Goal: Task Accomplishment & Management: Complete application form

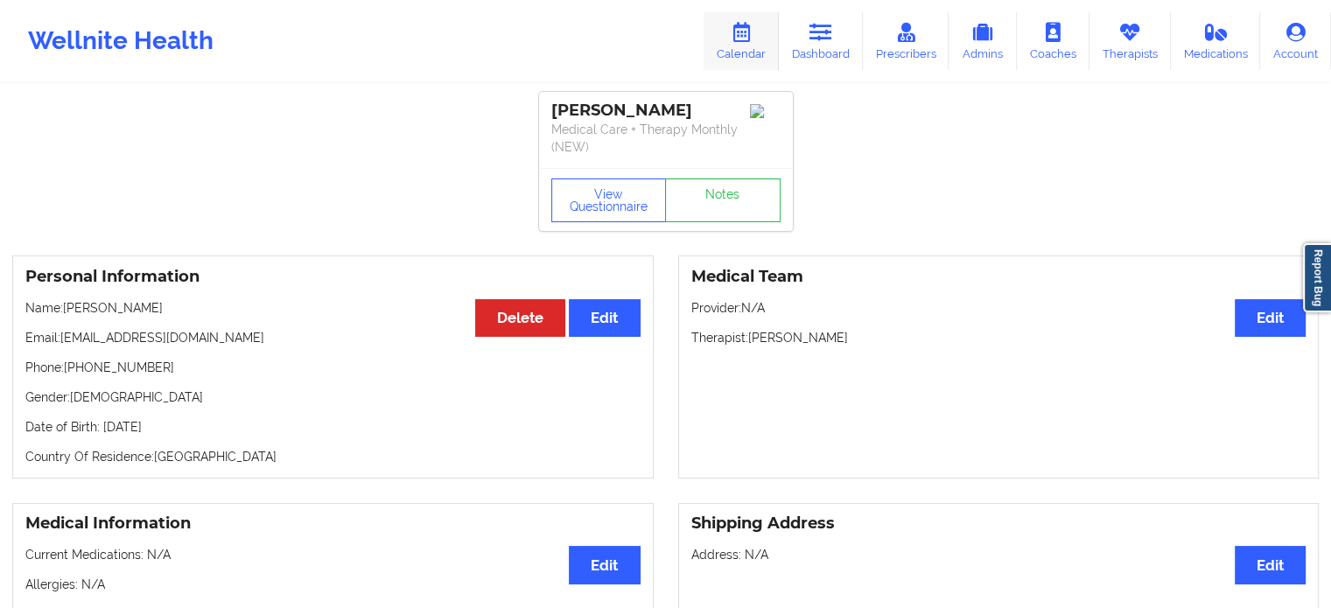
click at [753, 39] on icon at bounding box center [741, 32] width 23 height 19
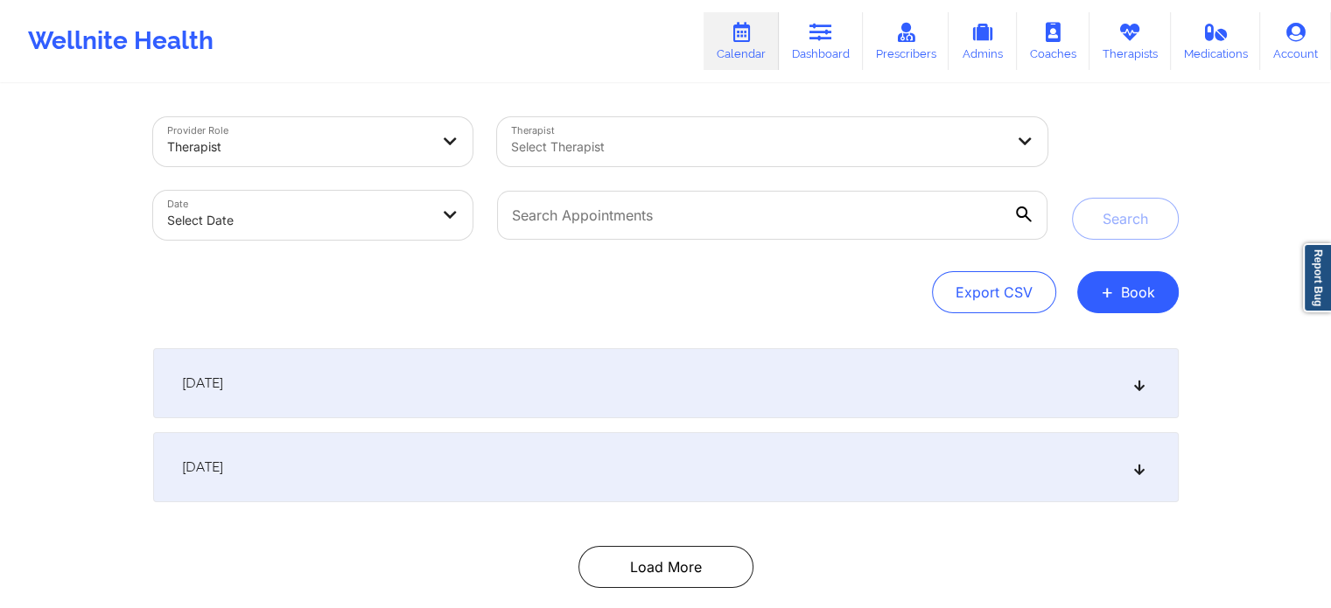
click at [893, 151] on div at bounding box center [757, 147] width 493 height 21
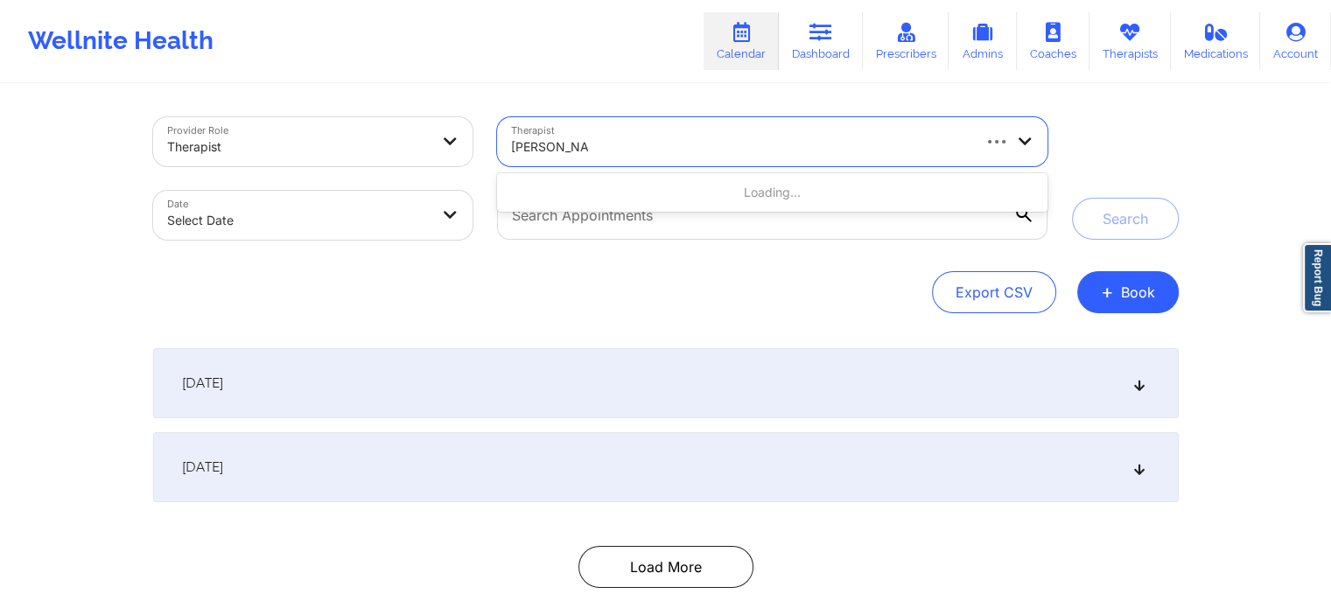
type input "[PERSON_NAME]"
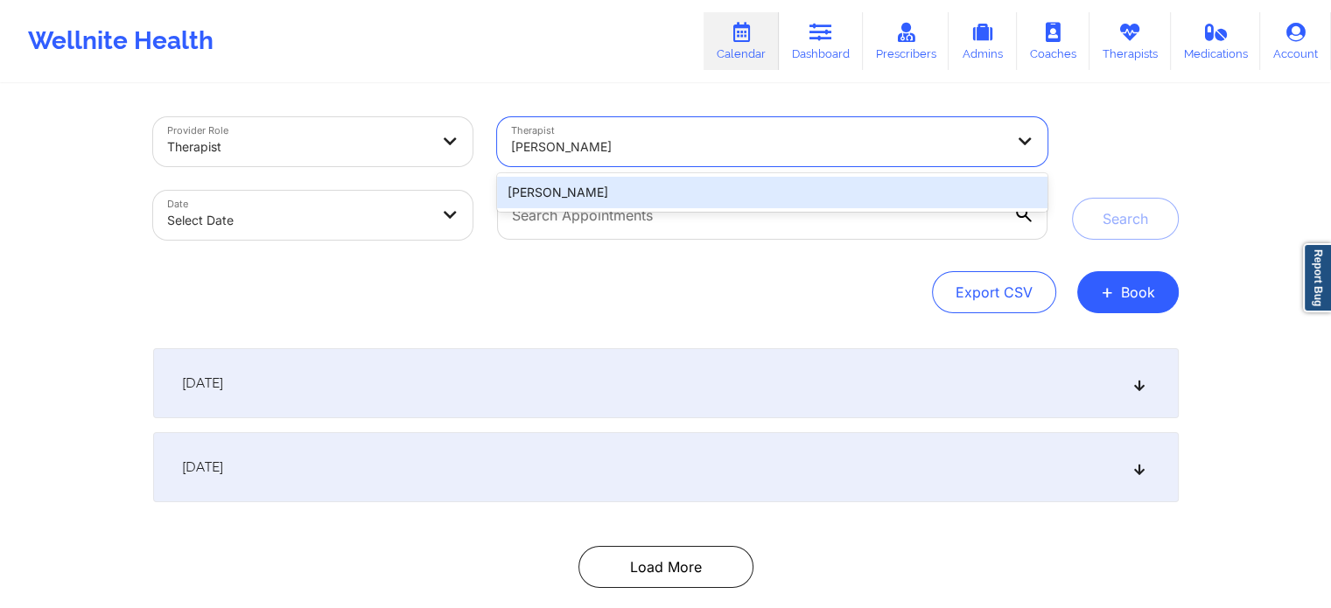
click at [896, 193] on div "[PERSON_NAME]" at bounding box center [772, 193] width 550 height 32
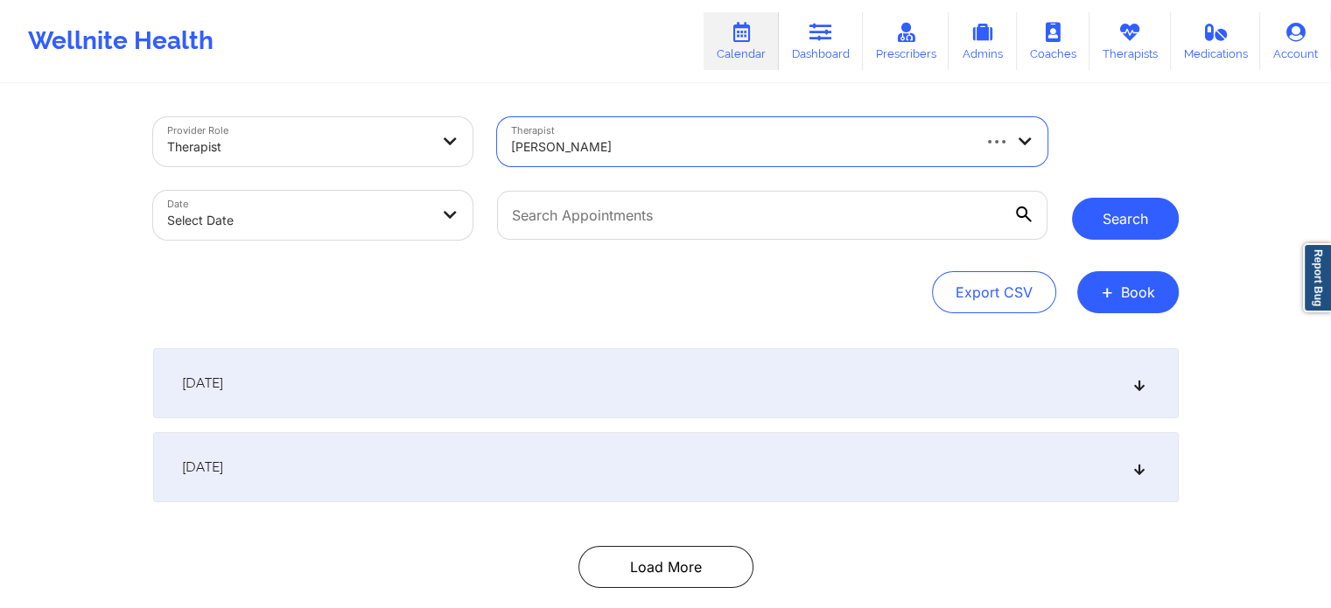
click at [1089, 220] on button "Search" at bounding box center [1125, 219] width 107 height 42
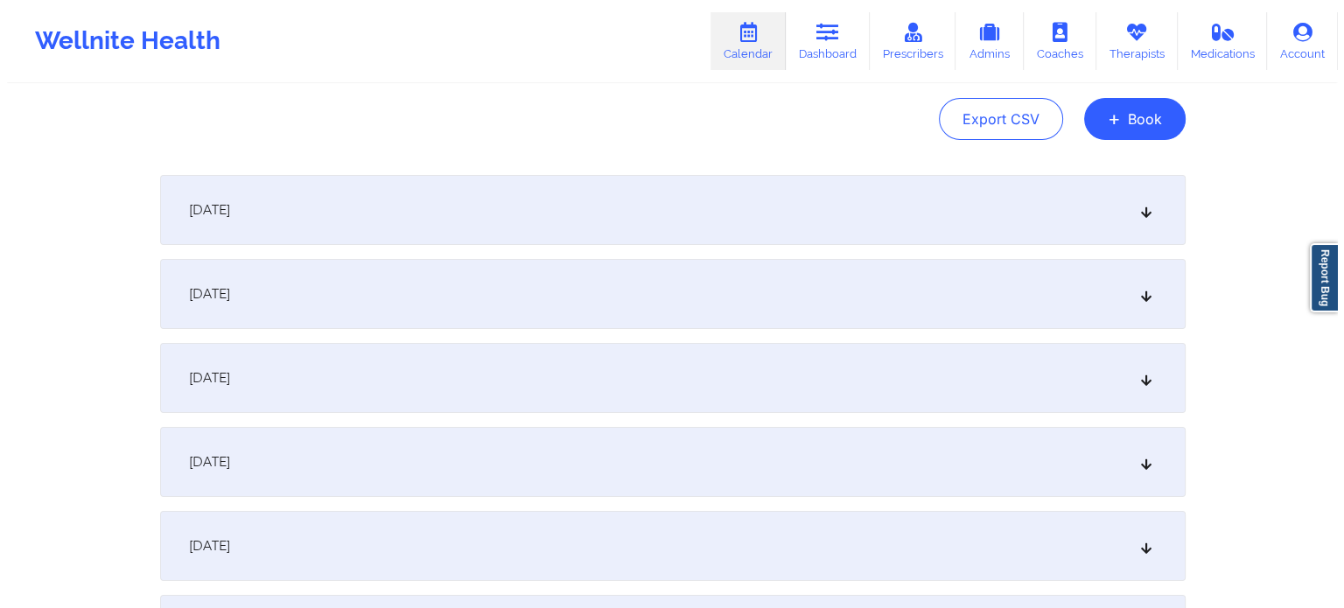
scroll to position [175, 0]
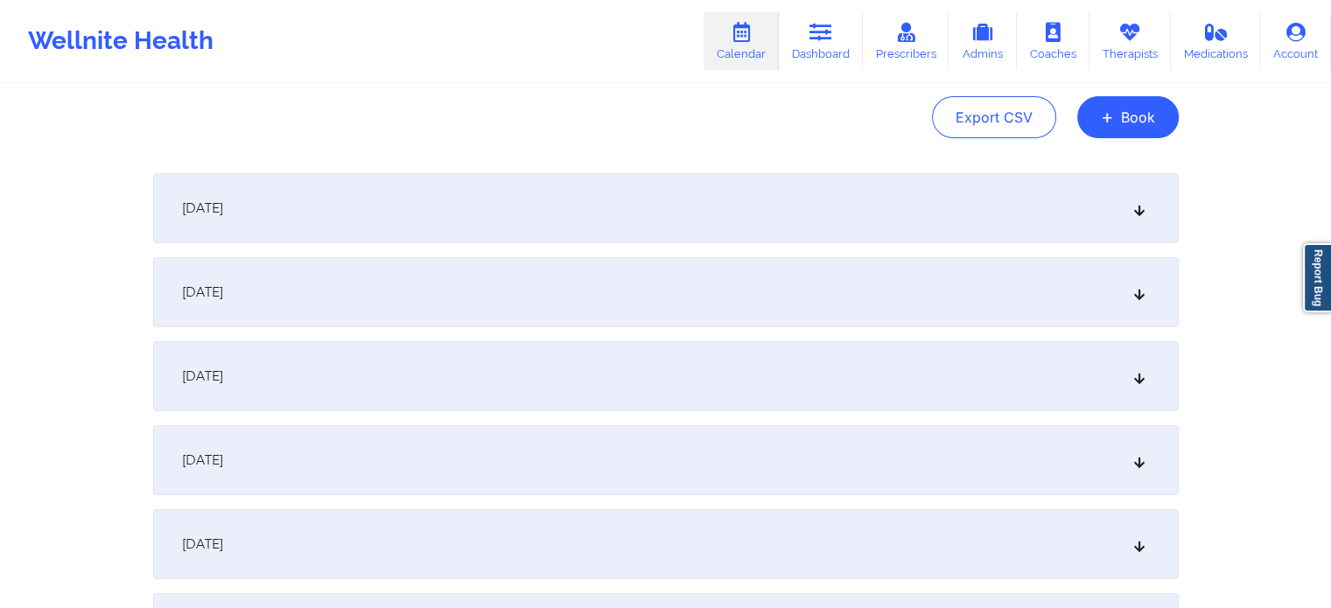
click at [755, 223] on div "[DATE]" at bounding box center [666, 208] width 1026 height 70
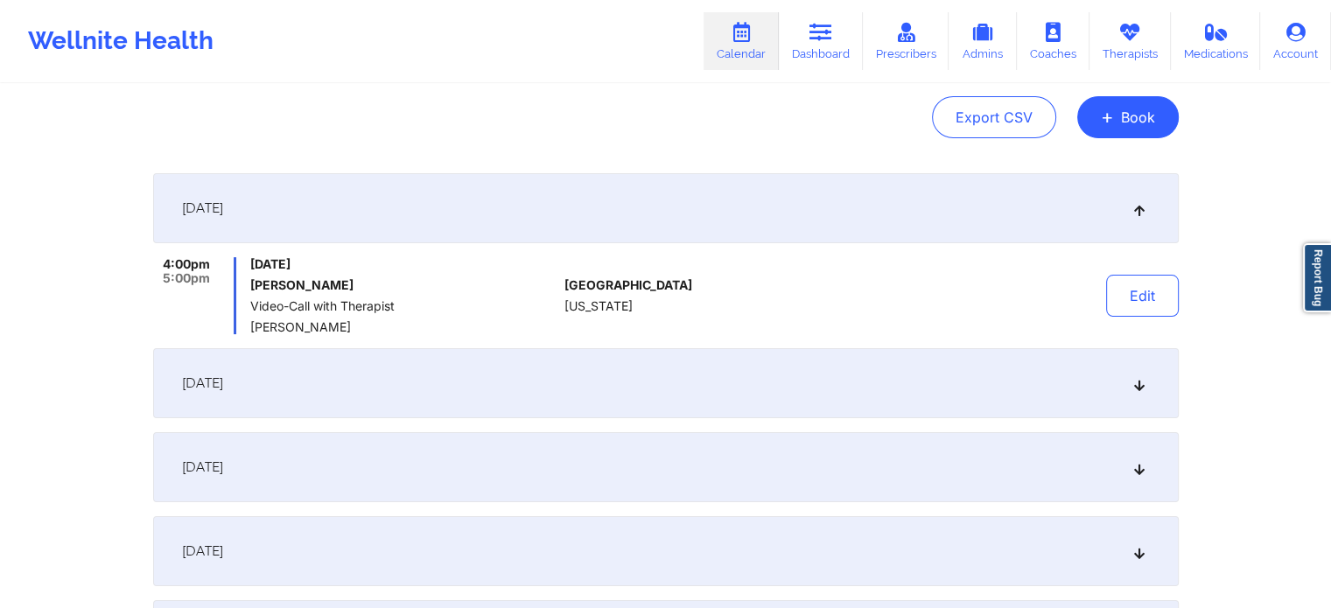
click at [754, 220] on div "[DATE]" at bounding box center [666, 208] width 1026 height 70
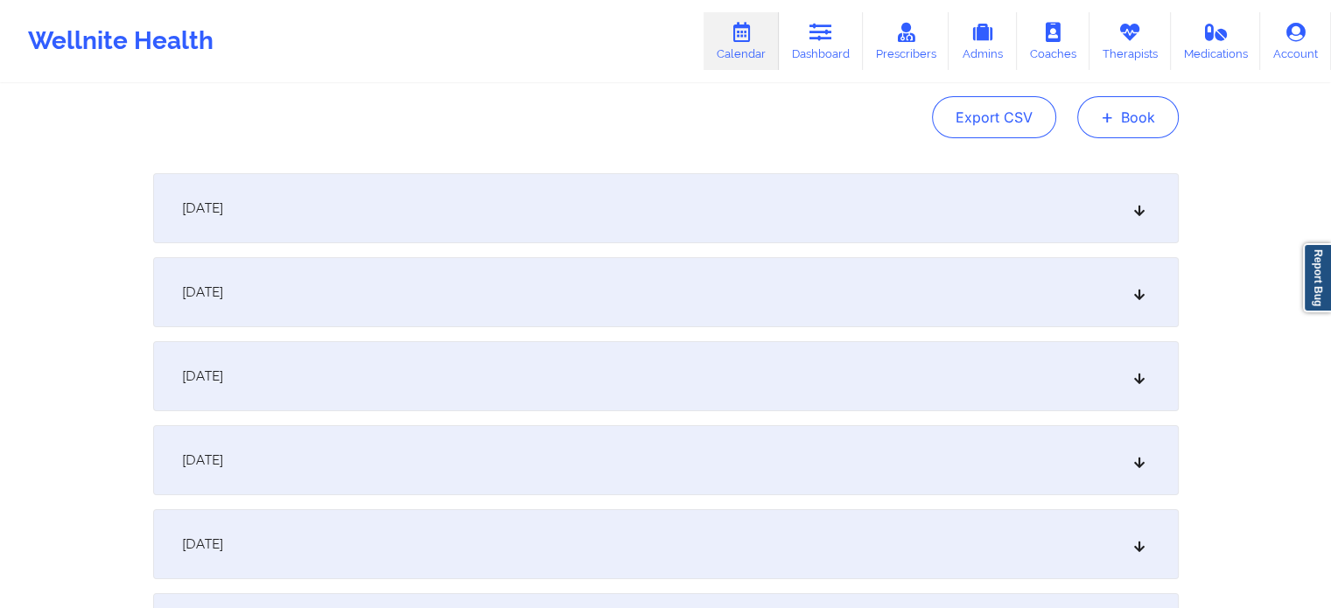
click at [1138, 118] on button "+ Book" at bounding box center [1128, 117] width 102 height 42
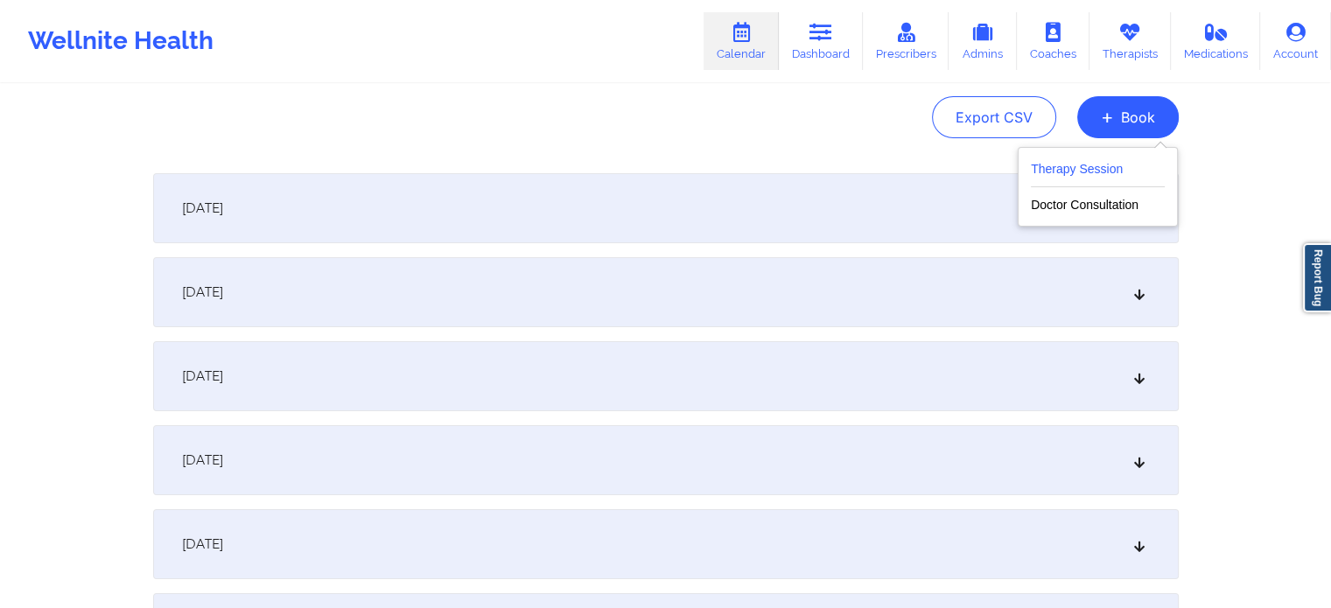
click at [1072, 171] on button "Therapy Session" at bounding box center [1098, 172] width 134 height 29
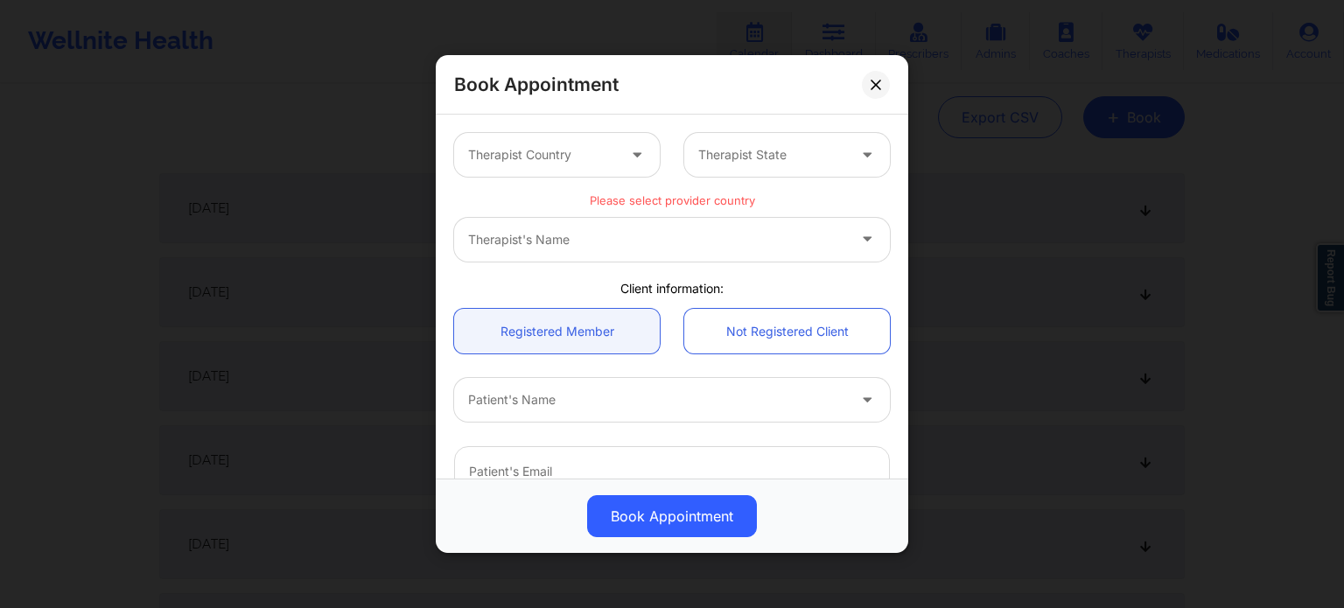
click at [587, 166] on div "Therapist Country" at bounding box center [536, 155] width 164 height 44
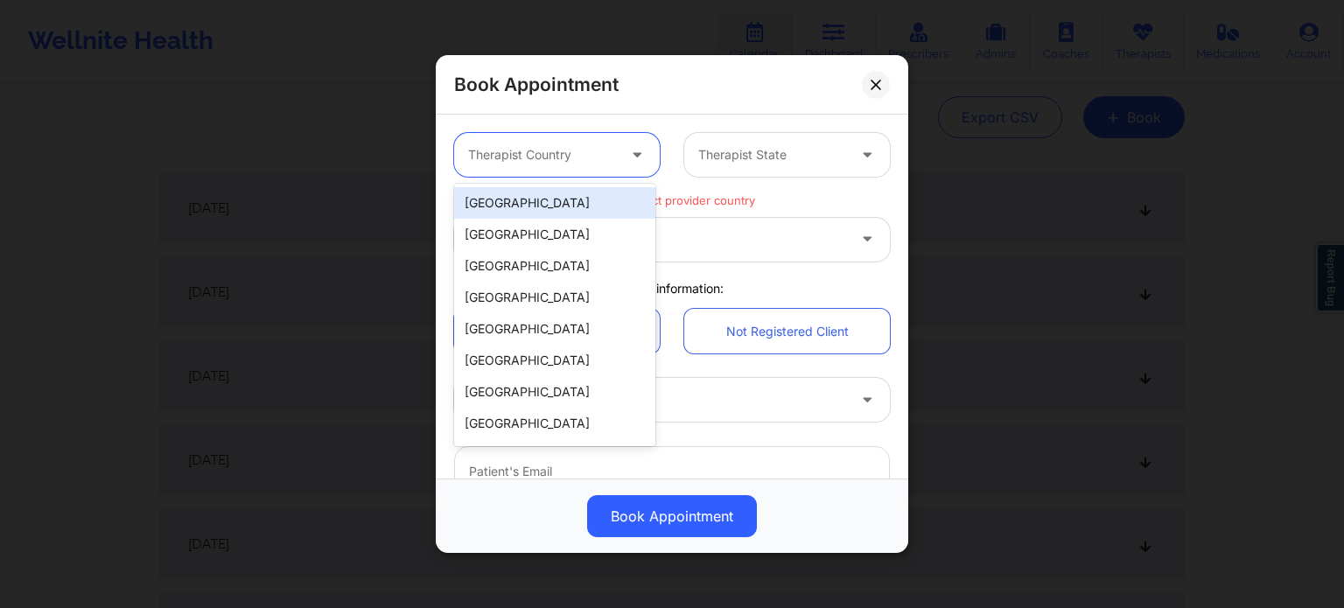
click at [568, 206] on div "[GEOGRAPHIC_DATA]" at bounding box center [554, 203] width 201 height 32
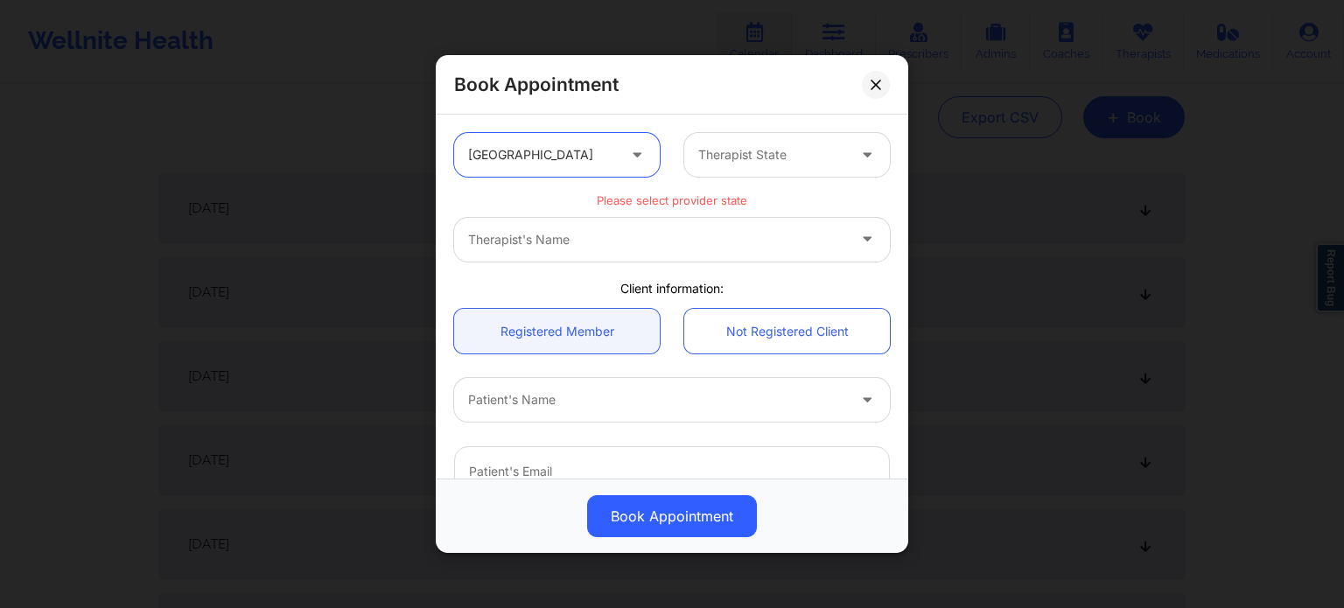
click at [676, 233] on div "Therapist's Name" at bounding box center [672, 240] width 436 height 44
click at [790, 238] on div "Therapist's Name" at bounding box center [672, 240] width 436 height 44
click at [863, 236] on div "Therapist's Name" at bounding box center [672, 240] width 436 height 44
click at [848, 143] on div at bounding box center [869, 155] width 42 height 44
click at [810, 162] on div at bounding box center [772, 154] width 148 height 21
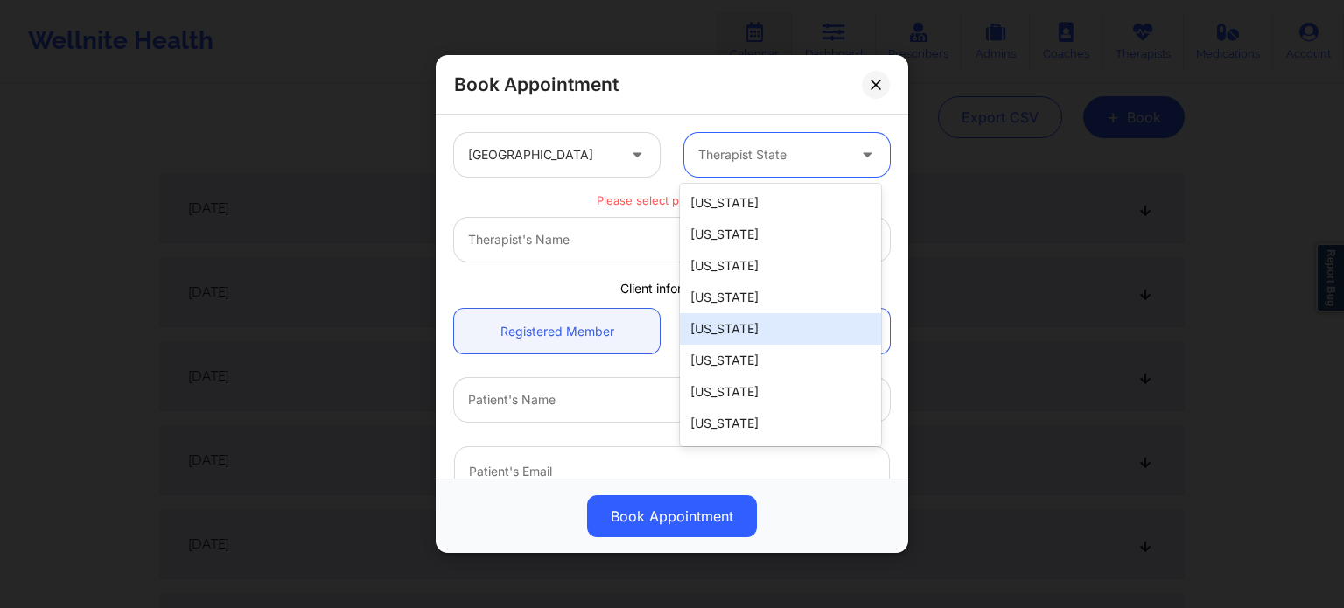
click at [740, 328] on div "[US_STATE]" at bounding box center [780, 329] width 201 height 32
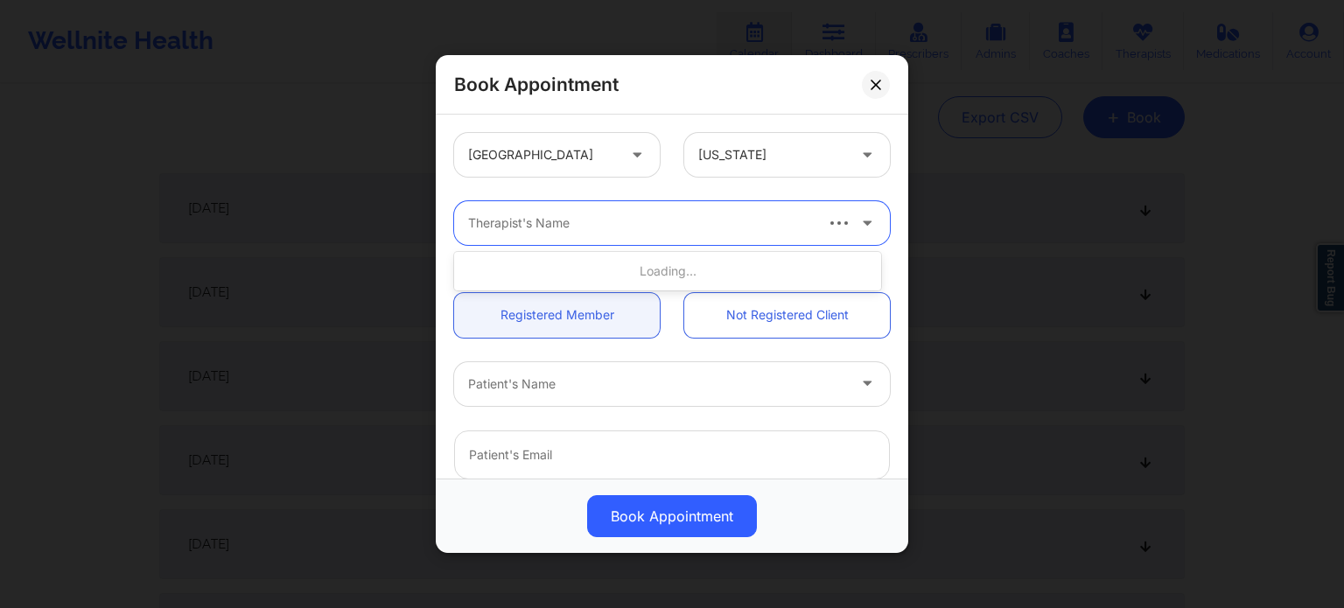
click at [660, 228] on div at bounding box center [639, 223] width 343 height 21
type input "craig dauderman"
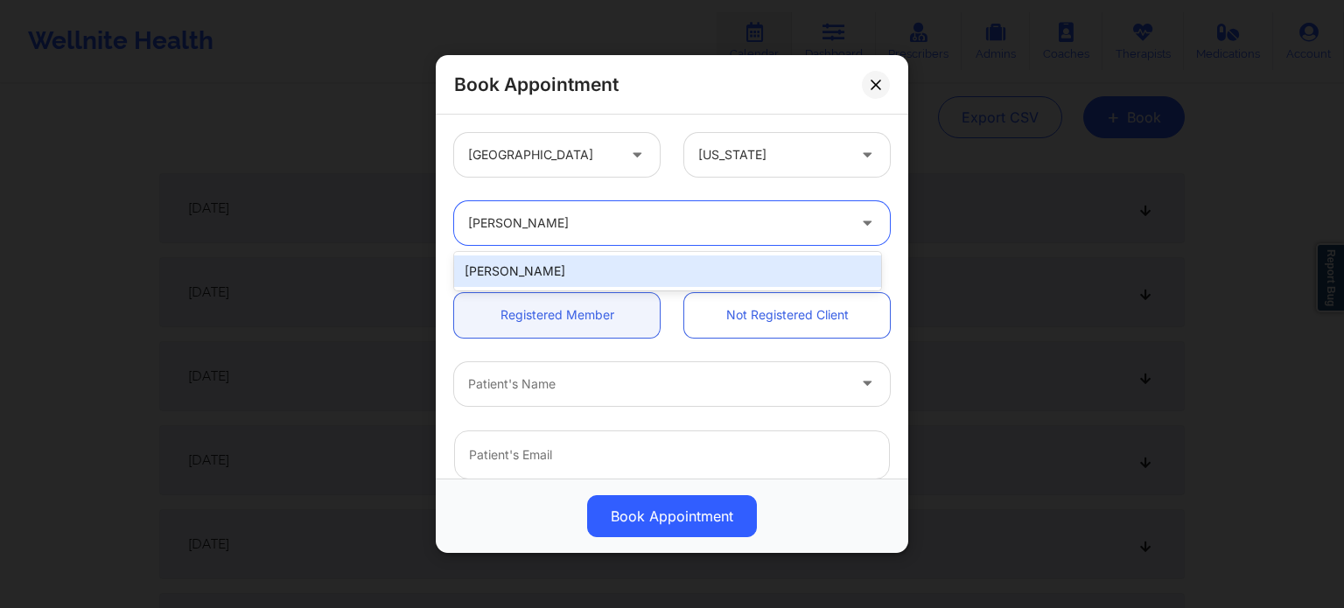
click at [616, 262] on div "[PERSON_NAME]" at bounding box center [667, 272] width 427 height 32
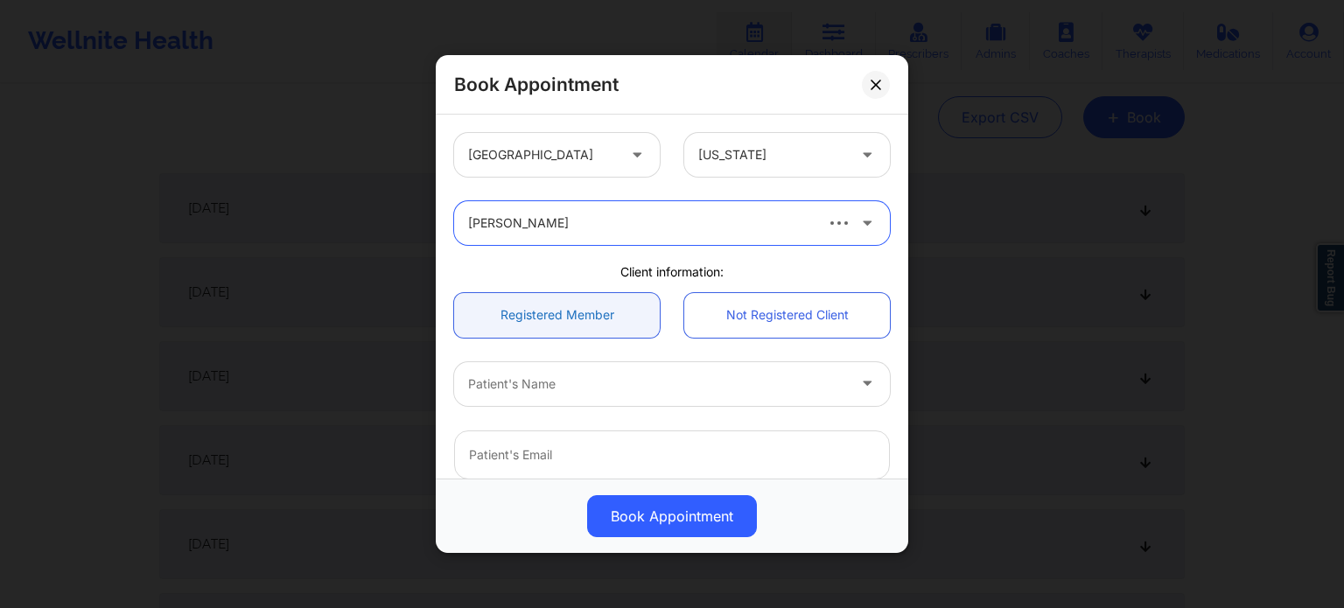
scroll to position [88, 0]
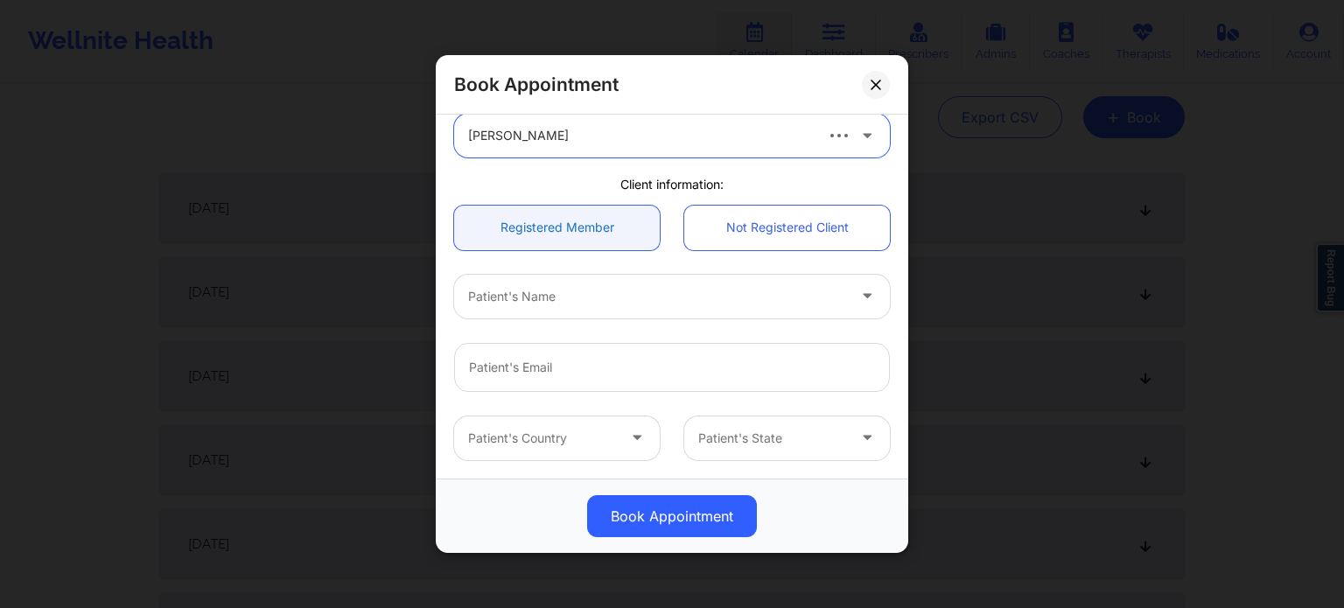
click at [588, 235] on link "Registered Member" at bounding box center [557, 228] width 206 height 45
click at [616, 284] on div "Patient's Name" at bounding box center [651, 297] width 394 height 44
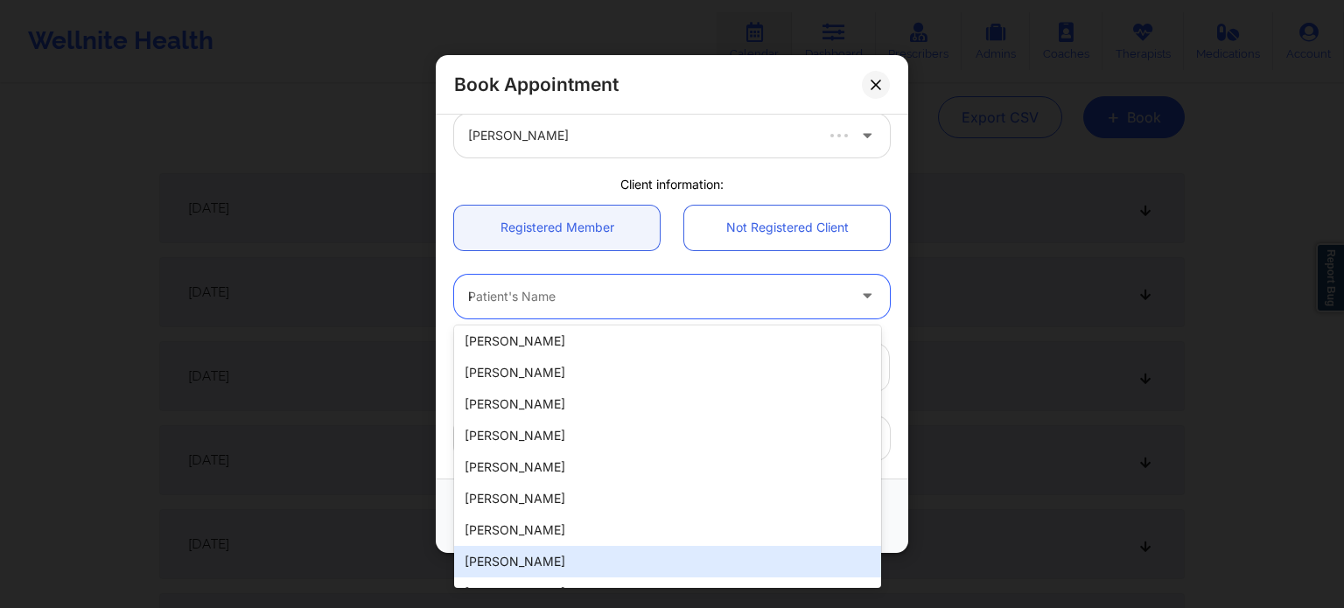
scroll to position [0, 0]
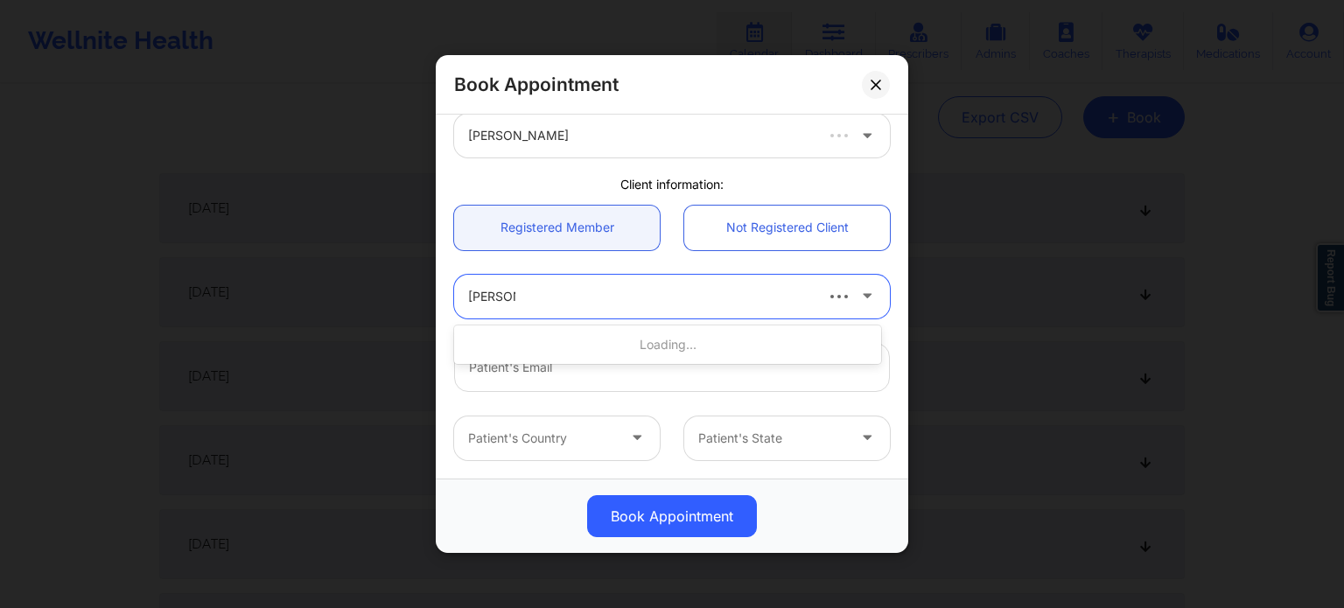
type input "kendra z"
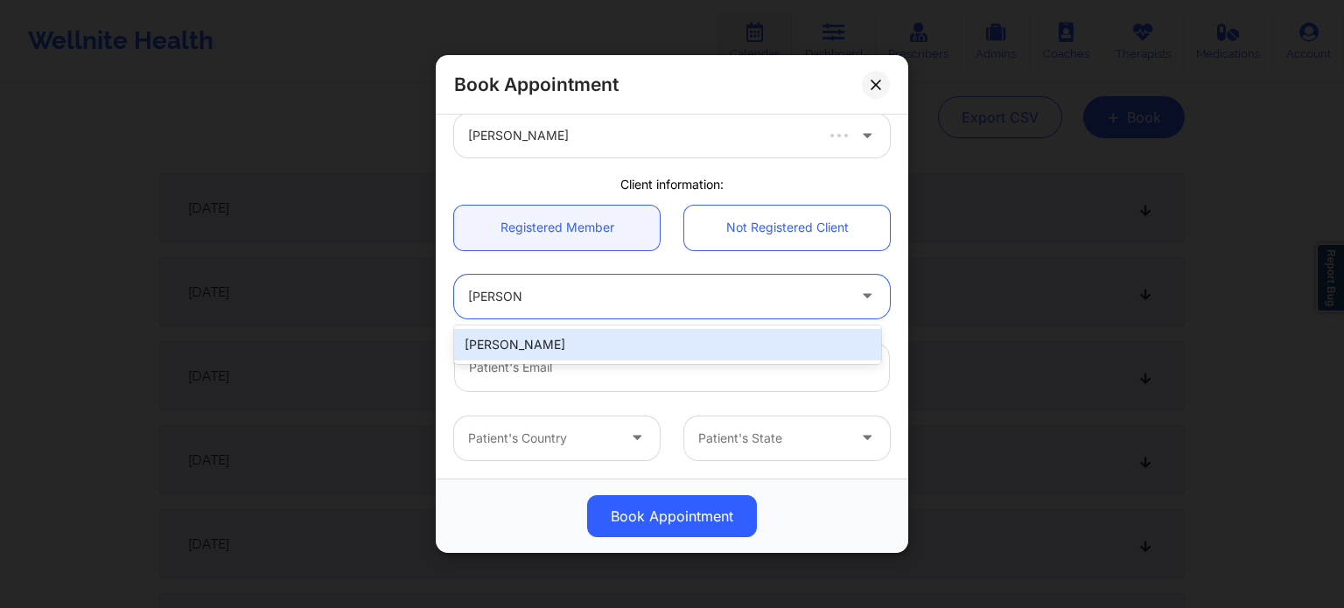
type input "kendrazoller@gmail.com"
type input "+1916-607-3202"
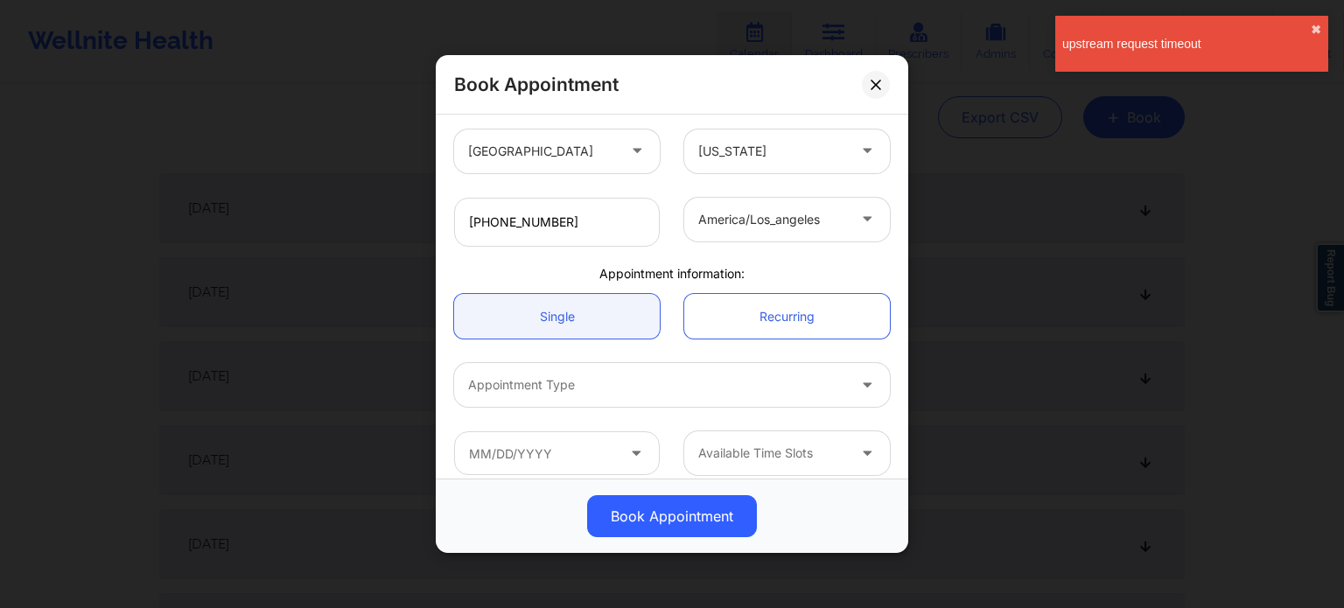
scroll to position [389, 0]
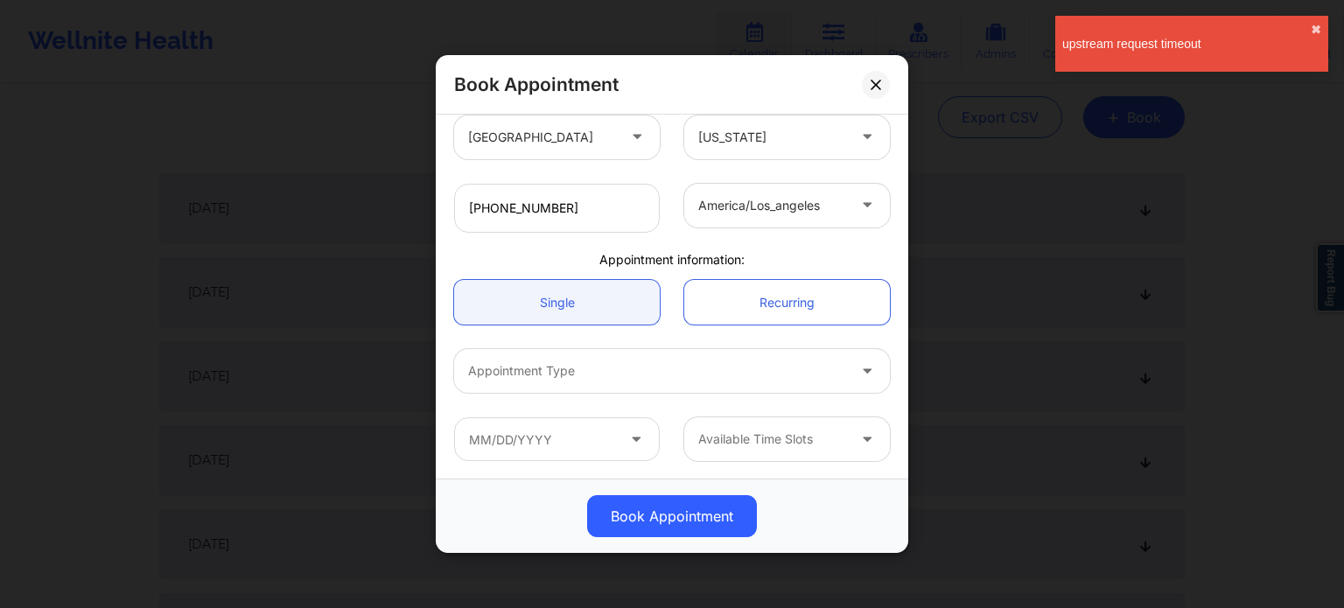
click at [592, 375] on div at bounding box center [657, 371] width 378 height 21
click at [1082, 356] on div "Book Appointment United States California Craig Dauderman Client information: R…" at bounding box center [672, 304] width 1344 height 608
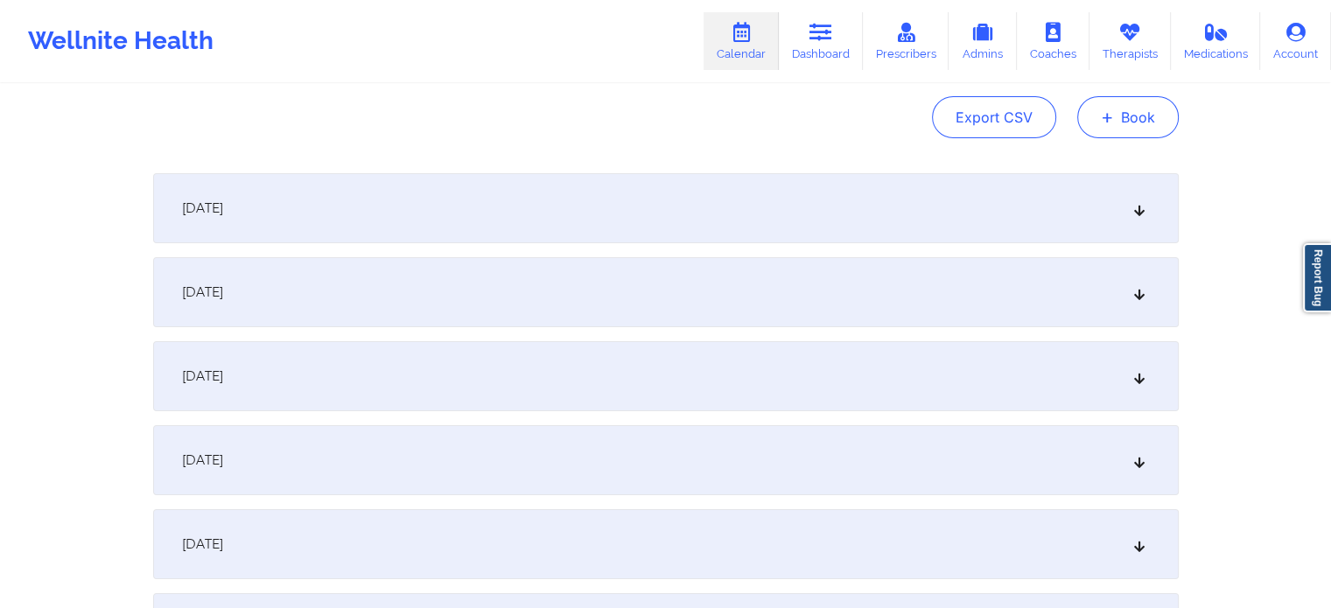
click at [1145, 107] on button "+ Book" at bounding box center [1128, 117] width 102 height 42
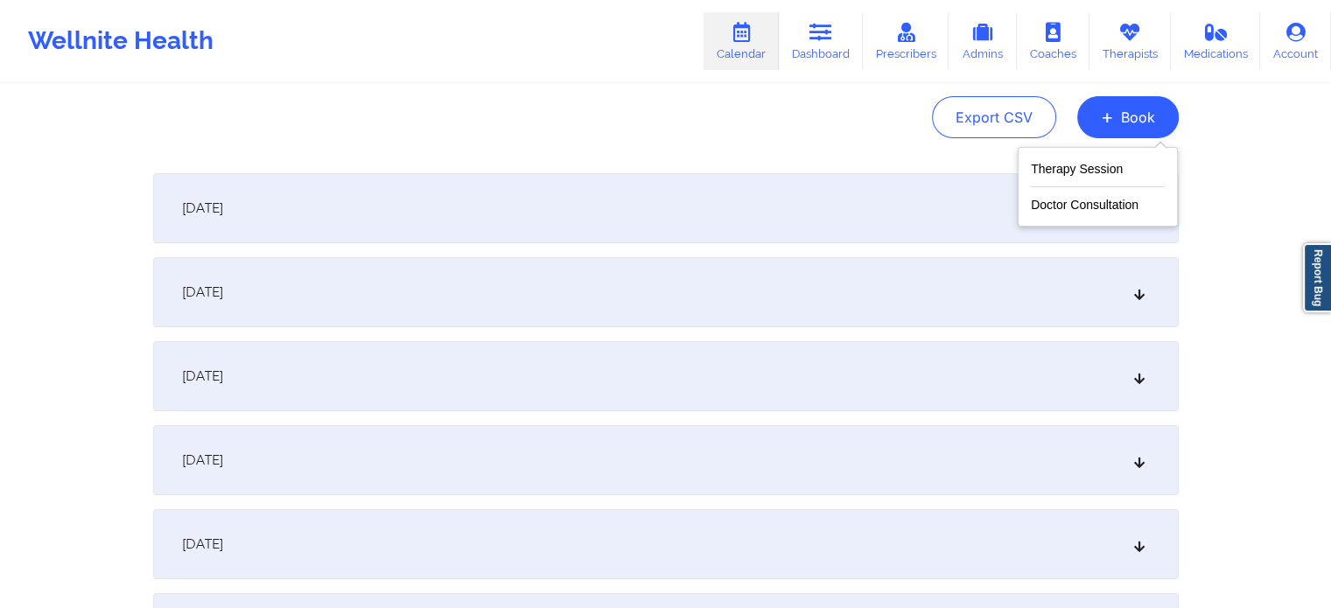
click at [1131, 149] on div "Therapy Session Doctor Consultation" at bounding box center [1098, 187] width 160 height 80
click at [1113, 164] on button "Therapy Session" at bounding box center [1098, 172] width 134 height 29
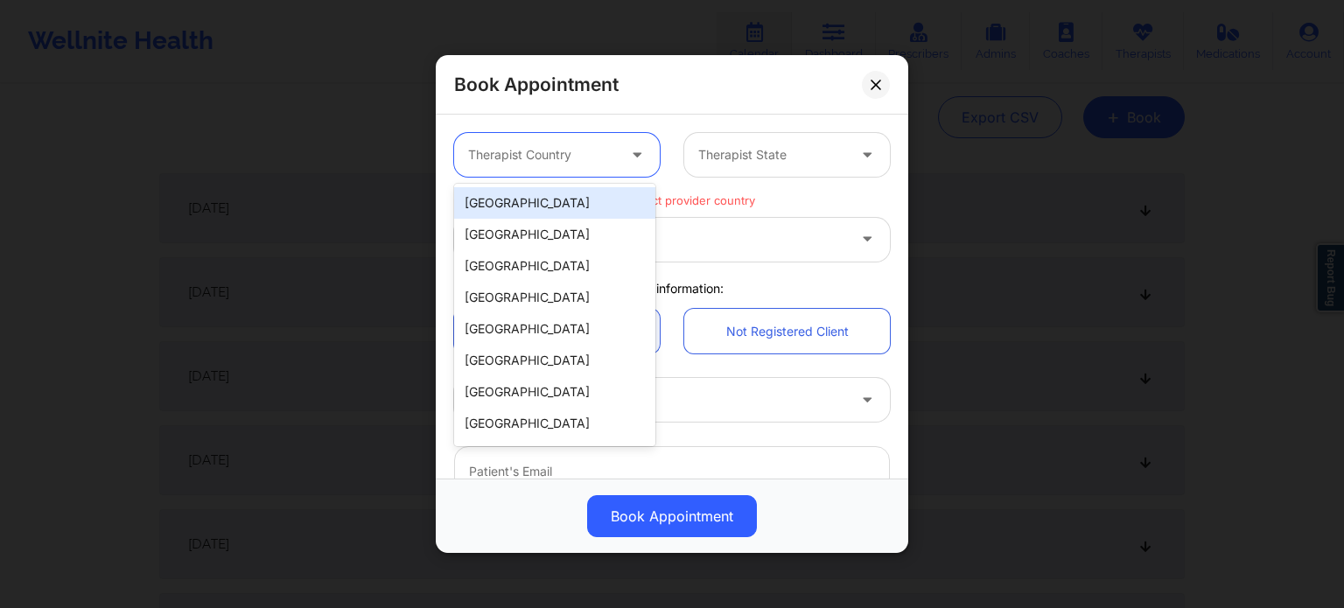
click at [628, 158] on icon at bounding box center [637, 151] width 18 height 15
click at [602, 190] on div "[GEOGRAPHIC_DATA]" at bounding box center [554, 203] width 201 height 32
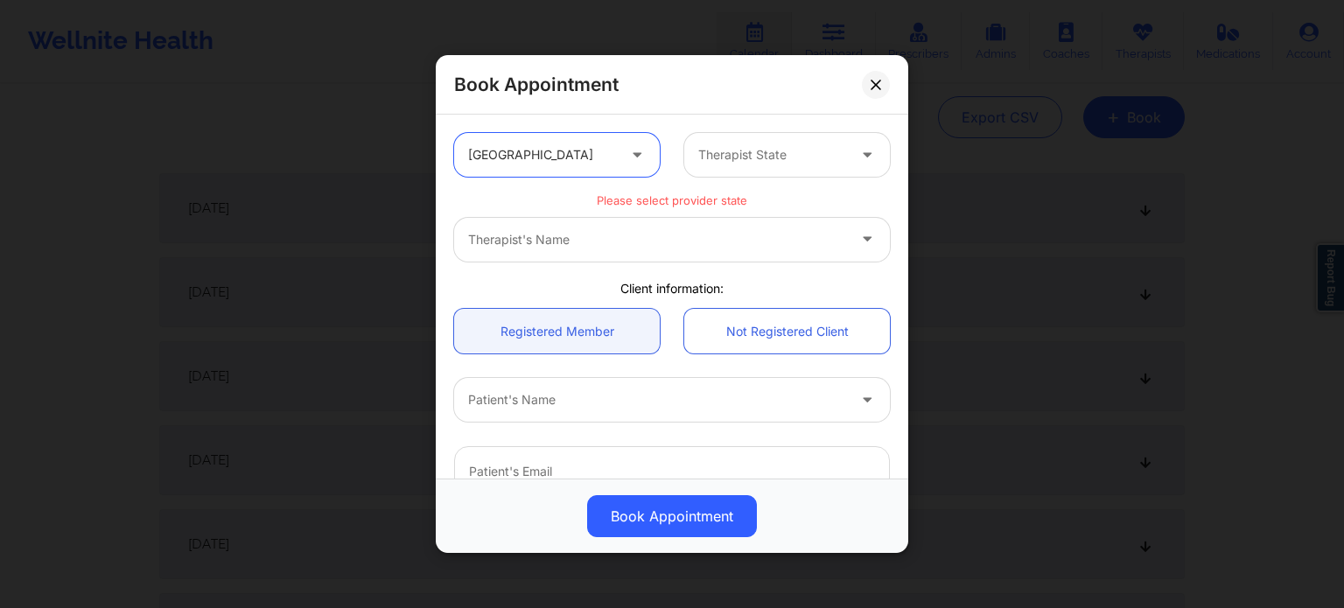
click at [749, 153] on div at bounding box center [772, 154] width 148 height 21
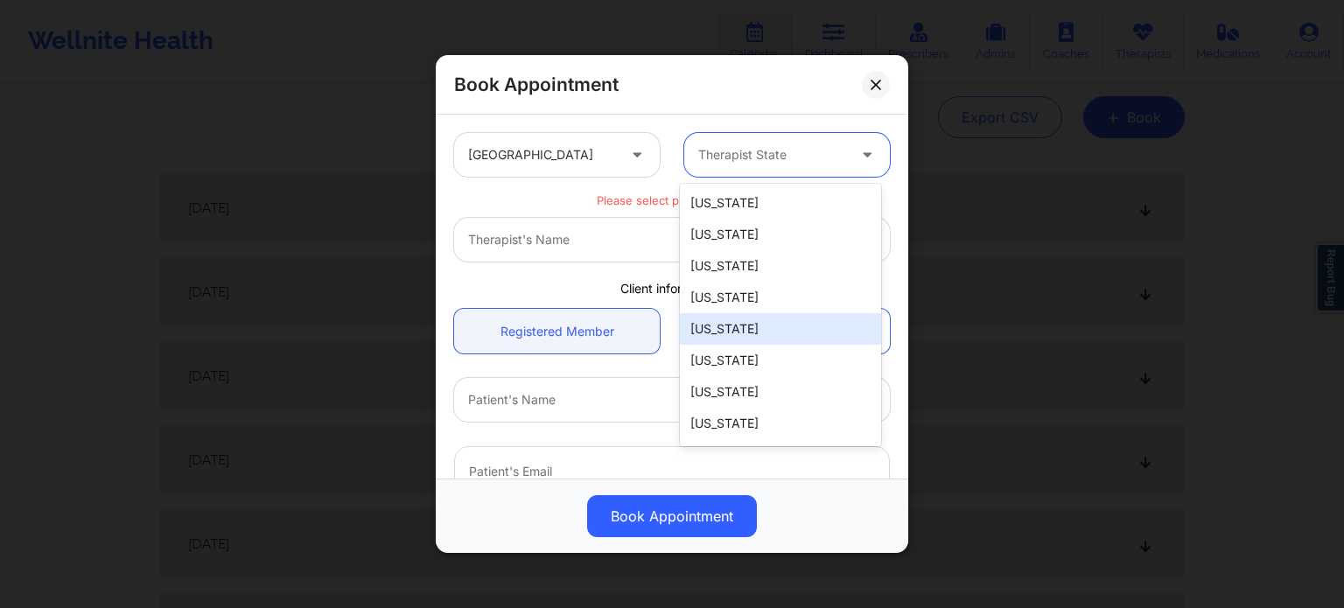
click at [718, 319] on div "[US_STATE]" at bounding box center [780, 329] width 201 height 32
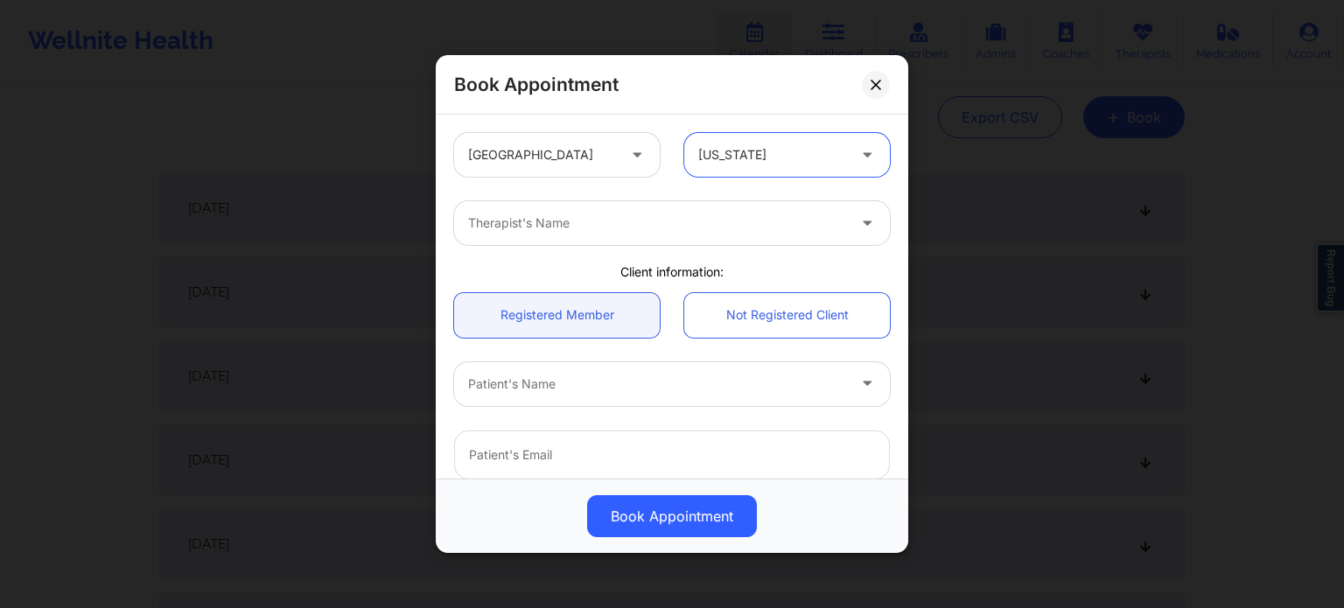
click at [634, 228] on div at bounding box center [657, 223] width 378 height 21
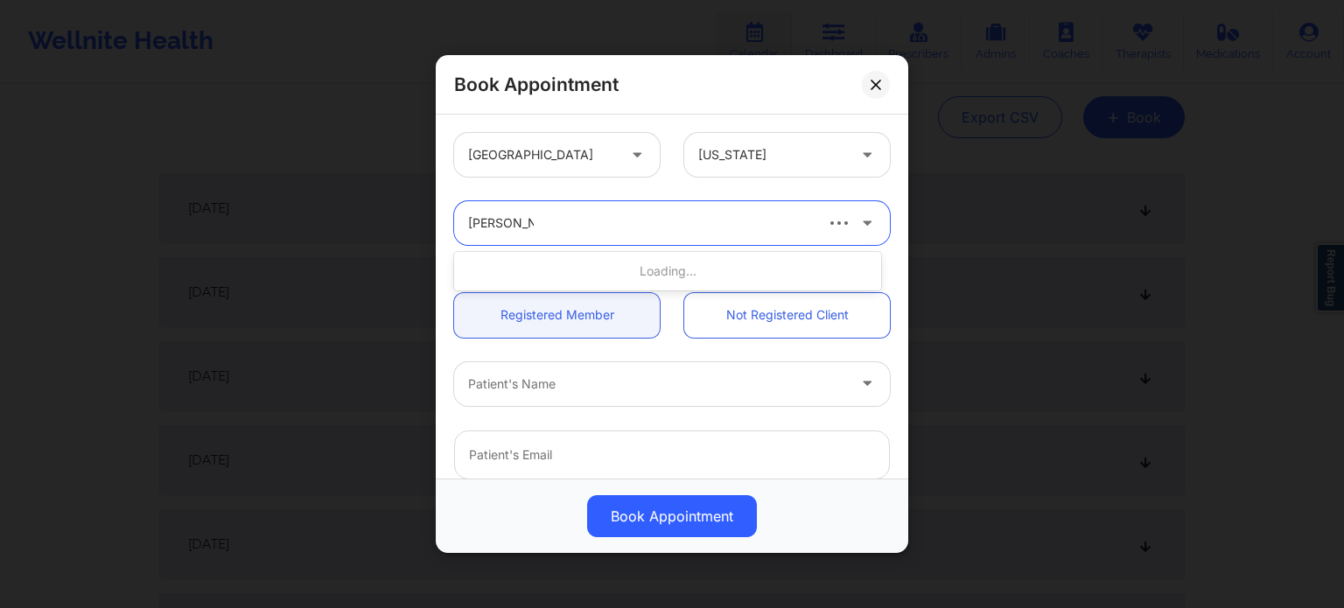
type input "craig dauder"
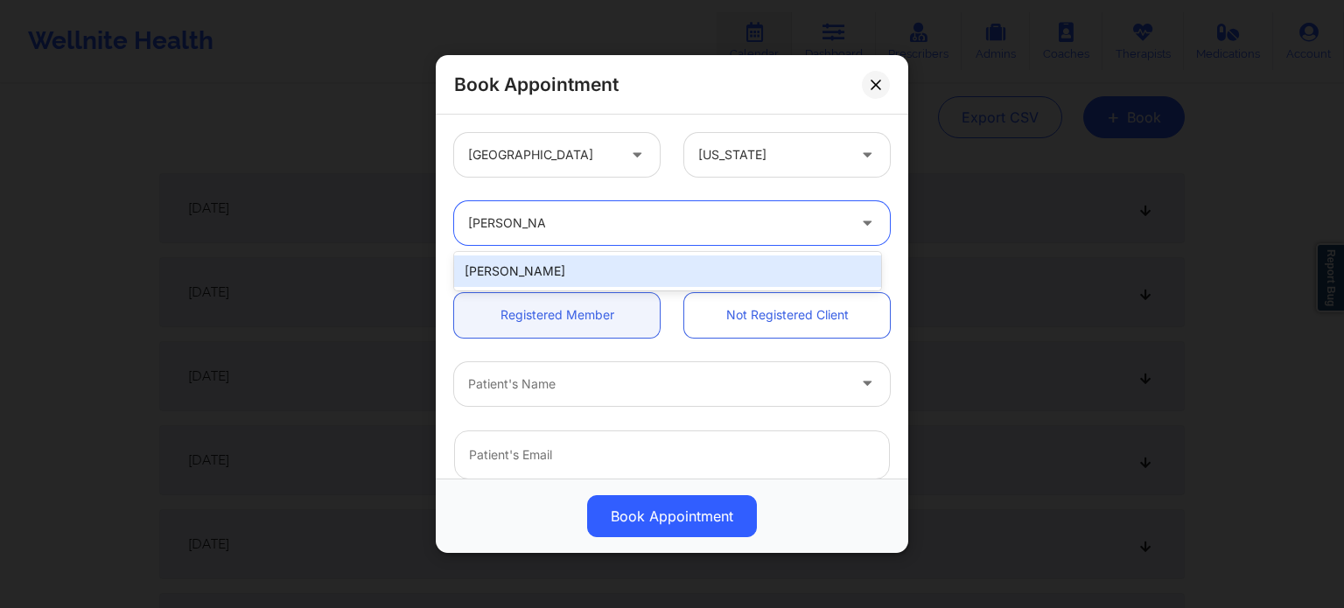
click at [588, 252] on div "[PERSON_NAME]" at bounding box center [667, 271] width 427 height 39
click at [592, 268] on div "[PERSON_NAME]" at bounding box center [667, 272] width 427 height 32
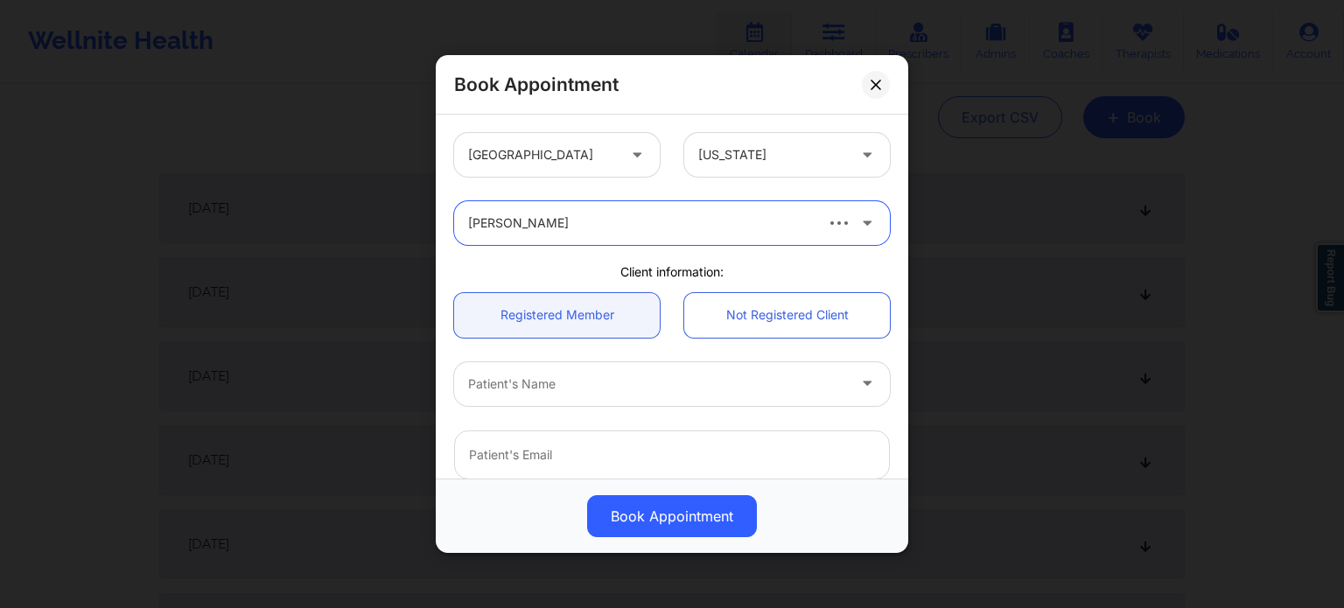
click at [554, 371] on div "Patient's Name" at bounding box center [651, 384] width 394 height 44
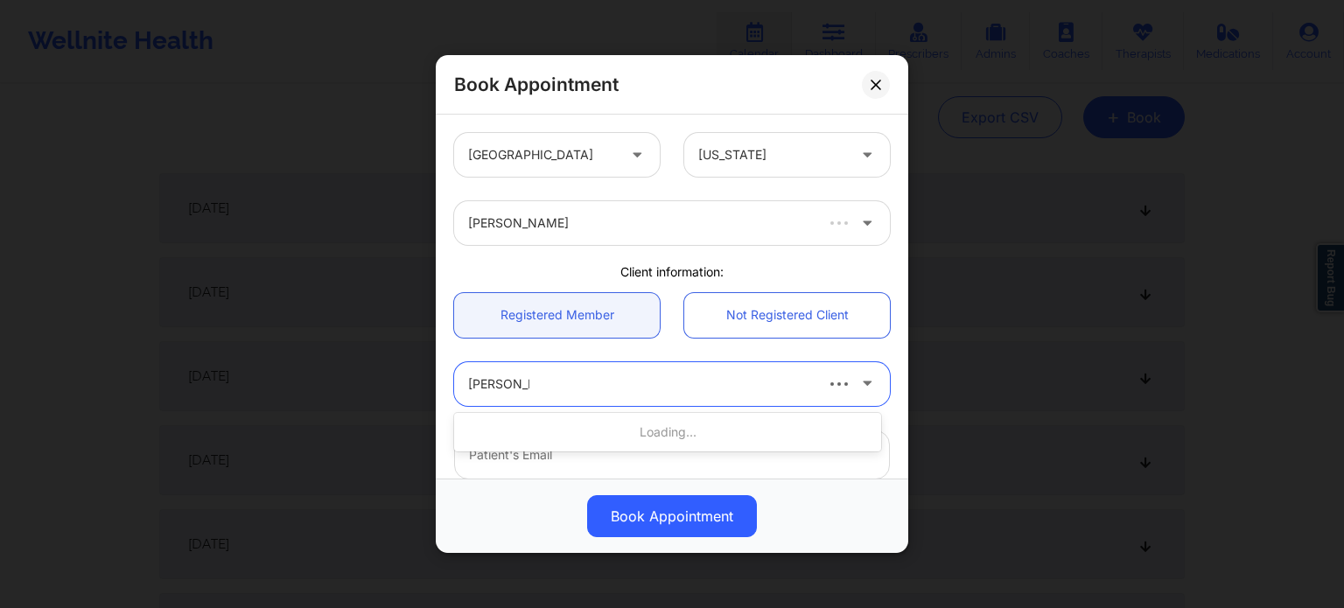
type input "kendra zol"
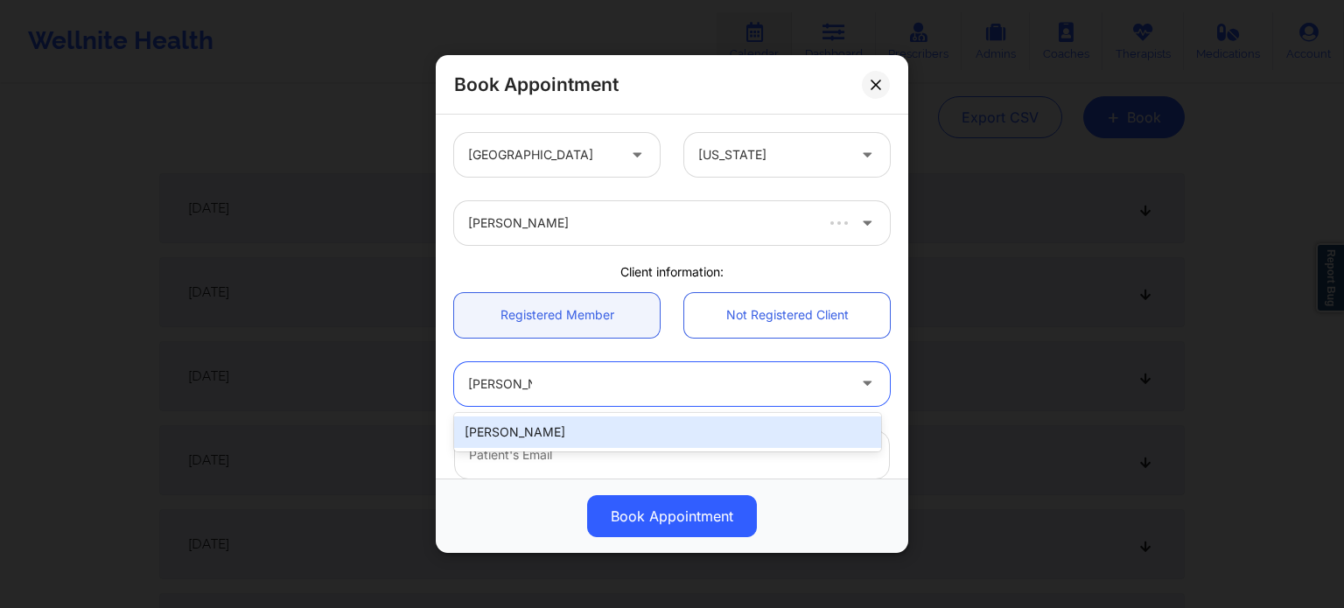
click at [537, 435] on div "Kendra Zoller" at bounding box center [667, 433] width 427 height 32
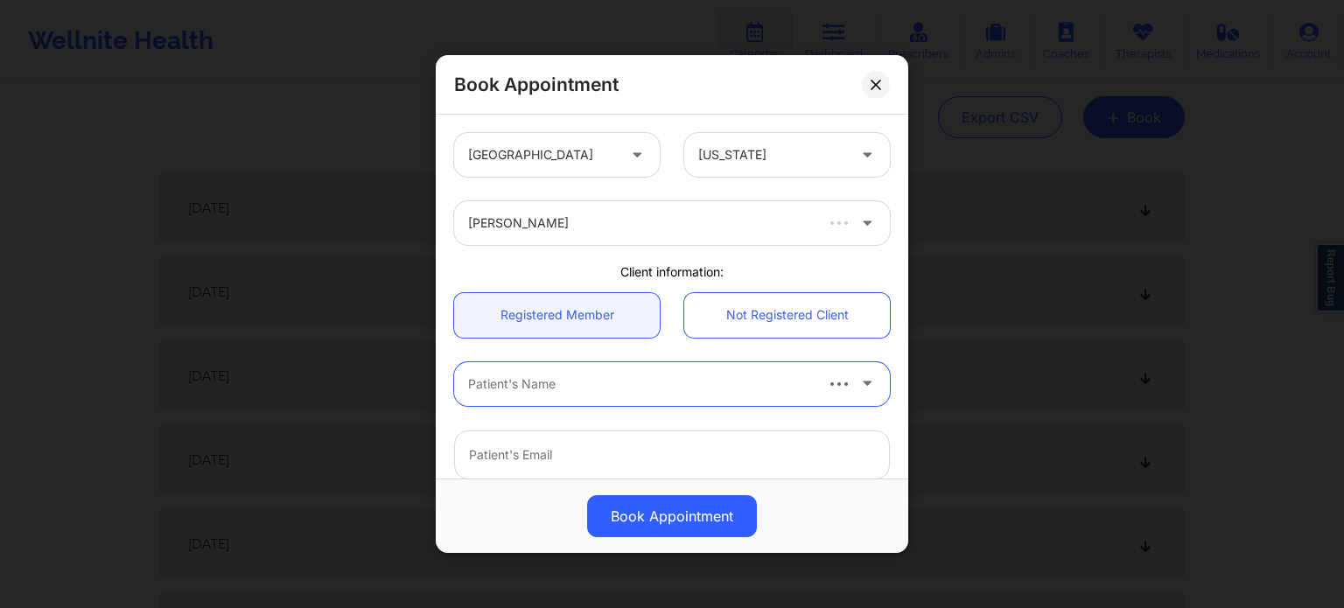
click at [583, 389] on div at bounding box center [639, 384] width 343 height 21
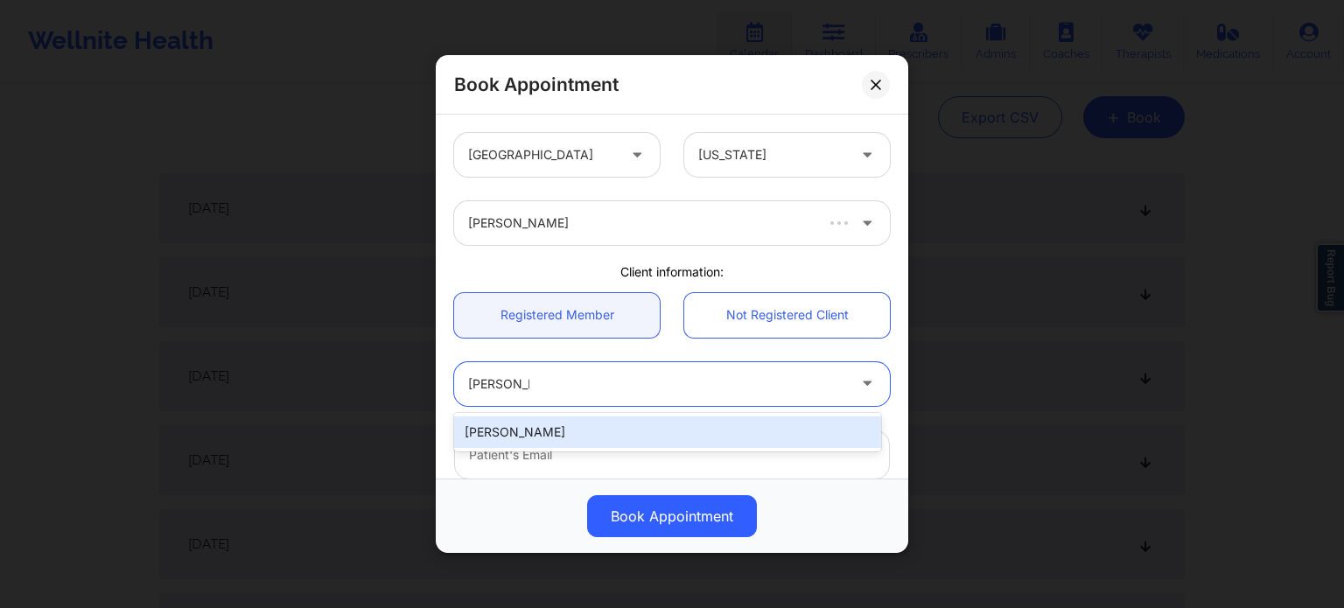
type input "kendra zol"
click at [579, 433] on div "Kendra Zoller" at bounding box center [667, 433] width 427 height 32
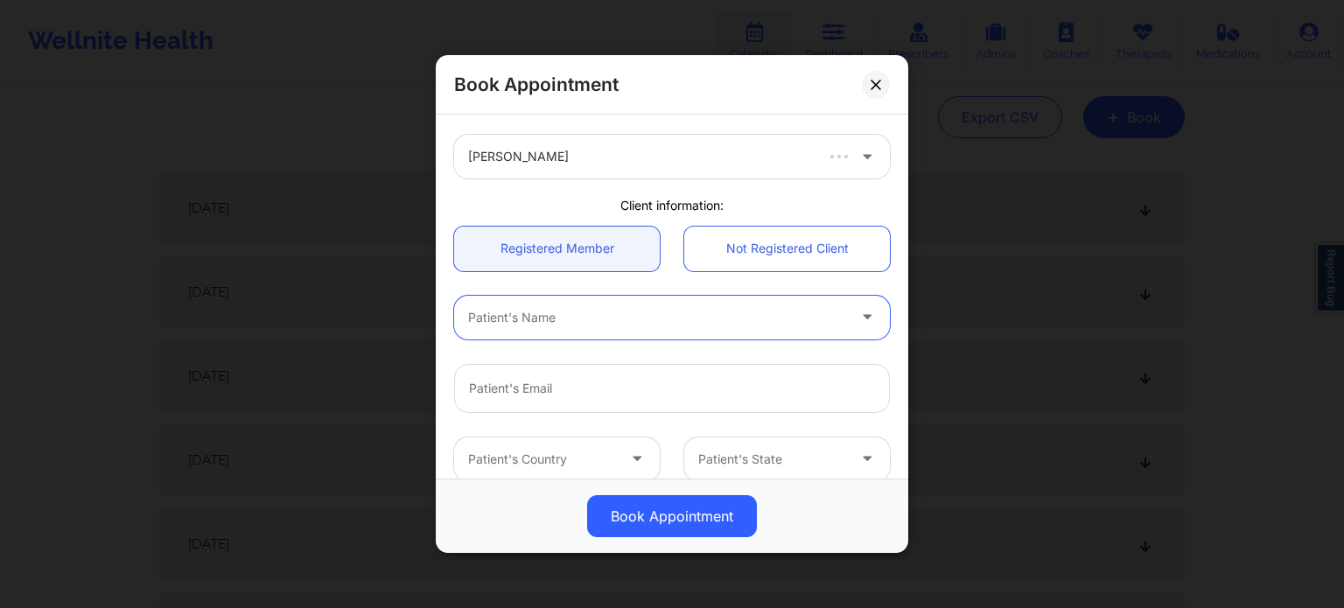
scroll to position [175, 0]
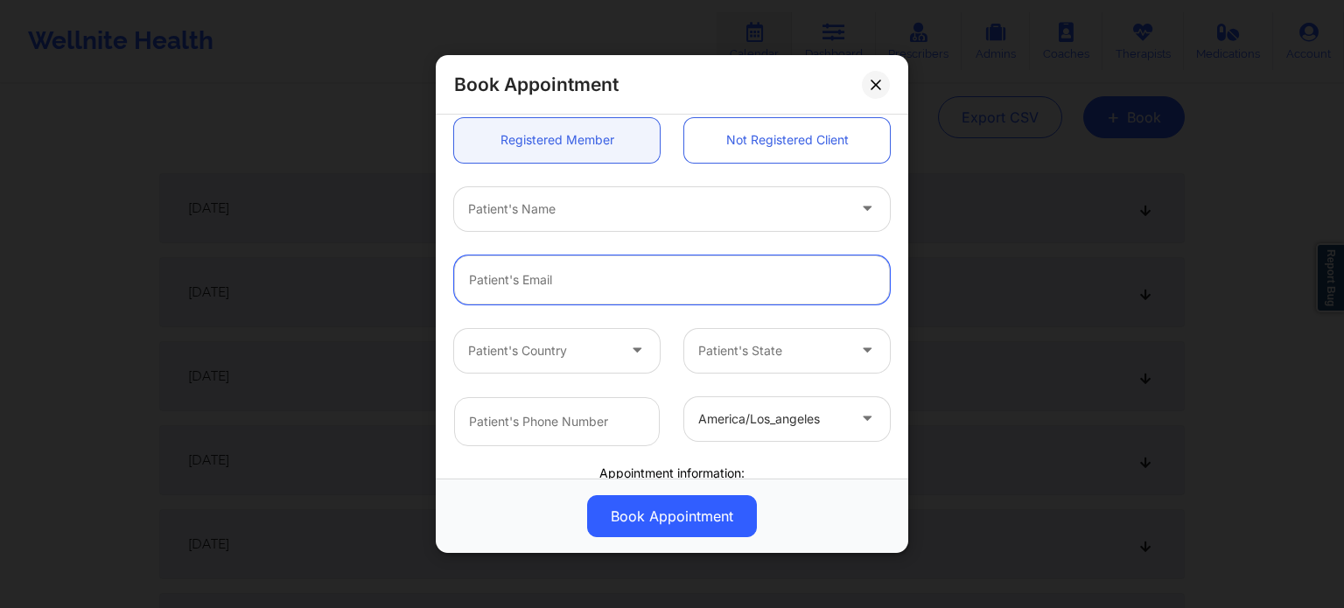
click at [728, 281] on input "email" at bounding box center [672, 280] width 436 height 49
click at [818, 199] on div at bounding box center [657, 209] width 378 height 21
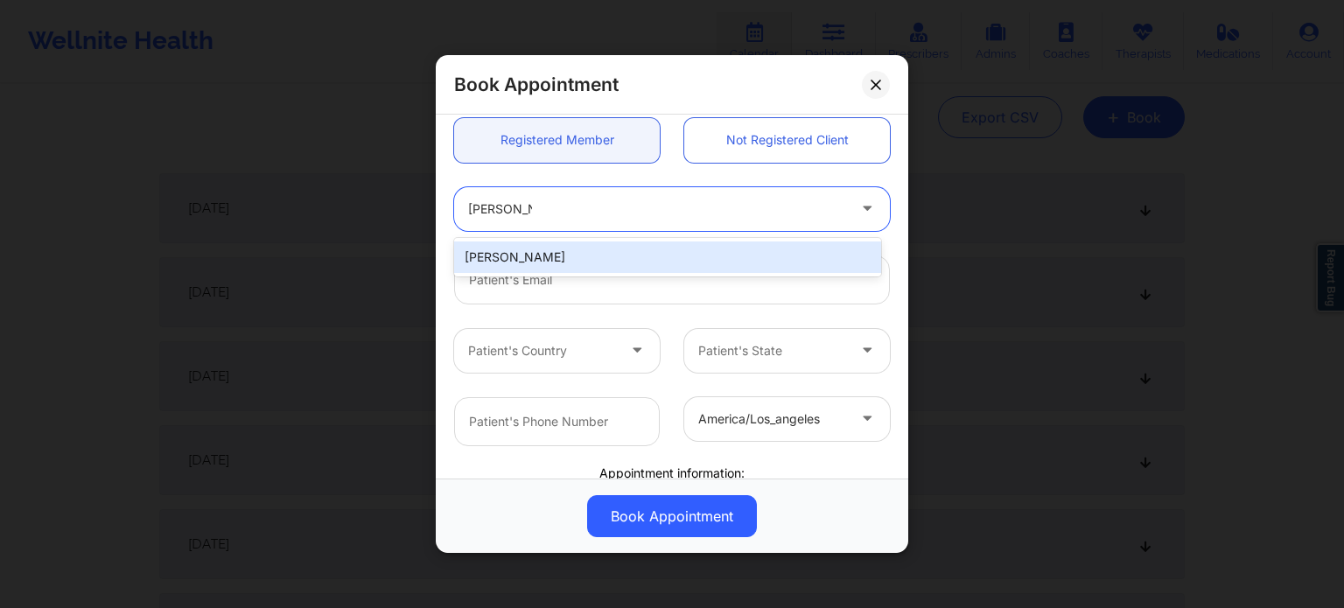
type input "kendra zoll"
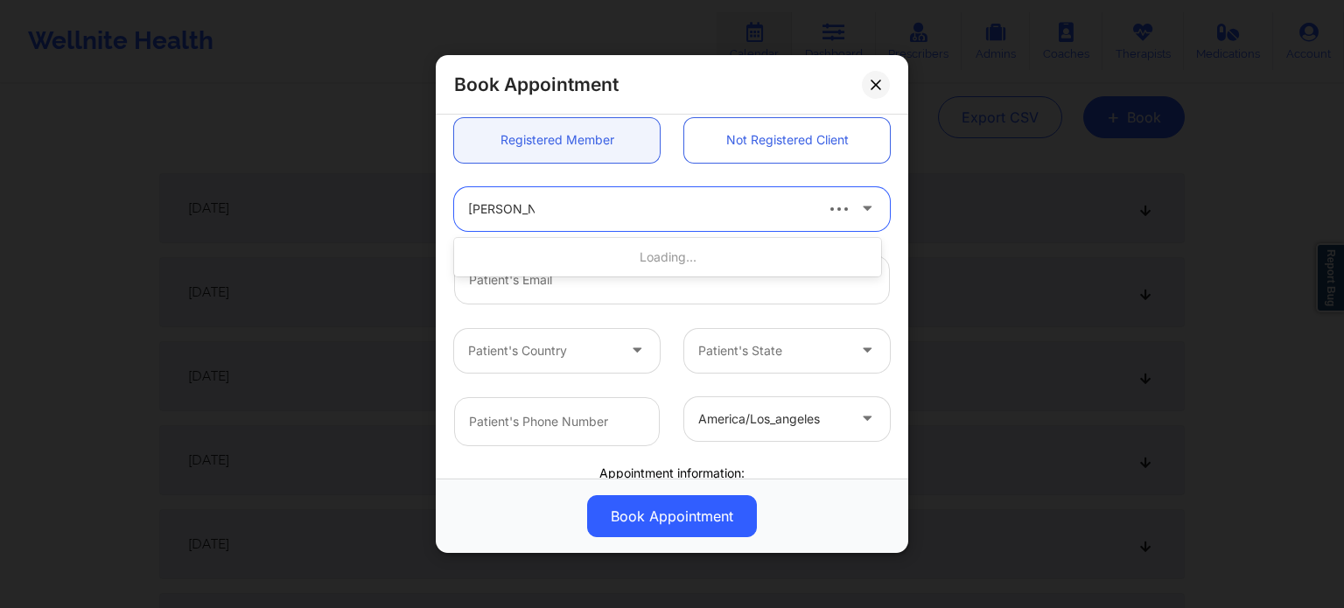
type input "kendrazoller@gmail.com"
type input "+1916-607-3202"
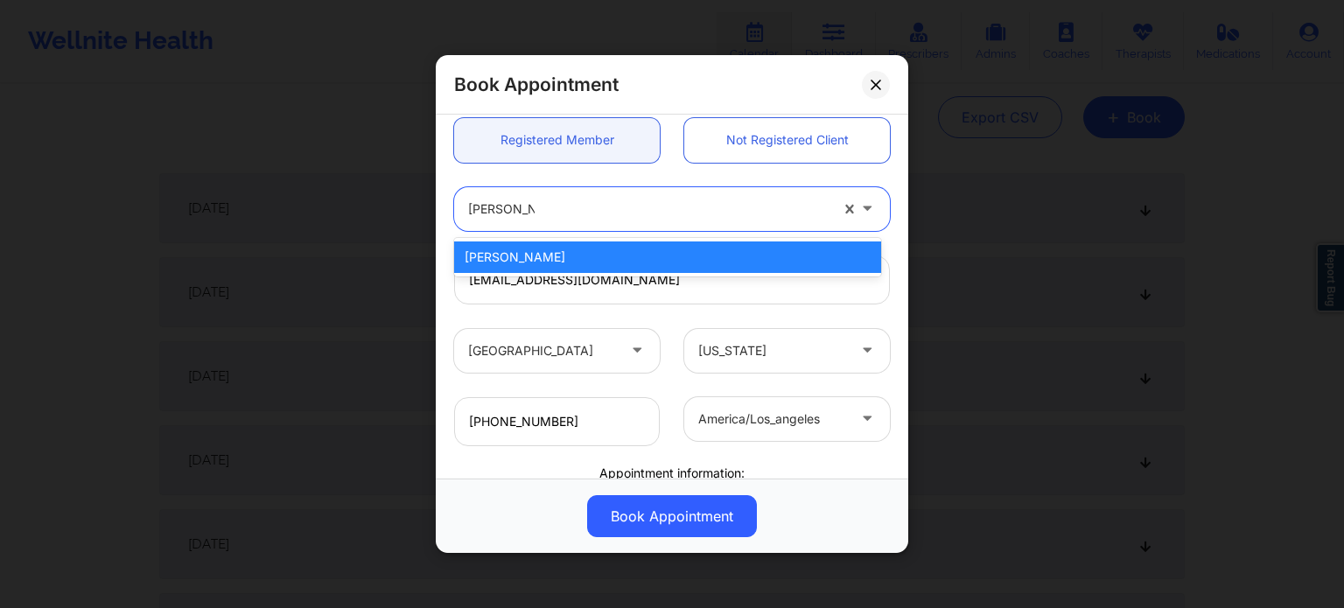
click at [526, 262] on div "Kendra Zoller" at bounding box center [667, 258] width 427 height 32
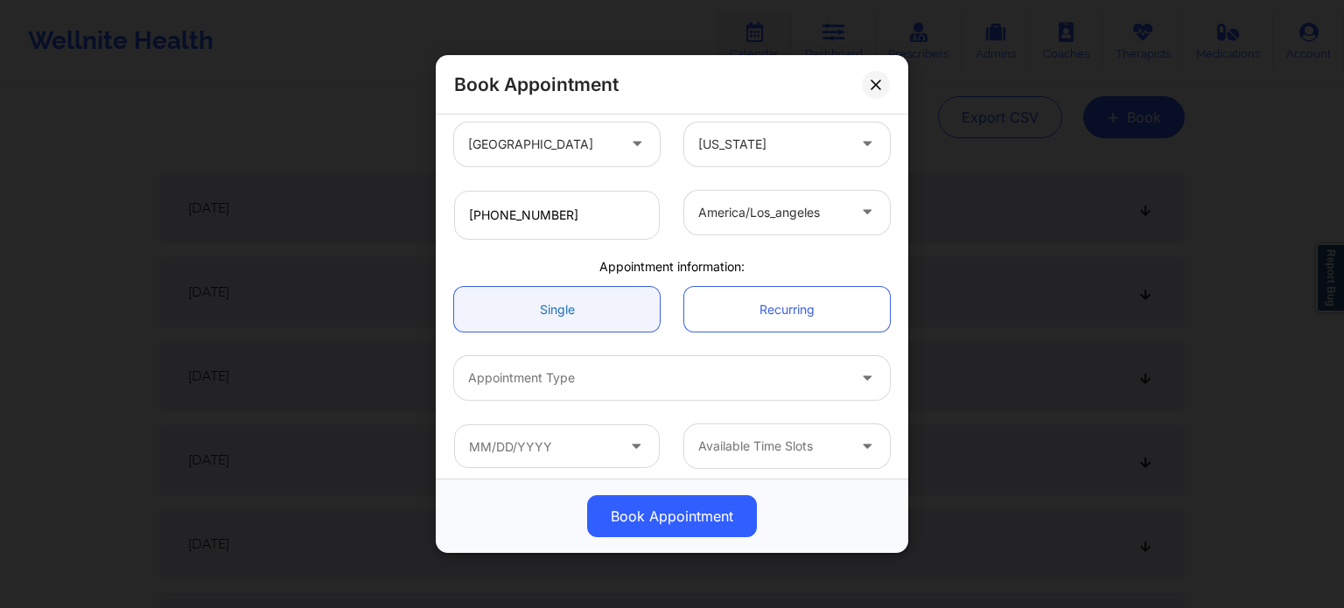
scroll to position [389, 0]
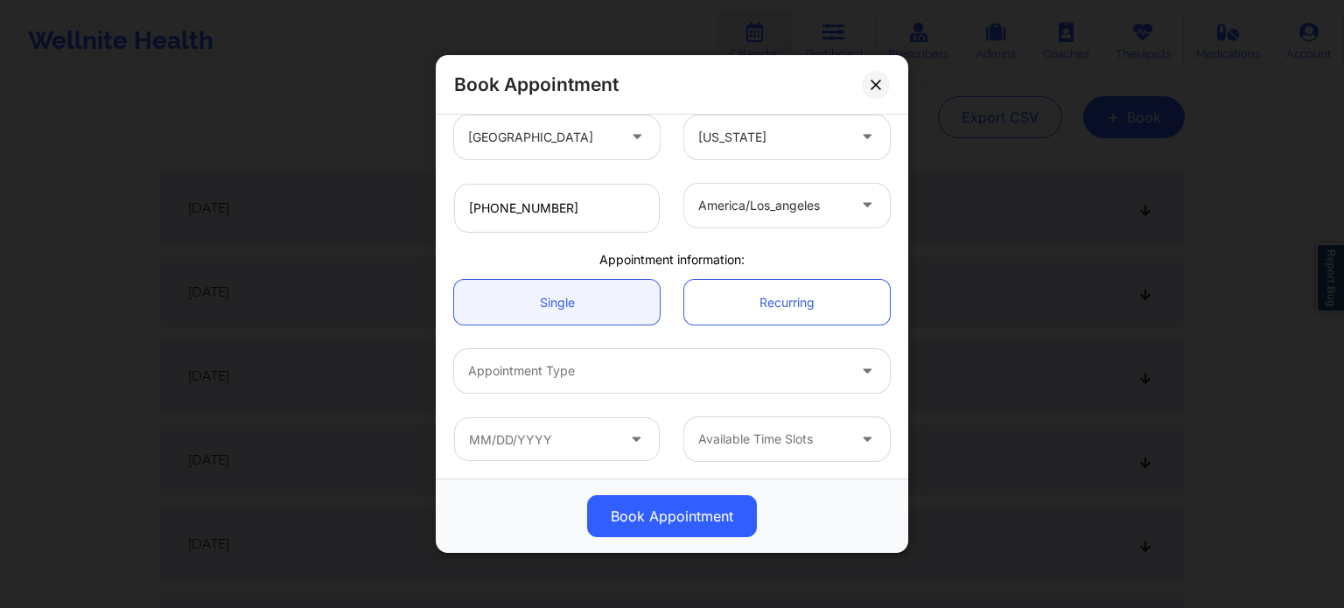
click at [570, 364] on div at bounding box center [657, 371] width 378 height 21
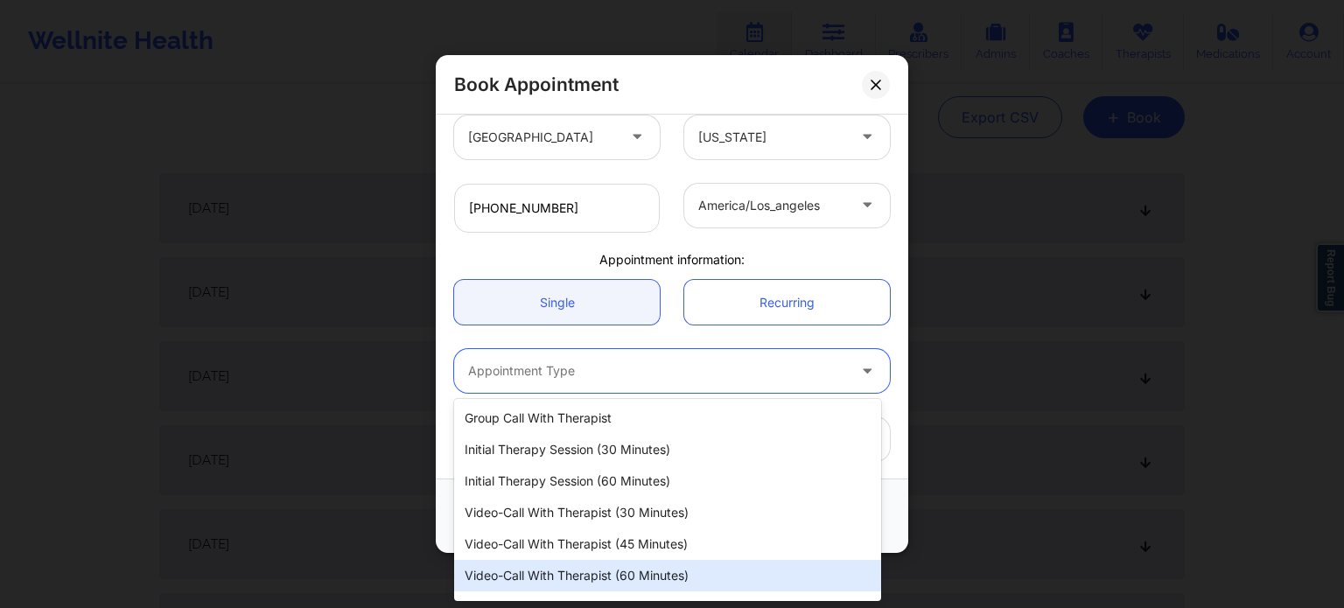
click at [588, 573] on div "Video-Call with Therapist (60 minutes)" at bounding box center [667, 576] width 427 height 32
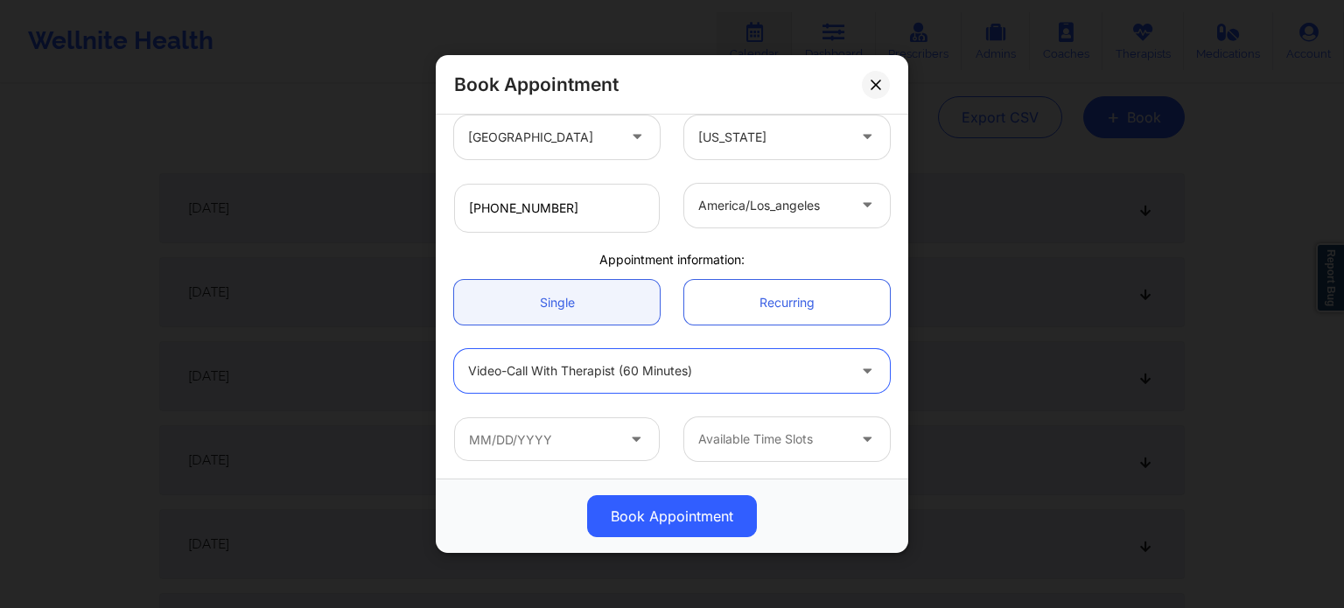
click at [635, 438] on icon at bounding box center [637, 436] width 18 height 15
click at [628, 441] on icon at bounding box center [637, 436] width 18 height 15
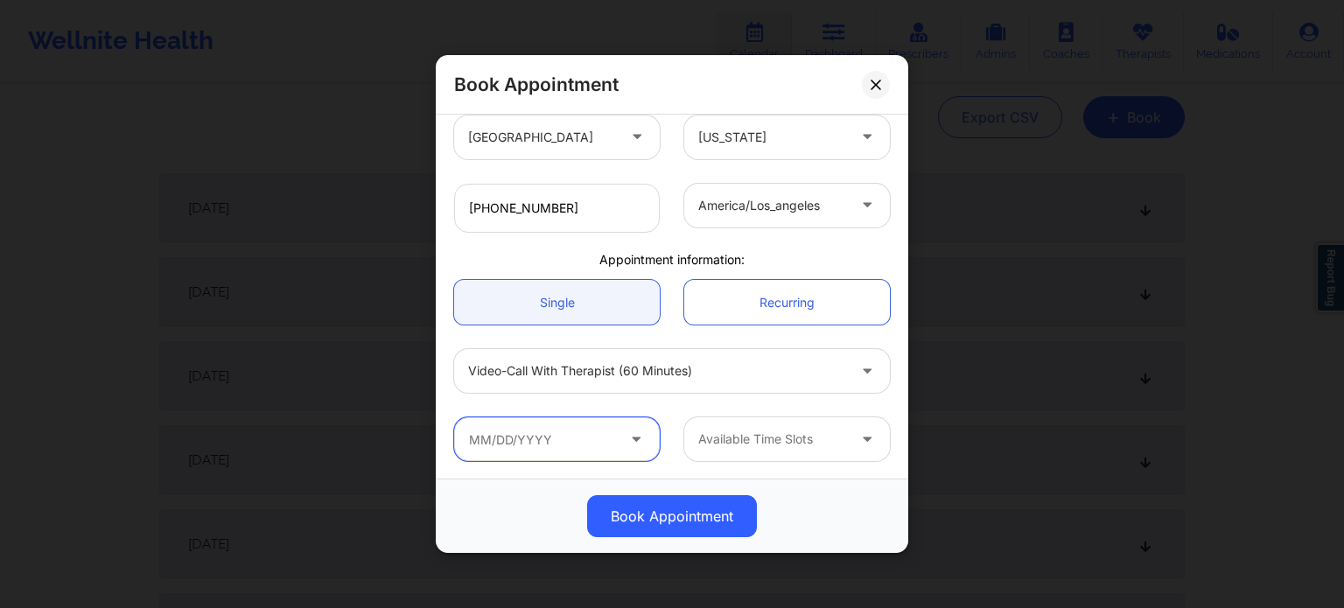
click at [525, 443] on input "text" at bounding box center [557, 439] width 206 height 44
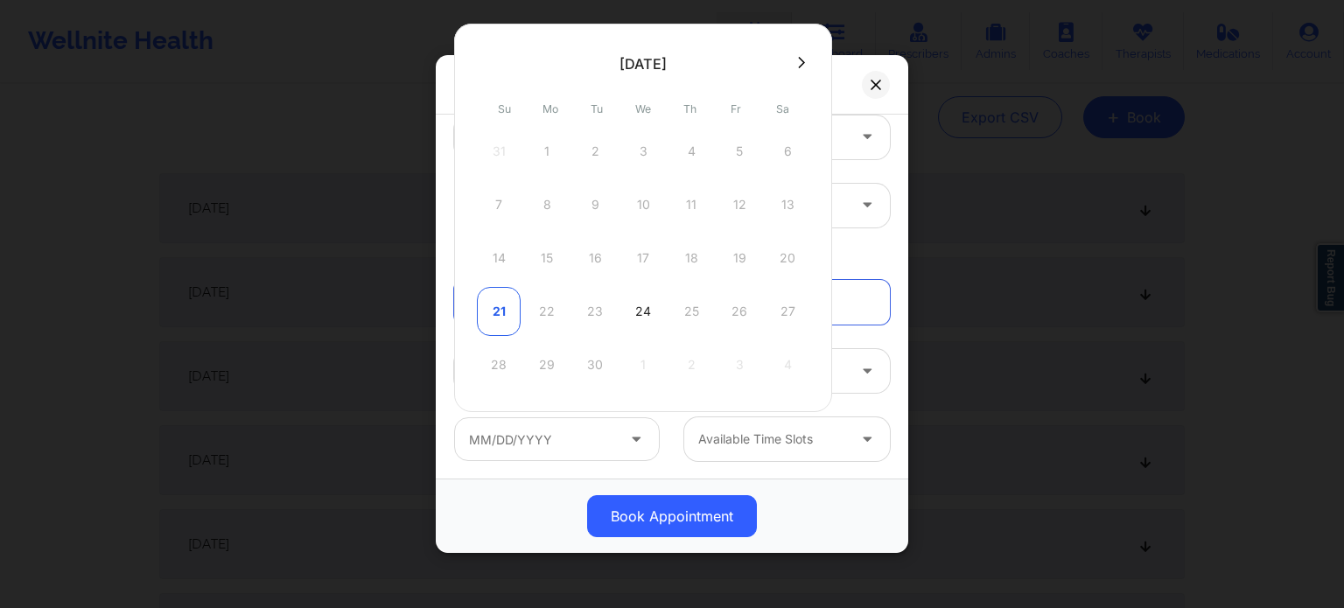
click at [502, 307] on div "21" at bounding box center [499, 311] width 44 height 49
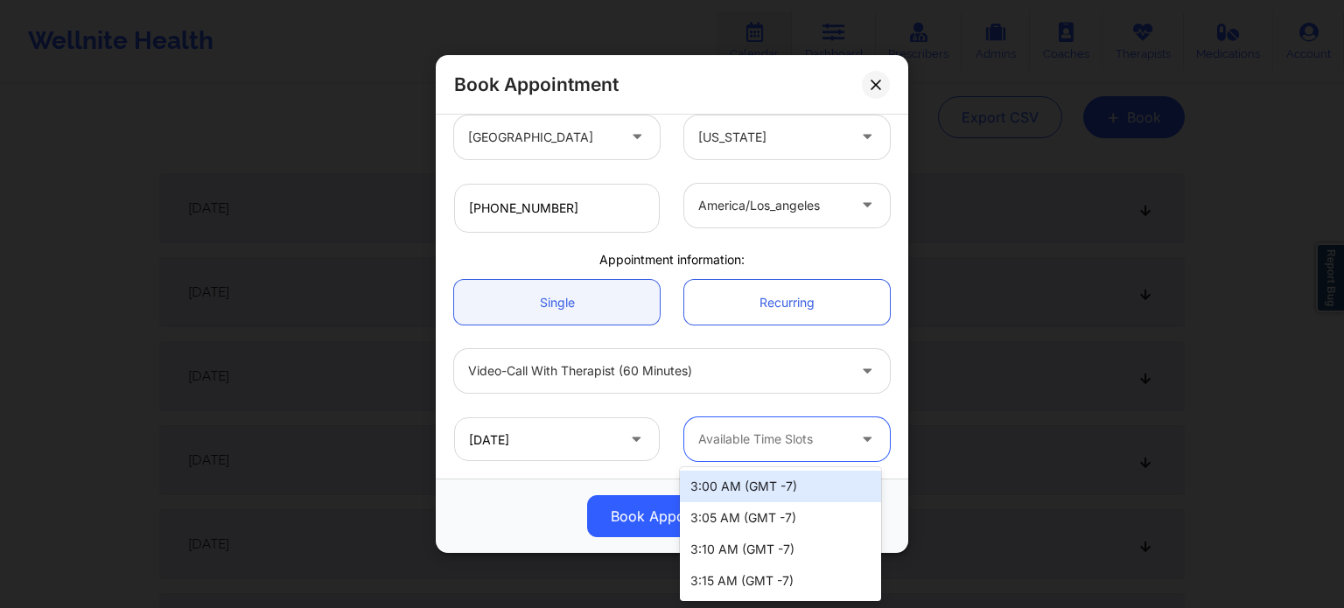
click at [835, 436] on div at bounding box center [772, 439] width 148 height 21
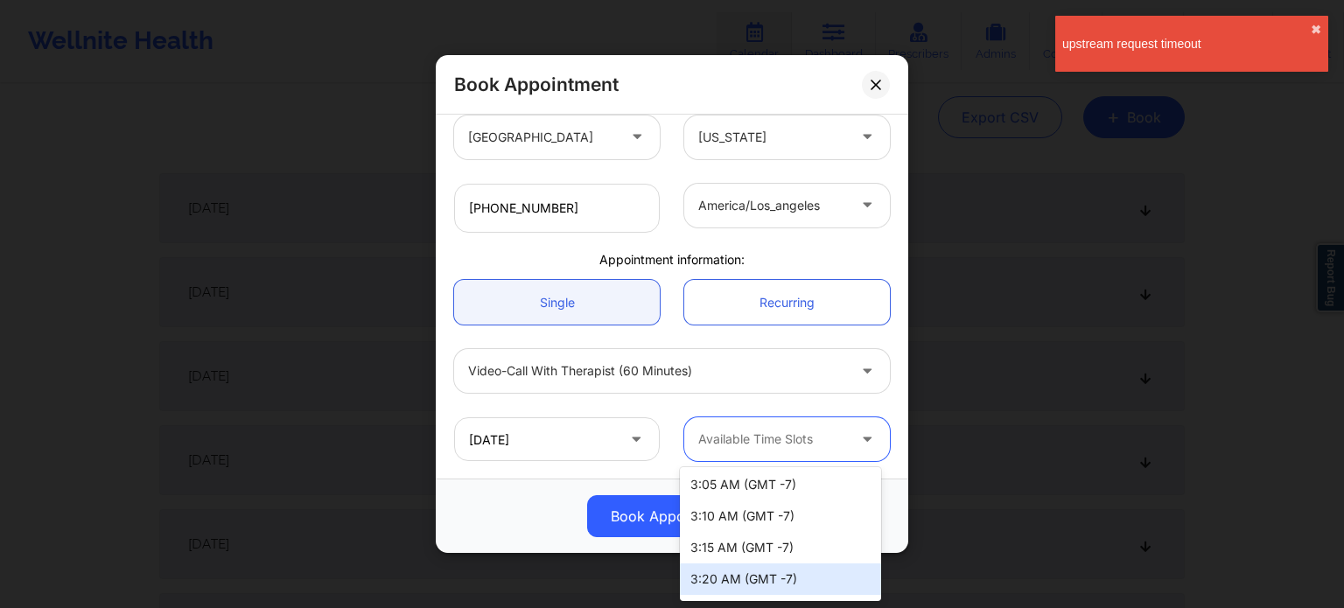
scroll to position [0, 0]
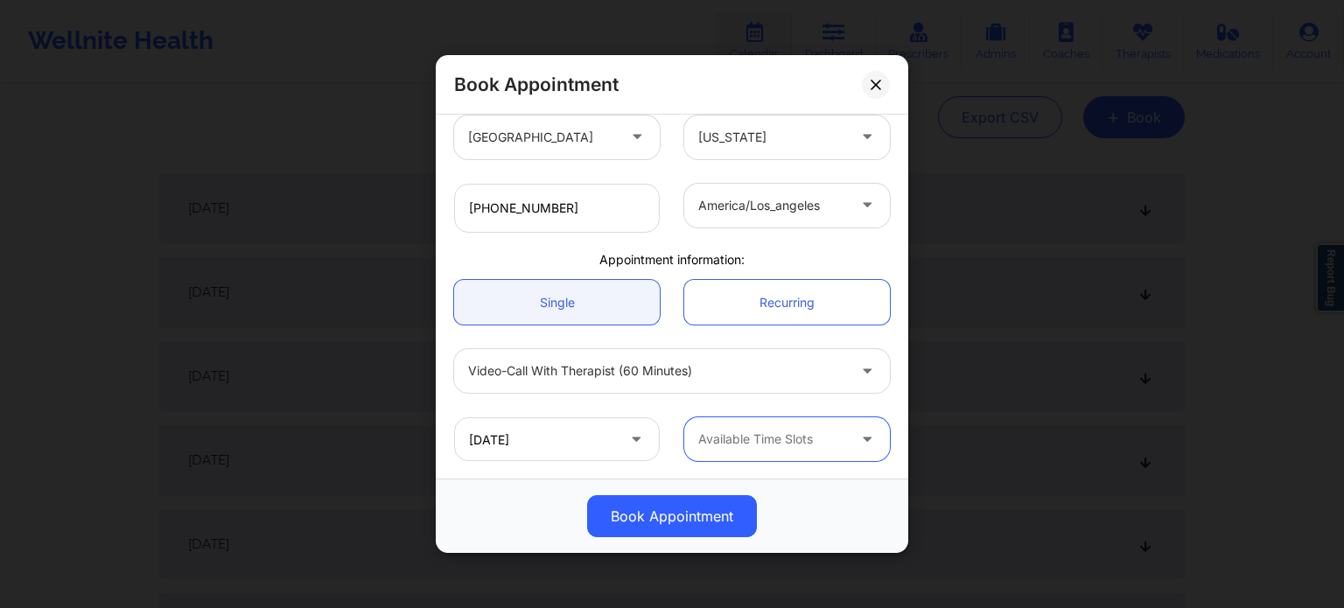
click at [581, 340] on div "Video-Call with Therapist (60 minutes)" at bounding box center [672, 371] width 460 height 68
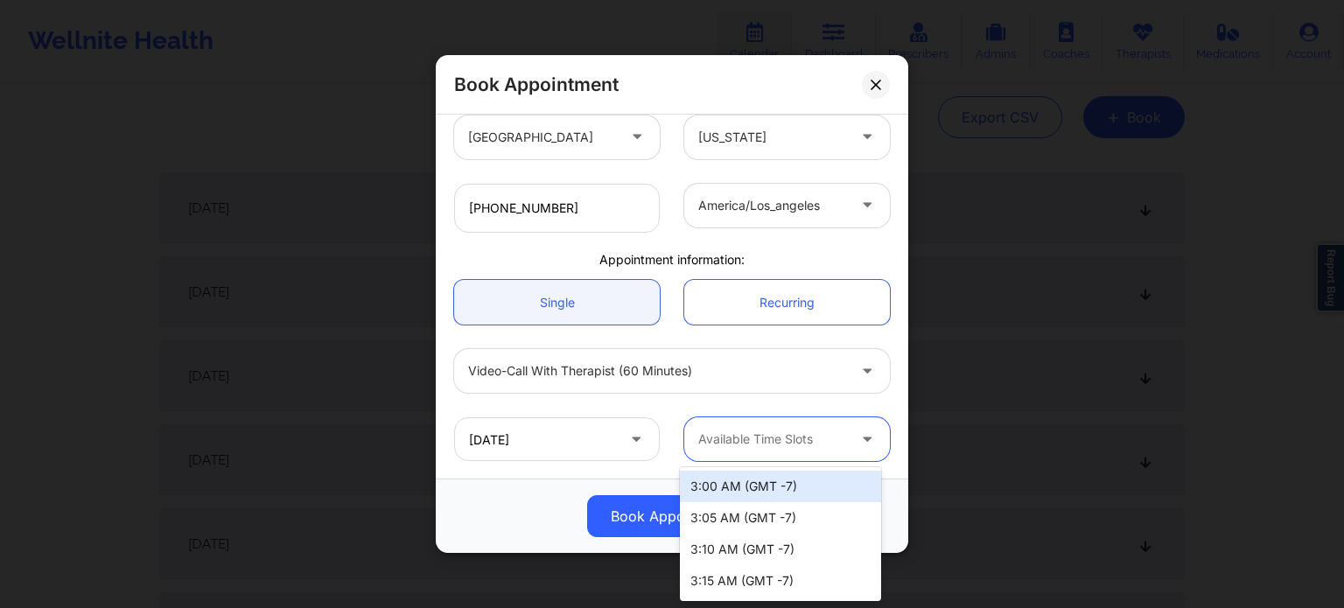
click at [749, 434] on div at bounding box center [772, 439] width 148 height 21
click at [635, 438] on icon at bounding box center [637, 436] width 18 height 15
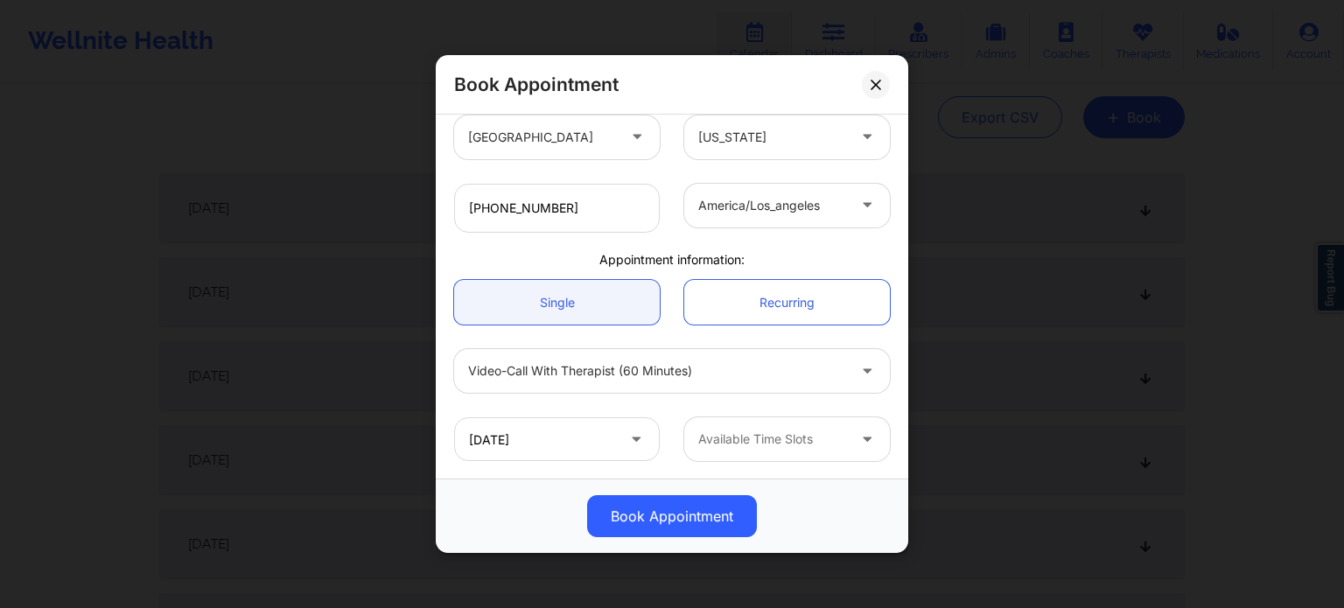
click at [629, 440] on icon at bounding box center [637, 436] width 18 height 15
click at [547, 440] on input "09/21/2025" at bounding box center [557, 439] width 206 height 44
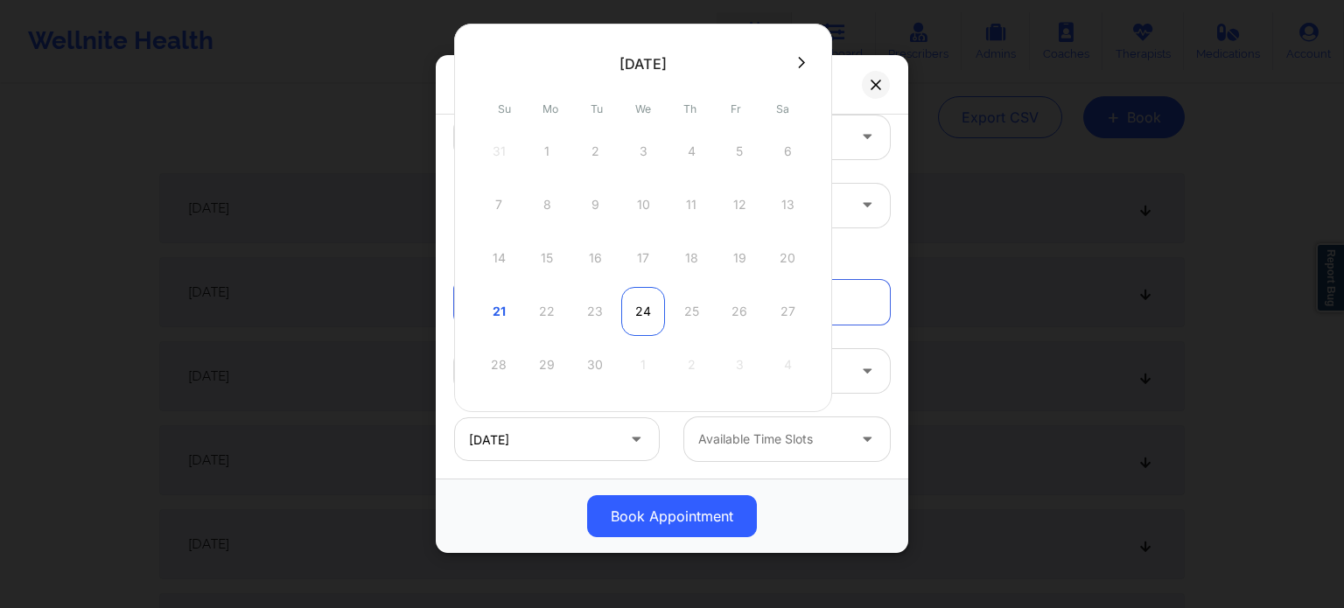
drag, startPoint x: 639, startPoint y: 313, endPoint x: 624, endPoint y: 329, distance: 21.7
click at [640, 313] on div "24" at bounding box center [643, 311] width 44 height 49
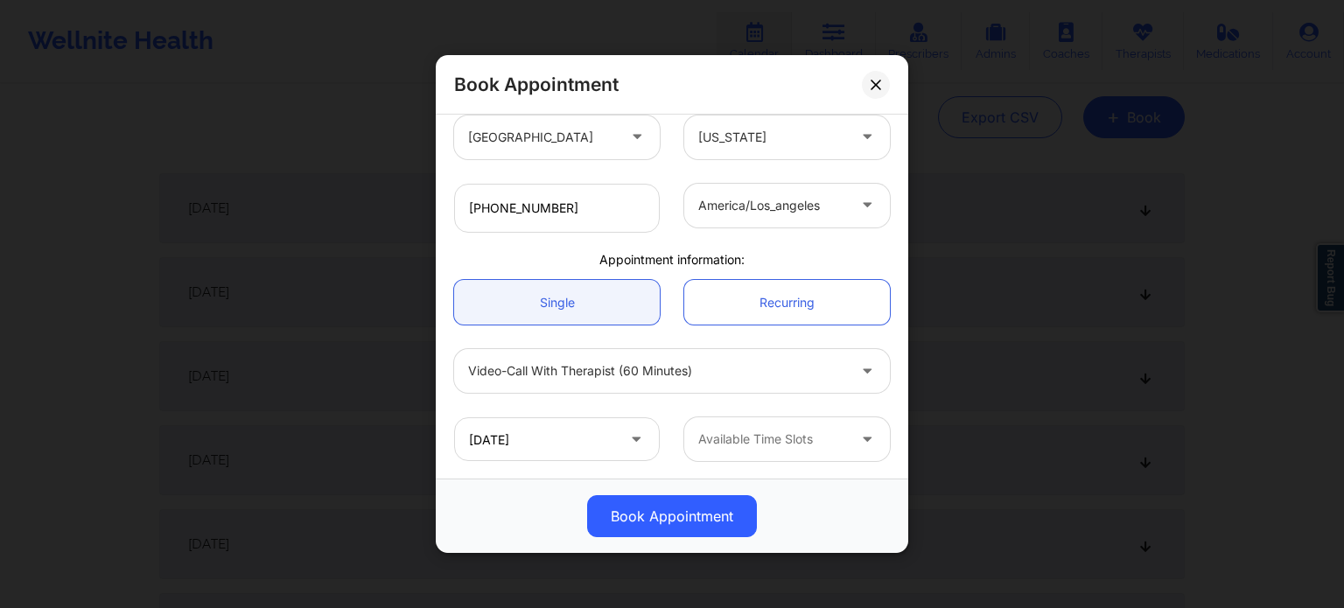
click at [734, 432] on div at bounding box center [772, 439] width 148 height 21
click at [602, 433] on input "09/24/2025" at bounding box center [557, 439] width 206 height 44
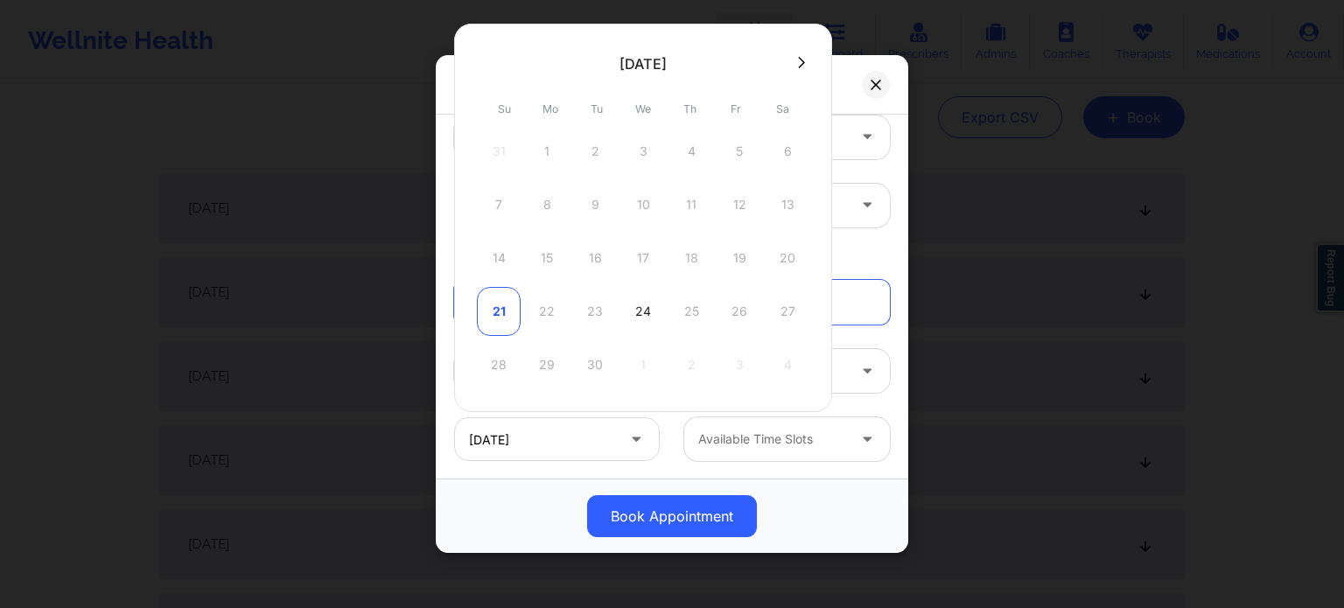
click at [481, 312] on div "21" at bounding box center [499, 311] width 44 height 49
type input "09/21/2025"
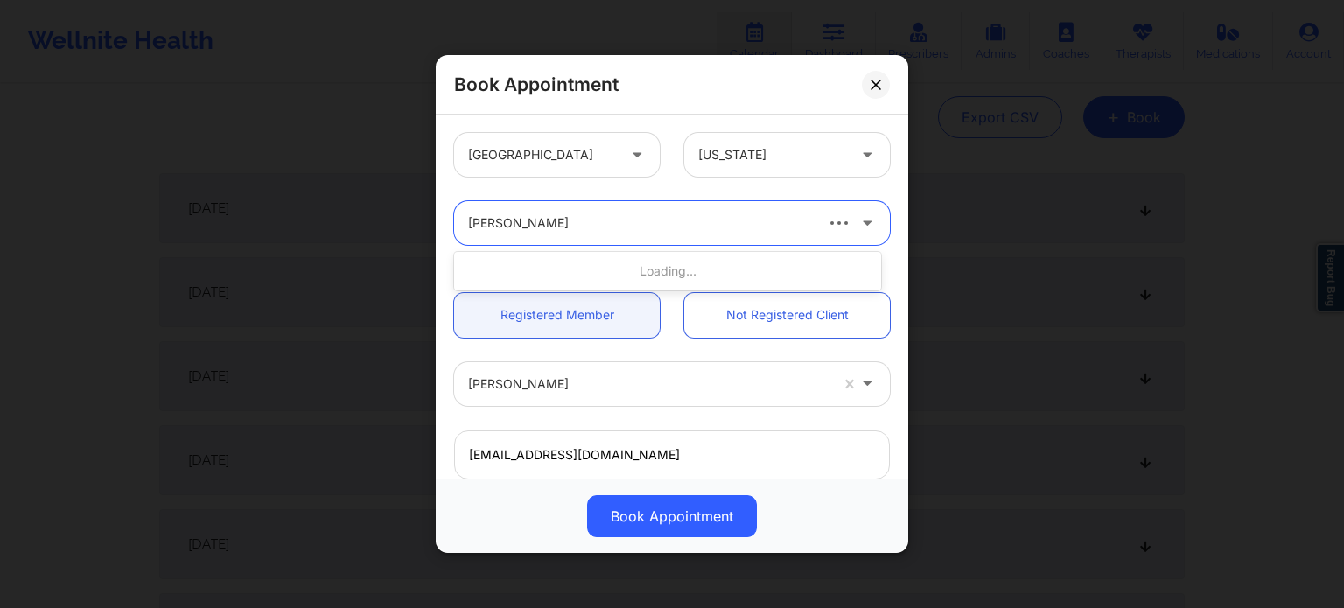
click at [790, 230] on div at bounding box center [639, 223] width 343 height 21
type input "crai"
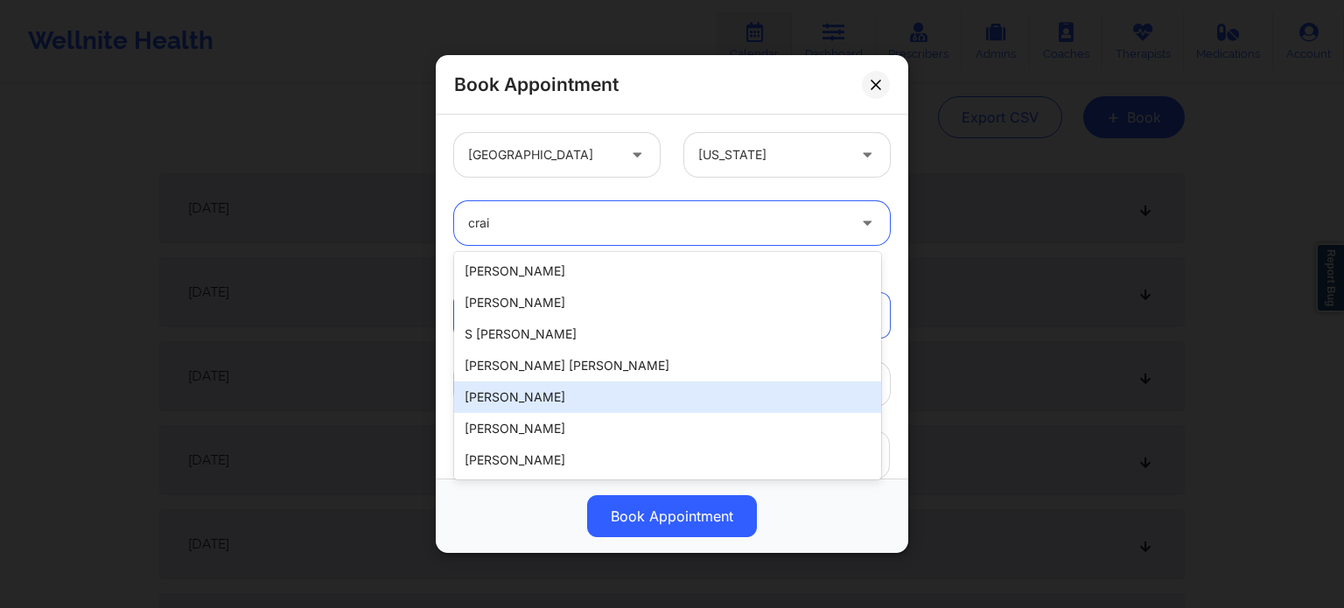
click at [561, 400] on div "[PERSON_NAME]" at bounding box center [667, 398] width 427 height 32
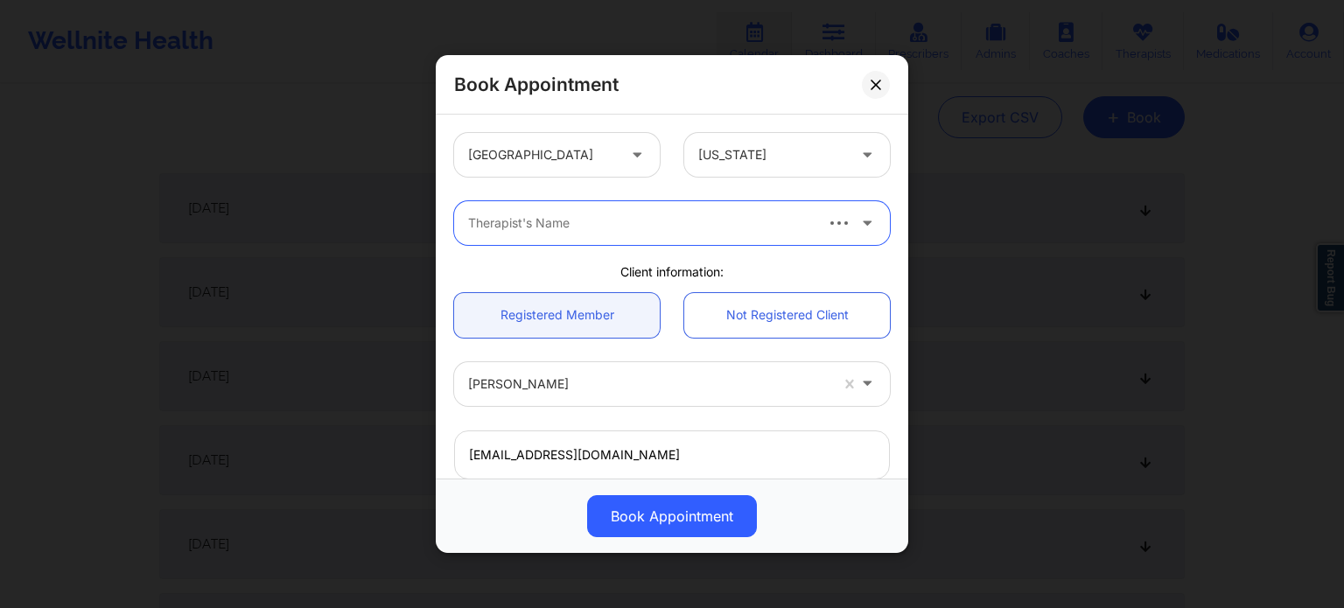
click at [600, 216] on div at bounding box center [639, 223] width 343 height 21
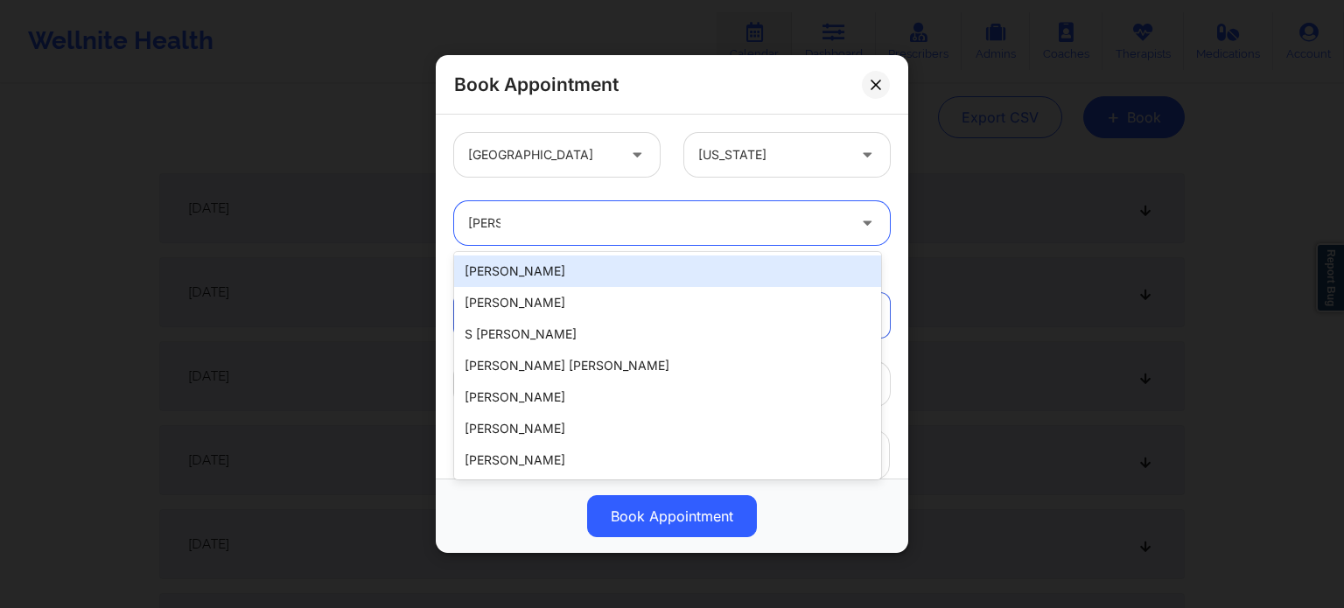
type input "craig"
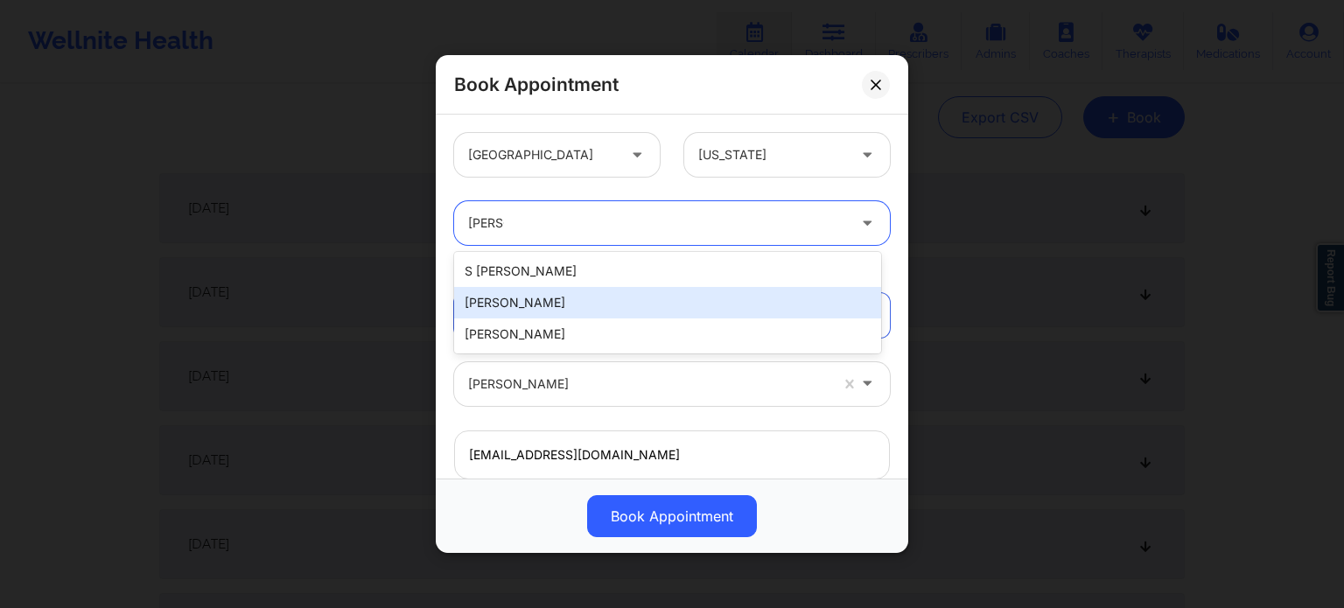
click at [588, 304] on div "[PERSON_NAME]" at bounding box center [667, 303] width 427 height 32
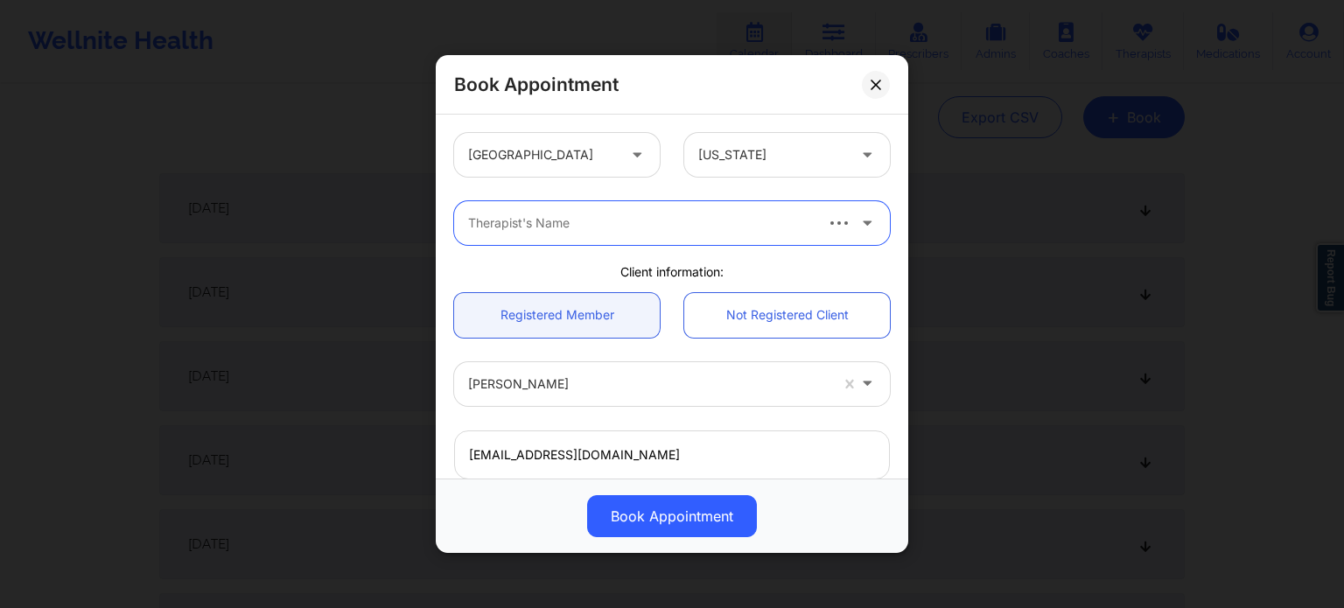
click at [546, 224] on div at bounding box center [639, 223] width 343 height 21
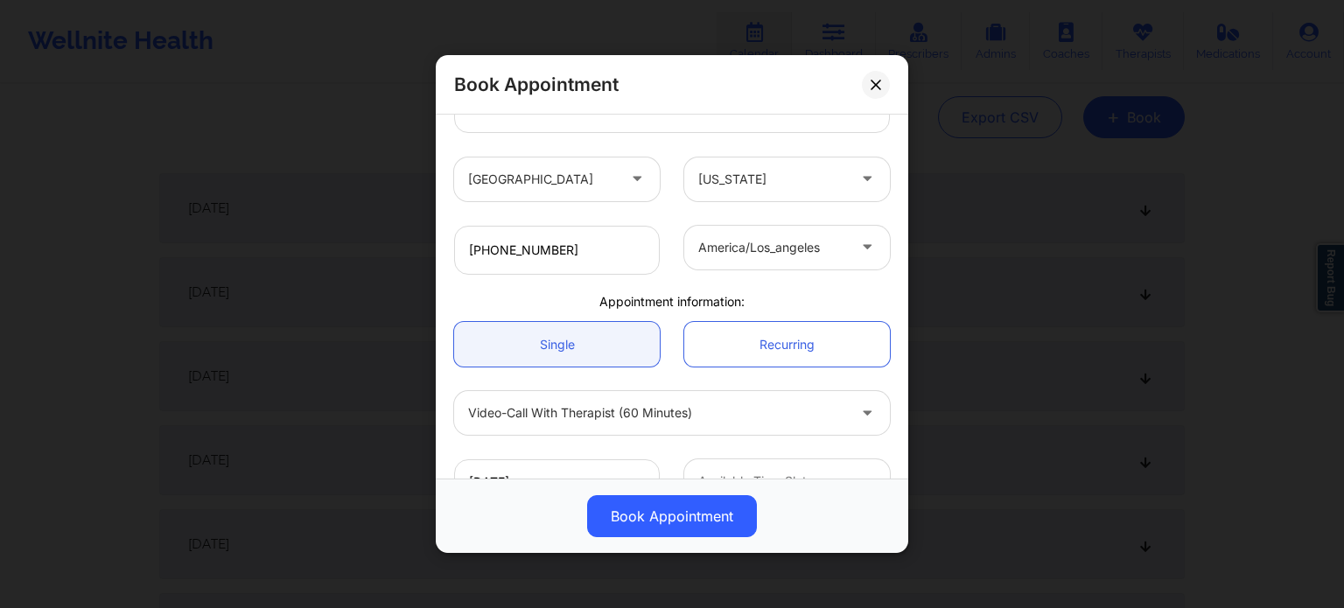
scroll to position [389, 0]
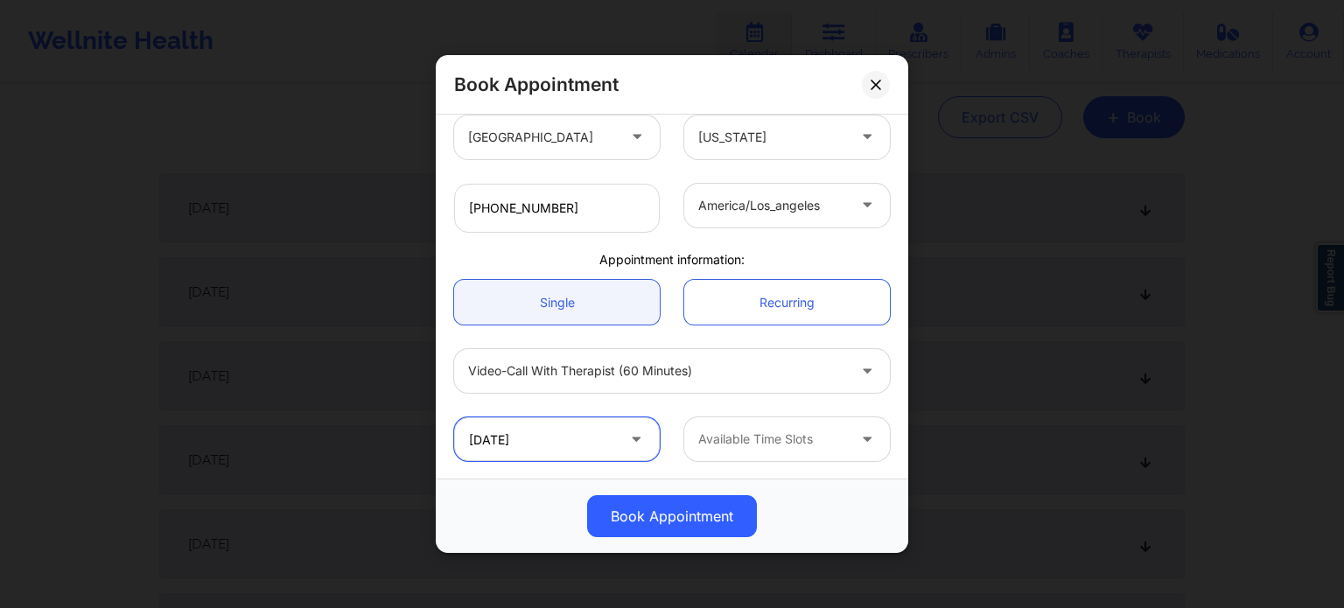
click at [536, 446] on input "09/21/2025" at bounding box center [557, 439] width 206 height 44
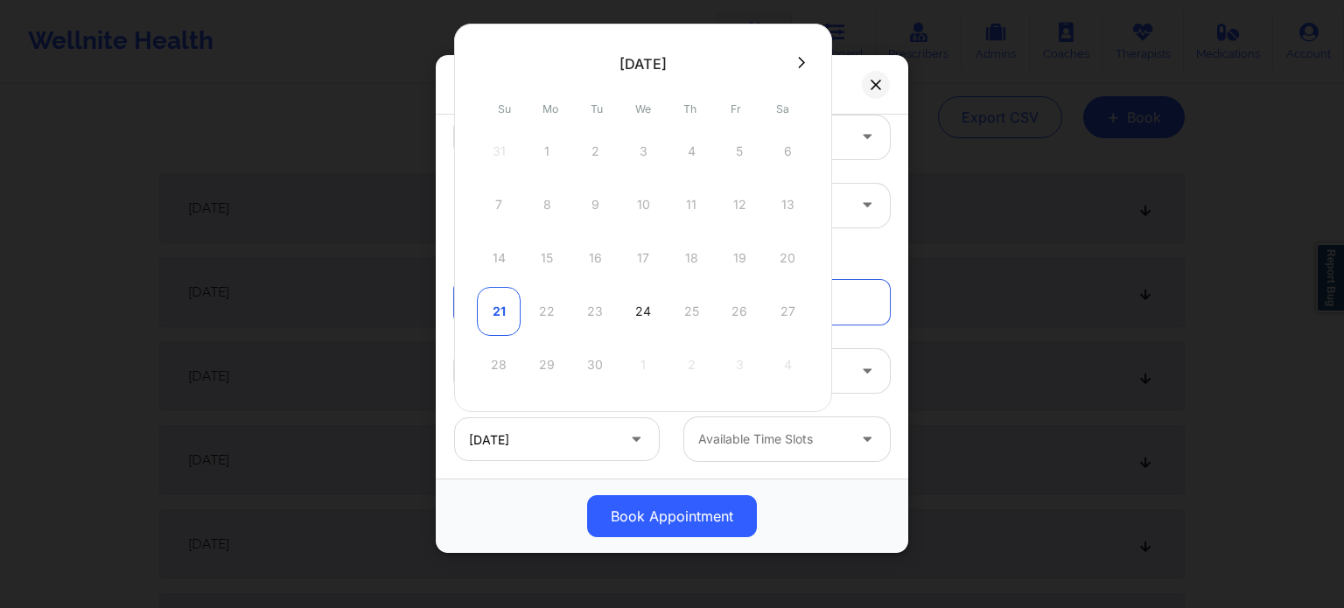
click at [501, 318] on div "21" at bounding box center [499, 311] width 44 height 49
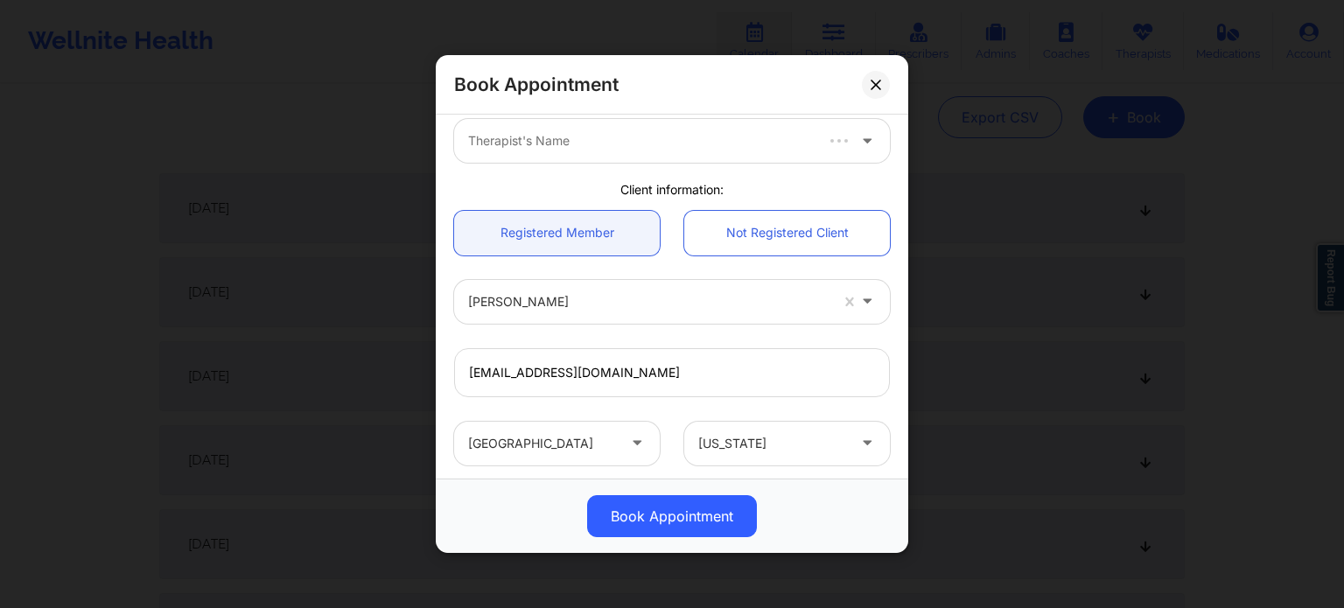
scroll to position [0, 0]
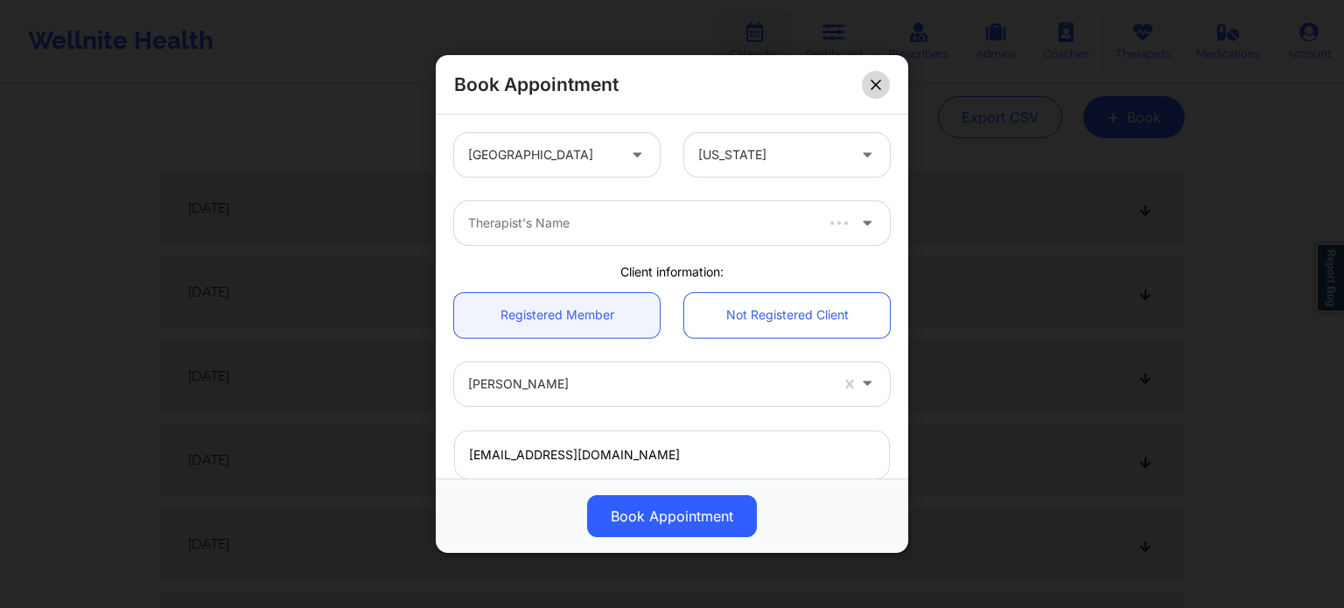
click at [873, 87] on icon at bounding box center [876, 85] width 10 height 10
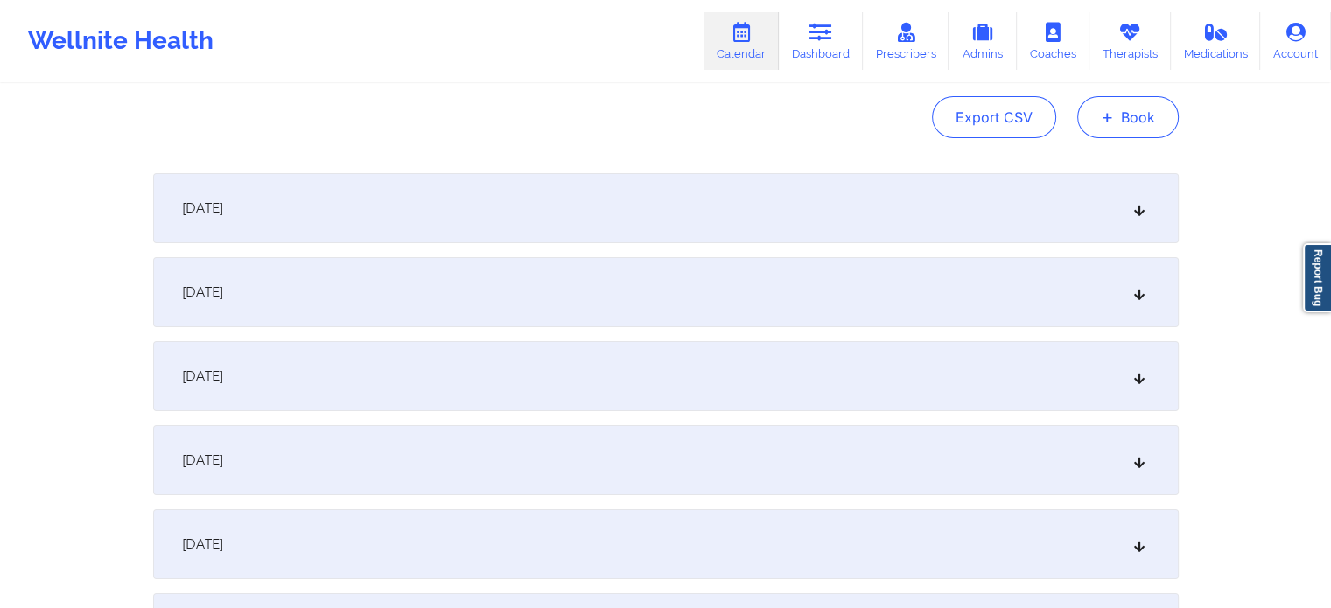
click at [1139, 116] on button "+ Book" at bounding box center [1128, 117] width 102 height 42
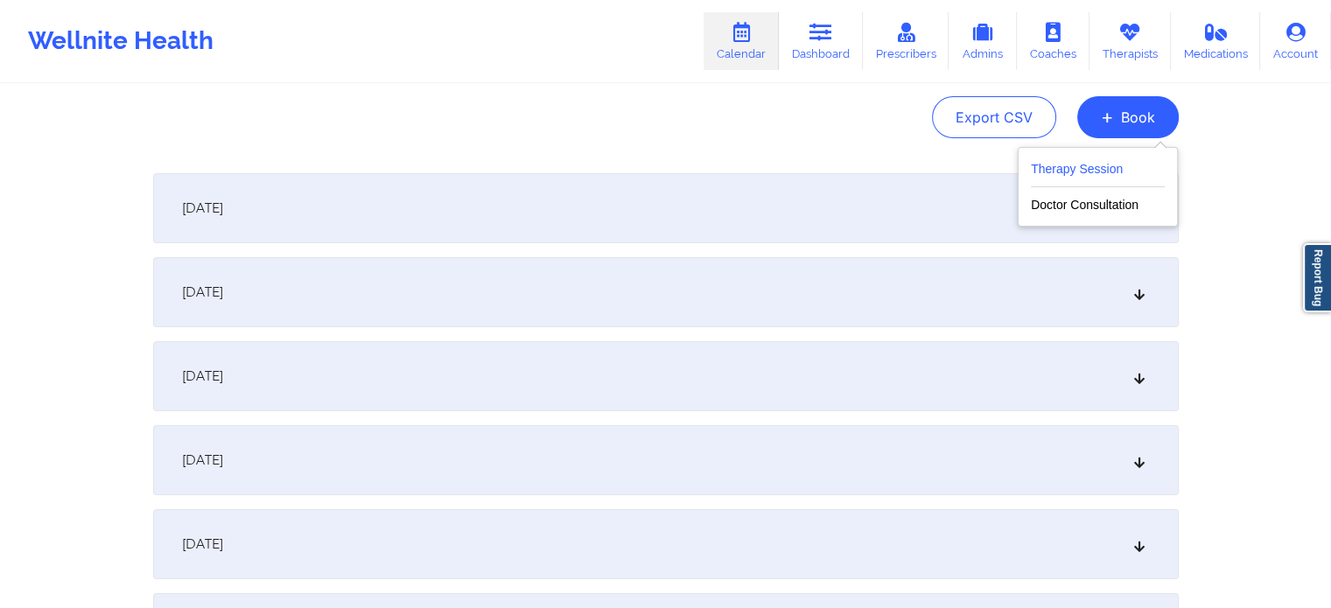
click at [1044, 164] on button "Therapy Session" at bounding box center [1098, 172] width 134 height 29
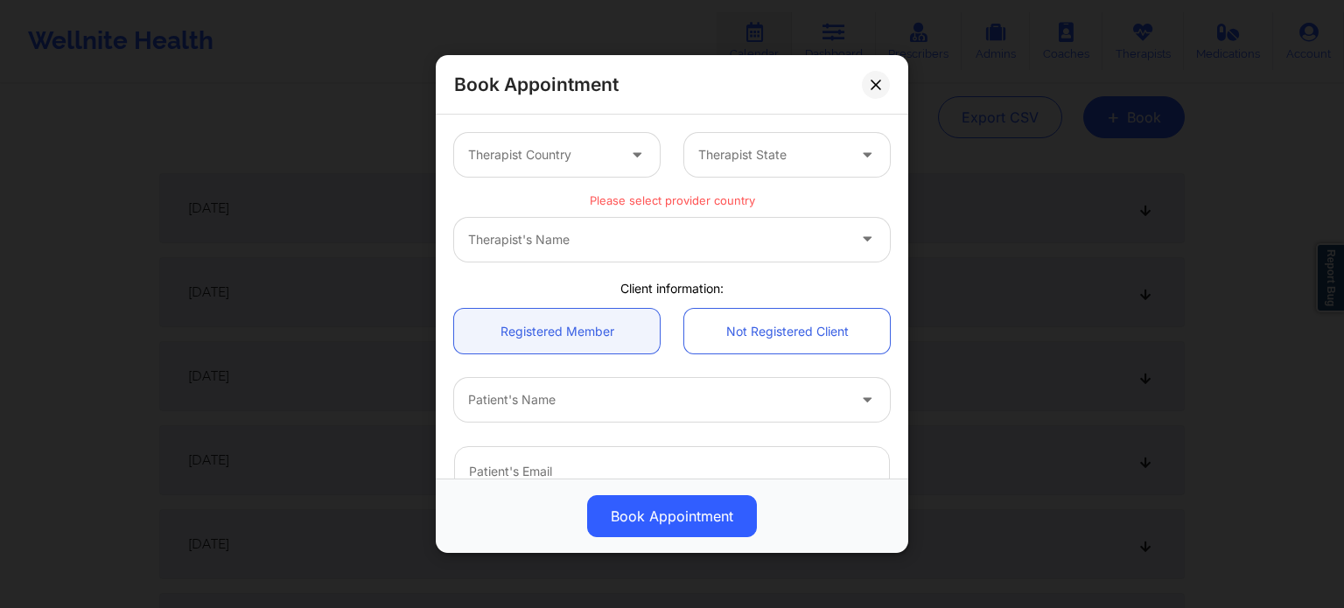
click at [582, 160] on div at bounding box center [542, 154] width 148 height 21
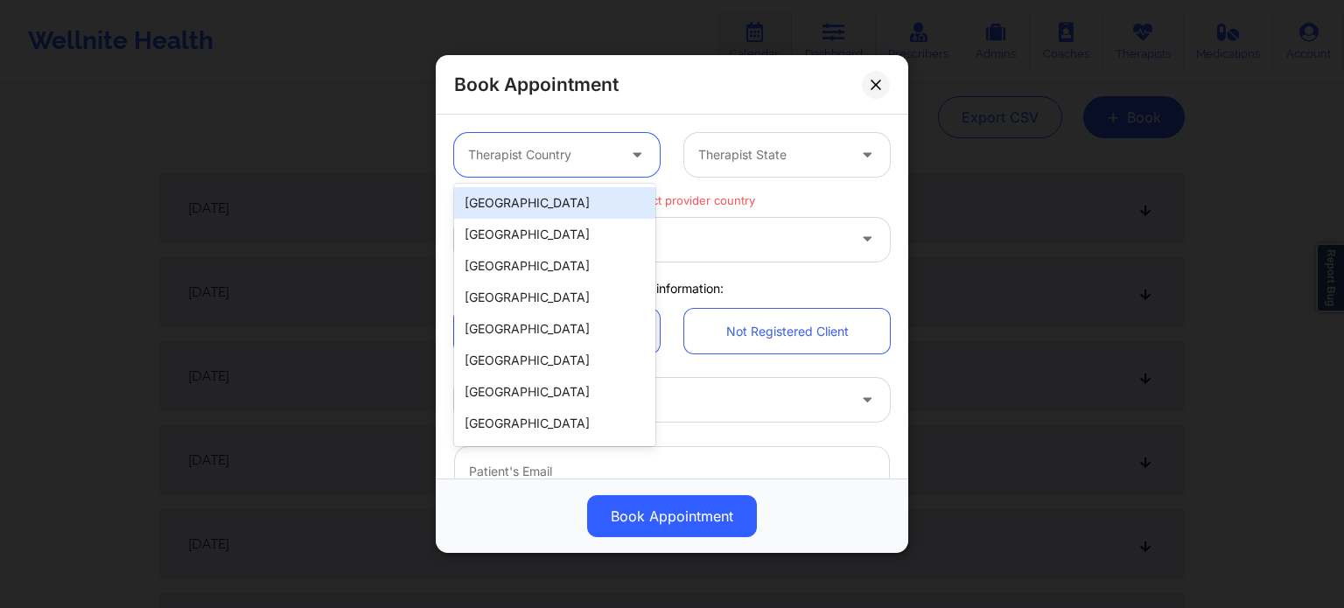
click at [575, 201] on div "[GEOGRAPHIC_DATA]" at bounding box center [554, 203] width 201 height 32
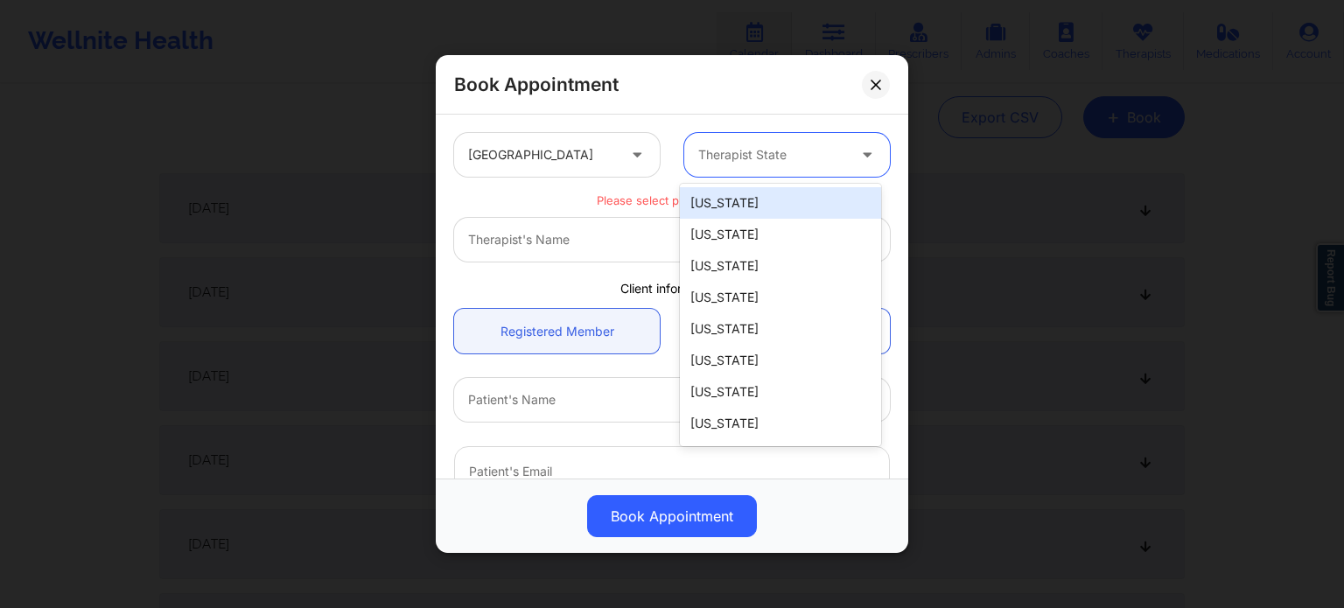
click at [730, 155] on div at bounding box center [772, 154] width 148 height 21
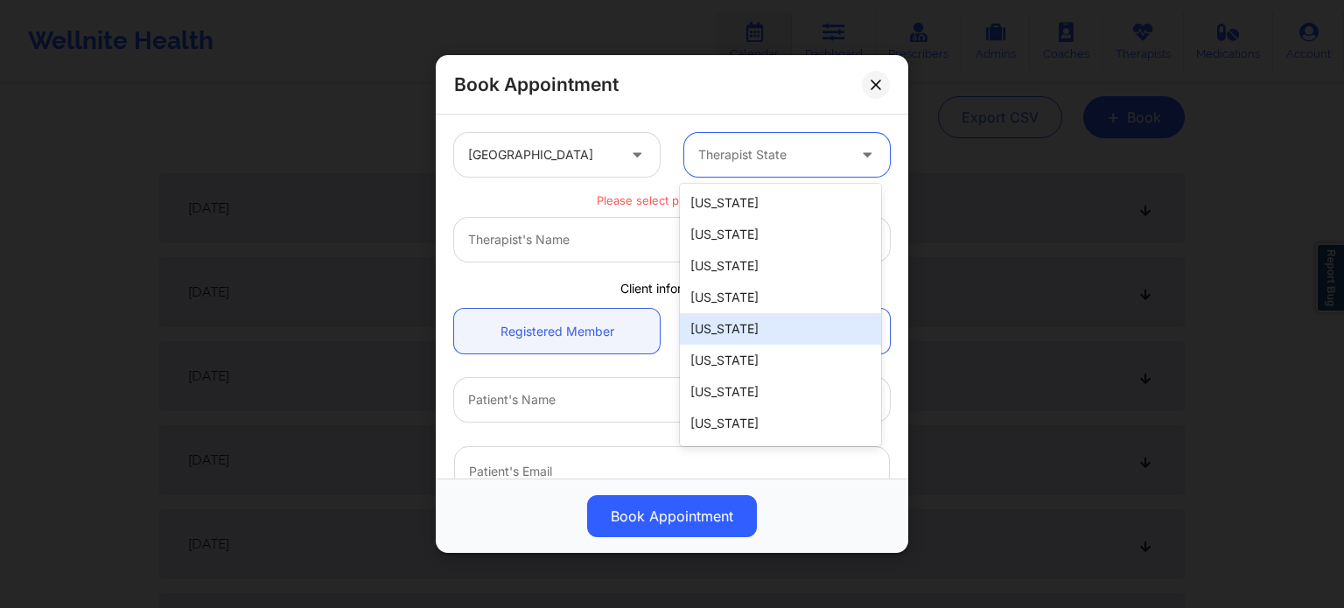
click at [742, 319] on div "[US_STATE]" at bounding box center [780, 329] width 201 height 32
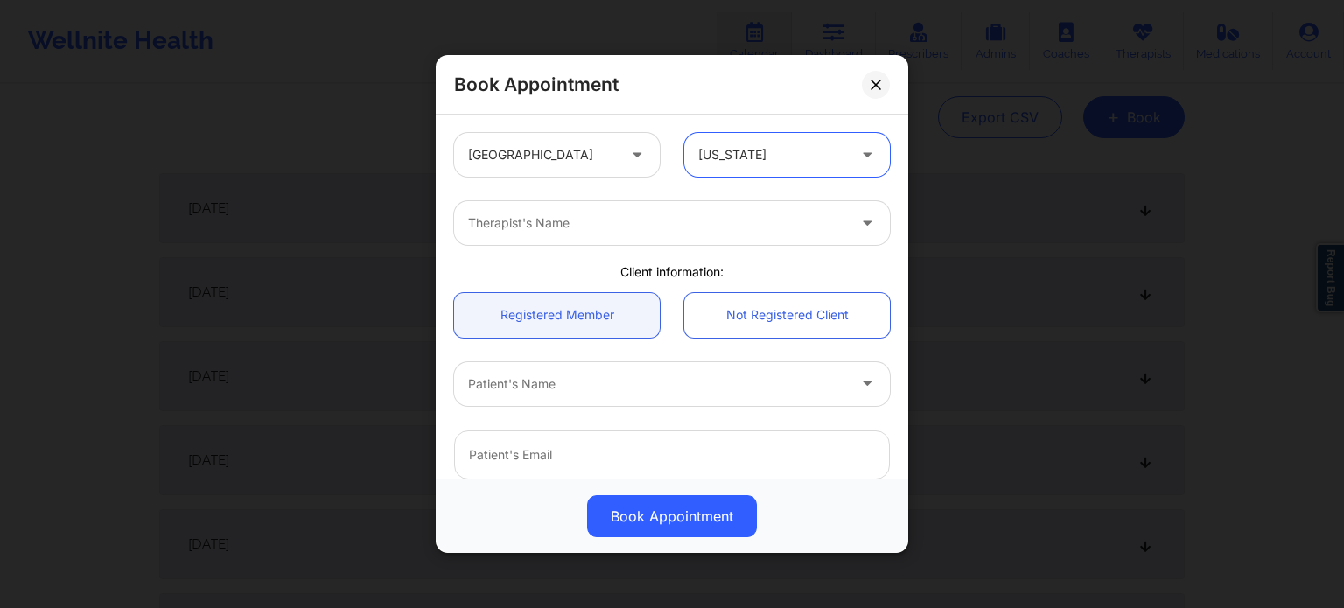
click at [640, 217] on div at bounding box center [657, 223] width 378 height 21
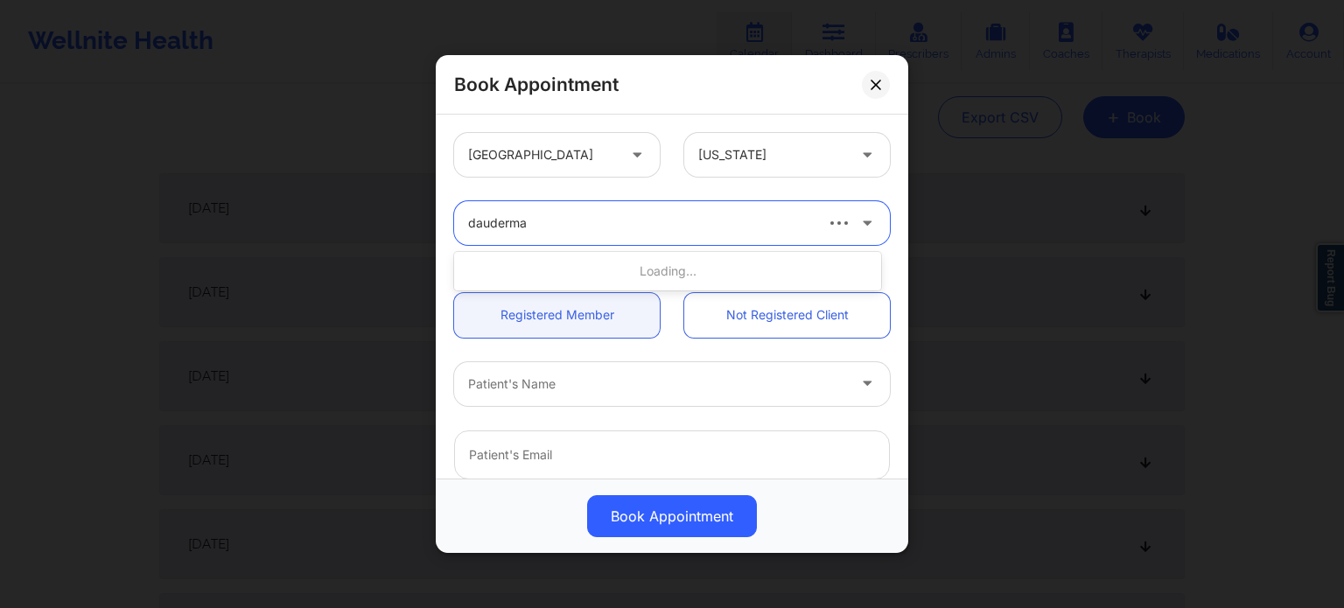
type input "dauderman"
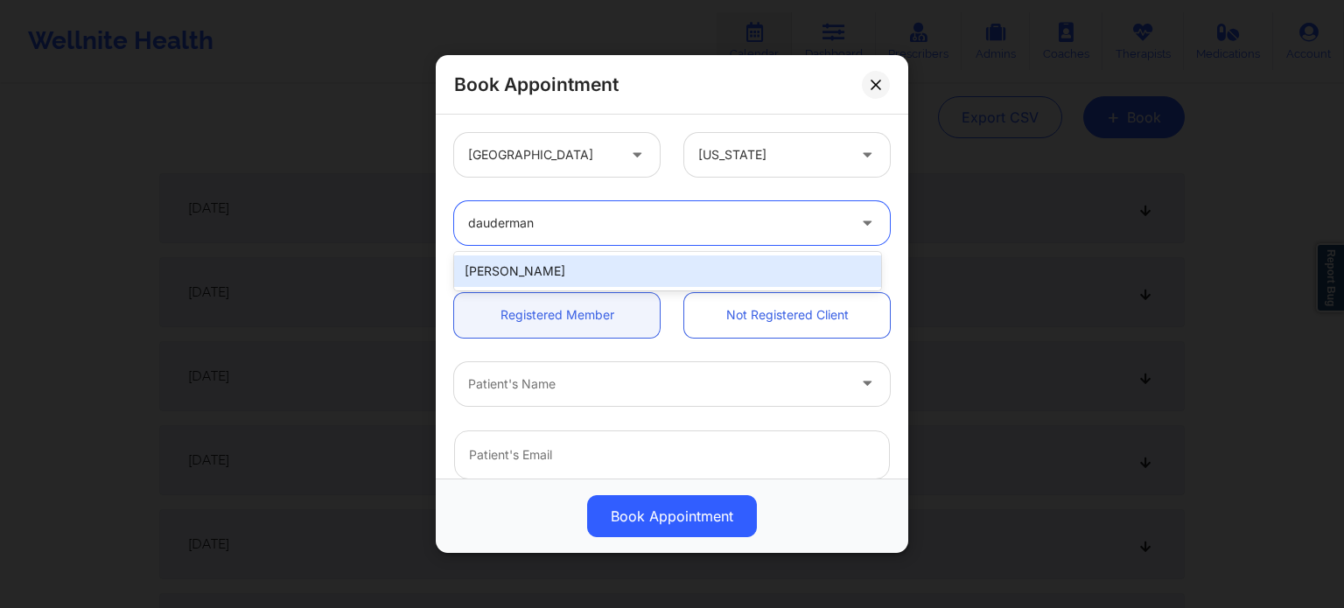
click at [586, 265] on div "[PERSON_NAME]" at bounding box center [667, 272] width 427 height 32
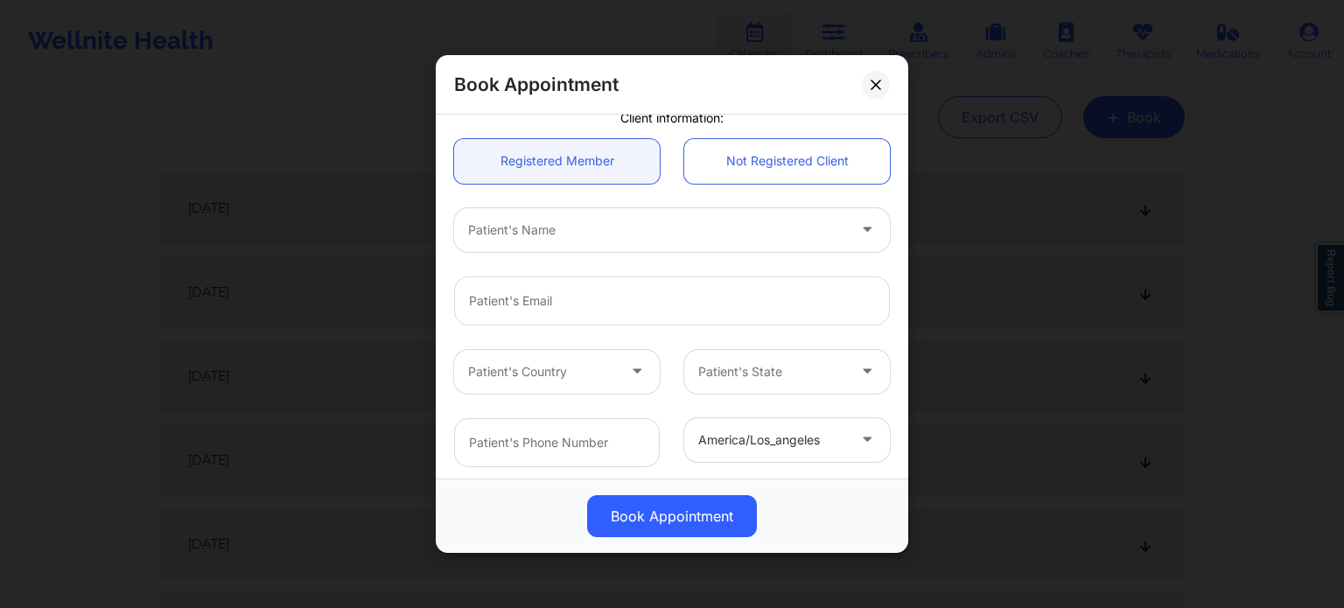
scroll to position [175, 0]
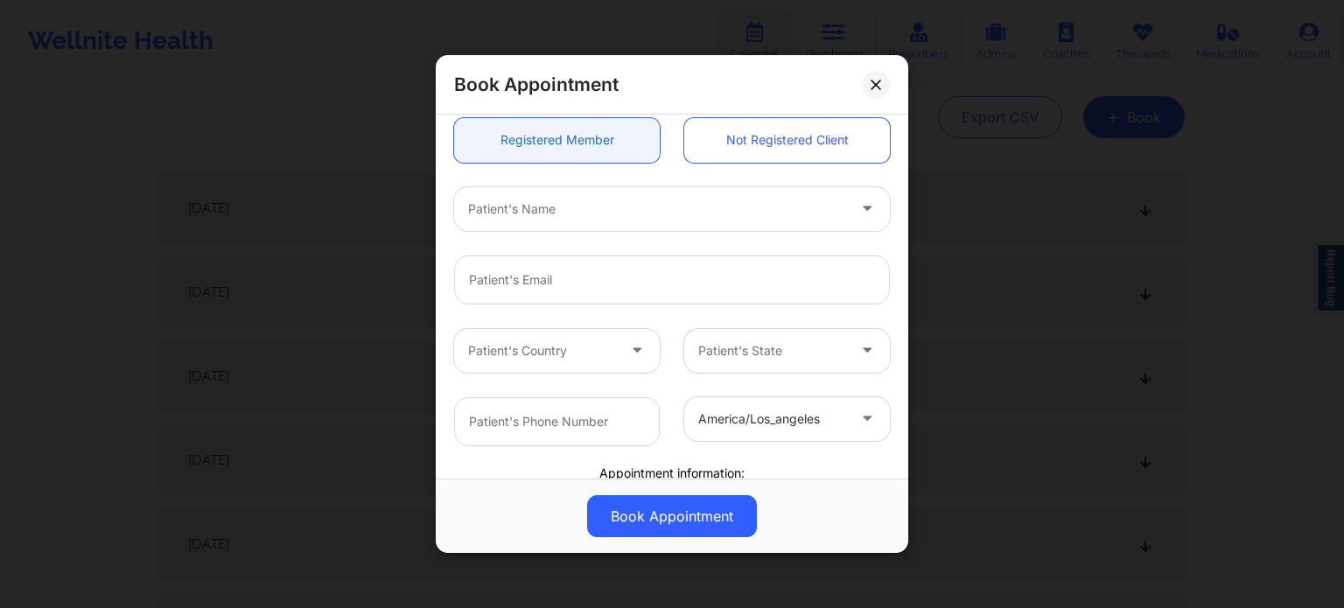
click at [592, 159] on link "Registered Member" at bounding box center [557, 140] width 206 height 45
click at [677, 224] on div "Patient's Name" at bounding box center [651, 209] width 394 height 44
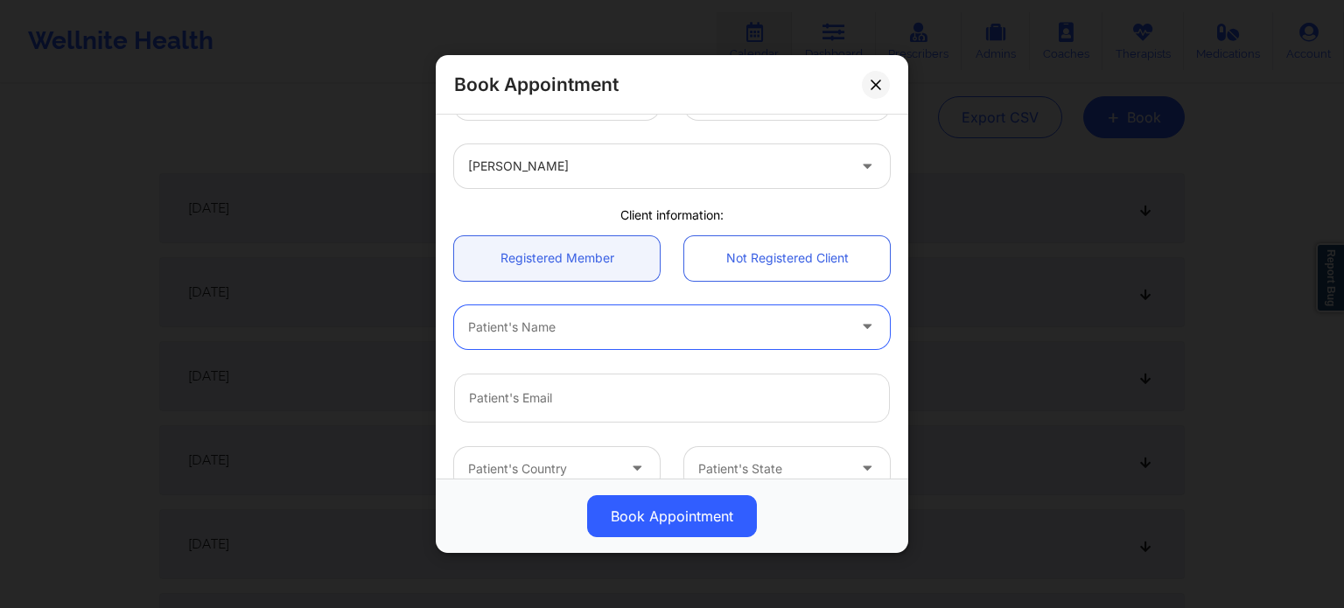
scroll to position [88, 0]
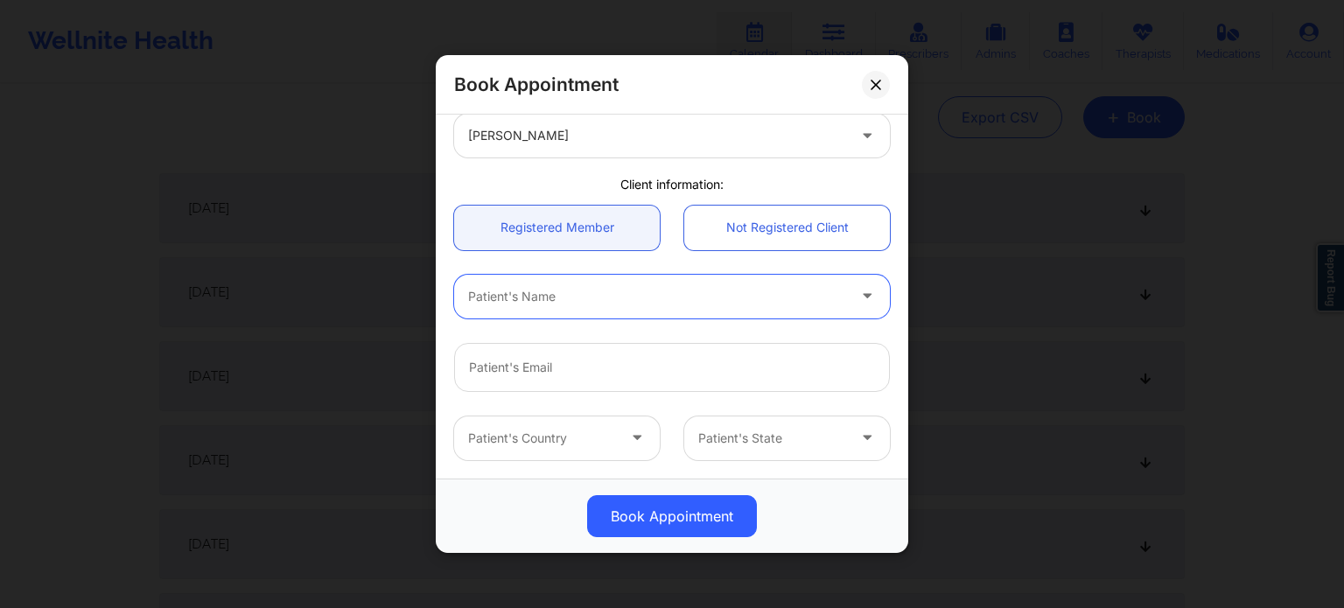
click at [726, 300] on div at bounding box center [657, 296] width 378 height 21
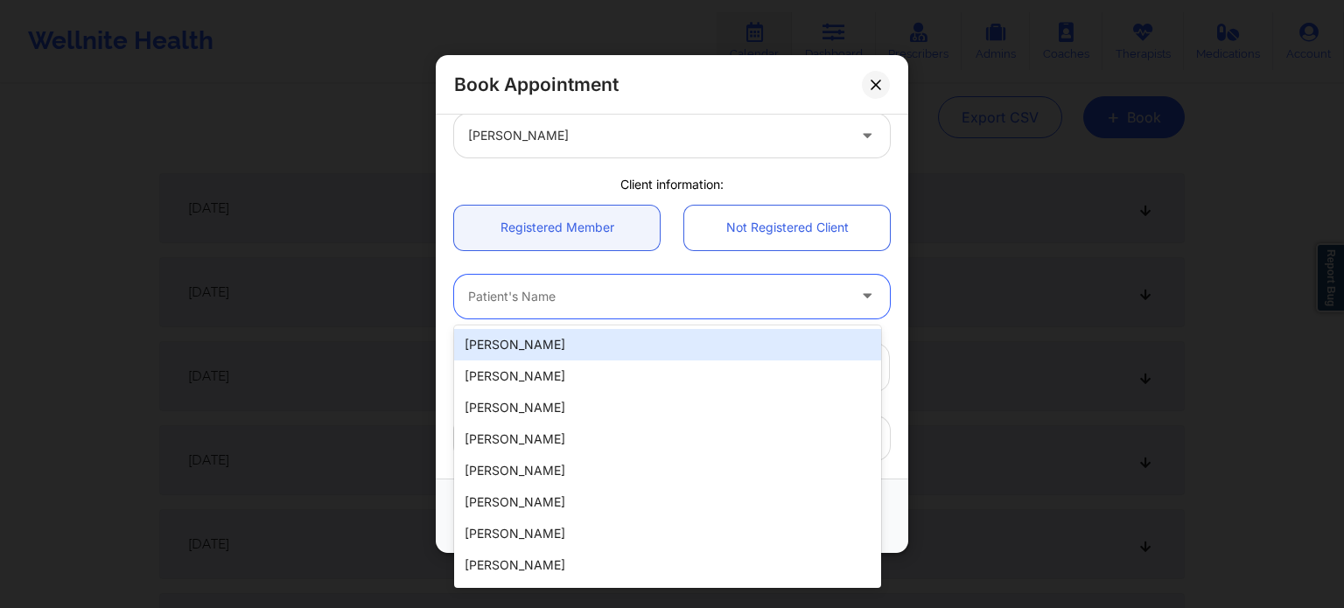
click at [550, 284] on div "Patient's Name" at bounding box center [651, 297] width 394 height 44
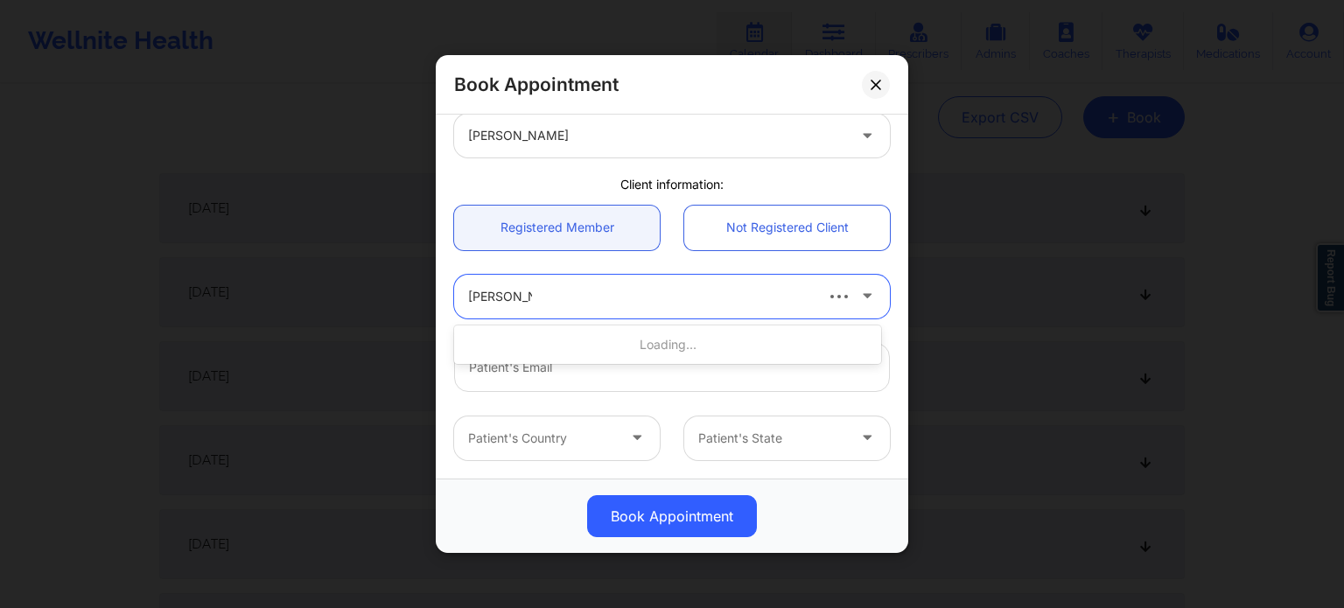
type input "kendra zoller"
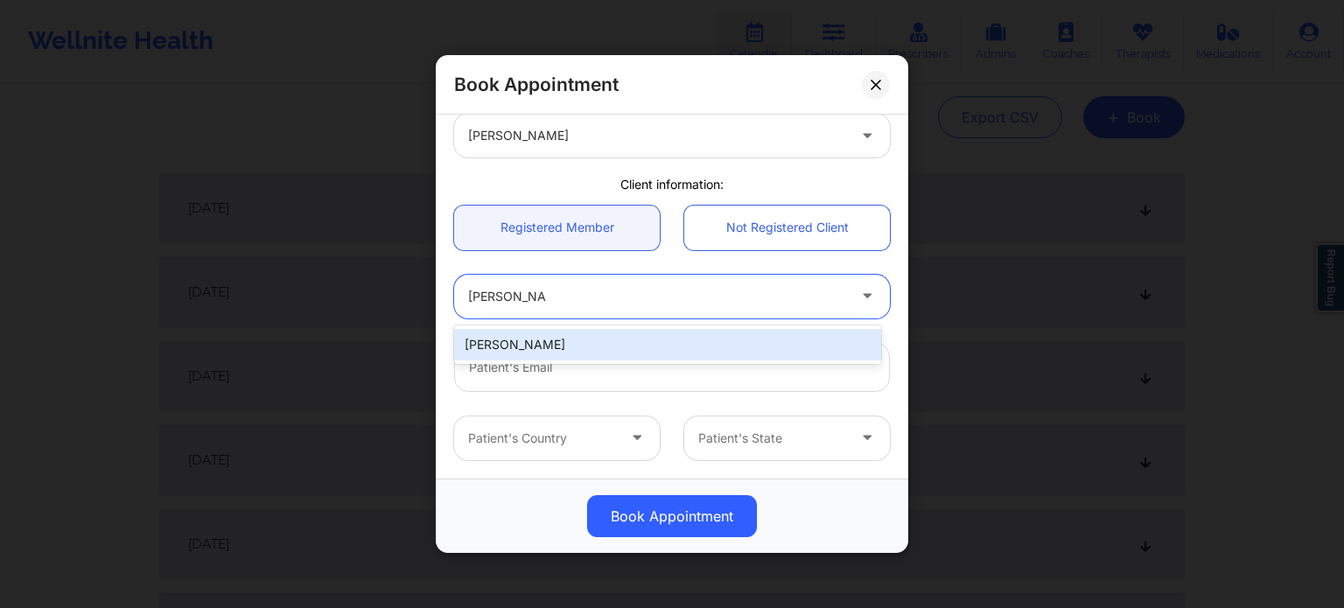
click at [560, 340] on div "Kendra Zoller" at bounding box center [667, 345] width 427 height 32
type input "kendrazoller@gmail.com"
type input "+1916-607-3202"
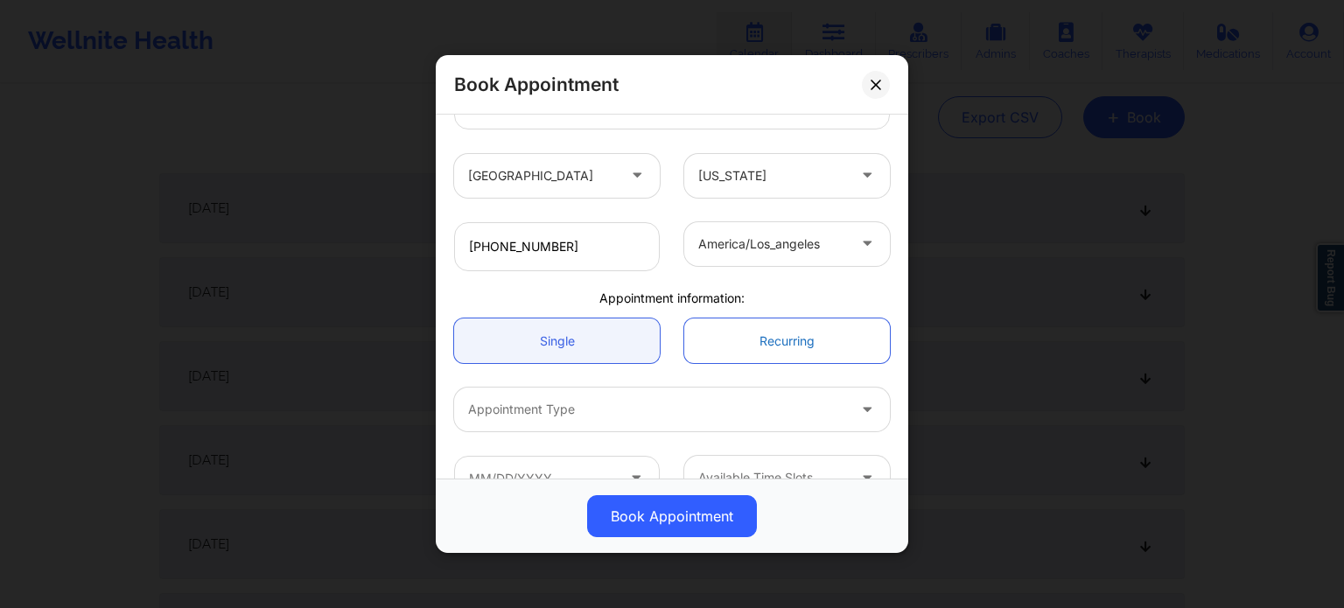
scroll to position [389, 0]
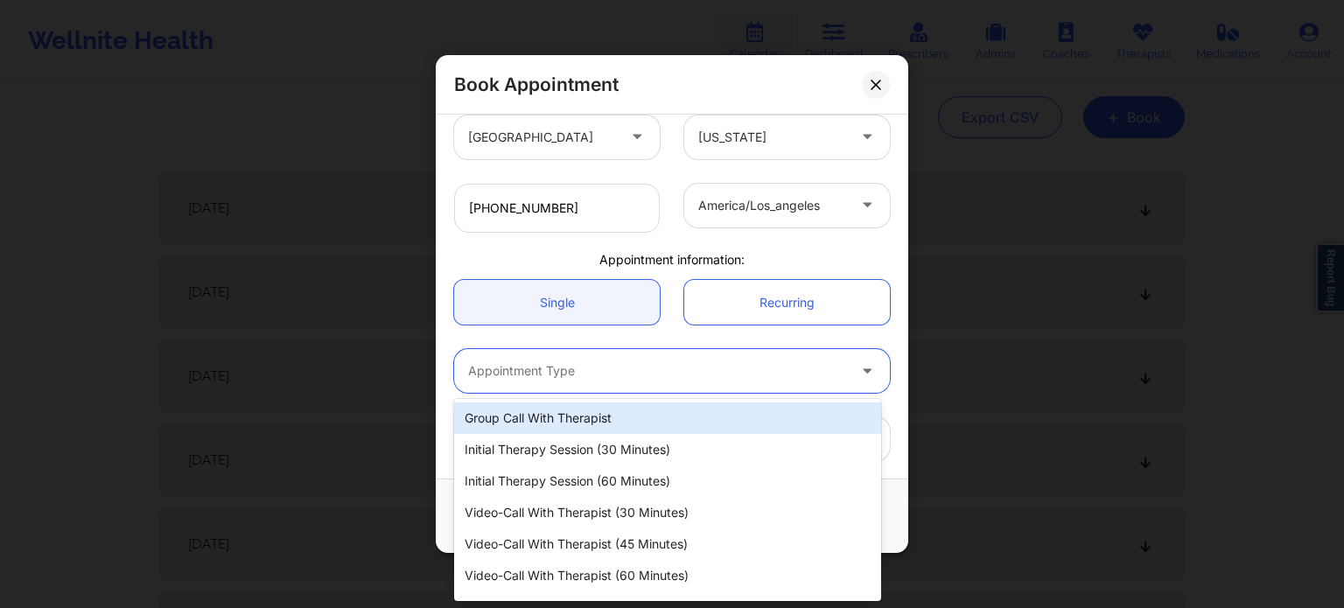
click at [638, 376] on div at bounding box center [657, 371] width 378 height 21
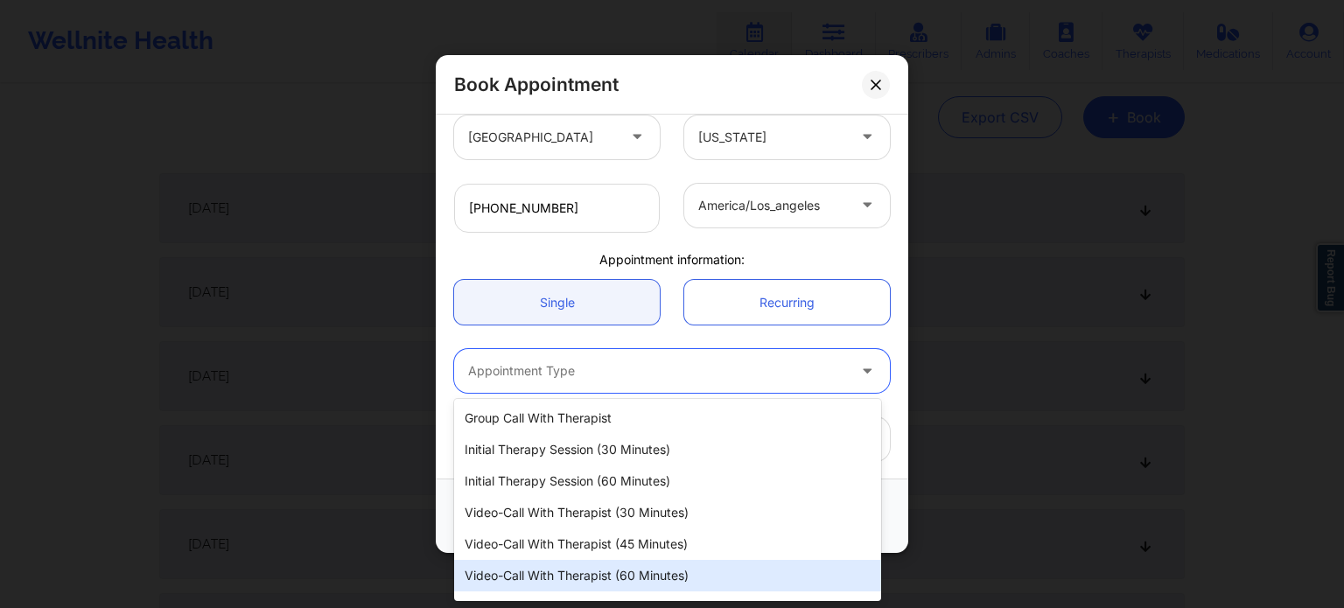
click at [634, 566] on div "Video-Call with Therapist (60 minutes)" at bounding box center [667, 576] width 427 height 32
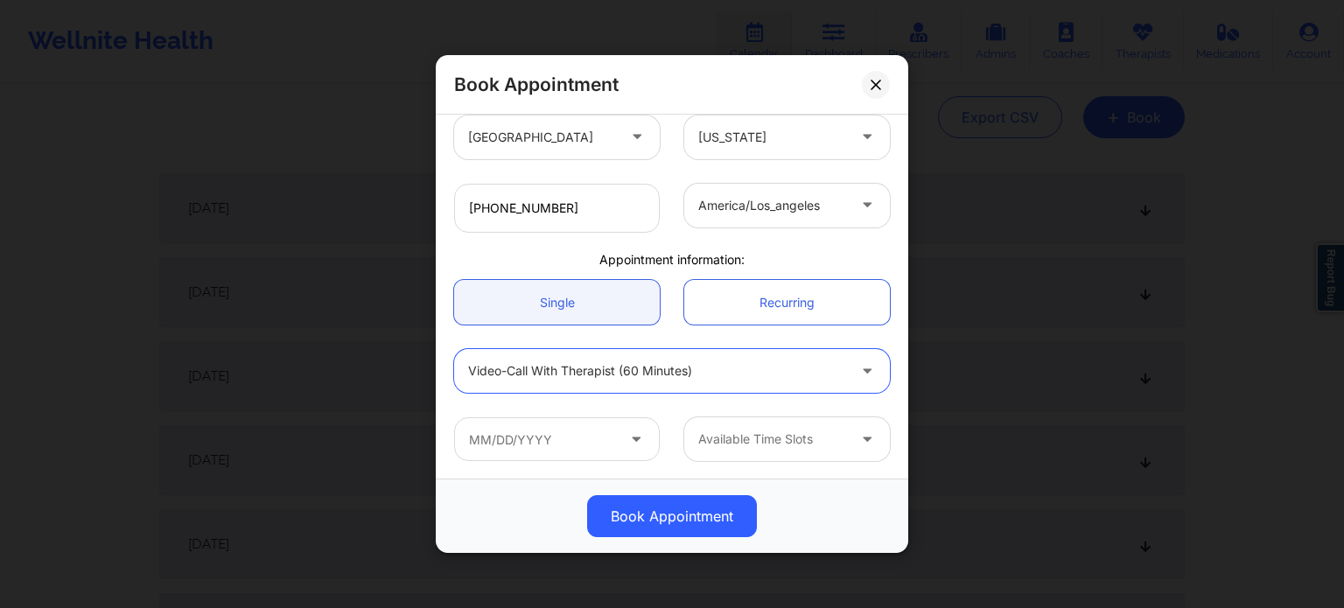
click at [643, 444] on span at bounding box center [638, 440] width 21 height 22
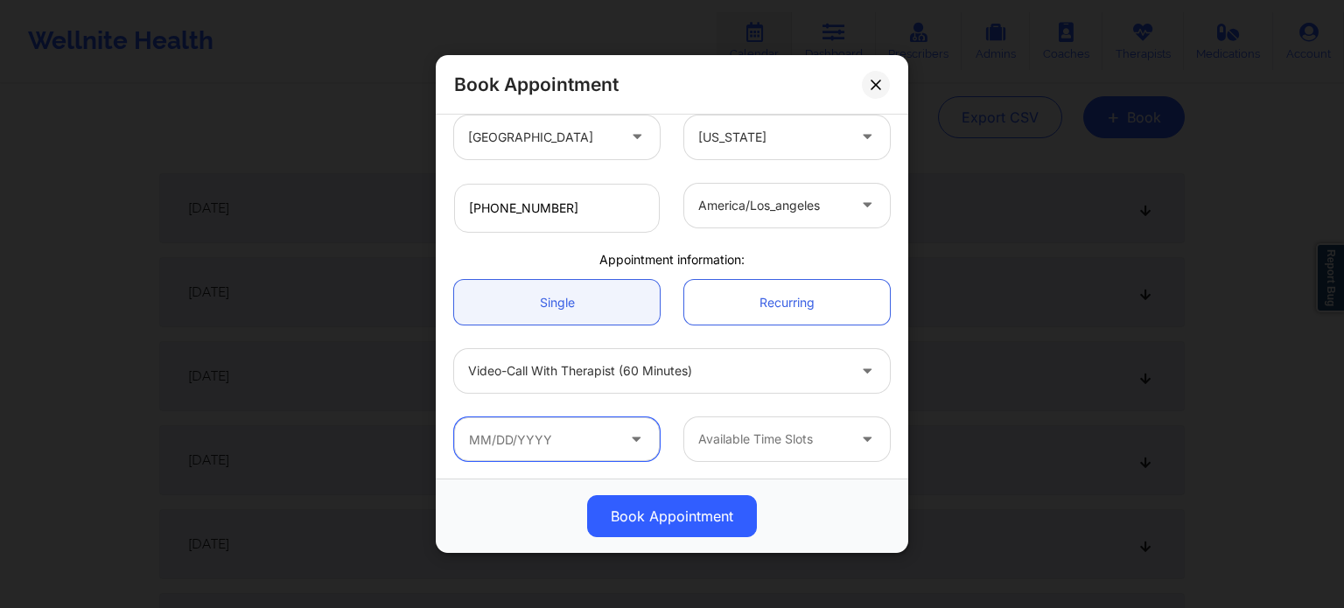
click at [520, 443] on input "text" at bounding box center [557, 439] width 206 height 44
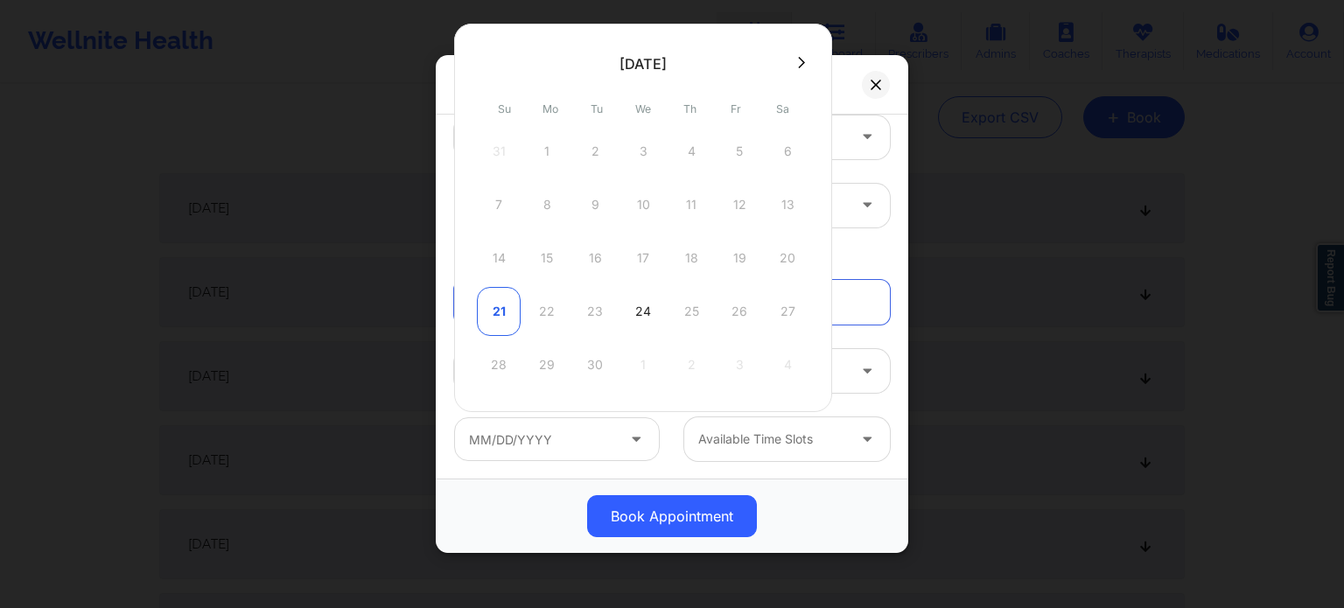
click at [500, 312] on div "21" at bounding box center [499, 311] width 44 height 49
type input "09/21/2025"
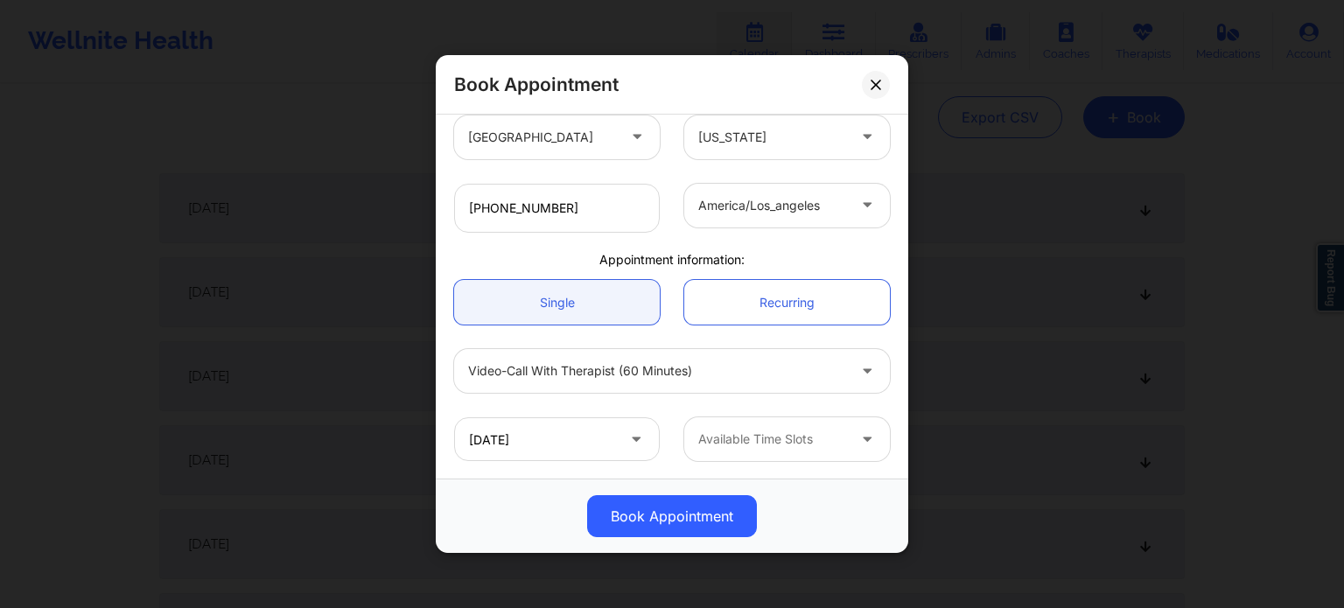
click at [782, 440] on div at bounding box center [772, 439] width 148 height 21
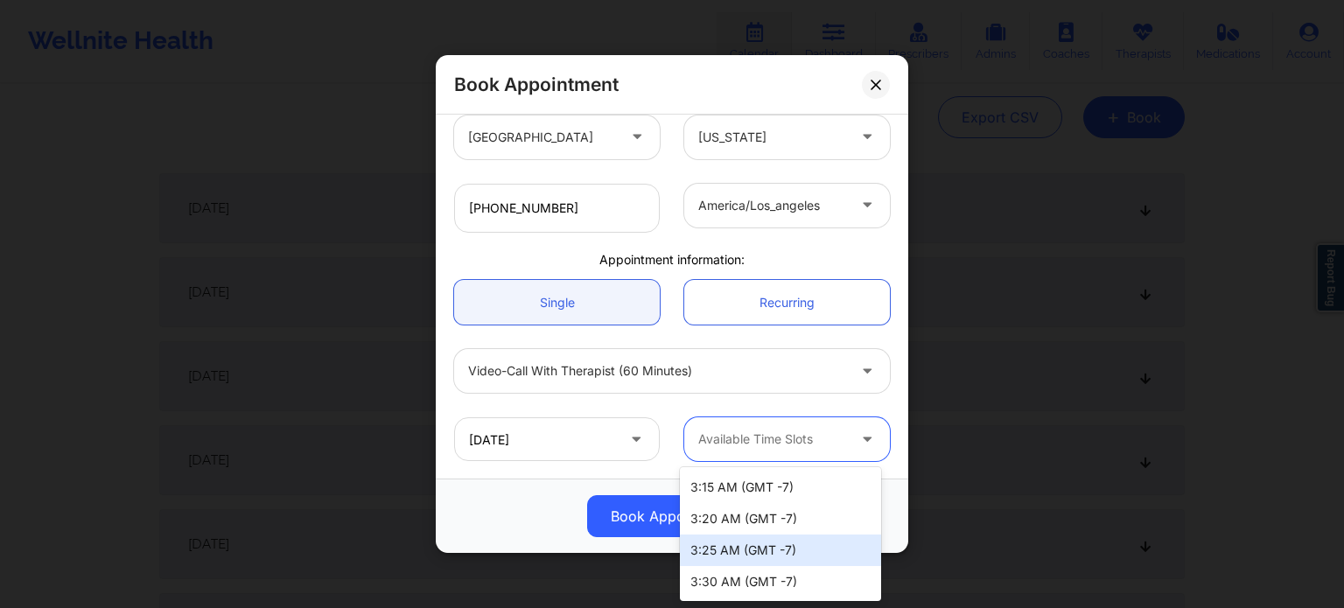
scroll to position [0, 0]
click at [806, 398] on div "Video-Call with Therapist (60 minutes)" at bounding box center [672, 371] width 460 height 68
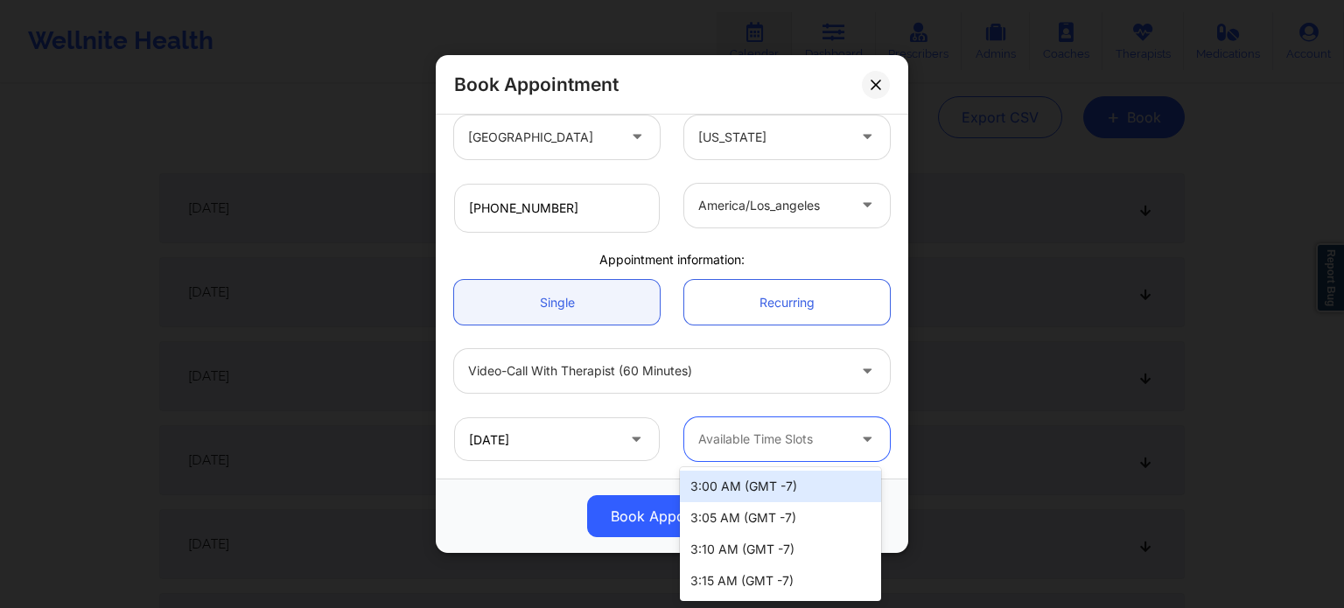
click at [859, 441] on icon at bounding box center [868, 436] width 18 height 15
click at [832, 479] on div "3:00 AM (GMT -7)" at bounding box center [780, 487] width 201 height 32
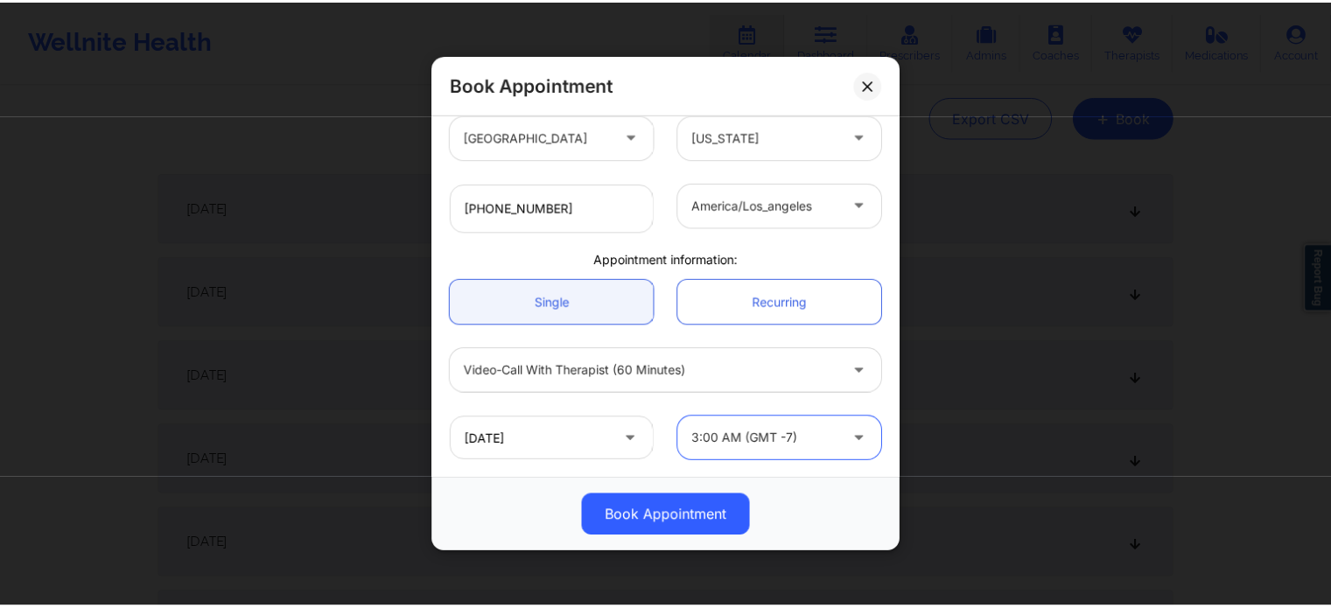
scroll to position [389, 0]
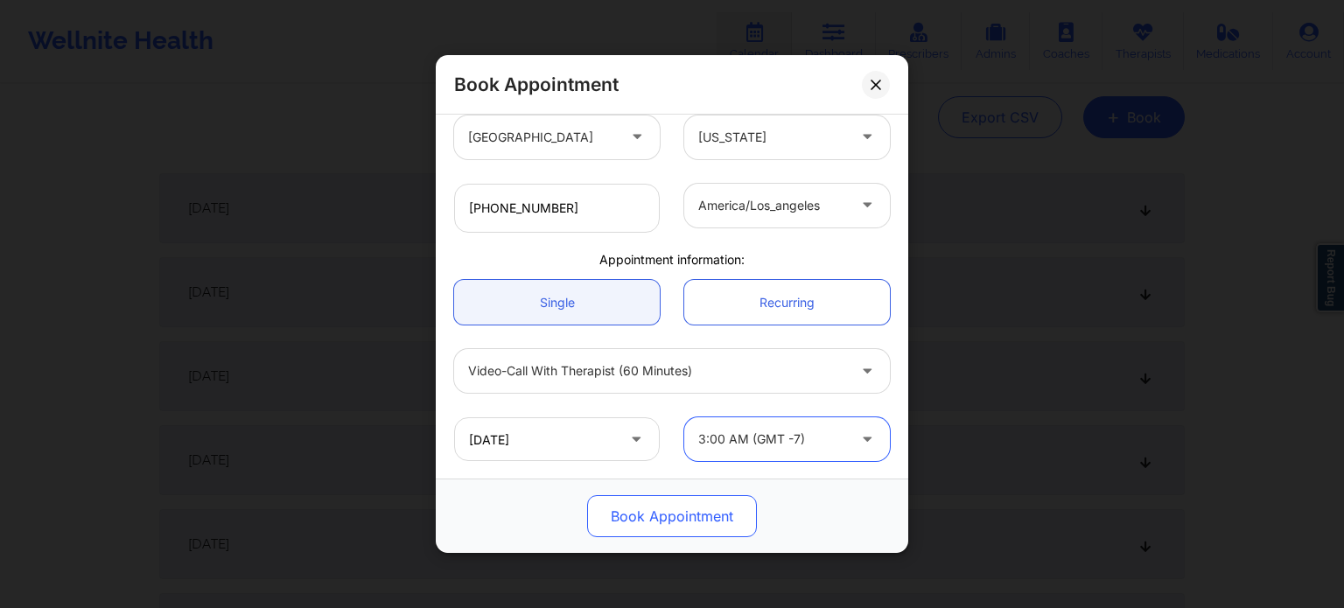
click at [674, 507] on button "Book Appointment" at bounding box center [672, 516] width 170 height 42
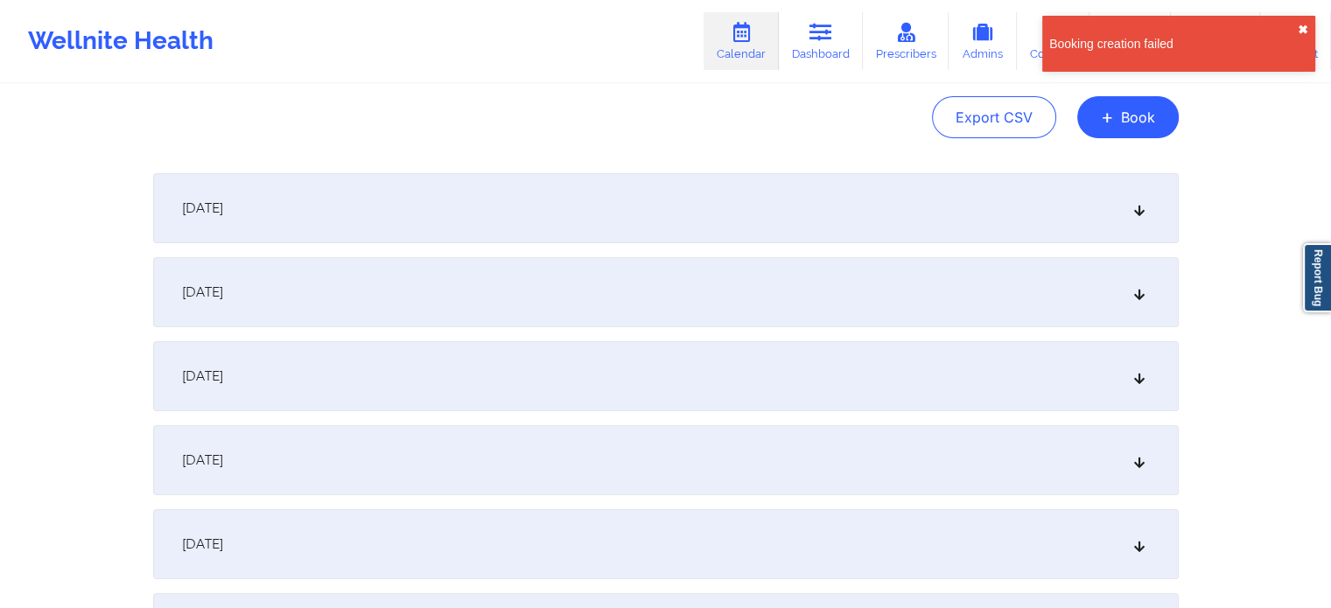
click at [1300, 31] on button "✖︎" at bounding box center [1303, 30] width 11 height 14
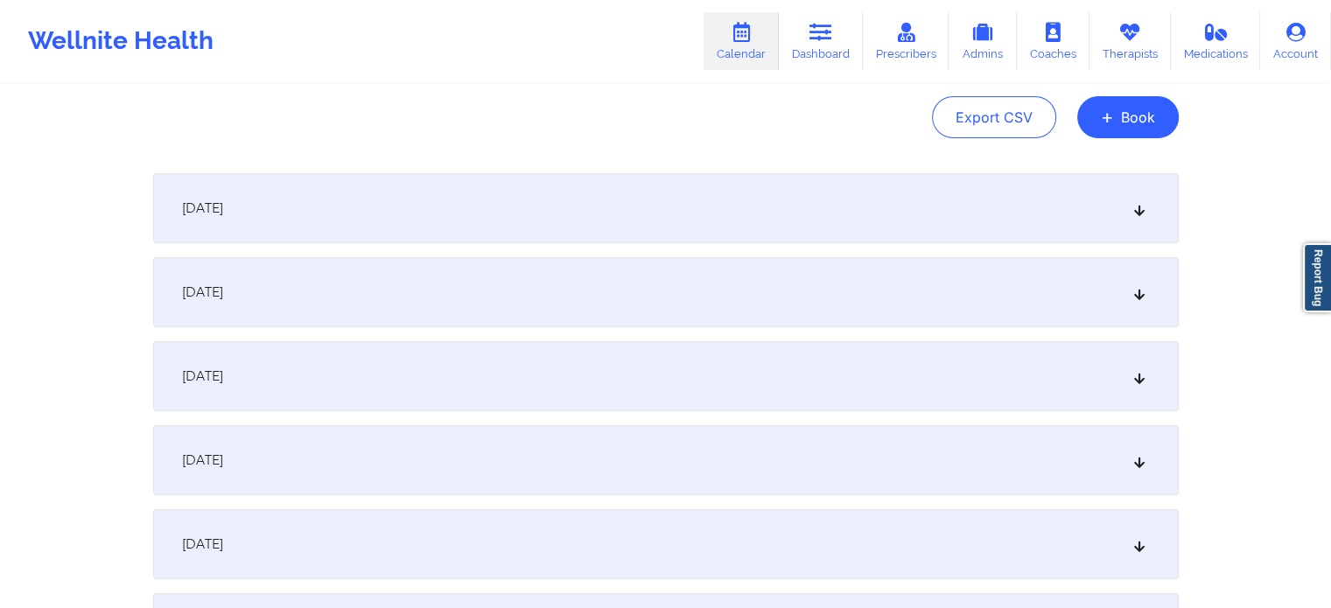
click at [1140, 211] on icon at bounding box center [1139, 208] width 15 height 12
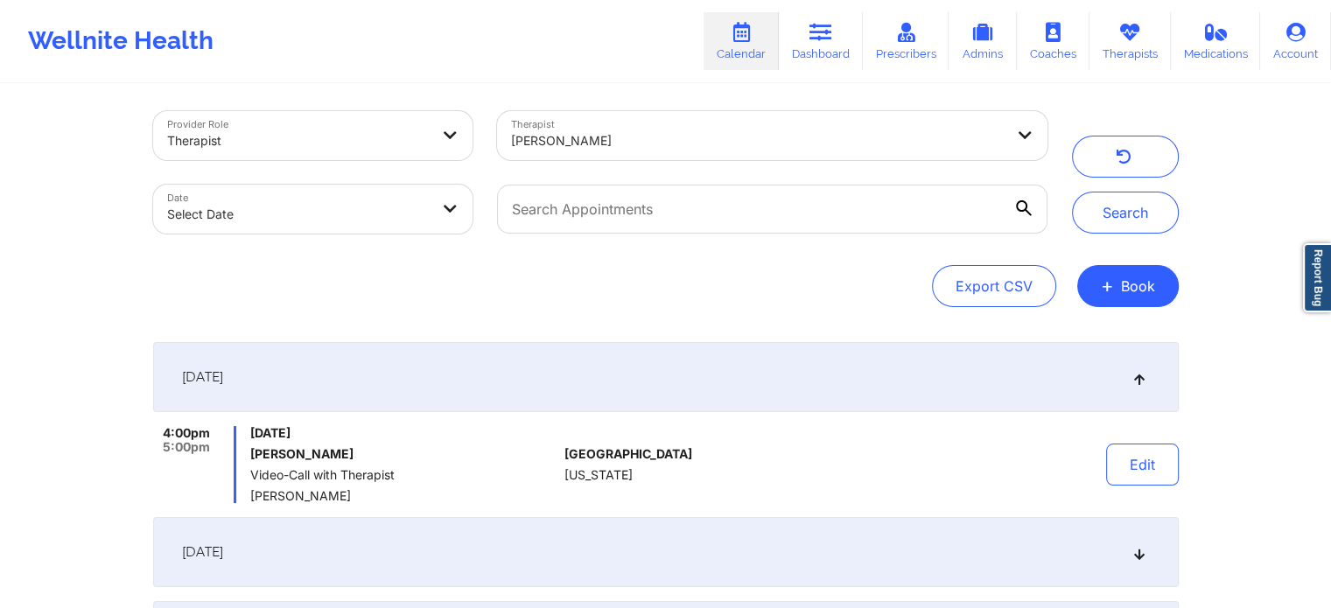
scroll to position [0, 0]
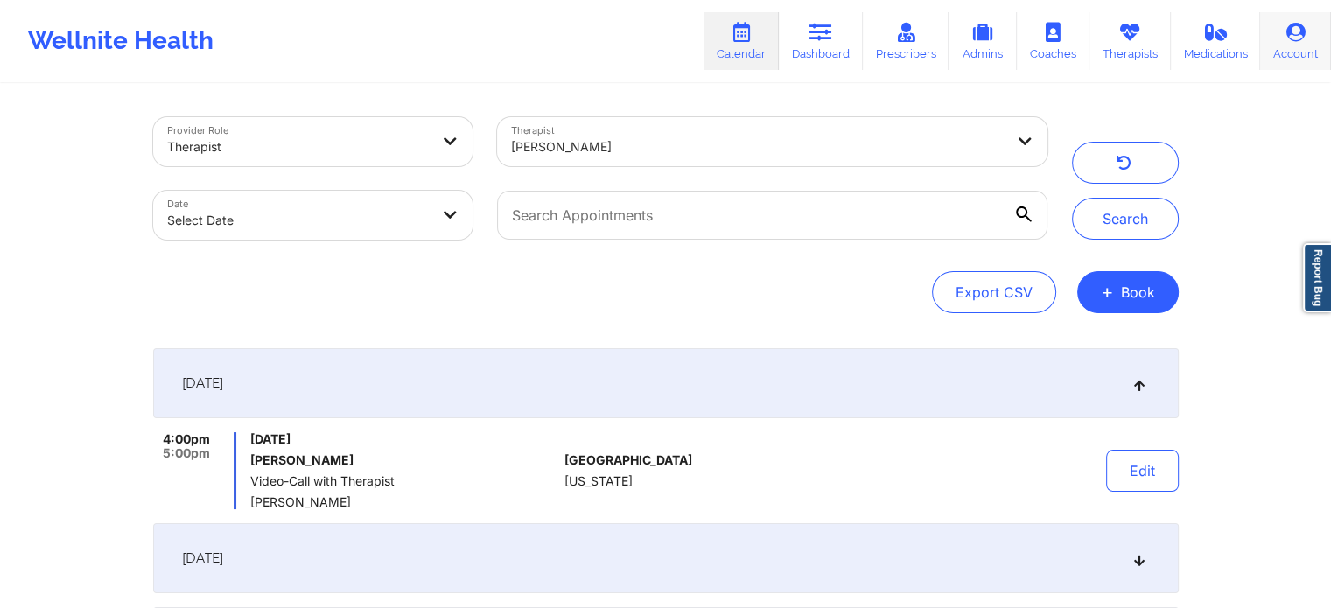
click at [1278, 44] on link "Account" at bounding box center [1295, 41] width 71 height 58
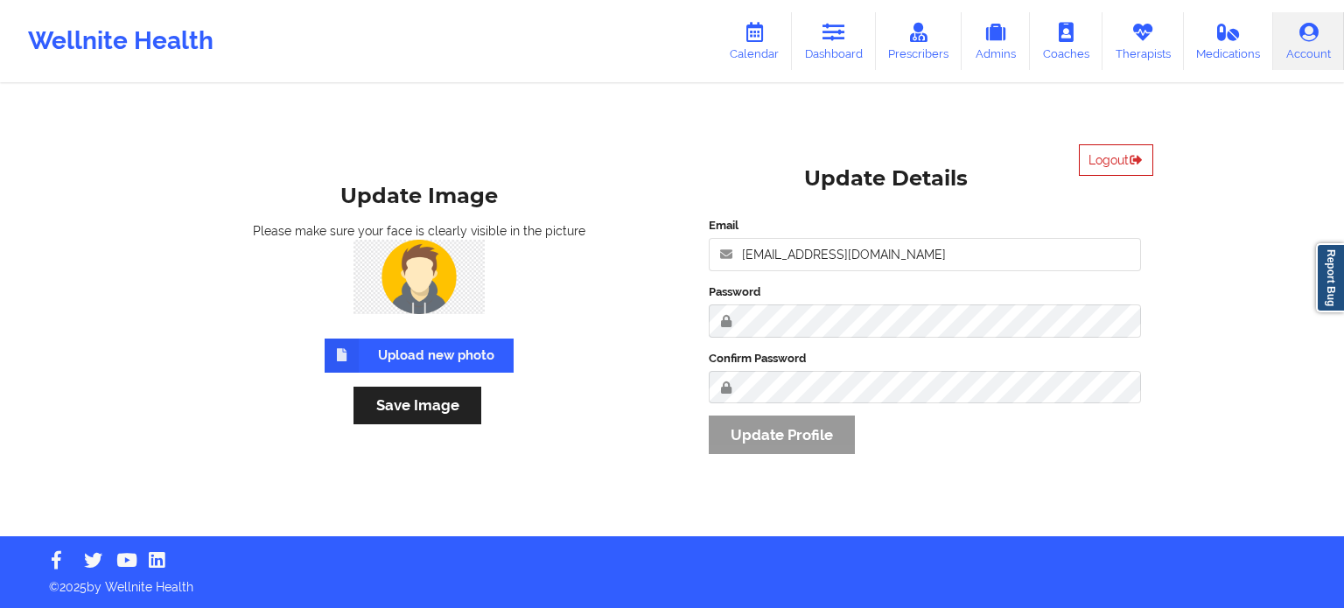
click at [1096, 158] on button "Logout" at bounding box center [1116, 160] width 74 height 32
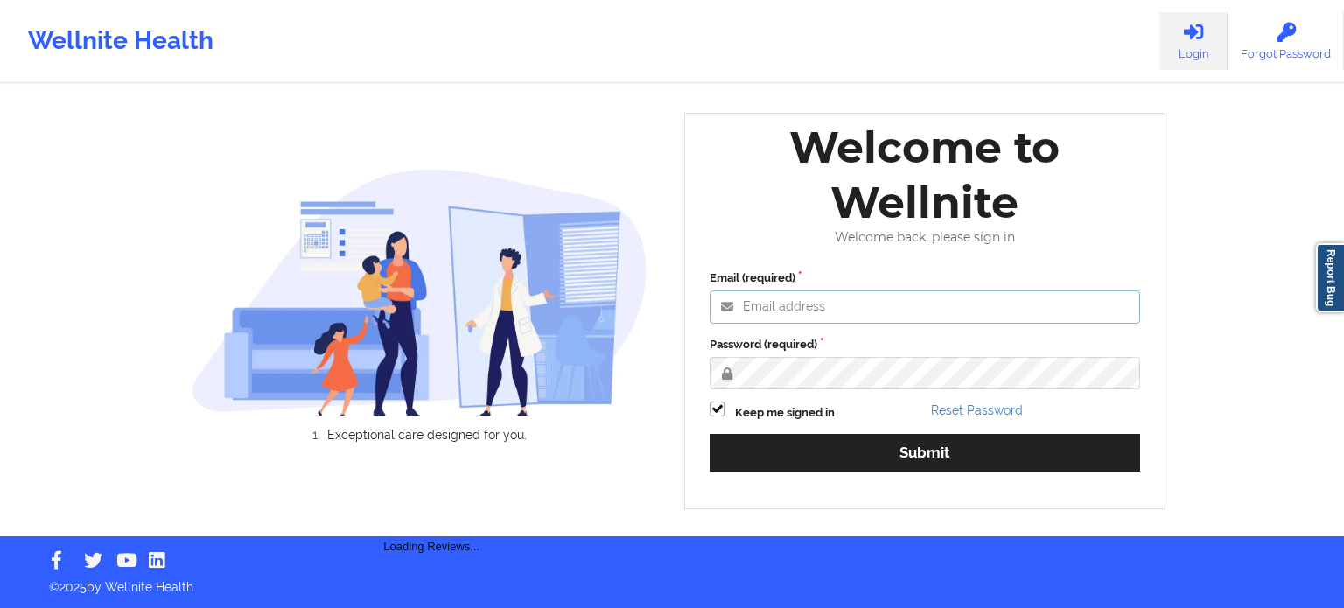
type input "[EMAIL_ADDRESS][DOMAIN_NAME]"
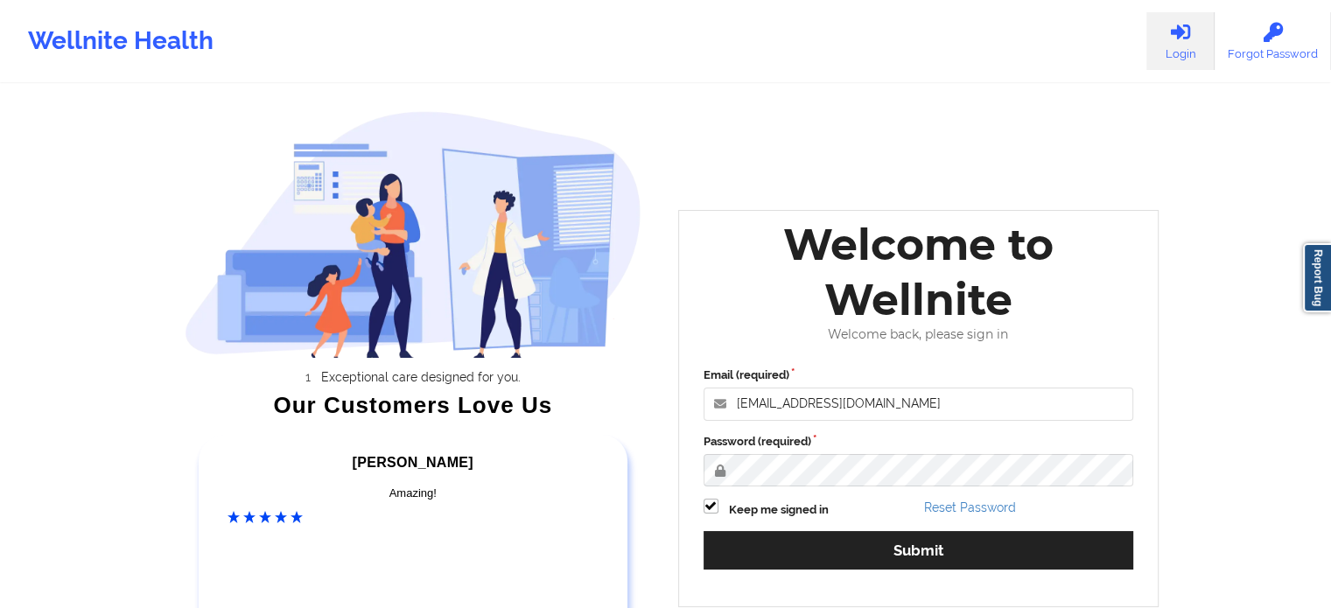
scroll to position [175, 0]
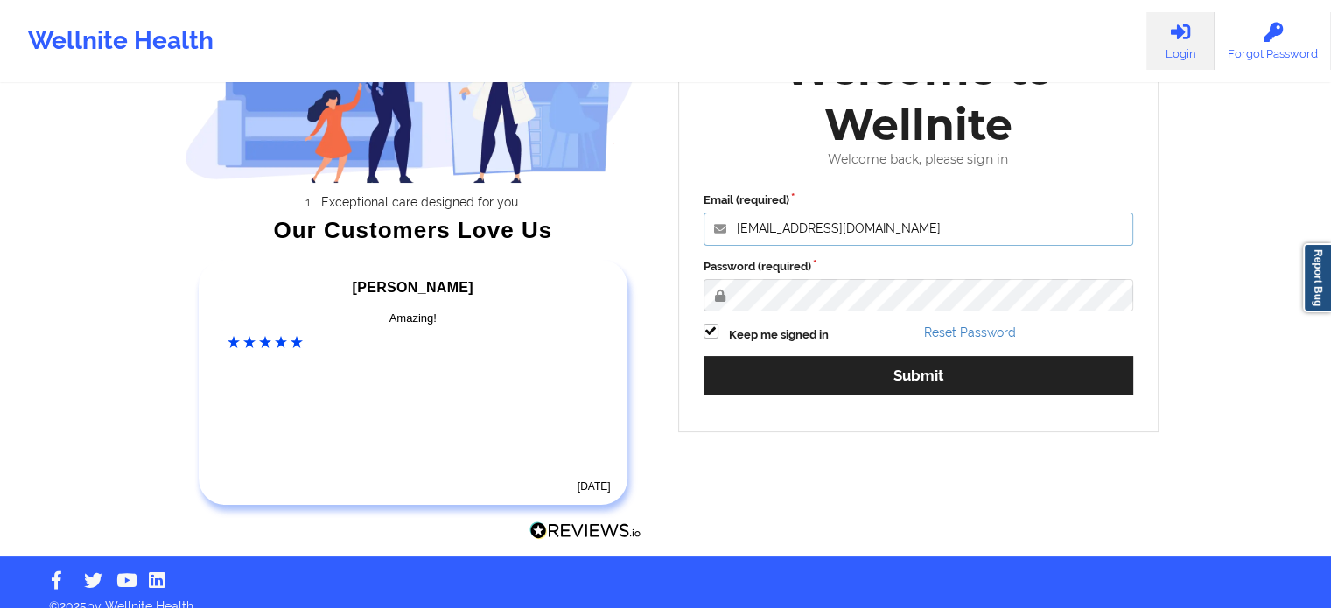
click at [928, 231] on input "[EMAIL_ADDRESS][DOMAIN_NAME]" at bounding box center [919, 229] width 431 height 33
click at [800, 178] on div "Welcome to Wellnite Welcome back, please sign in Email (required) engineeringad…" at bounding box center [918, 233] width 481 height 396
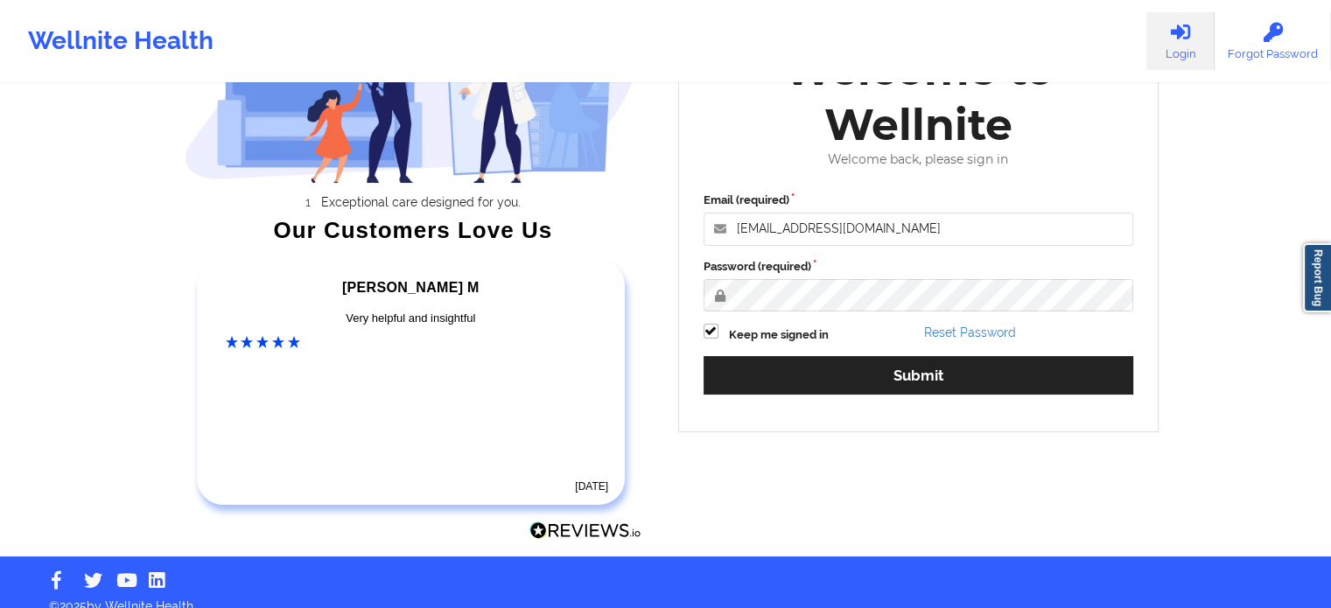
click at [798, 273] on label "Password (required)" at bounding box center [919, 267] width 431 height 18
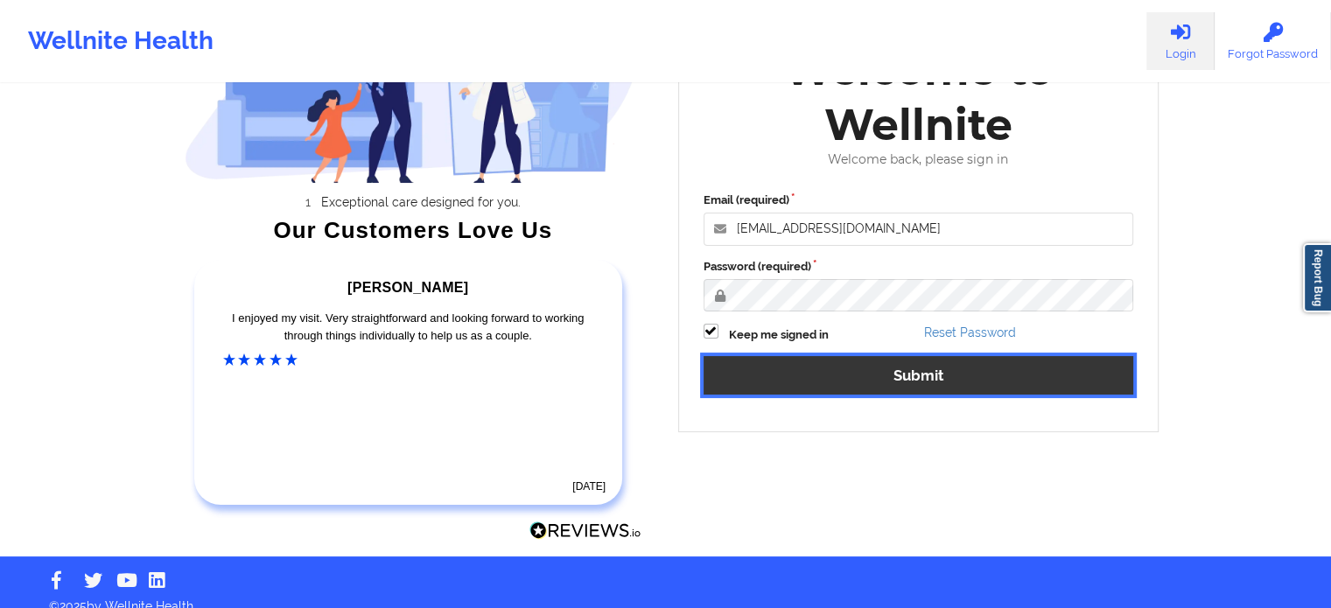
click at [854, 370] on button "Submit" at bounding box center [919, 375] width 431 height 38
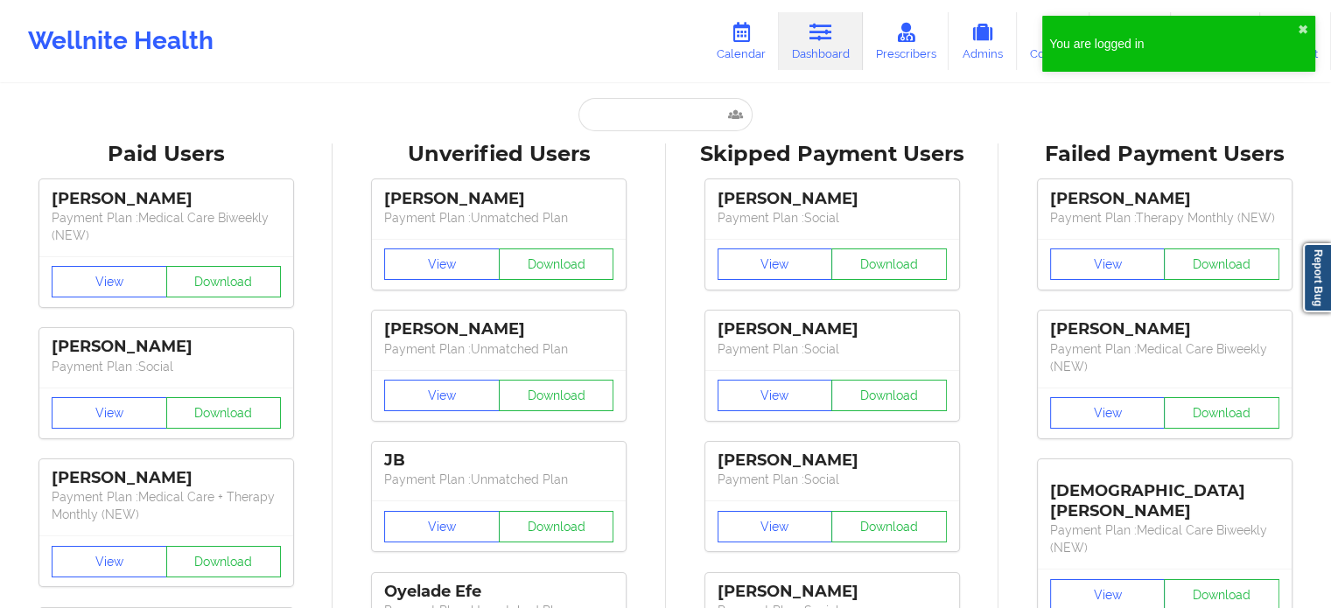
click at [812, 53] on link "Dashboard" at bounding box center [821, 41] width 84 height 58
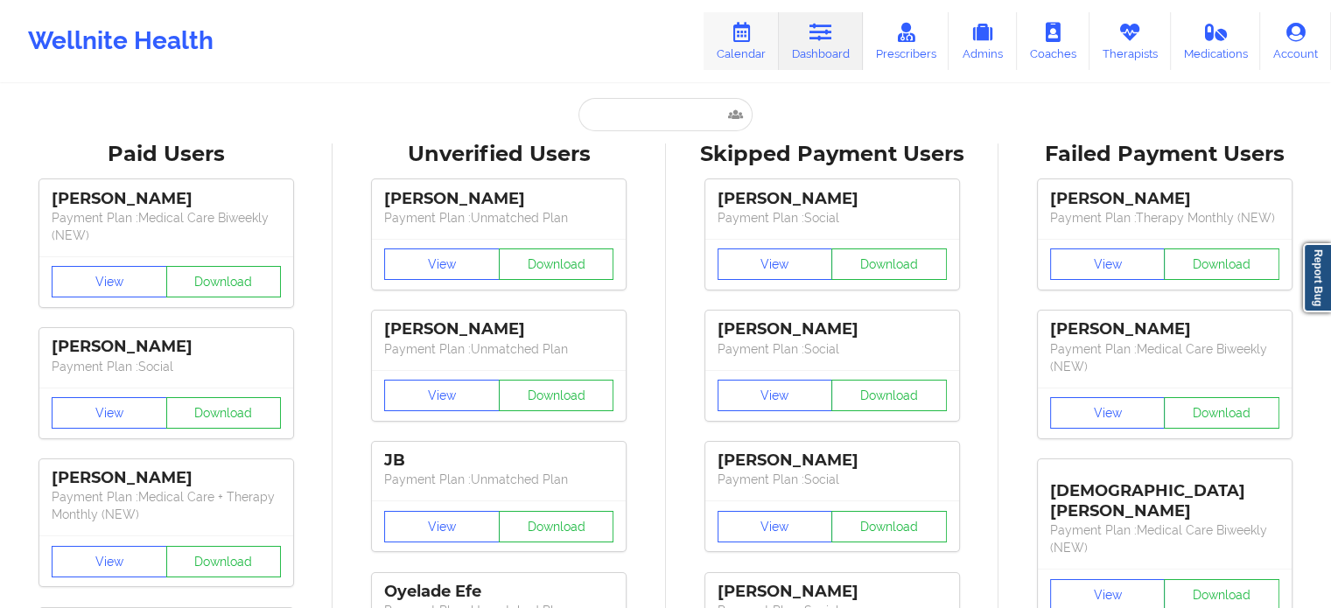
click at [747, 48] on link "Calendar" at bounding box center [741, 41] width 75 height 58
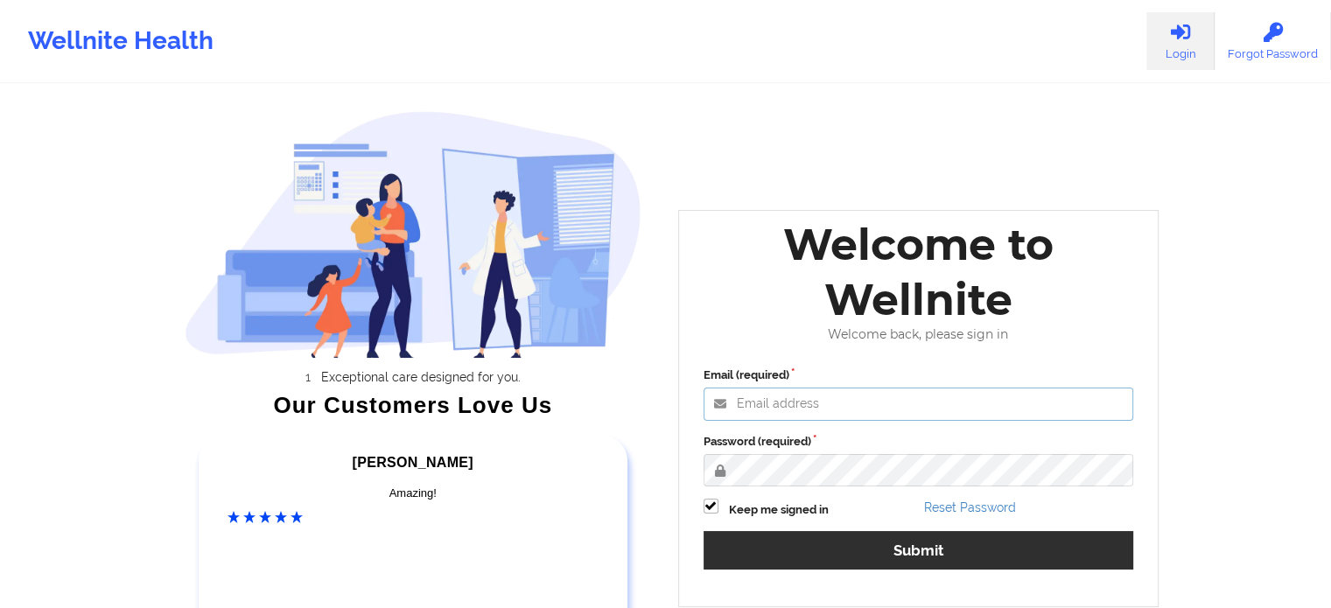
type input "[EMAIL_ADDRESS][DOMAIN_NAME]"
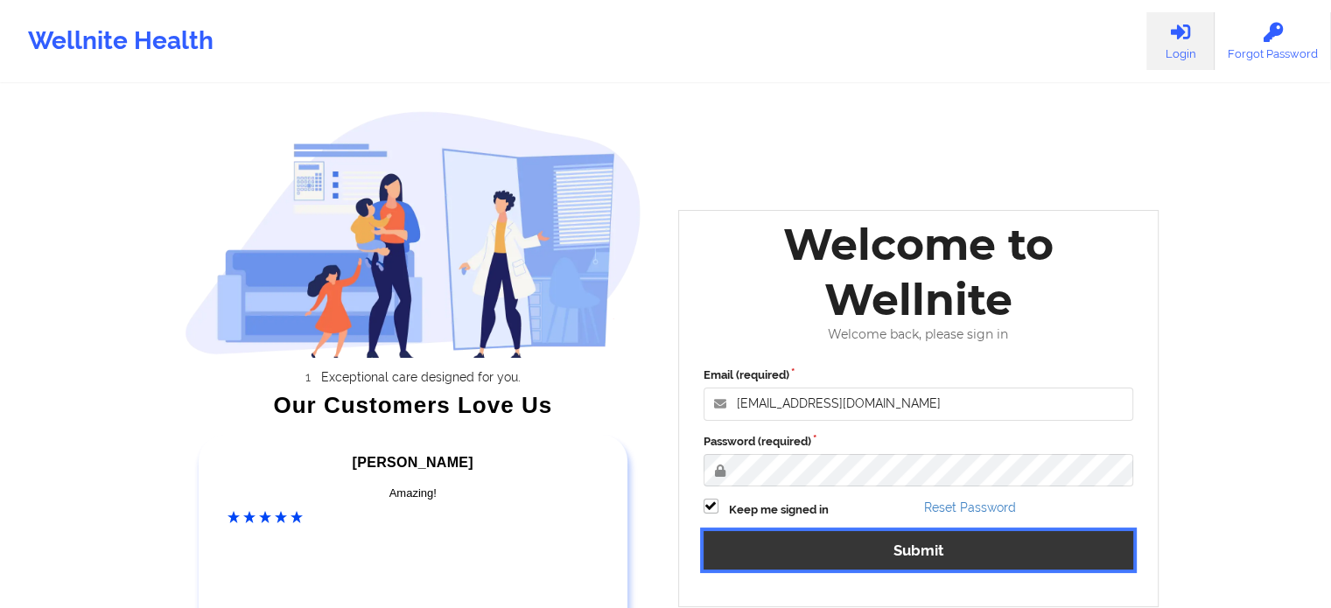
click at [889, 542] on button "Submit" at bounding box center [919, 550] width 431 height 38
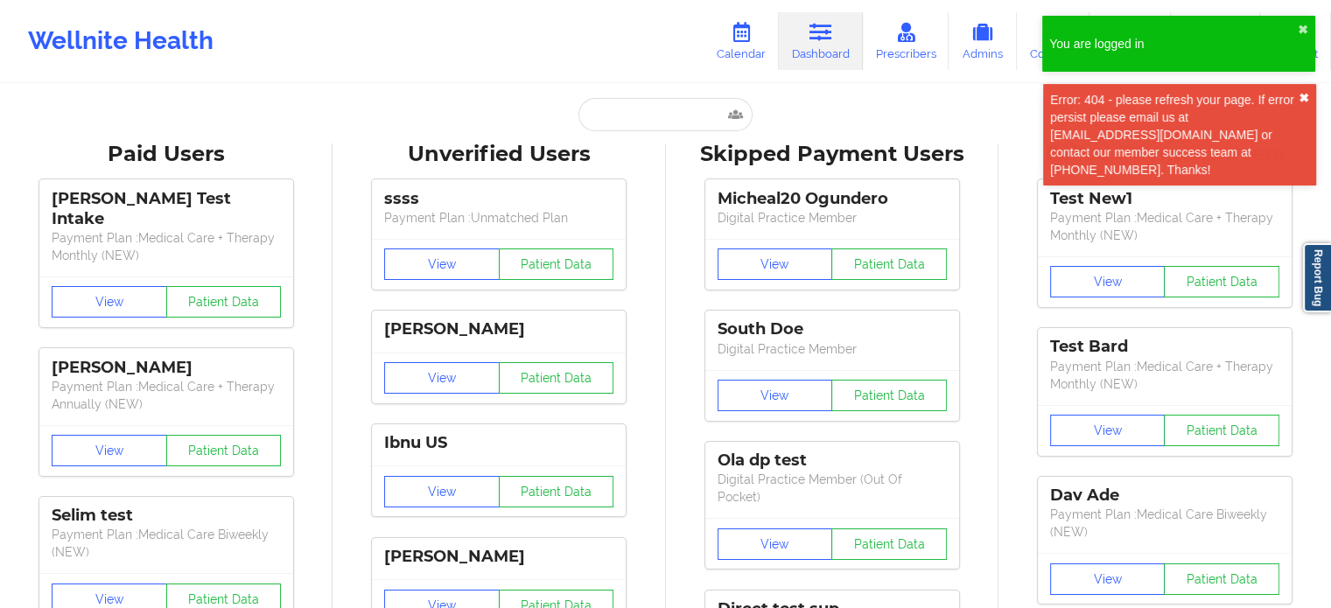
click at [1302, 93] on button "✖︎" at bounding box center [1304, 98] width 11 height 14
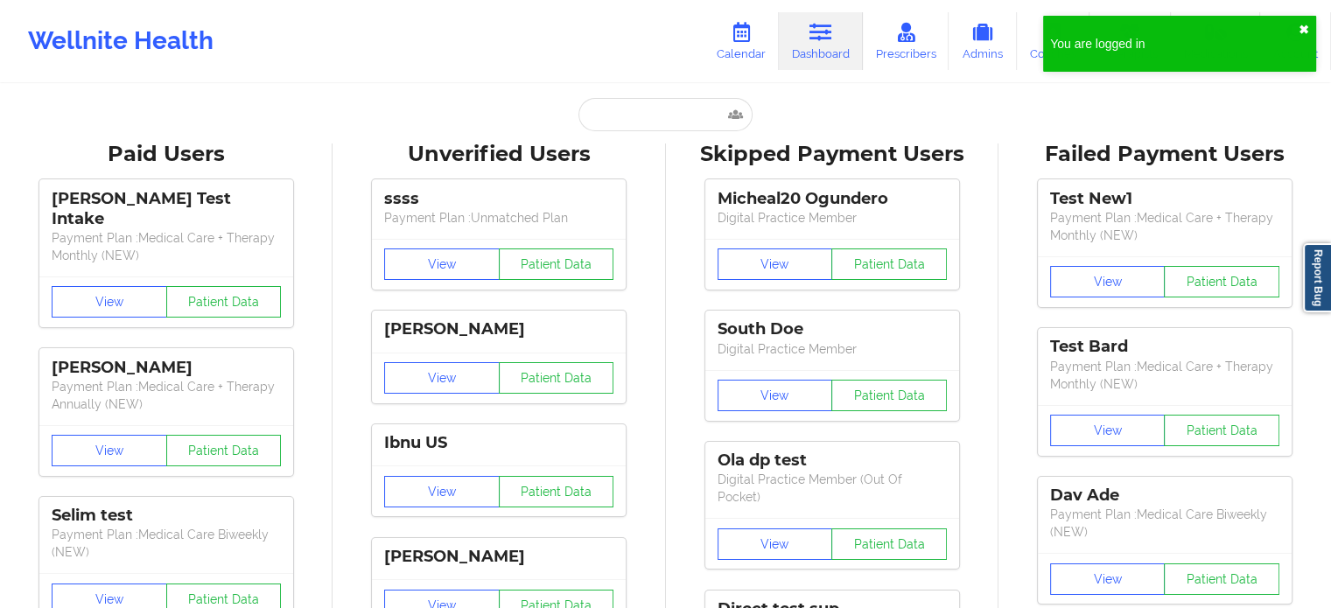
click at [1304, 28] on button "✖︎" at bounding box center [1304, 30] width 11 height 14
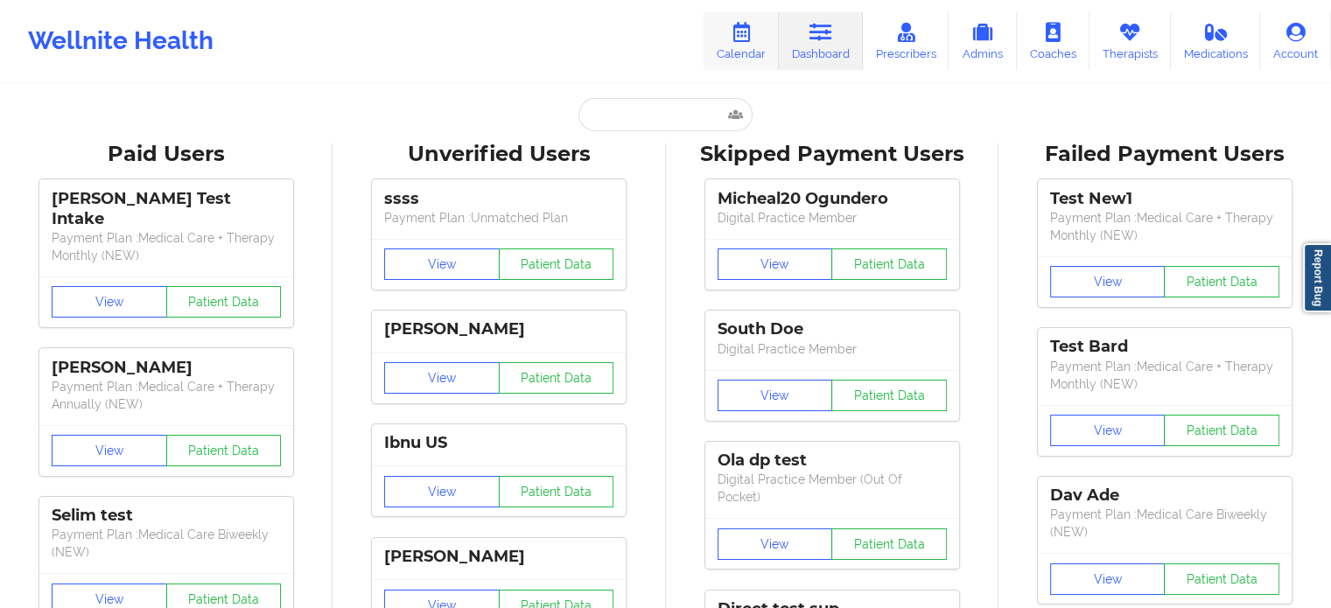
click at [739, 48] on link "Calendar" at bounding box center [741, 41] width 75 height 58
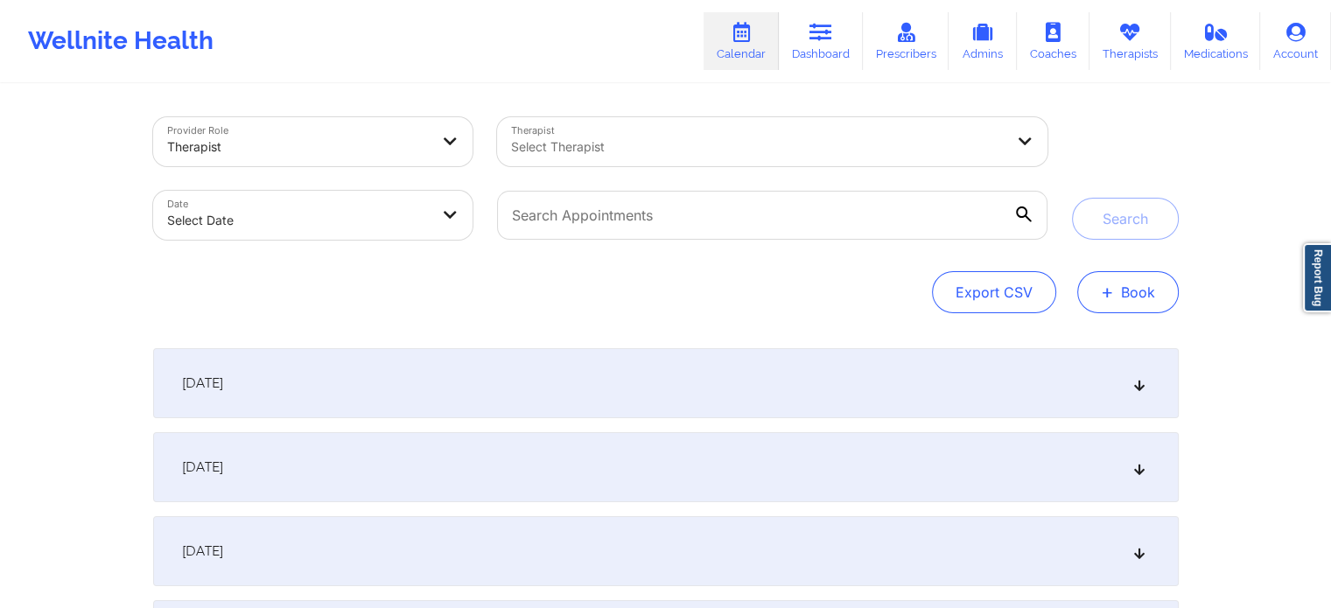
click at [1105, 287] on span "+" at bounding box center [1107, 292] width 13 height 10
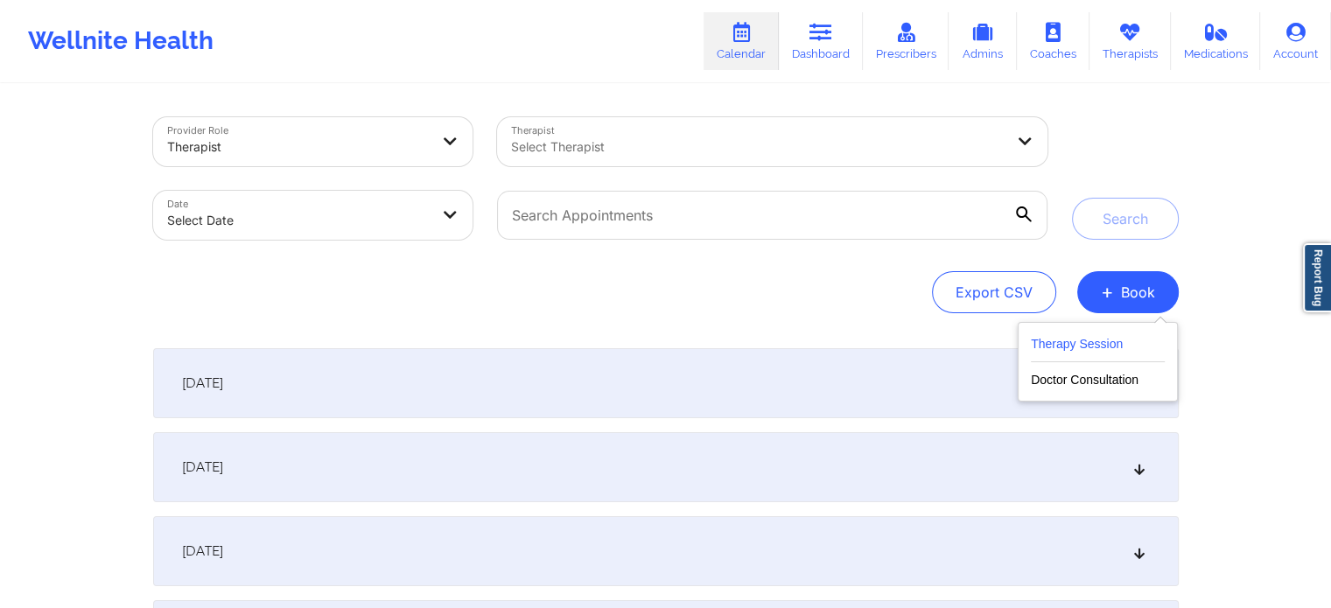
click at [1104, 345] on button "Therapy Session" at bounding box center [1098, 347] width 134 height 29
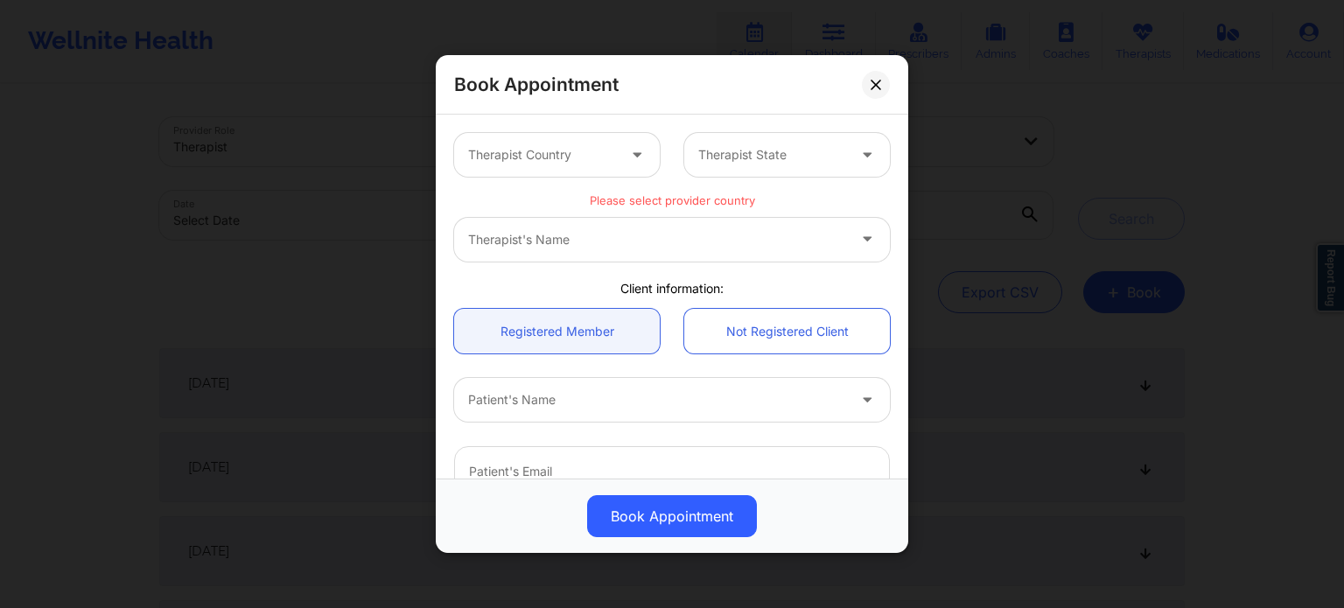
click at [632, 146] on icon at bounding box center [637, 151] width 18 height 15
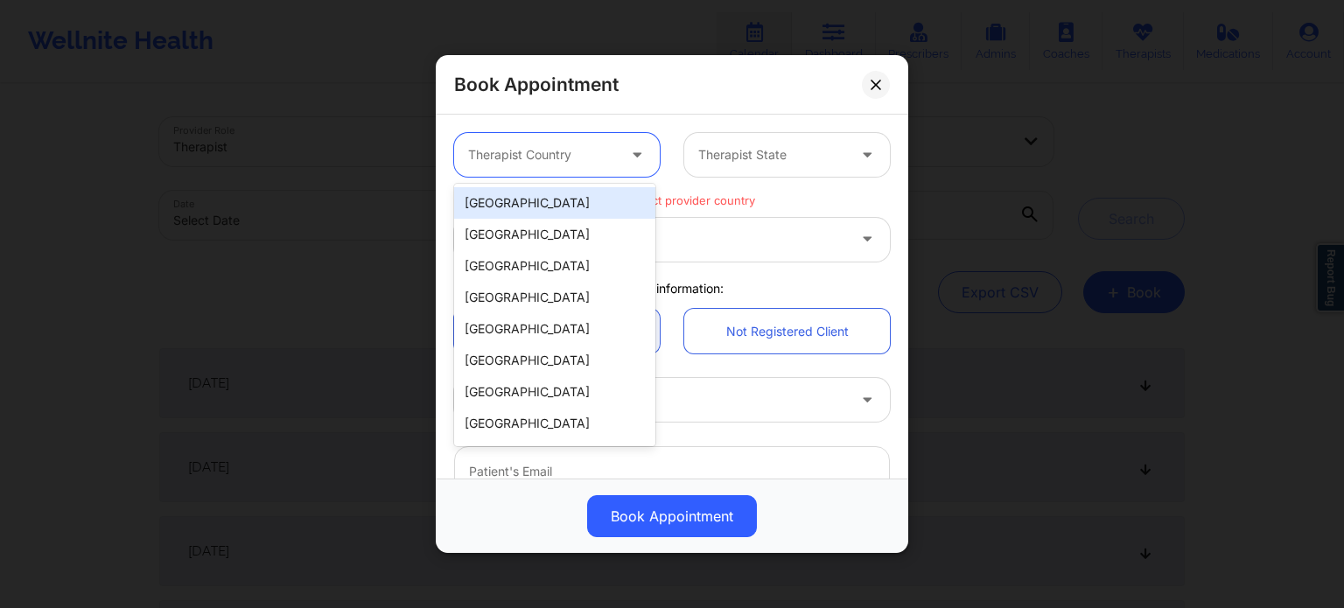
click at [612, 202] on div "[GEOGRAPHIC_DATA]" at bounding box center [554, 203] width 201 height 32
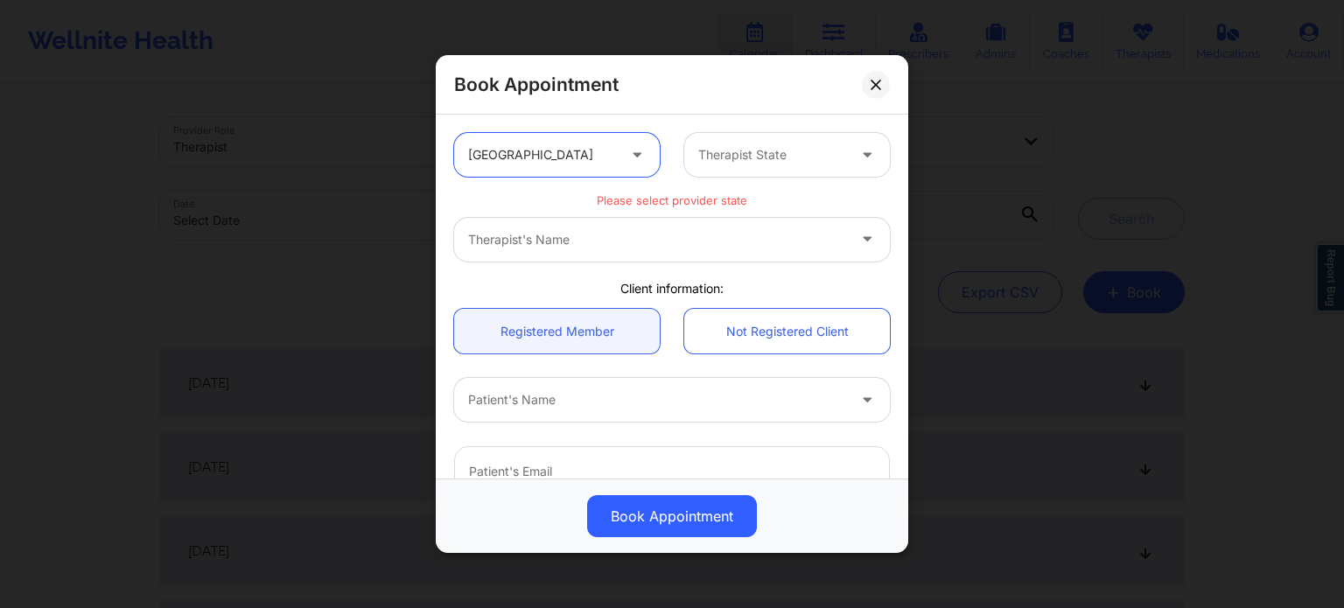
click at [738, 159] on div at bounding box center [772, 154] width 148 height 21
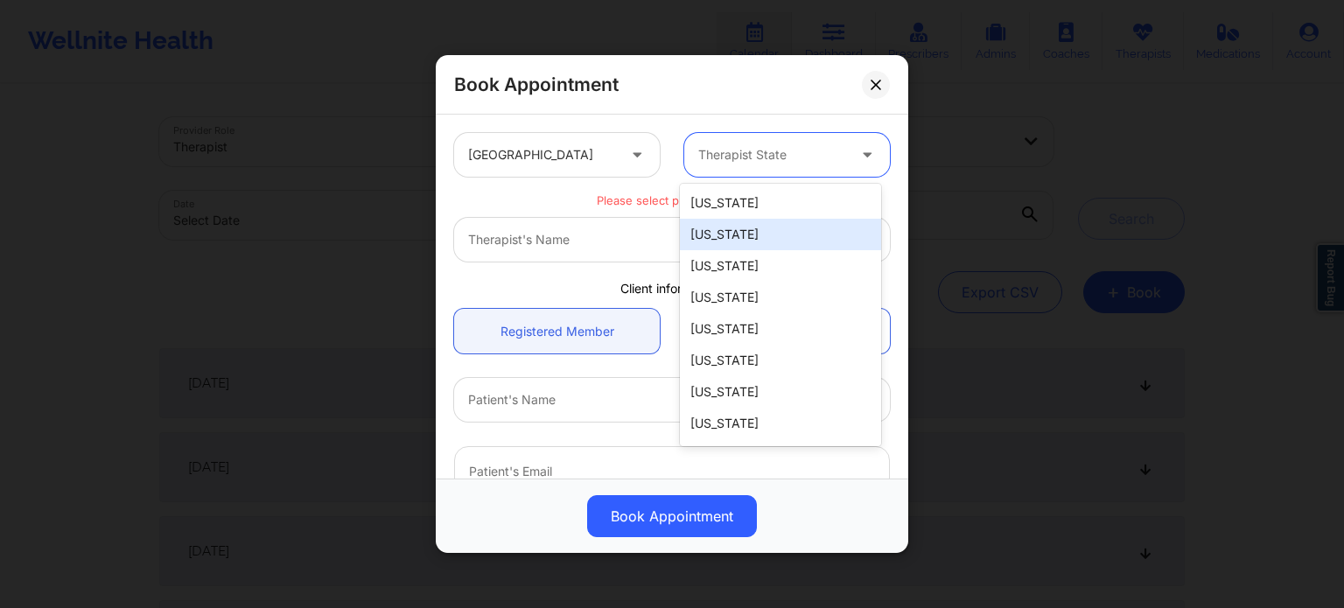
click at [725, 234] on div "[US_STATE]" at bounding box center [780, 235] width 201 height 32
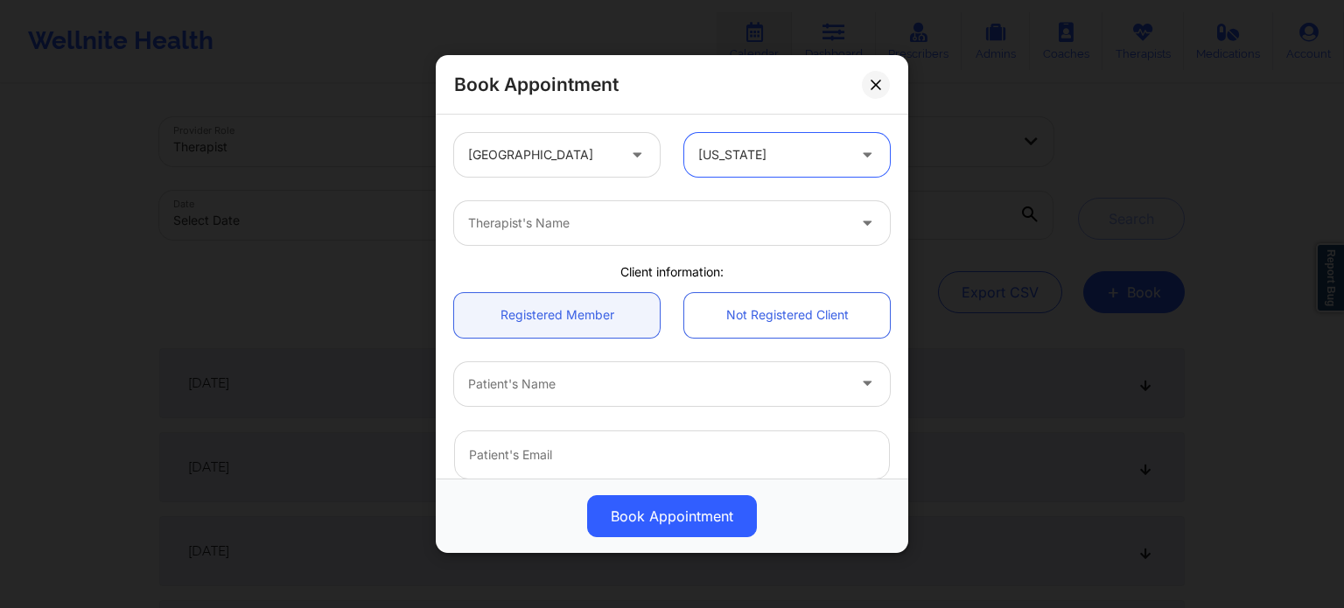
click at [616, 228] on div at bounding box center [657, 223] width 378 height 21
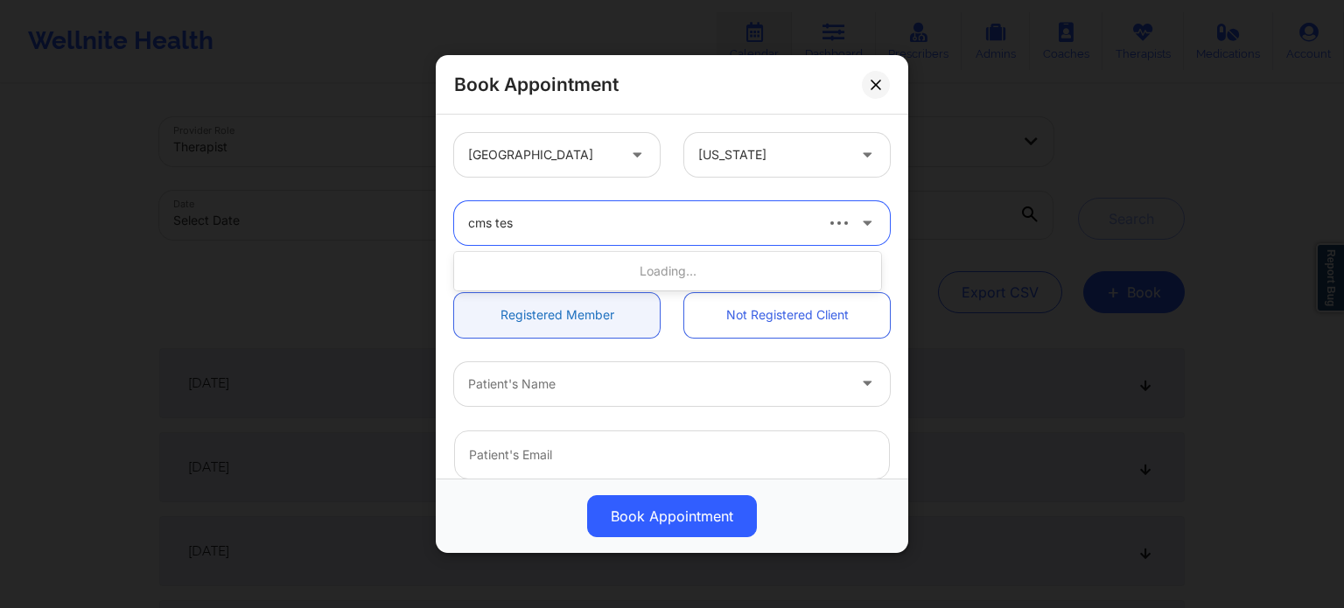
type input "cms test"
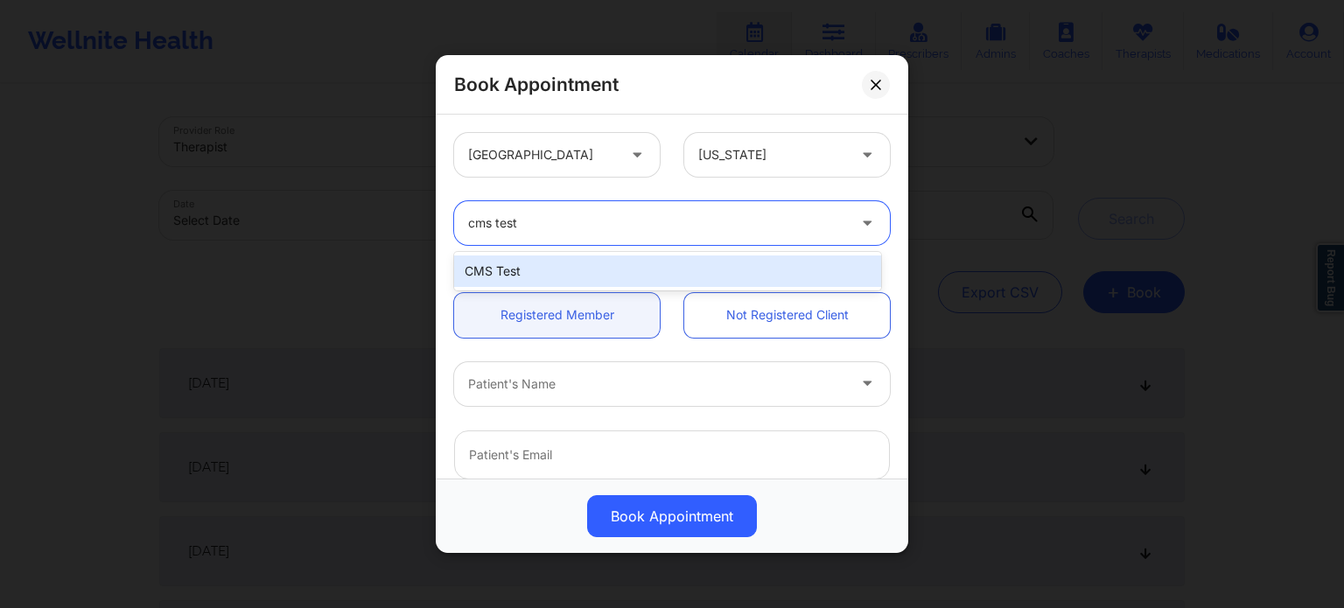
click at [602, 268] on div "CMS Test" at bounding box center [667, 272] width 427 height 32
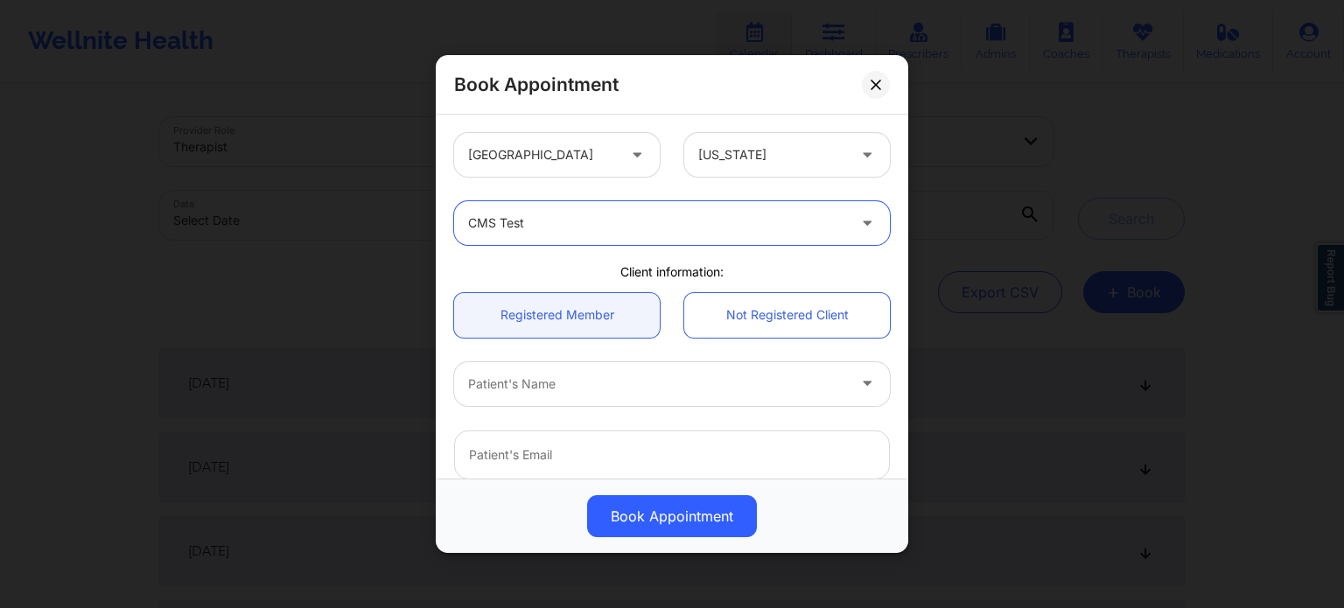
click at [848, 222] on div at bounding box center [869, 223] width 42 height 44
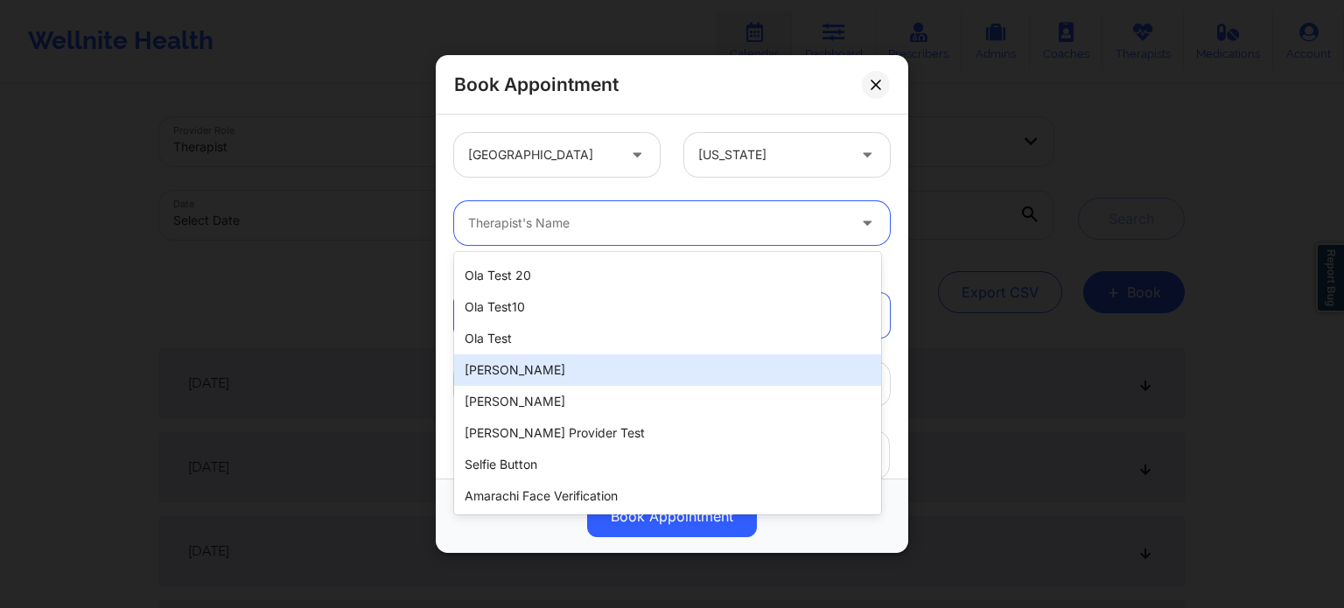
scroll to position [2370, 0]
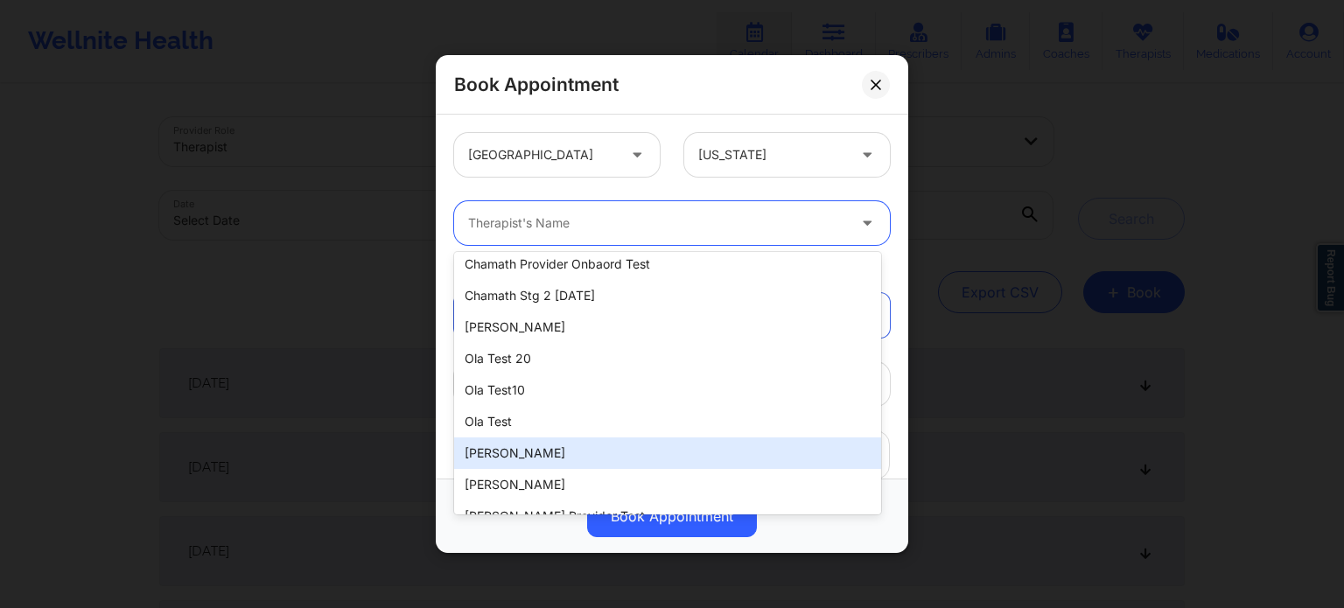
click at [614, 227] on div at bounding box center [657, 223] width 378 height 21
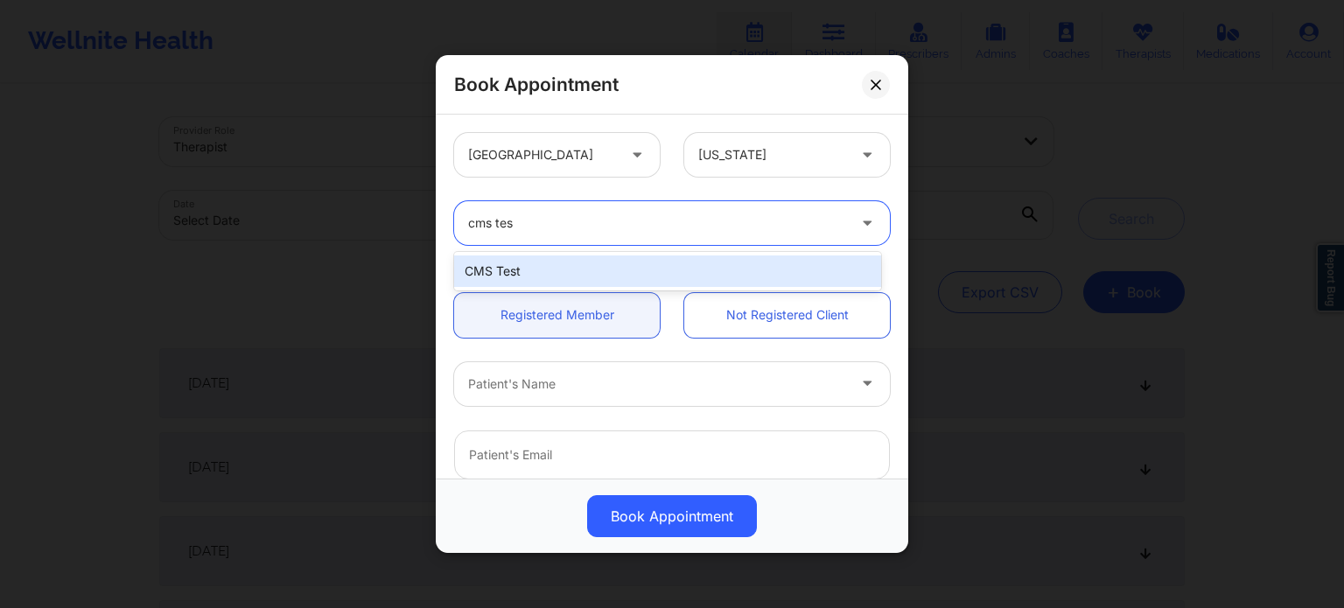
type input "cms test"
click at [616, 269] on div "CMS Test" at bounding box center [667, 272] width 427 height 32
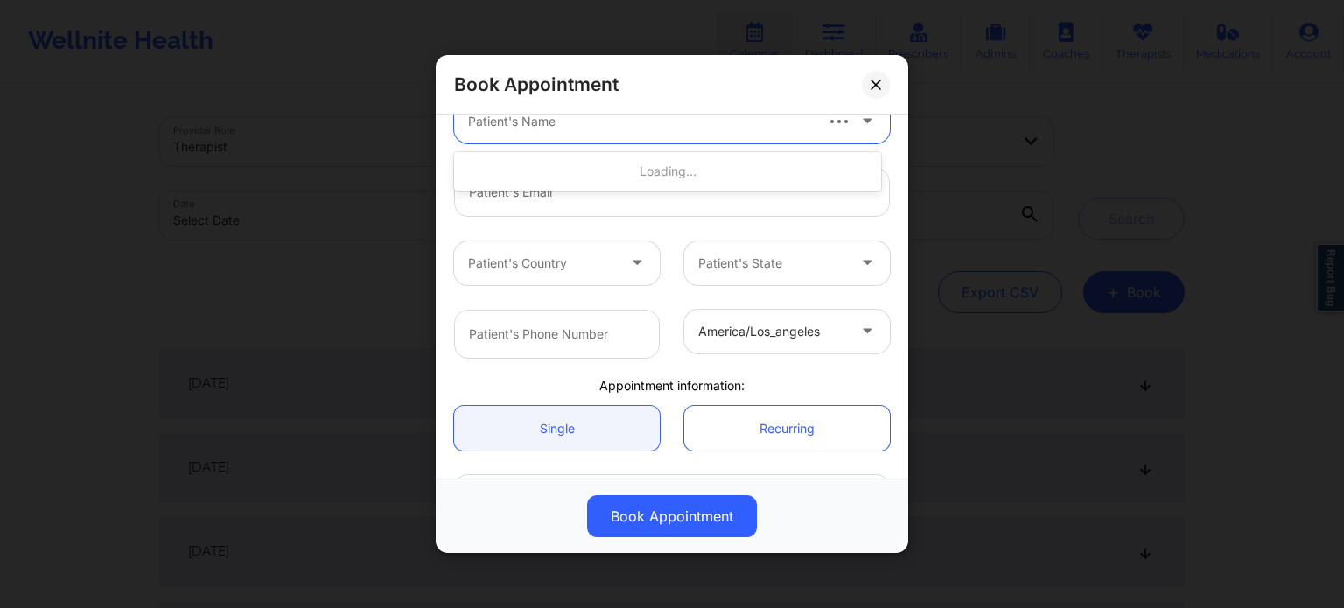
click at [775, 132] on div "Patient's Name" at bounding box center [633, 122] width 359 height 44
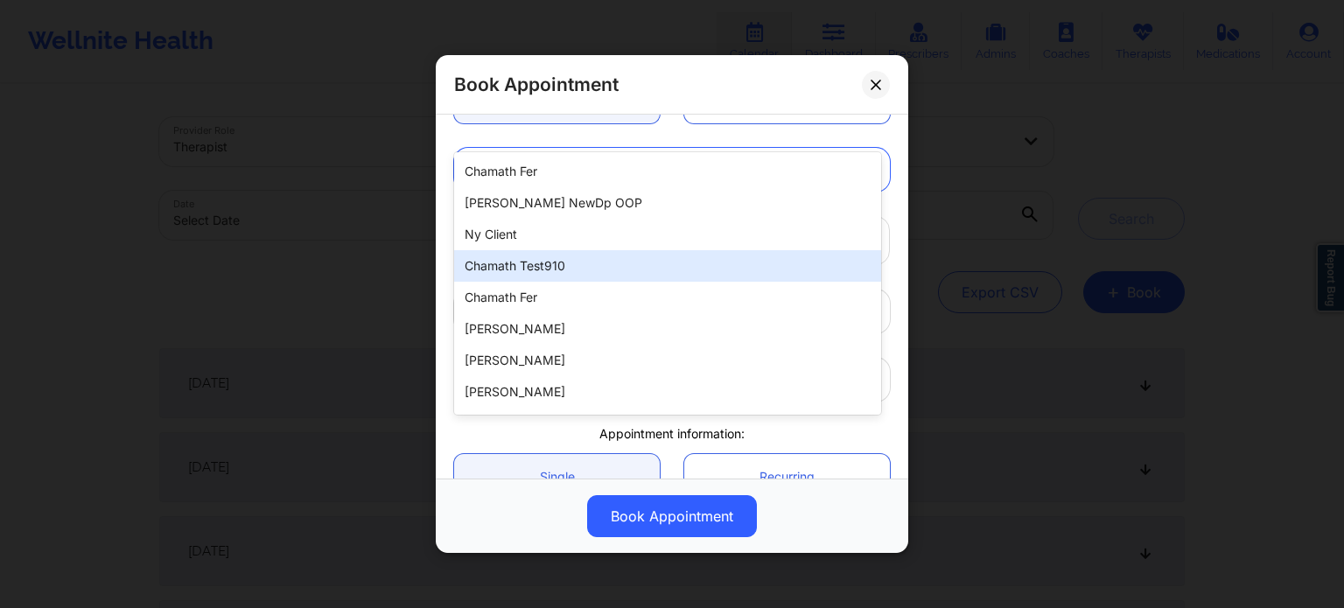
scroll to position [172, 0]
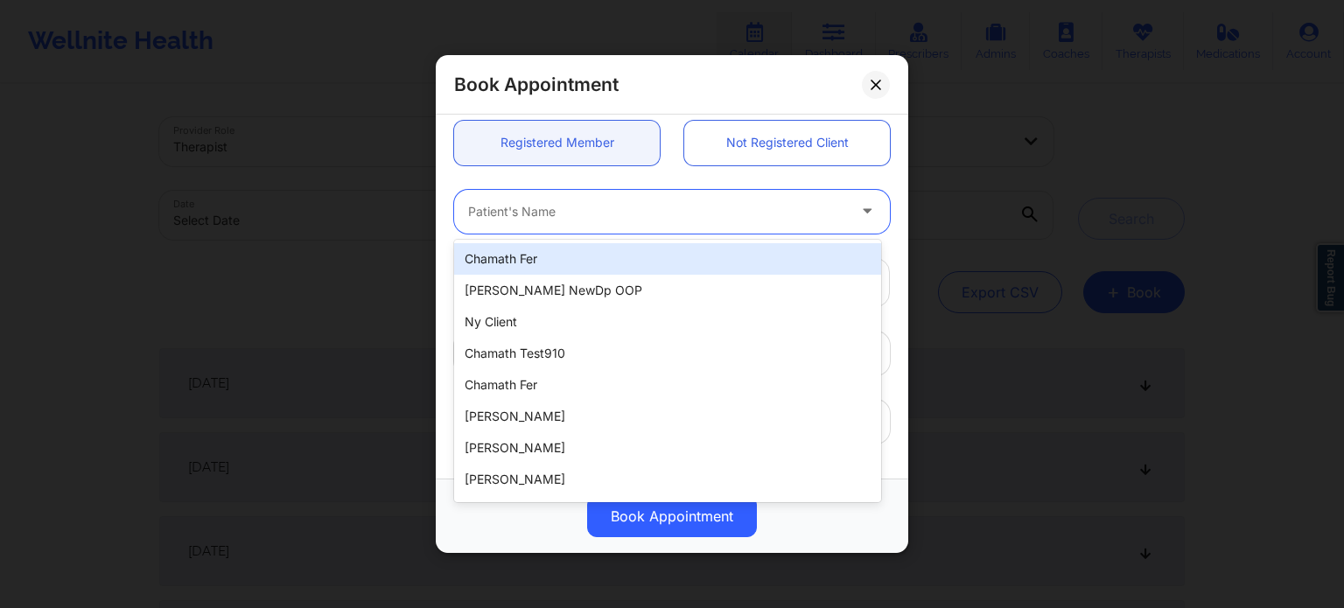
click at [558, 220] on div at bounding box center [657, 211] width 378 height 21
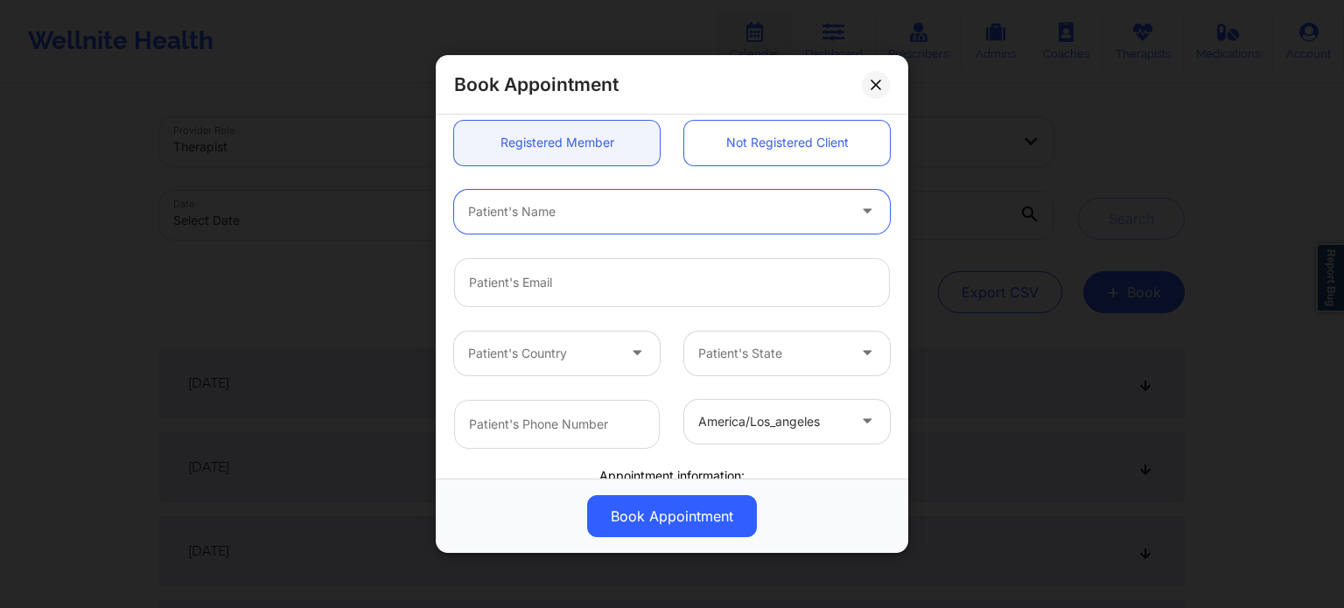
click at [536, 206] on div at bounding box center [657, 211] width 378 height 21
type input "acuity"
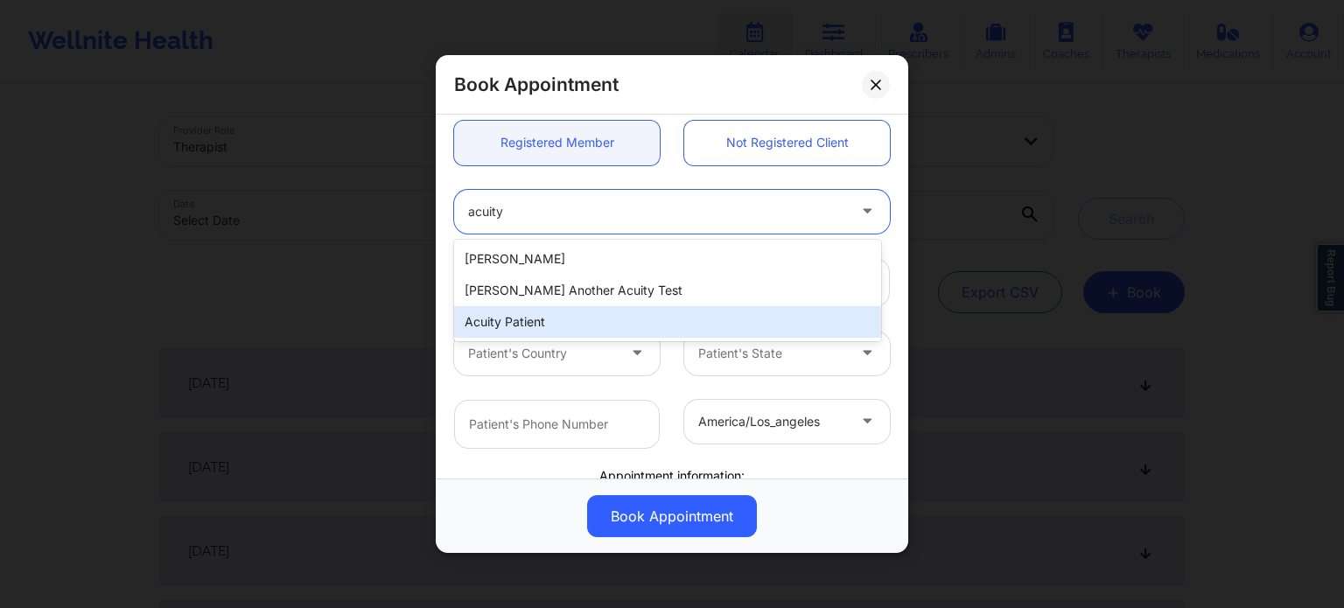
click at [529, 326] on div "Acuity Patient" at bounding box center [667, 322] width 427 height 32
type input "patient@well.co"
type input "628-250-2474"
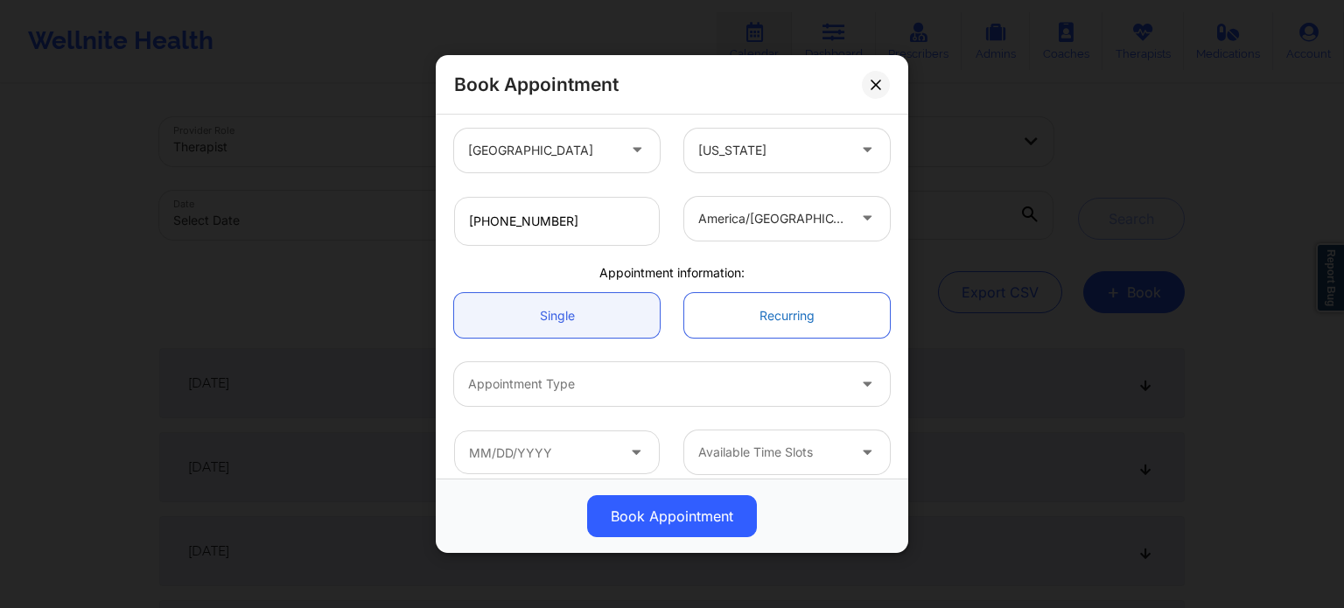
scroll to position [389, 0]
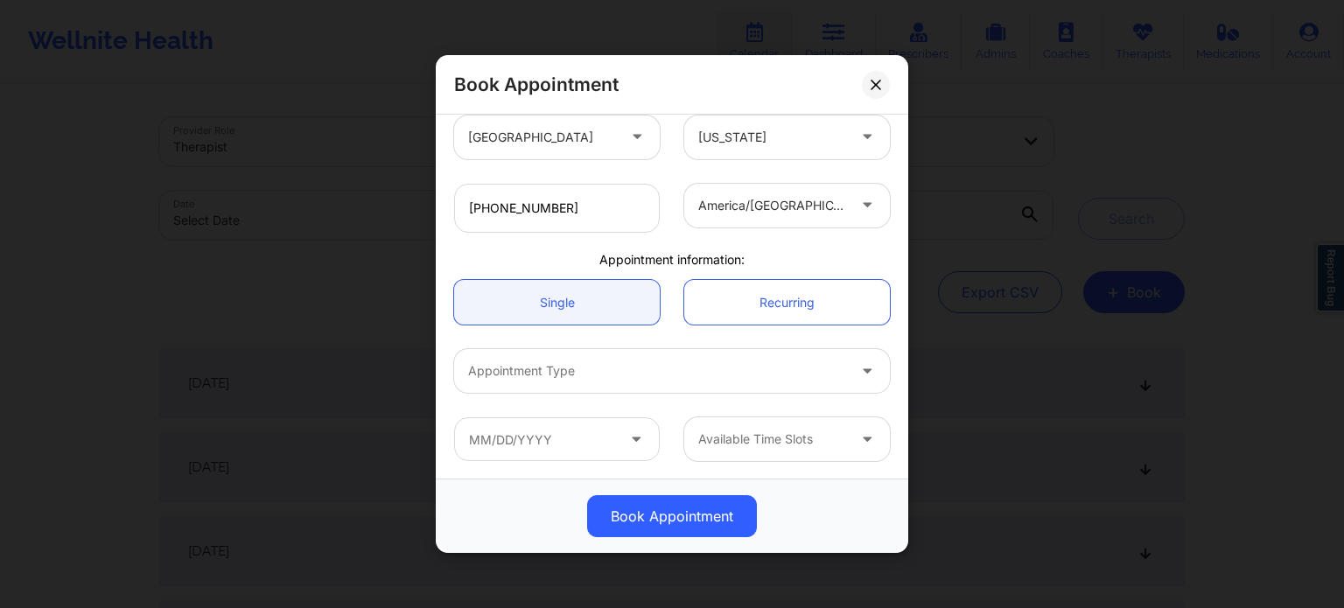
click at [600, 371] on div at bounding box center [657, 371] width 378 height 21
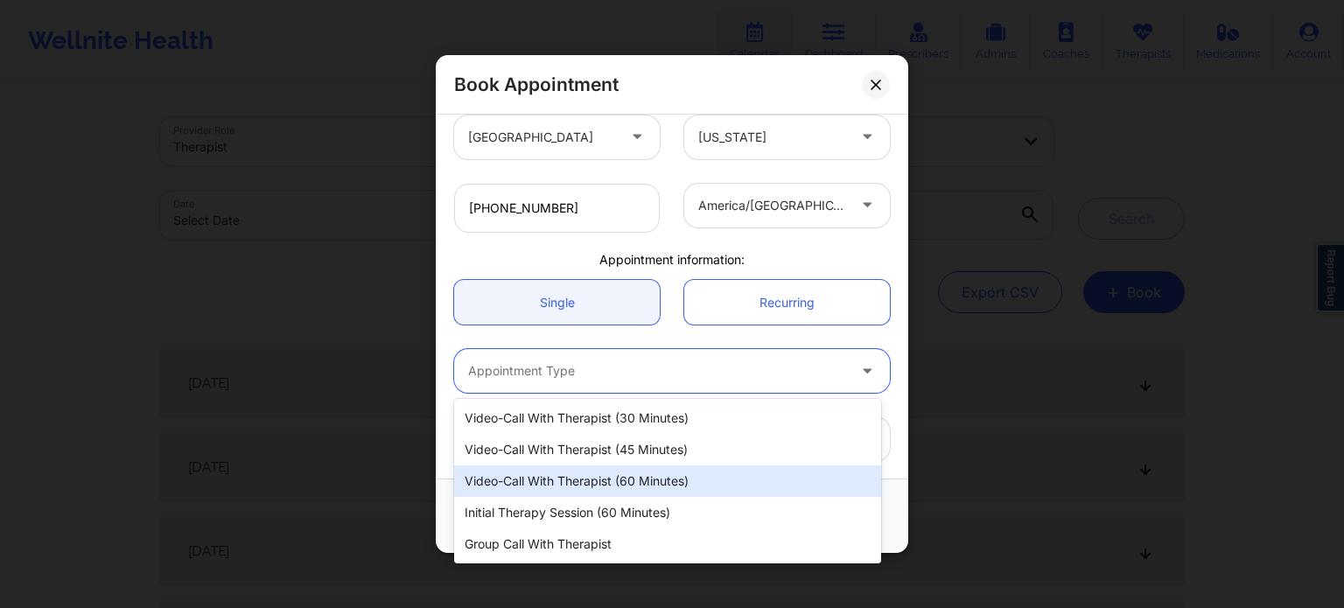
click at [629, 480] on div "Video-Call with Therapist (60 minutes)" at bounding box center [667, 482] width 427 height 32
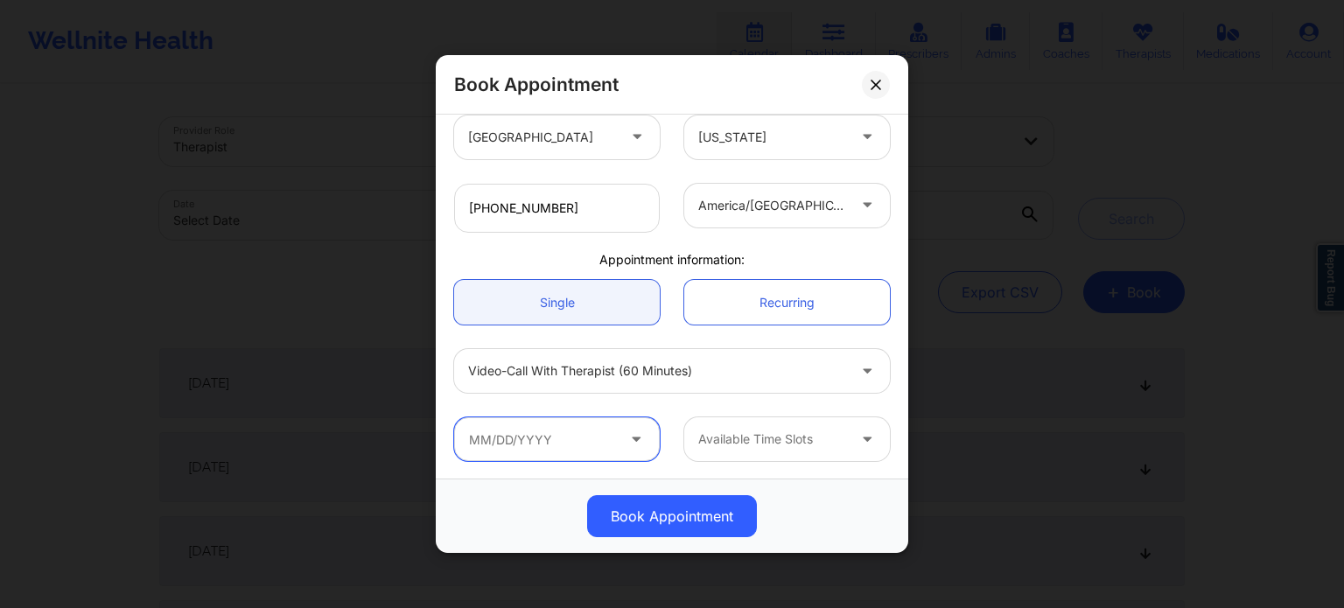
click at [573, 437] on input "text" at bounding box center [557, 439] width 206 height 44
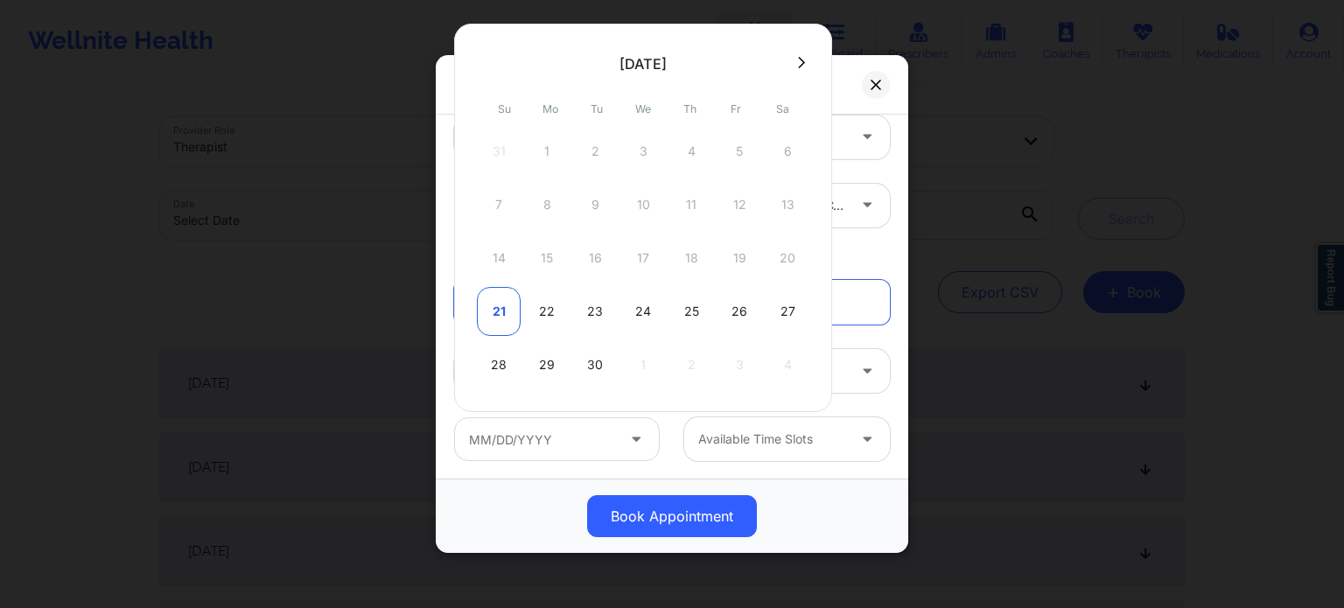
click at [497, 312] on div "21" at bounding box center [499, 311] width 44 height 49
type input "09/21/2025"
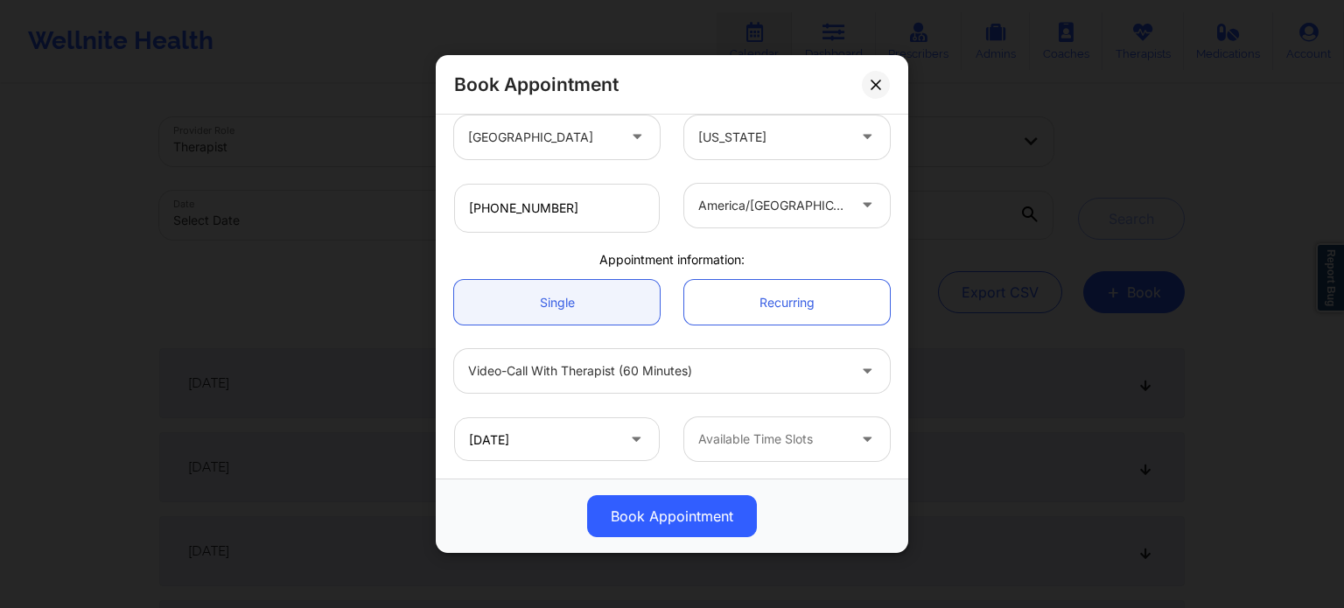
click at [772, 444] on div at bounding box center [772, 439] width 148 height 21
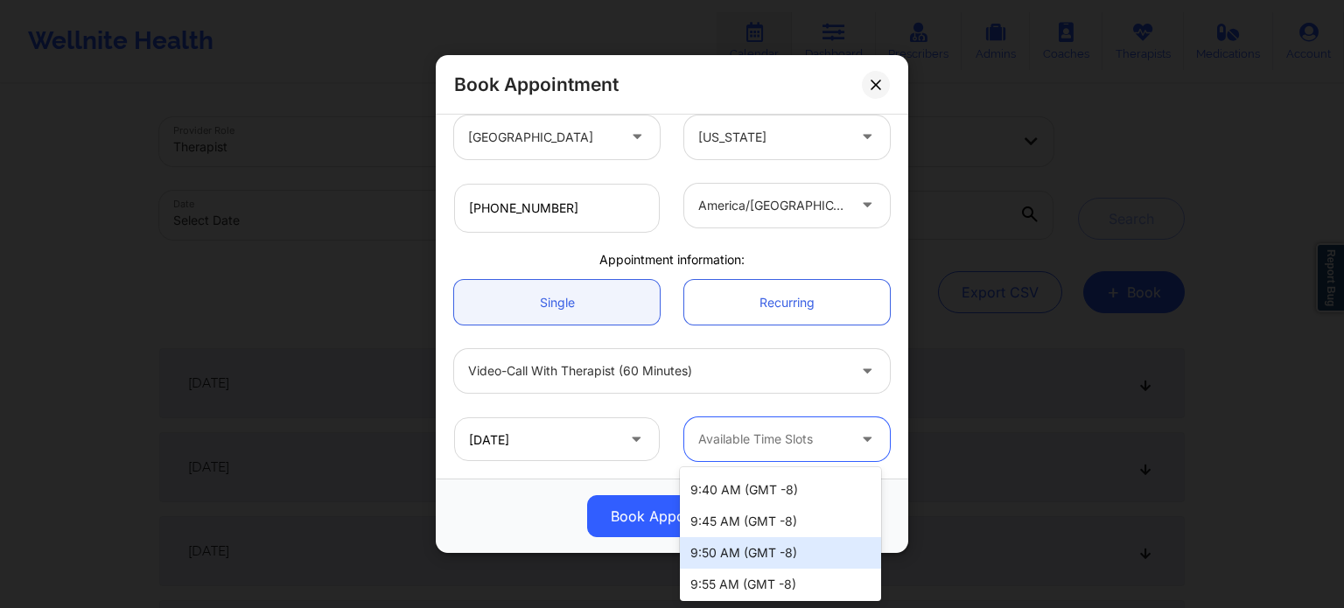
scroll to position [88, 0]
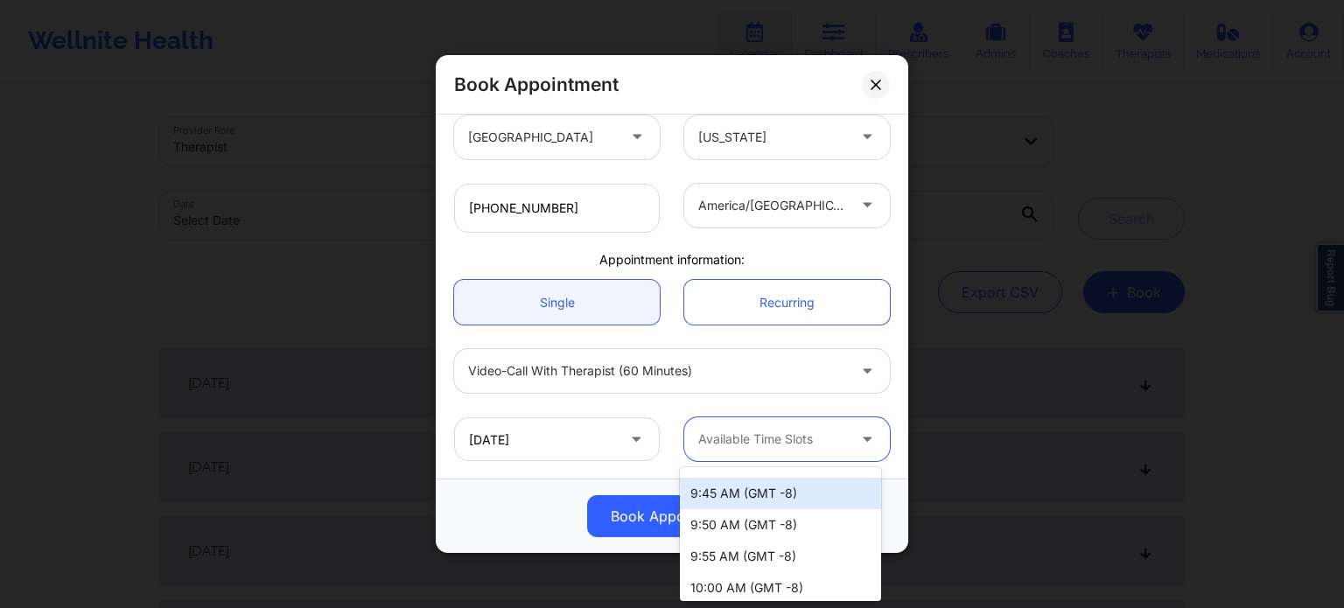
click at [726, 493] on div "9:45 AM (GMT -8)" at bounding box center [780, 494] width 201 height 32
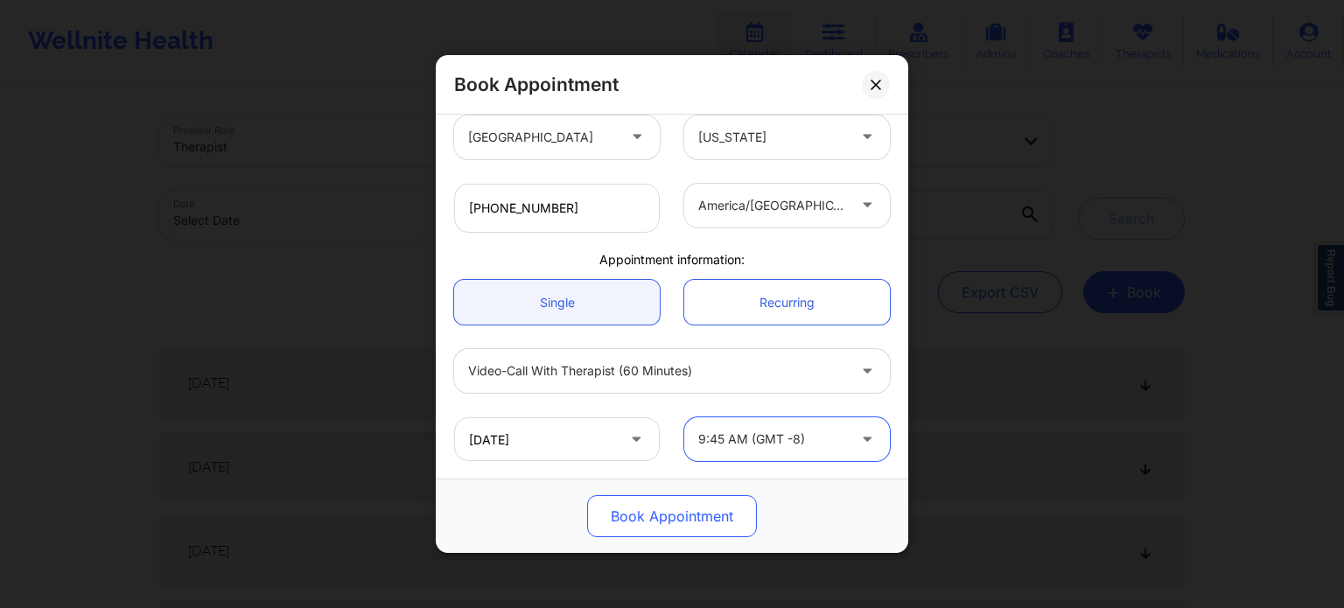
click at [676, 505] on button "Book Appointment" at bounding box center [672, 516] width 170 height 42
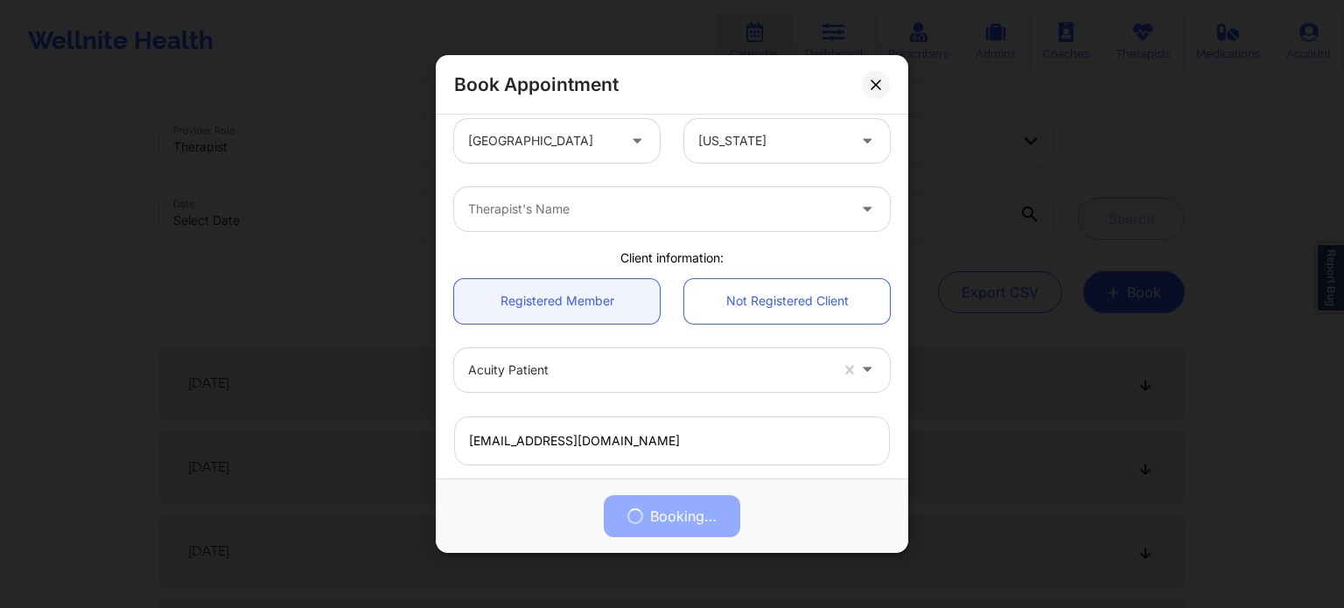
scroll to position [0, 0]
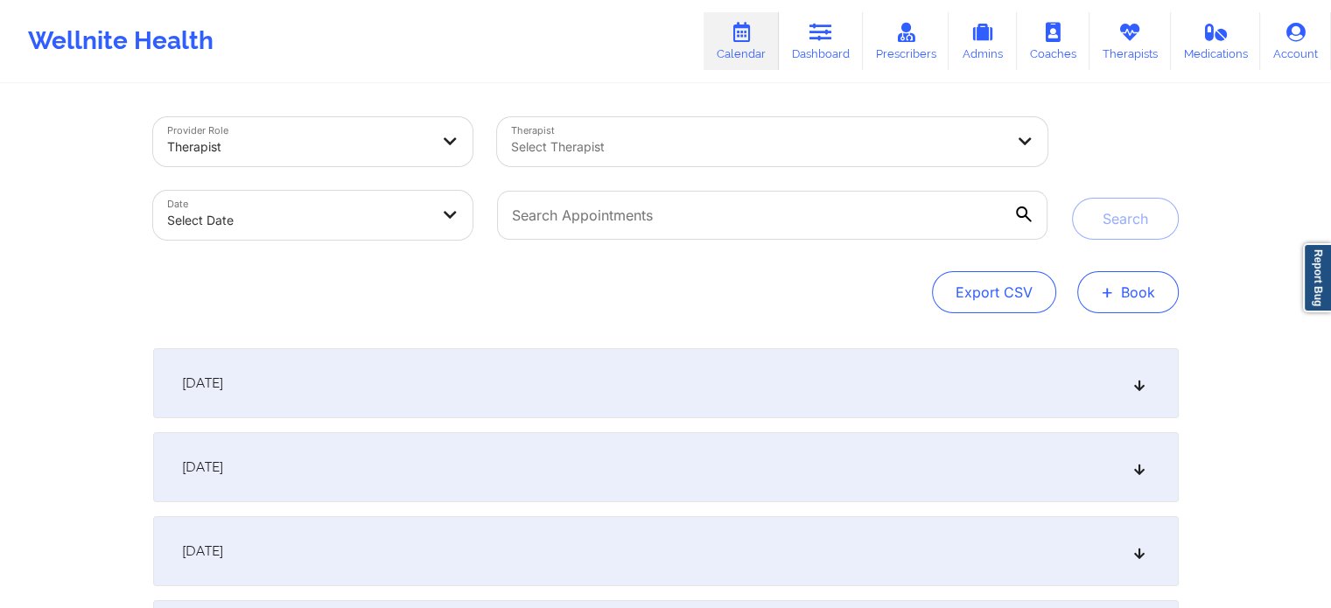
click at [1112, 293] on span "+" at bounding box center [1107, 292] width 13 height 10
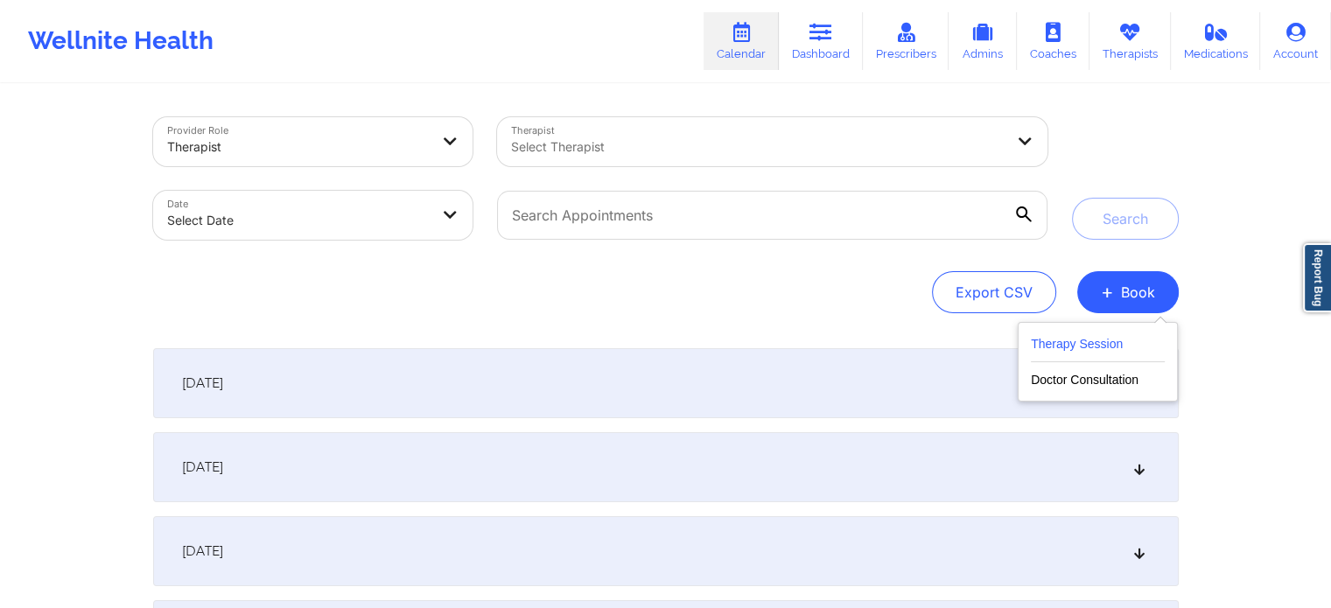
click at [1075, 338] on button "Therapy Session" at bounding box center [1098, 347] width 134 height 29
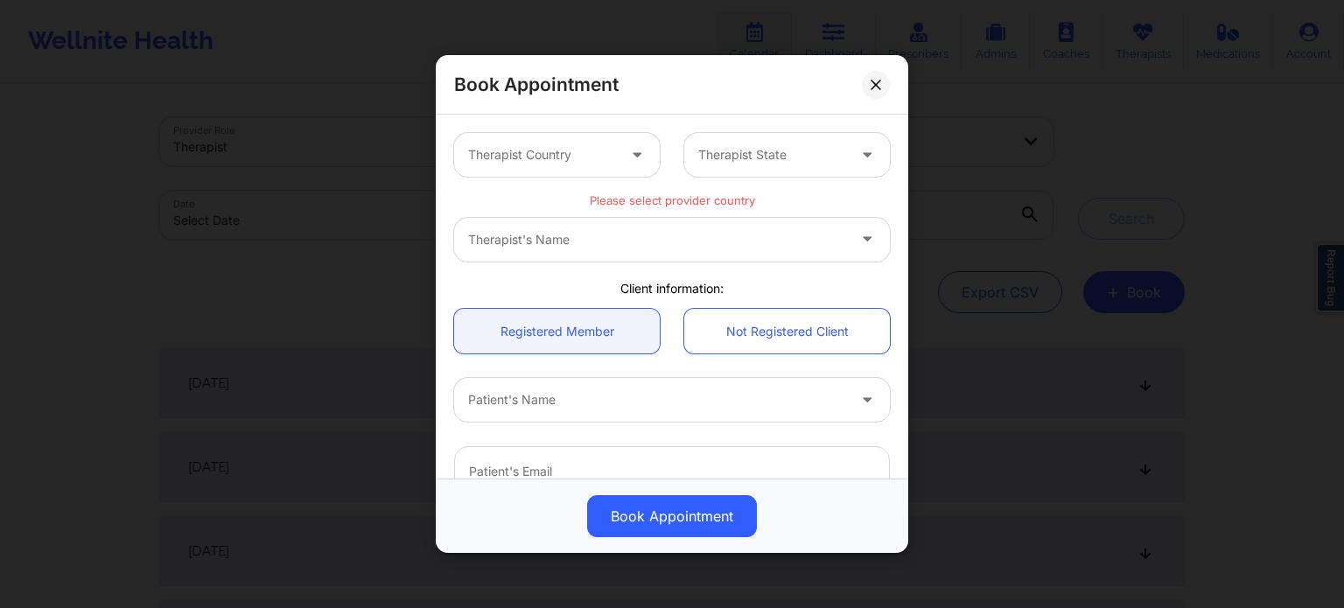
click at [618, 158] on div at bounding box center [639, 155] width 42 height 44
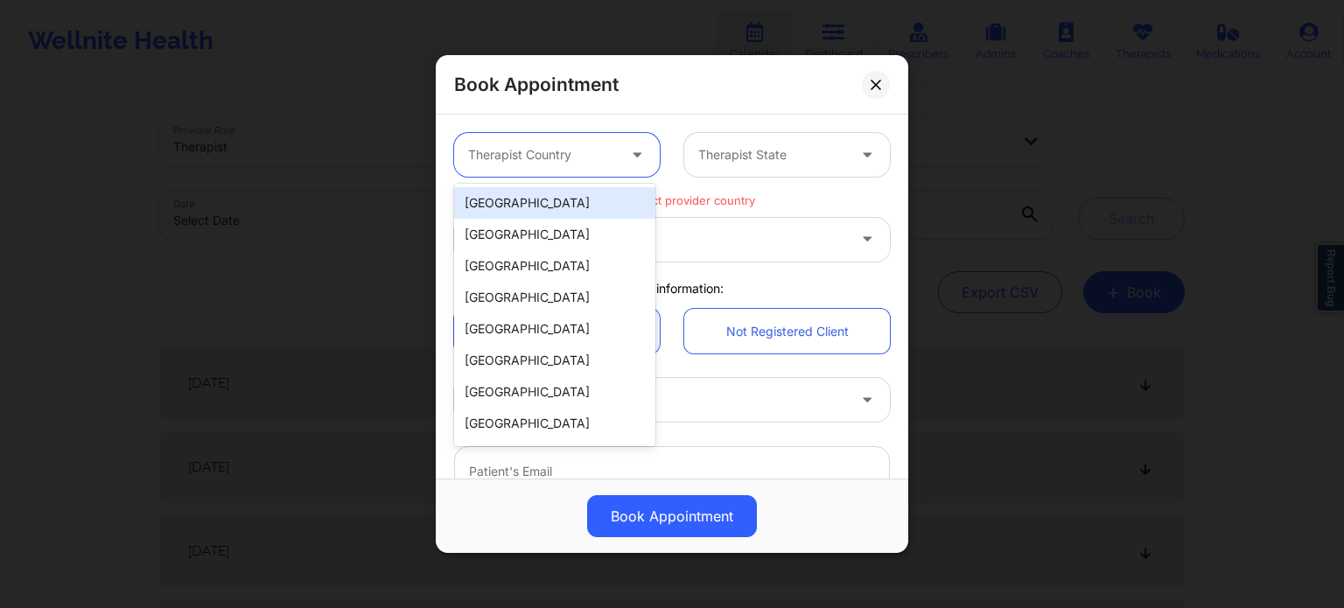
click at [611, 197] on div "[GEOGRAPHIC_DATA]" at bounding box center [554, 203] width 201 height 32
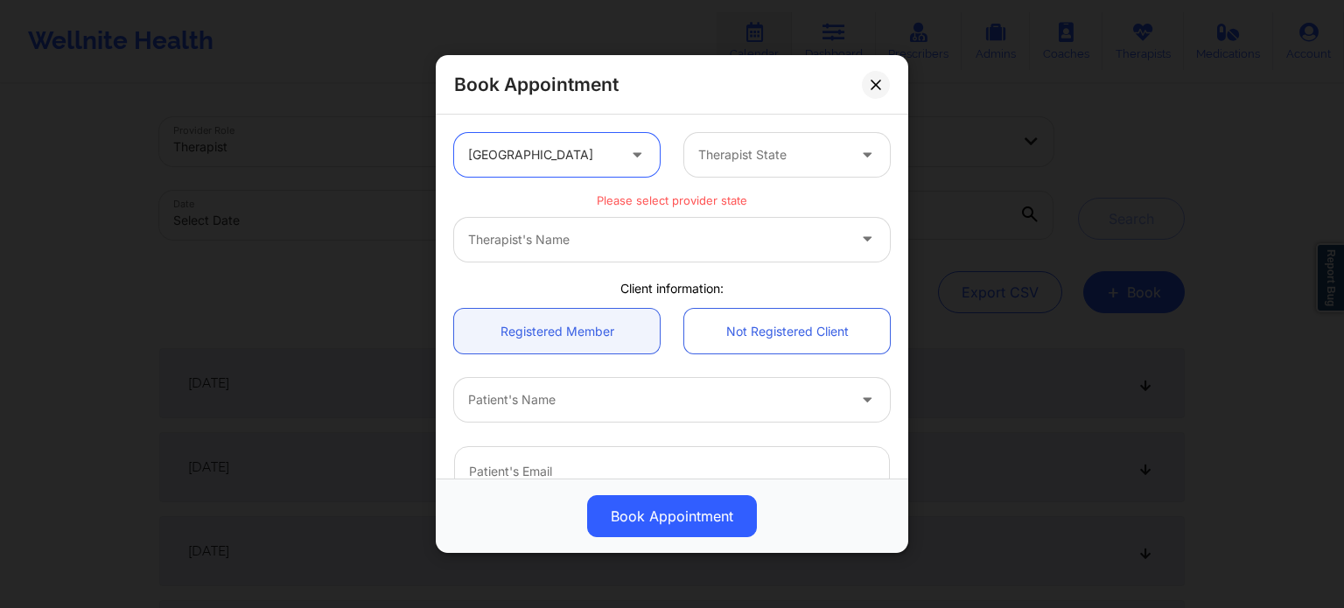
click at [770, 142] on div "Therapist State" at bounding box center [766, 155] width 164 height 44
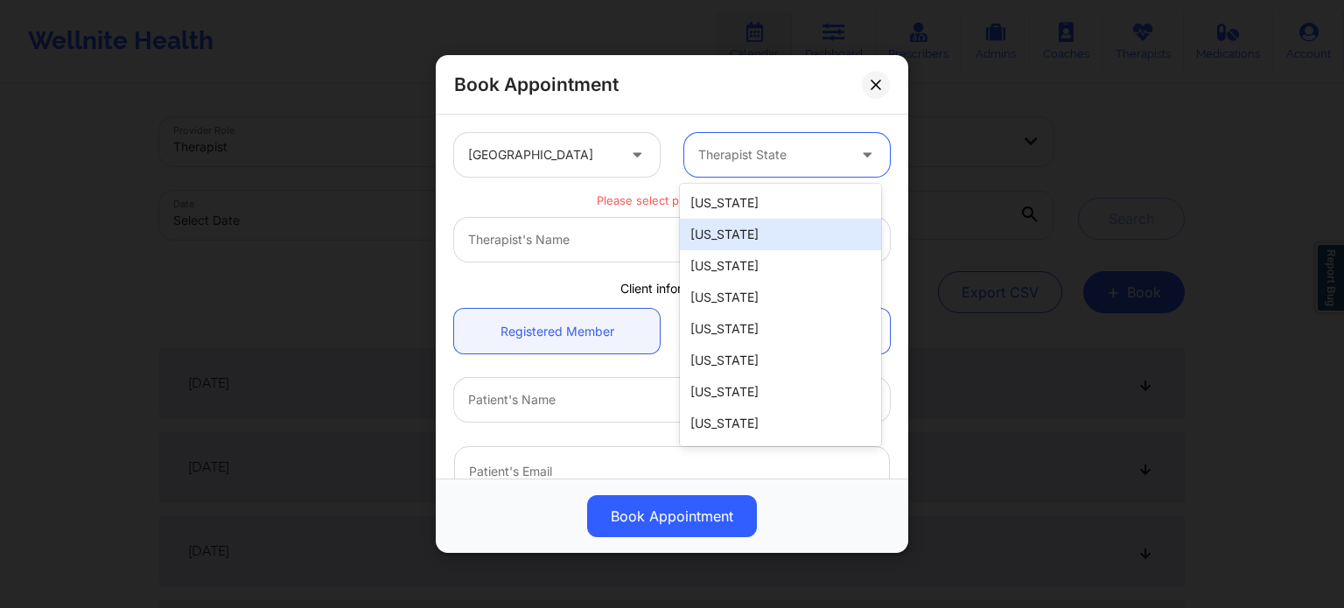
click at [728, 239] on div "[US_STATE]" at bounding box center [780, 235] width 201 height 32
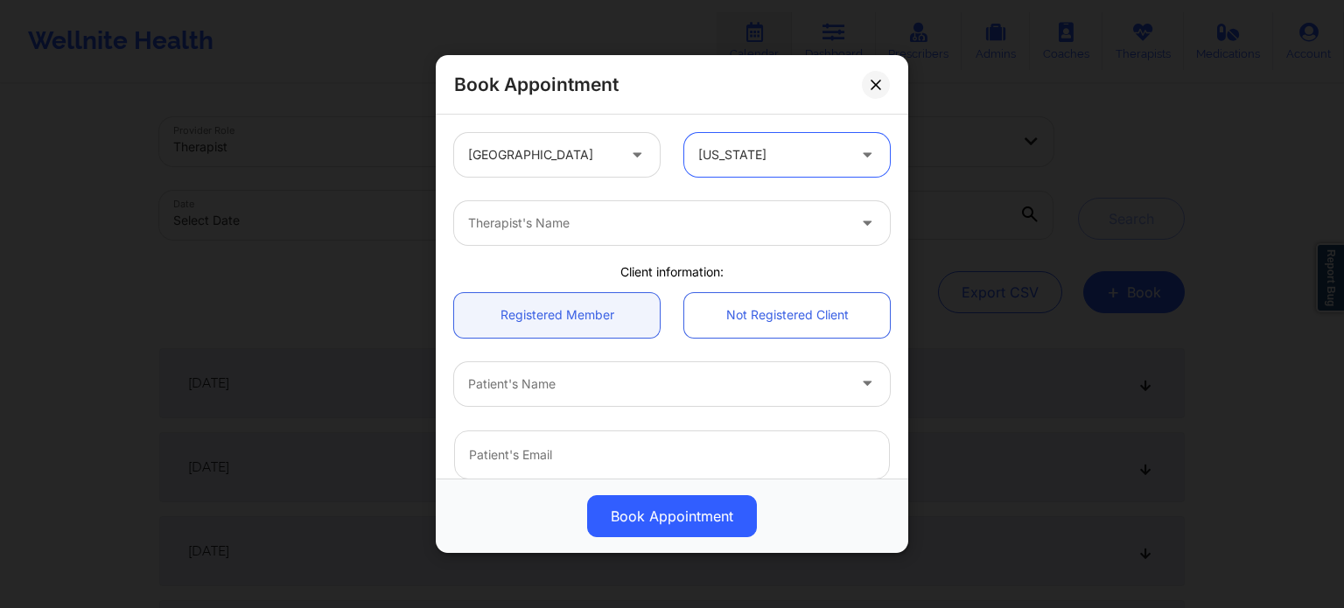
click at [713, 226] on div at bounding box center [657, 223] width 378 height 21
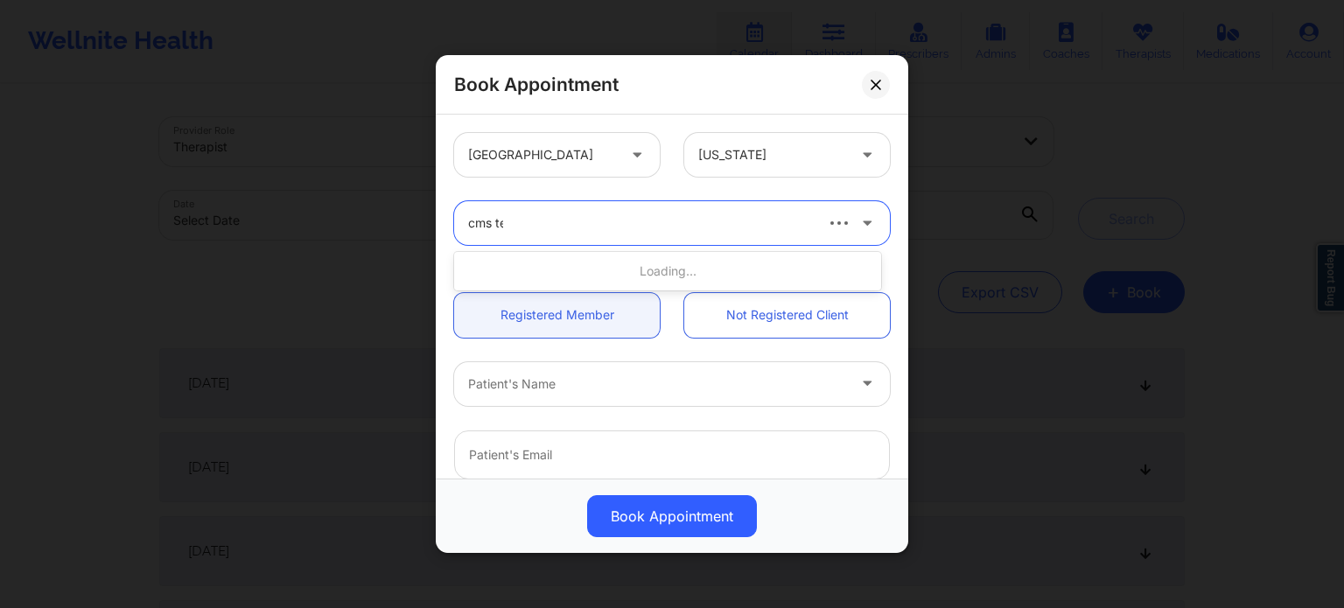
type input "cms test"
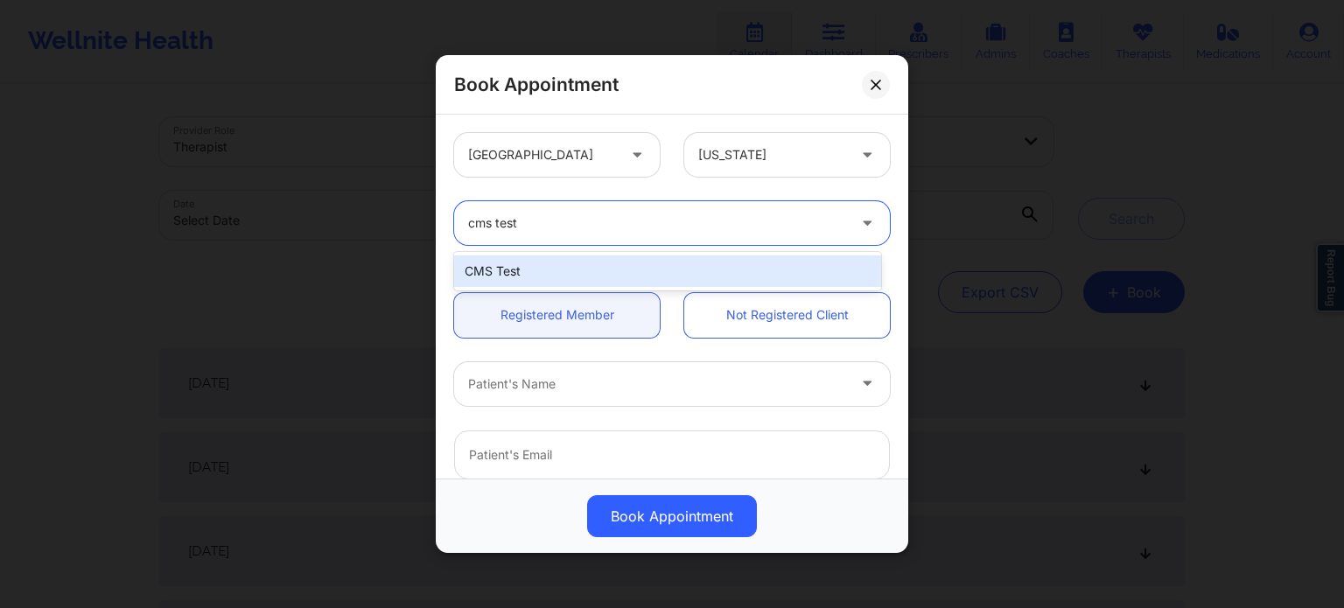
click at [719, 264] on div "CMS Test" at bounding box center [667, 272] width 427 height 32
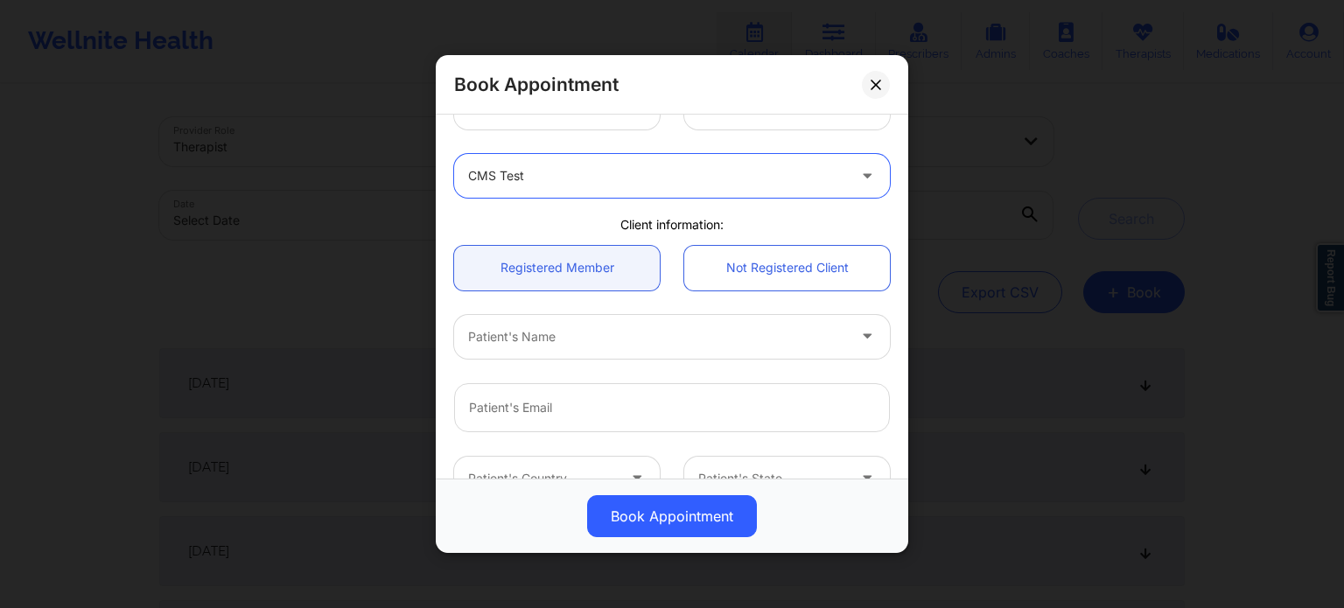
scroll to position [88, 0]
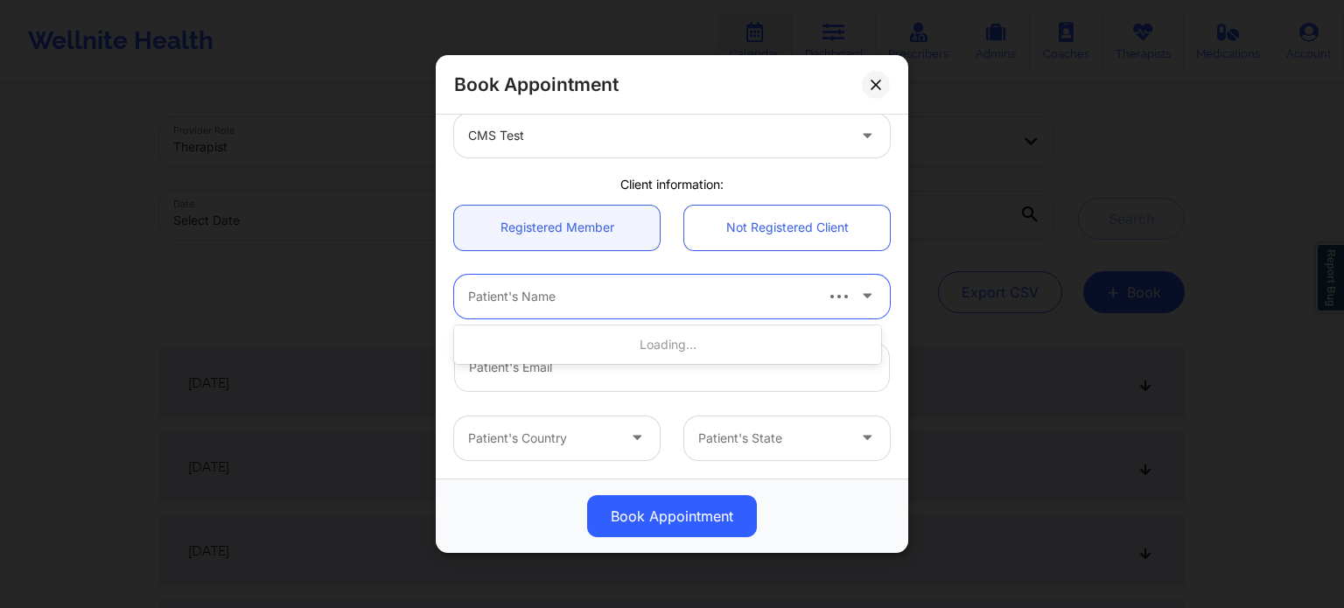
click at [642, 304] on div at bounding box center [639, 296] width 343 height 21
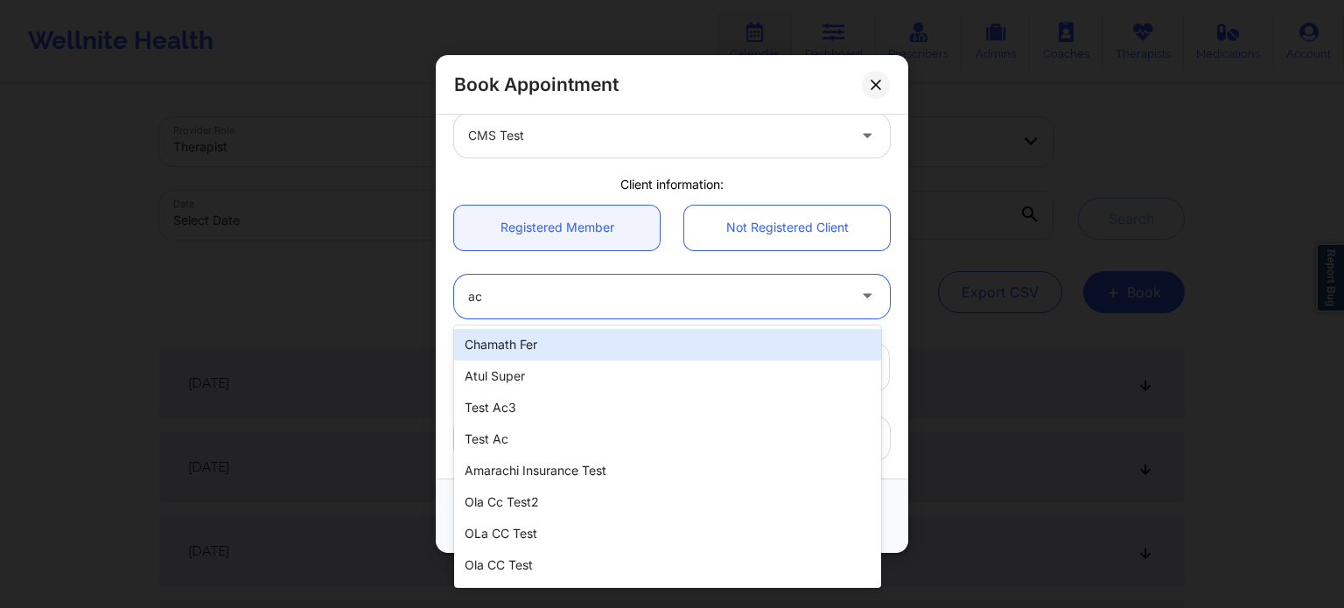
type input "a"
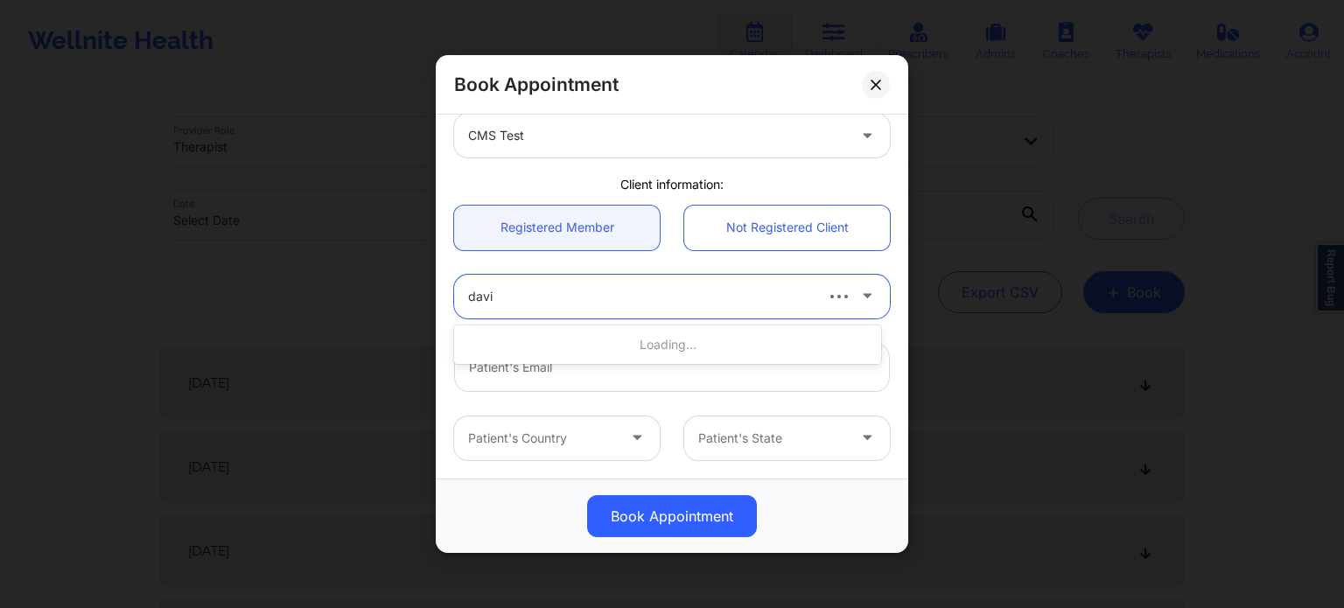
type input "david"
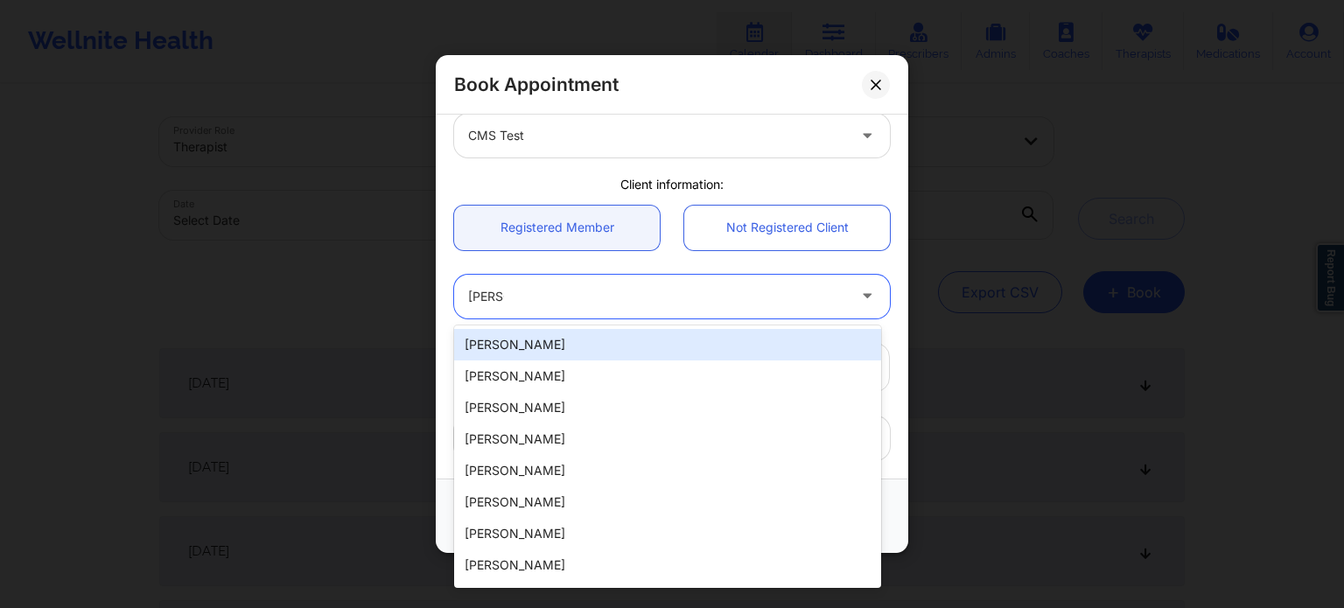
click at [556, 347] on div "David Adeleye" at bounding box center [667, 345] width 427 height 32
type input "eregrg@errrg.com"
type input "+234813-664-5346"
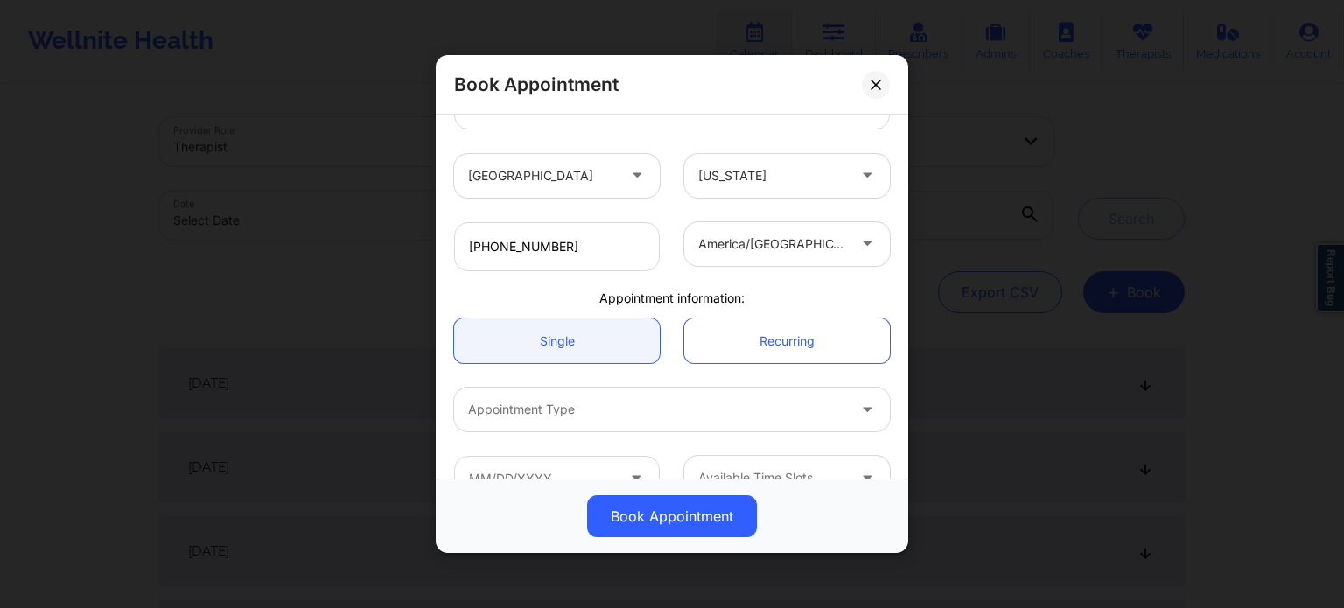
scroll to position [389, 0]
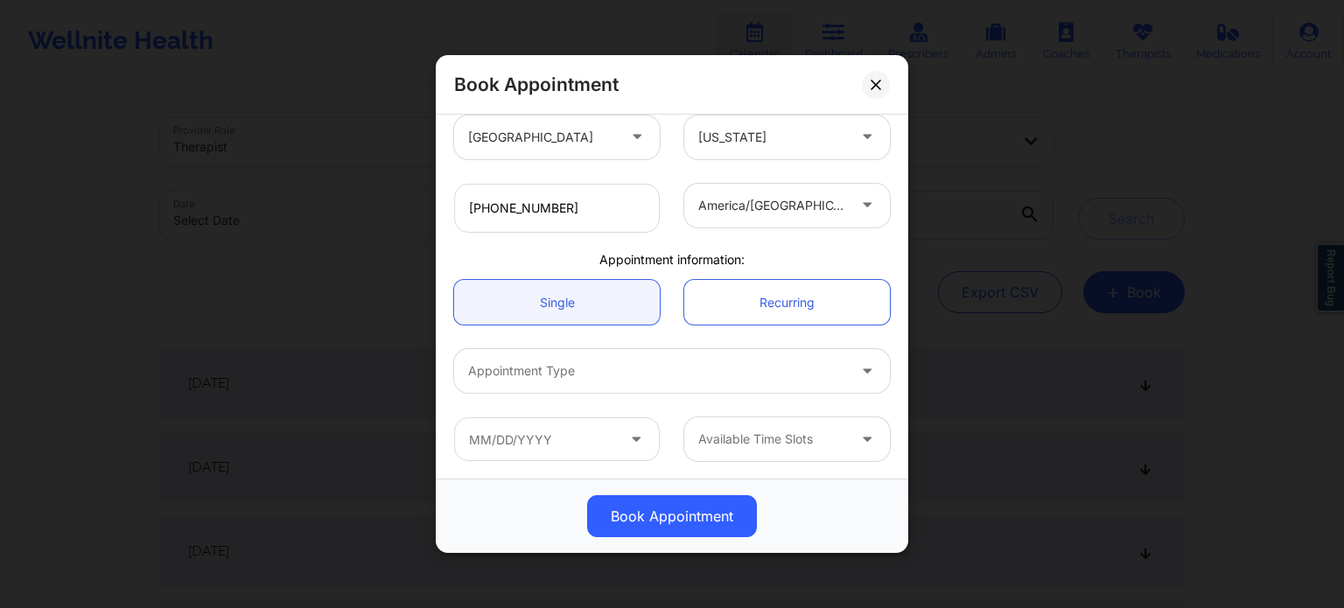
click at [655, 363] on div at bounding box center [657, 371] width 378 height 21
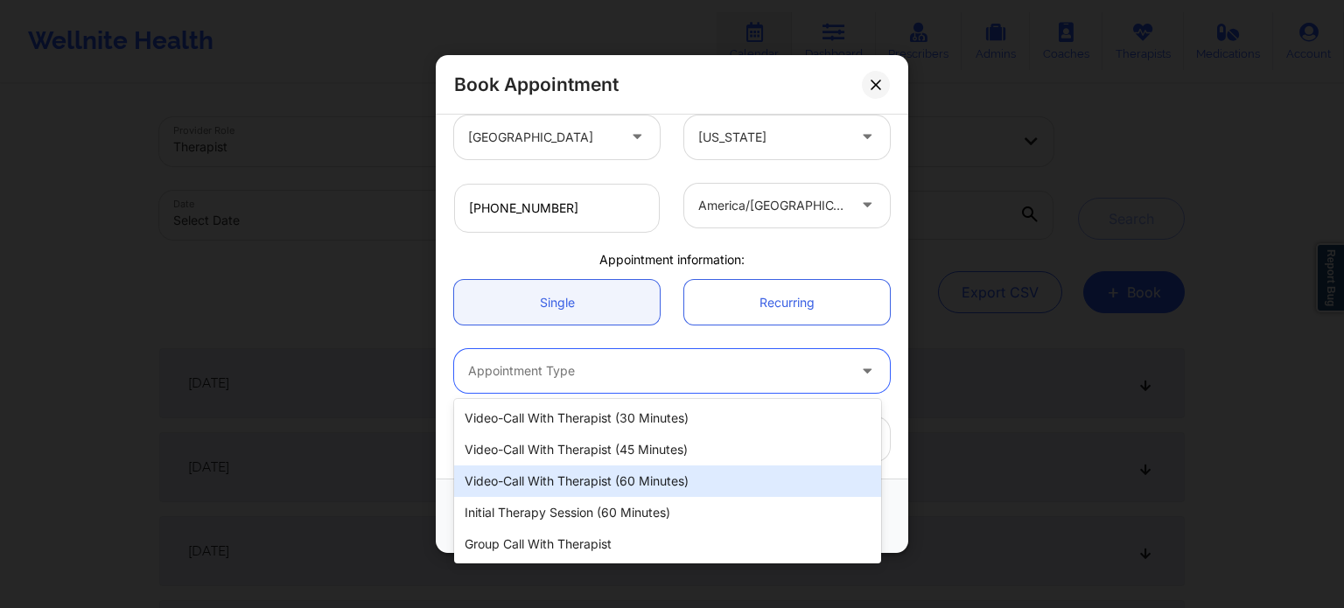
click at [586, 473] on div "Video-Call with Therapist (60 minutes)" at bounding box center [667, 482] width 427 height 32
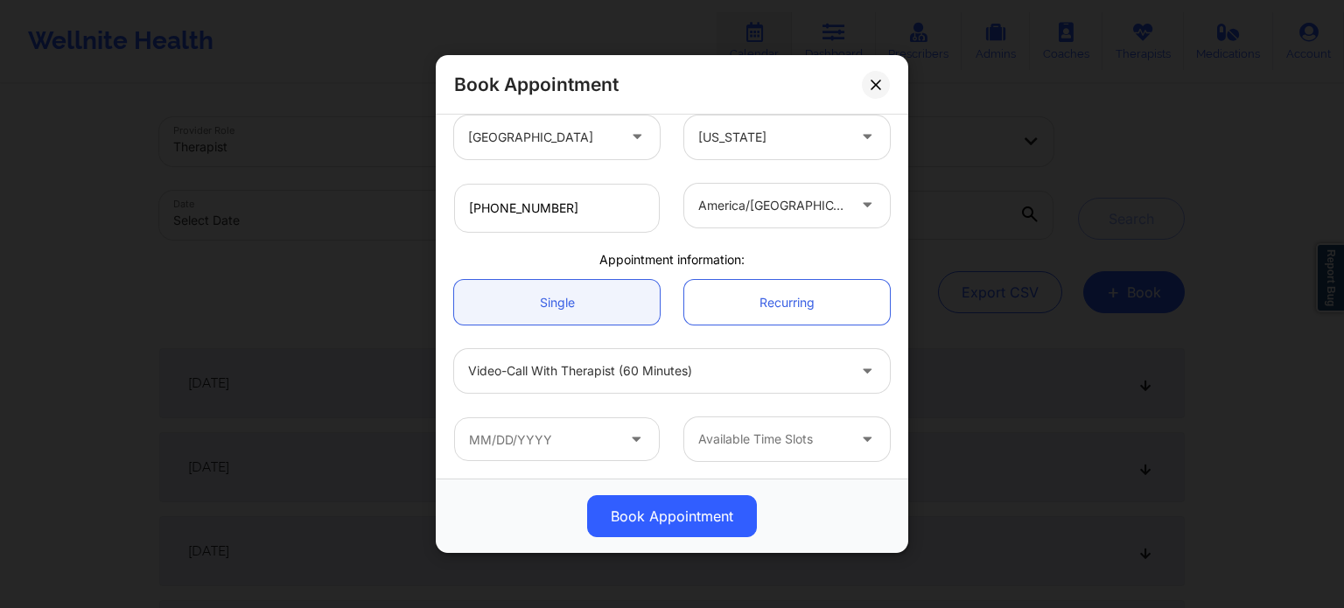
click at [637, 433] on icon at bounding box center [637, 436] width 18 height 15
click at [634, 444] on icon at bounding box center [637, 436] width 18 height 15
click at [539, 437] on input "text" at bounding box center [557, 439] width 206 height 44
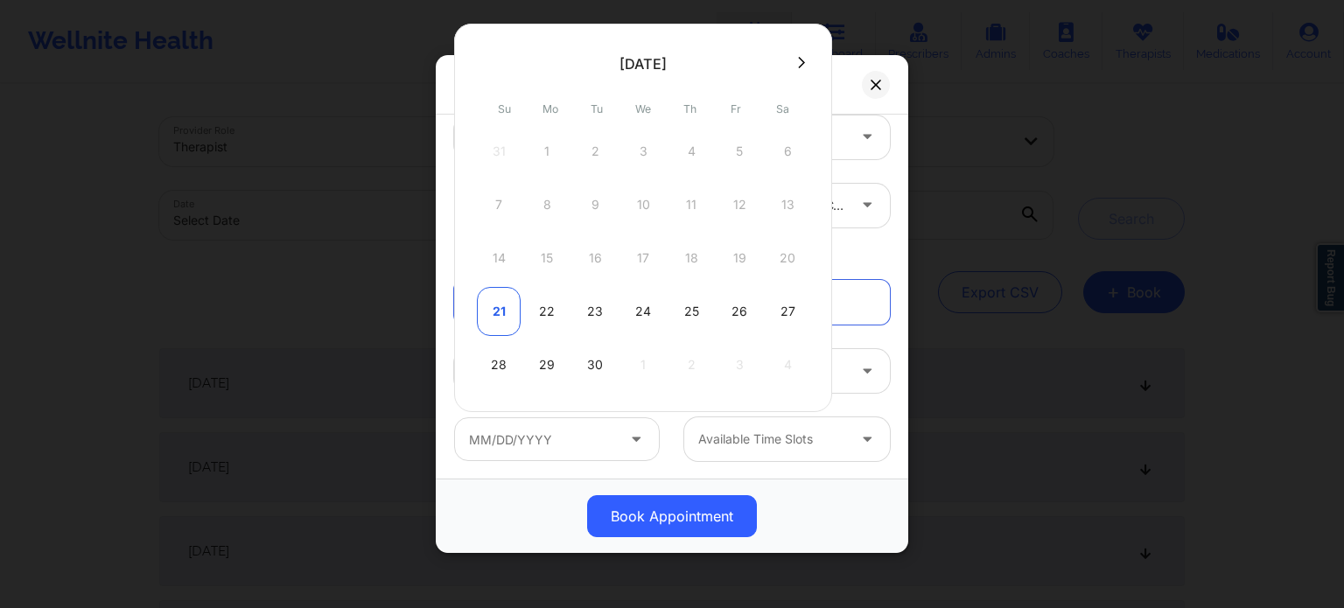
click at [498, 301] on div "21" at bounding box center [499, 311] width 44 height 49
type input "09/21/2025"
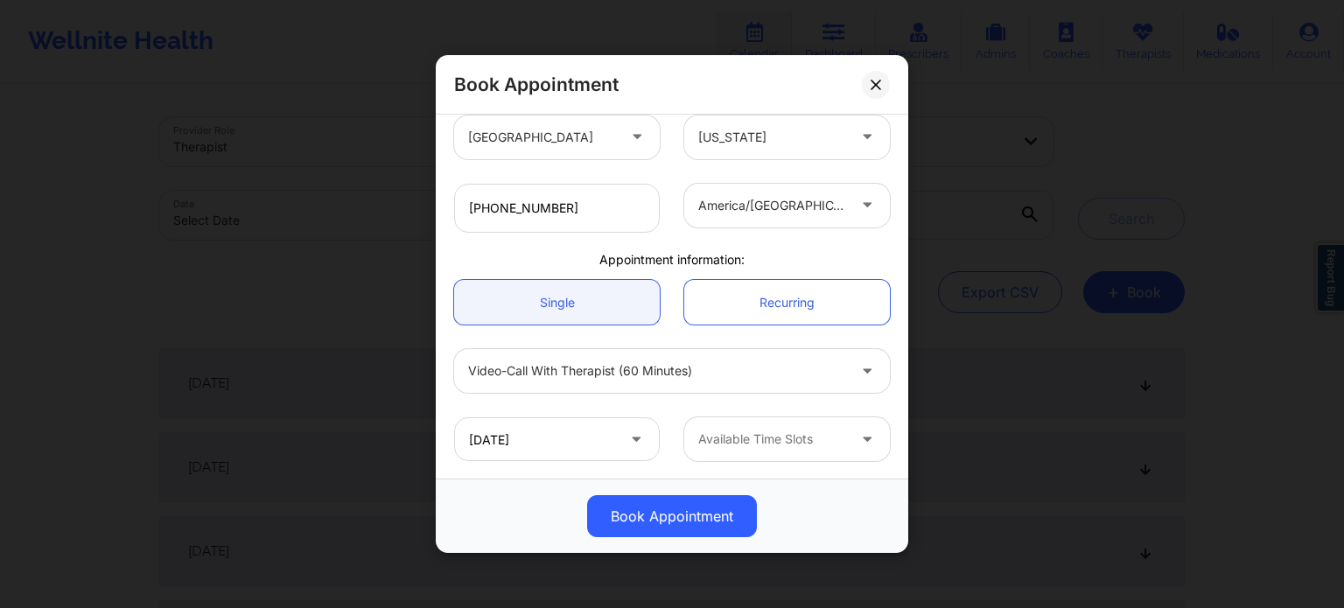
click at [758, 433] on div at bounding box center [772, 439] width 148 height 21
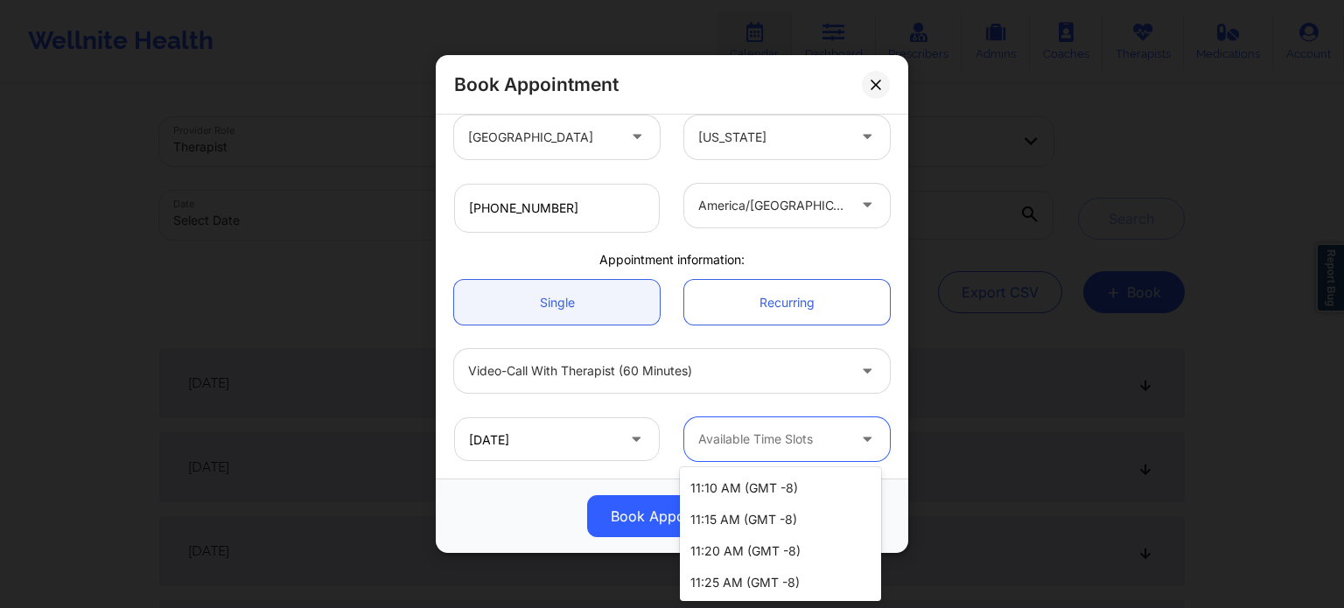
scroll to position [0, 0]
click at [759, 541] on div "11:10 AM (GMT -8)" at bounding box center [780, 550] width 201 height 32
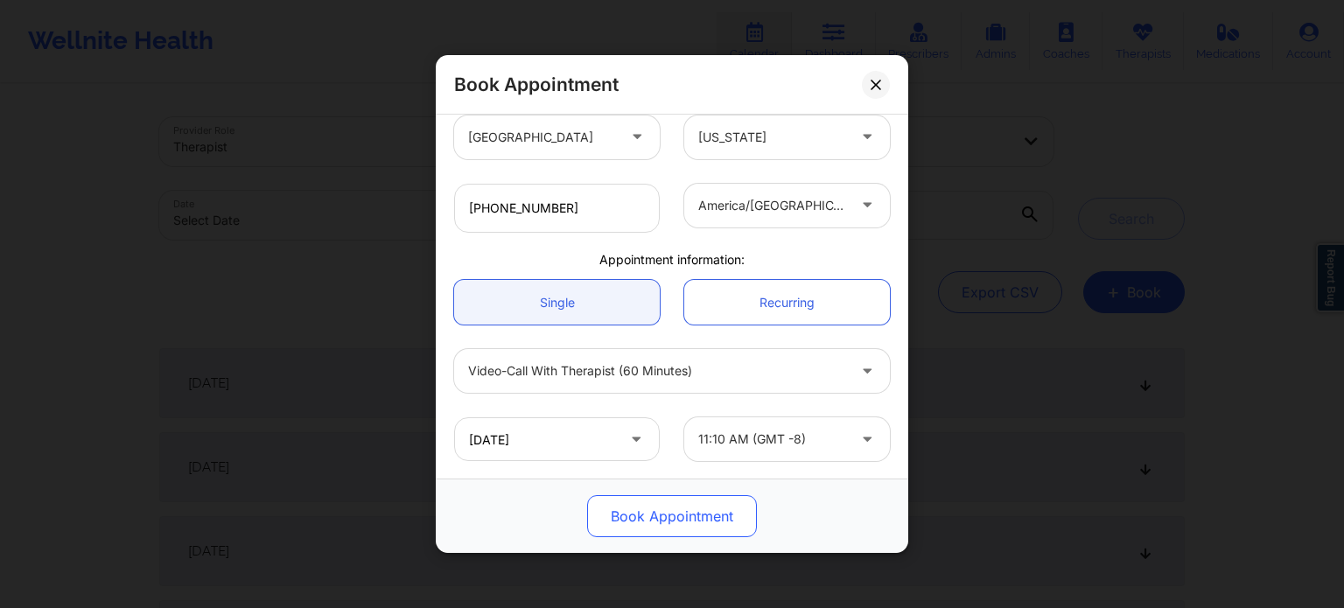
click at [640, 515] on button "Book Appointment" at bounding box center [672, 516] width 170 height 42
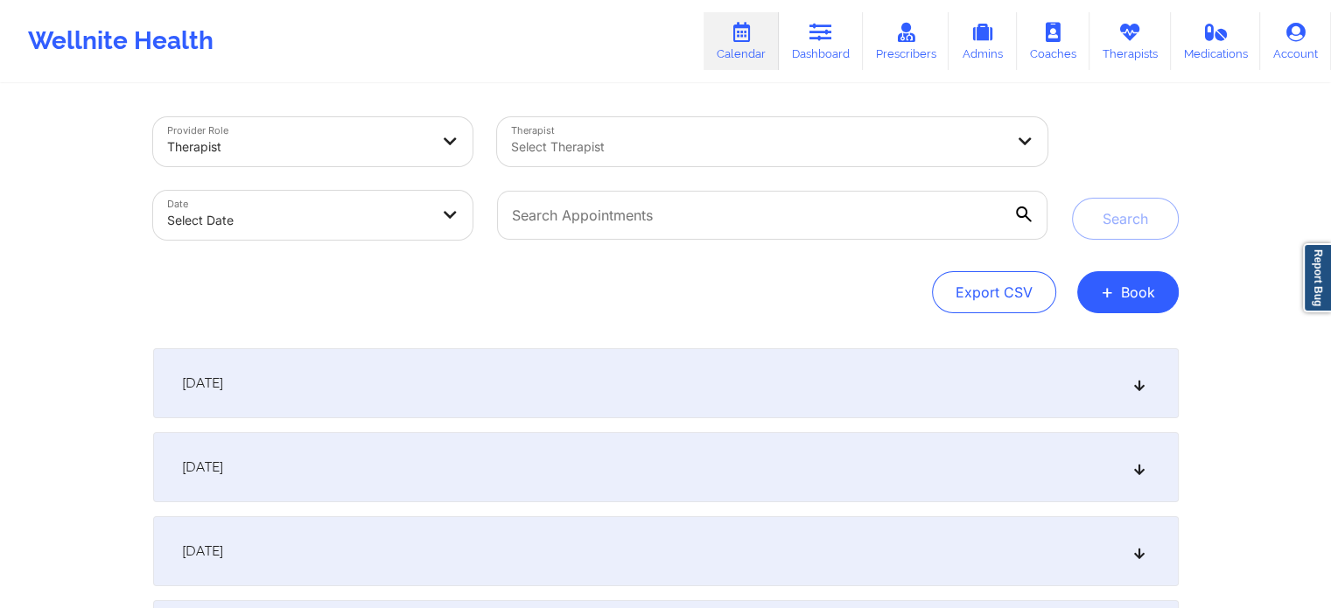
click at [1228, 414] on div "Provider Role Therapist Therapist Select Therapist Date Select Date Search Expo…" at bounding box center [665, 442] width 1331 height 884
click at [403, 39] on div "Wellnite Health Calendar Dashboard Prescribers Admins Coaches Therapists Medica…" at bounding box center [665, 41] width 1331 height 70
click at [1146, 293] on button "+ Book" at bounding box center [1128, 292] width 102 height 42
click at [1112, 336] on button "Therapy Session" at bounding box center [1098, 347] width 134 height 29
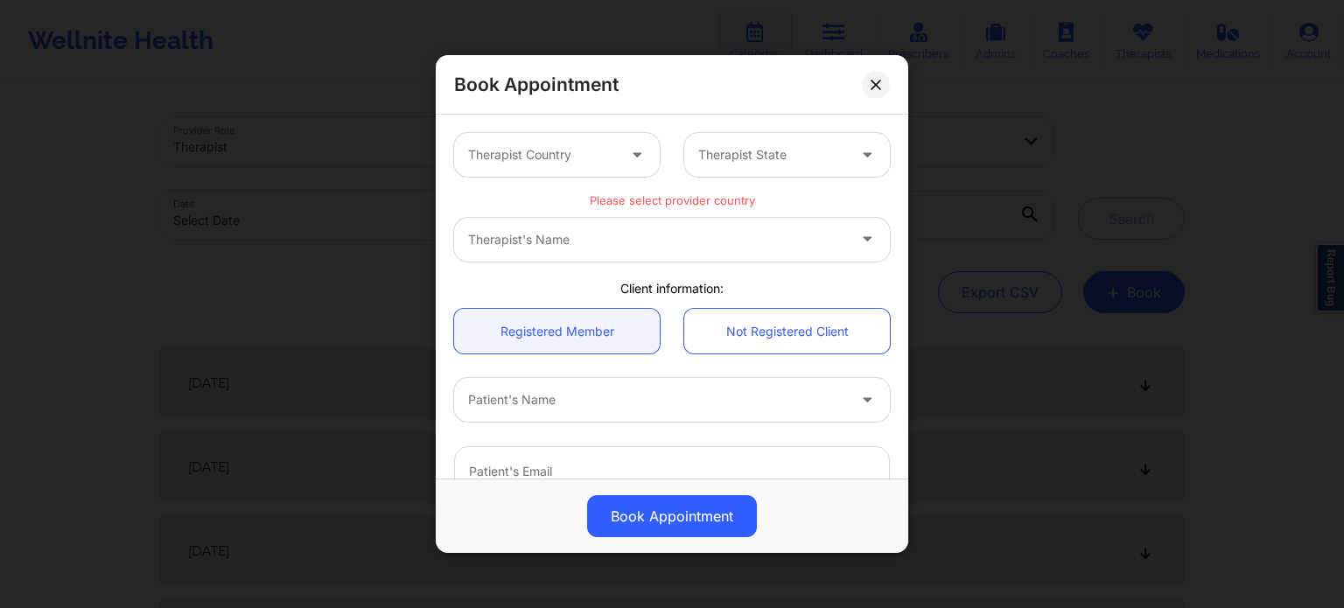
click at [614, 155] on div "Therapist Country" at bounding box center [536, 155] width 164 height 44
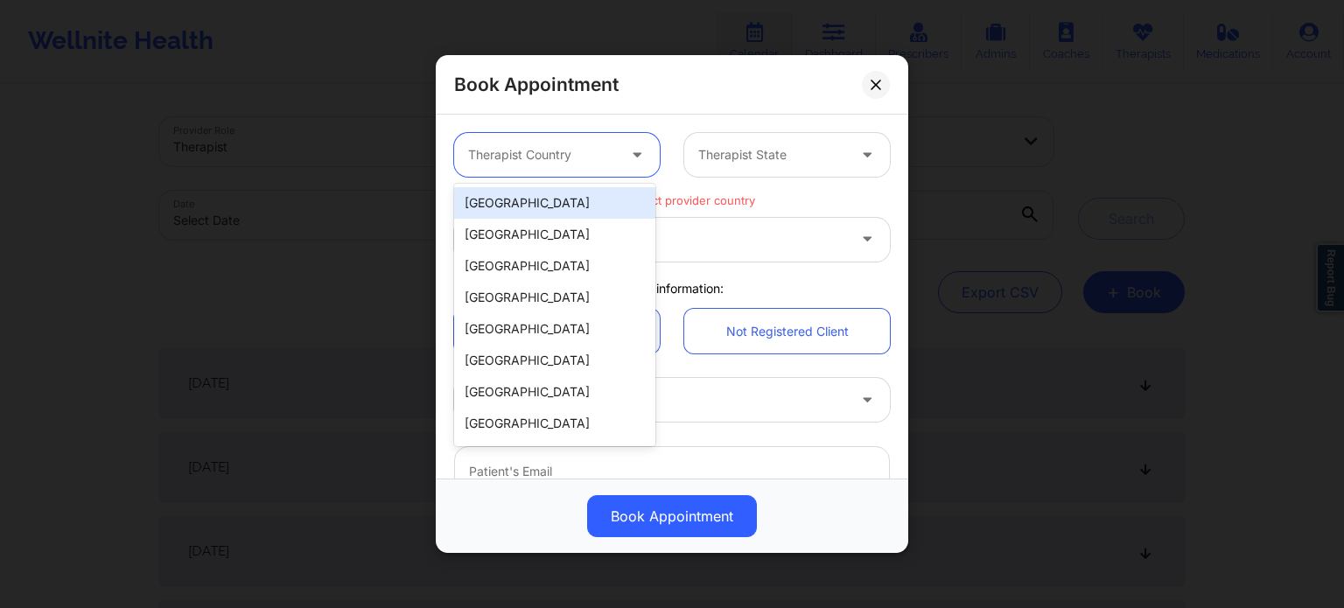
click at [612, 210] on div "[GEOGRAPHIC_DATA]" at bounding box center [554, 203] width 201 height 32
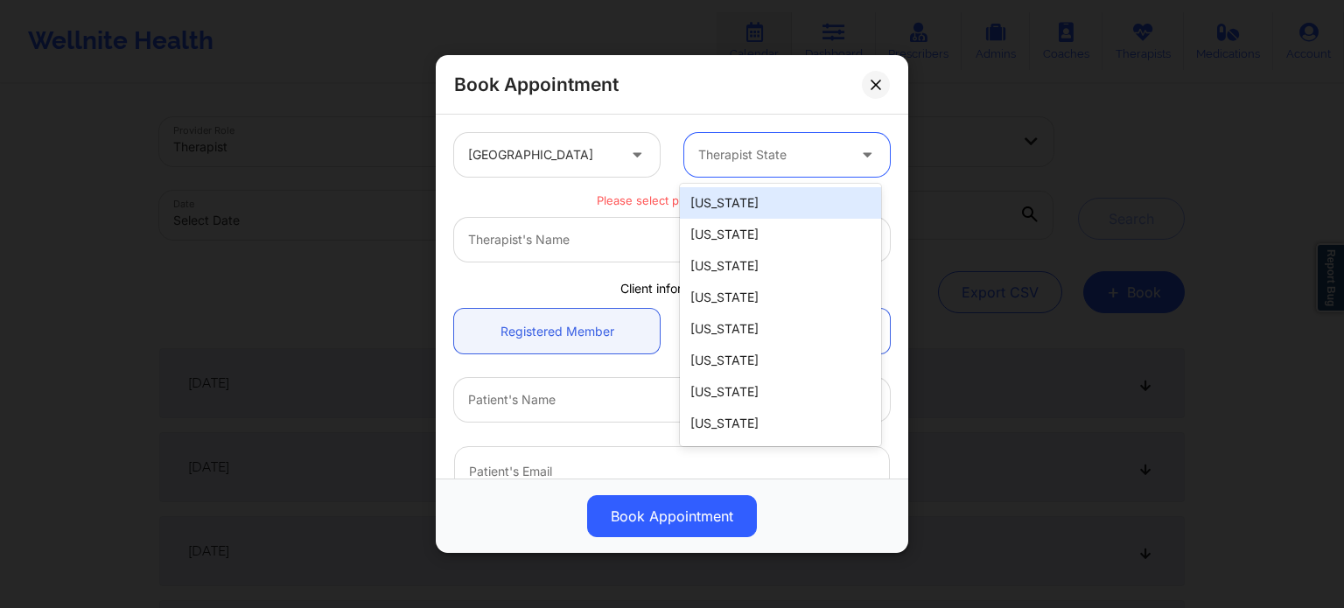
click at [782, 152] on div at bounding box center [772, 154] width 148 height 21
click at [726, 236] on div "[US_STATE]" at bounding box center [780, 235] width 201 height 32
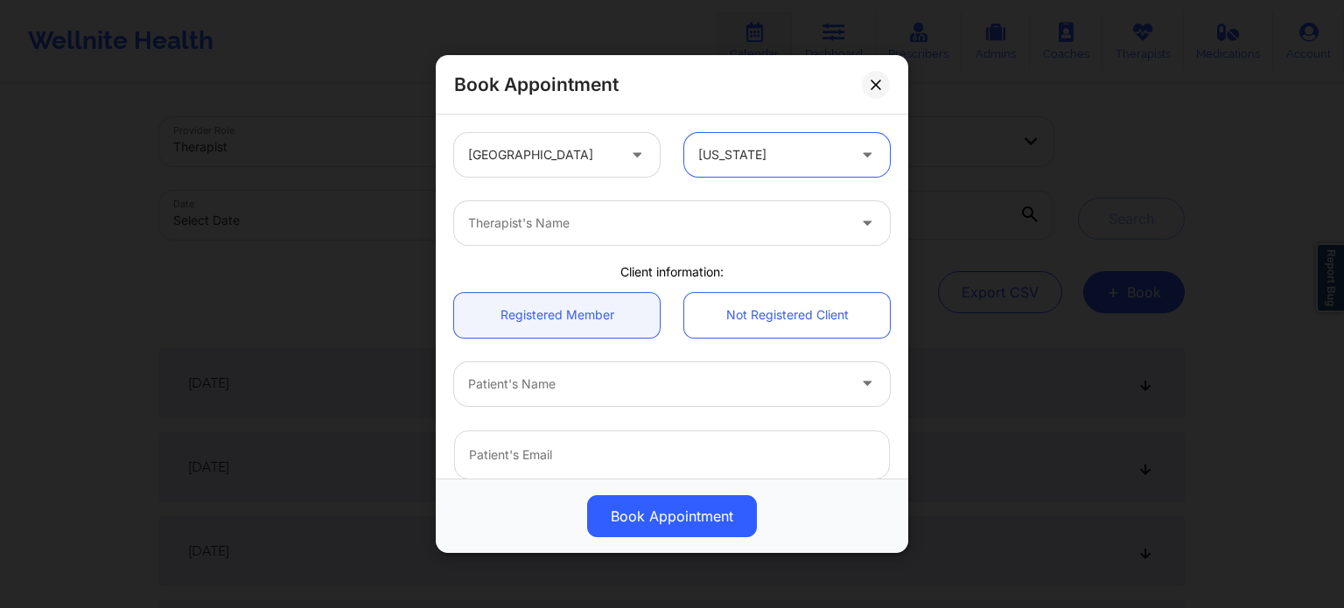
click at [745, 209] on div "Therapist's Name" at bounding box center [651, 223] width 394 height 44
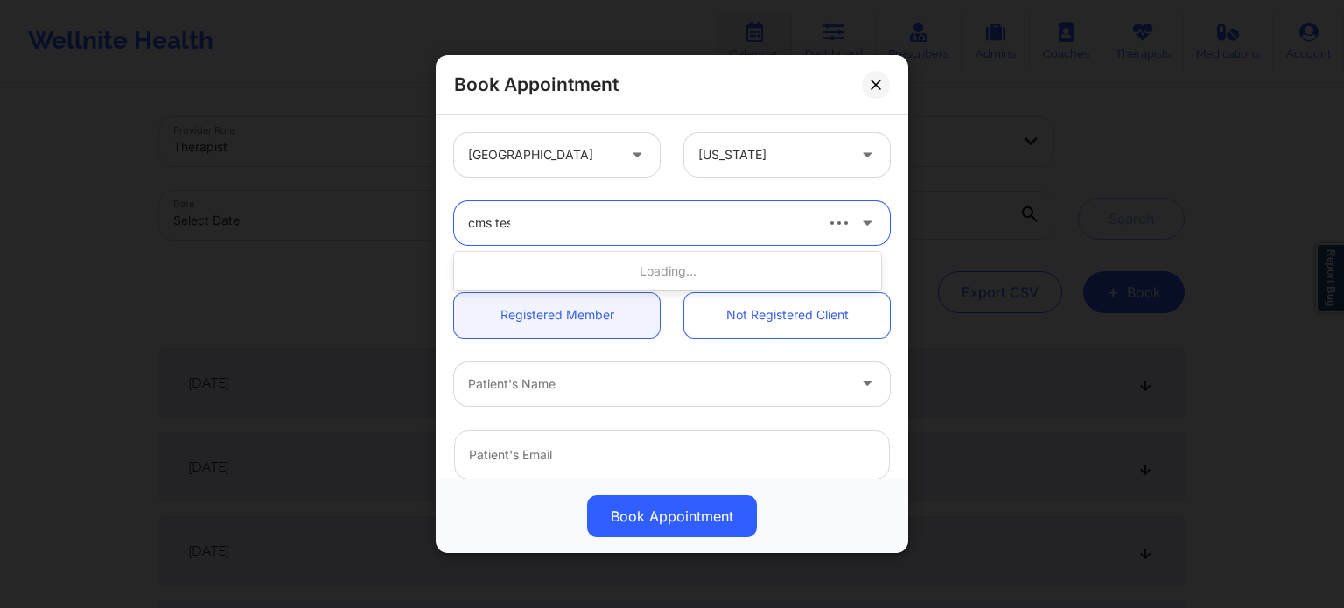
type input "cms test"
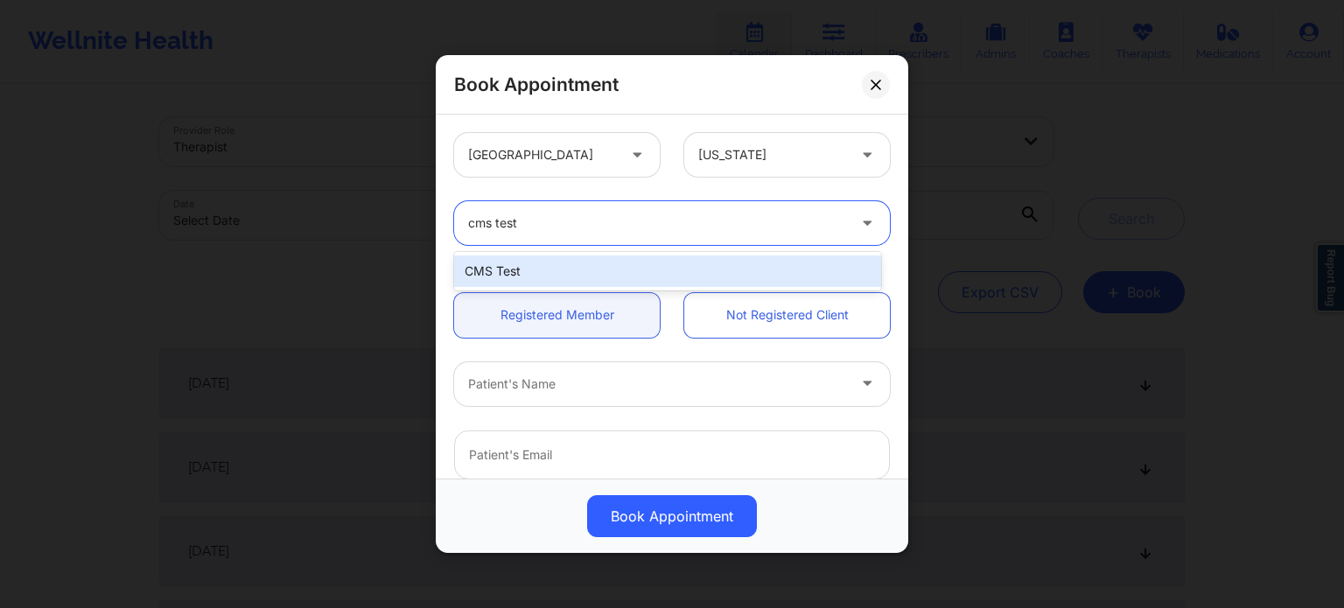
click at [667, 265] on div "CMS Test" at bounding box center [667, 272] width 427 height 32
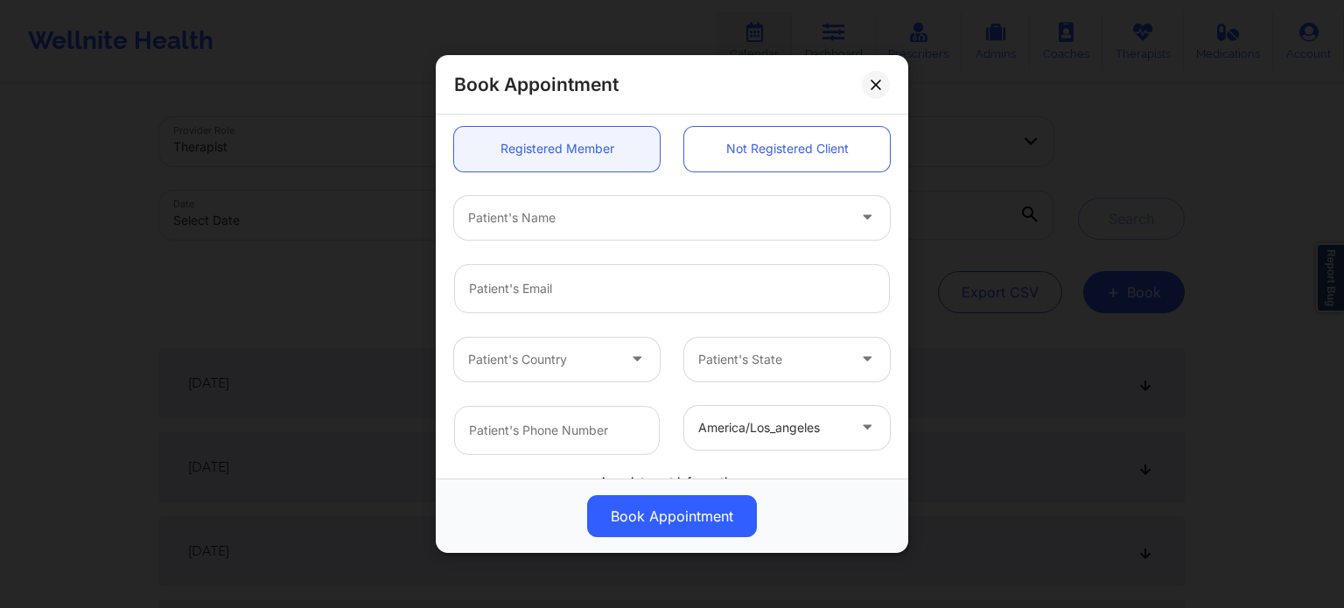
scroll to position [175, 0]
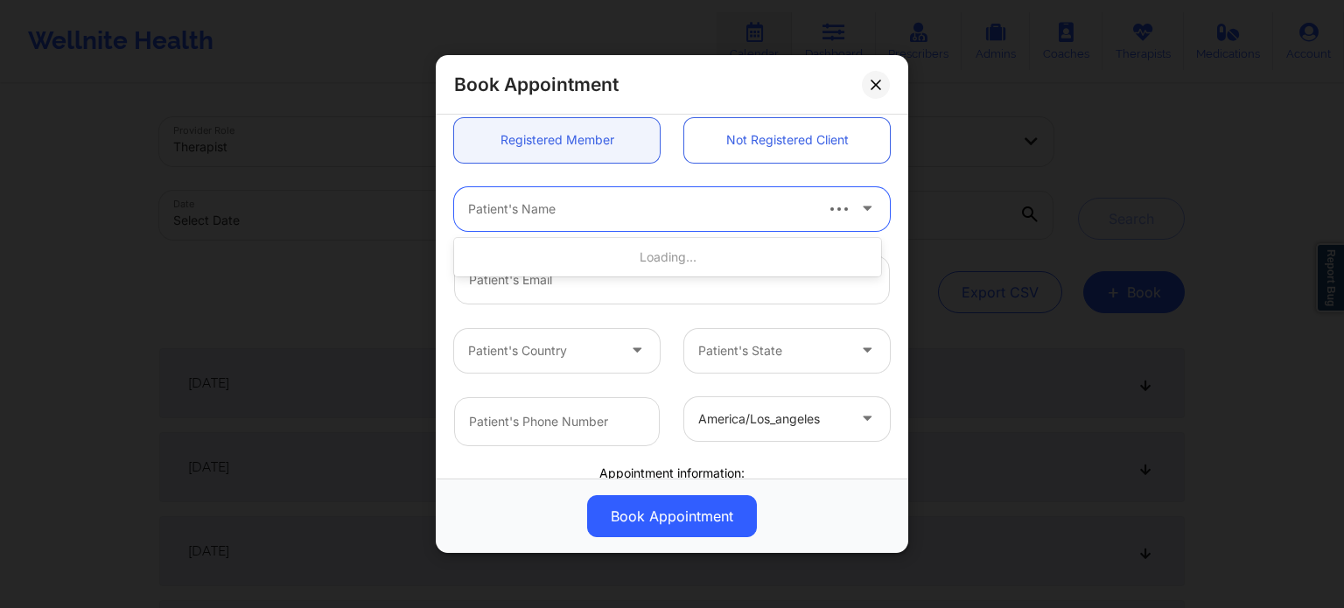
click at [788, 213] on div at bounding box center [639, 209] width 343 height 21
type input "acuity"
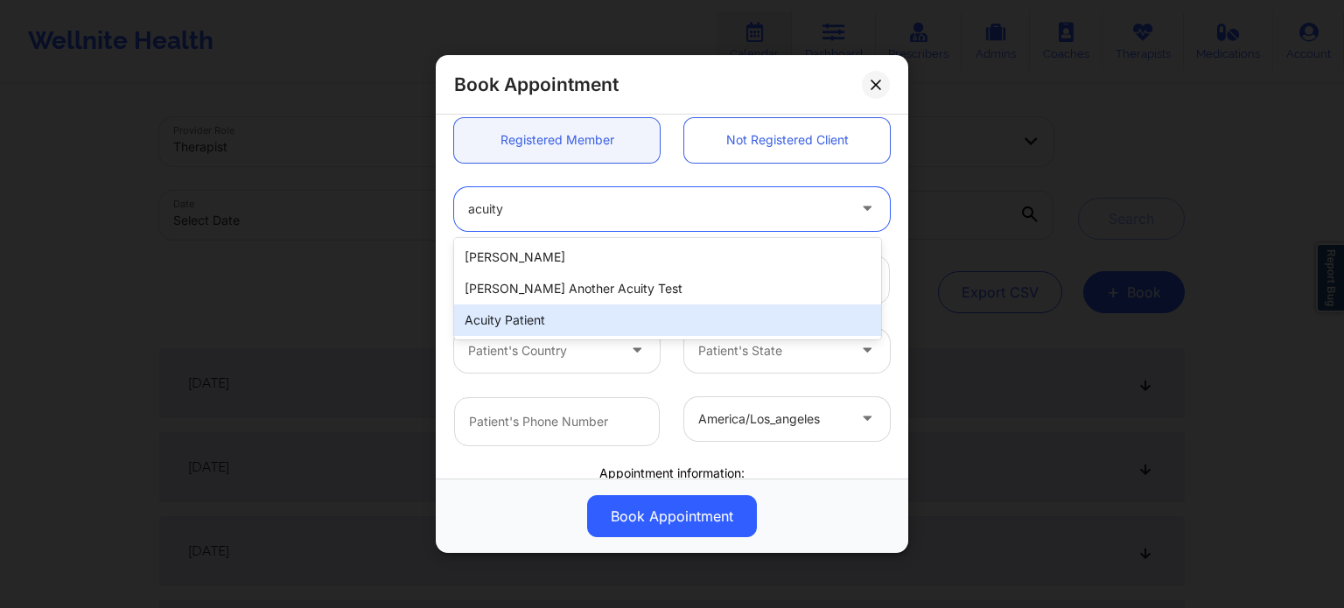
click at [642, 320] on div "Acuity Patient" at bounding box center [667, 321] width 427 height 32
type input "patient@well.co"
type input "628-250-2474"
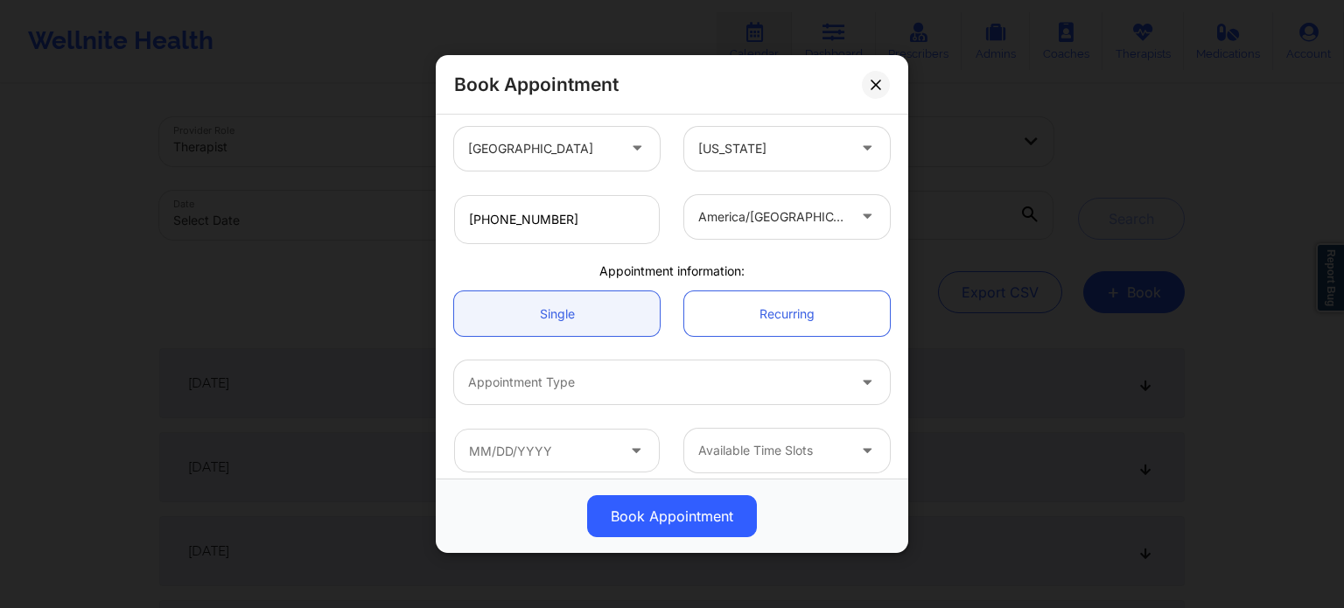
scroll to position [389, 0]
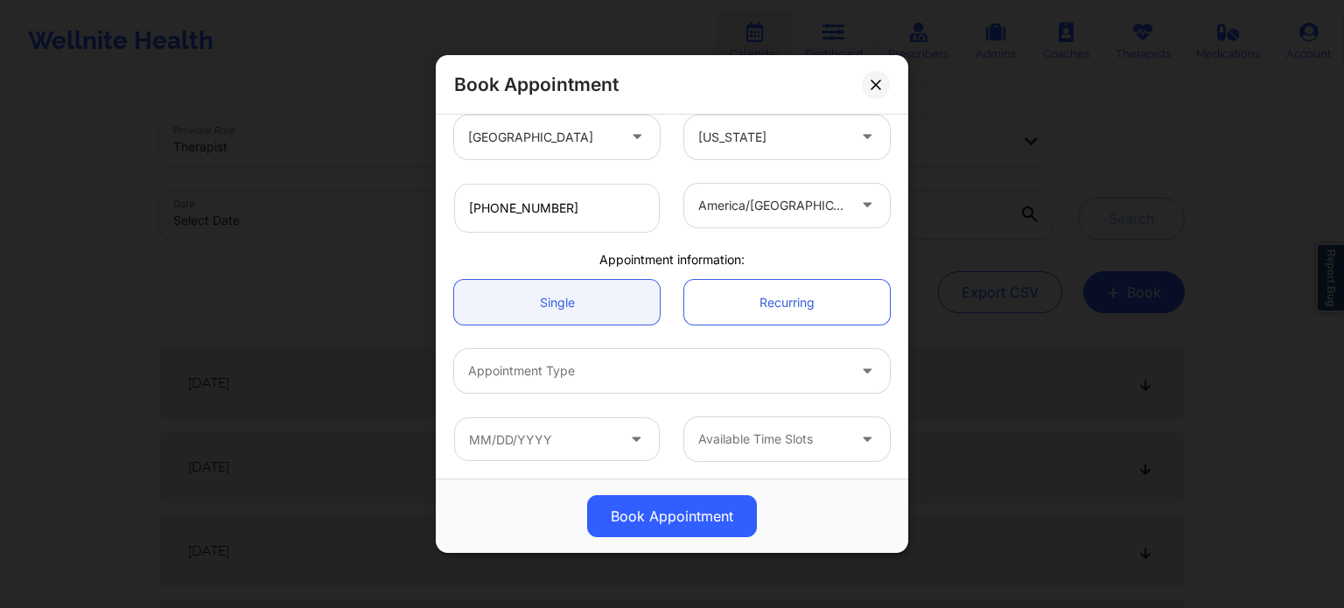
click at [848, 367] on div at bounding box center [869, 371] width 42 height 44
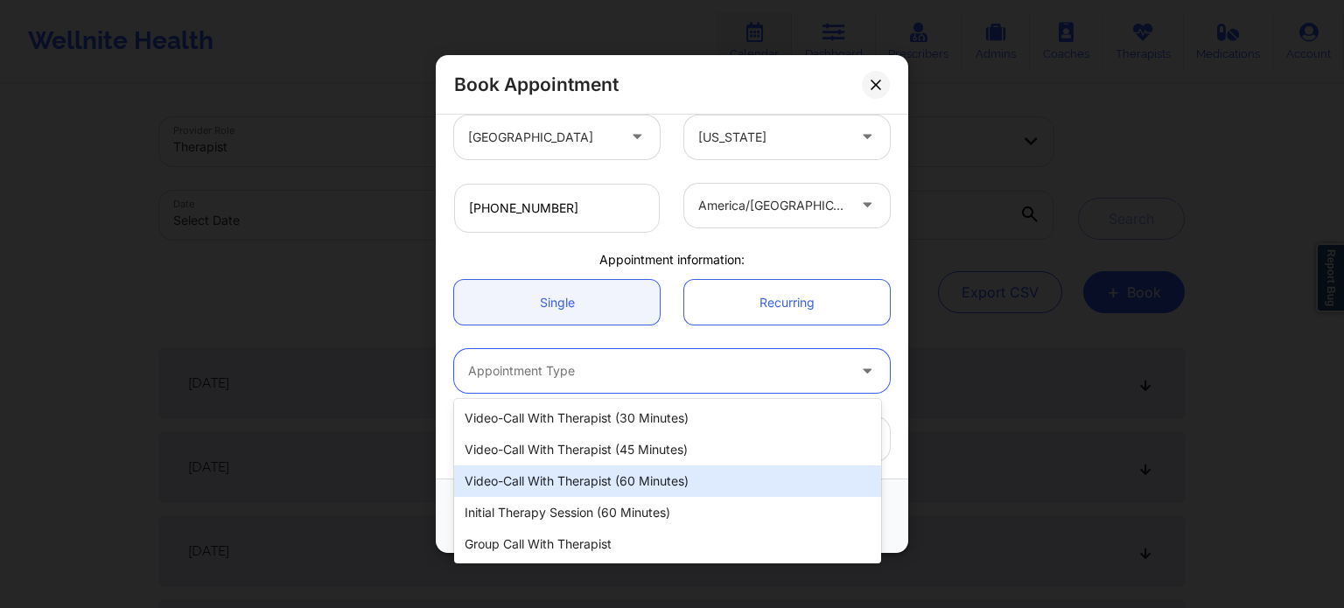
click at [658, 477] on div "Video-Call with Therapist (60 minutes)" at bounding box center [667, 482] width 427 height 32
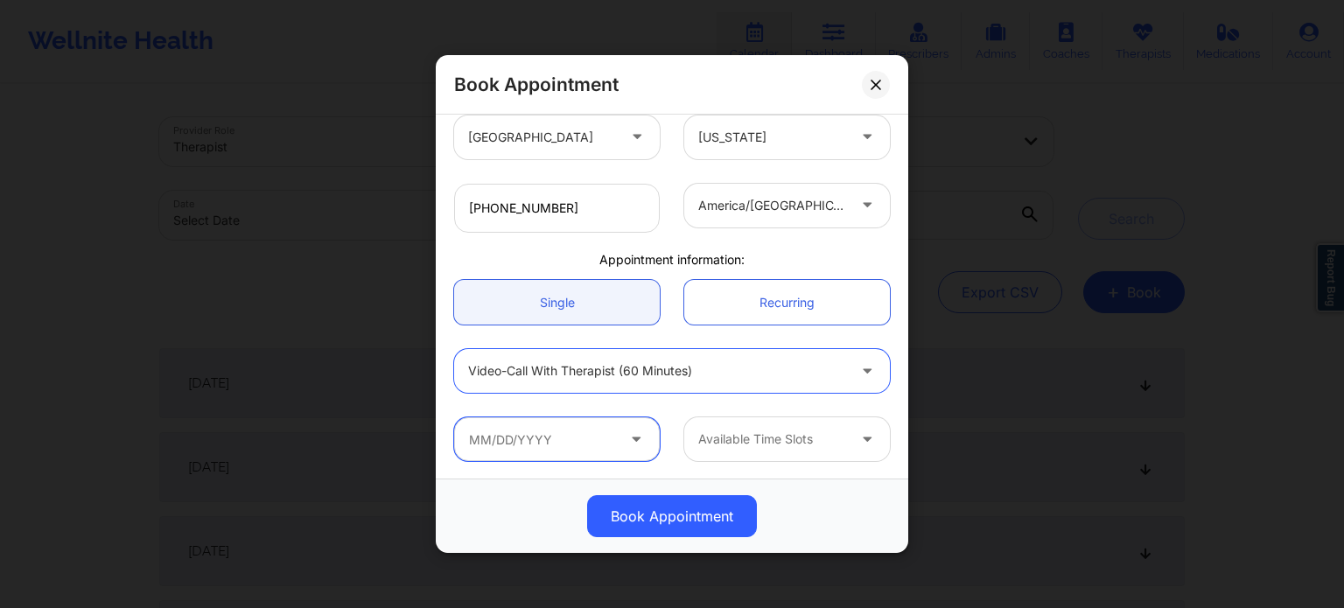
click at [536, 439] on input "text" at bounding box center [557, 439] width 206 height 44
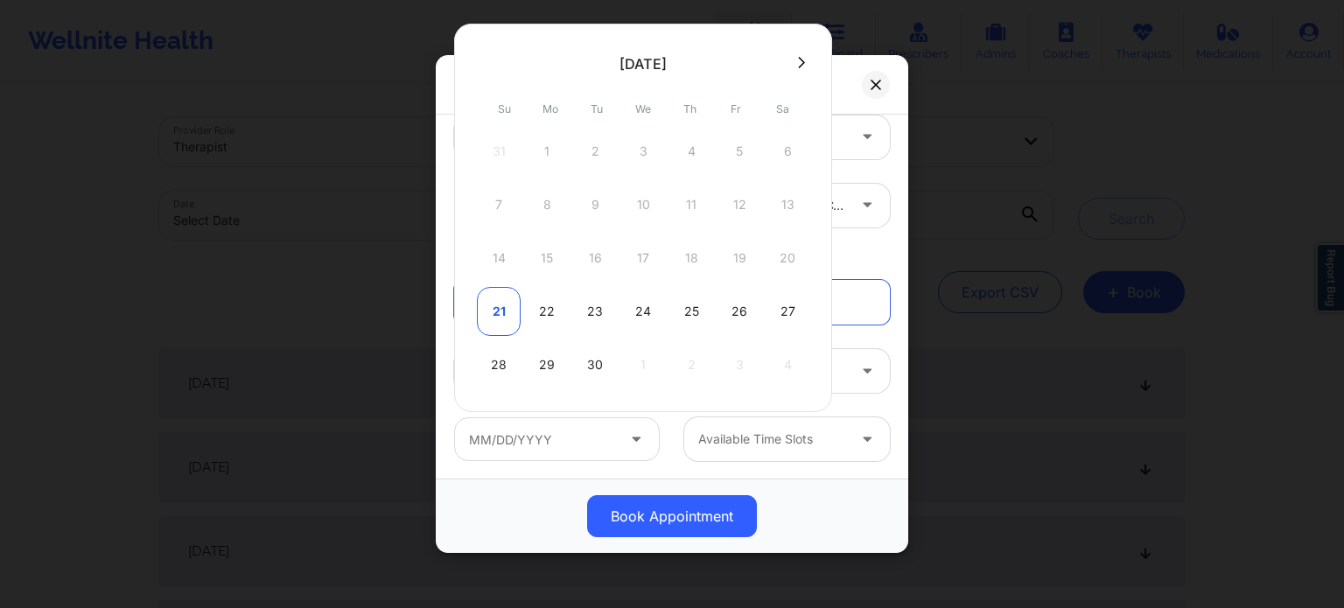
click at [503, 318] on div "21" at bounding box center [499, 311] width 44 height 49
type input "09/21/2025"
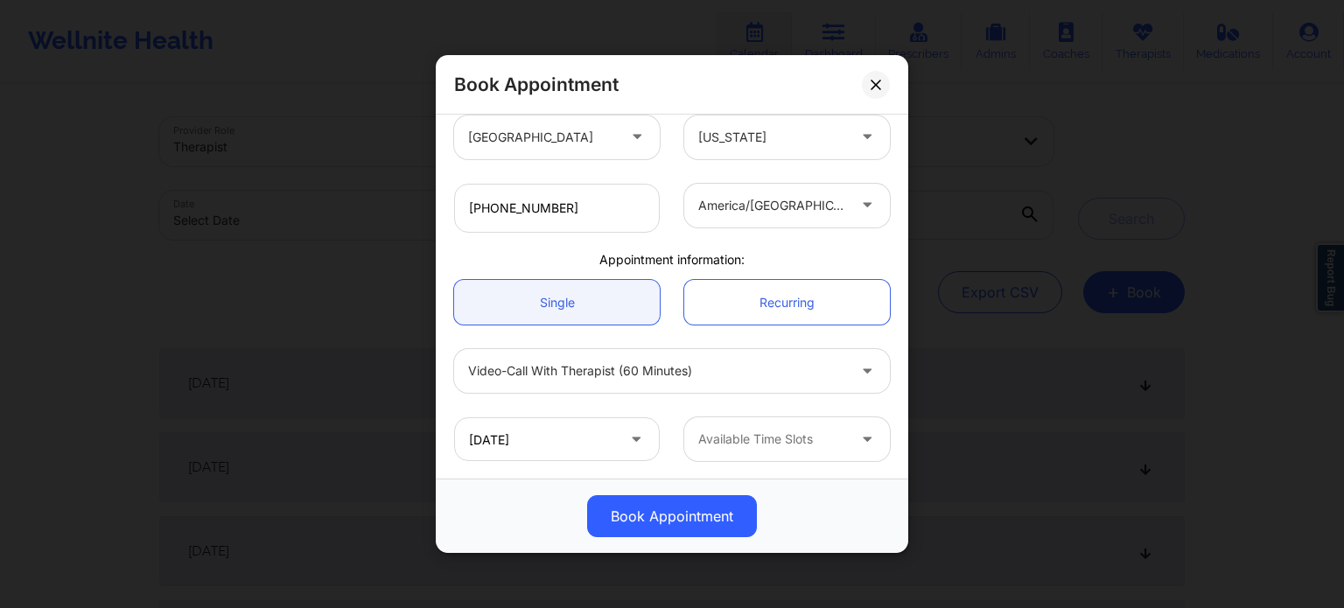
click at [779, 444] on div at bounding box center [772, 439] width 148 height 21
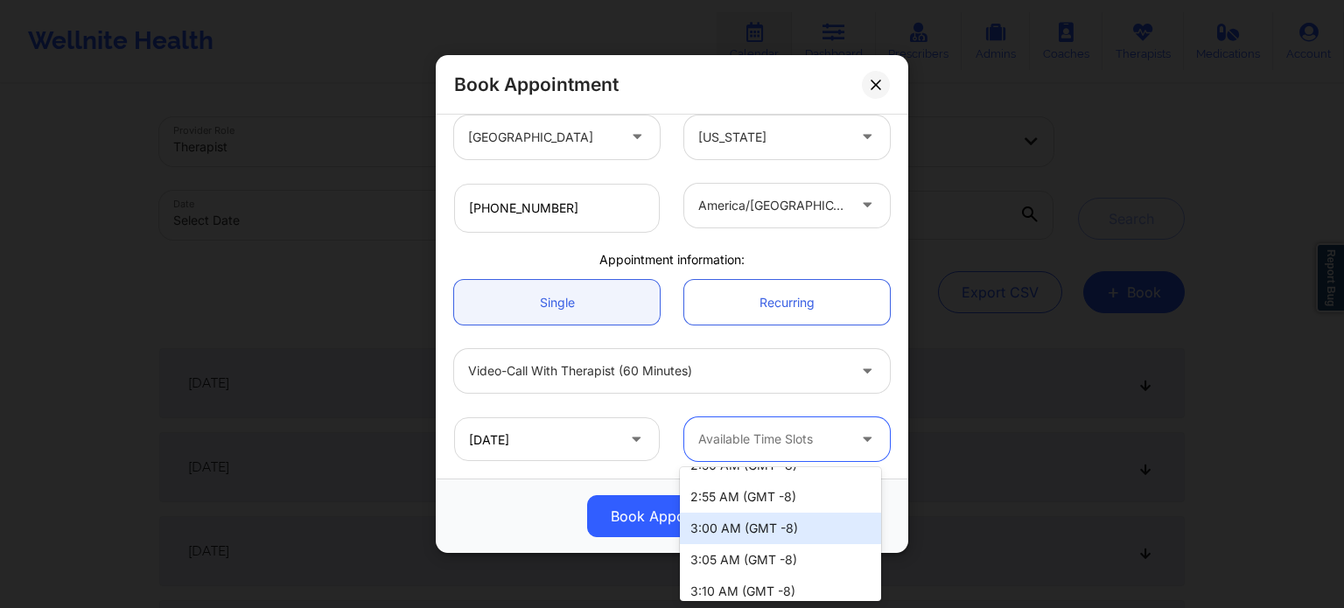
scroll to position [3326, 0]
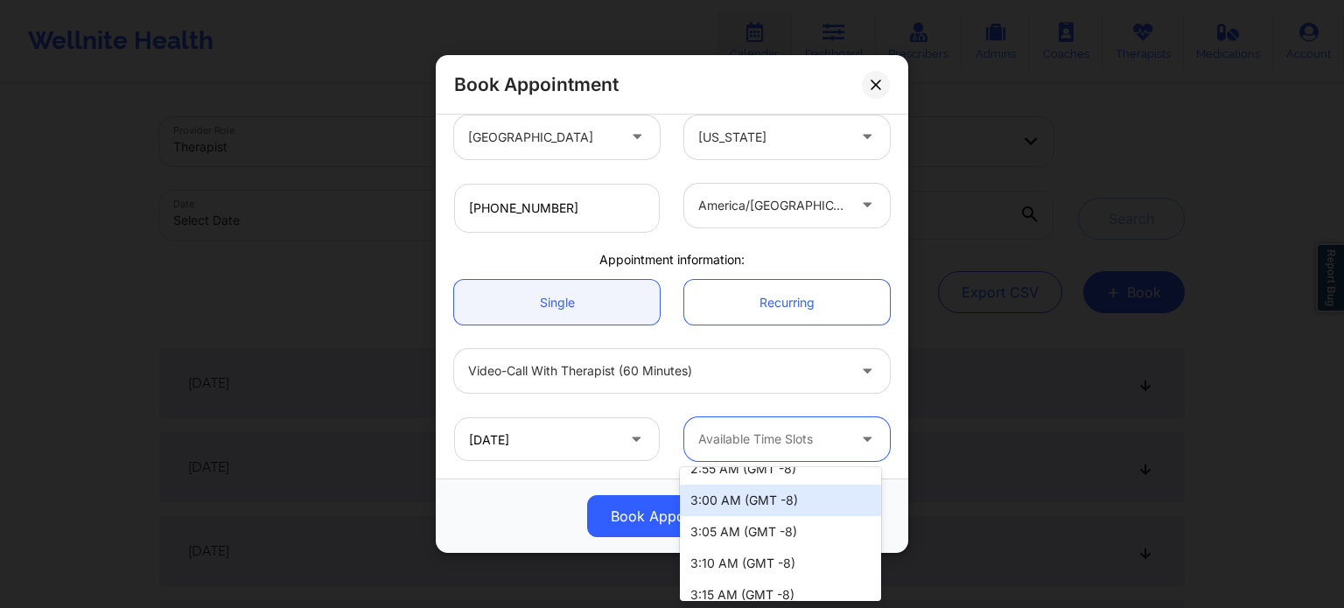
click at [728, 507] on div "3:00 AM (GMT -8)" at bounding box center [780, 501] width 201 height 32
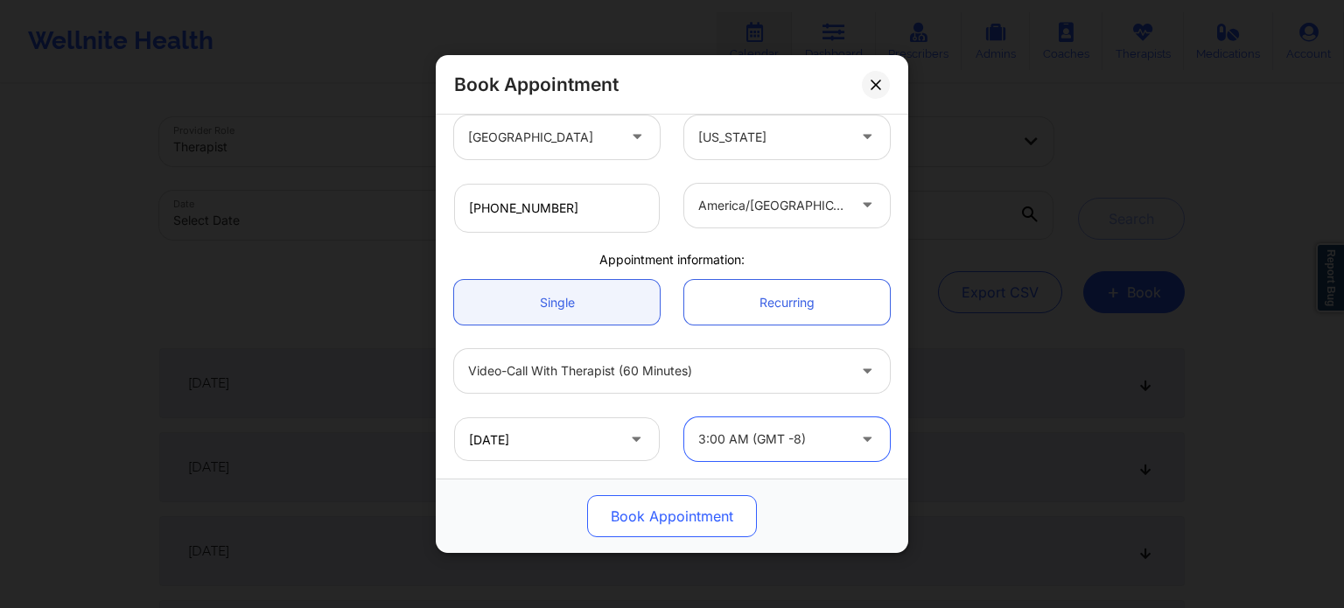
click at [653, 503] on button "Book Appointment" at bounding box center [672, 516] width 170 height 42
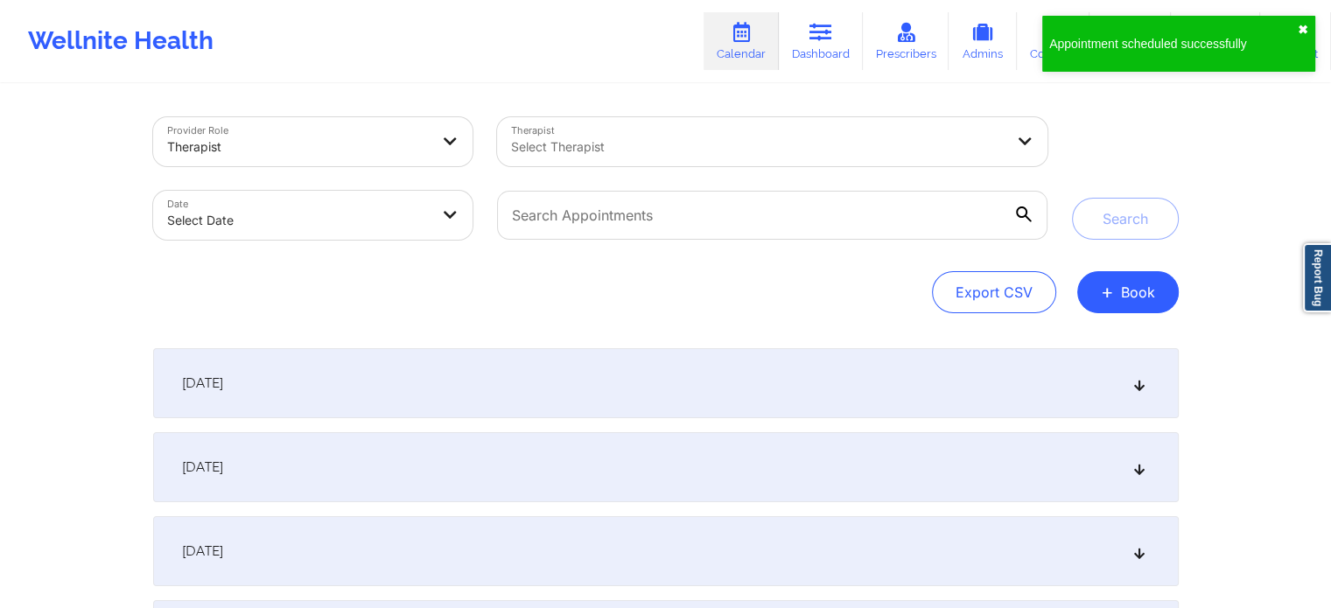
click at [1308, 28] on button "✖︎" at bounding box center [1303, 30] width 11 height 14
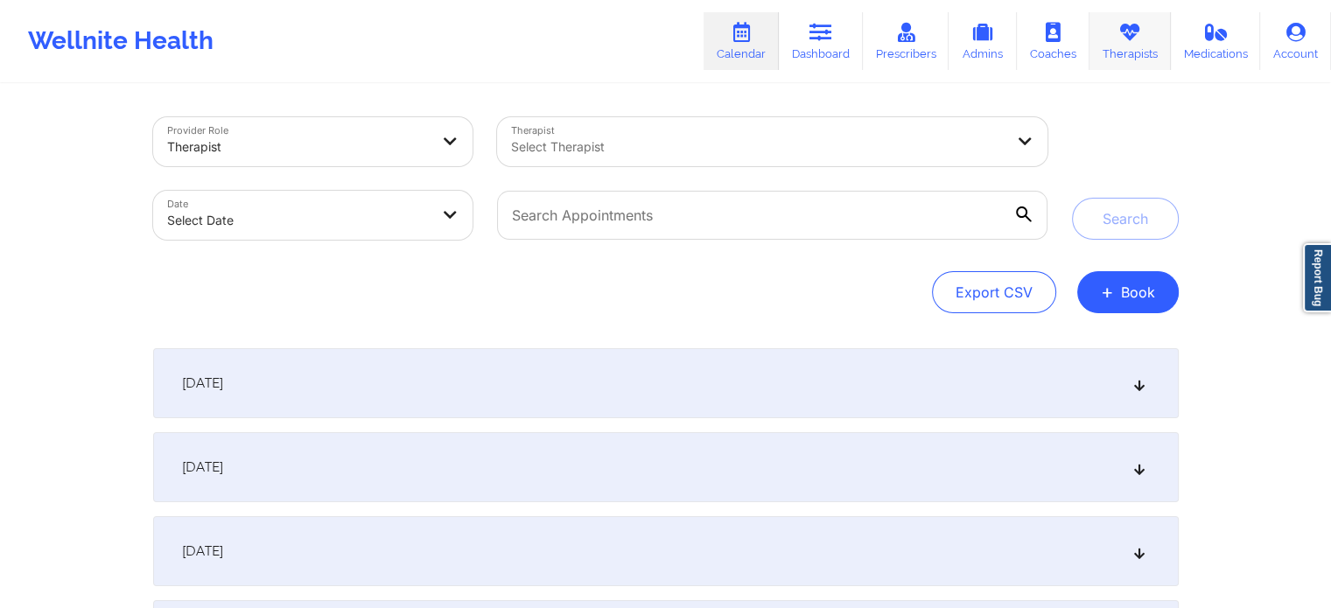
click at [1144, 41] on link "Therapists" at bounding box center [1130, 41] width 81 height 58
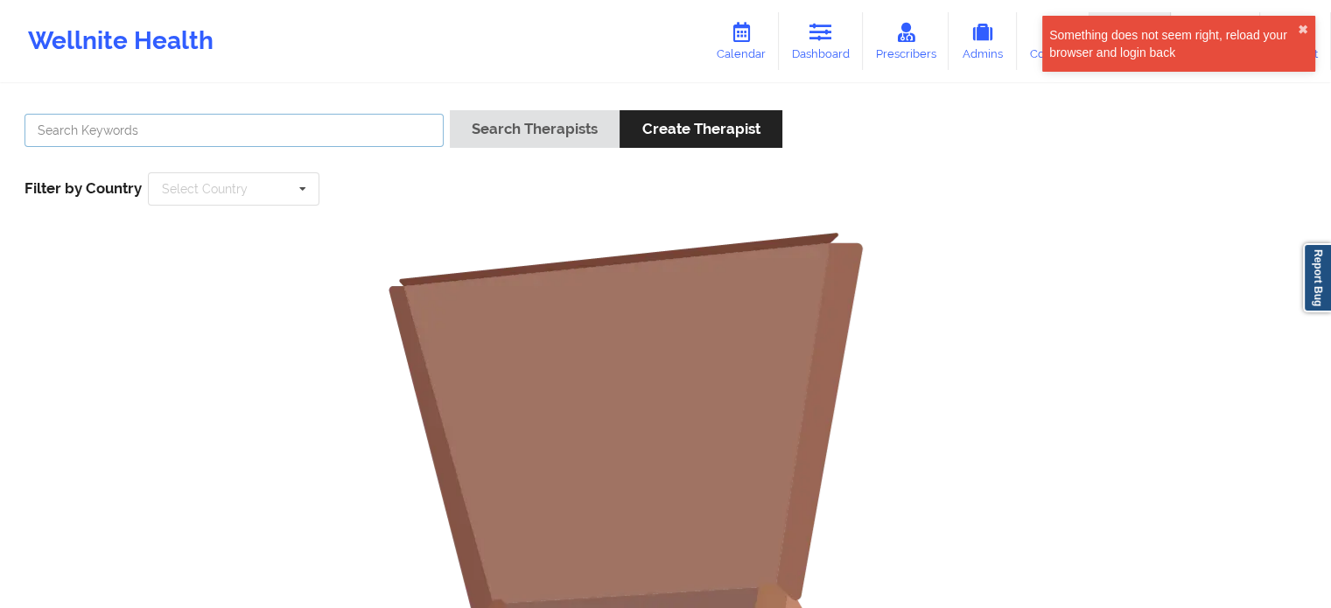
click at [236, 139] on input "text" at bounding box center [234, 130] width 419 height 33
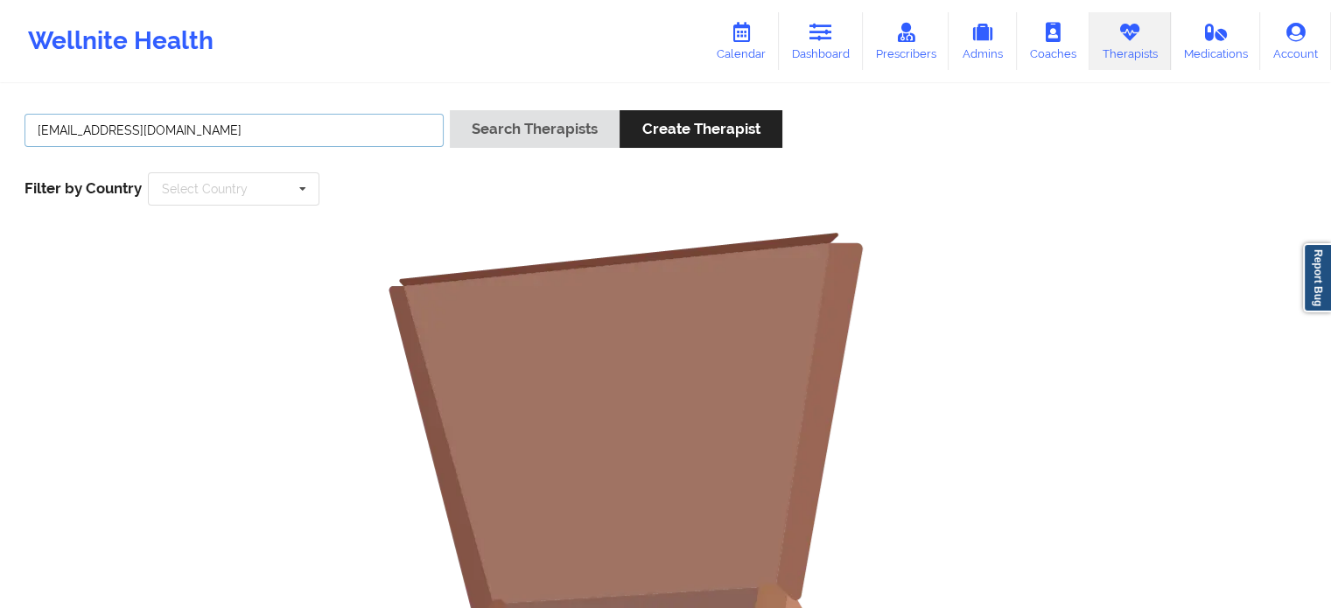
type input "olastagingtherapist@well.co"
click at [450, 110] on button "Search Therapists" at bounding box center [535, 129] width 170 height 38
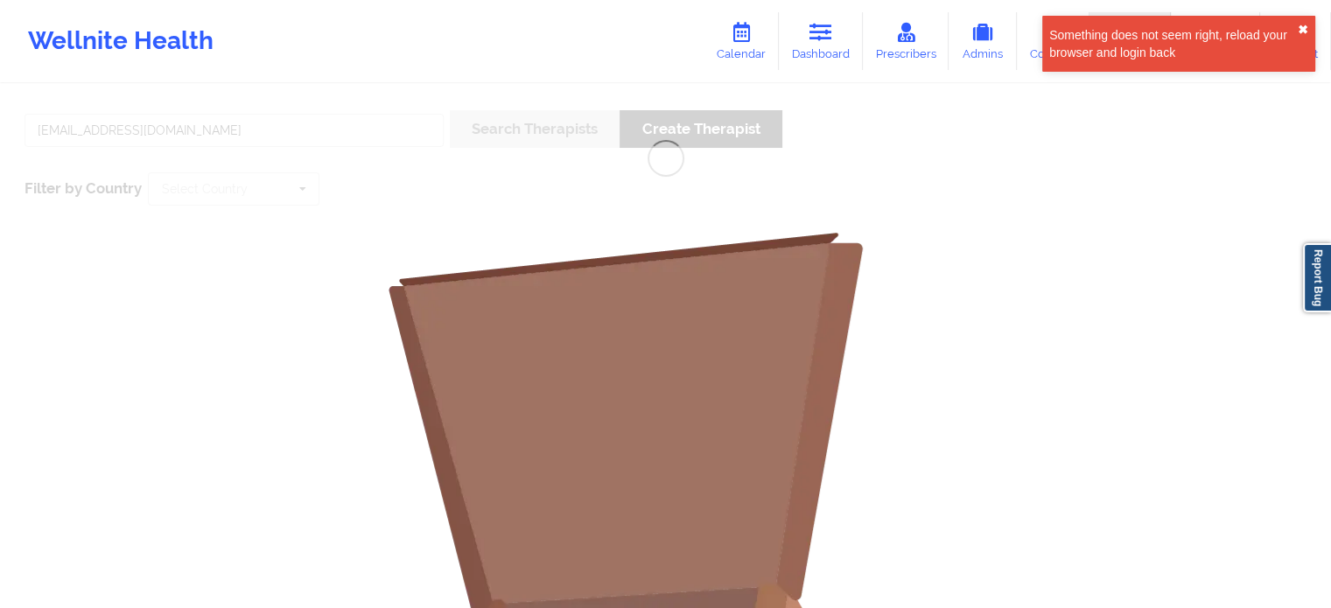
click at [1306, 25] on button "✖︎" at bounding box center [1303, 30] width 11 height 14
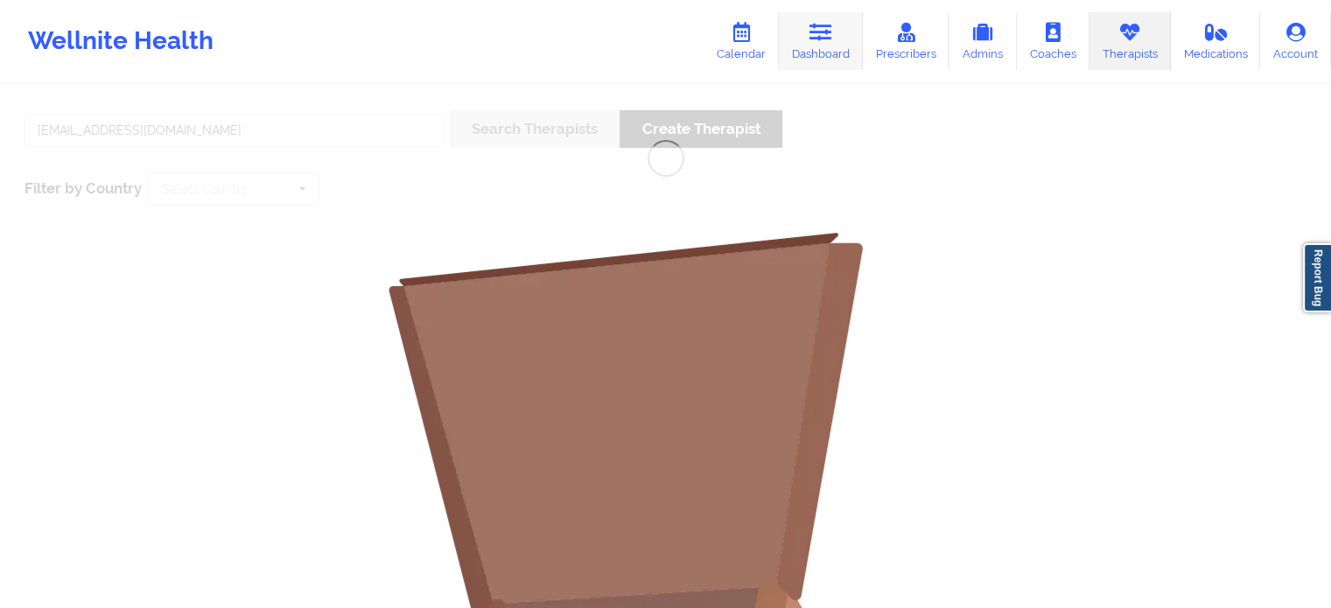
click at [837, 46] on link "Dashboard" at bounding box center [821, 41] width 84 height 58
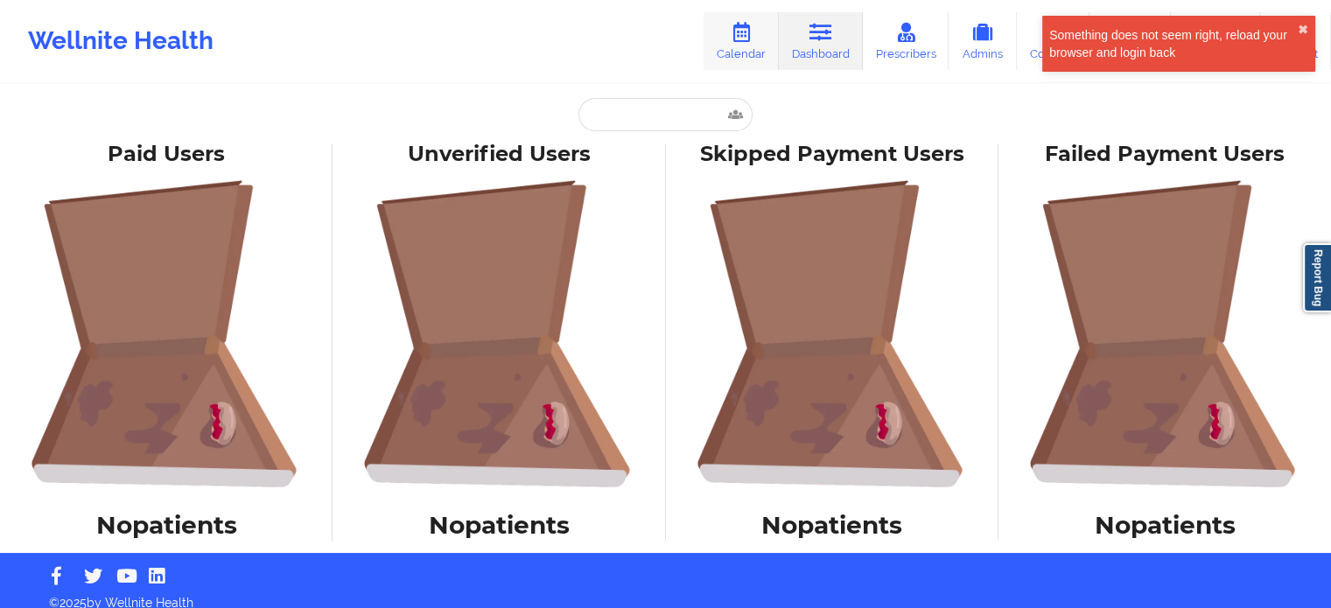
click at [753, 50] on link "Calendar" at bounding box center [741, 41] width 75 height 58
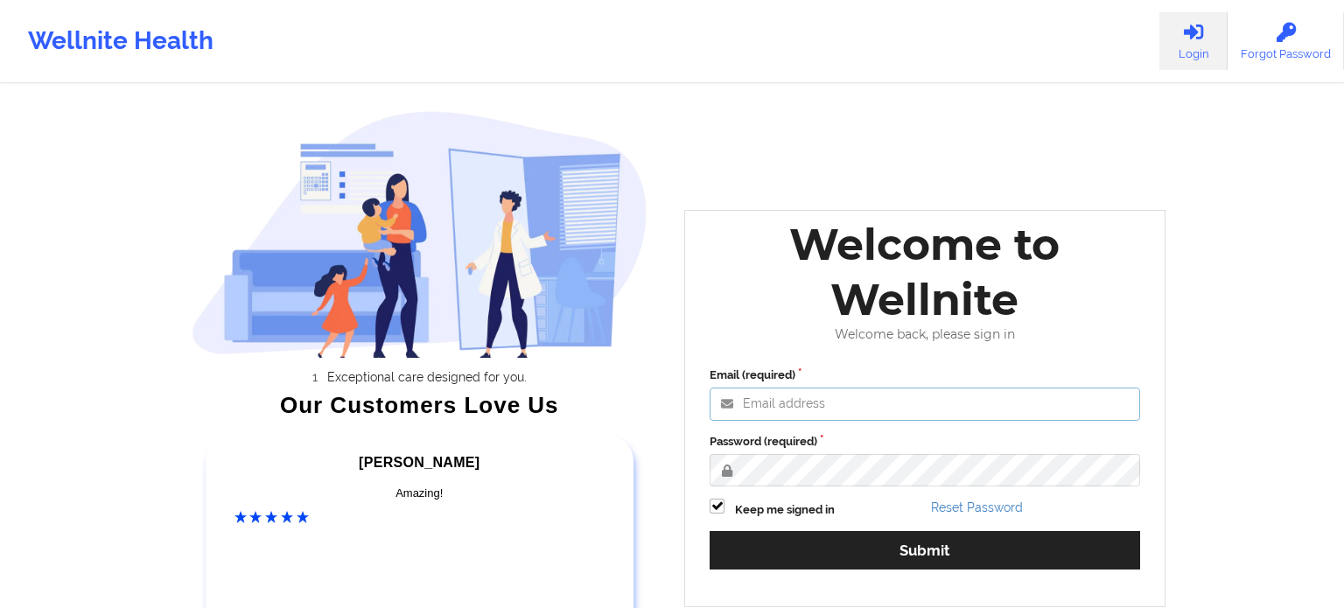
type input "[EMAIL_ADDRESS][DOMAIN_NAME]"
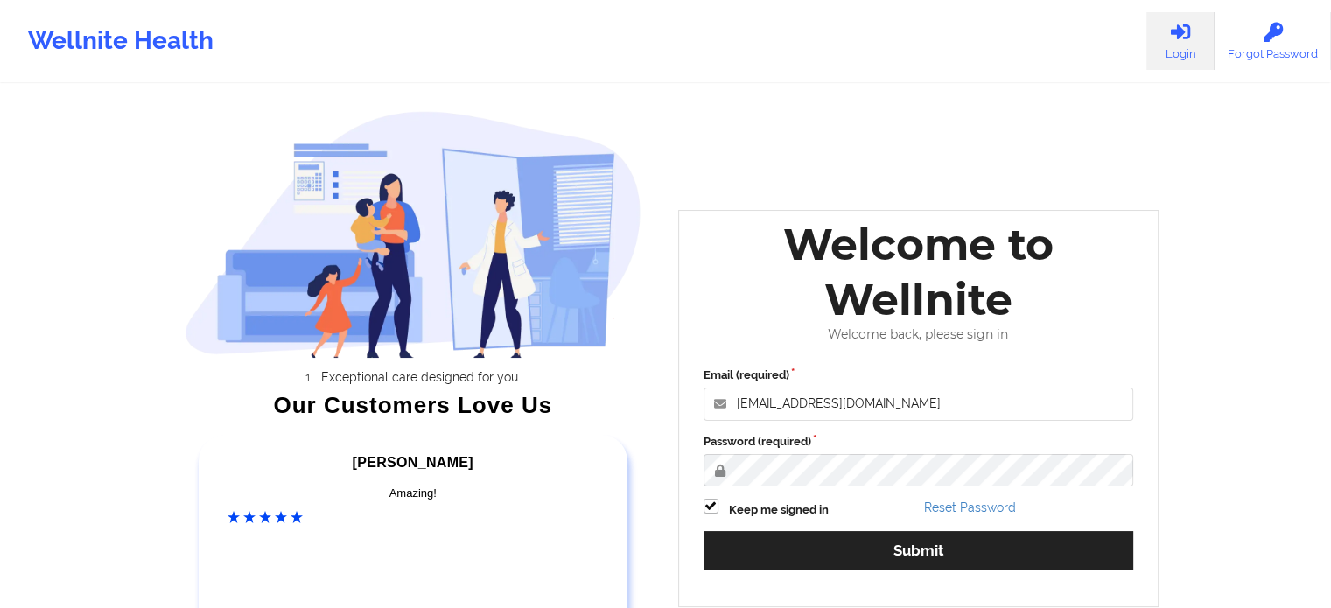
click at [865, 441] on label "Password (required)" at bounding box center [919, 442] width 431 height 18
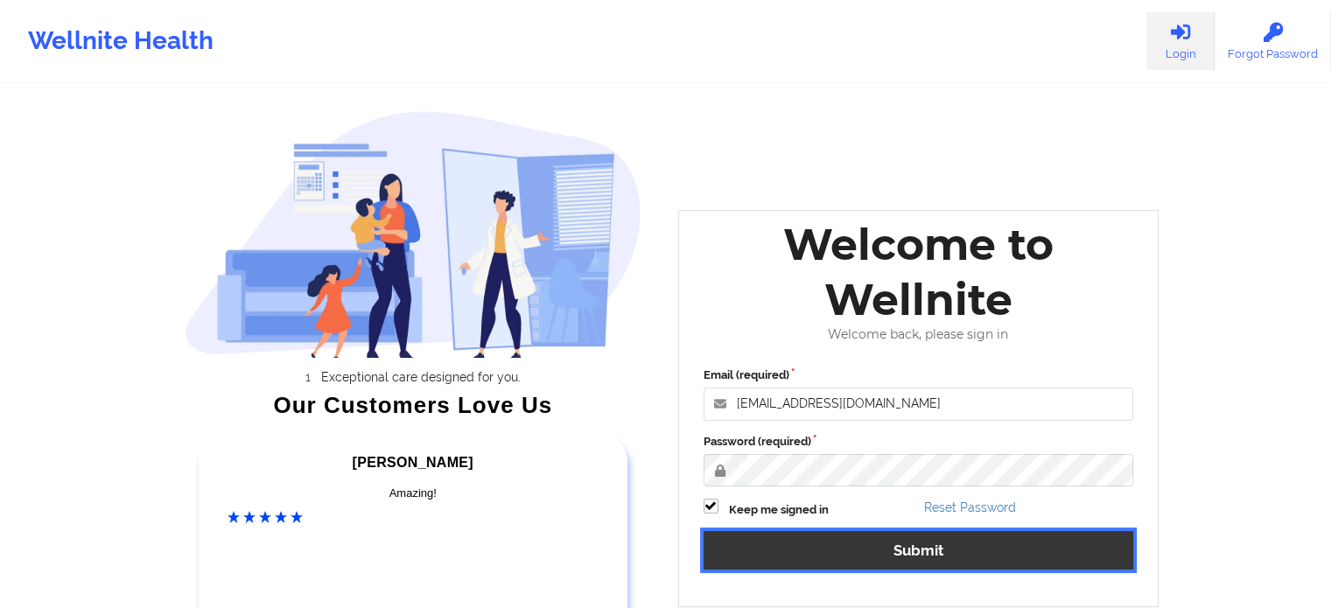
click at [865, 545] on button "Submit" at bounding box center [919, 550] width 431 height 38
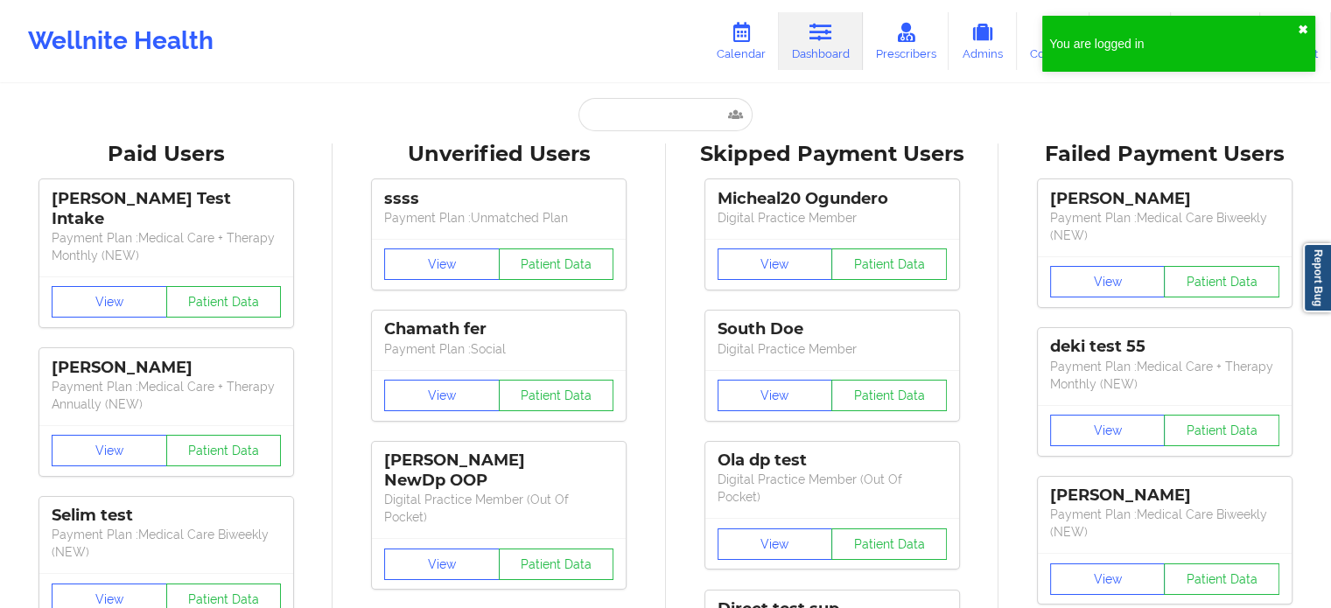
click at [1300, 29] on button "✖︎" at bounding box center [1303, 30] width 11 height 14
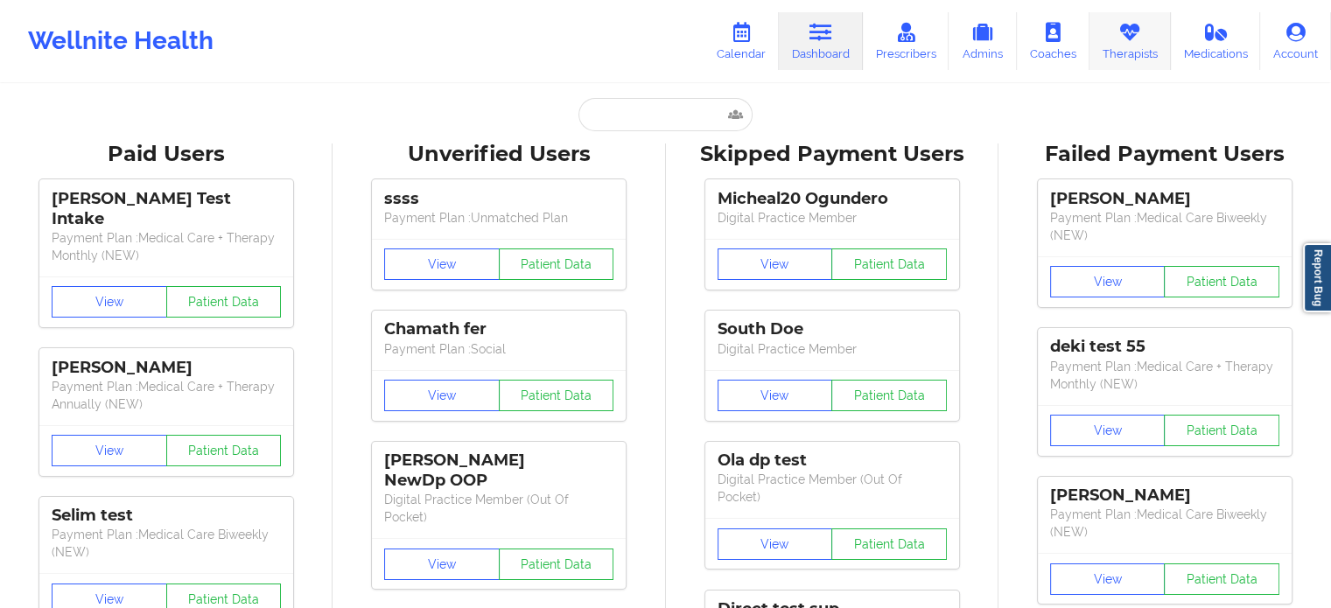
click at [1127, 53] on link "Therapists" at bounding box center [1130, 41] width 81 height 58
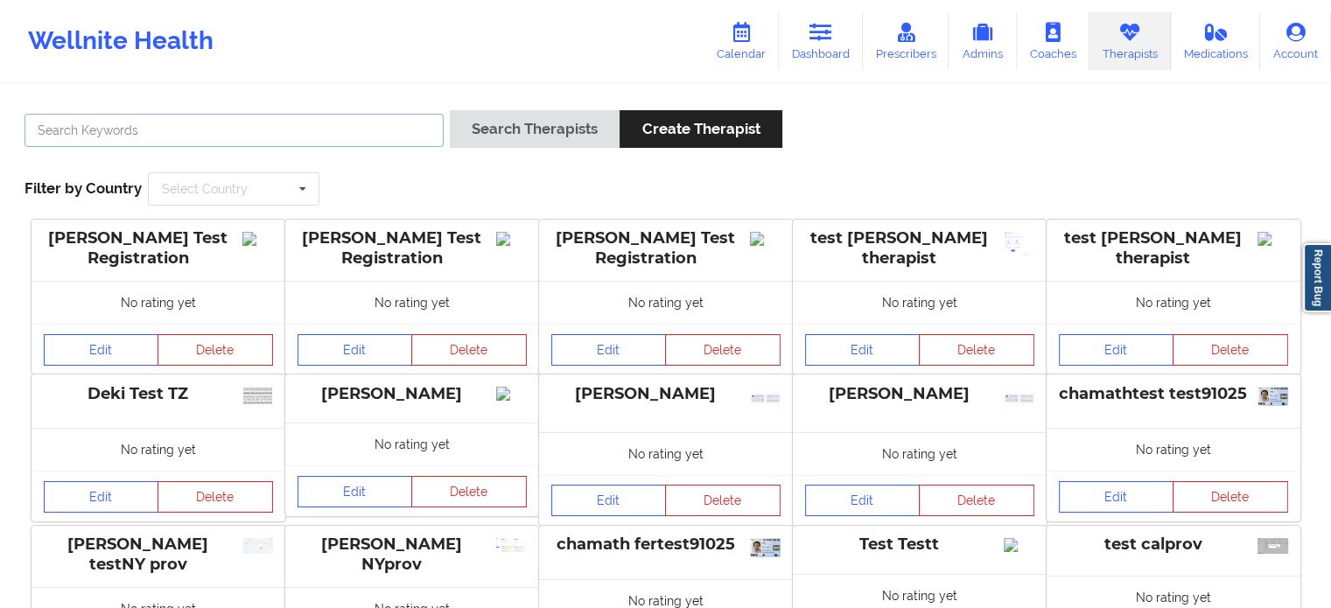
click at [340, 130] on input "text" at bounding box center [234, 130] width 419 height 33
type input "olastagingtherapist@well.co"
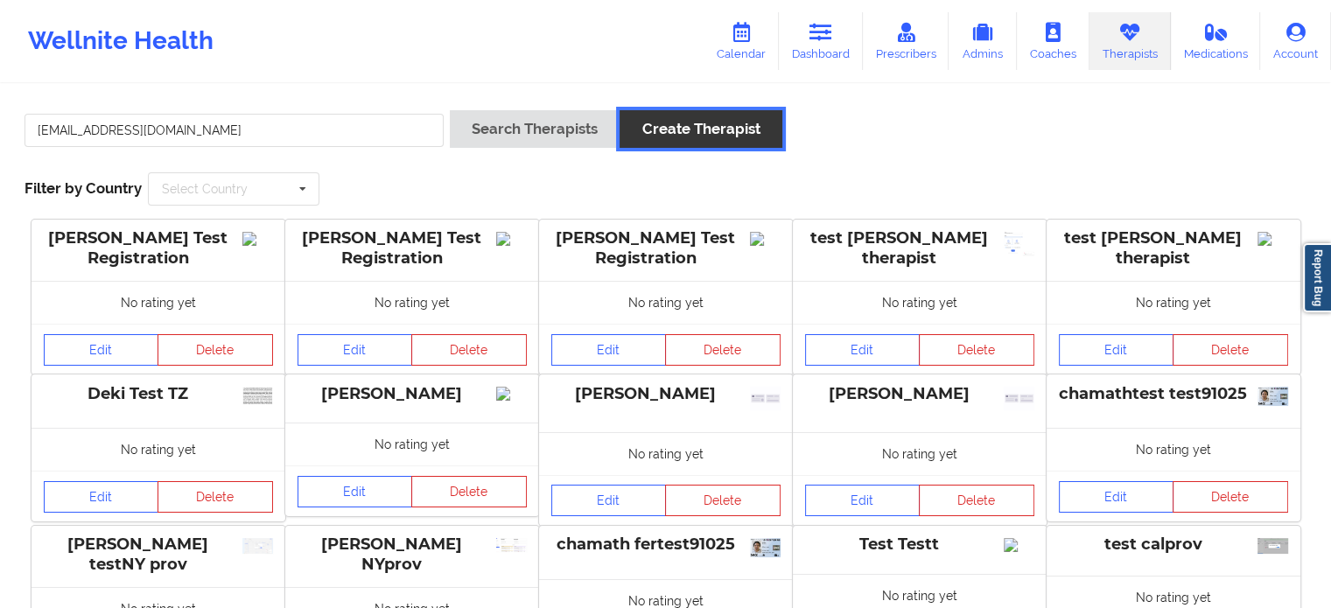
click at [684, 123] on button "Create Therapist" at bounding box center [701, 129] width 162 height 38
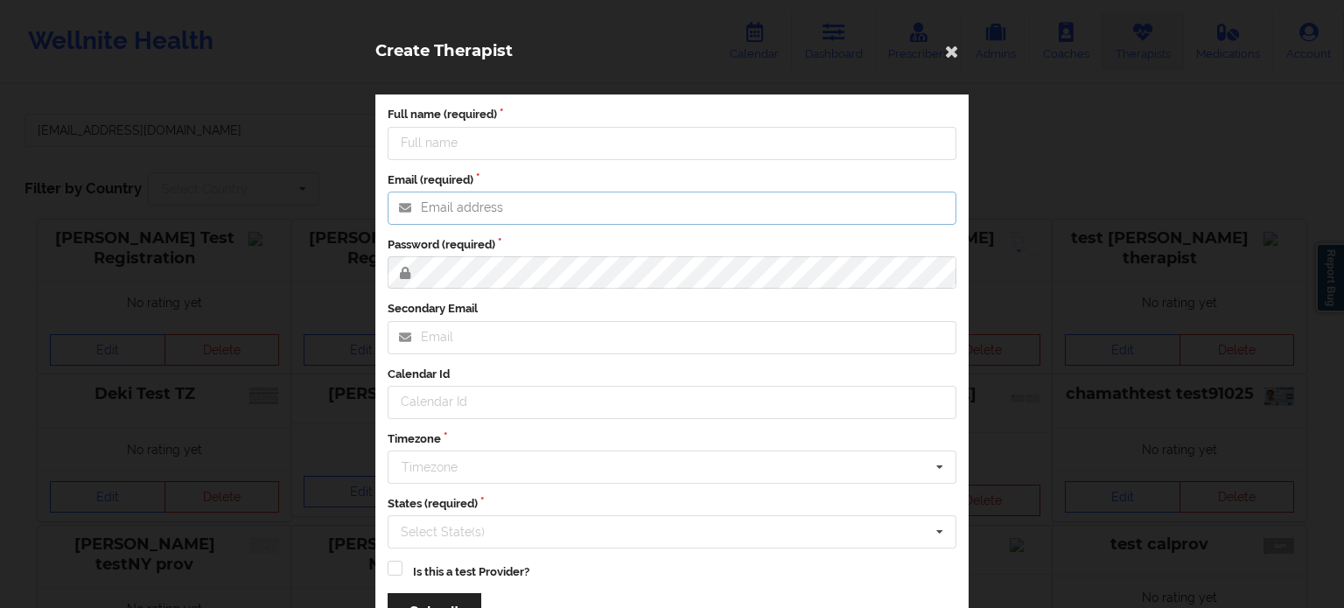
type input "olatestadmin@wellnite.com"
click at [952, 57] on icon at bounding box center [952, 51] width 28 height 28
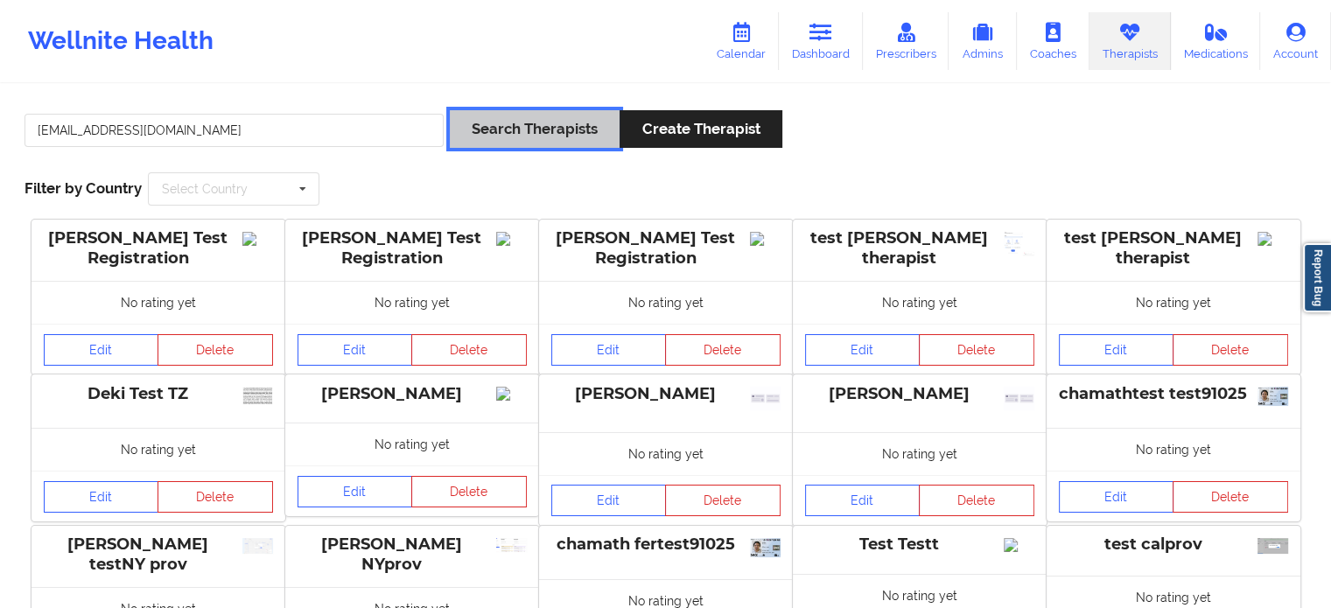
click at [479, 138] on button "Search Therapists" at bounding box center [535, 129] width 170 height 38
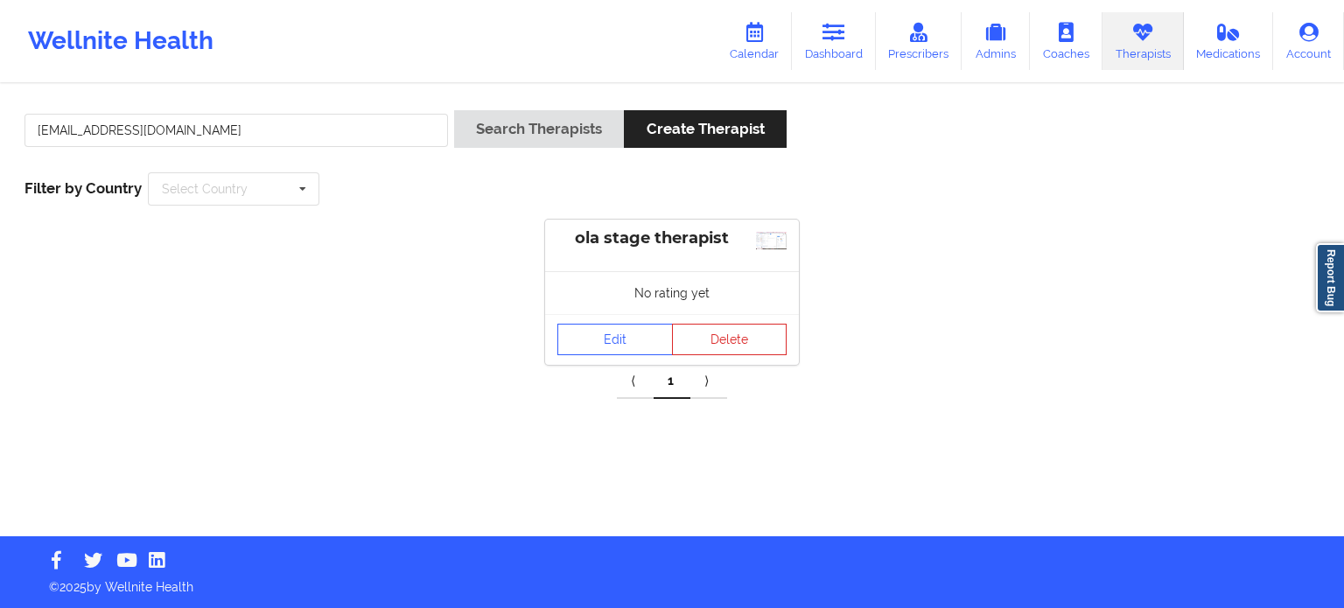
click at [622, 279] on div "No rating yet" at bounding box center [672, 292] width 254 height 43
click at [616, 332] on link "Edit" at bounding box center [616, 340] width 116 height 32
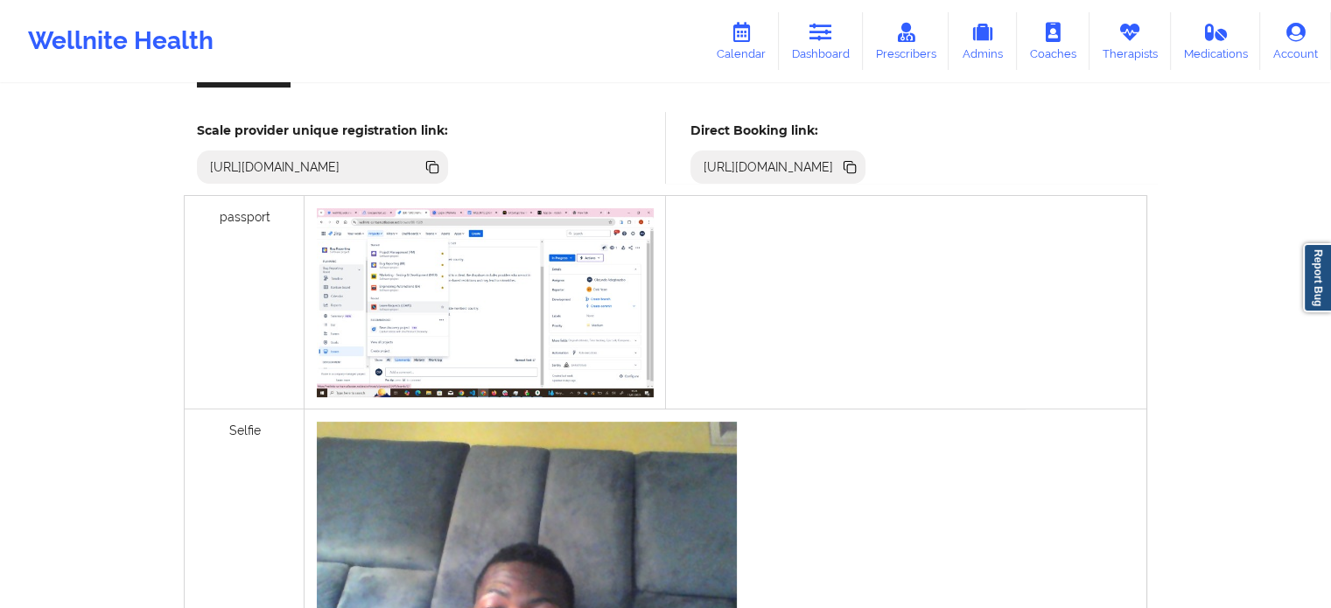
scroll to position [403, 0]
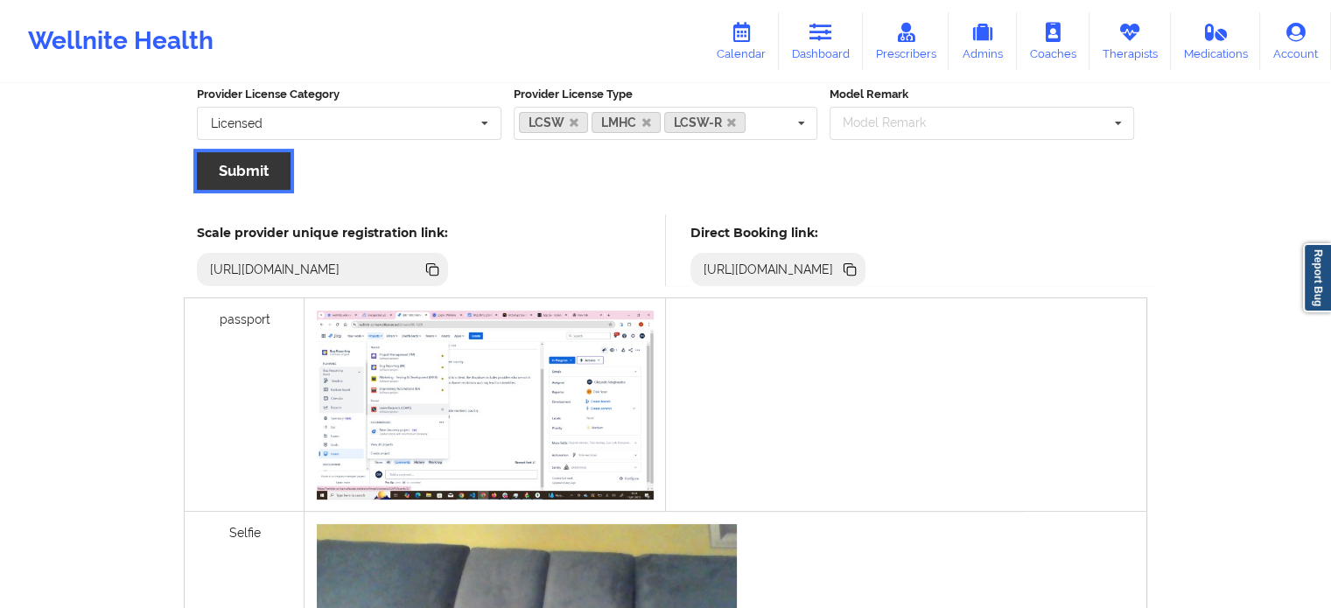
click at [247, 167] on button "Submit" at bounding box center [244, 171] width 94 height 38
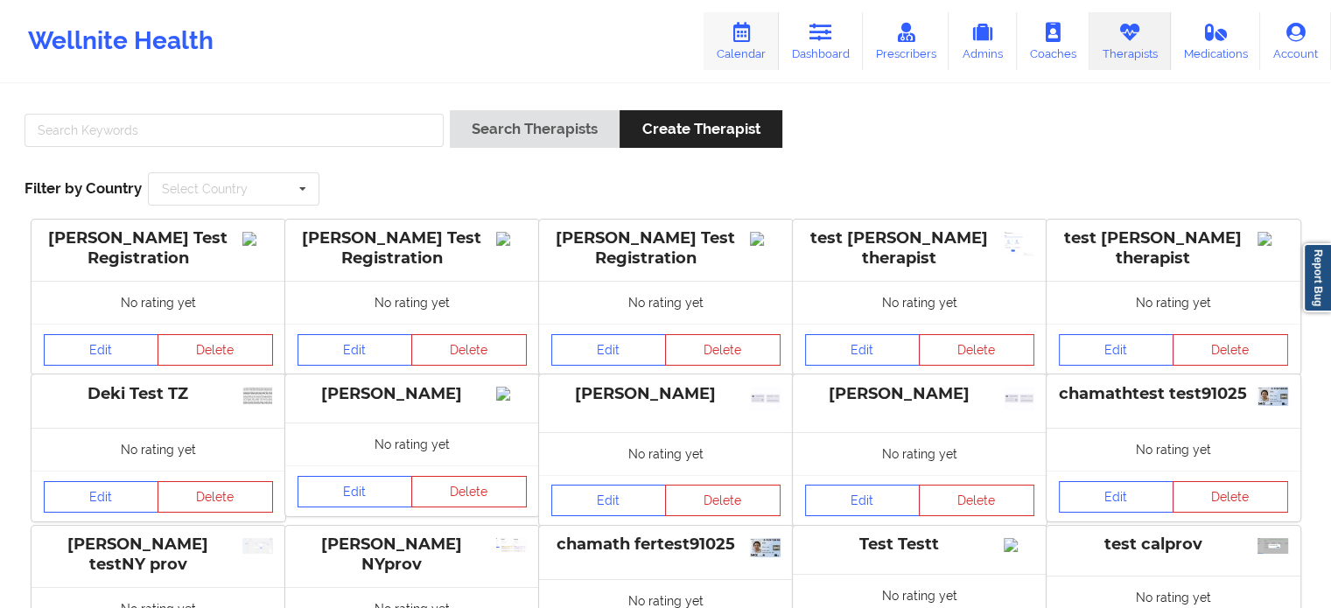
click at [735, 55] on link "Calendar" at bounding box center [741, 41] width 75 height 58
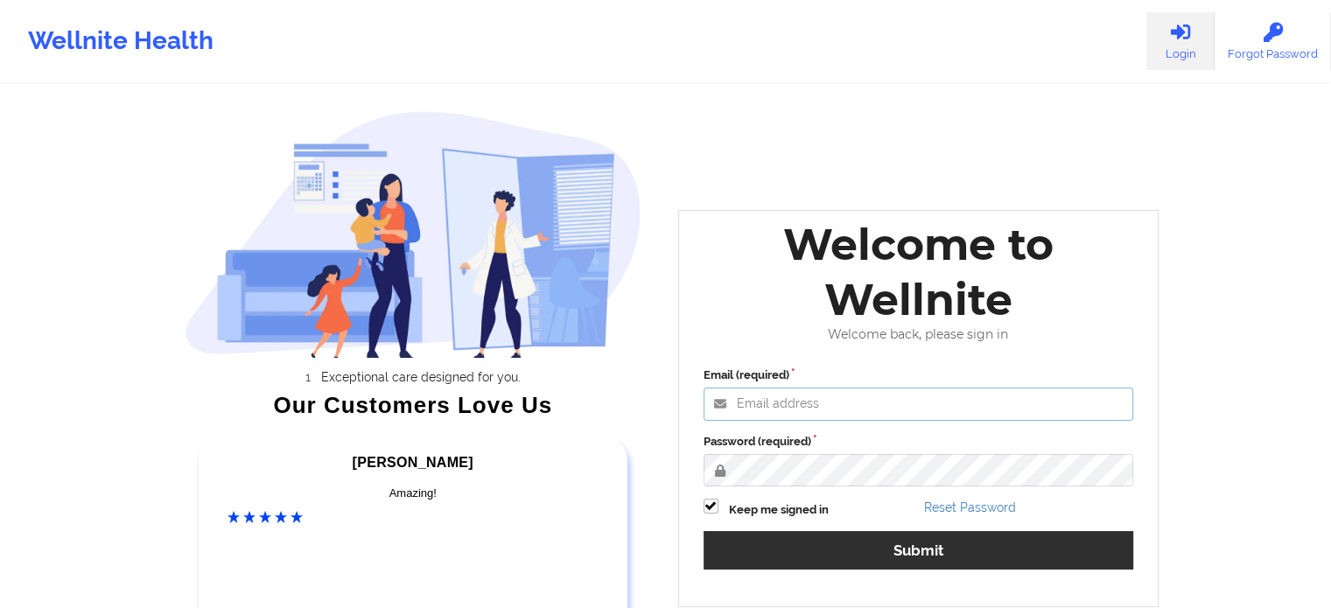
type input "[EMAIL_ADDRESS][DOMAIN_NAME]"
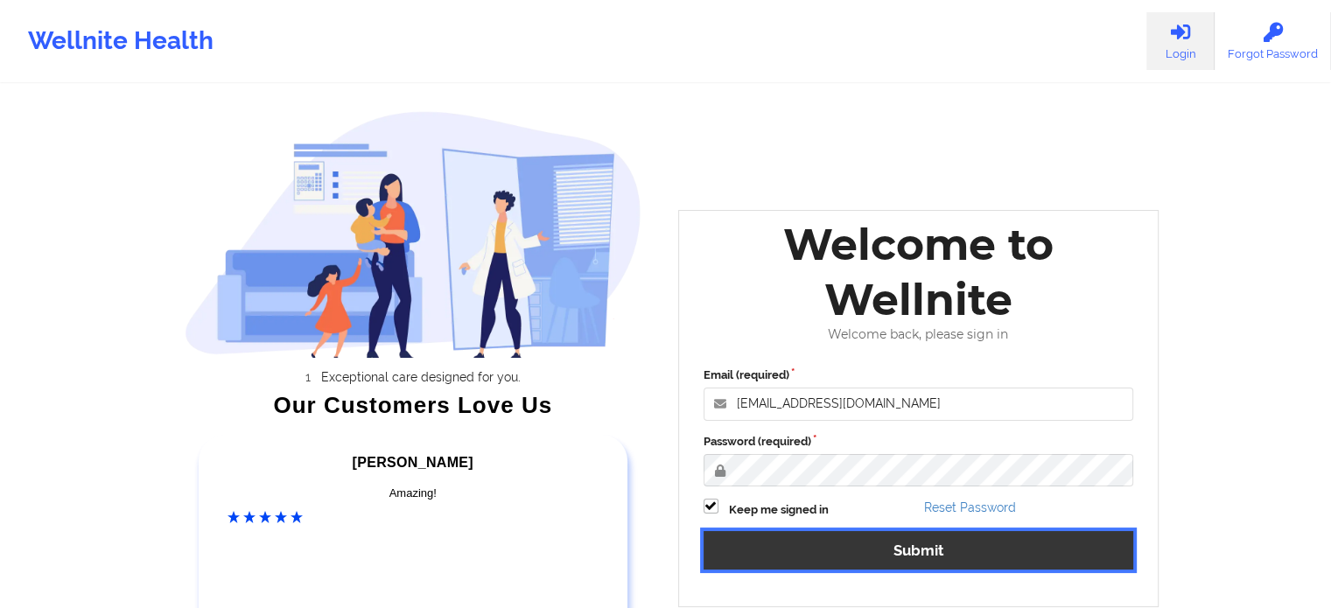
click at [962, 537] on button "Submit" at bounding box center [919, 550] width 431 height 38
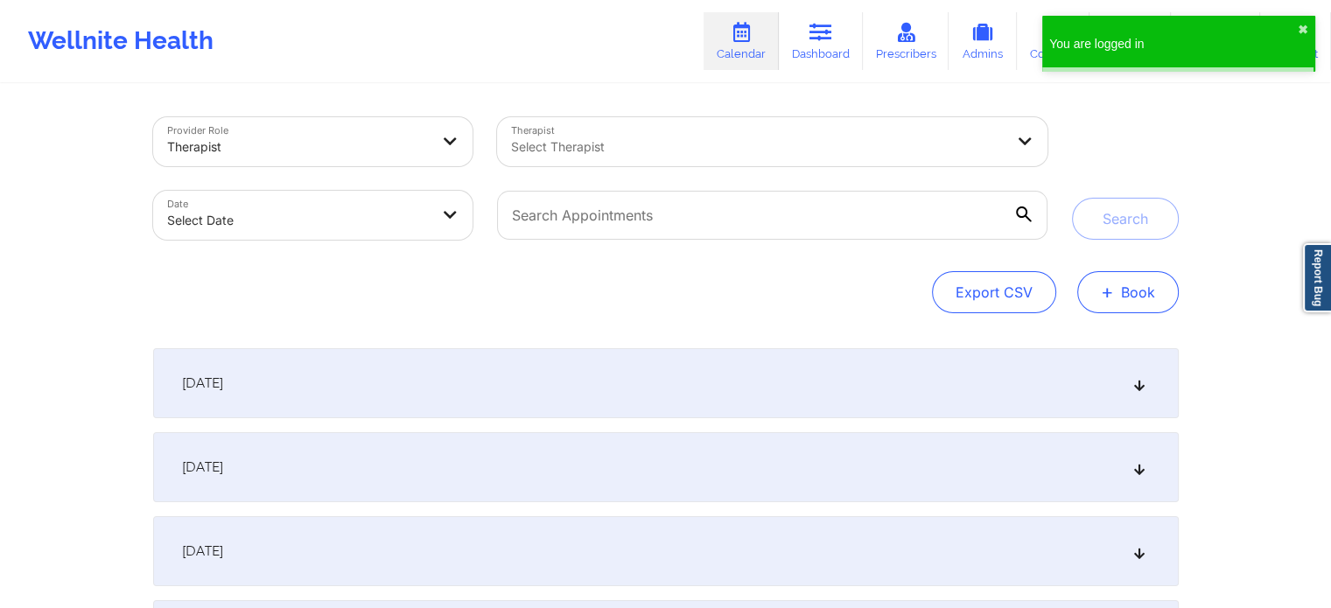
click at [1105, 287] on span "+" at bounding box center [1107, 292] width 13 height 10
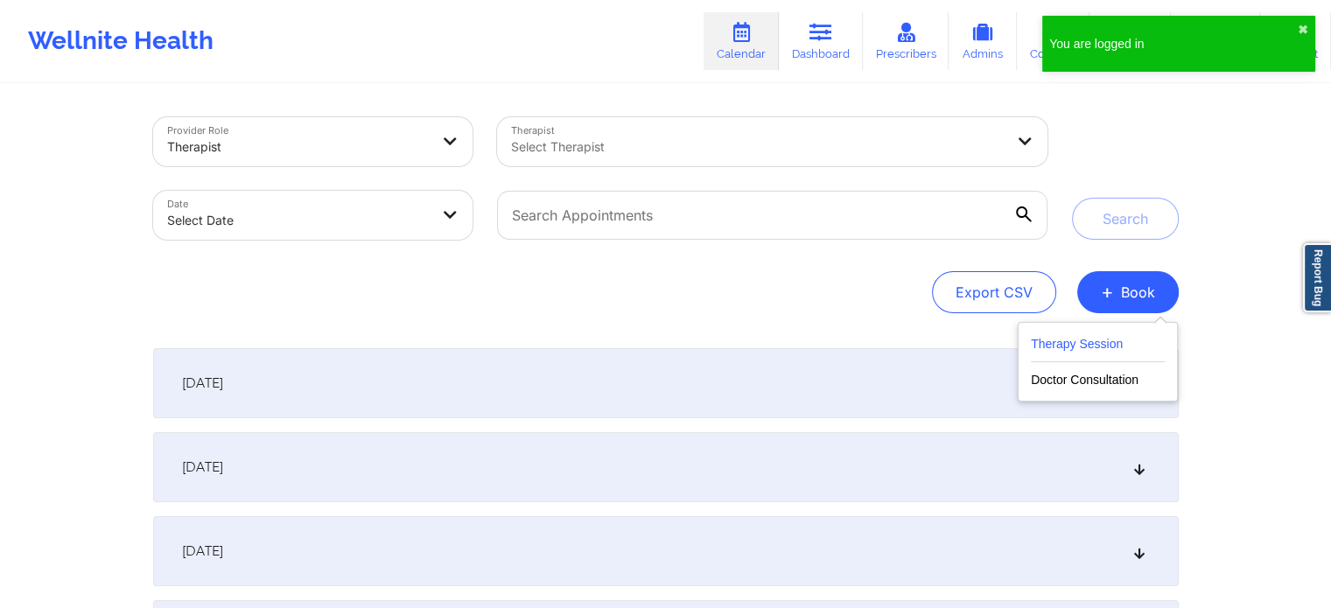
click at [1064, 349] on button "Therapy Session" at bounding box center [1098, 347] width 134 height 29
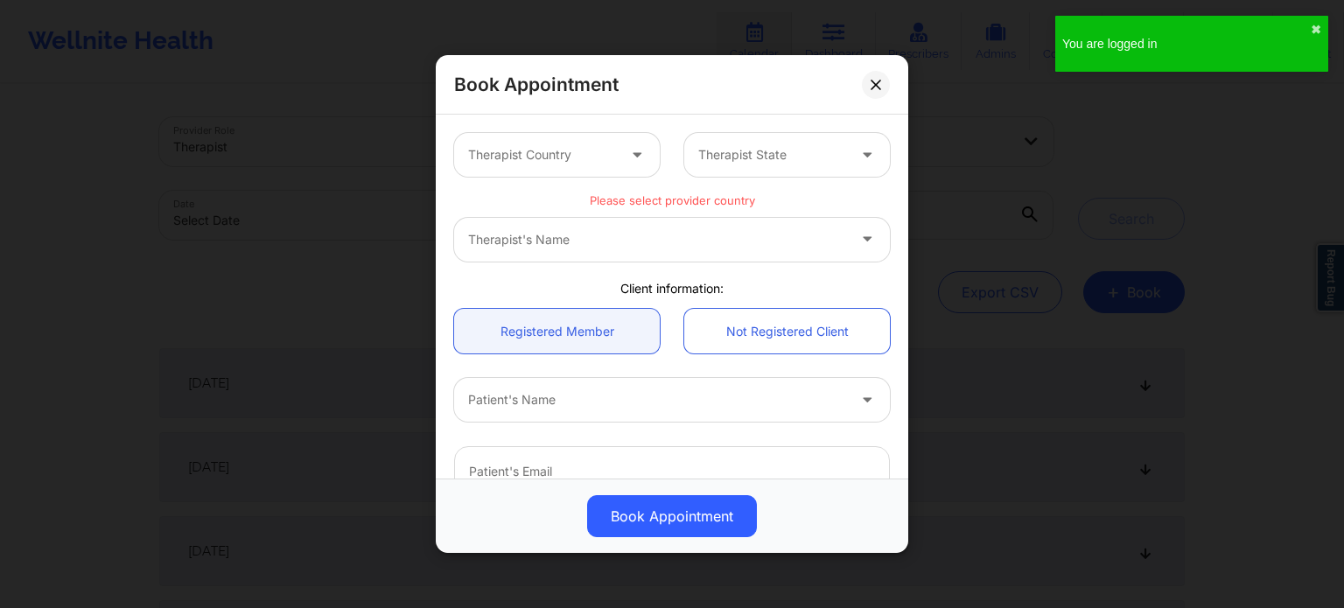
click at [578, 236] on div "Therapist's Name" at bounding box center [672, 240] width 436 height 44
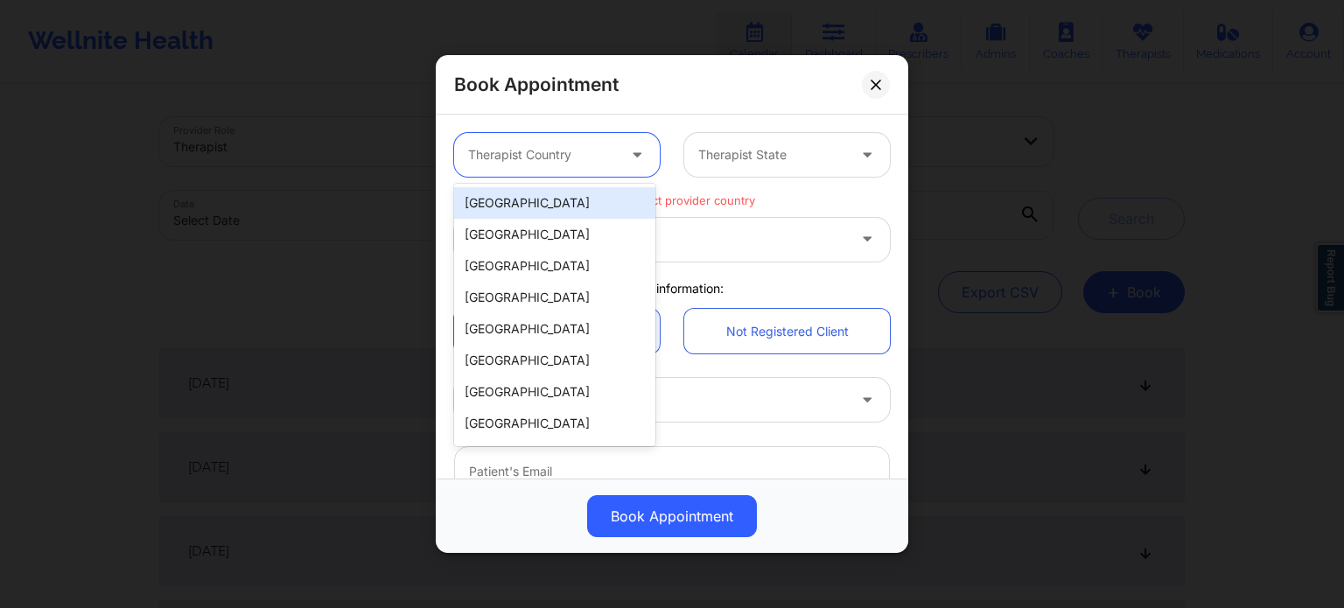
click at [546, 156] on div at bounding box center [542, 154] width 148 height 21
click at [553, 194] on div "[GEOGRAPHIC_DATA]" at bounding box center [554, 203] width 201 height 32
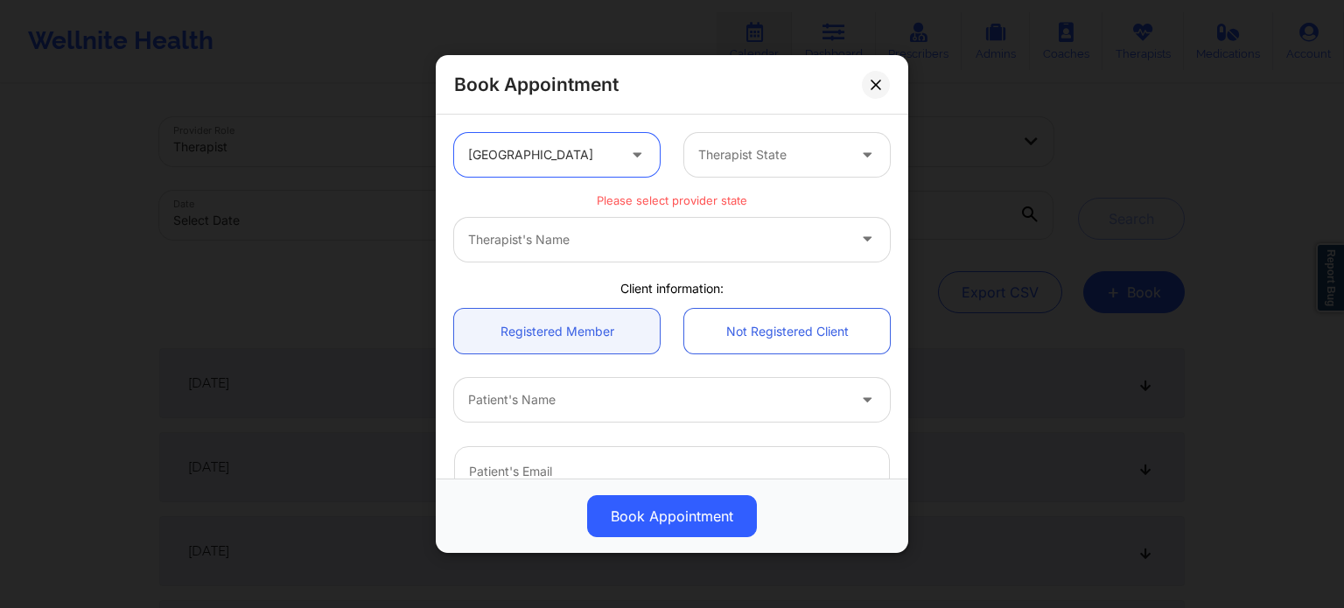
click at [781, 135] on div "Therapist State" at bounding box center [766, 155] width 164 height 44
click at [809, 164] on div at bounding box center [772, 154] width 148 height 21
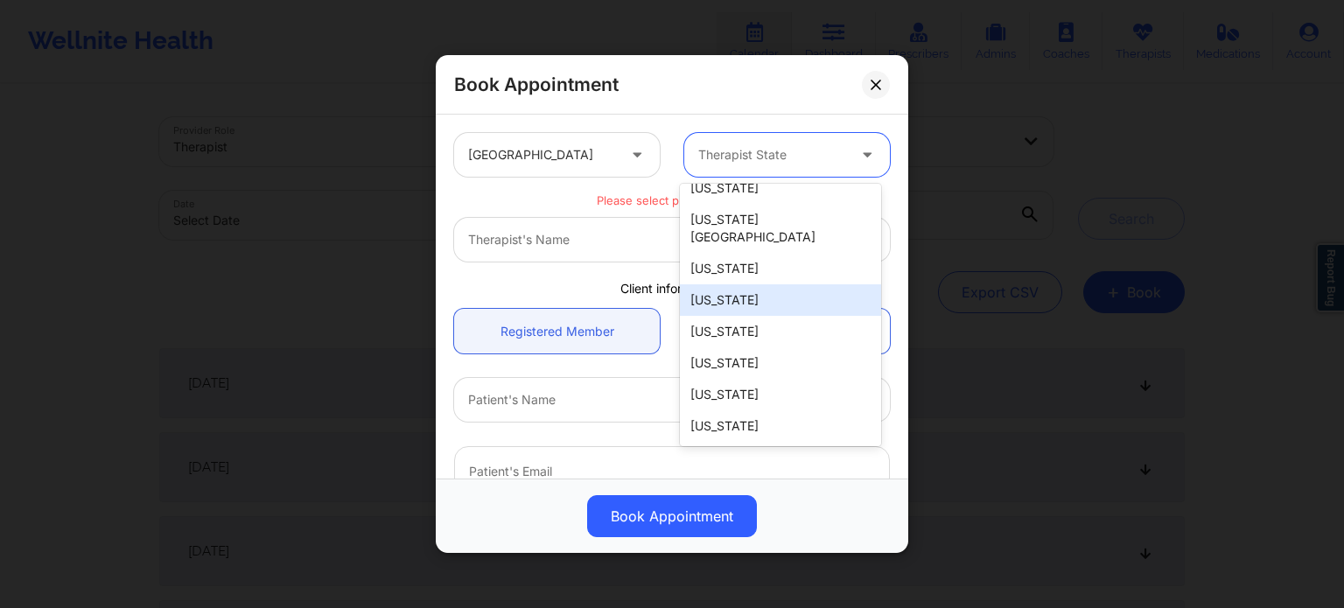
scroll to position [263, 0]
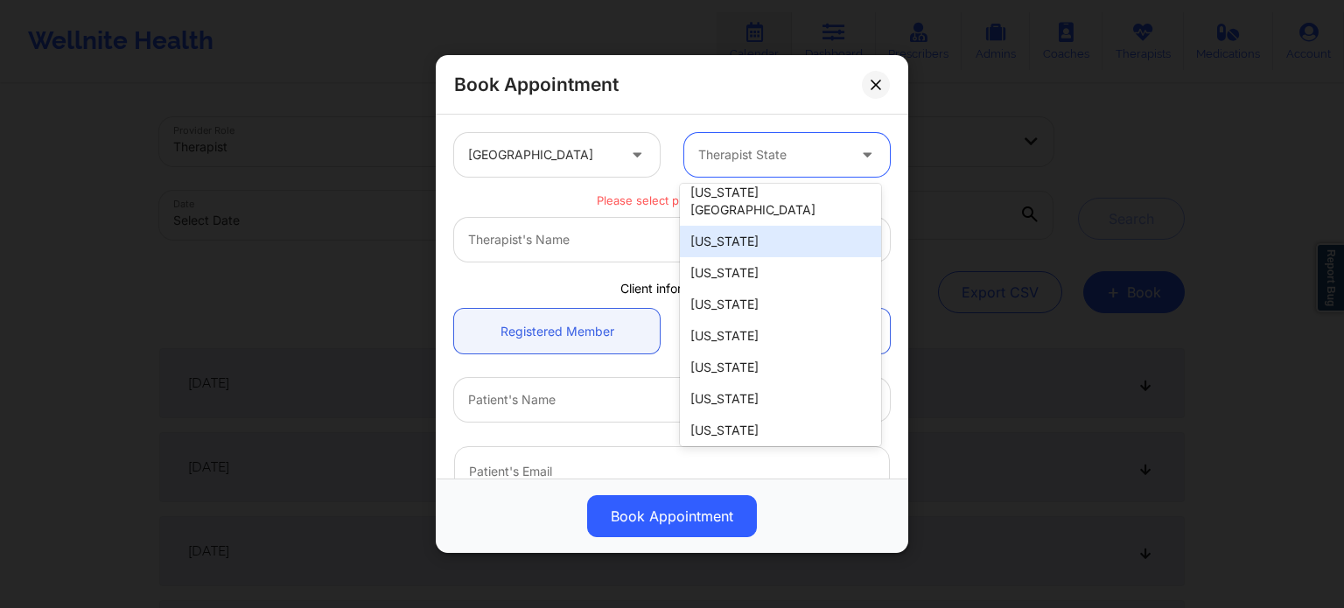
click at [743, 226] on div "[US_STATE]" at bounding box center [780, 242] width 201 height 32
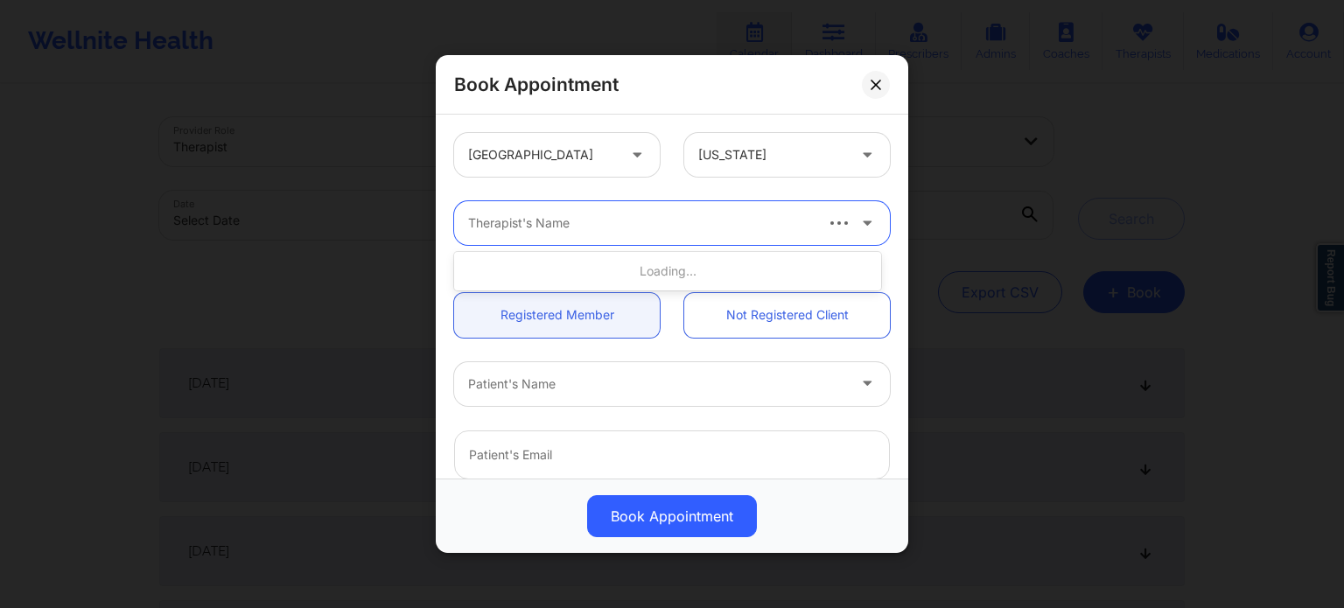
click at [791, 226] on div at bounding box center [639, 223] width 343 height 21
type input "ola"
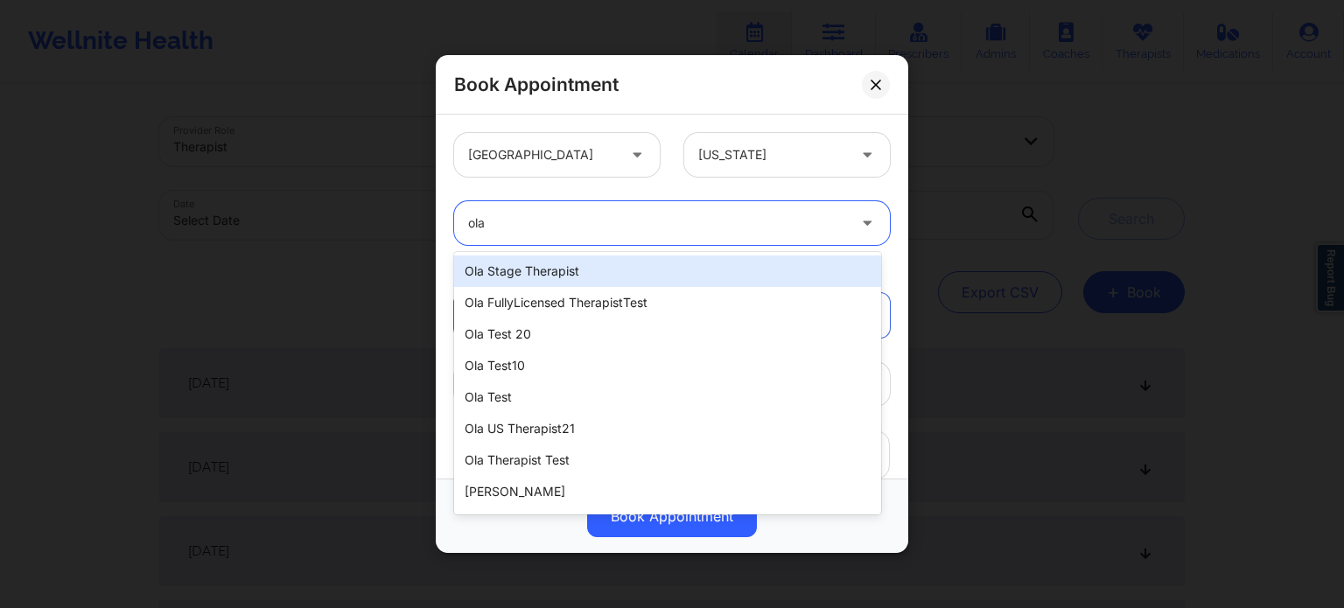
click at [479, 269] on div "ola stage therapist" at bounding box center [667, 272] width 427 height 32
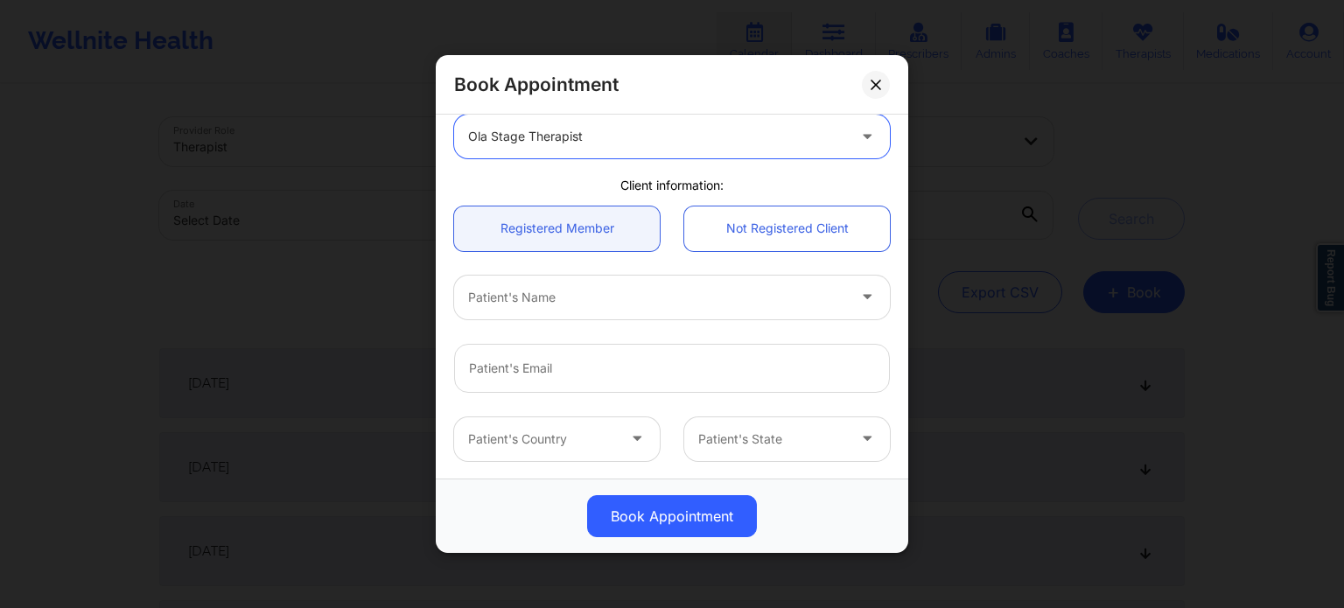
scroll to position [88, 0]
click at [629, 291] on div at bounding box center [657, 296] width 378 height 21
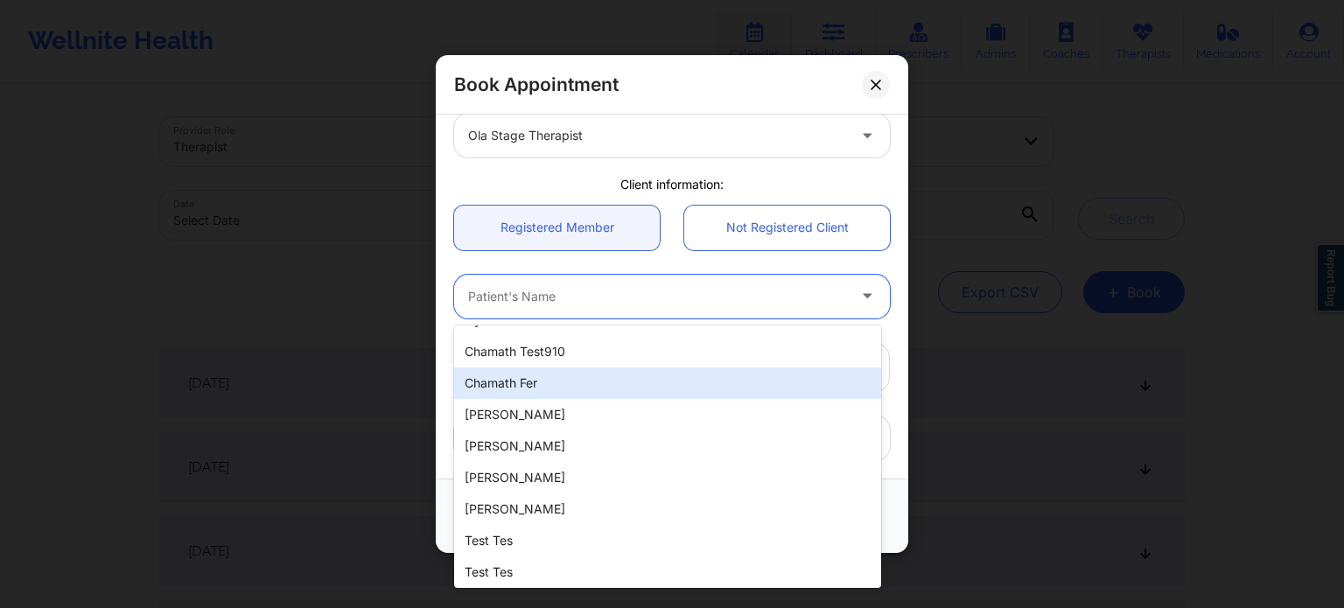
click at [543, 388] on div "chamath fer" at bounding box center [667, 384] width 427 height 32
type input "member992525@yopmail.com"
type input "+16282502474"
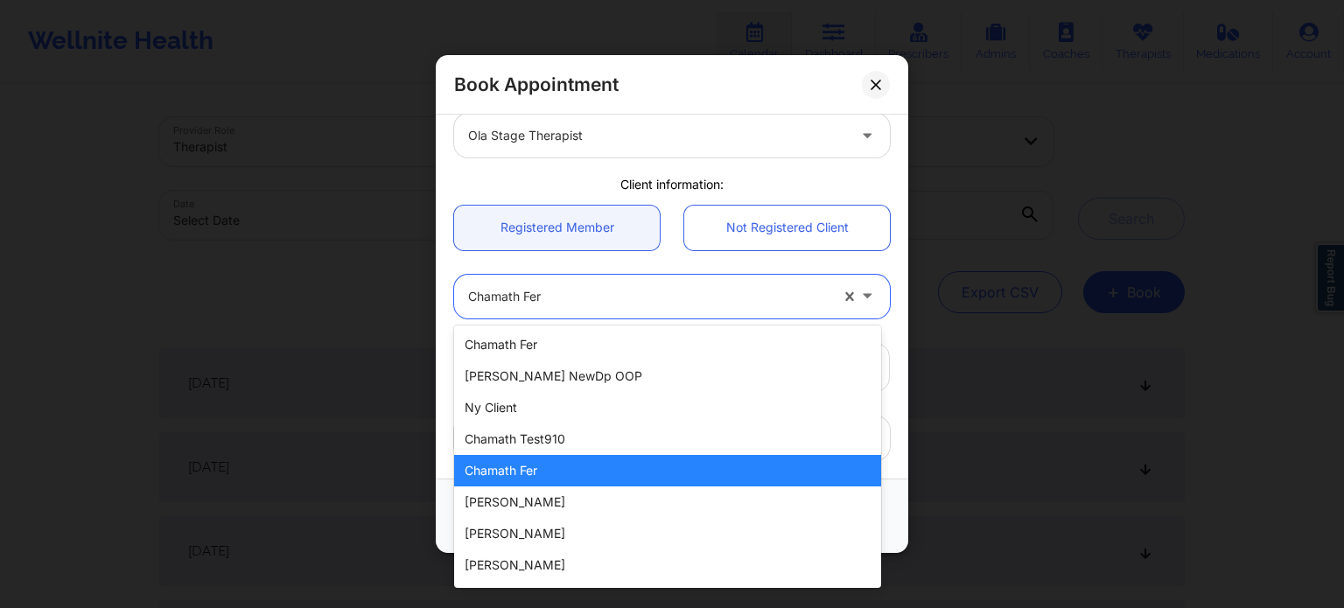
click at [621, 291] on div at bounding box center [648, 296] width 361 height 21
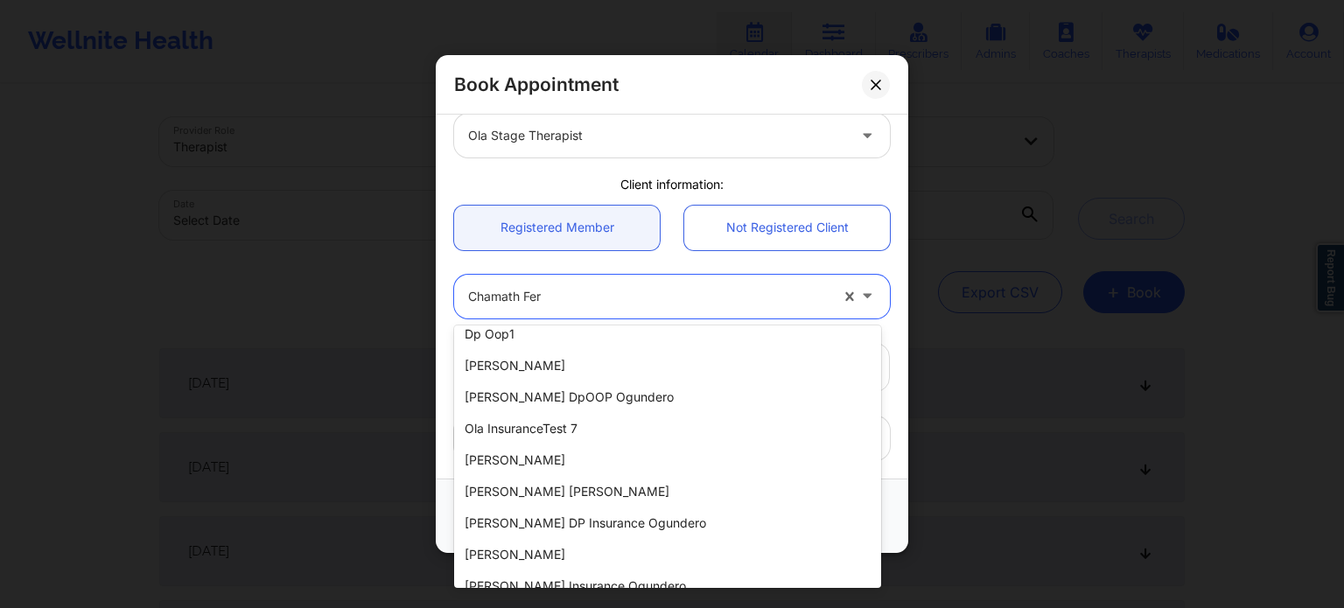
scroll to position [637, 0]
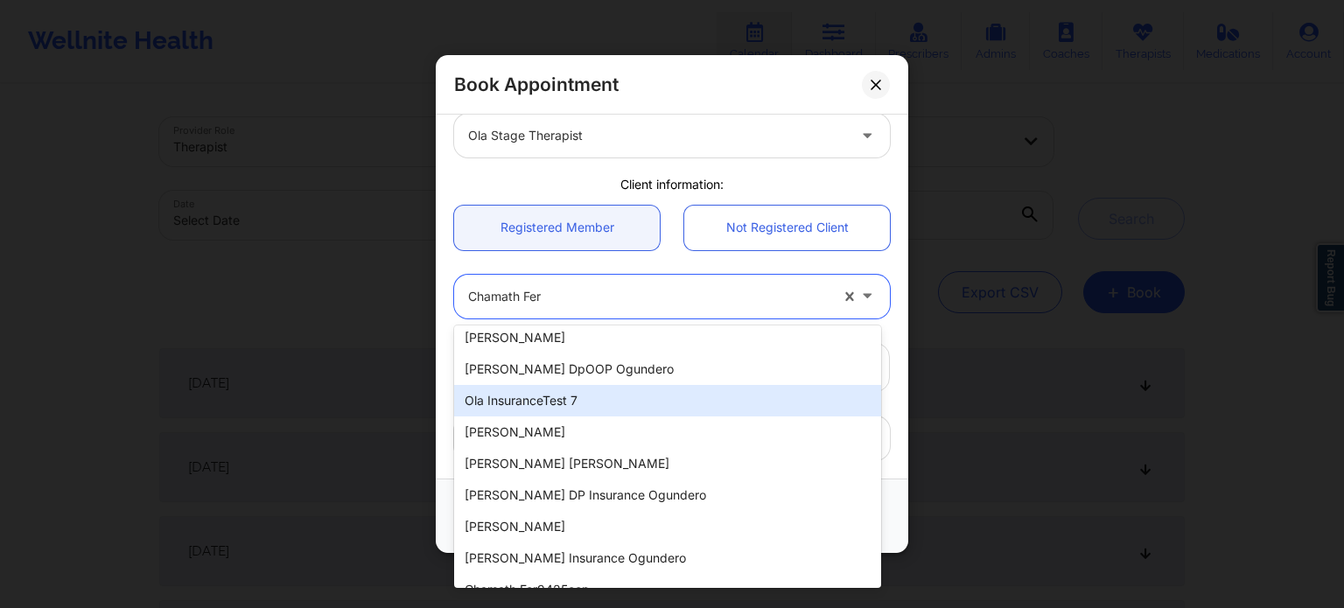
click at [525, 403] on div "Ola InsuranceTest 7" at bounding box center [667, 401] width 427 height 32
type input "olainsurancetest7@well.co"
type input "+17759865200"
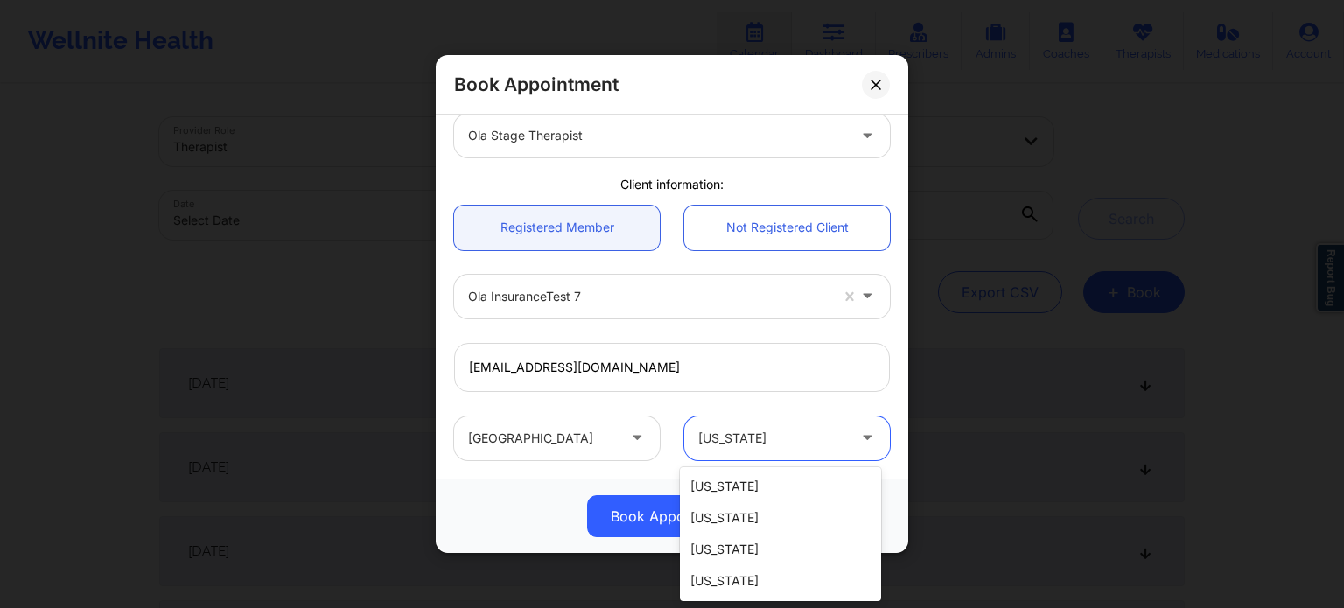
click at [791, 433] on div at bounding box center [772, 438] width 148 height 21
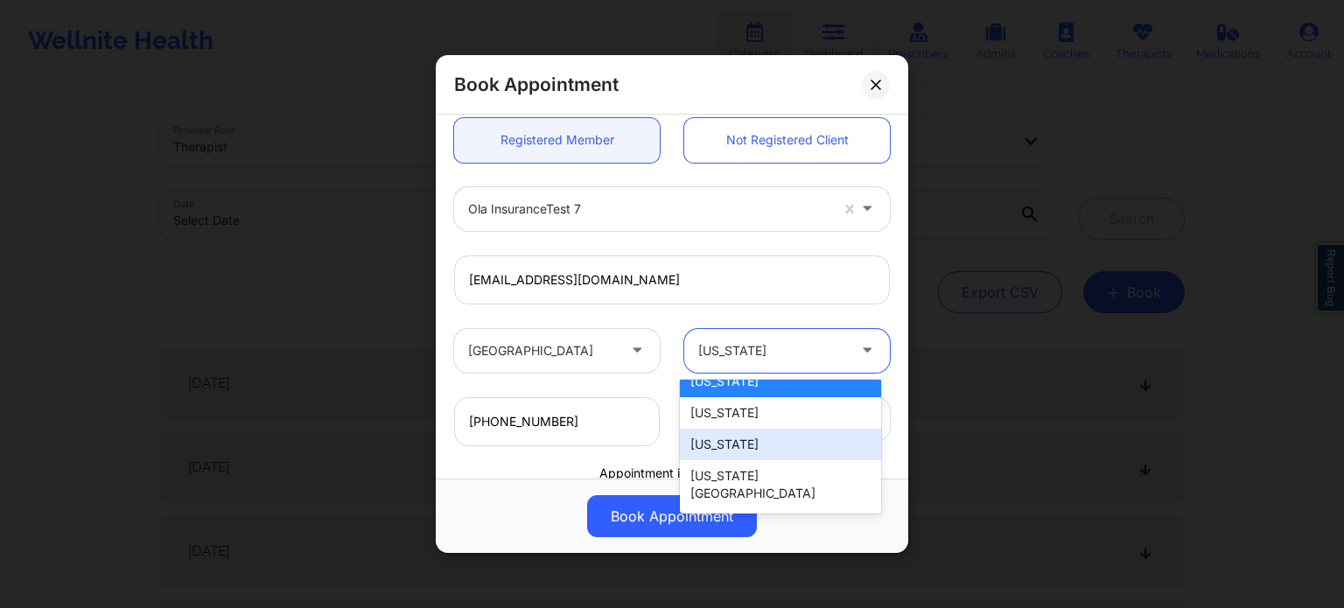
scroll to position [263, 0]
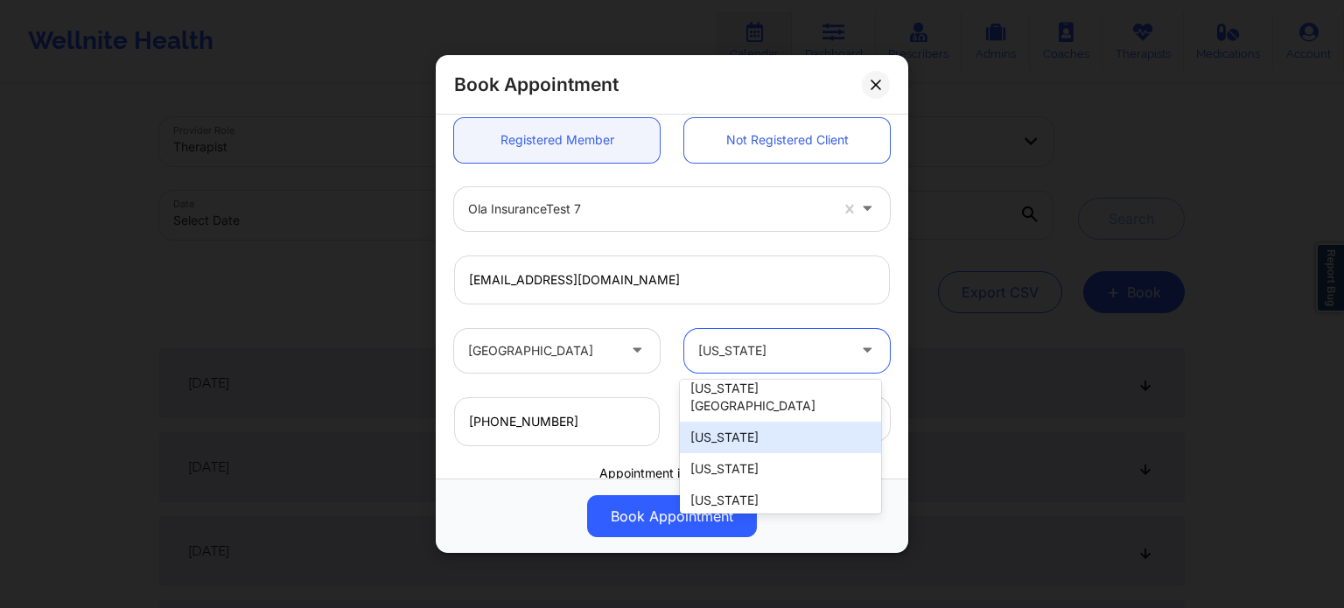
click at [711, 426] on div "[US_STATE]" at bounding box center [780, 438] width 201 height 32
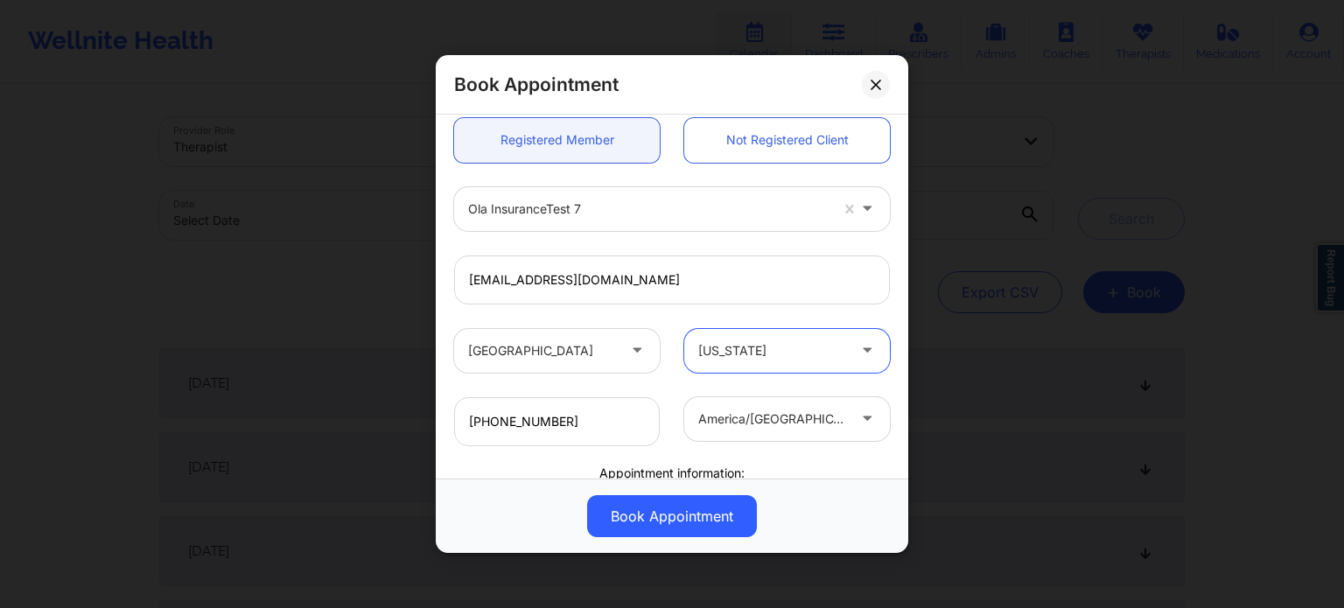
click at [662, 323] on div "United States option Florida, selected. Florida" at bounding box center [672, 351] width 460 height 68
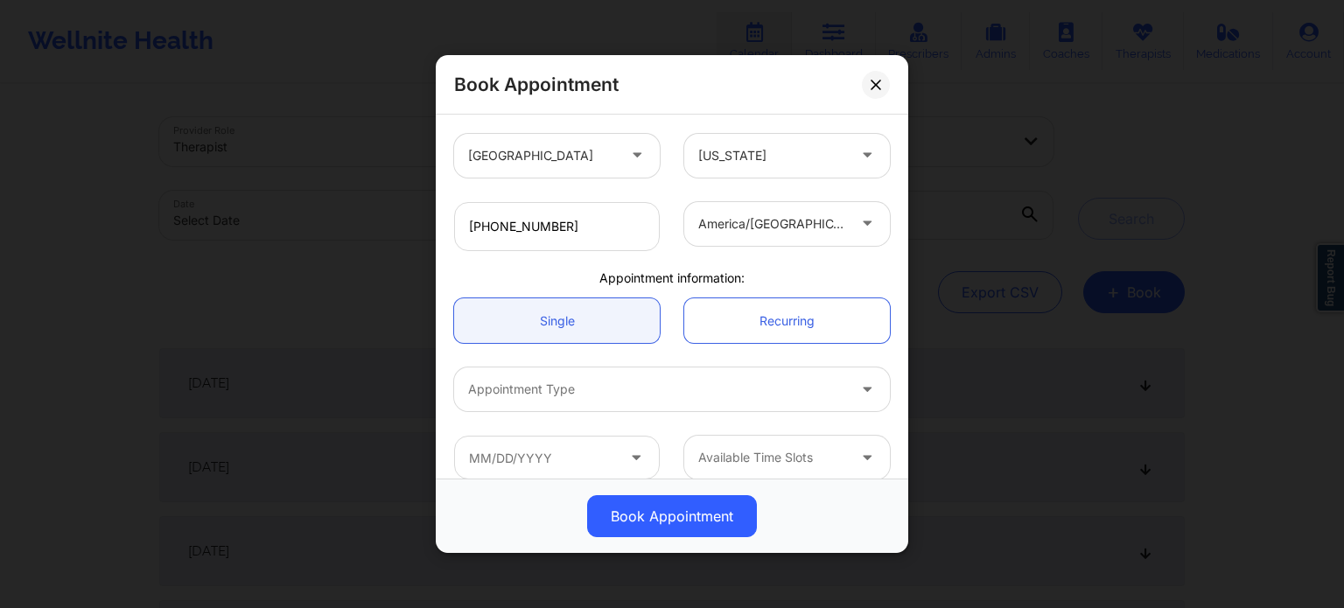
scroll to position [389, 0]
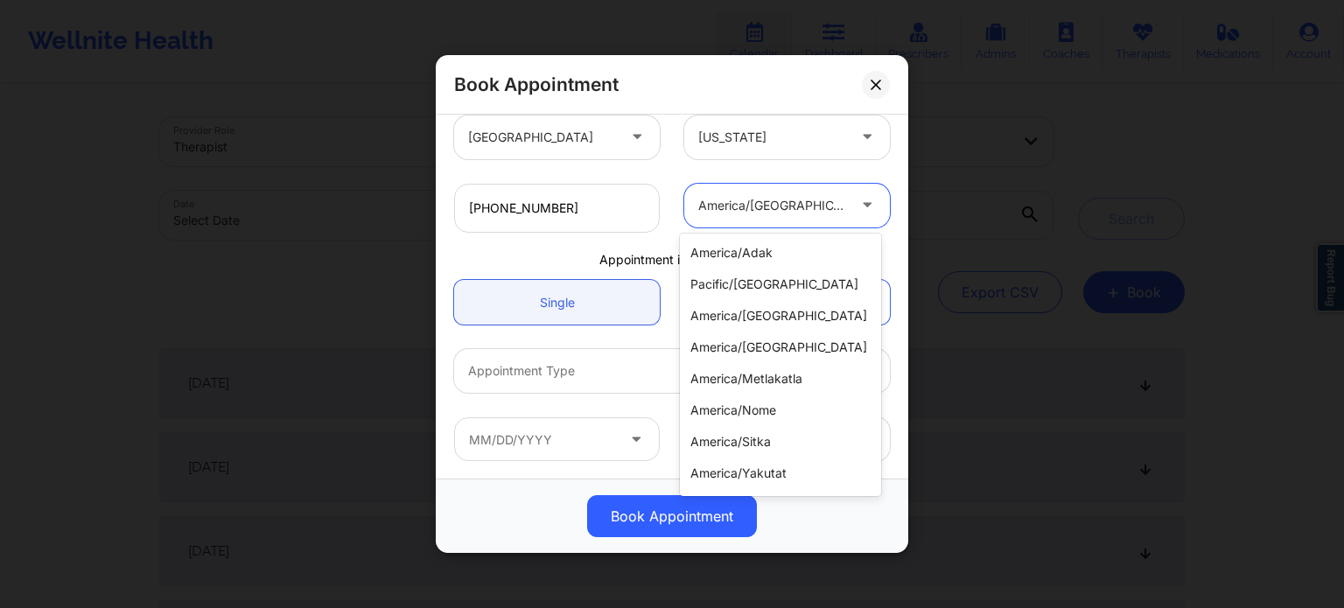
click at [826, 214] on div at bounding box center [772, 205] width 148 height 21
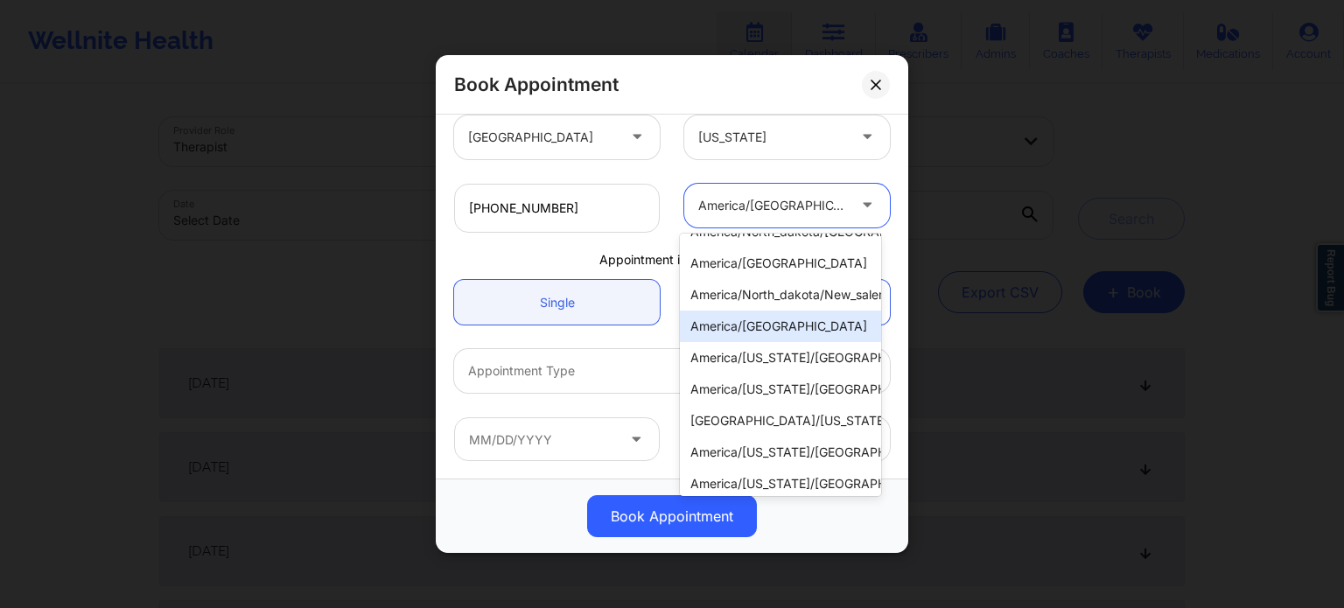
scroll to position [666, 0]
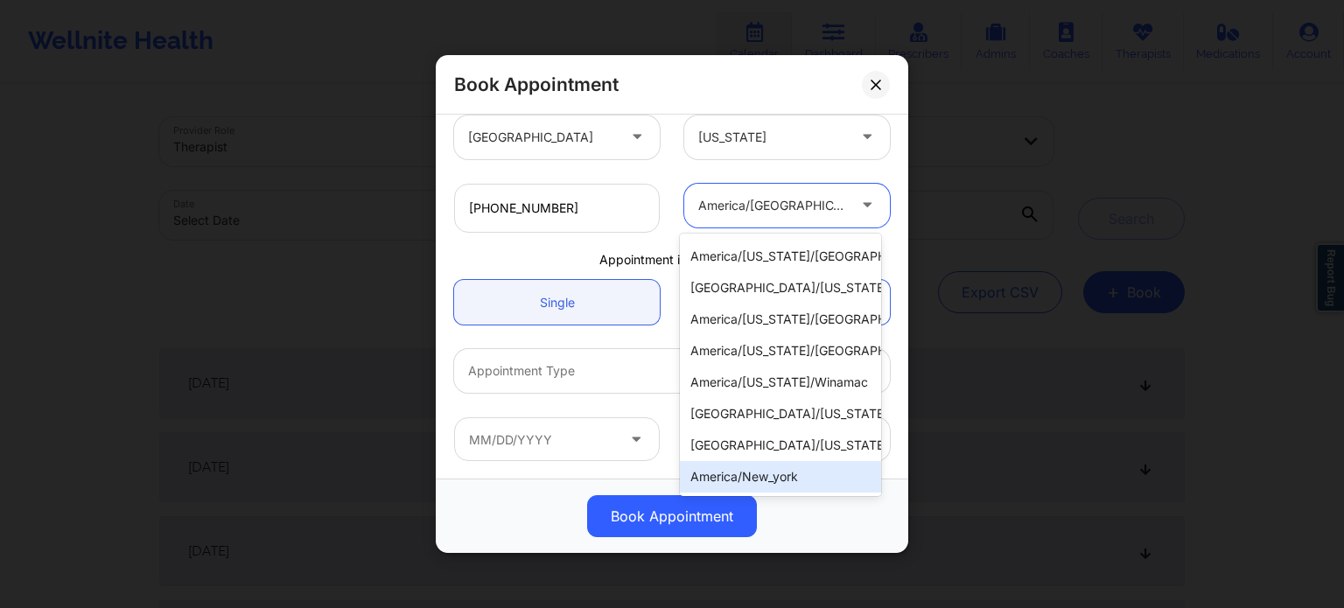
click at [774, 467] on div "america/new_york" at bounding box center [780, 477] width 201 height 32
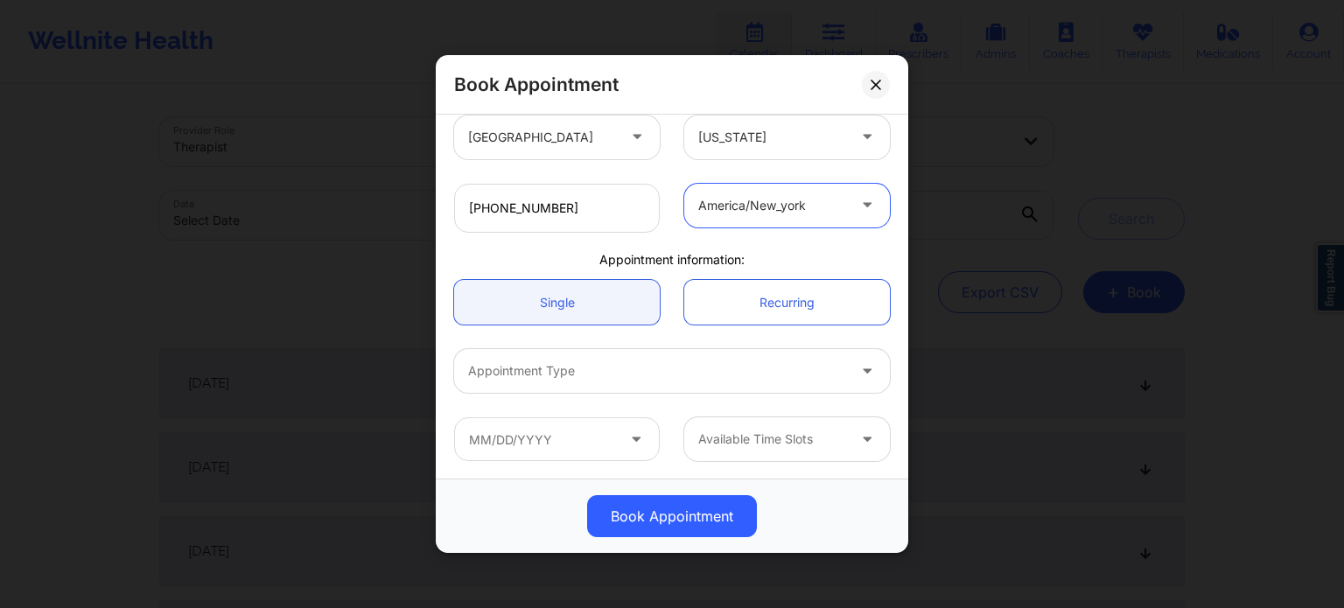
click at [669, 276] on div "Single Recurring" at bounding box center [672, 302] width 460 height 69
click at [805, 188] on div "america/new_york" at bounding box center [772, 206] width 148 height 44
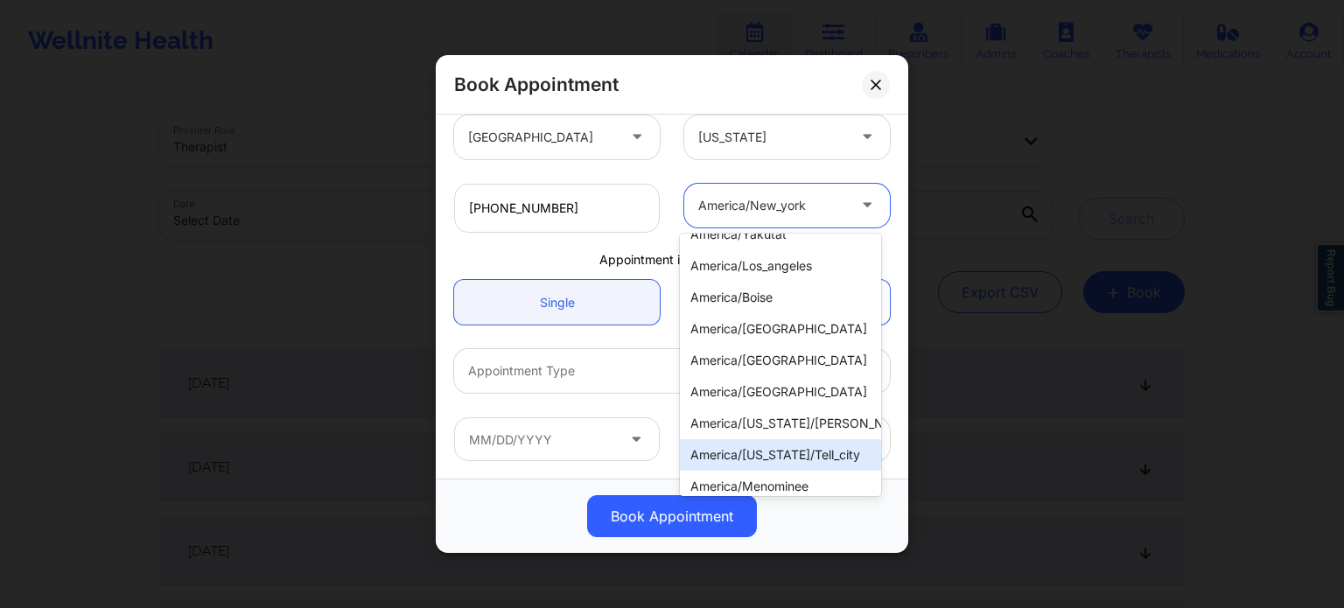
scroll to position [175, 0]
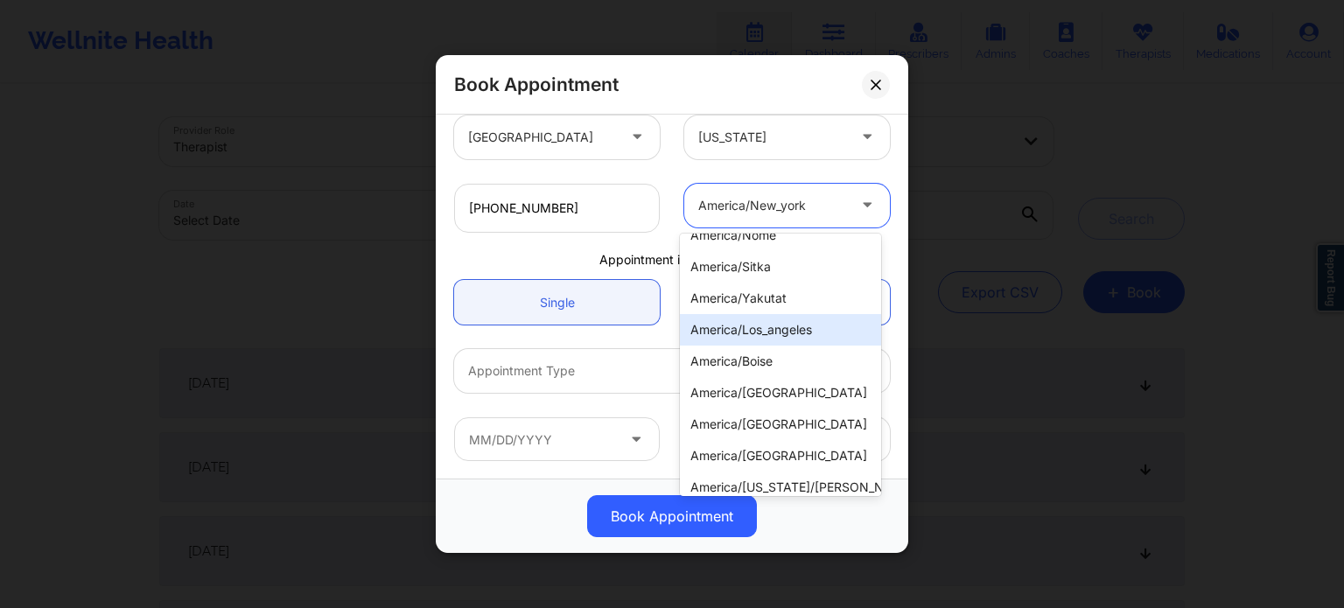
click at [733, 327] on div "america/los_angeles" at bounding box center [780, 330] width 201 height 32
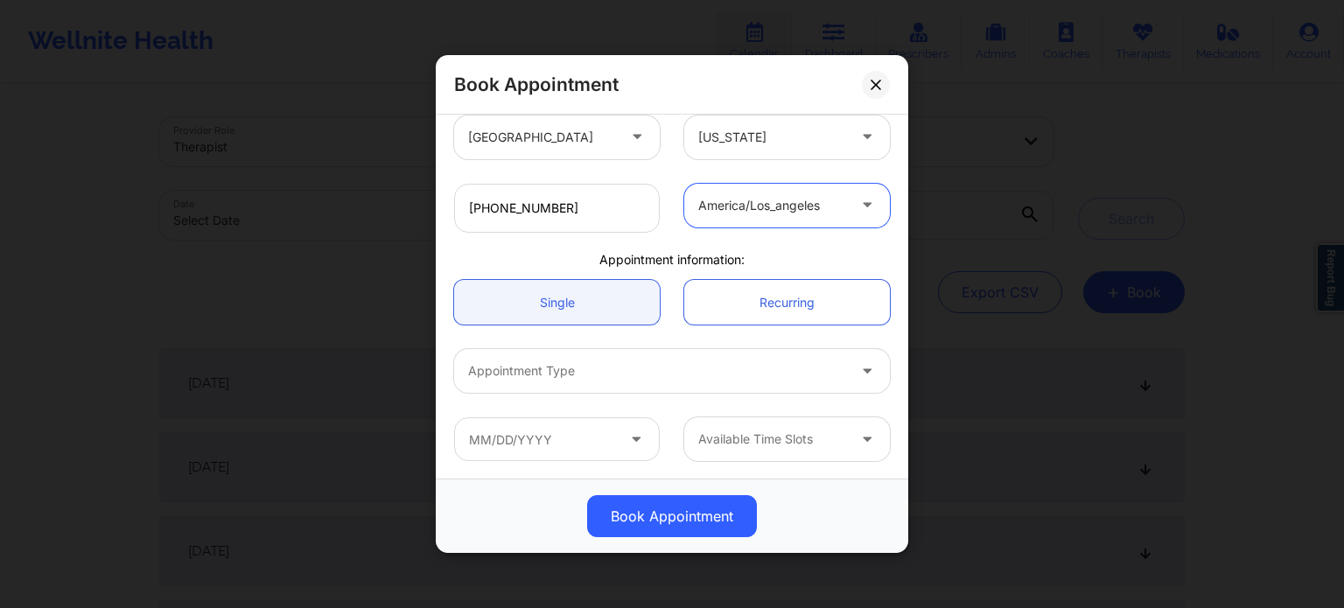
click at [833, 248] on div "United States Florida ola stage therapist Client information: Registered Member…" at bounding box center [672, 102] width 460 height 741
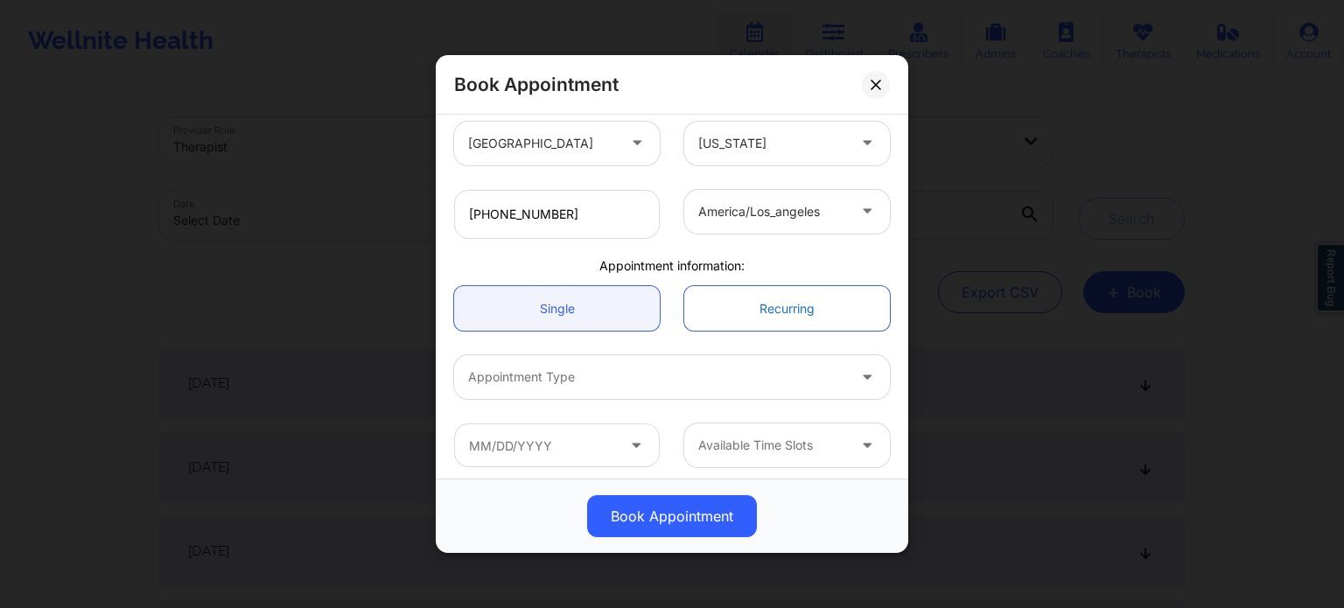
scroll to position [389, 0]
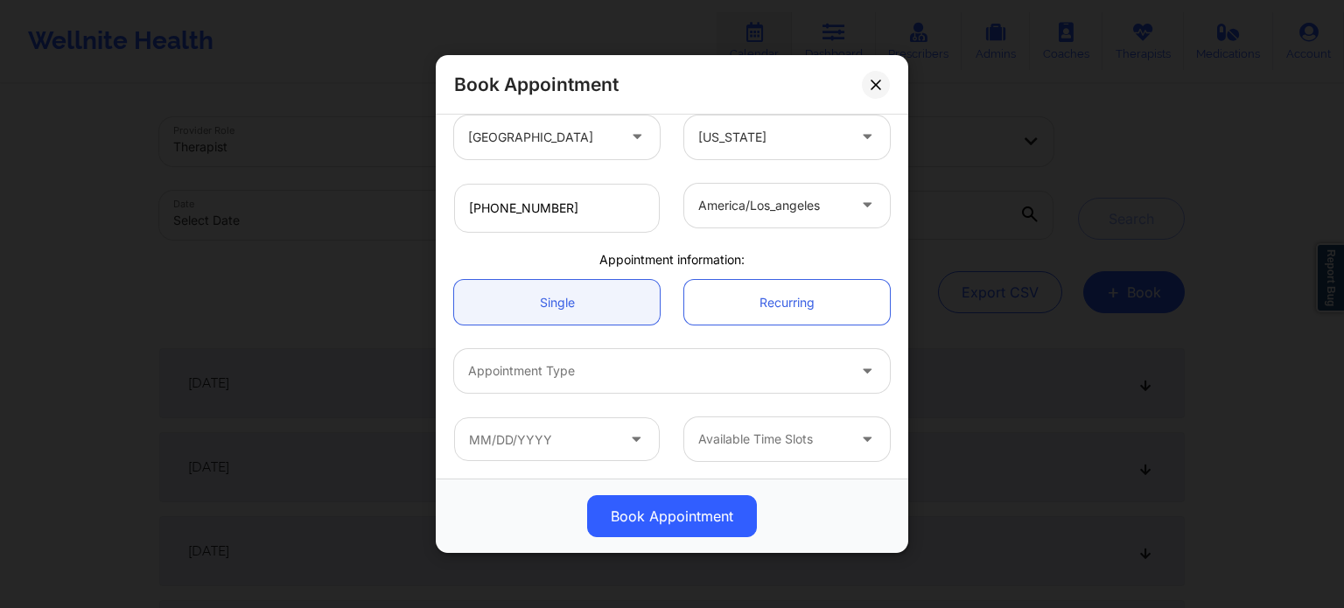
click at [683, 377] on div at bounding box center [657, 371] width 378 height 21
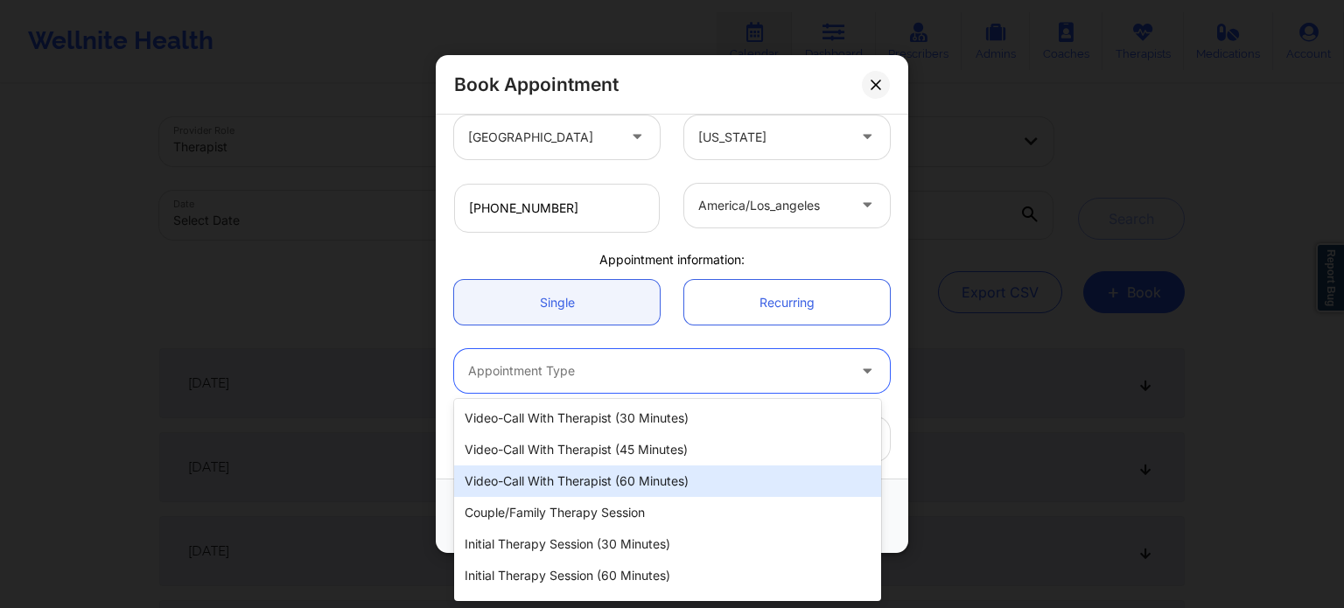
click at [621, 470] on div "Video-Call with Therapist (60 minutes)" at bounding box center [667, 482] width 427 height 32
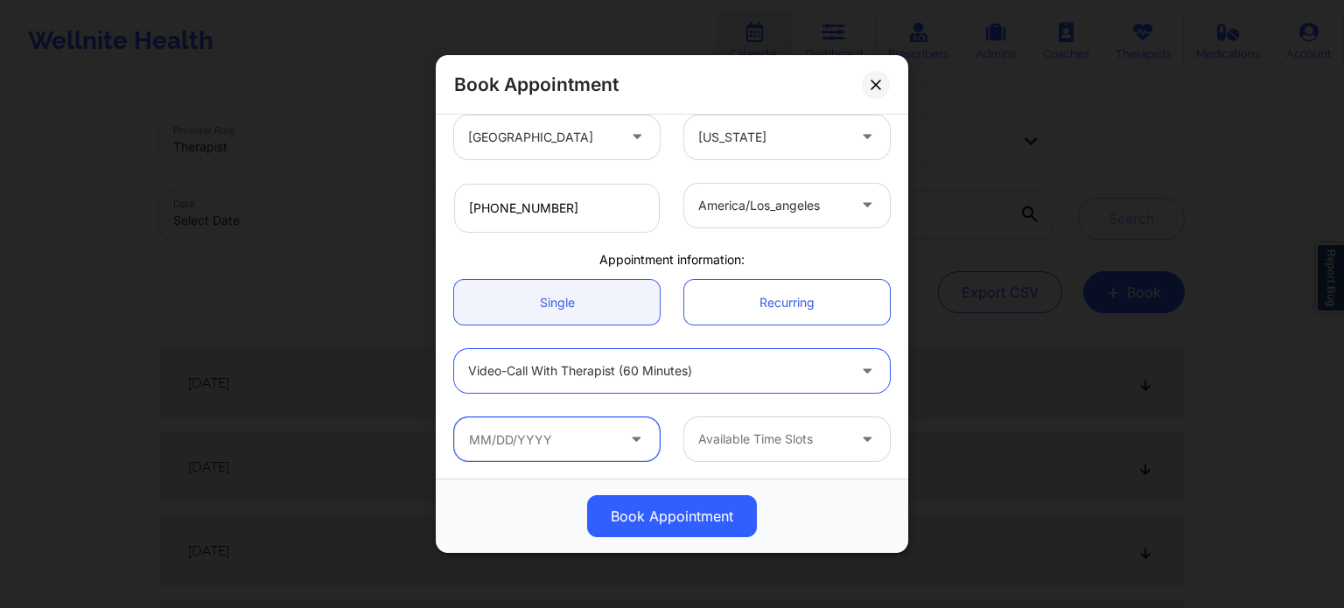
click at [539, 435] on input "text" at bounding box center [557, 439] width 206 height 44
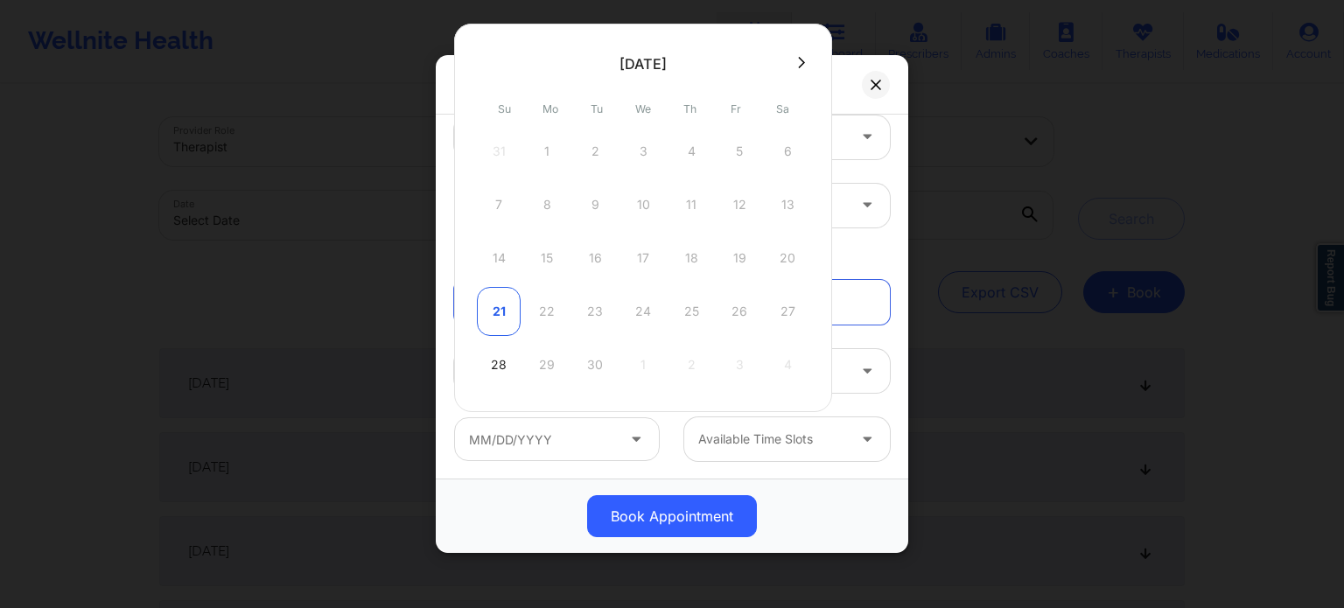
click at [498, 306] on div "21" at bounding box center [499, 311] width 44 height 49
type input "09/21/2025"
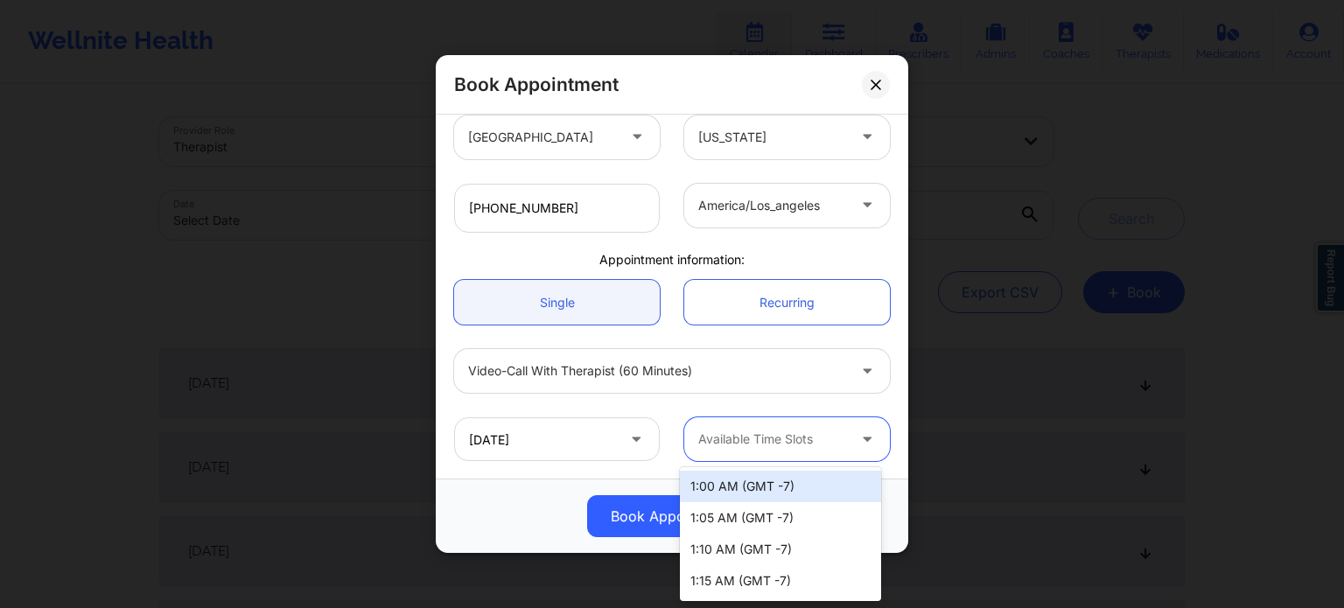
click at [770, 445] on div at bounding box center [772, 439] width 148 height 21
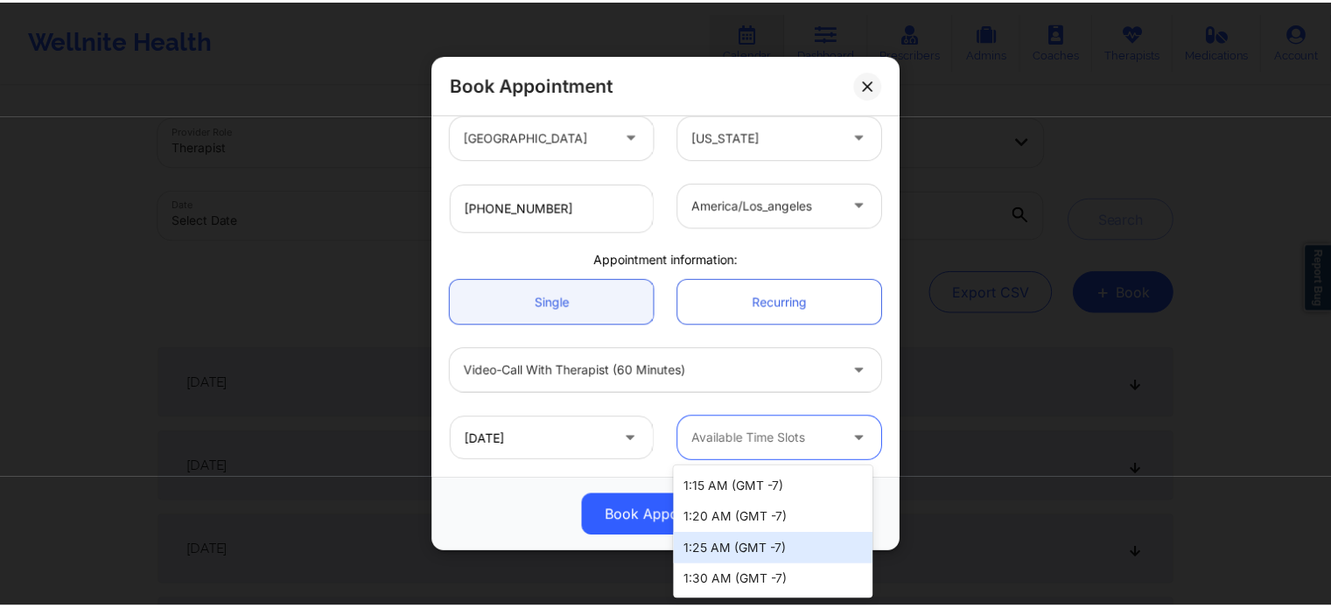
scroll to position [0, 0]
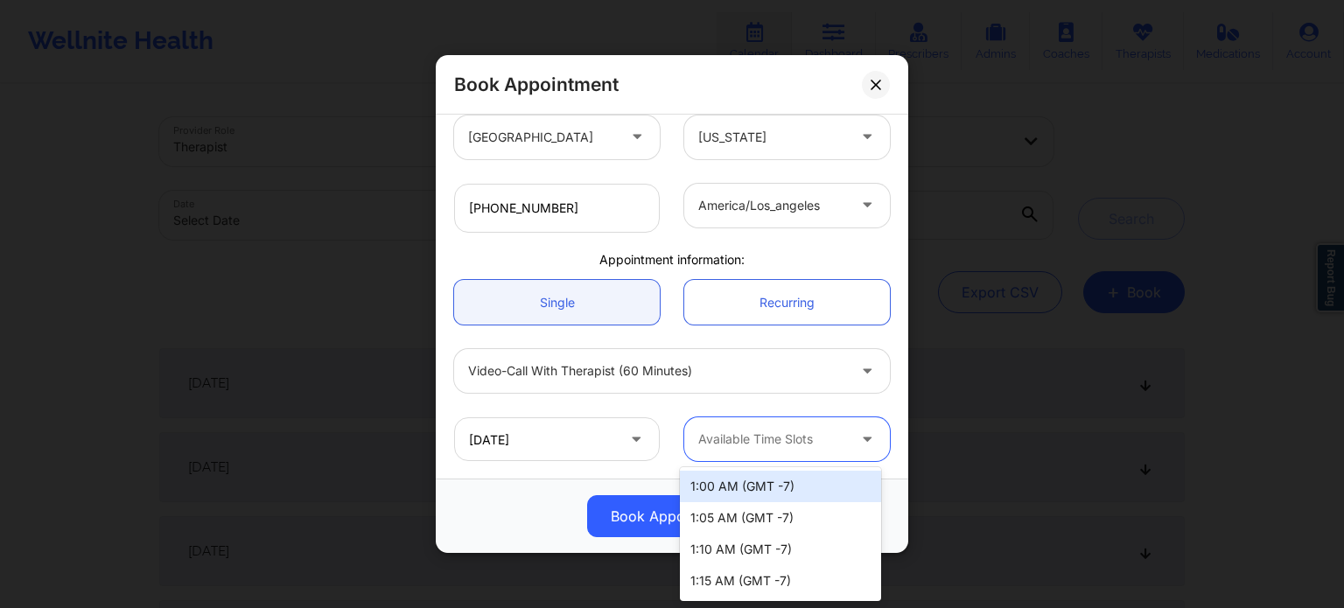
click at [740, 486] on div "1:00 AM (GMT -7)" at bounding box center [780, 487] width 201 height 32
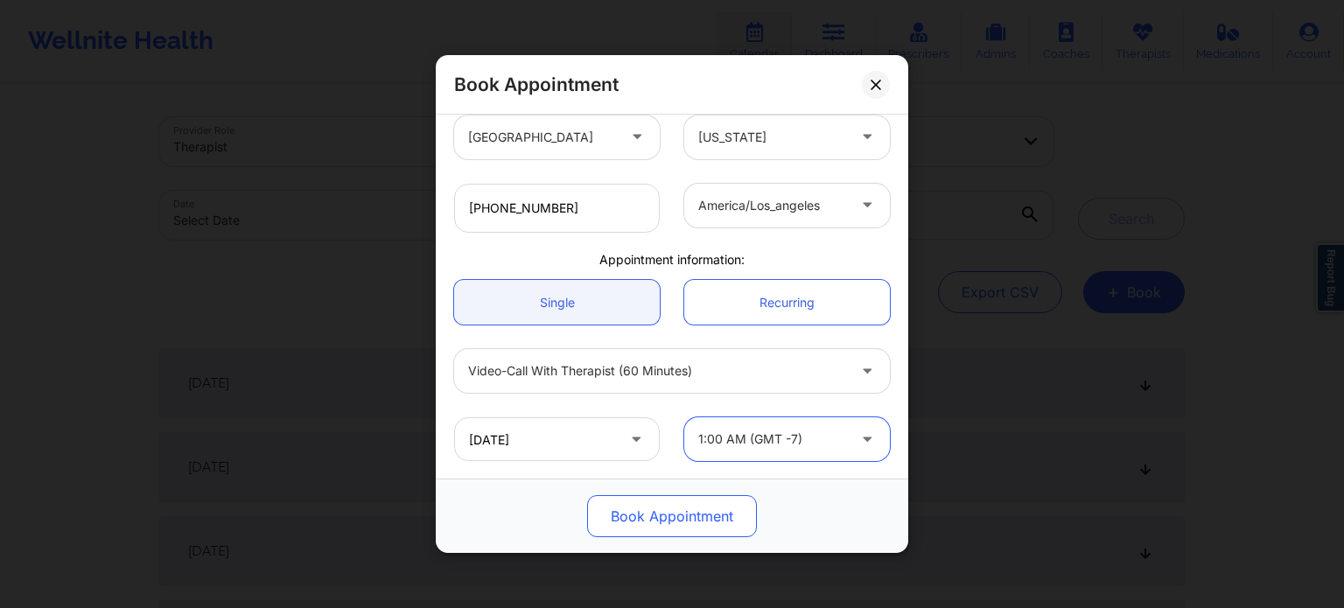
click at [667, 514] on button "Book Appointment" at bounding box center [672, 516] width 170 height 42
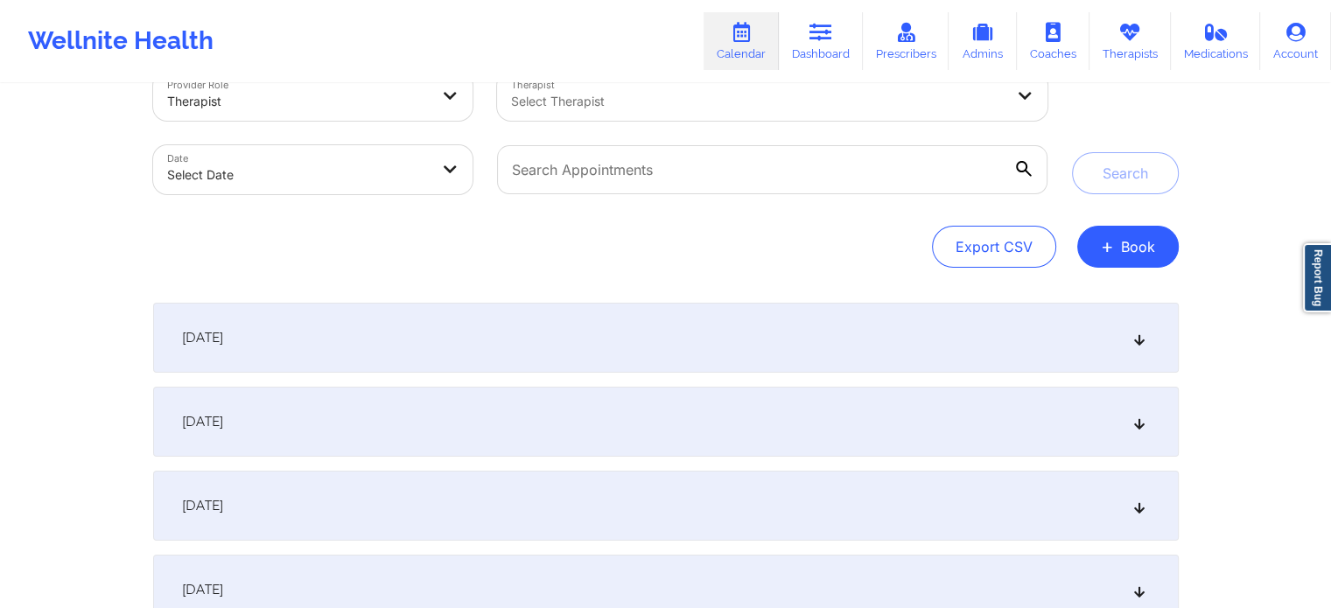
scroll to position [88, 0]
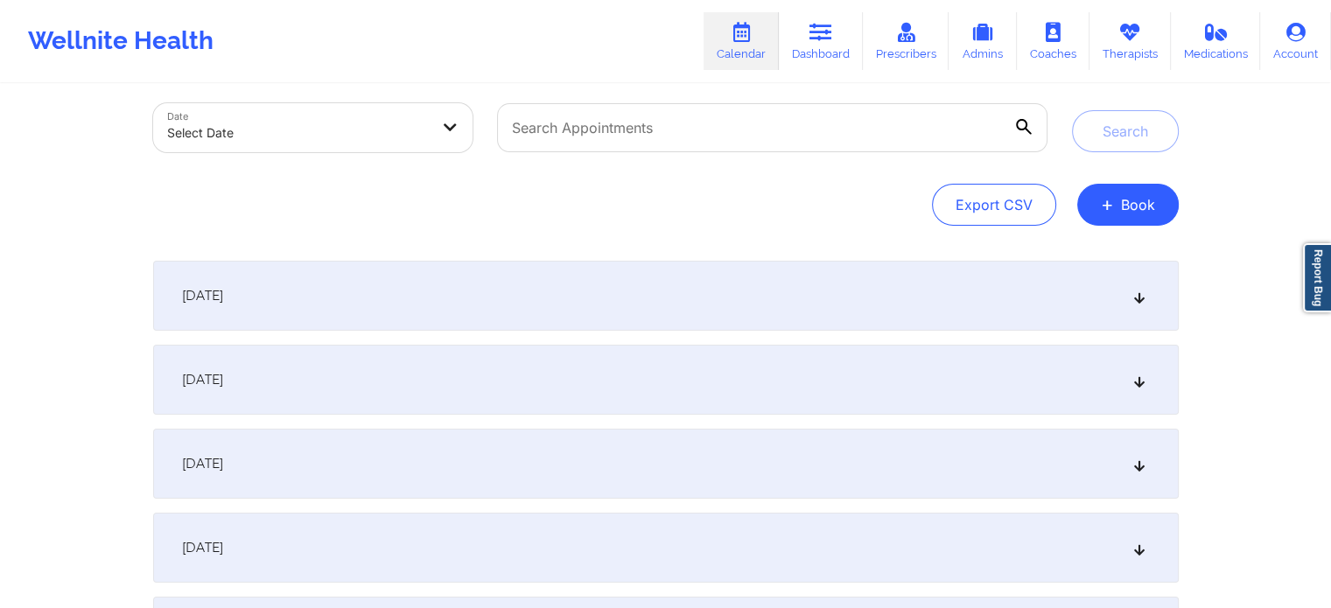
click at [783, 294] on div "[DATE]" at bounding box center [666, 296] width 1026 height 70
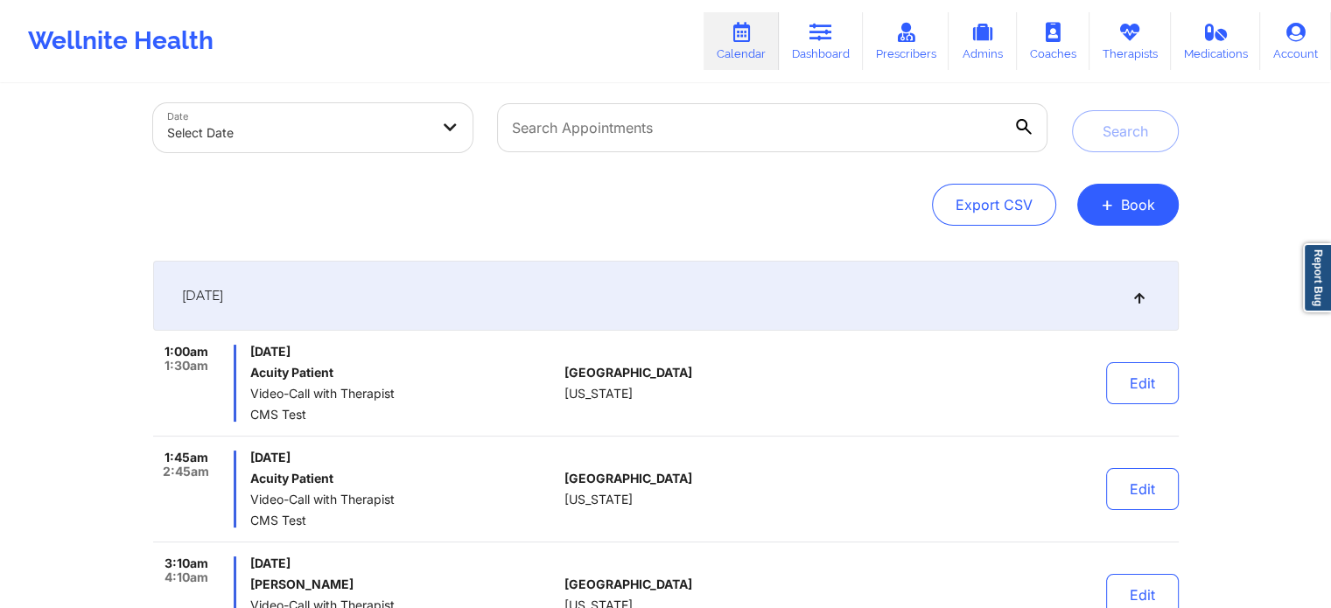
scroll to position [0, 0]
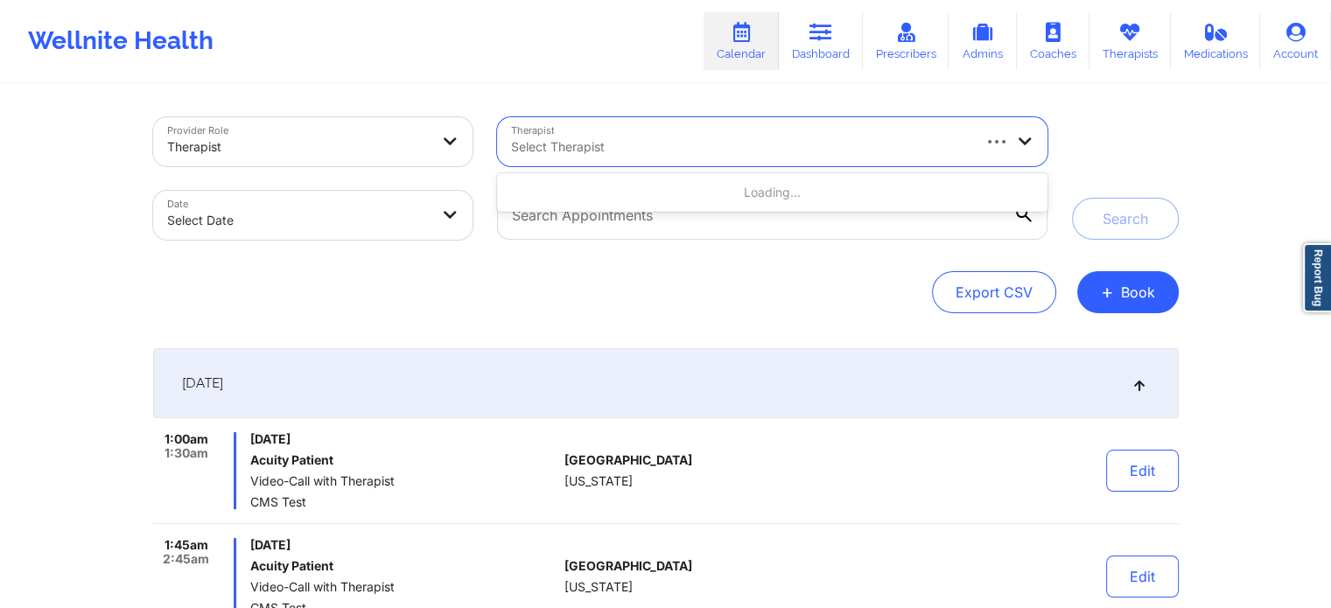
click at [801, 144] on div at bounding box center [740, 147] width 458 height 21
type input "ola stag"
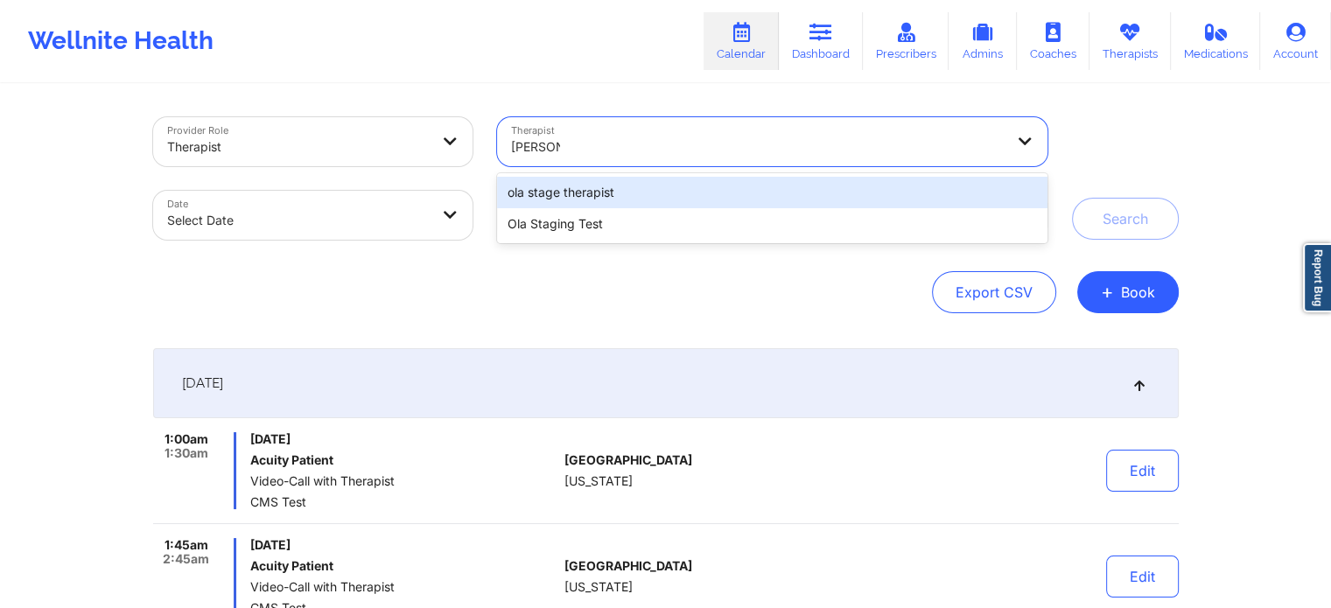
click at [802, 187] on div "ola stage therapist" at bounding box center [772, 193] width 550 height 32
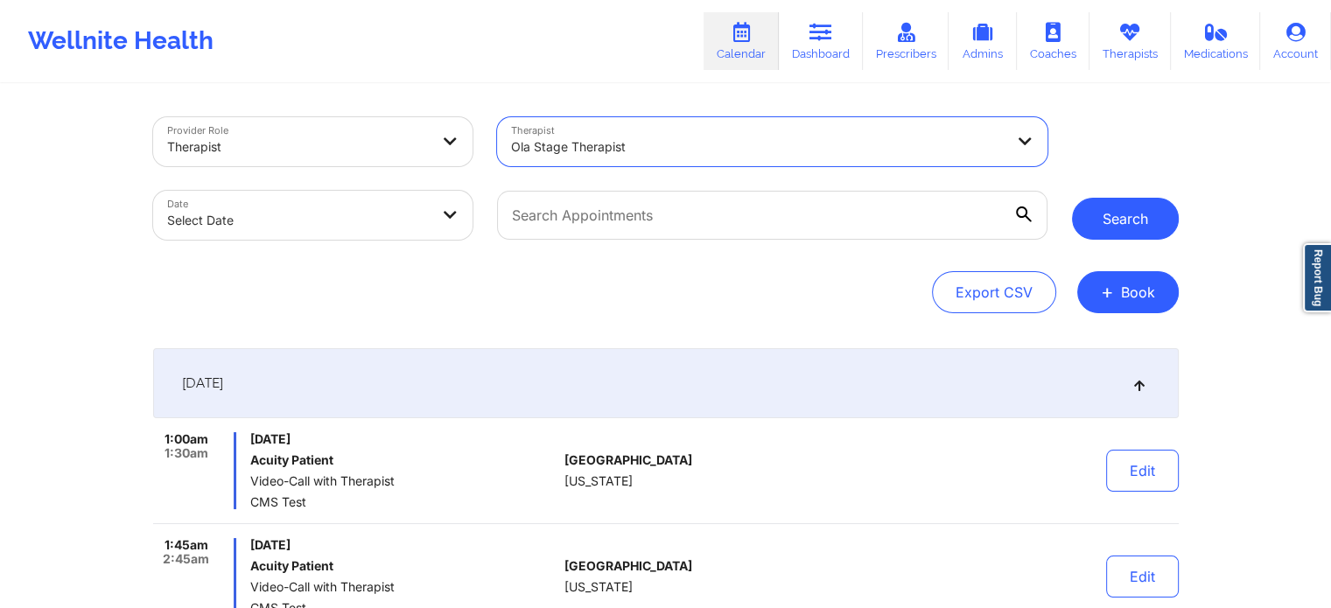
click at [1118, 215] on button "Search" at bounding box center [1125, 219] width 107 height 42
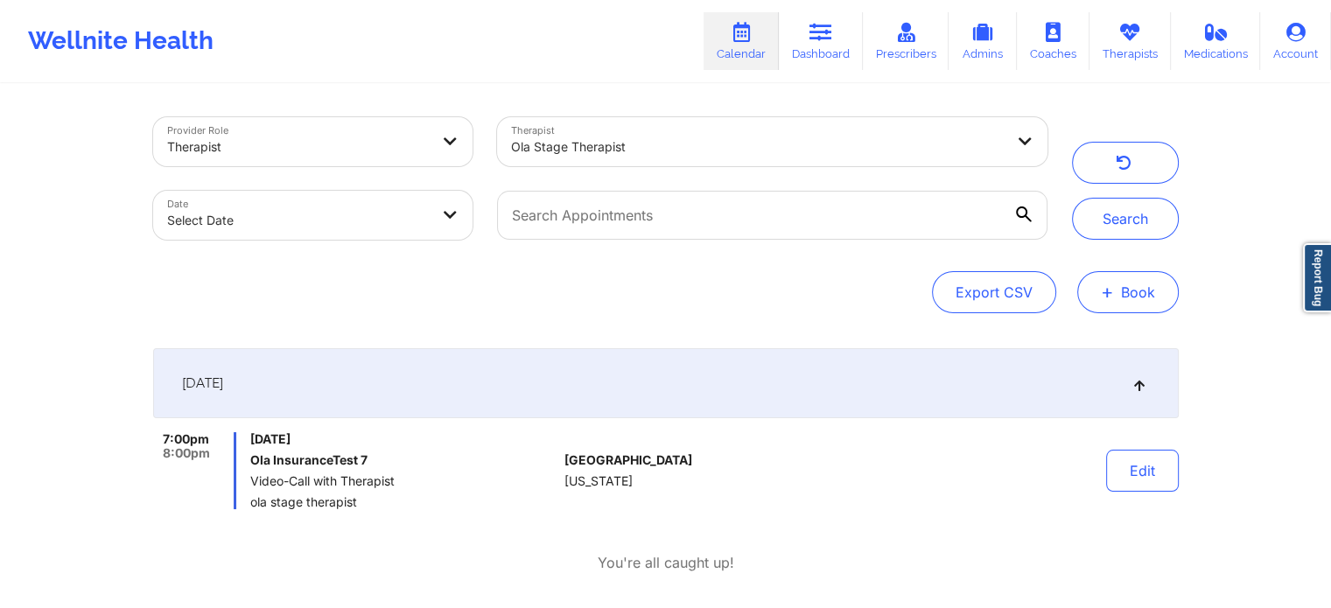
click at [1133, 283] on button "+ Book" at bounding box center [1128, 292] width 102 height 42
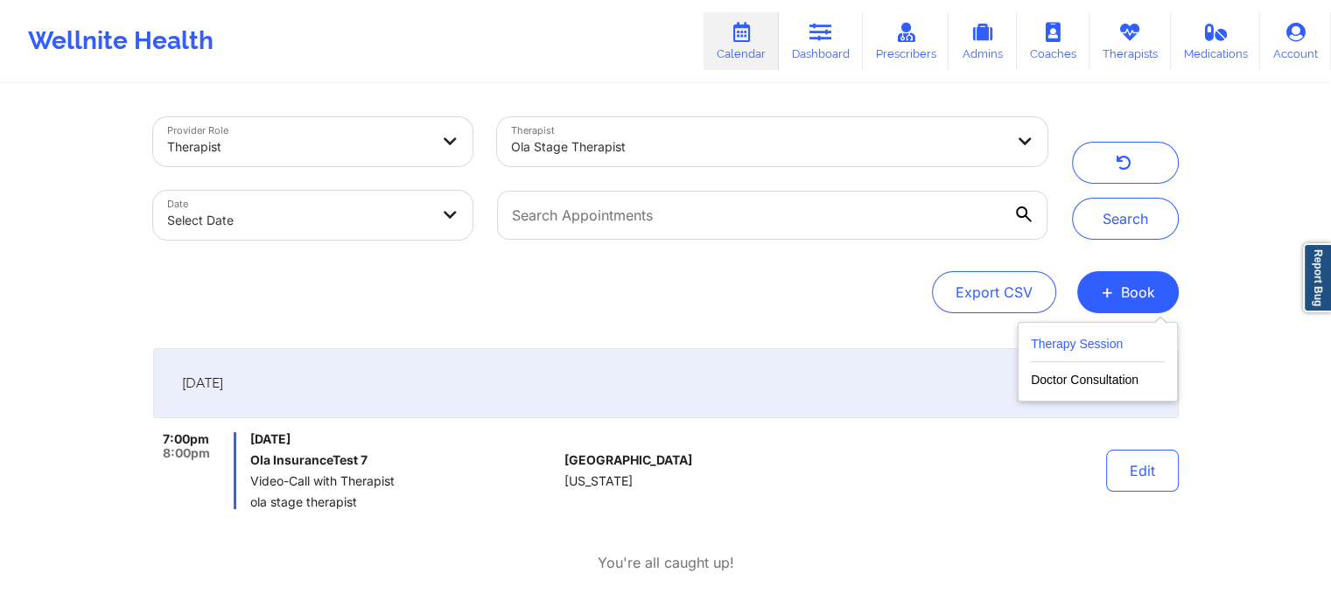
click at [1071, 345] on button "Therapy Session" at bounding box center [1098, 347] width 134 height 29
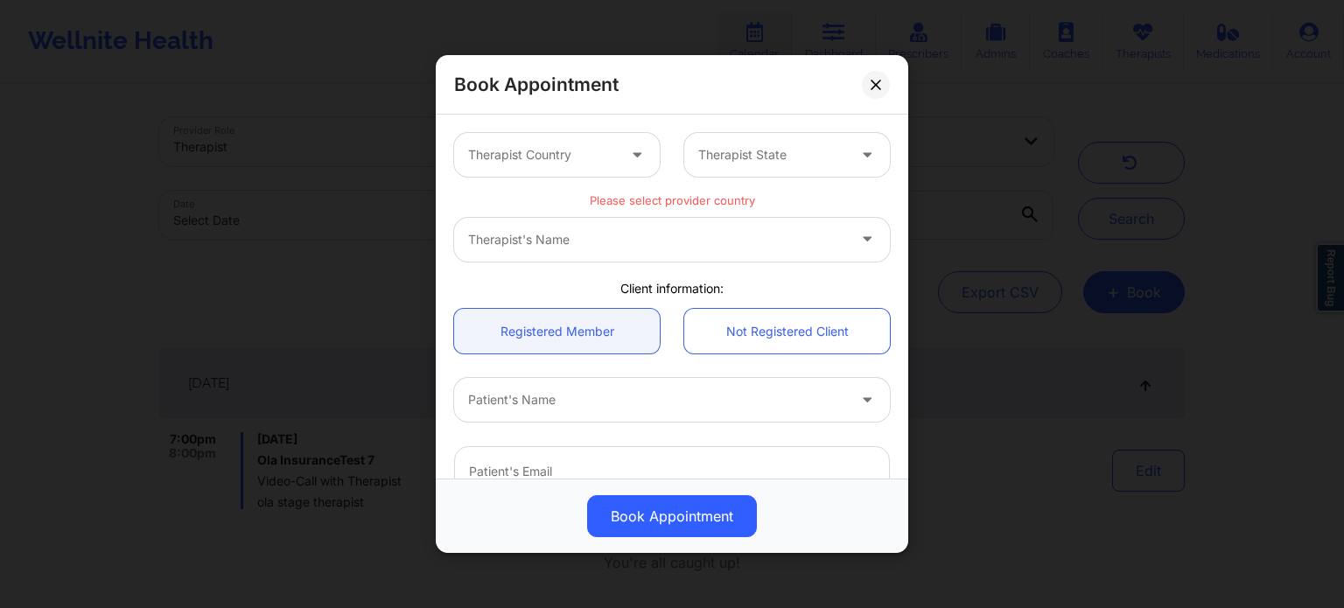
click at [618, 159] on div at bounding box center [639, 155] width 42 height 44
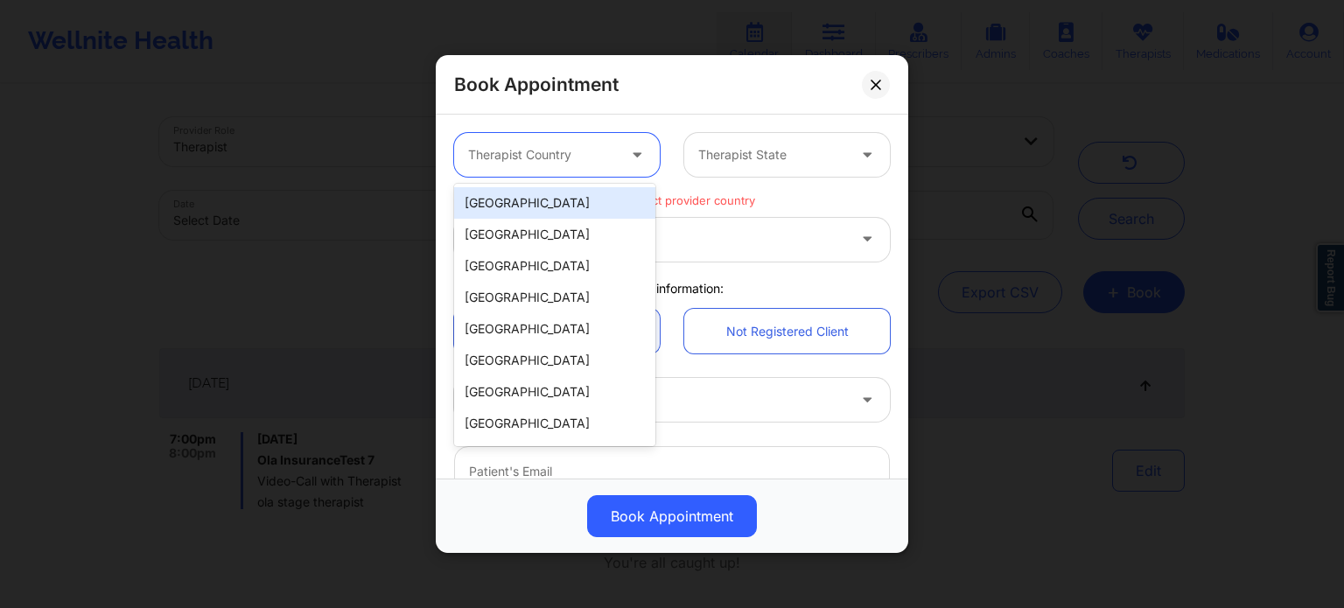
click at [595, 201] on div "[GEOGRAPHIC_DATA]" at bounding box center [554, 203] width 201 height 32
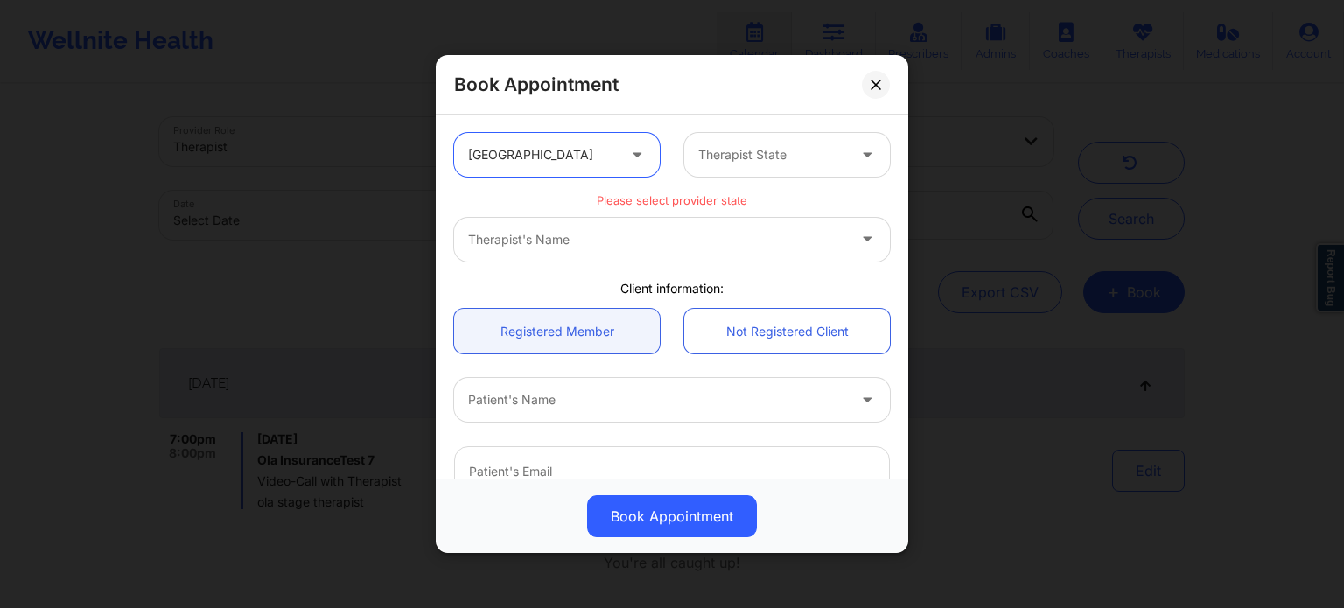
click at [704, 151] on div at bounding box center [772, 154] width 148 height 21
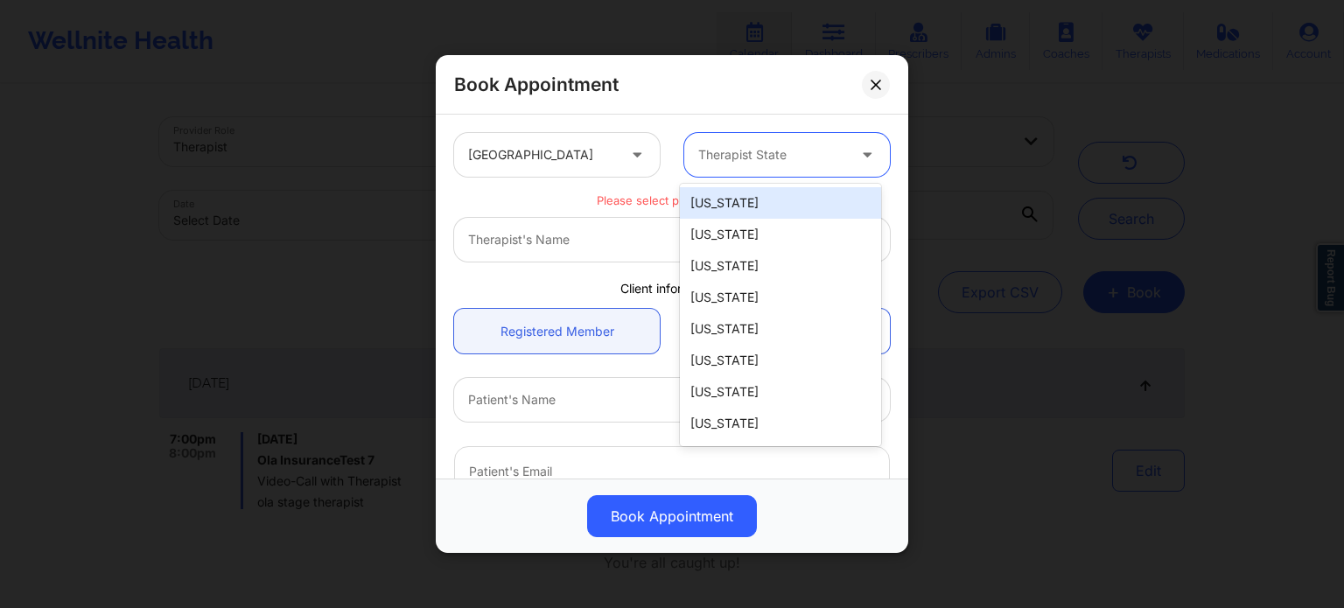
click at [791, 163] on div at bounding box center [772, 154] width 148 height 21
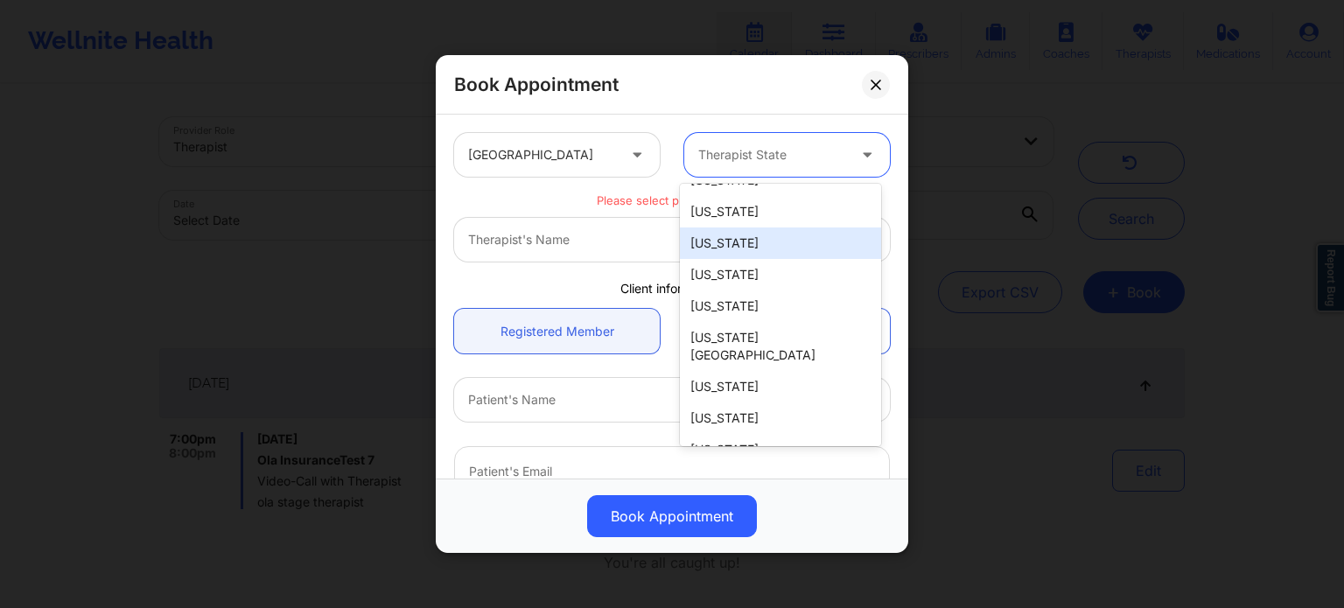
scroll to position [88, 0]
click at [724, 251] on div "[US_STATE]" at bounding box center [780, 242] width 201 height 32
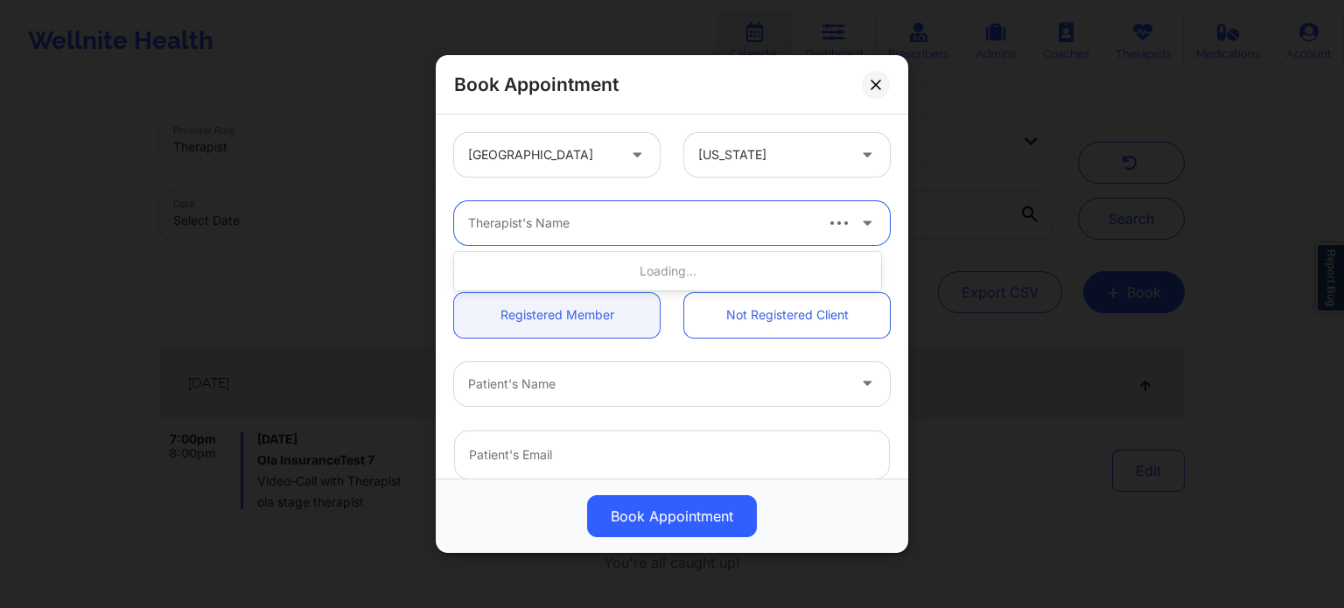
click at [662, 230] on div at bounding box center [639, 223] width 343 height 21
type input "ola stag"
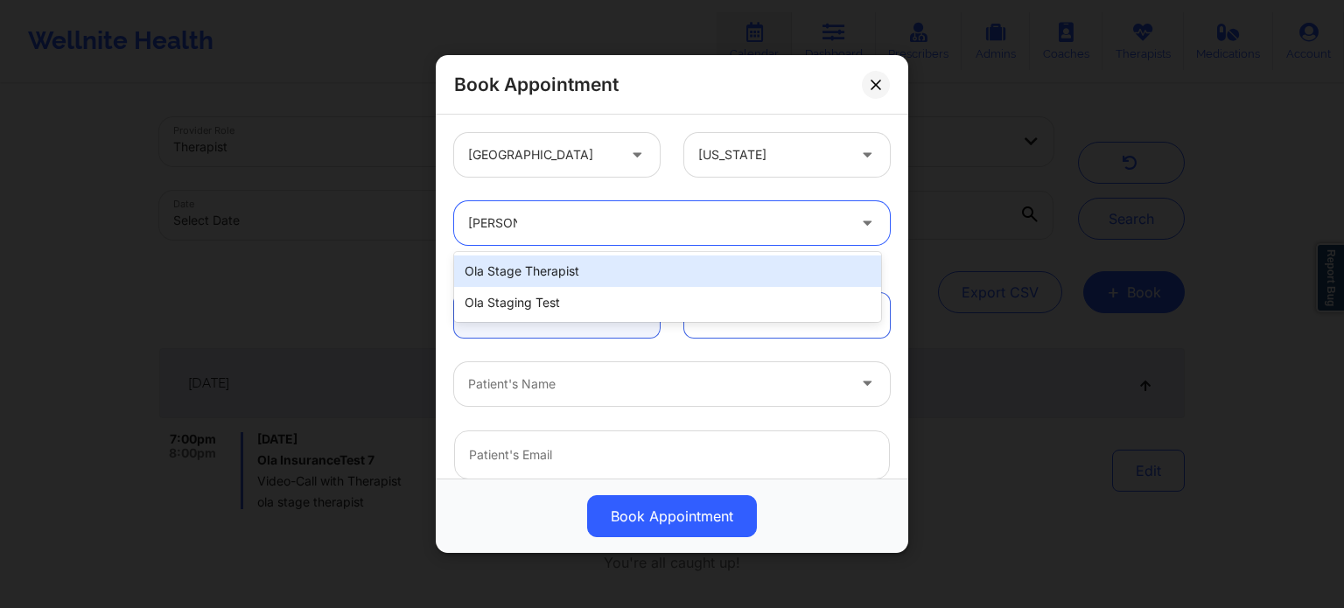
click at [553, 276] on div "ola stage therapist" at bounding box center [667, 272] width 427 height 32
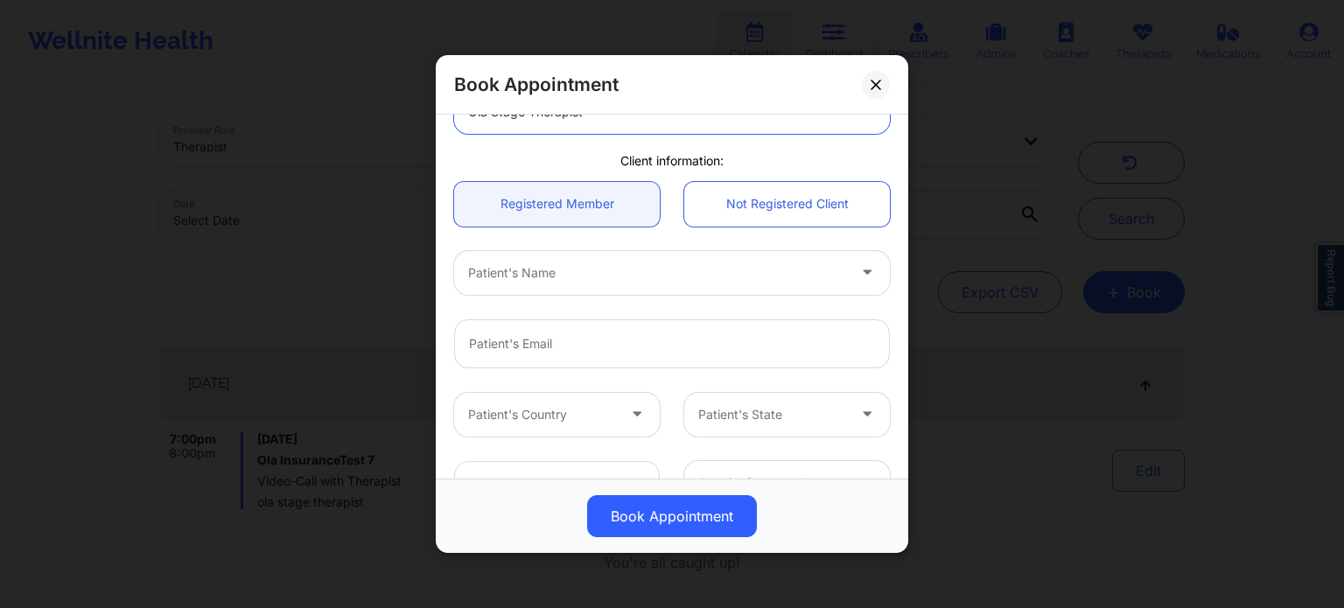
scroll to position [175, 0]
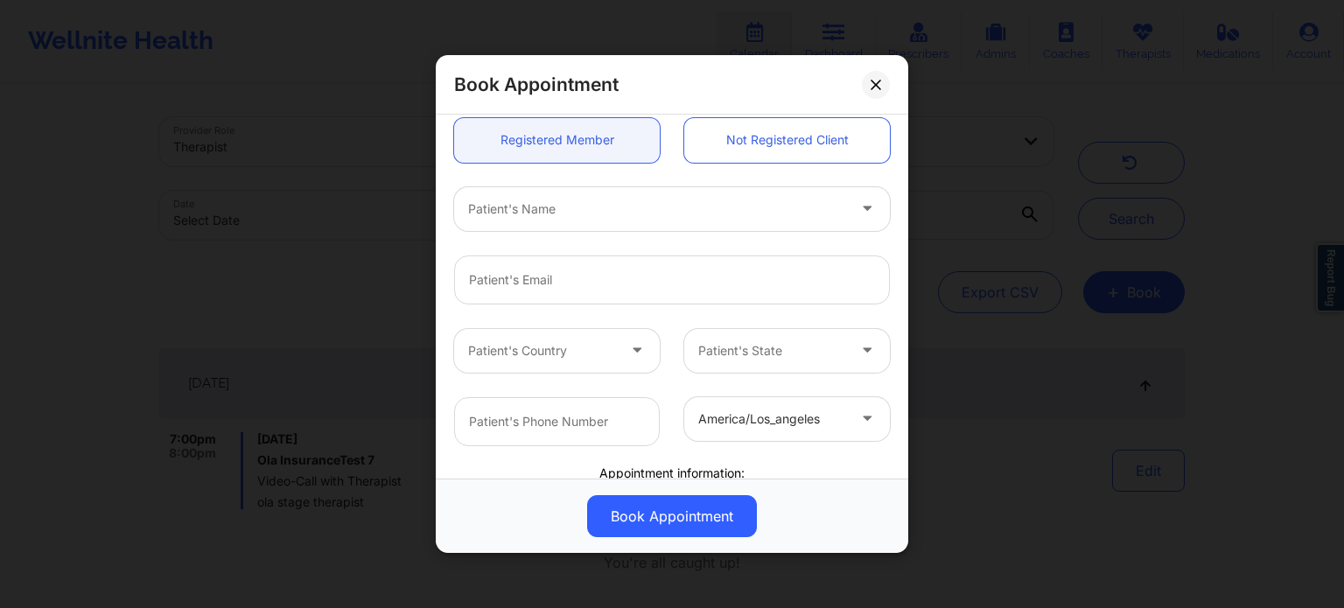
click at [594, 214] on div at bounding box center [657, 209] width 378 height 21
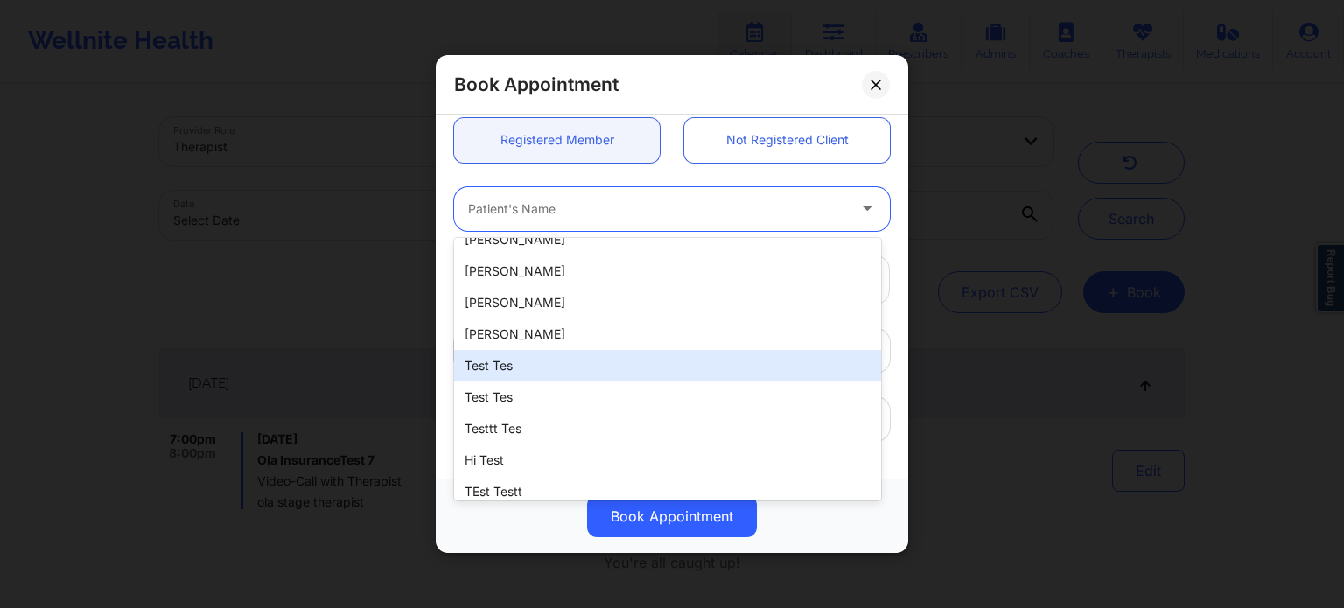
scroll to position [263, 0]
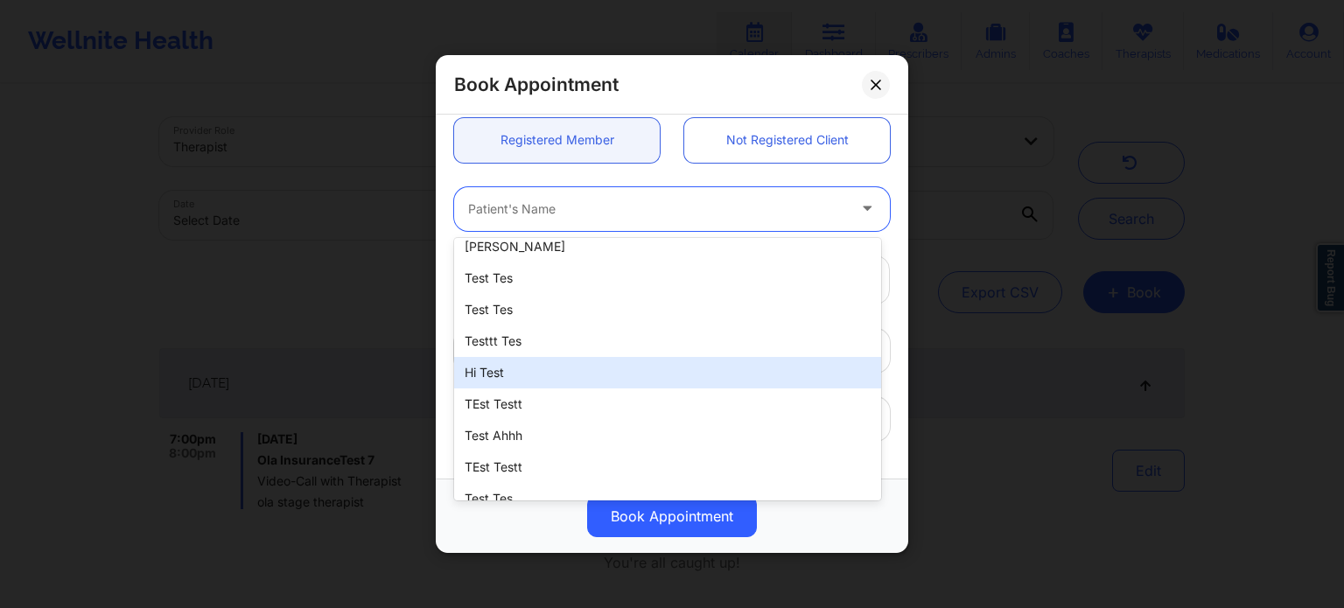
click at [529, 376] on div "Hi Test" at bounding box center [667, 373] width 427 height 32
type input "qefqwf@sjfb.com"
type input "+11234545335"
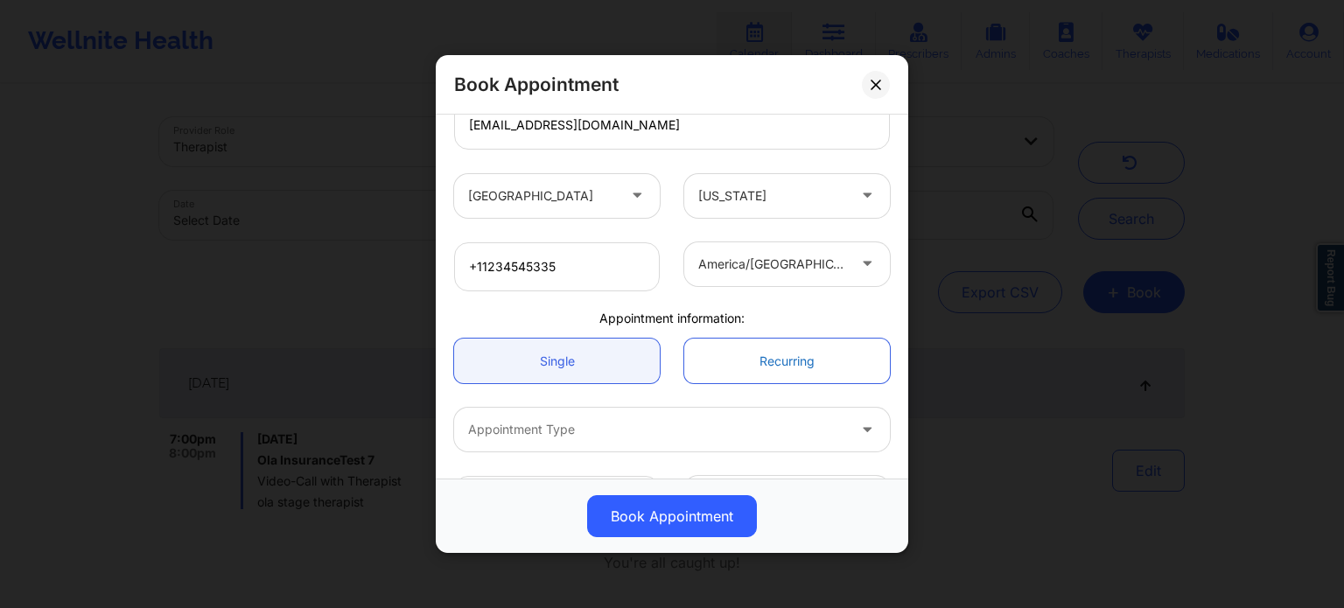
scroll to position [350, 0]
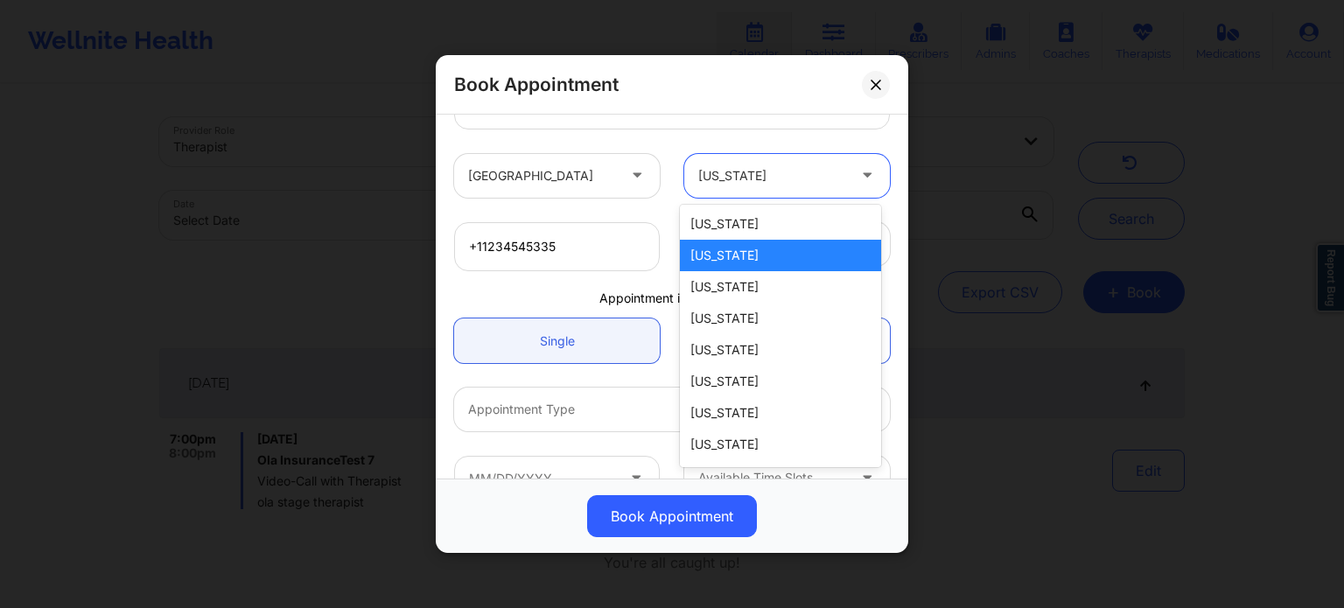
click at [850, 181] on div at bounding box center [869, 176] width 42 height 44
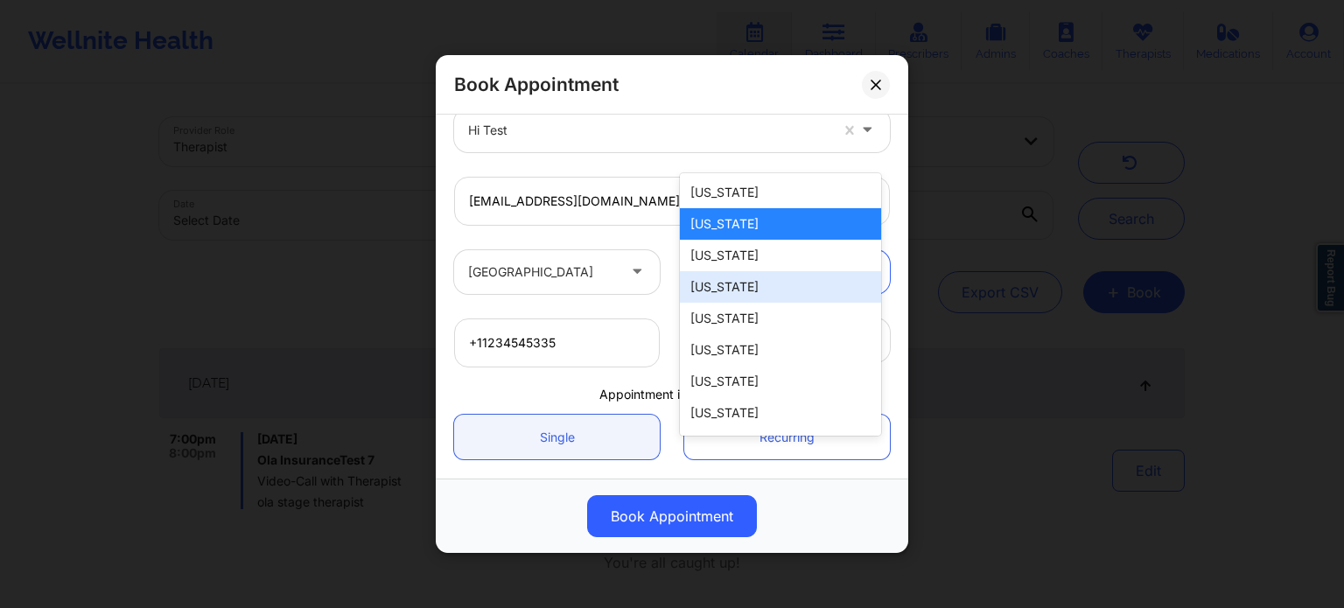
scroll to position [389, 0]
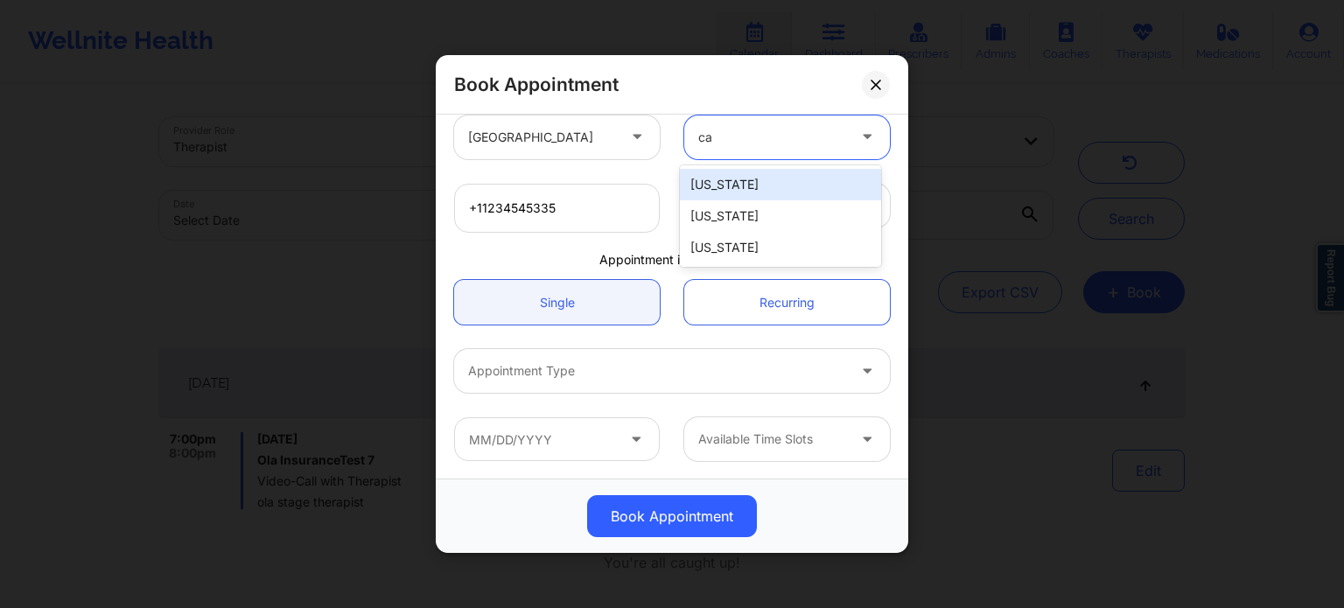
type input "cal"
click at [721, 183] on div "[US_STATE]" at bounding box center [780, 185] width 201 height 32
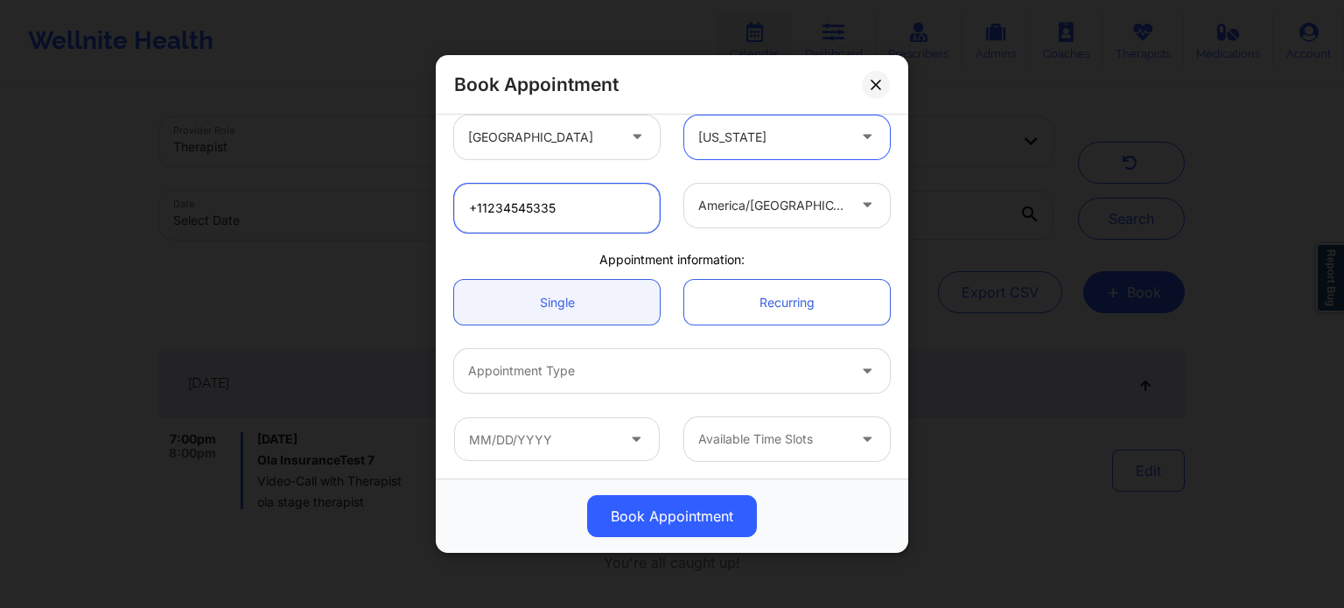
click at [586, 208] on input "+11234545335" at bounding box center [557, 208] width 206 height 49
click at [560, 249] on div "United States California ola stage therapist Client information: Registered Mem…" at bounding box center [672, 102] width 460 height 741
click at [836, 206] on div at bounding box center [772, 205] width 148 height 21
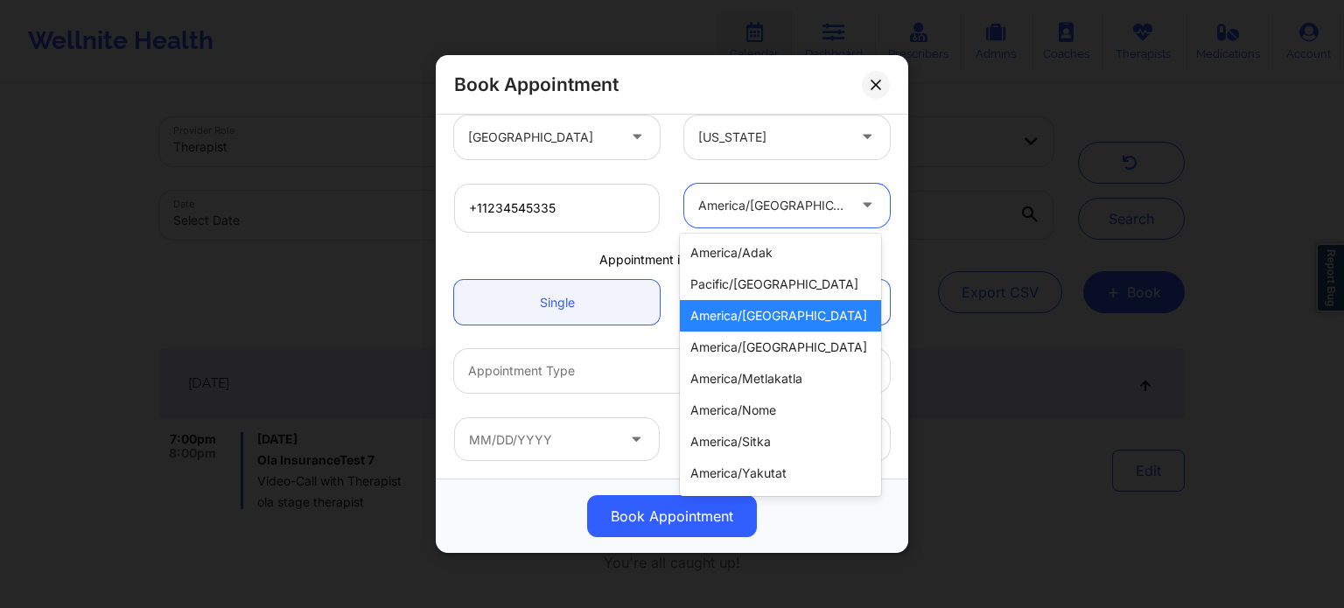
click at [687, 173] on div "+11234545335 29 results available. Use Up and Down to choose options, press Ent…" at bounding box center [672, 209] width 460 height 74
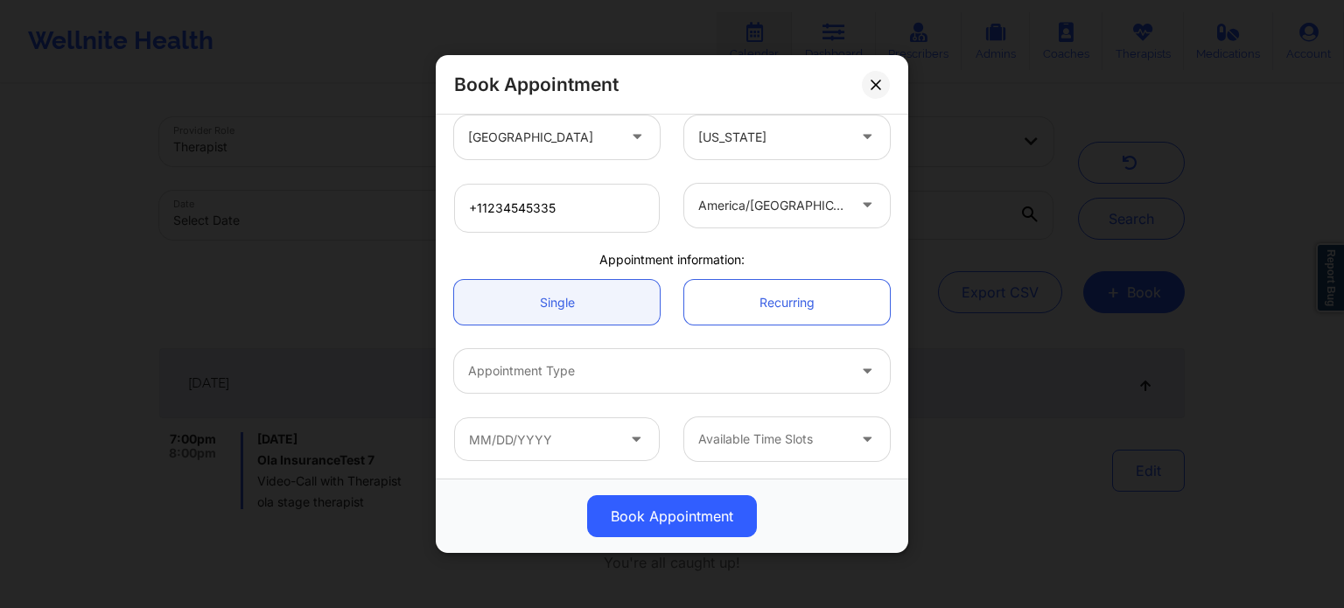
click at [688, 367] on div at bounding box center [657, 371] width 378 height 21
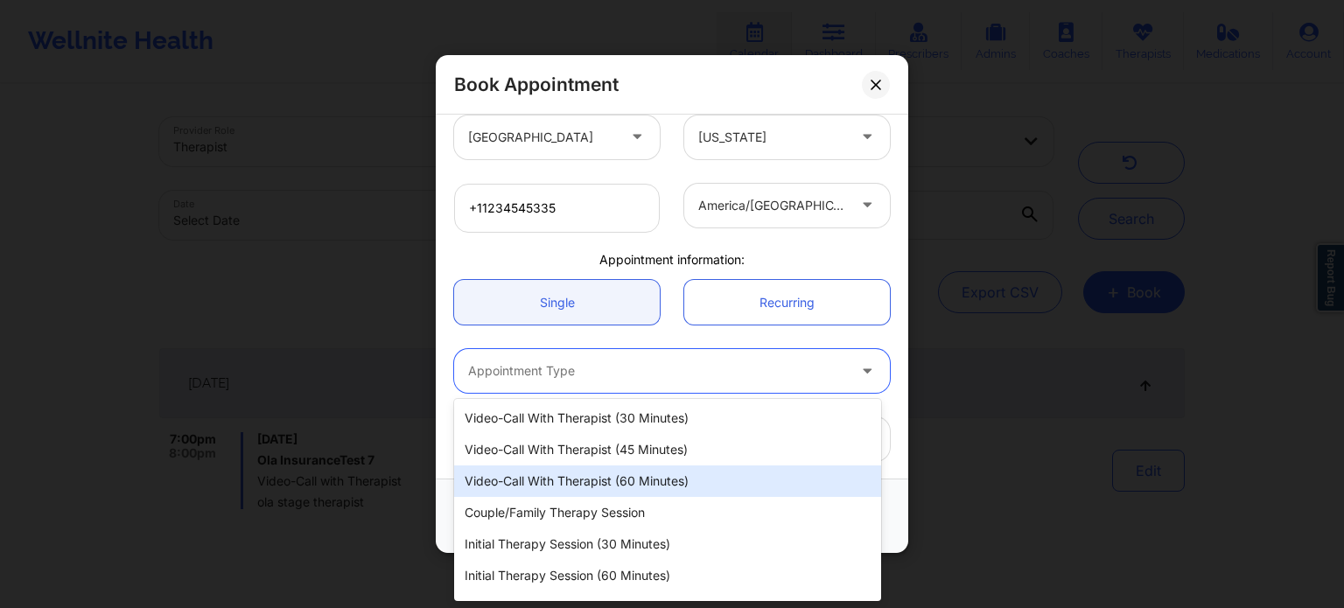
click at [557, 479] on div "Video-Call with Therapist (60 minutes)" at bounding box center [667, 482] width 427 height 32
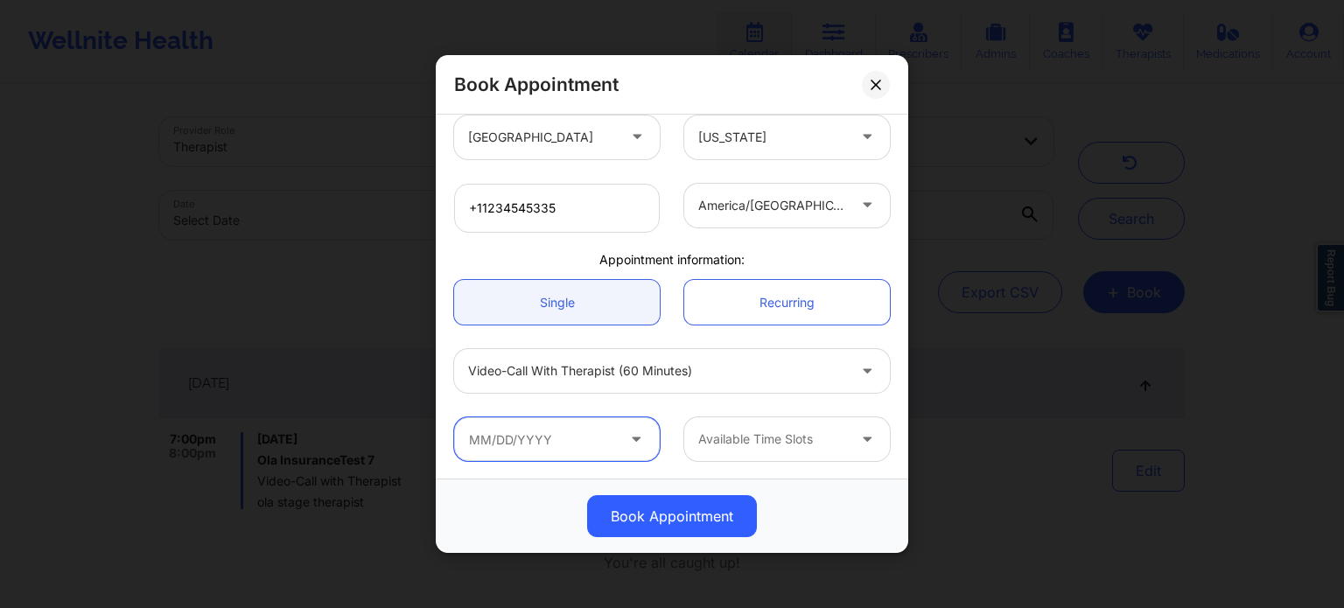
click at [522, 439] on input "text" at bounding box center [557, 439] width 206 height 44
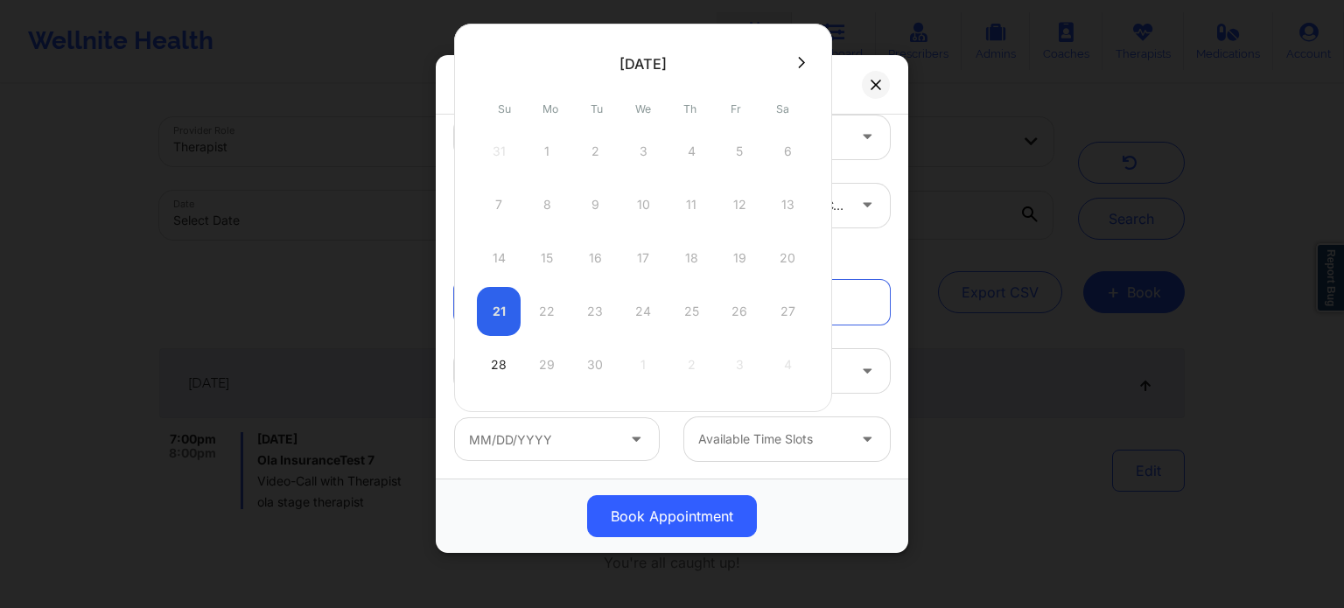
click at [494, 317] on div "21 22 23 24 25 26 27" at bounding box center [643, 311] width 333 height 49
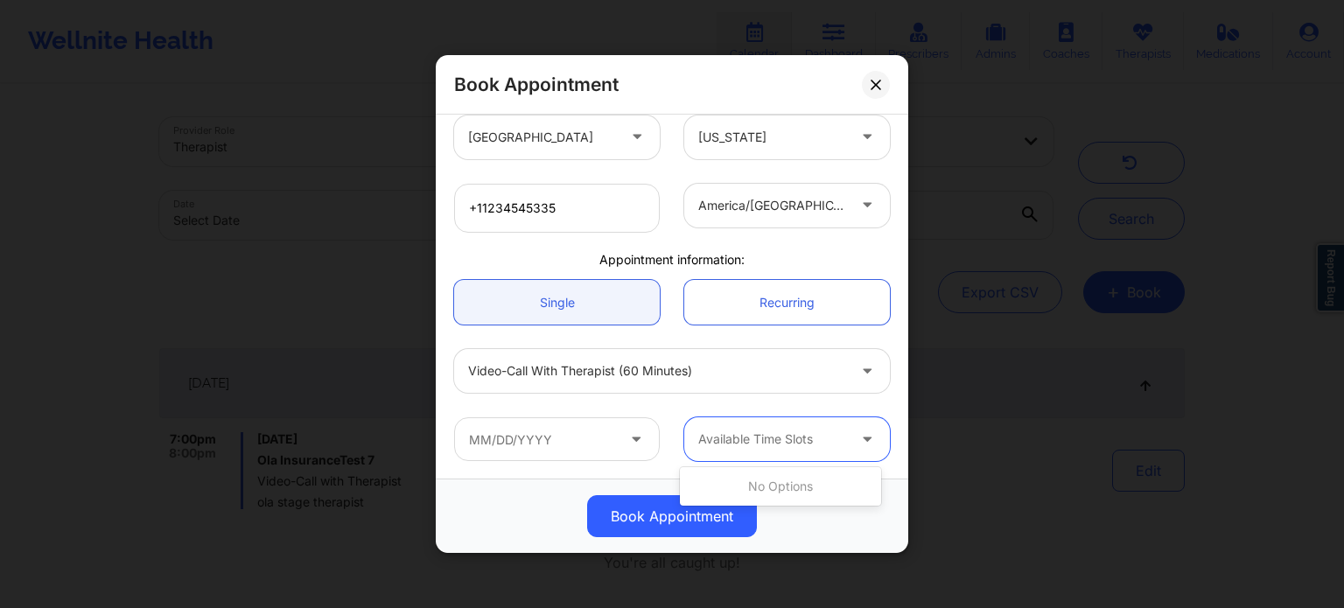
click at [757, 443] on div at bounding box center [772, 439] width 148 height 21
click at [774, 440] on div at bounding box center [772, 439] width 148 height 21
click at [824, 435] on div at bounding box center [772, 439] width 148 height 21
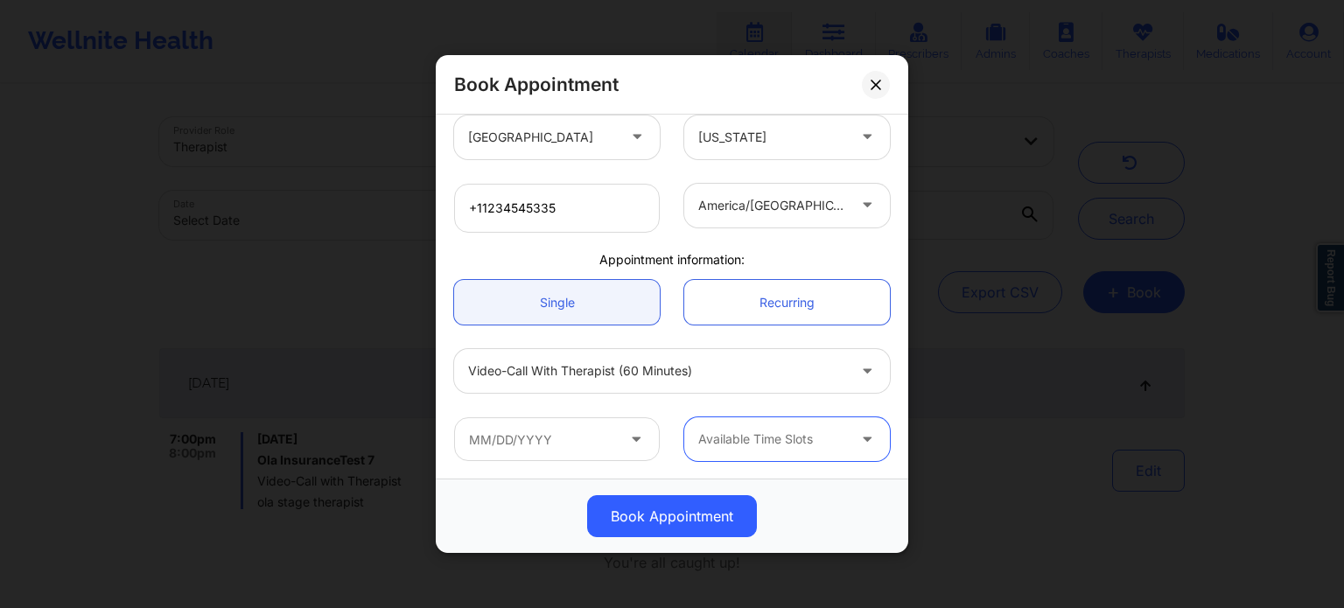
click at [824, 435] on div at bounding box center [772, 439] width 148 height 21
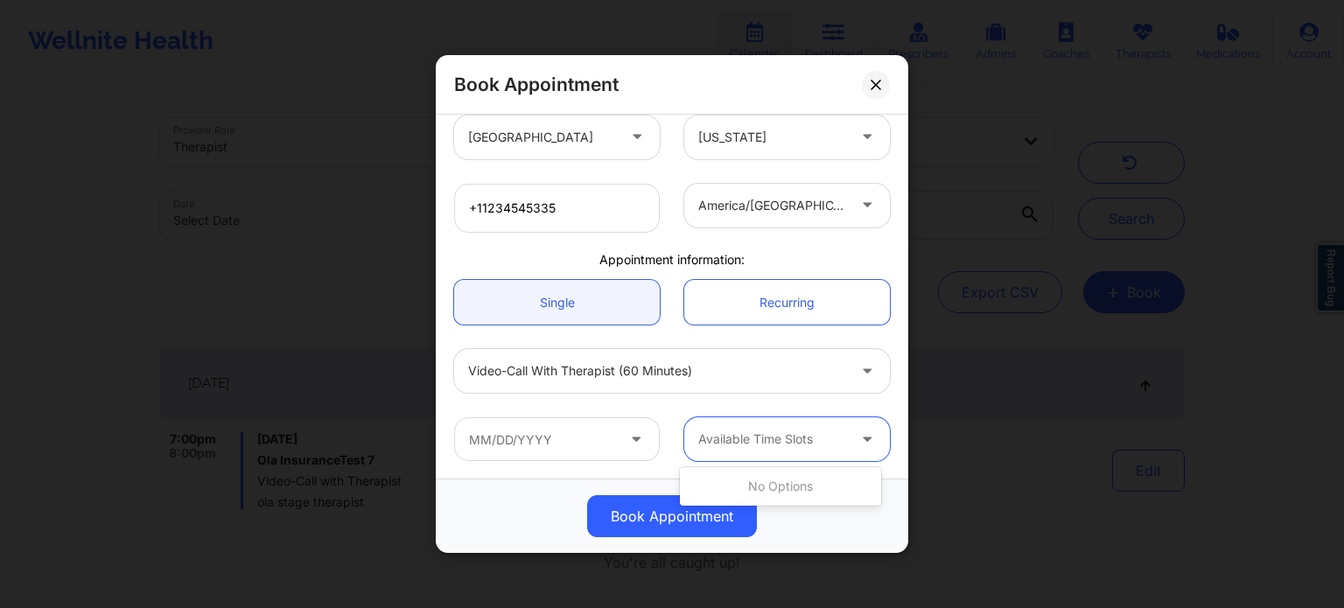
click at [824, 435] on div at bounding box center [772, 439] width 148 height 21
click at [823, 435] on div at bounding box center [772, 439] width 148 height 21
click at [875, 73] on button at bounding box center [876, 85] width 28 height 28
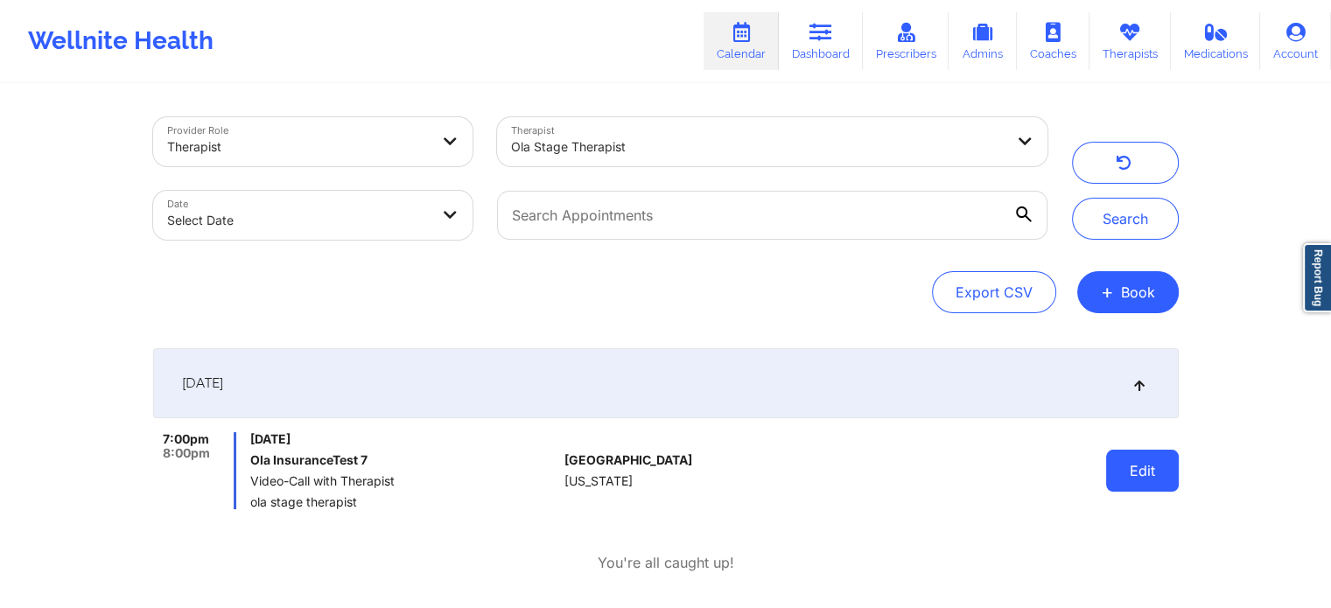
click at [1130, 472] on button "Edit" at bounding box center [1142, 471] width 73 height 42
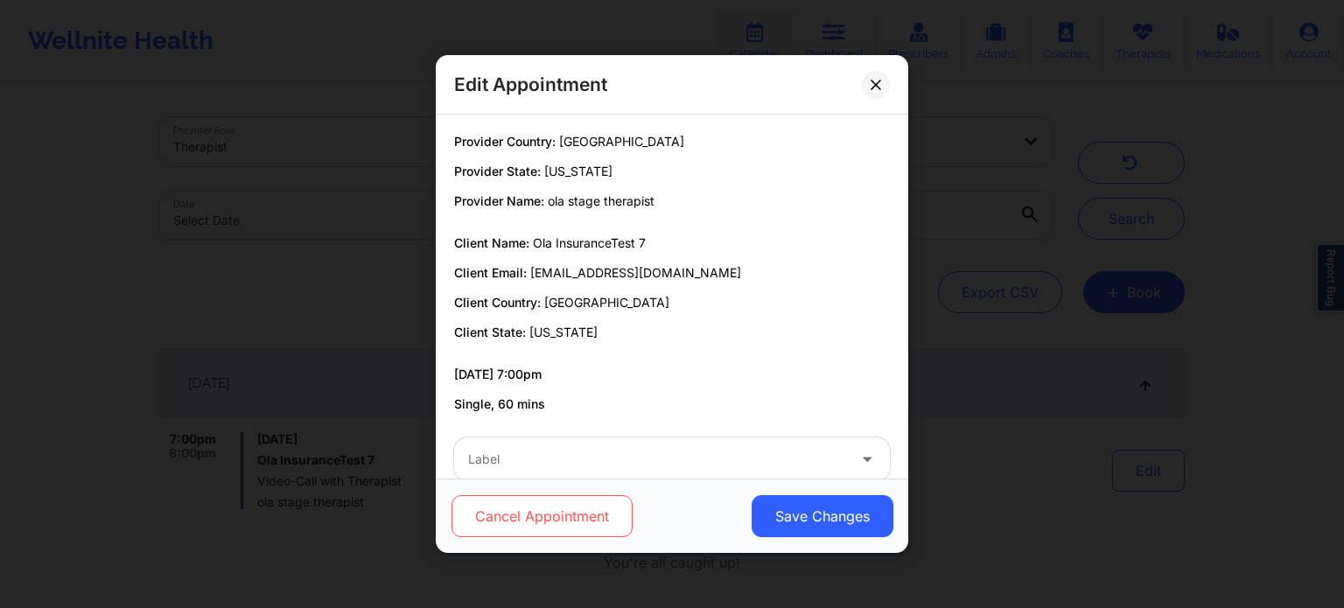
click at [512, 522] on button "Cancel Appointment" at bounding box center [542, 516] width 181 height 42
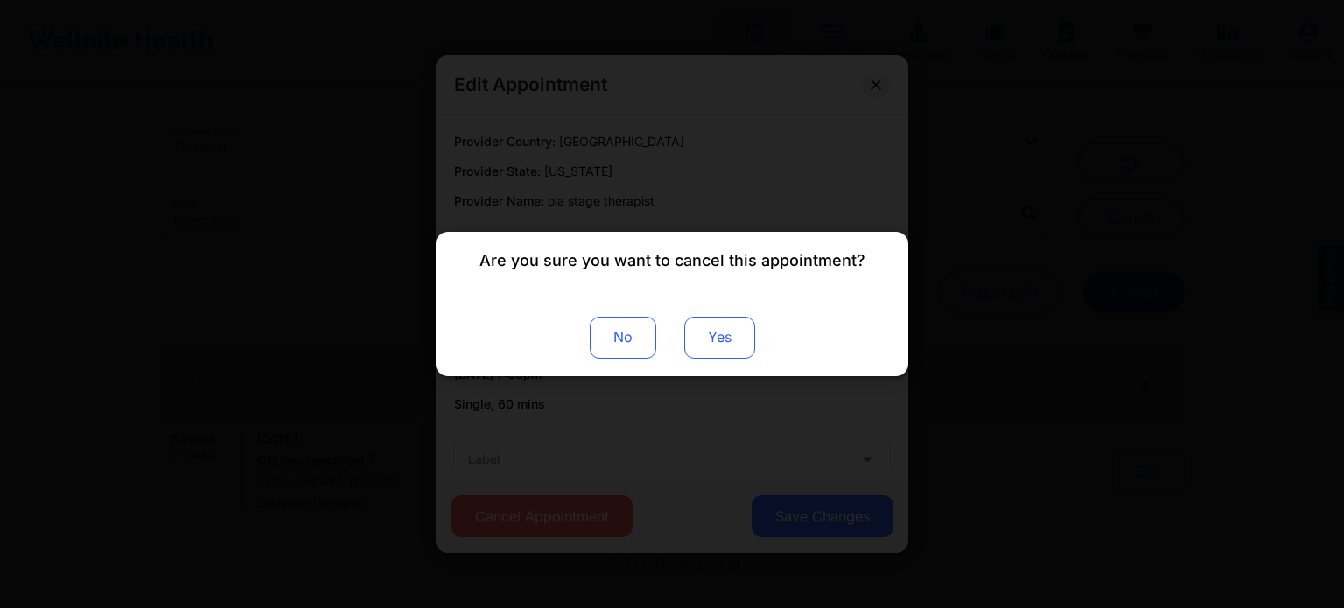
click at [714, 335] on button "Yes" at bounding box center [719, 338] width 71 height 42
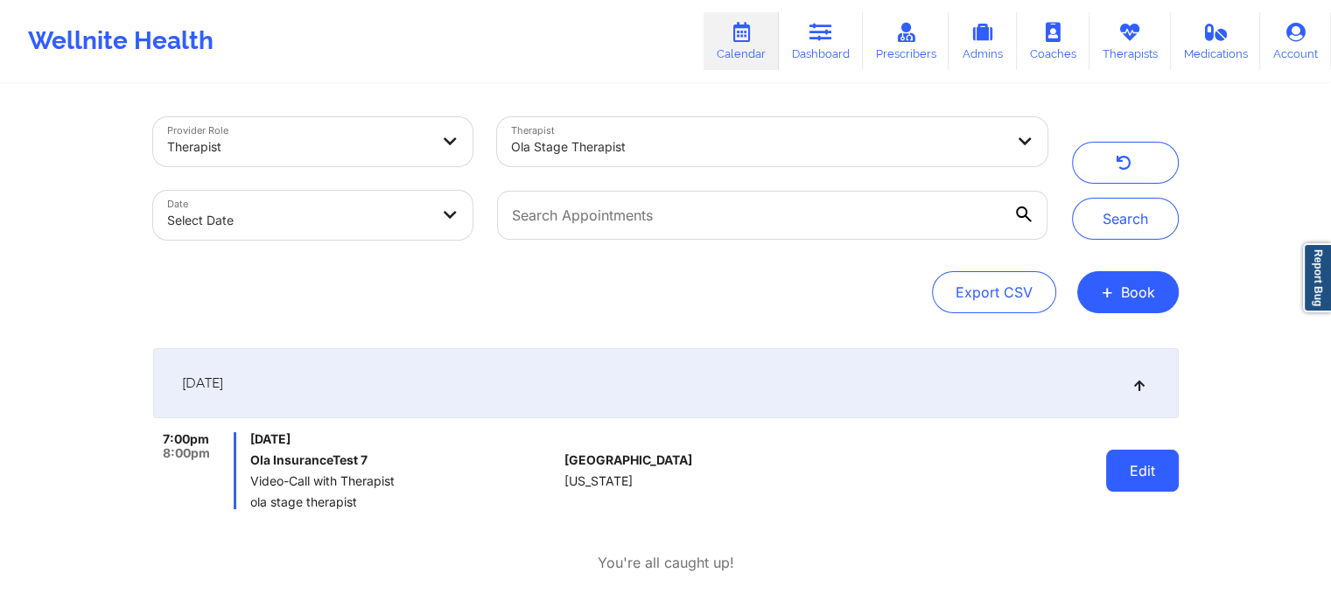
click at [1124, 459] on button "Edit" at bounding box center [1142, 471] width 73 height 42
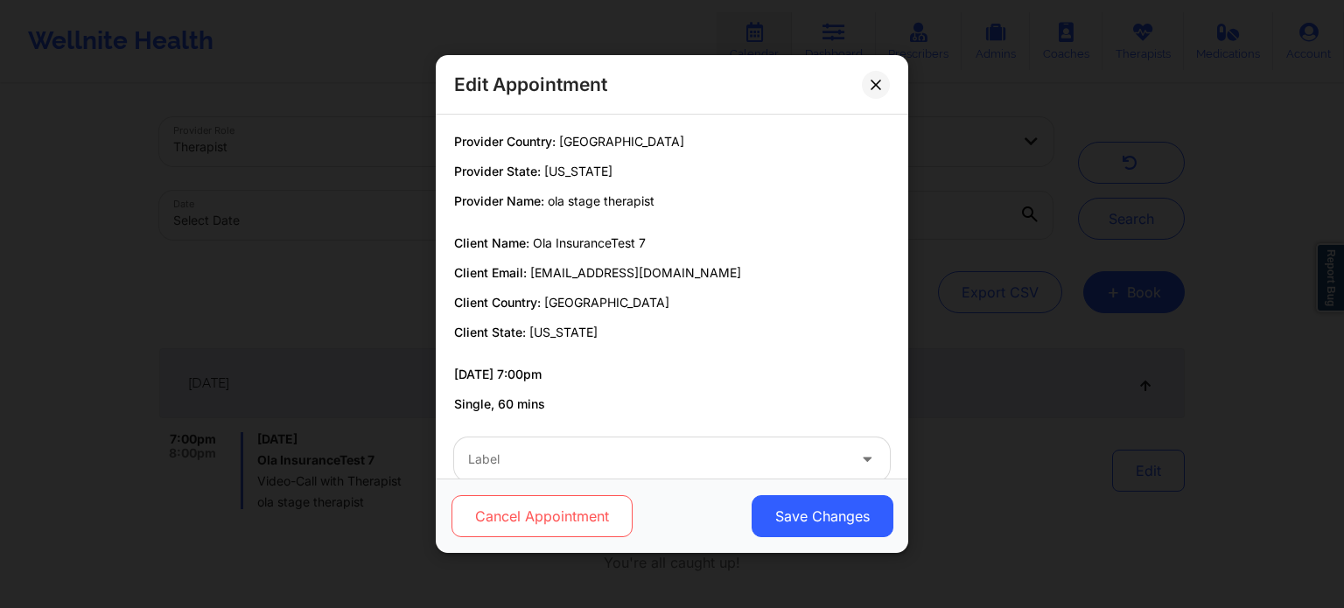
click at [600, 511] on button "Cancel Appointment" at bounding box center [542, 516] width 181 height 42
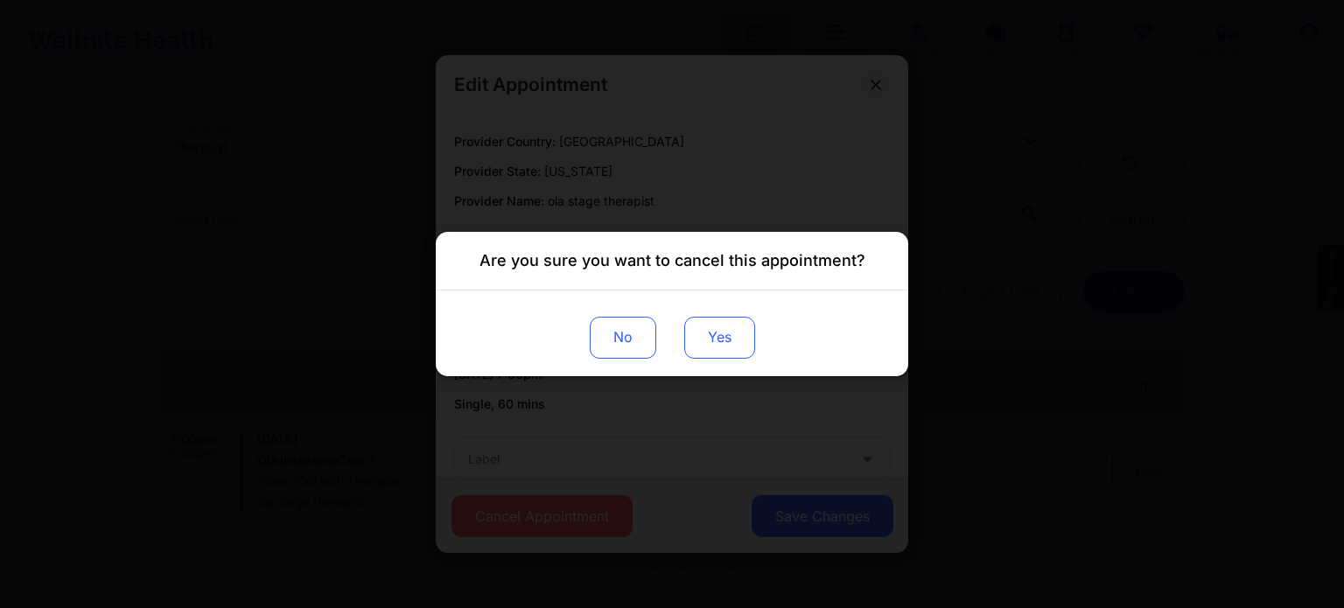
click at [705, 345] on button "Yes" at bounding box center [719, 338] width 71 height 42
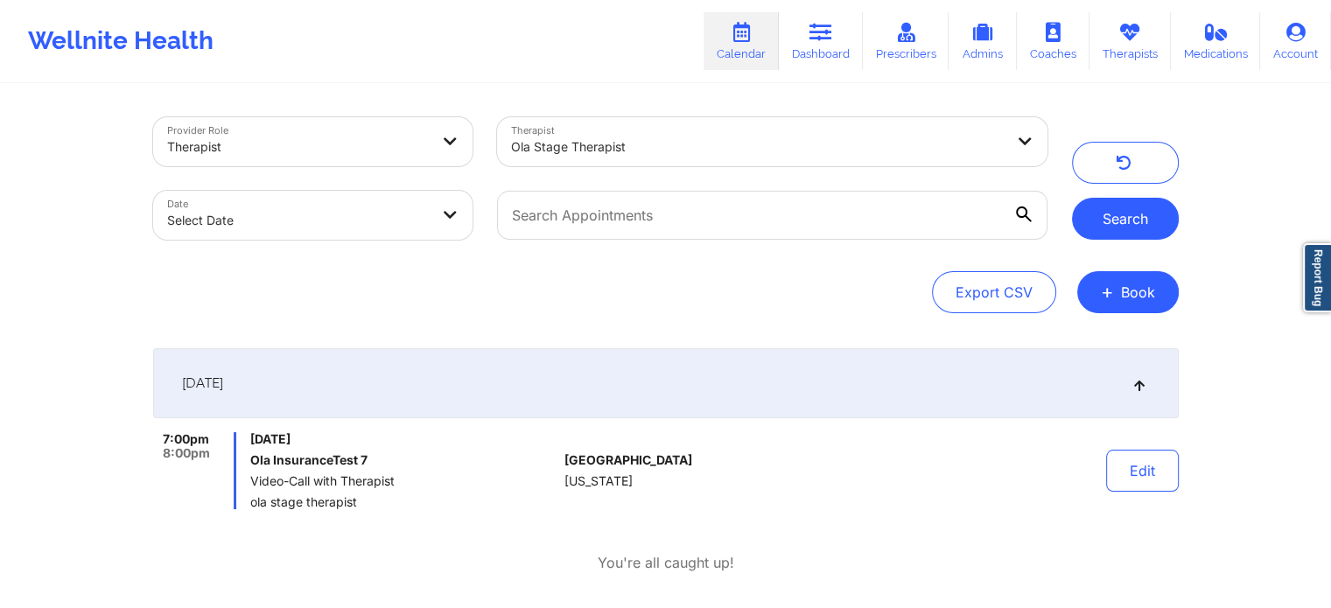
click at [1112, 207] on button "Search" at bounding box center [1125, 219] width 107 height 42
click at [1118, 215] on button "Search" at bounding box center [1125, 219] width 107 height 42
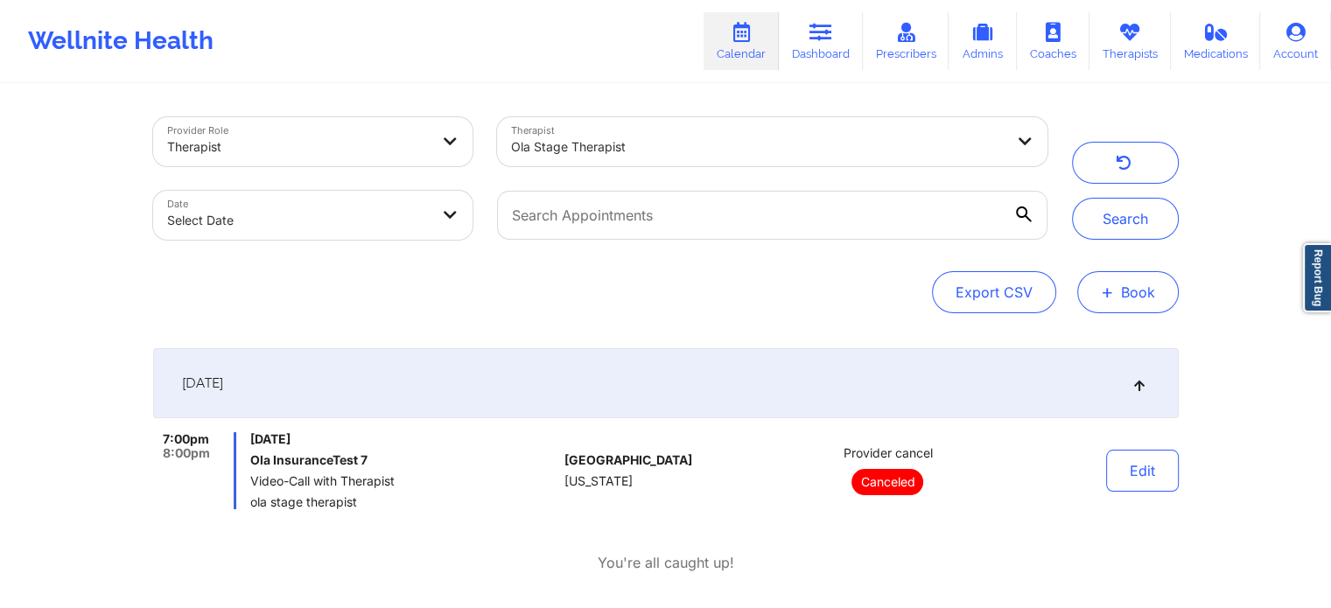
click at [1102, 277] on button "+ Book" at bounding box center [1128, 292] width 102 height 42
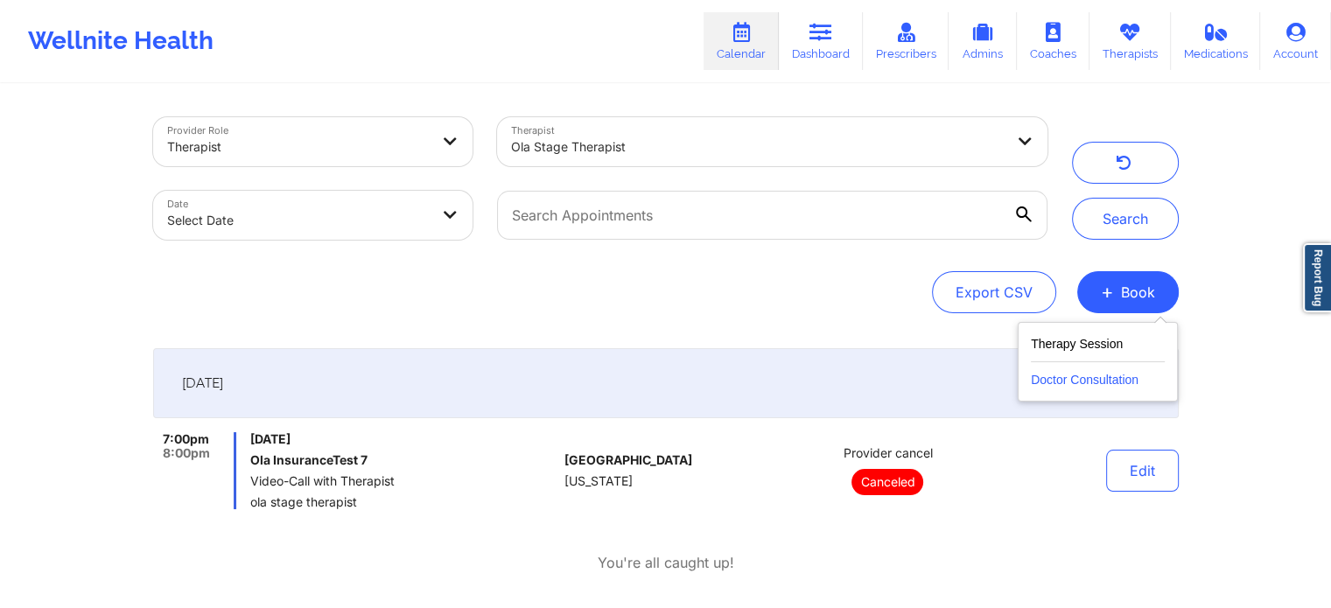
click at [1088, 364] on button "Doctor Consultation" at bounding box center [1098, 376] width 134 height 28
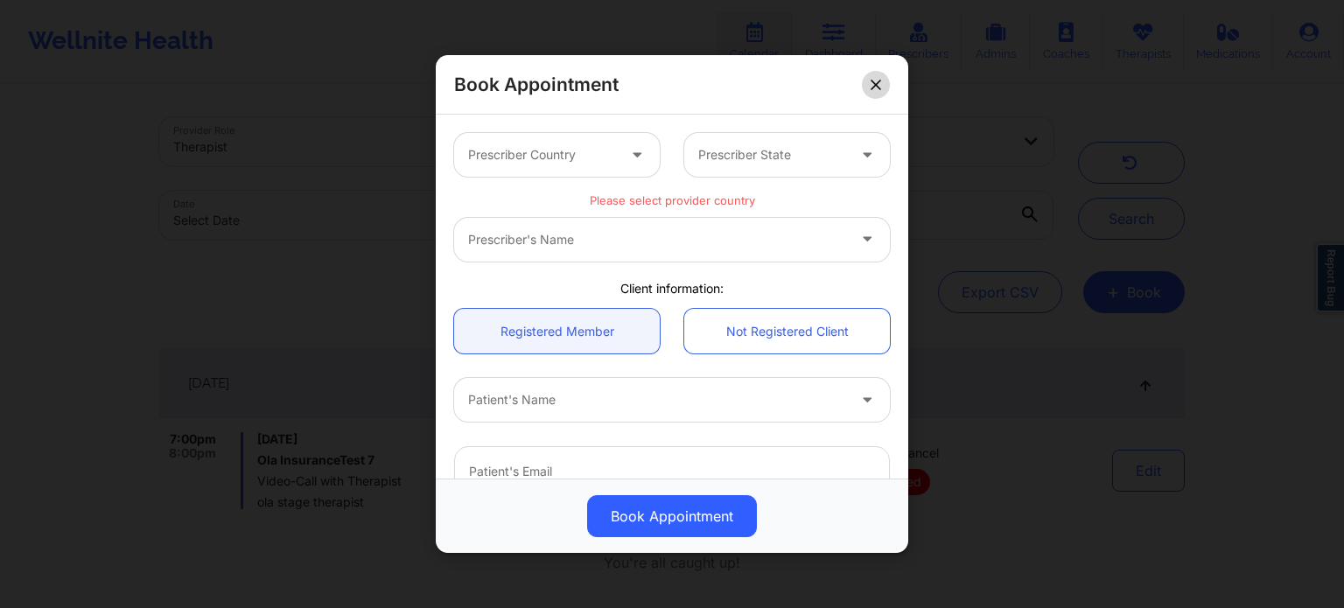
click at [869, 84] on button at bounding box center [876, 85] width 28 height 28
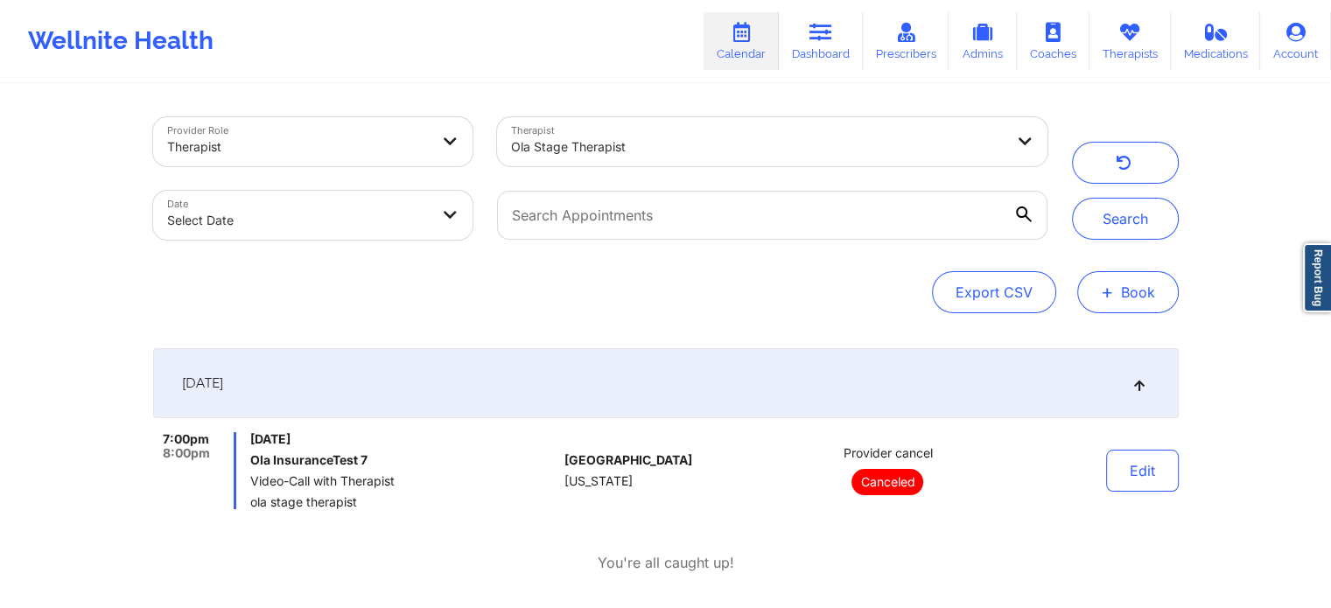
click at [1105, 293] on span "+" at bounding box center [1107, 292] width 13 height 10
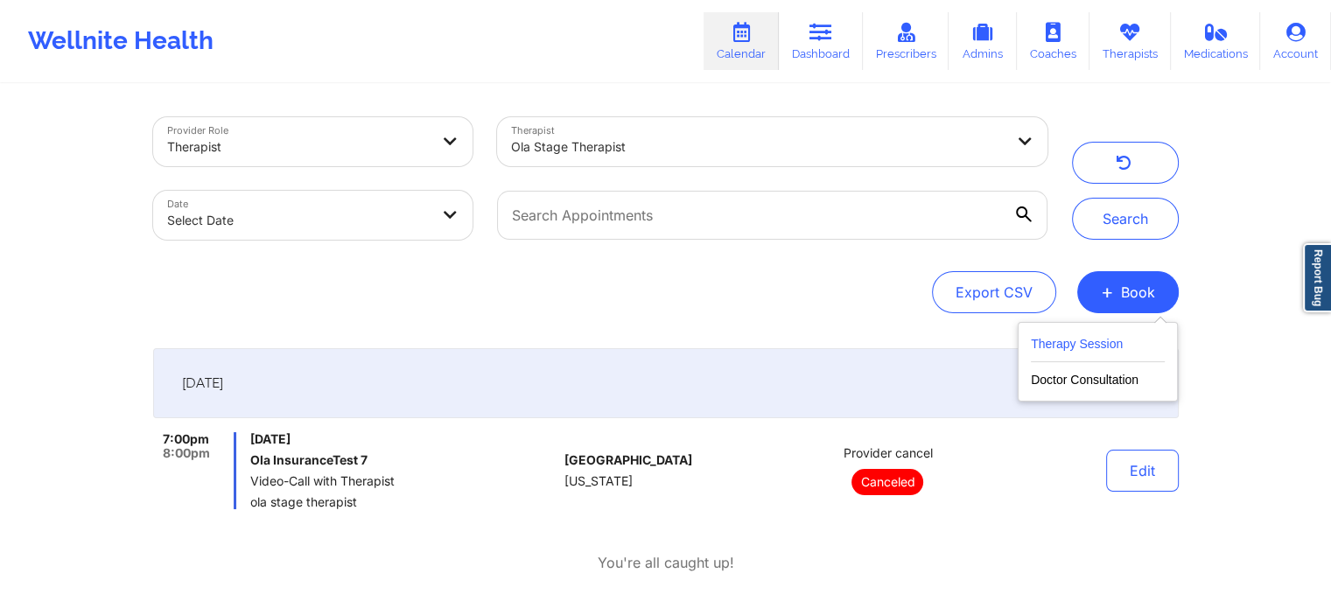
click at [1105, 339] on button "Therapy Session" at bounding box center [1098, 347] width 134 height 29
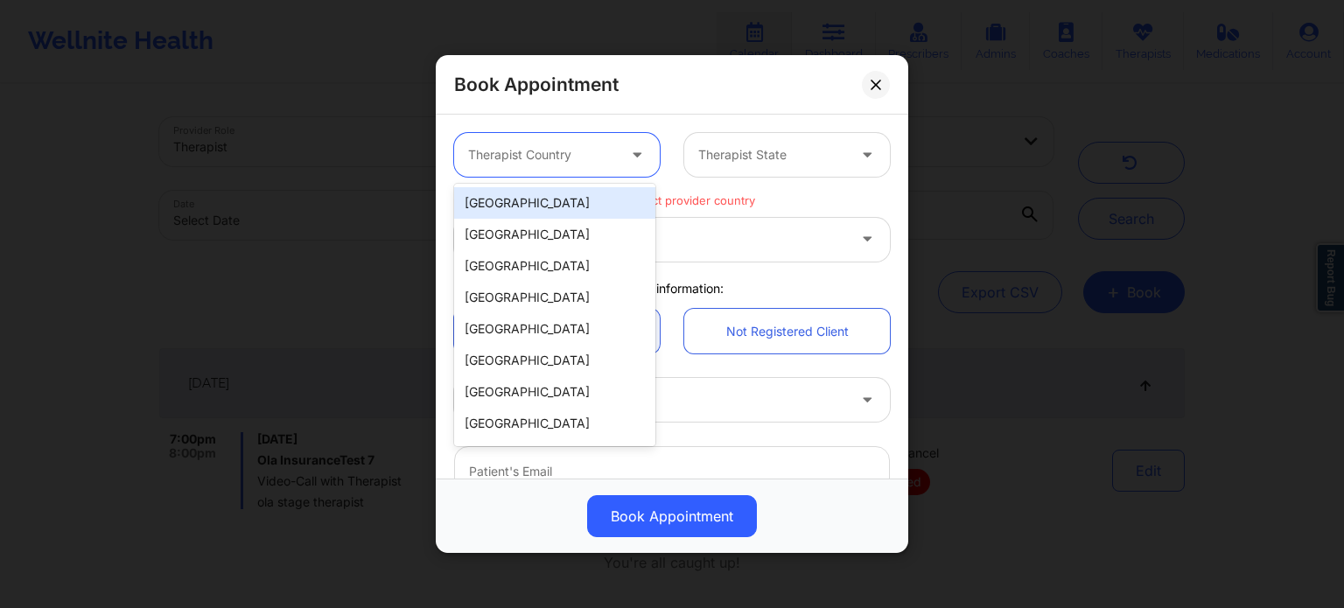
click at [578, 154] on div at bounding box center [542, 154] width 148 height 21
click at [581, 199] on div "[GEOGRAPHIC_DATA]" at bounding box center [554, 203] width 201 height 32
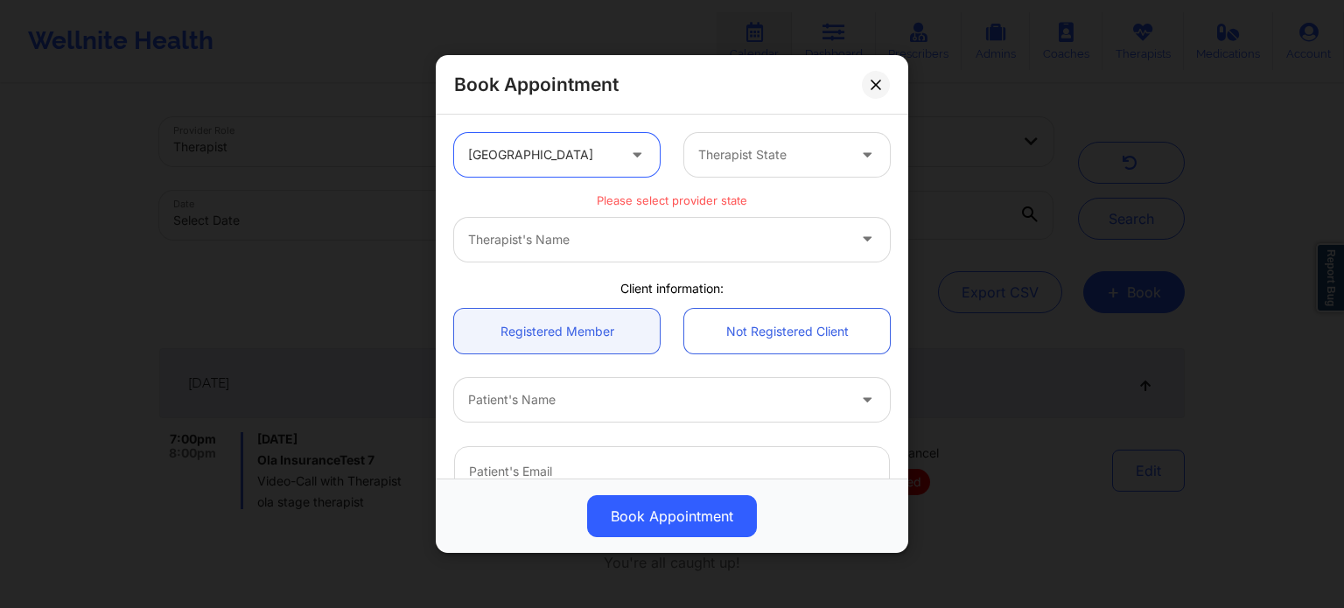
click at [780, 144] on div at bounding box center [772, 154] width 148 height 21
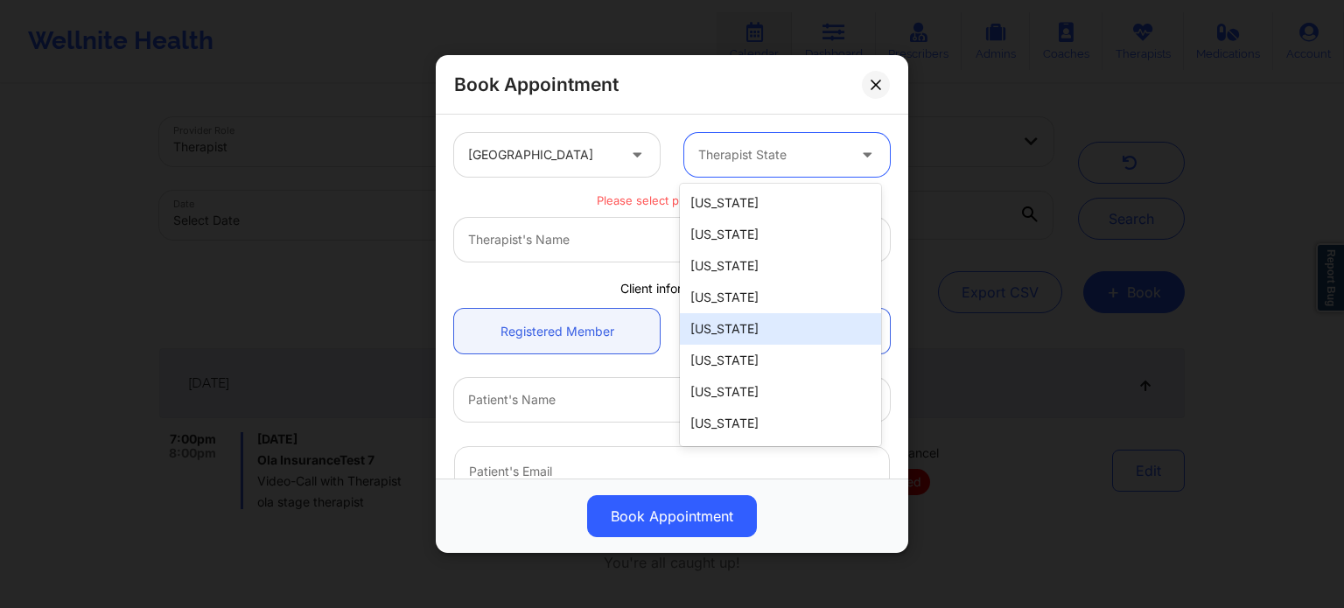
click at [755, 326] on div "[US_STATE]" at bounding box center [780, 329] width 201 height 32
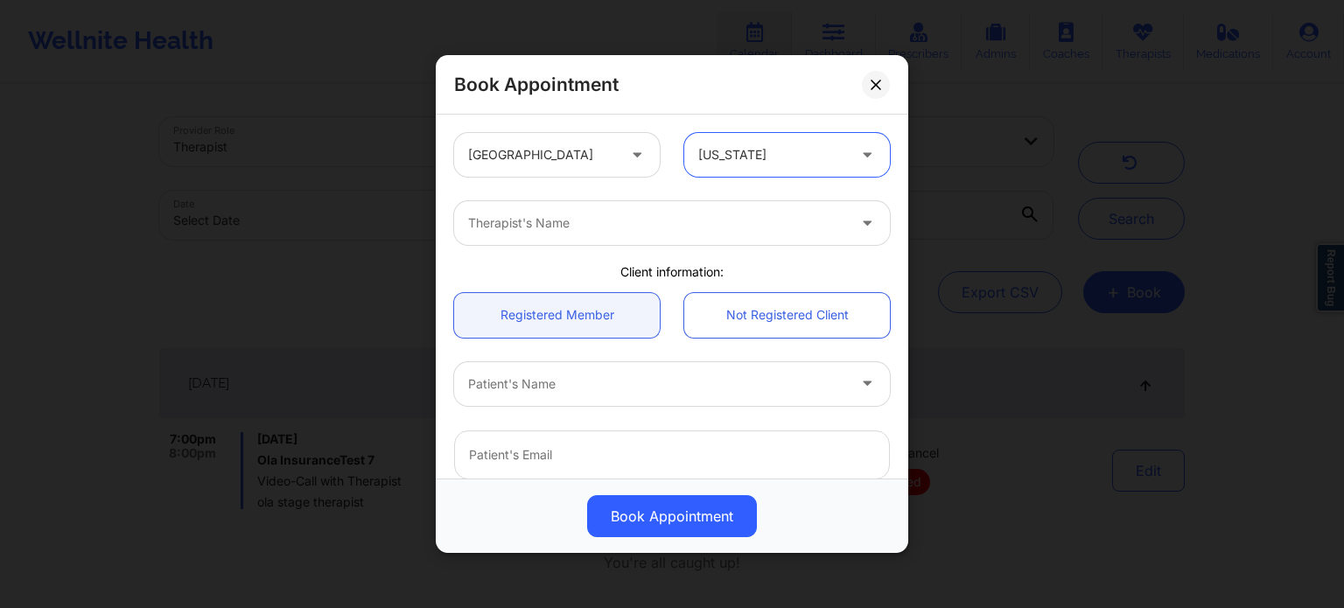
click at [673, 228] on div at bounding box center [657, 223] width 378 height 21
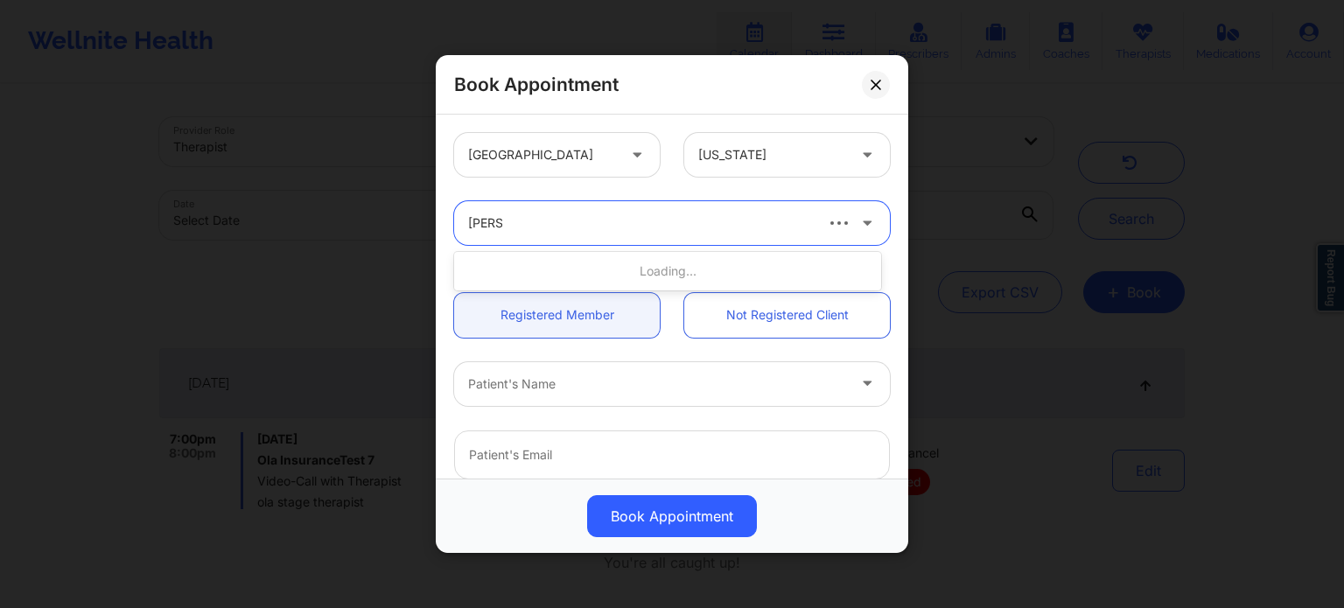
type input "ola stag"
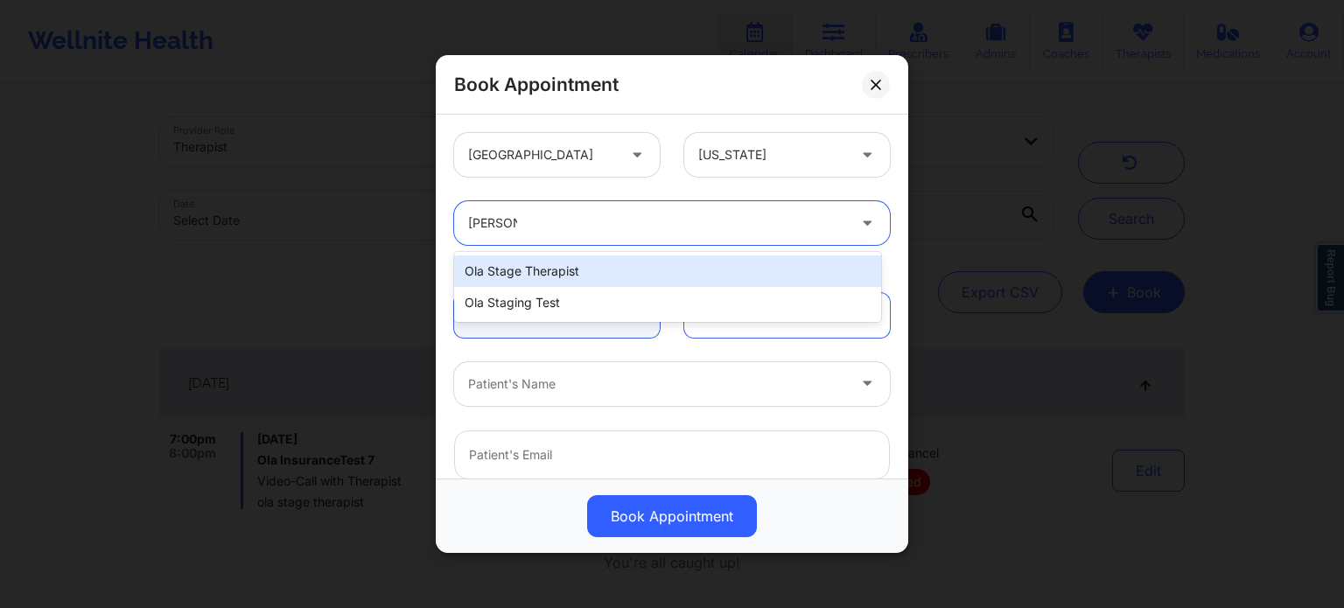
click at [607, 265] on div "ola stage therapist" at bounding box center [667, 272] width 427 height 32
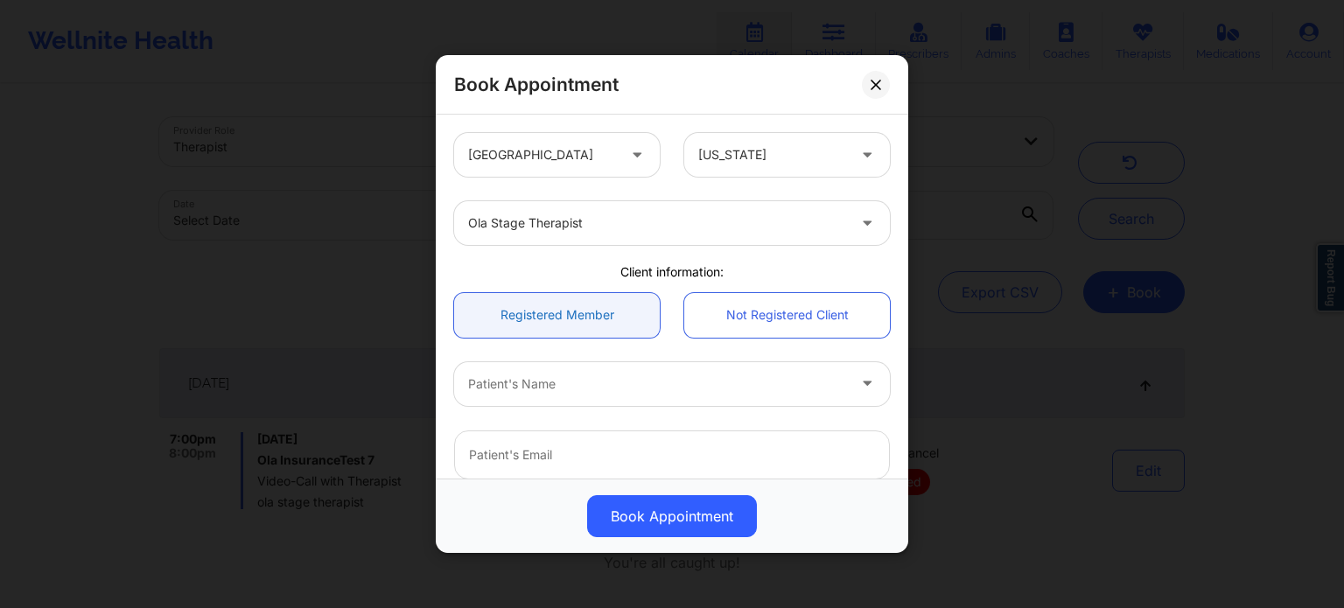
click at [614, 313] on link "Registered Member" at bounding box center [557, 315] width 206 height 45
click at [592, 392] on div at bounding box center [657, 384] width 378 height 21
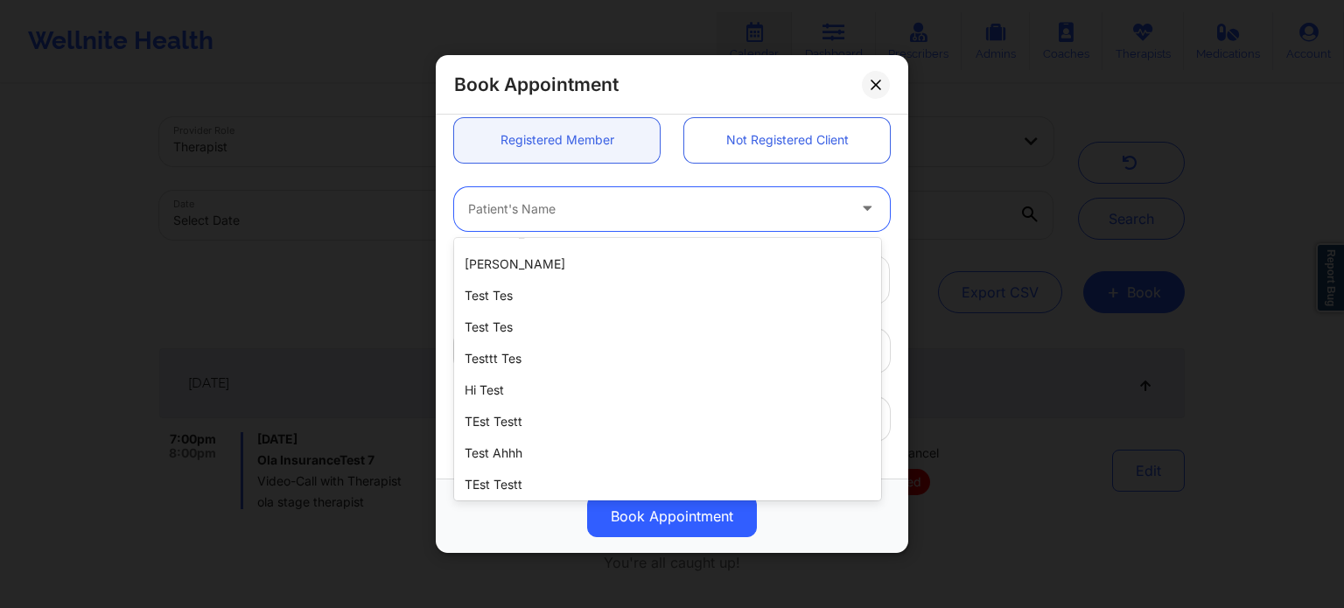
scroll to position [263, 0]
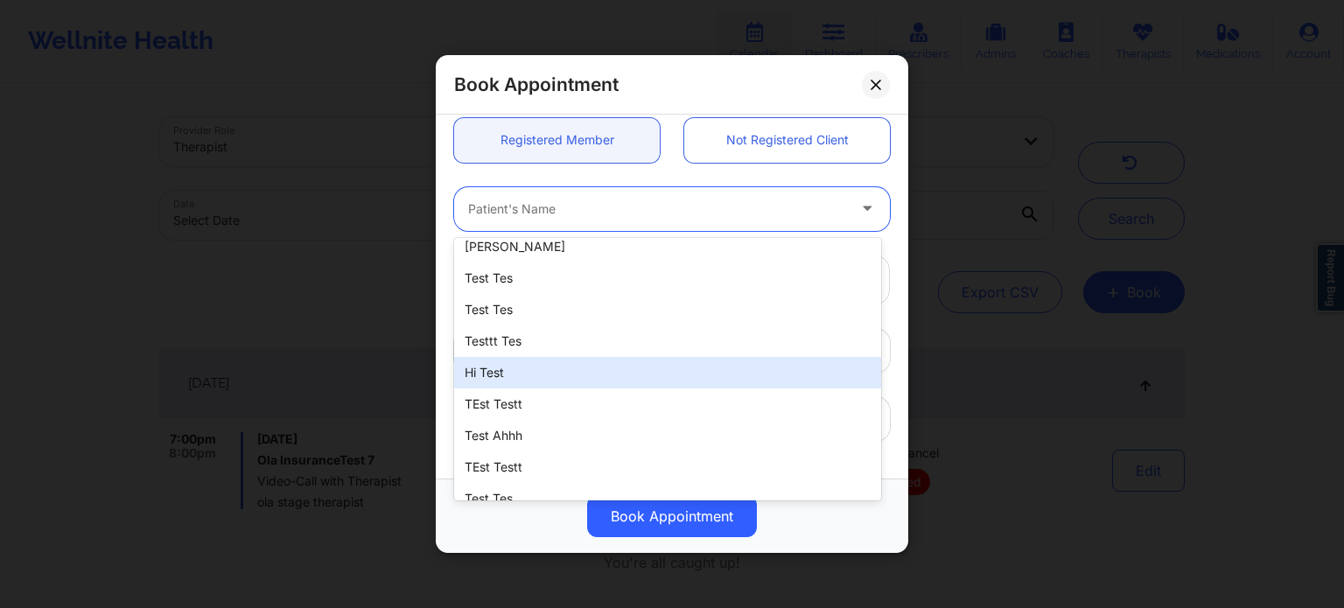
click at [537, 376] on div "Hi Test" at bounding box center [667, 373] width 427 height 32
type input "qefqwf@sjfb.com"
type input "+11234545335"
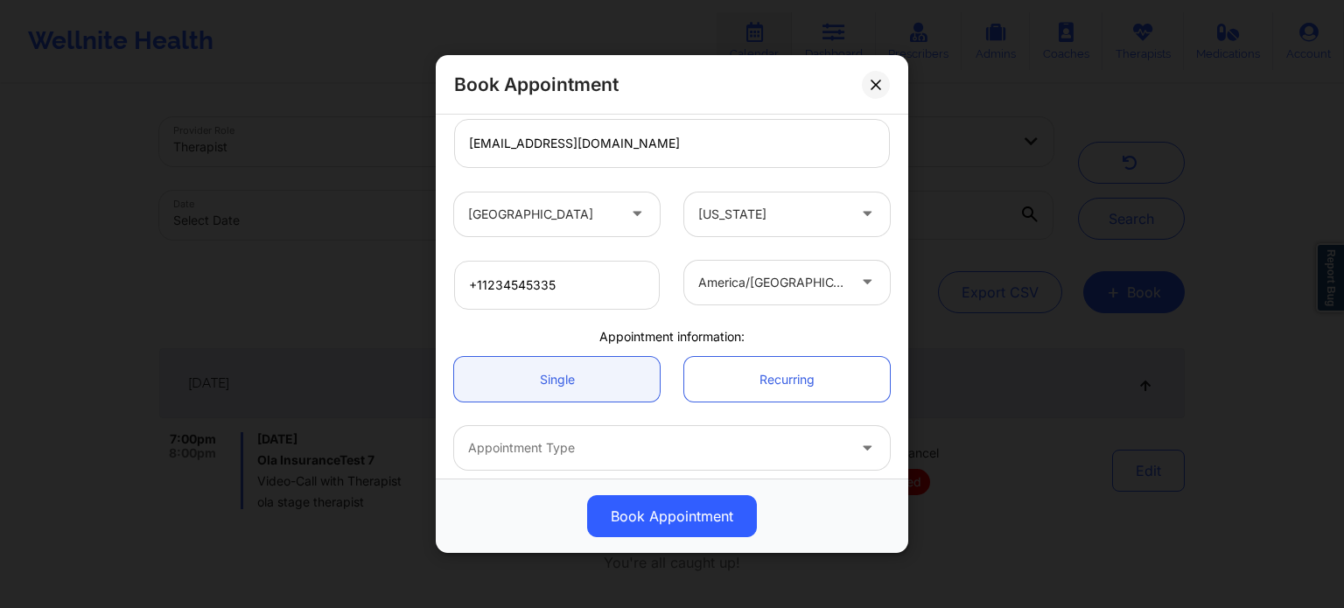
scroll to position [350, 0]
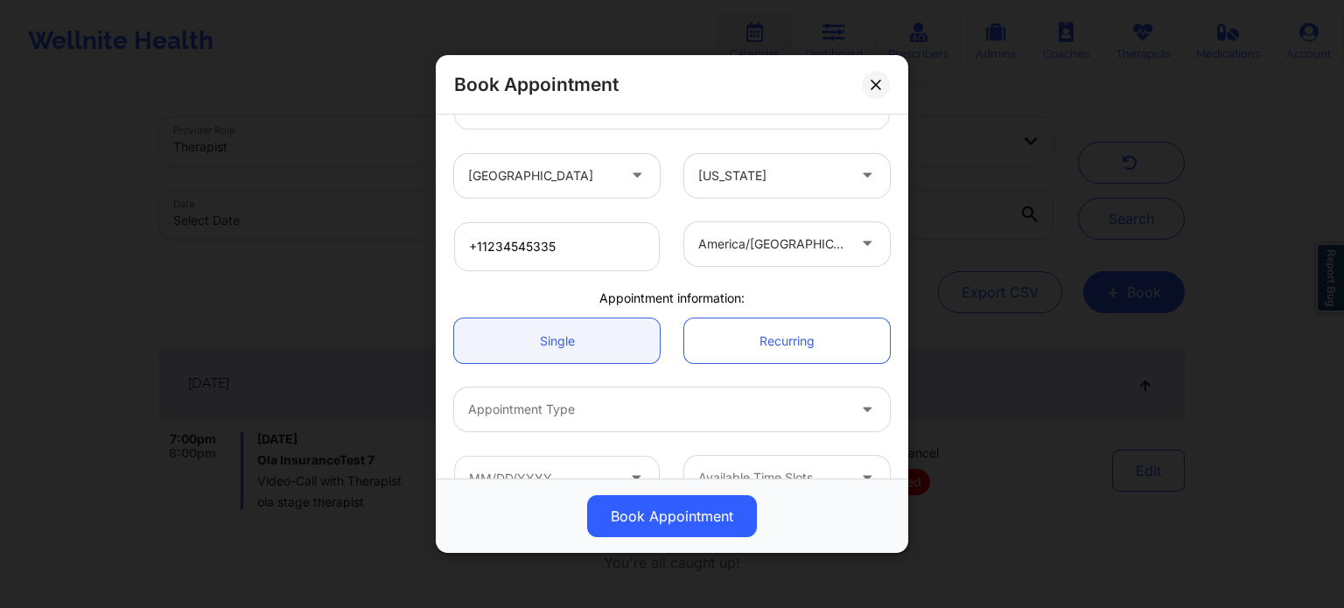
click at [796, 173] on div at bounding box center [772, 175] width 148 height 21
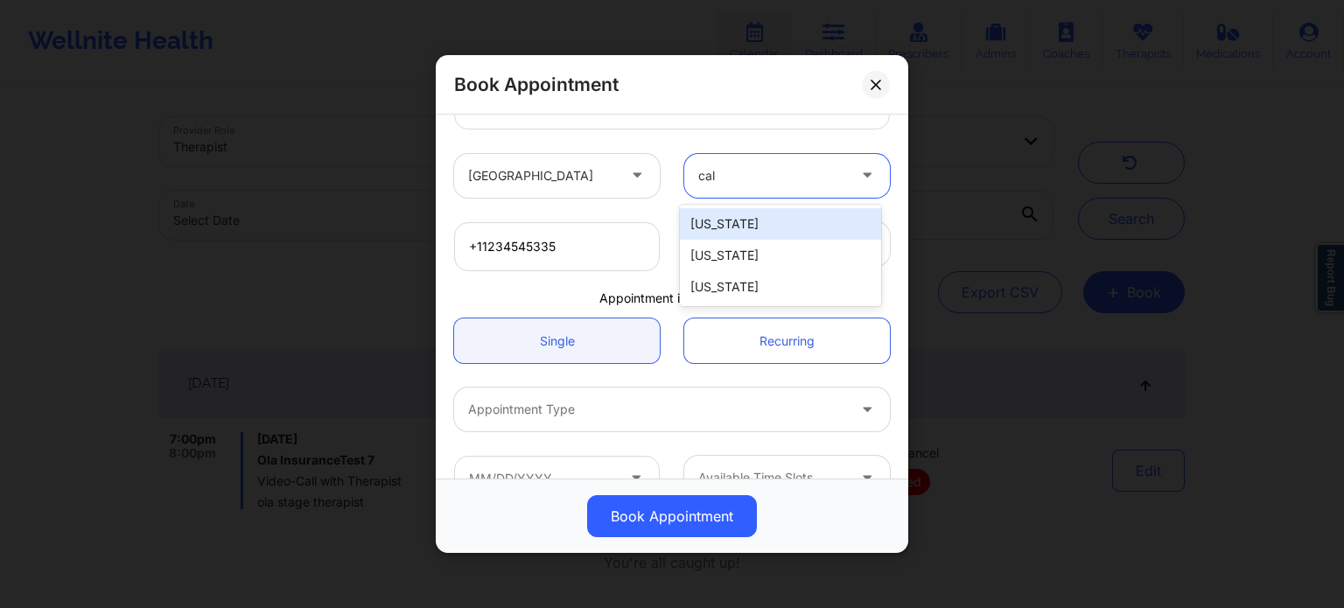
type input "cali"
click at [798, 232] on div "[US_STATE]" at bounding box center [780, 224] width 201 height 32
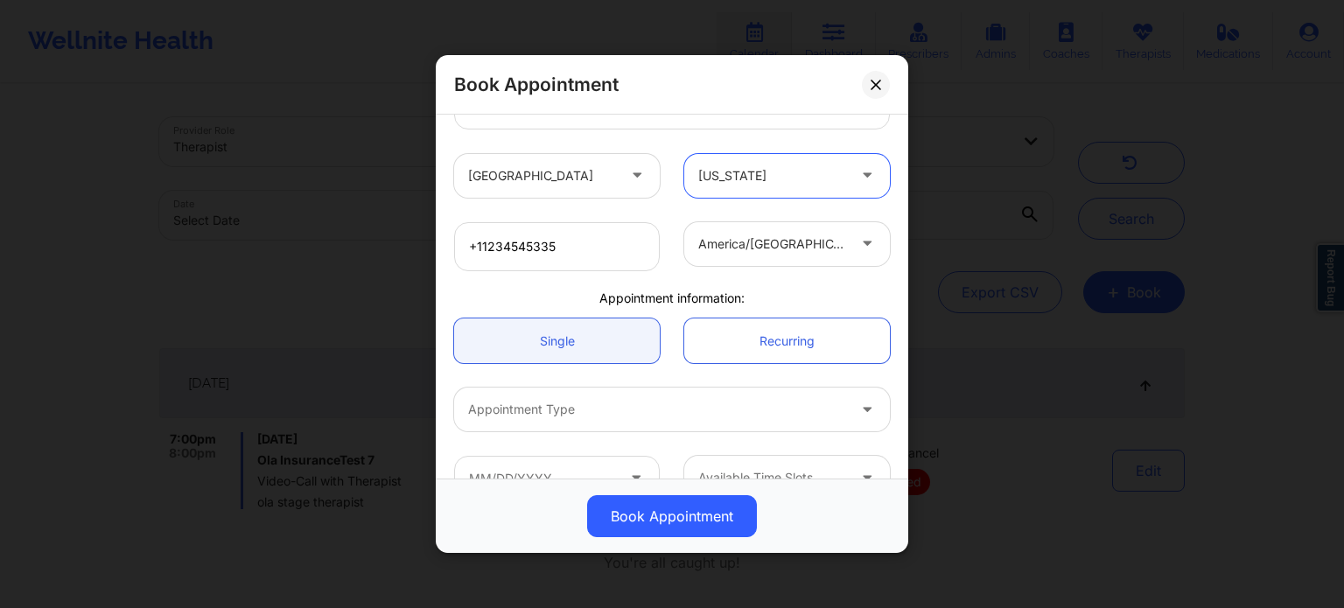
scroll to position [389, 0]
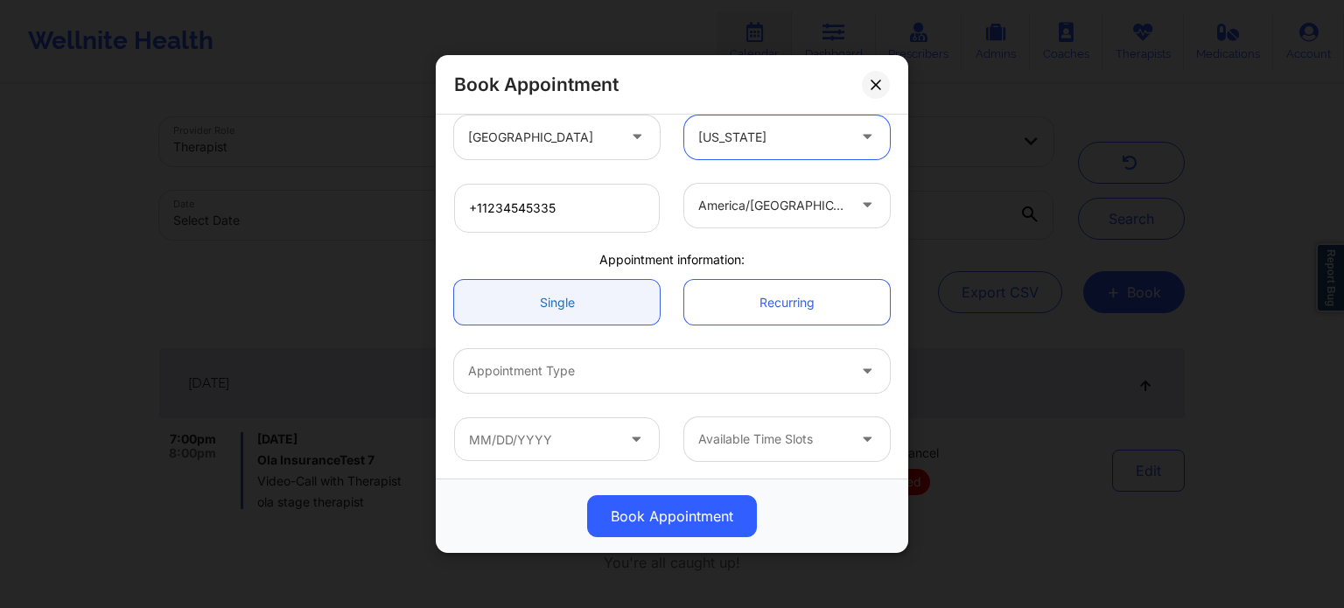
click at [583, 303] on link "Single" at bounding box center [557, 302] width 206 height 45
click at [572, 376] on div at bounding box center [657, 371] width 378 height 21
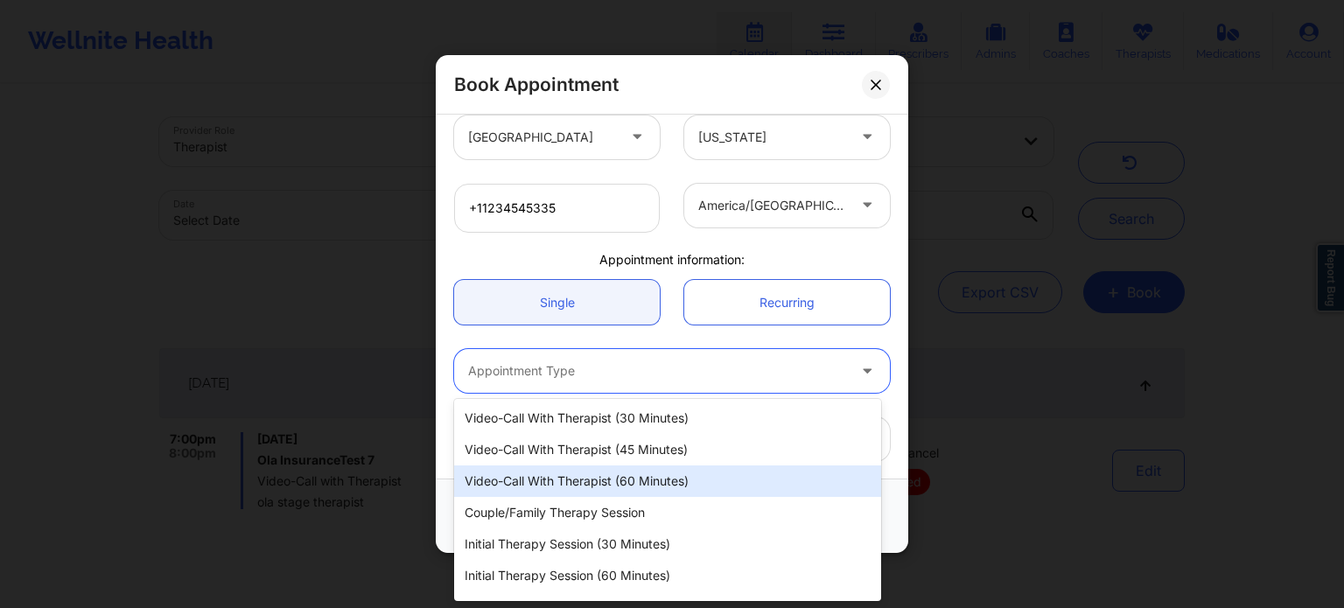
click at [587, 475] on div "Video-Call with Therapist (60 minutes)" at bounding box center [667, 482] width 427 height 32
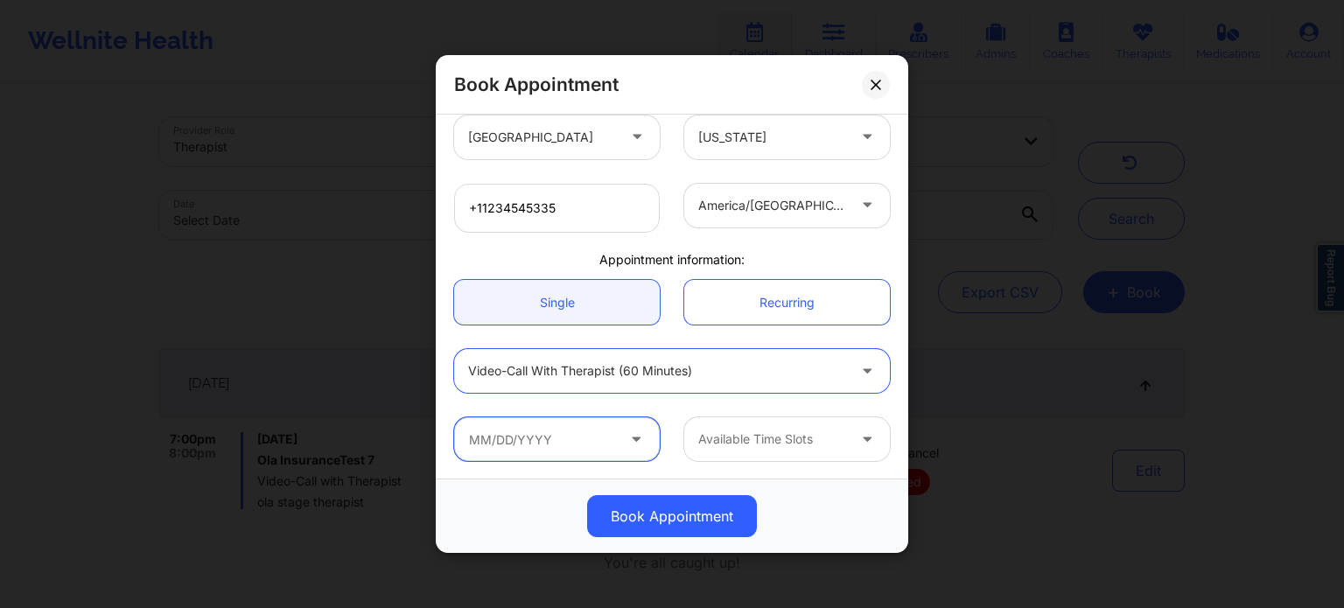
click at [604, 436] on input "text" at bounding box center [557, 439] width 206 height 44
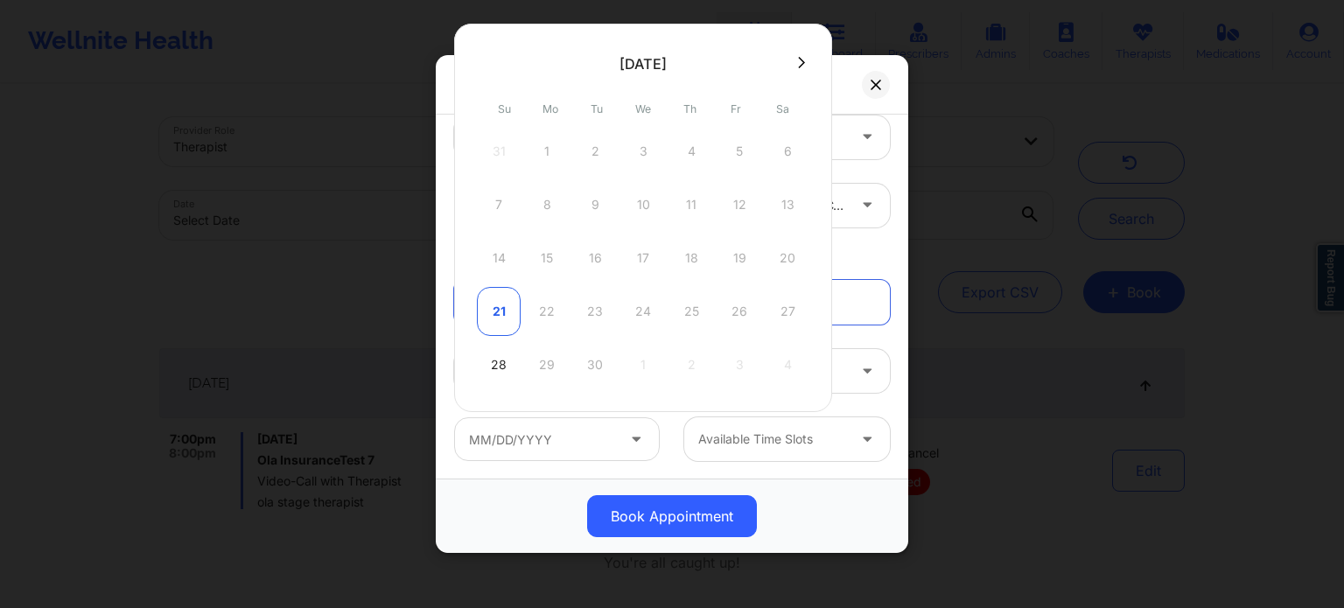
click at [494, 321] on div "21" at bounding box center [499, 311] width 44 height 49
type input "09/21/2025"
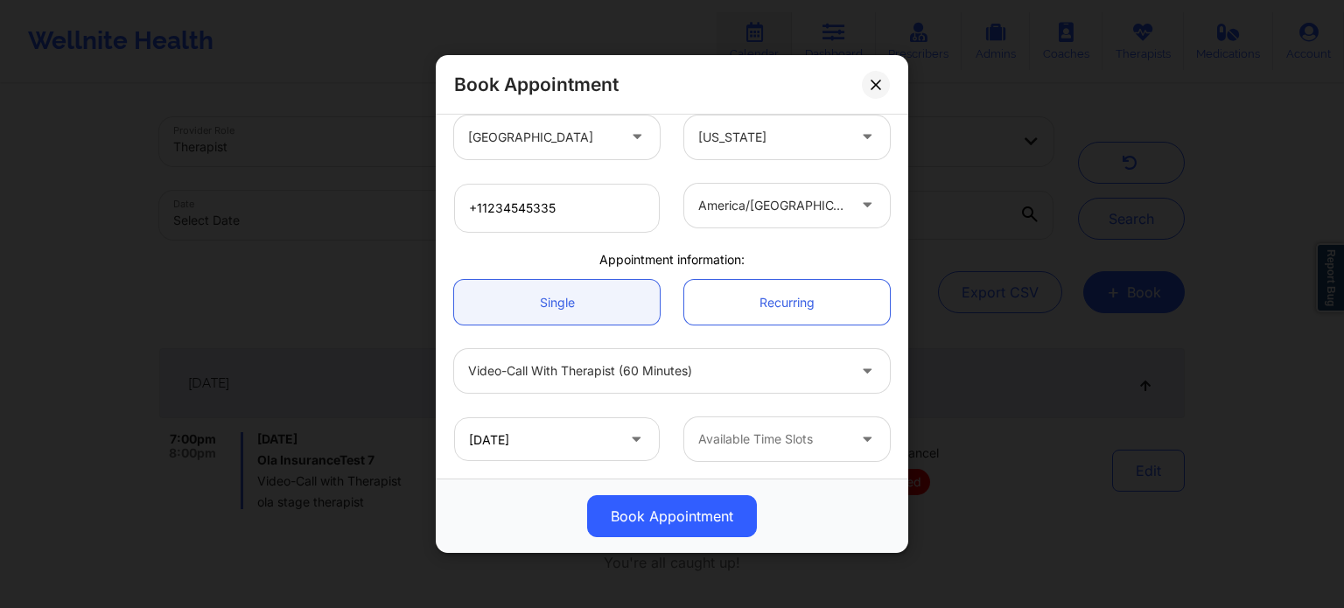
click at [812, 450] on div "Available Time Slots" at bounding box center [766, 439] width 164 height 44
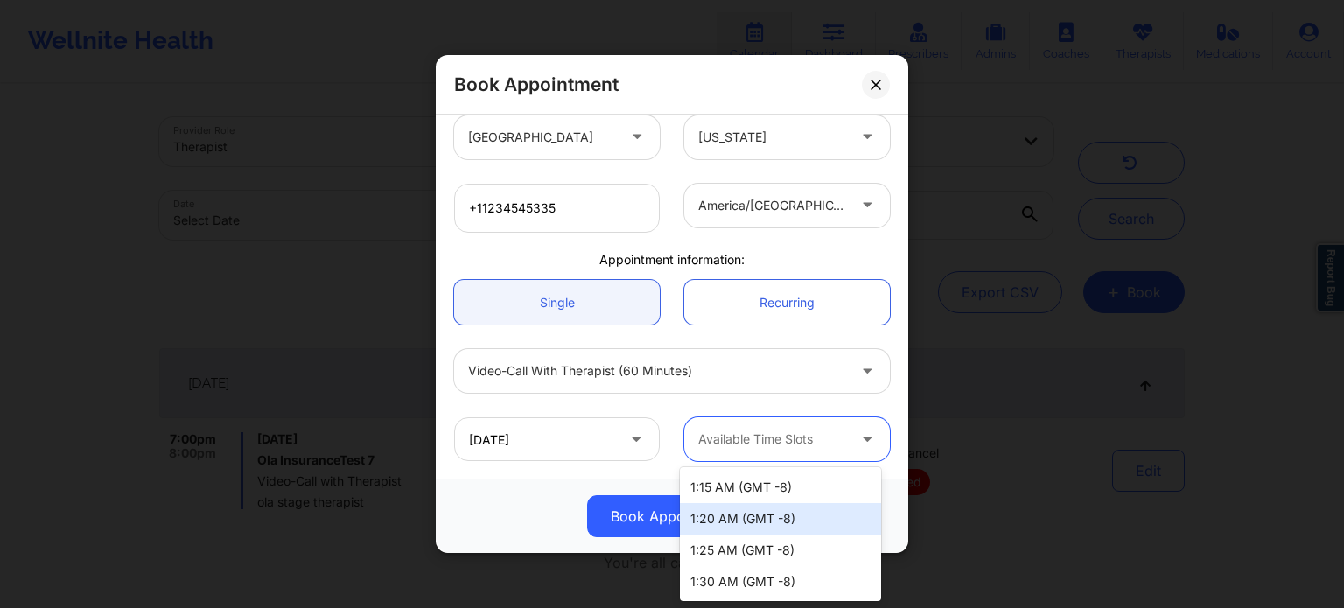
scroll to position [0, 0]
click at [763, 490] on div "1:00 AM (GMT -8)" at bounding box center [780, 487] width 201 height 32
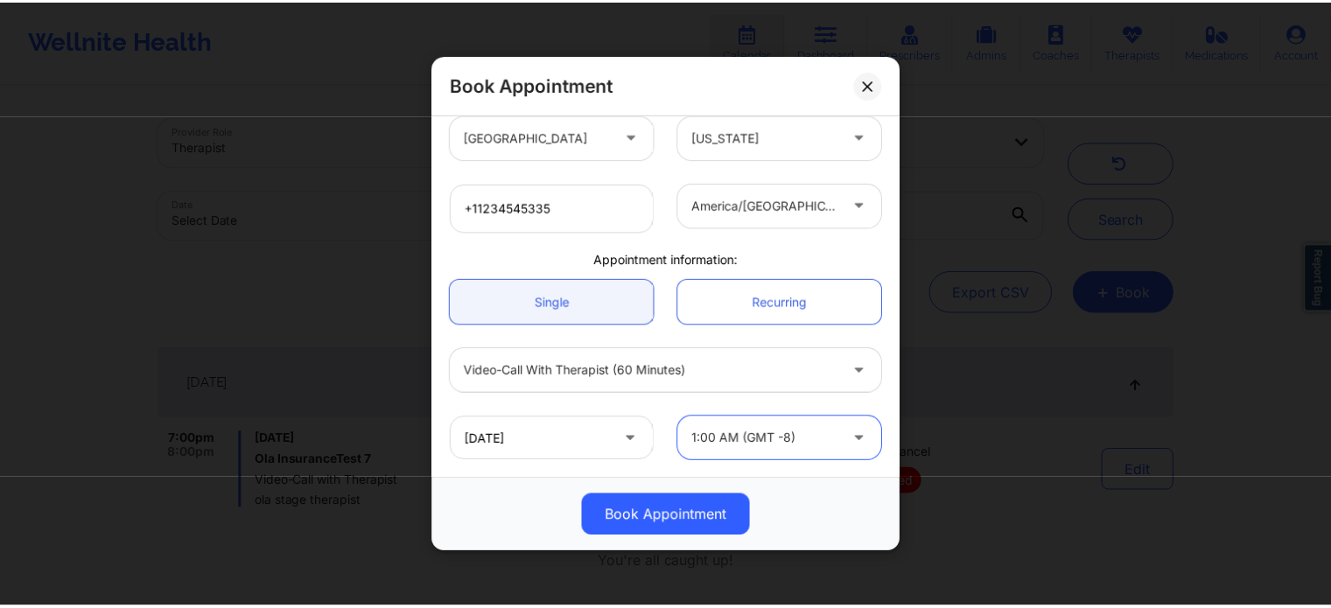
scroll to position [389, 0]
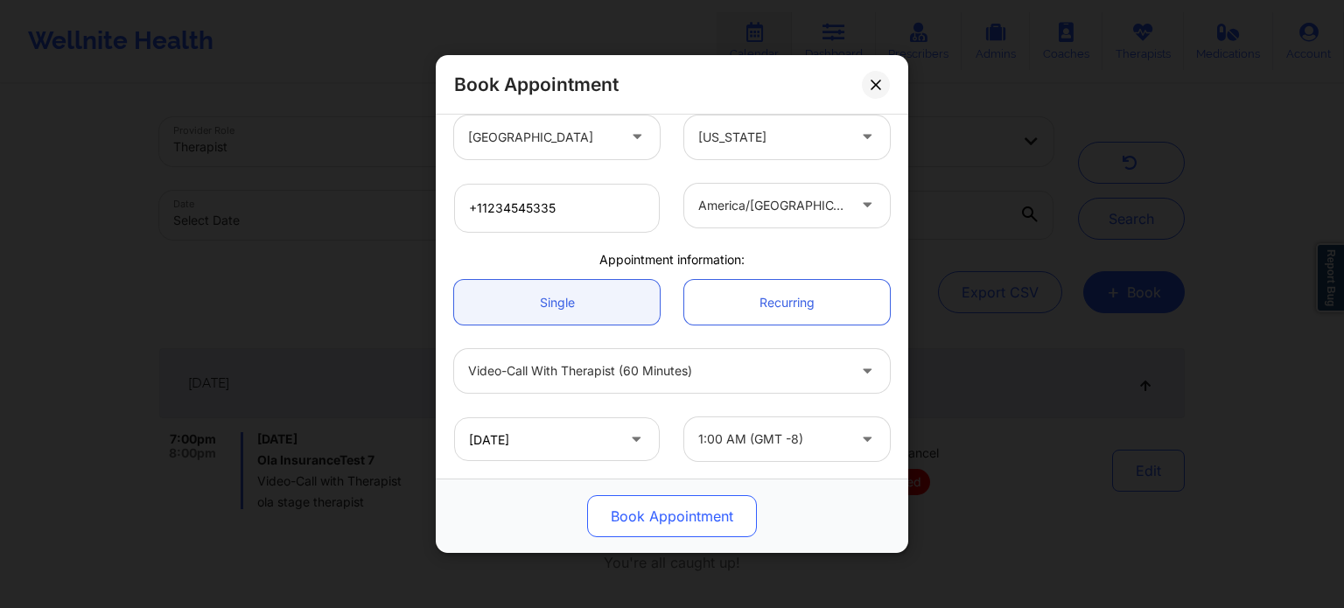
click at [682, 510] on button "Book Appointment" at bounding box center [672, 516] width 170 height 42
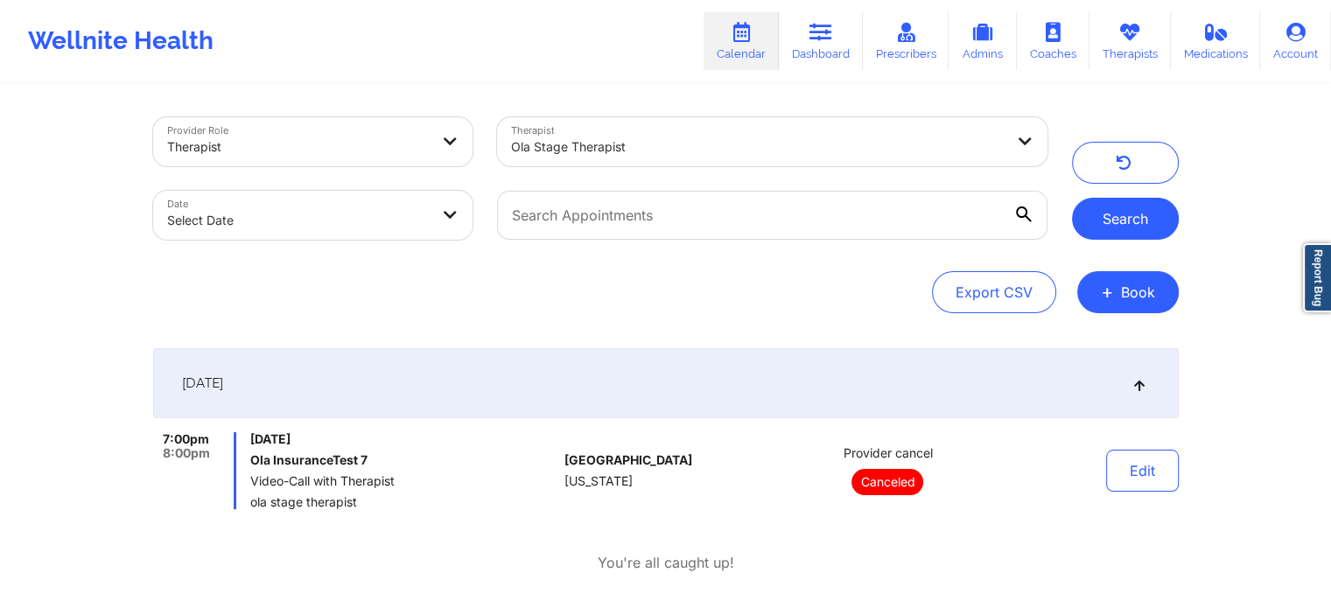
click at [1109, 228] on button "Search" at bounding box center [1125, 219] width 107 height 42
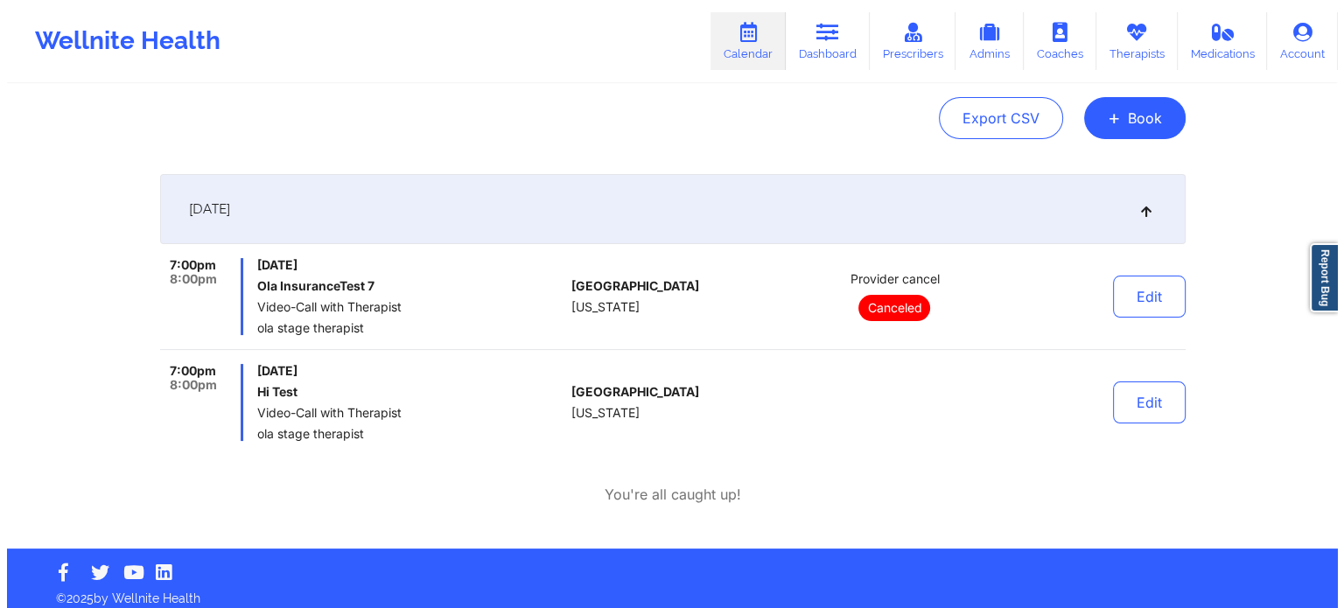
scroll to position [175, 0]
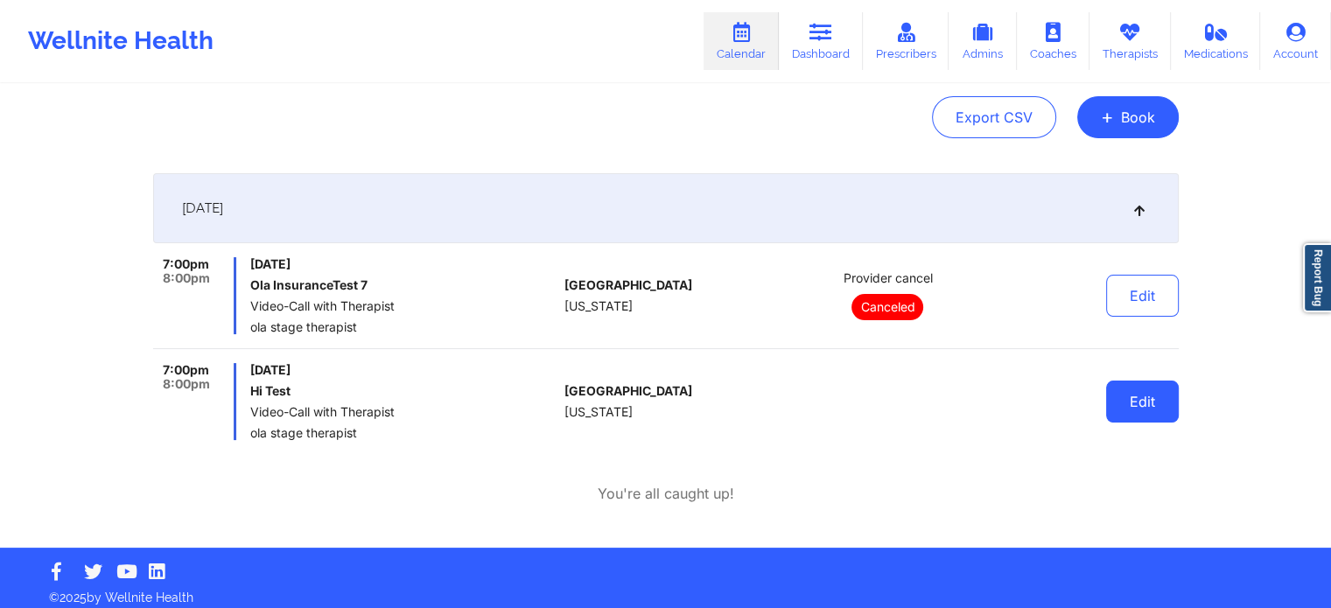
click at [1137, 402] on button "Edit" at bounding box center [1142, 402] width 73 height 42
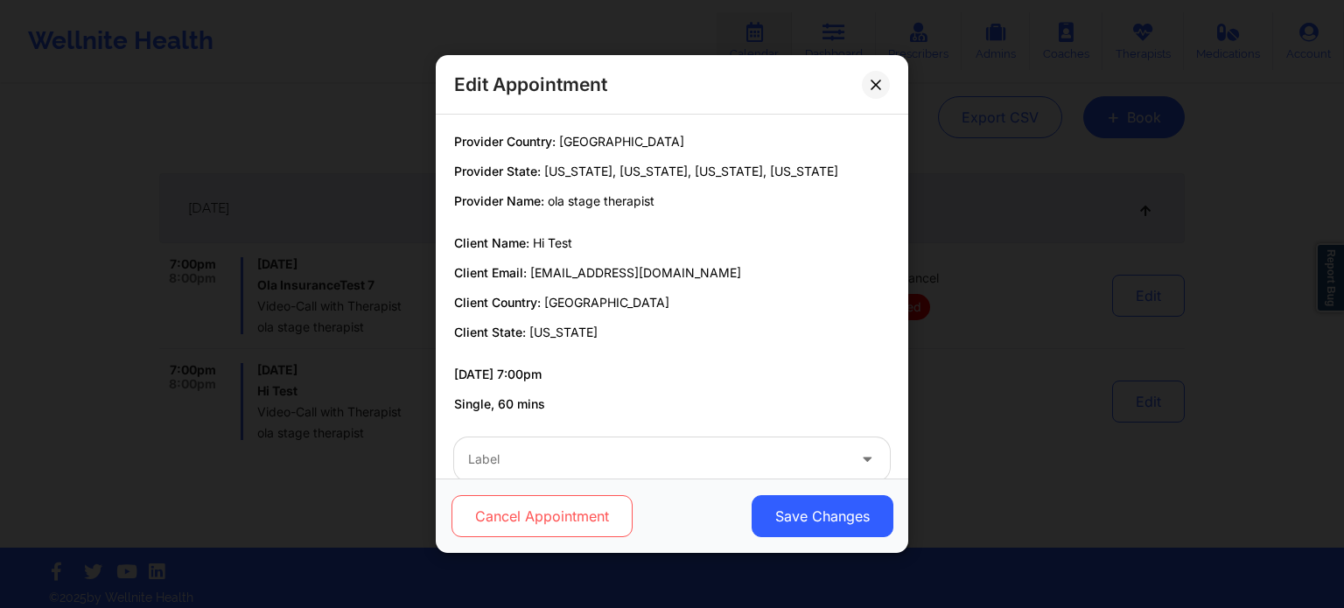
click at [586, 508] on button "Cancel Appointment" at bounding box center [542, 516] width 181 height 42
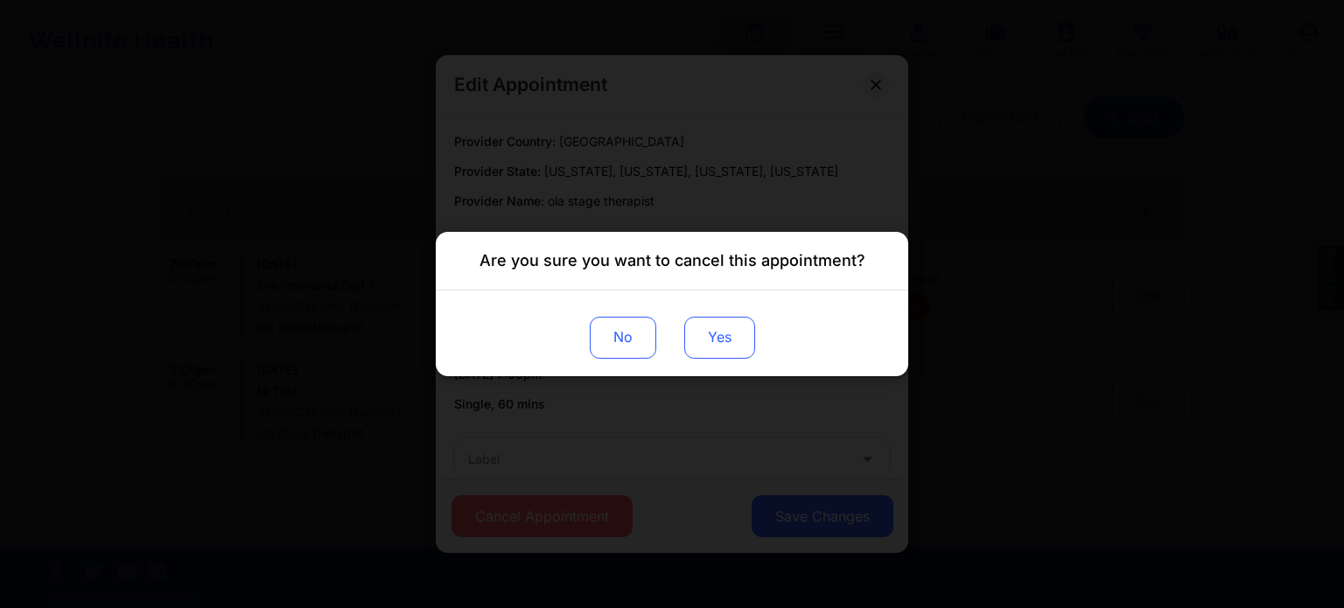
click at [711, 339] on button "Yes" at bounding box center [719, 338] width 71 height 42
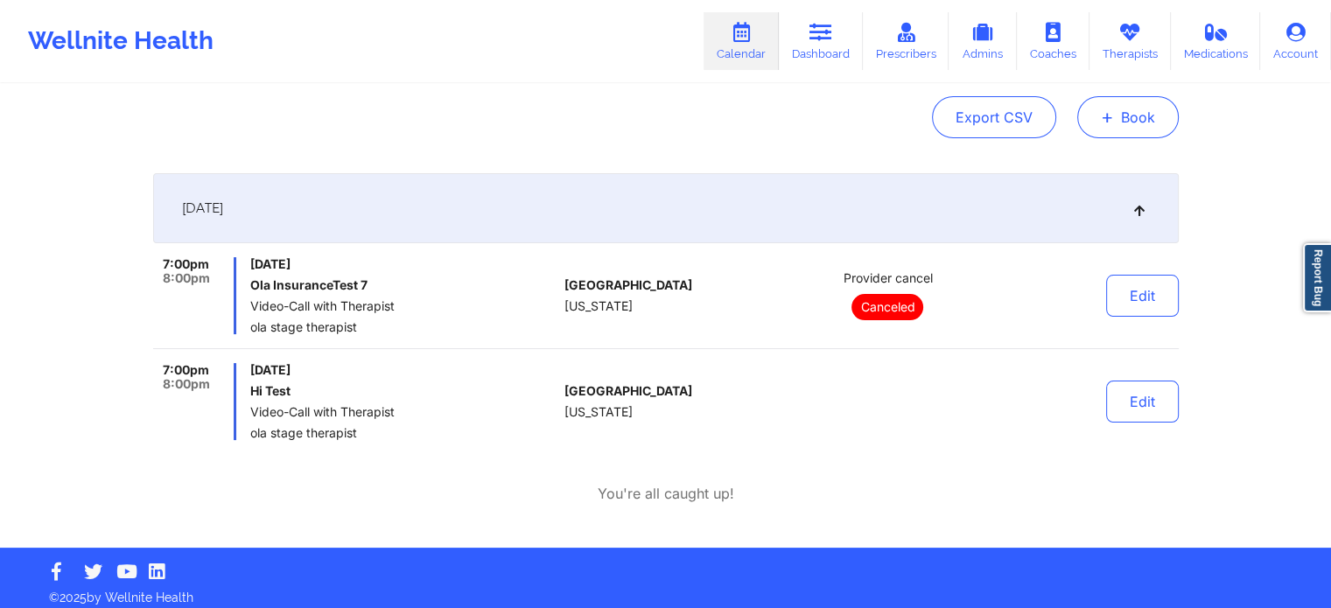
click at [1166, 129] on button "+ Book" at bounding box center [1128, 117] width 102 height 42
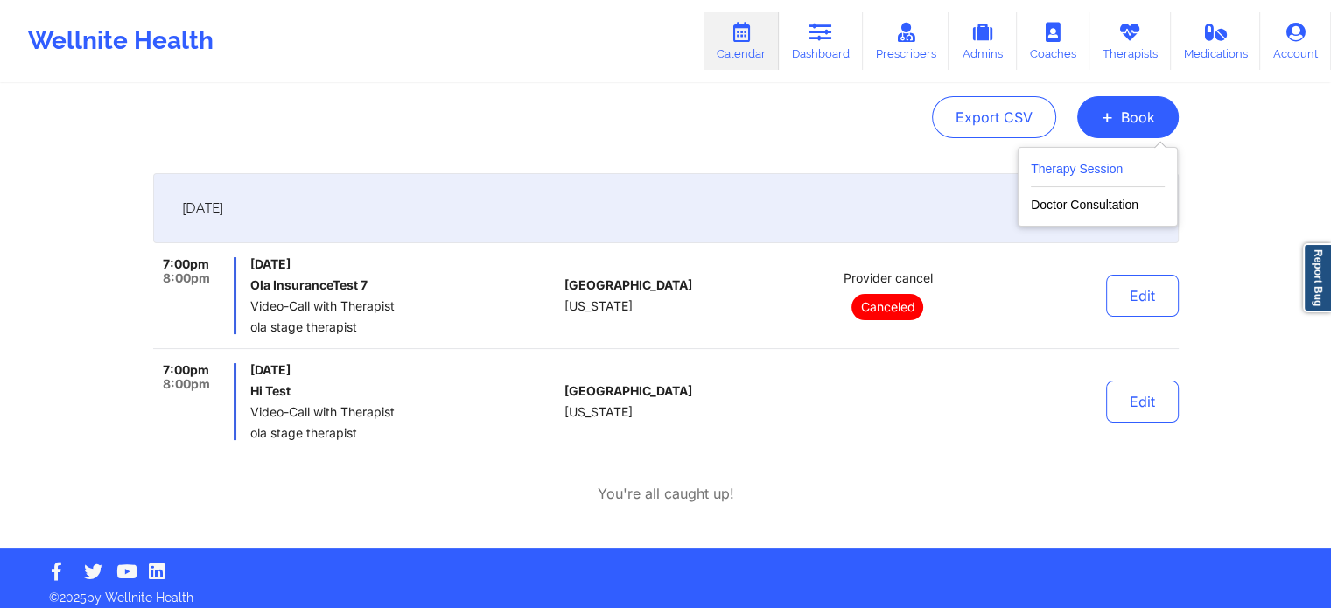
click at [1084, 166] on button "Therapy Session" at bounding box center [1098, 172] width 134 height 29
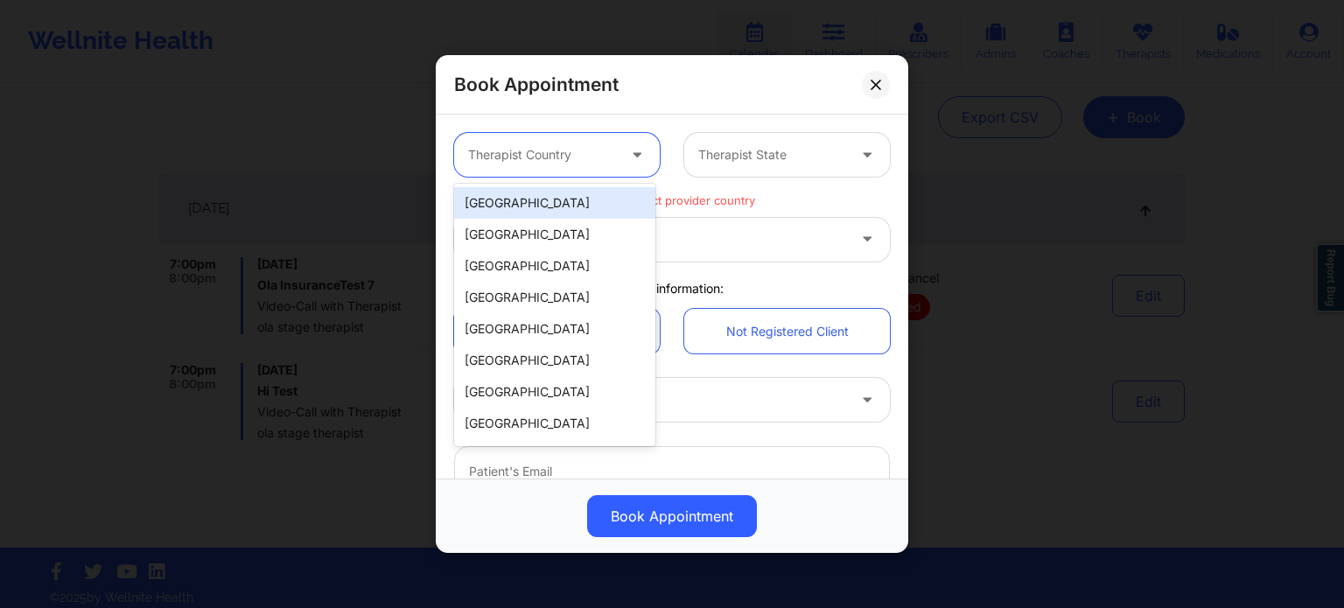
click at [590, 162] on div at bounding box center [542, 154] width 148 height 21
click at [556, 202] on div "[GEOGRAPHIC_DATA]" at bounding box center [554, 203] width 201 height 32
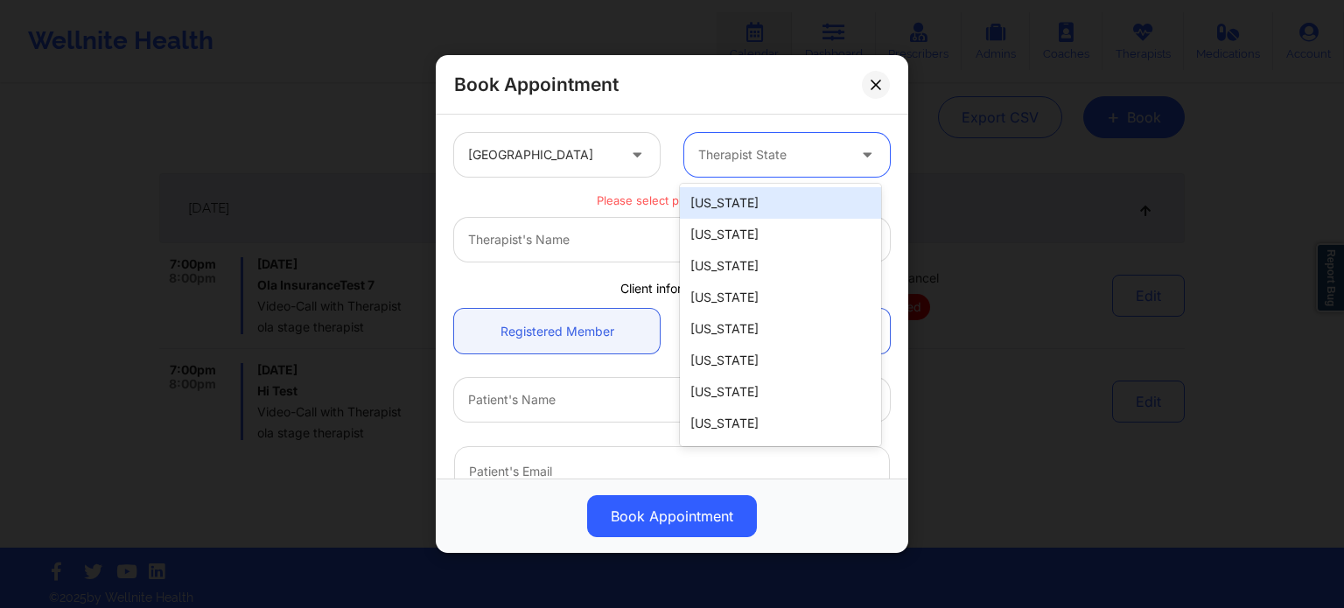
click at [771, 142] on div "Therapist State" at bounding box center [766, 155] width 164 height 44
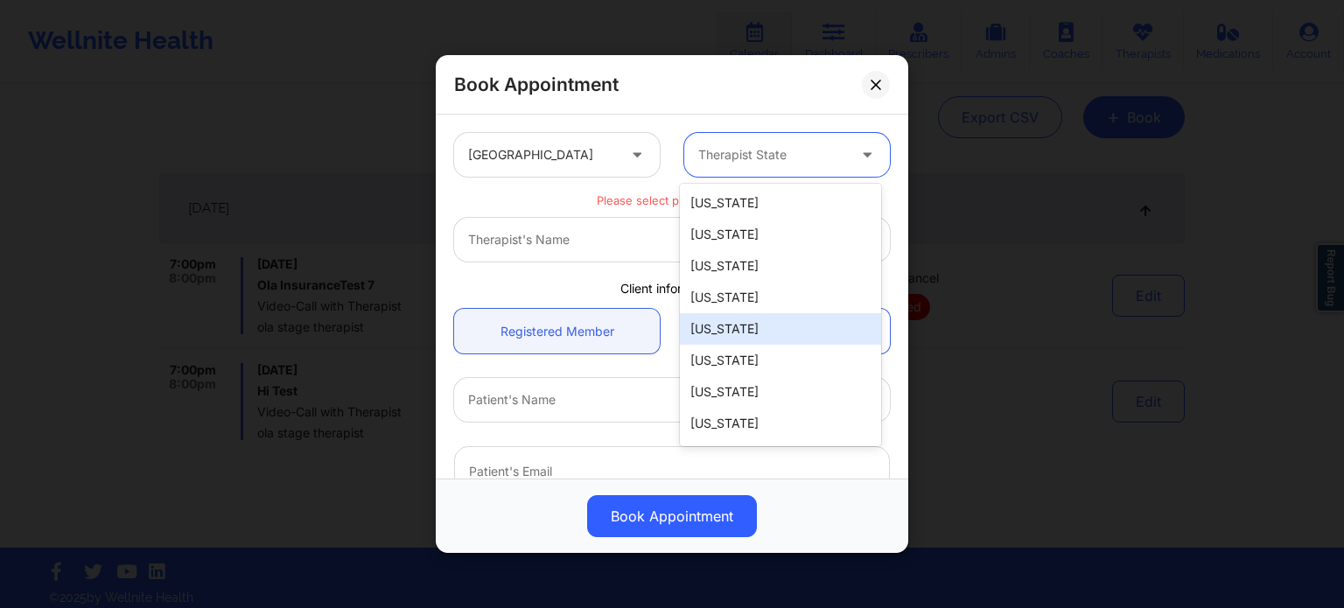
click at [725, 328] on div "[US_STATE]" at bounding box center [780, 329] width 201 height 32
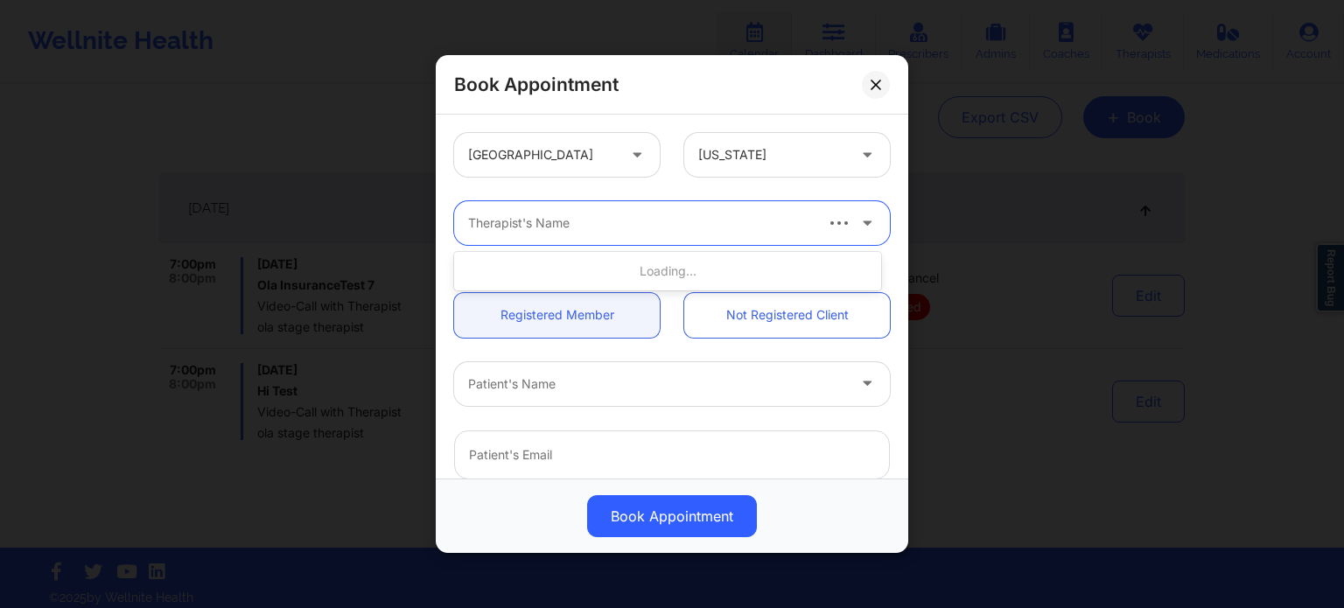
click at [720, 229] on div at bounding box center [639, 223] width 343 height 21
type input "ola stage"
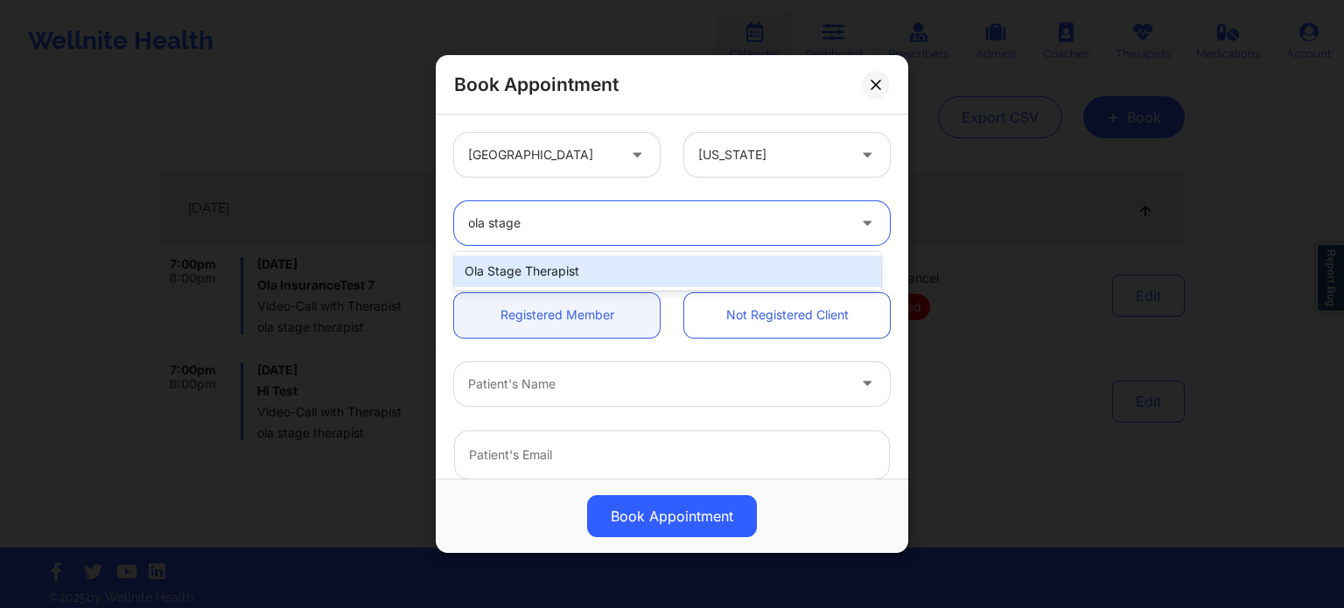
click at [712, 270] on div "ola stage therapist" at bounding box center [667, 272] width 427 height 32
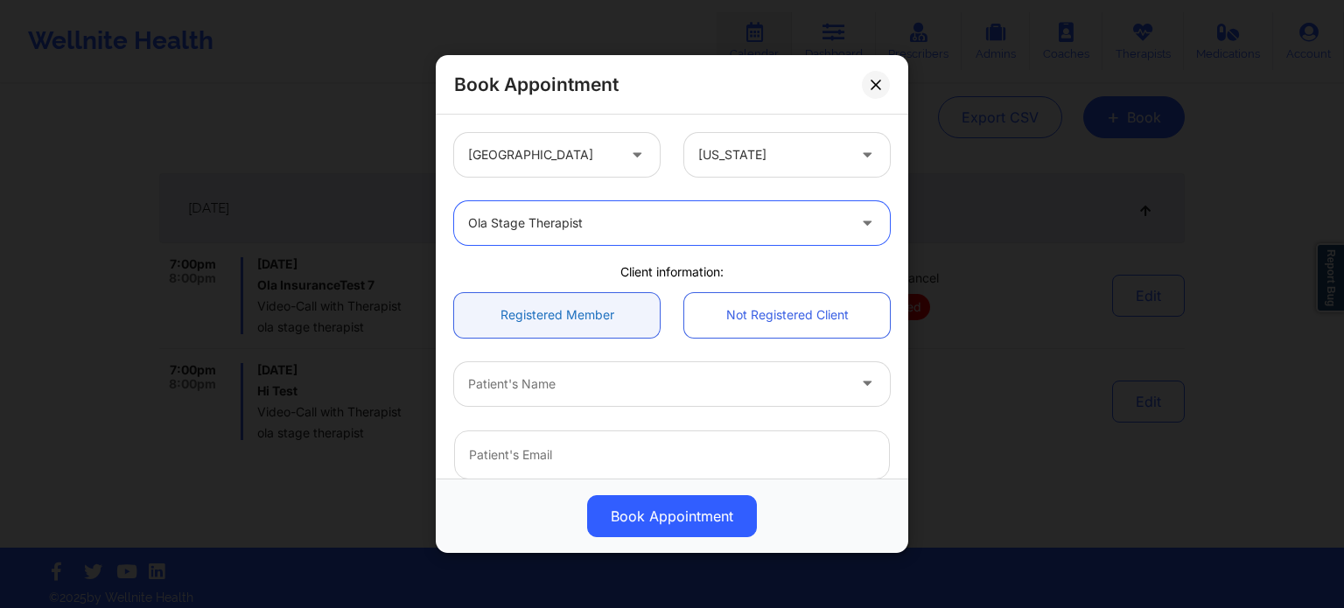
click at [606, 307] on link "Registered Member" at bounding box center [557, 315] width 206 height 45
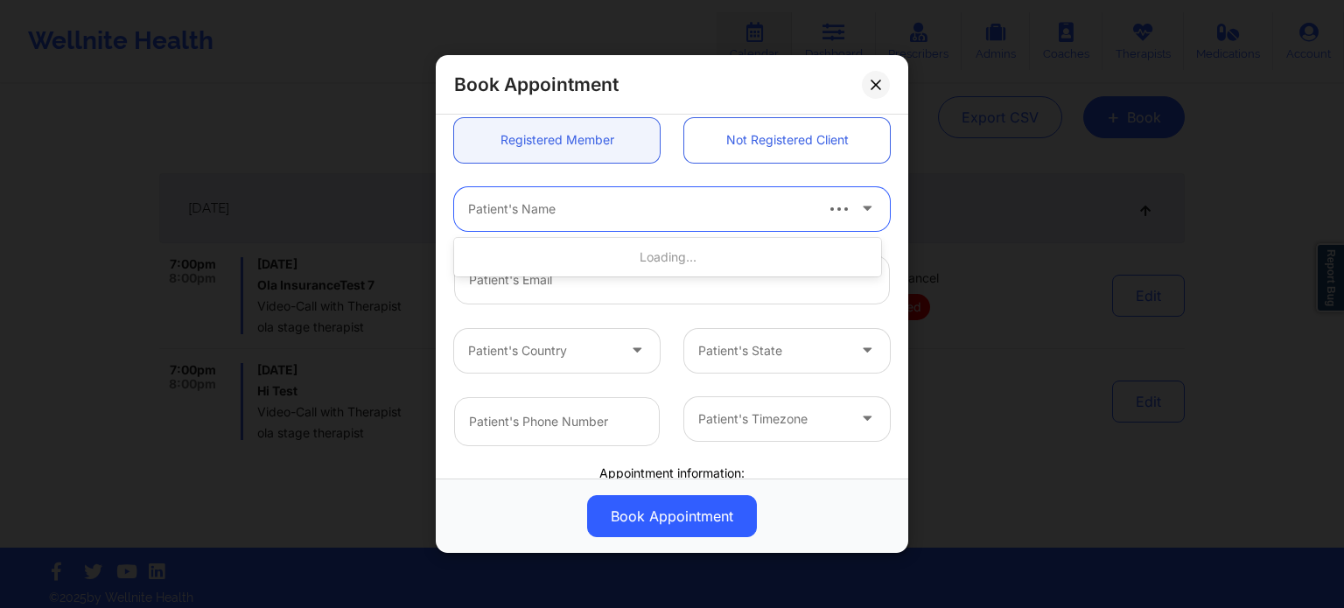
drag, startPoint x: 687, startPoint y: 209, endPoint x: 678, endPoint y: 204, distance: 10.2
click at [683, 207] on div at bounding box center [639, 209] width 343 height 21
type input "m"
type input "ola ins"
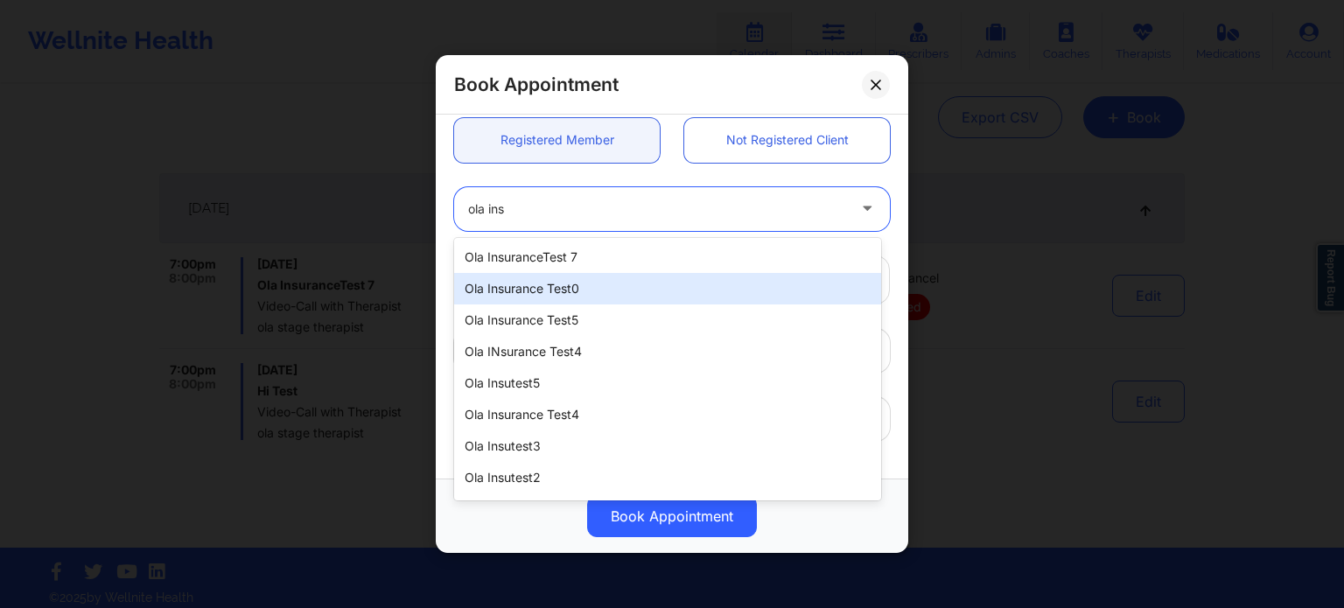
click at [617, 293] on div "Ola Insurance Test0" at bounding box center [667, 289] width 427 height 32
type input "olainsurancetest0@well.co"
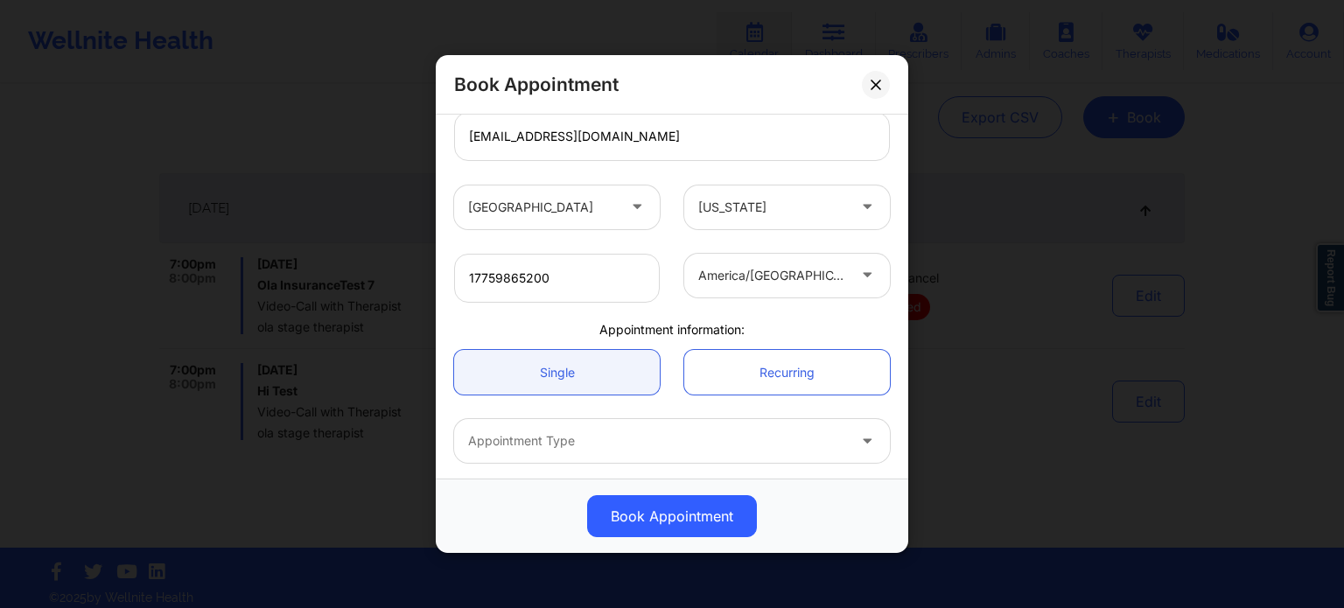
scroll to position [350, 0]
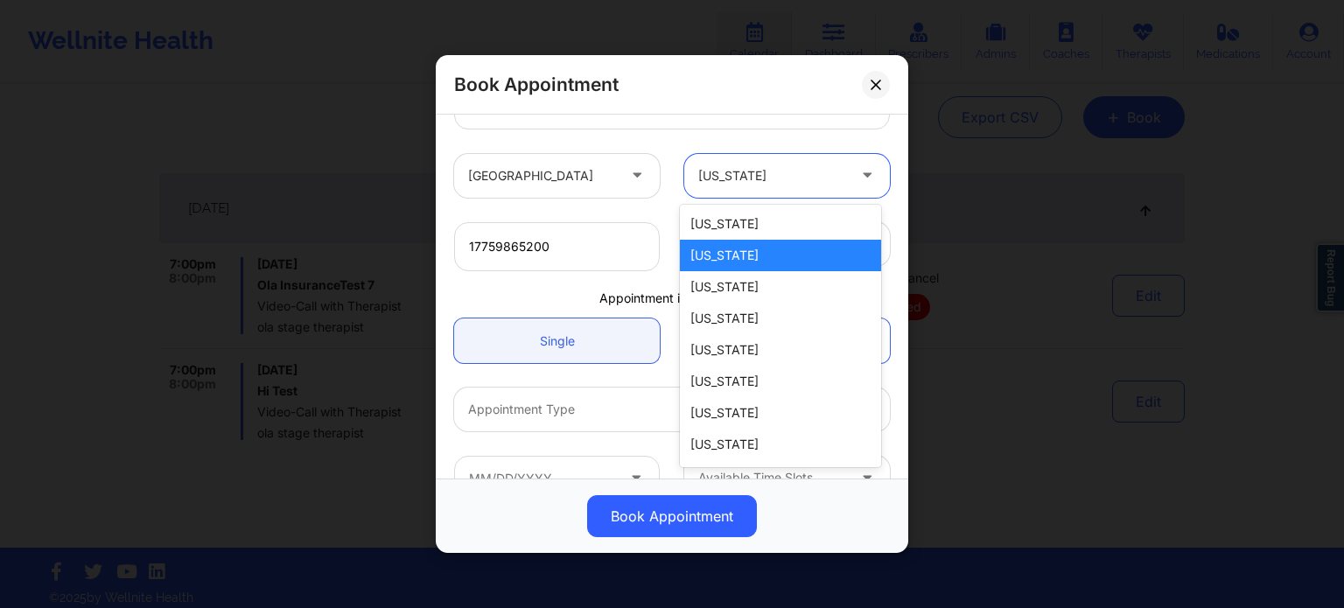
click at [811, 169] on div at bounding box center [772, 175] width 148 height 21
click at [730, 354] on div "[US_STATE]" at bounding box center [780, 350] width 201 height 32
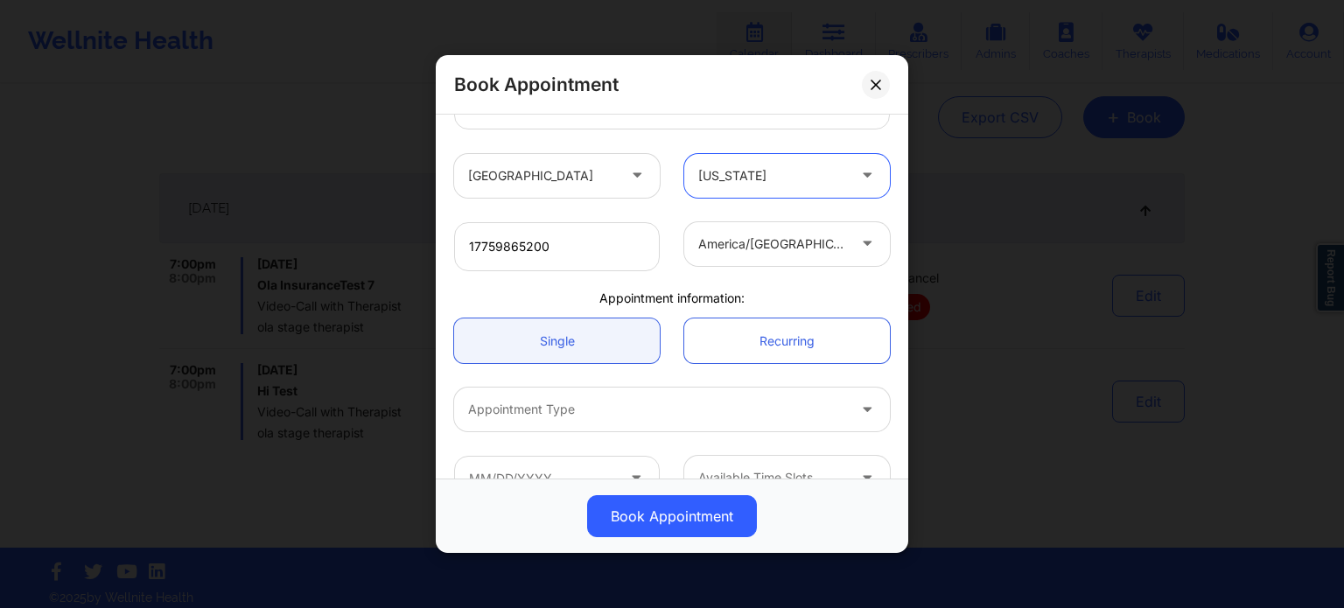
click at [848, 249] on div at bounding box center [869, 244] width 42 height 44
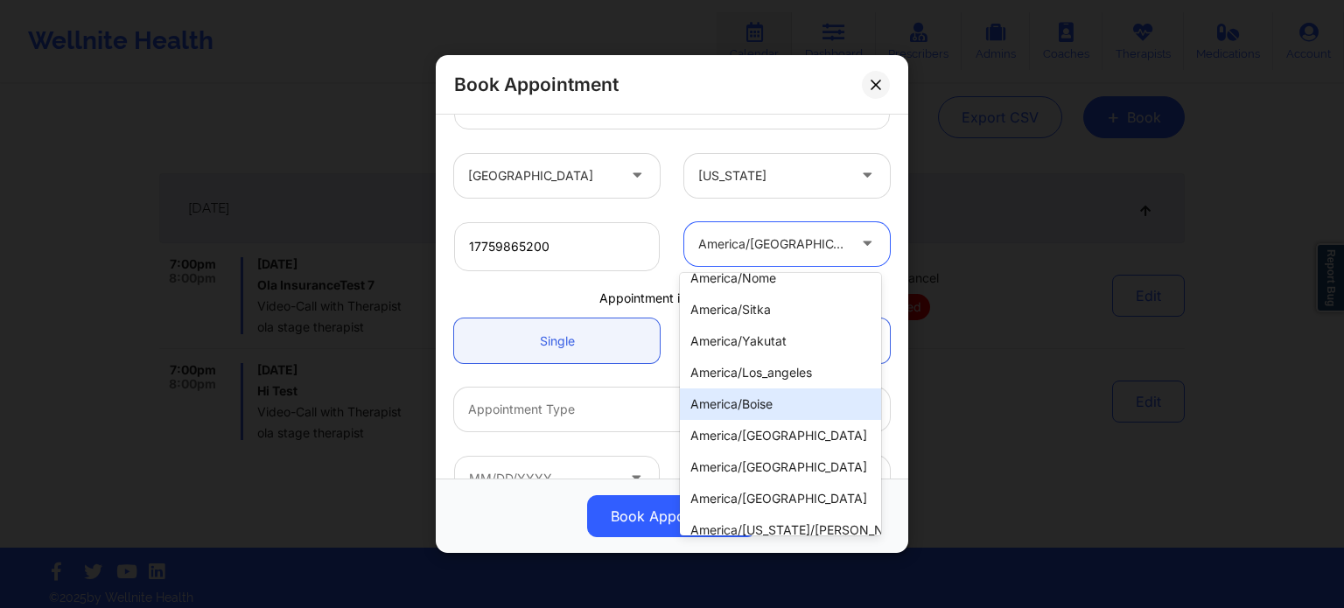
scroll to position [175, 0]
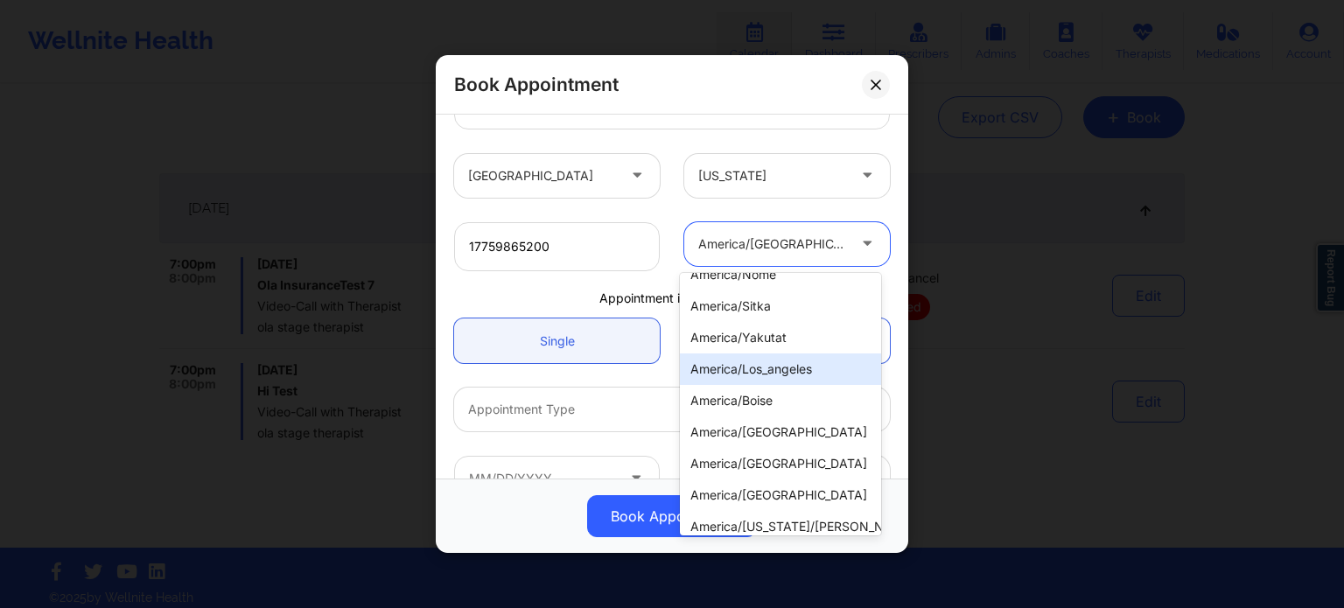
click at [735, 370] on div "america/los_angeles" at bounding box center [780, 370] width 201 height 32
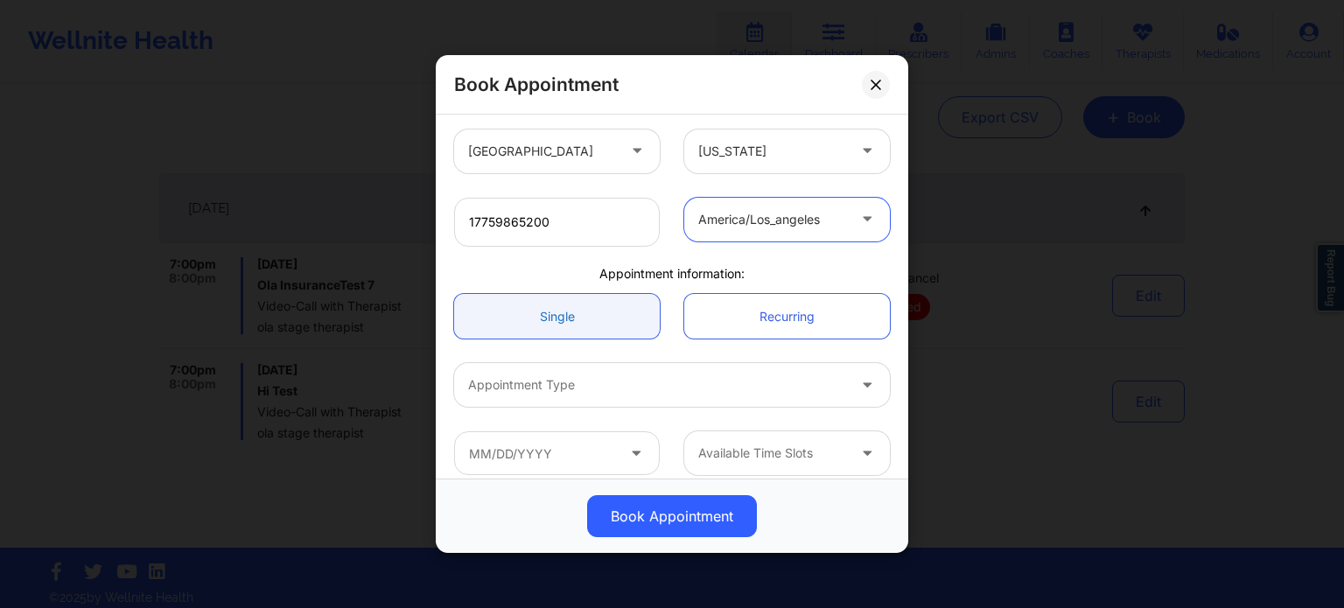
scroll to position [389, 0]
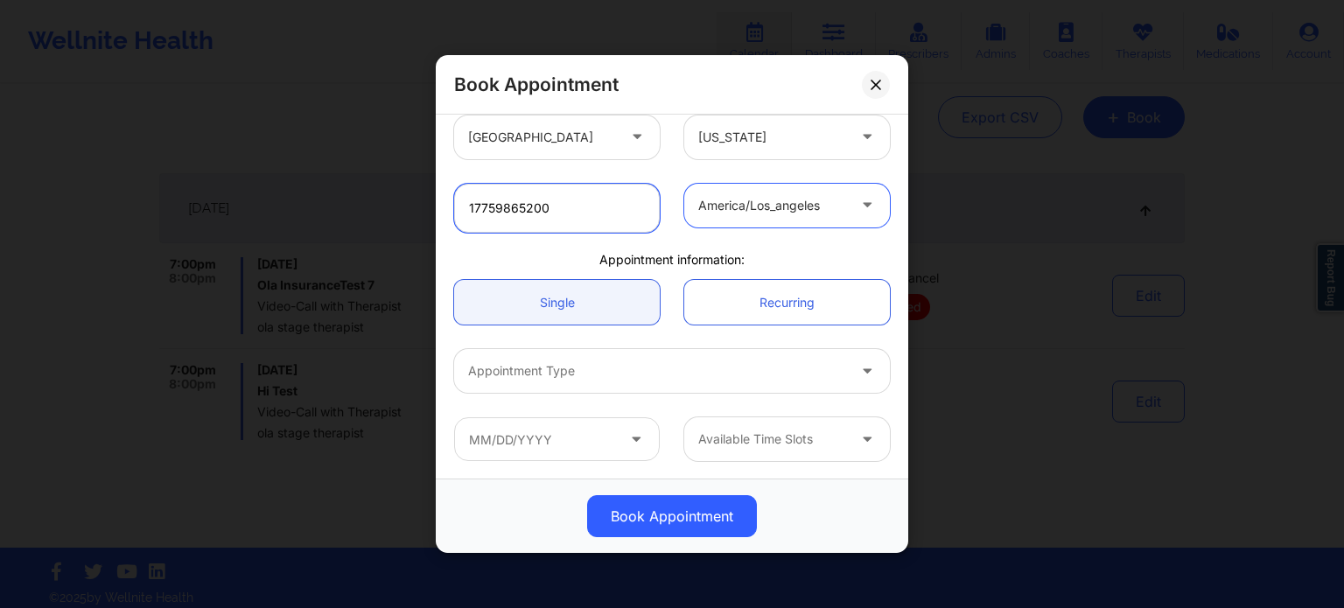
click at [469, 213] on input "17759865200" at bounding box center [557, 208] width 206 height 49
type input "+1-775-986-5200"
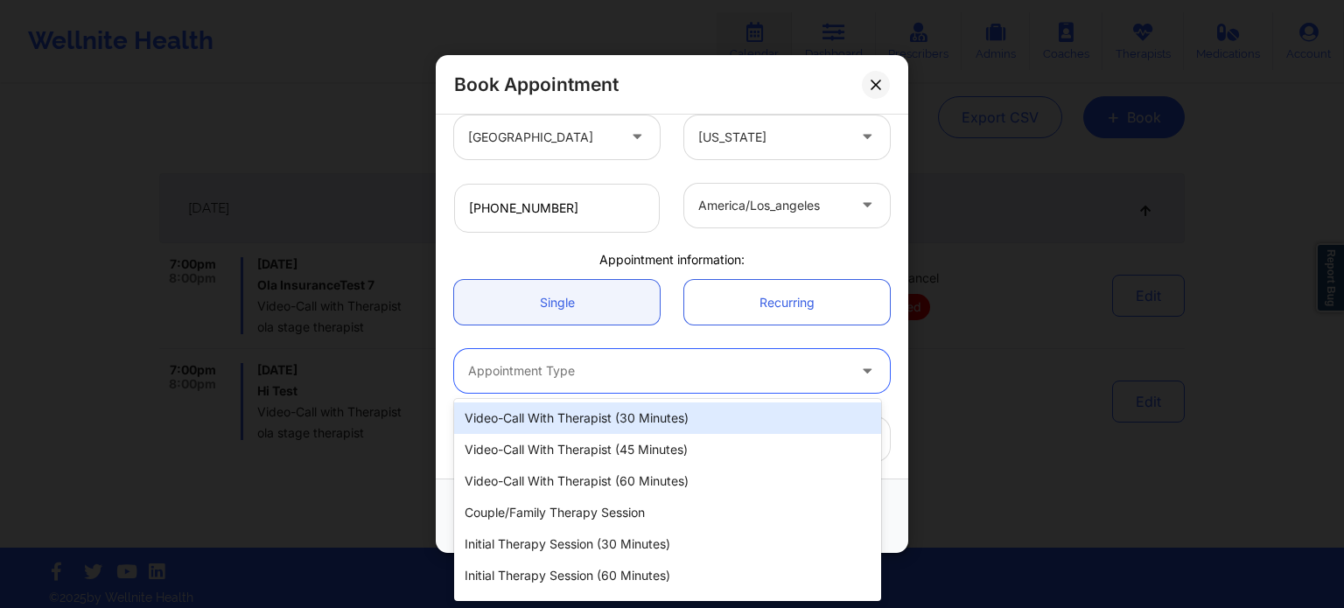
click at [602, 367] on div at bounding box center [657, 371] width 378 height 21
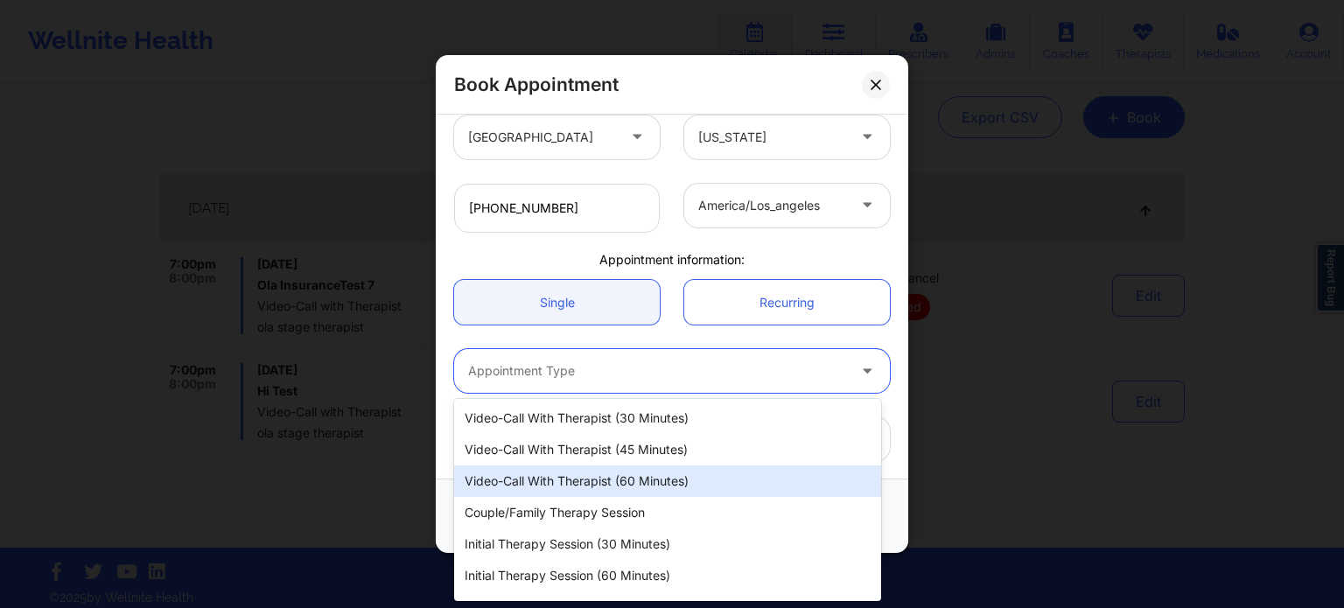
click at [614, 471] on div "Video-Call with Therapist (60 minutes)" at bounding box center [667, 482] width 427 height 32
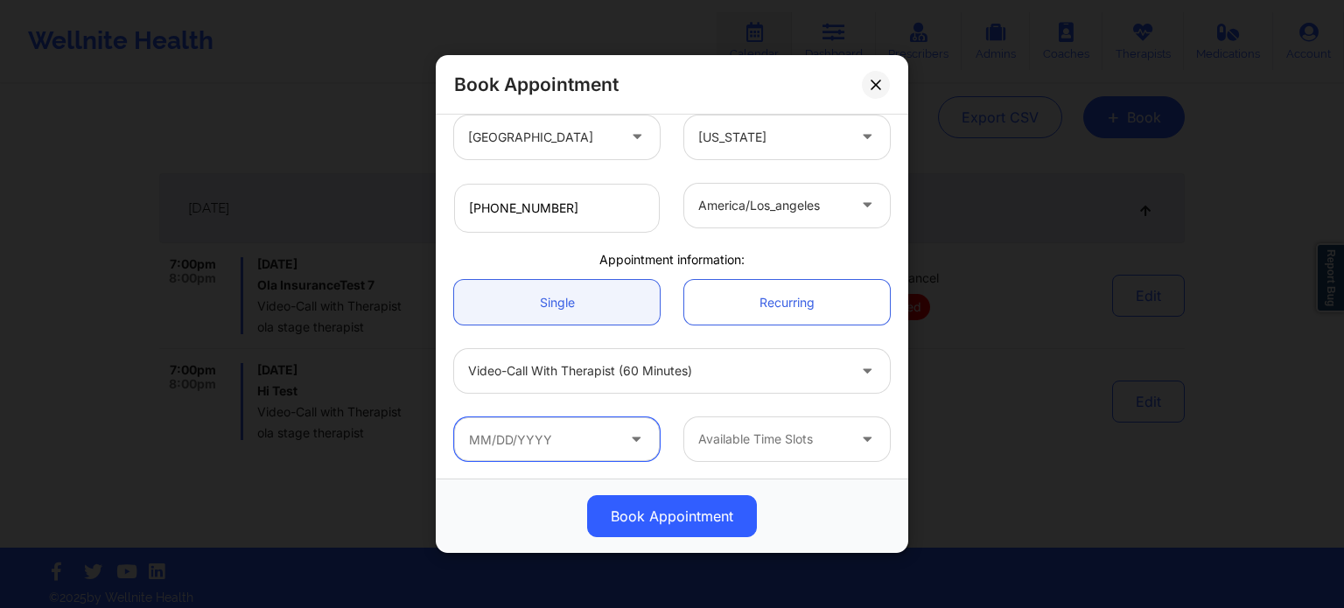
click at [585, 429] on input "text" at bounding box center [557, 439] width 206 height 44
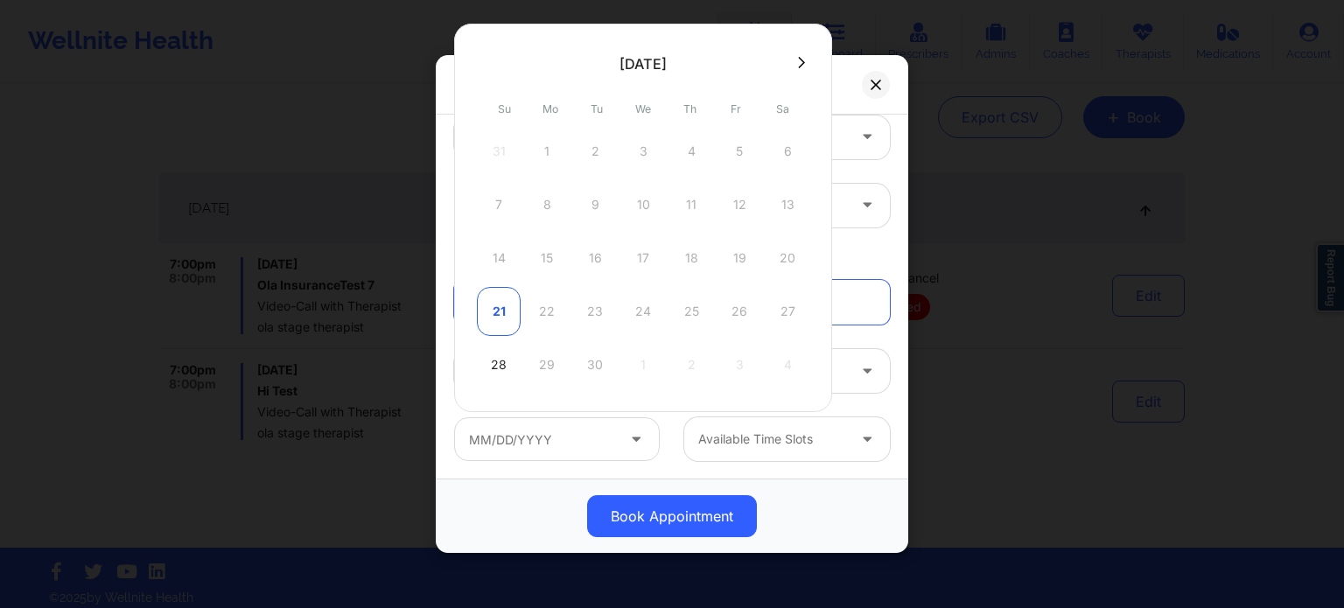
click at [489, 310] on div "21" at bounding box center [499, 311] width 44 height 49
type input "09/21/2025"
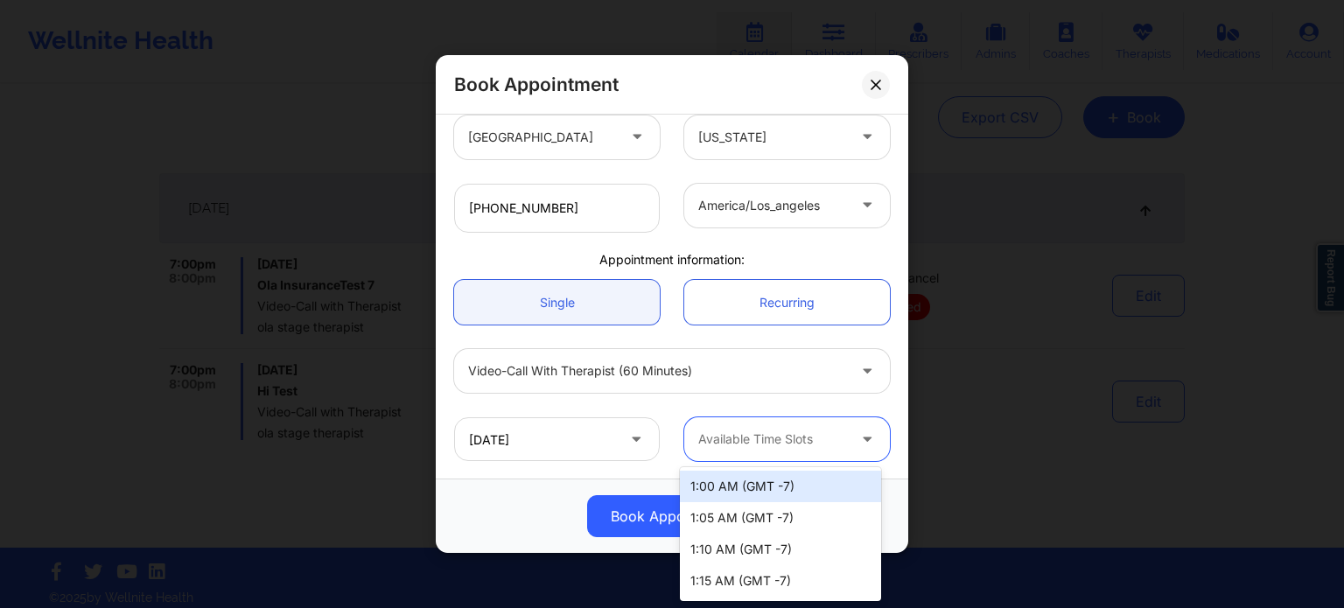
click at [752, 440] on div at bounding box center [772, 439] width 148 height 21
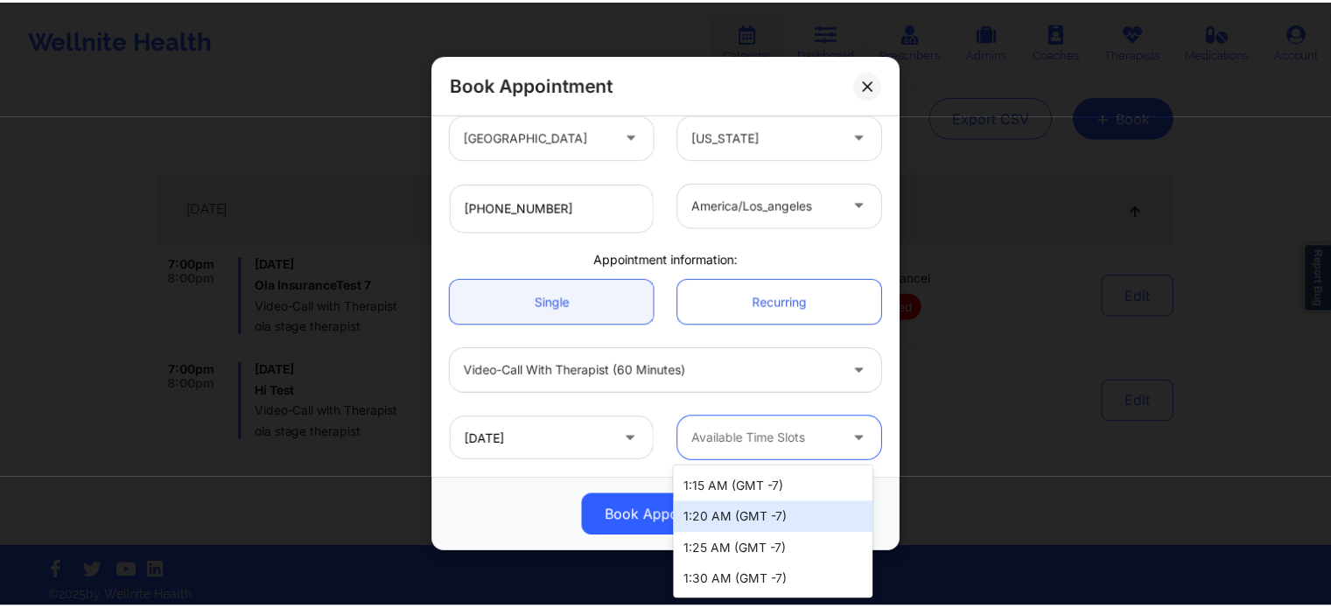
scroll to position [0, 0]
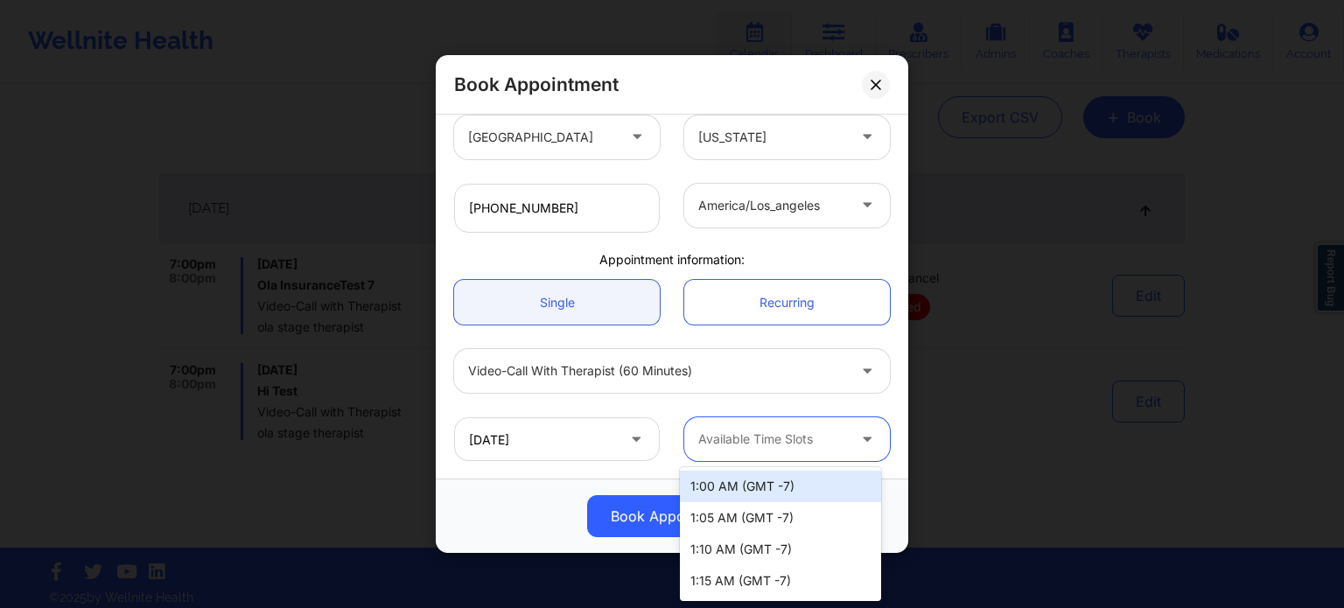
click at [741, 489] on div "1:00 AM (GMT -7)" at bounding box center [780, 487] width 201 height 32
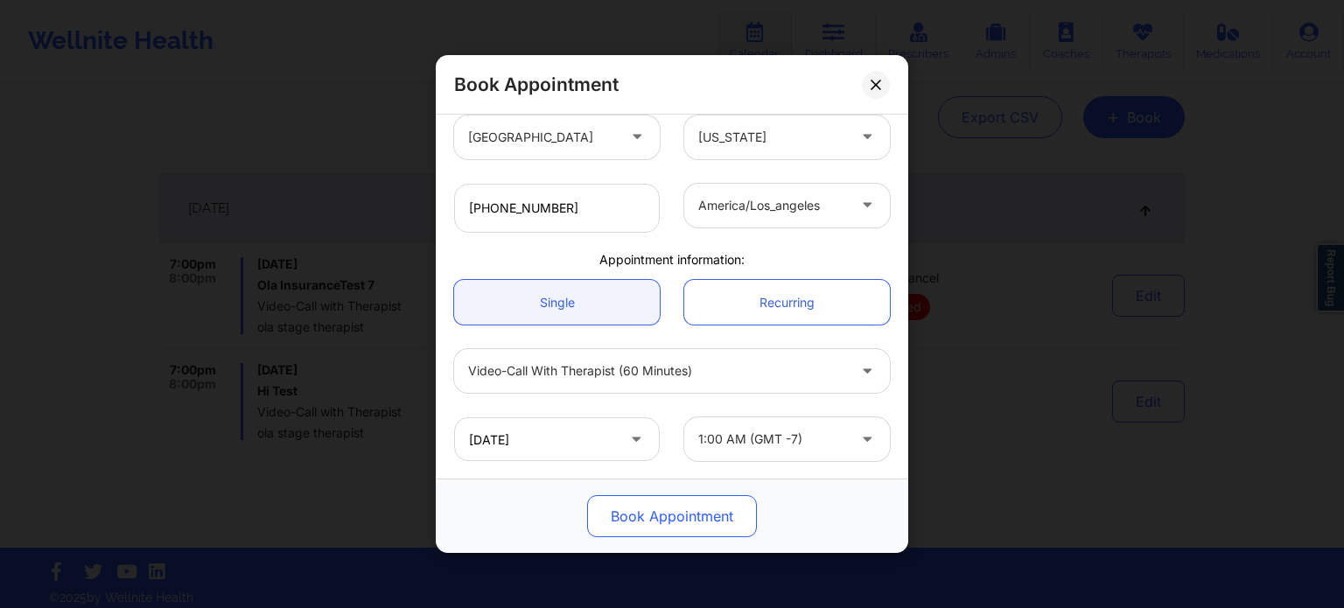
click at [683, 502] on button "Book Appointment" at bounding box center [672, 516] width 170 height 42
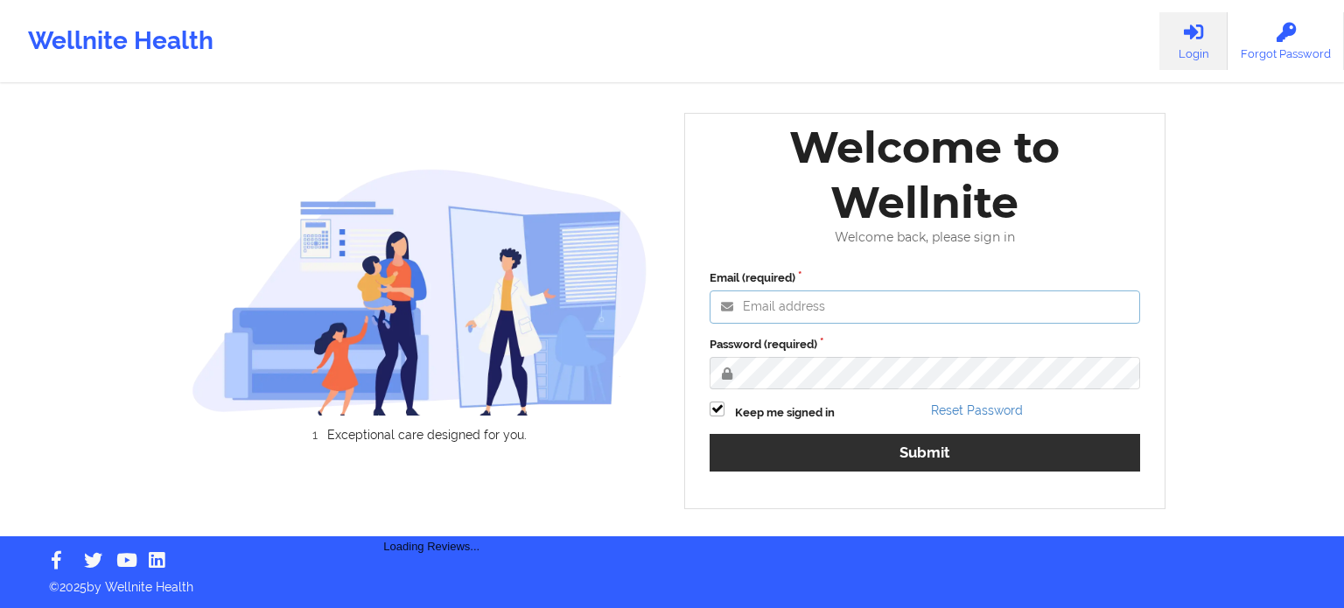
type input "[EMAIL_ADDRESS][DOMAIN_NAME]"
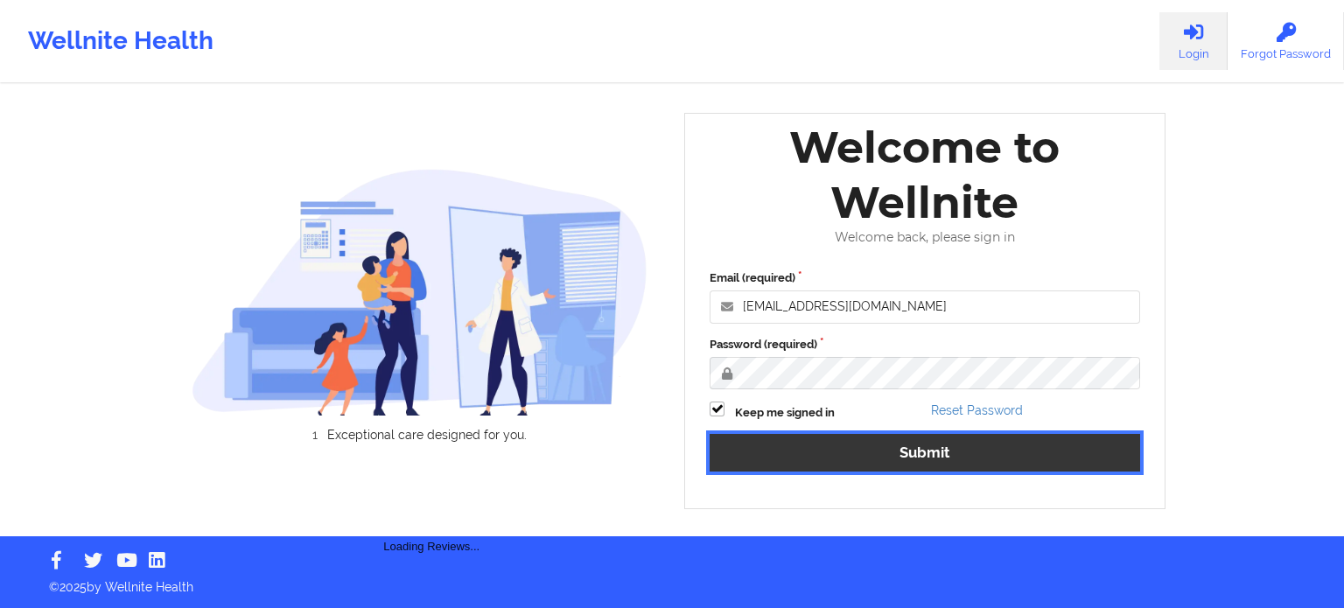
click at [833, 445] on button "Submit" at bounding box center [925, 453] width 431 height 38
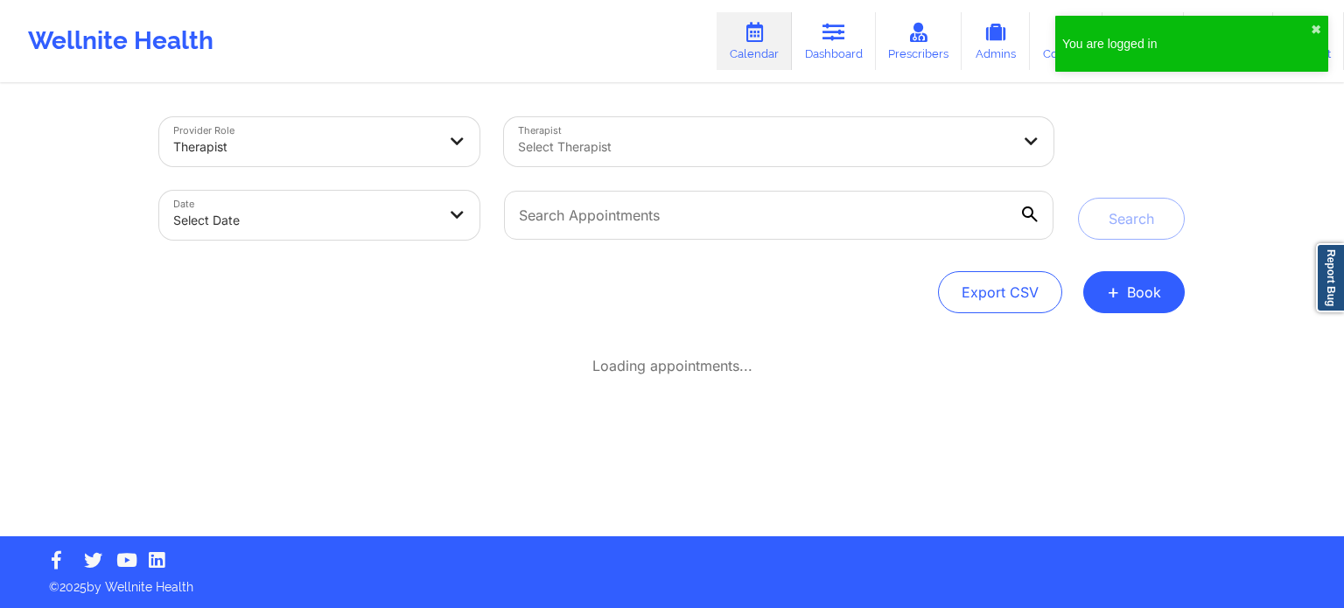
click at [690, 157] on div at bounding box center [764, 147] width 493 height 21
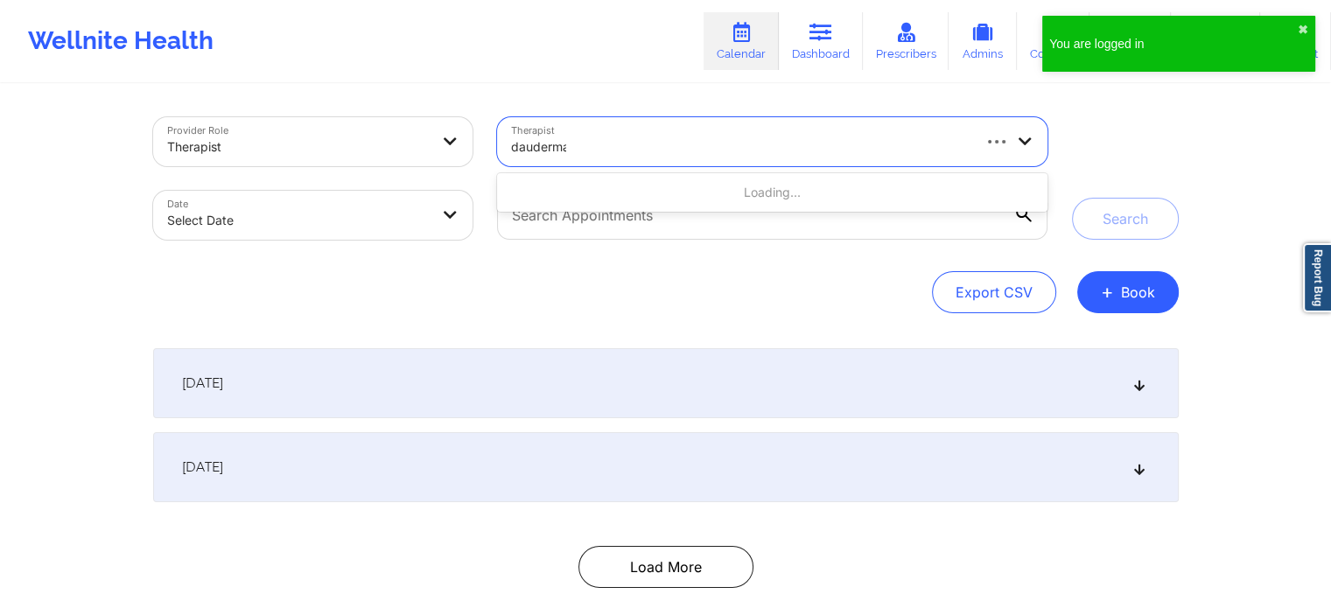
type input "dauderman"
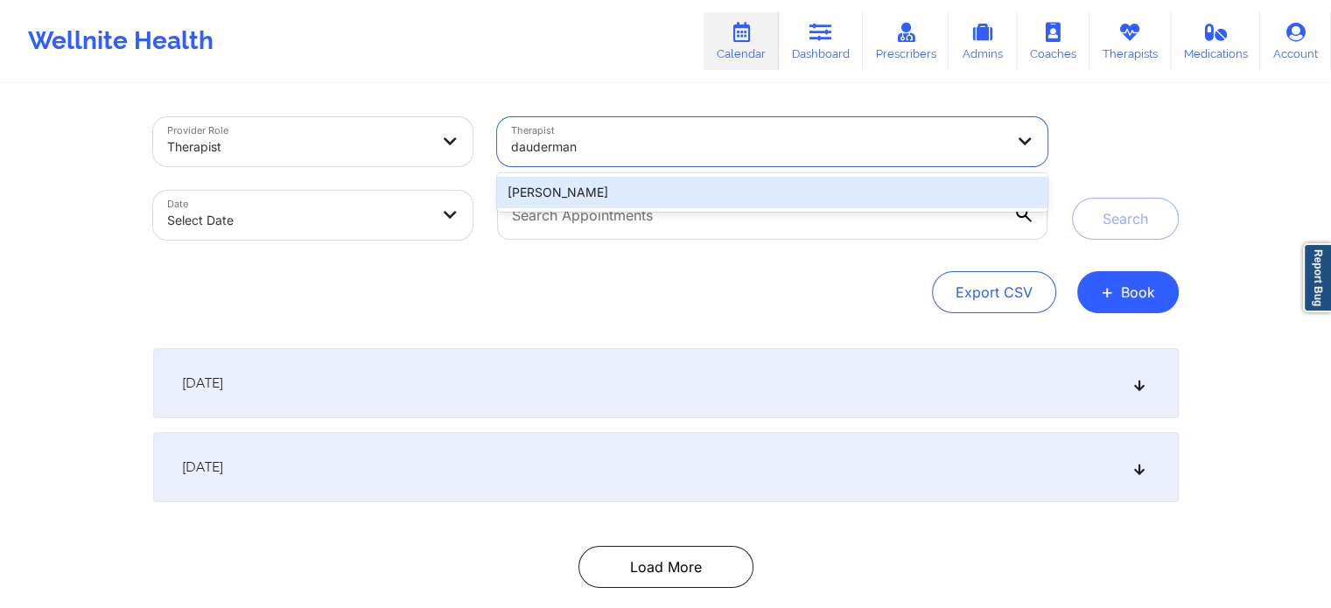
click at [685, 175] on div "[PERSON_NAME]" at bounding box center [772, 192] width 550 height 39
click at [689, 193] on div "[PERSON_NAME]" at bounding box center [772, 193] width 550 height 32
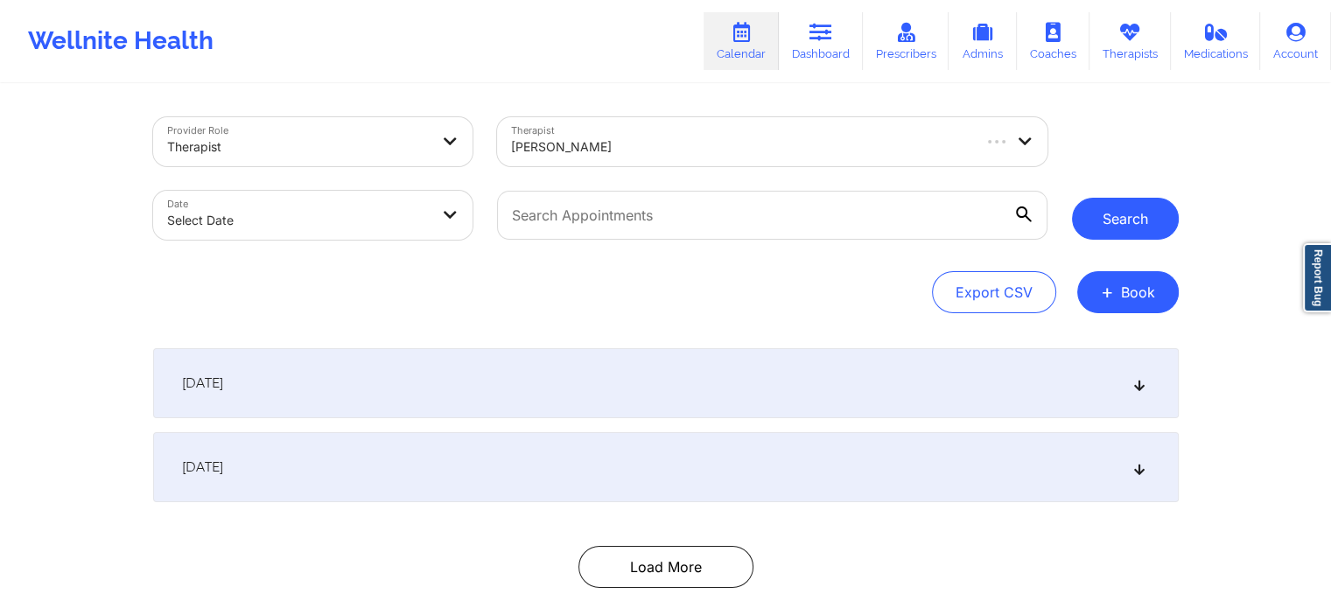
click at [1096, 209] on button "Search" at bounding box center [1125, 219] width 107 height 42
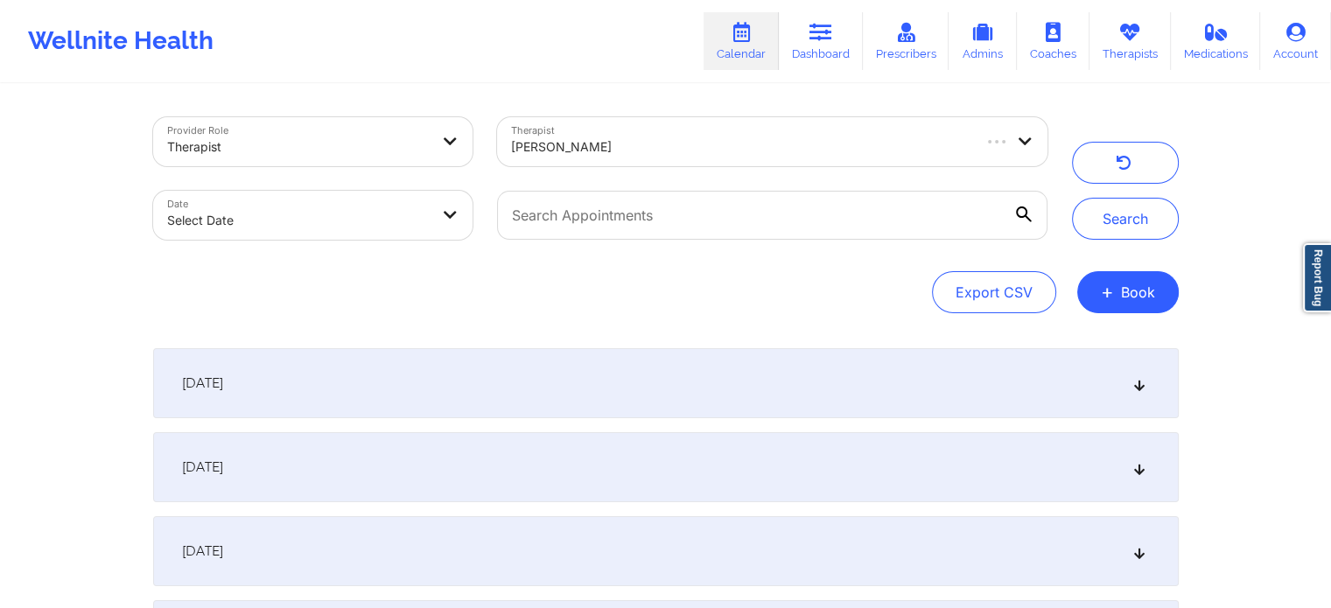
scroll to position [175, 0]
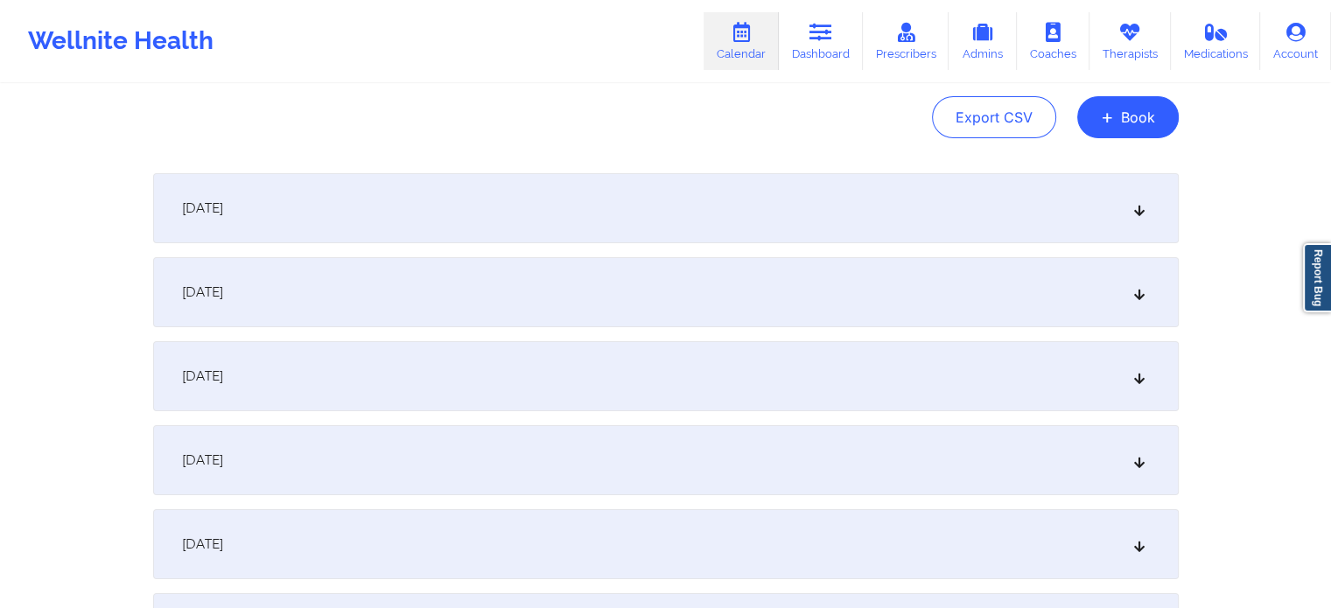
click at [477, 187] on div "[DATE]" at bounding box center [666, 208] width 1026 height 70
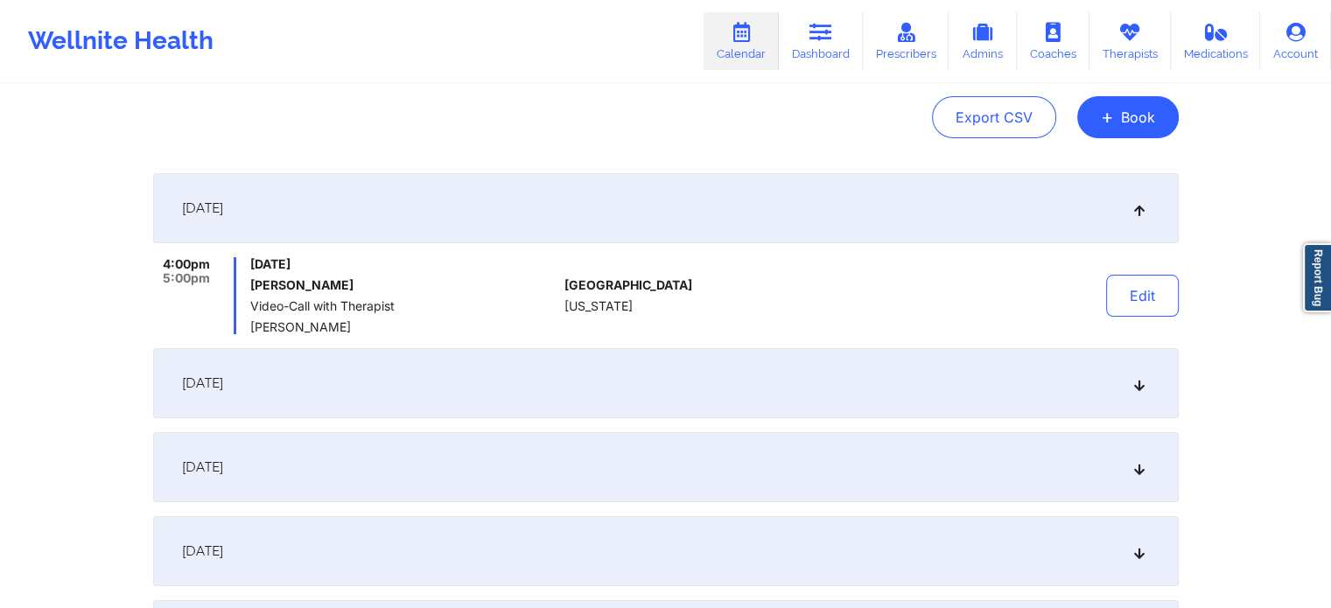
click at [477, 187] on div "[DATE]" at bounding box center [666, 208] width 1026 height 70
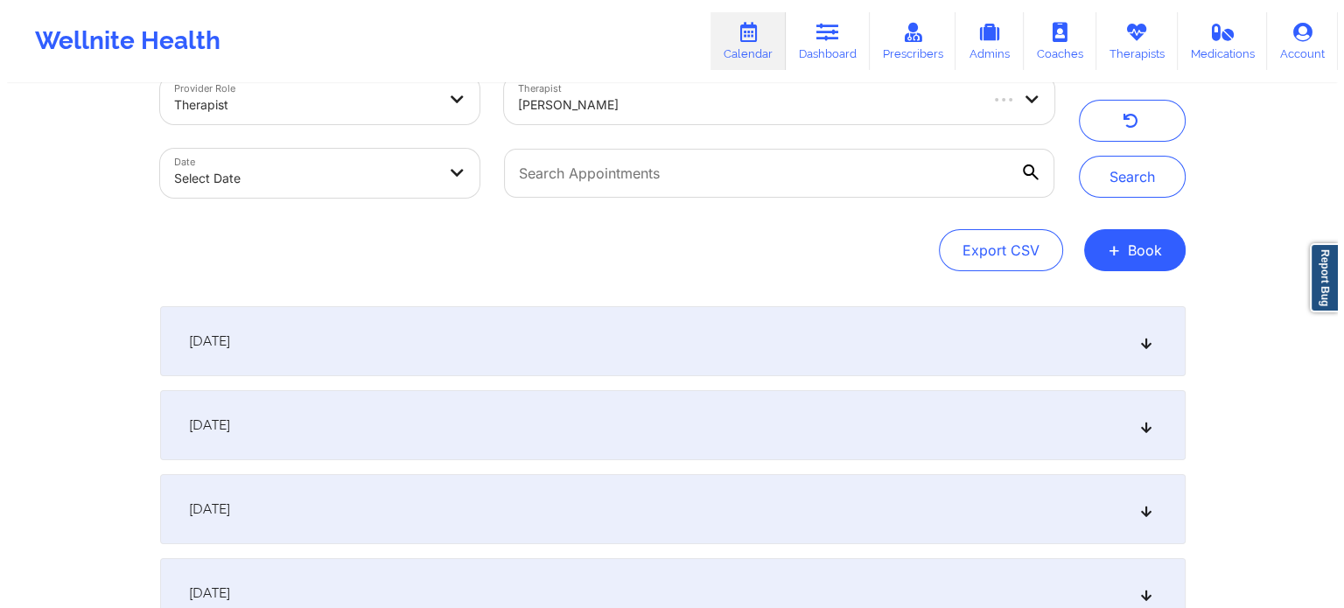
scroll to position [0, 0]
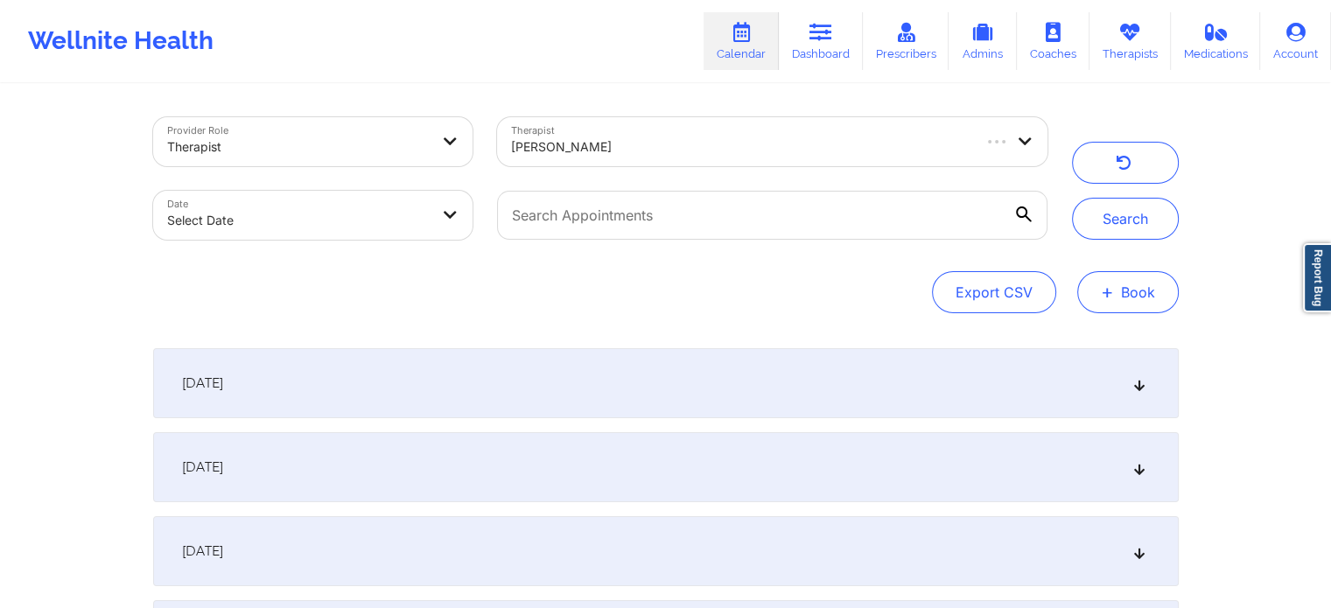
click at [1116, 299] on button "+ Book" at bounding box center [1128, 292] width 102 height 42
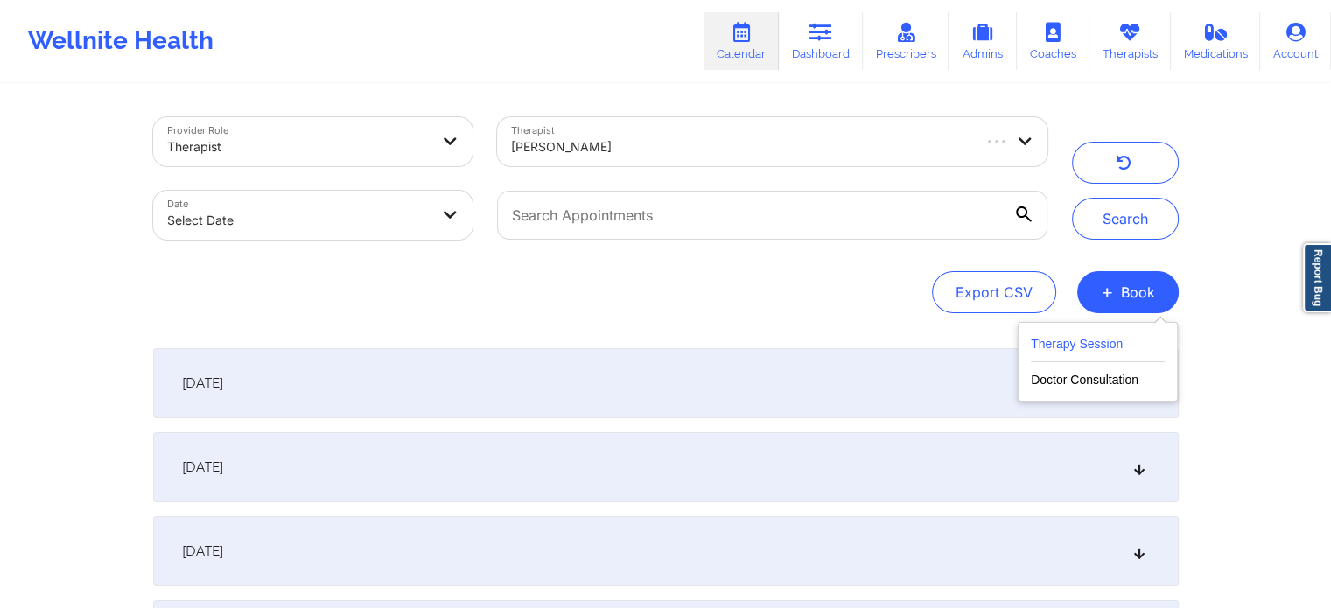
click at [1070, 335] on button "Therapy Session" at bounding box center [1098, 347] width 134 height 29
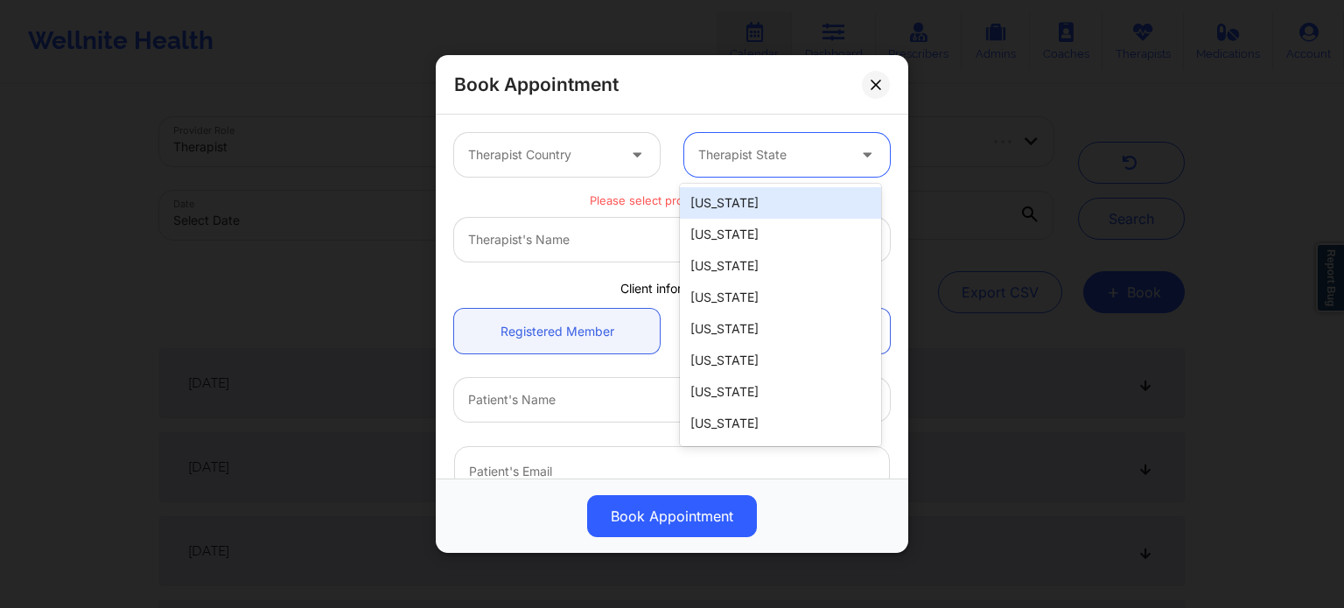
click at [775, 158] on div at bounding box center [772, 154] width 148 height 21
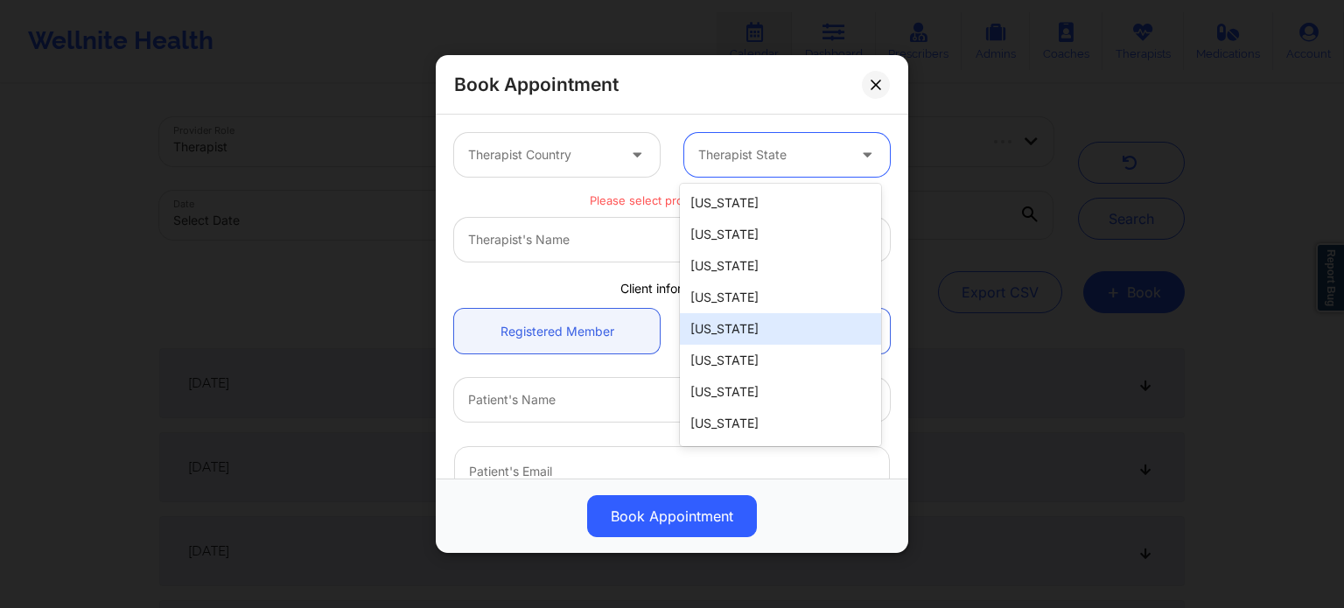
click at [759, 334] on div "[US_STATE]" at bounding box center [780, 329] width 201 height 32
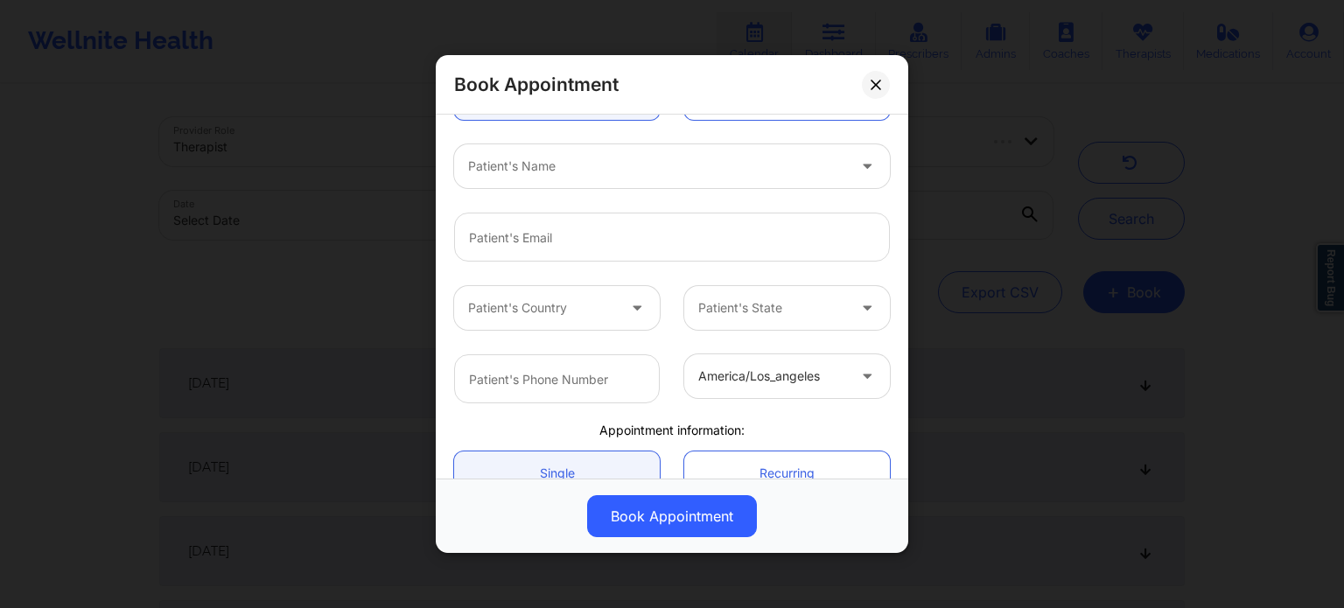
scroll to position [263, 0]
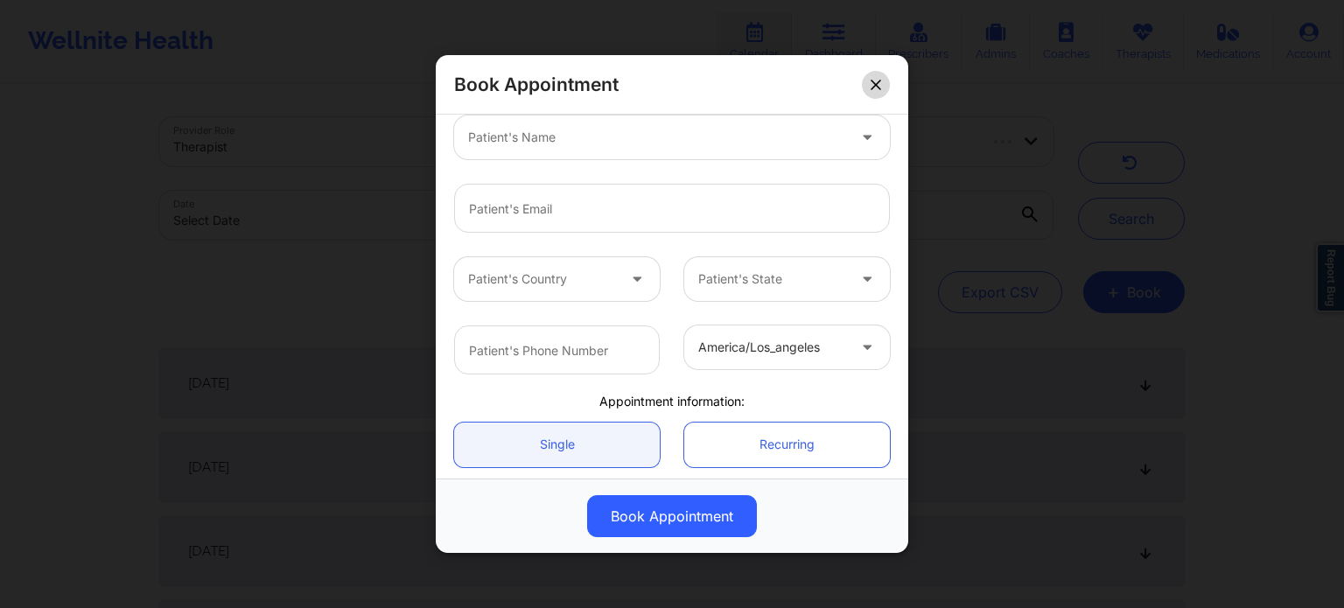
click at [879, 81] on icon at bounding box center [876, 85] width 10 height 10
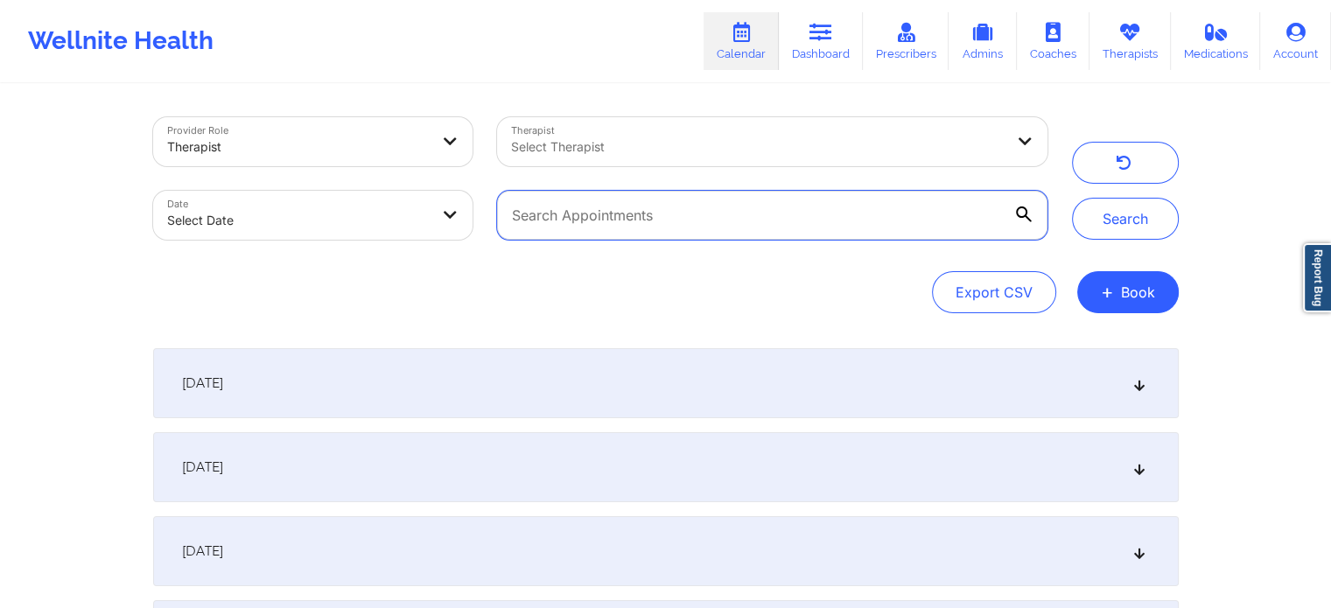
click at [930, 203] on input "text" at bounding box center [772, 215] width 550 height 49
click at [1105, 249] on div "Provider Role Therapist Therapist Select Therapist Date Select Date Search" at bounding box center [666, 178] width 1050 height 147
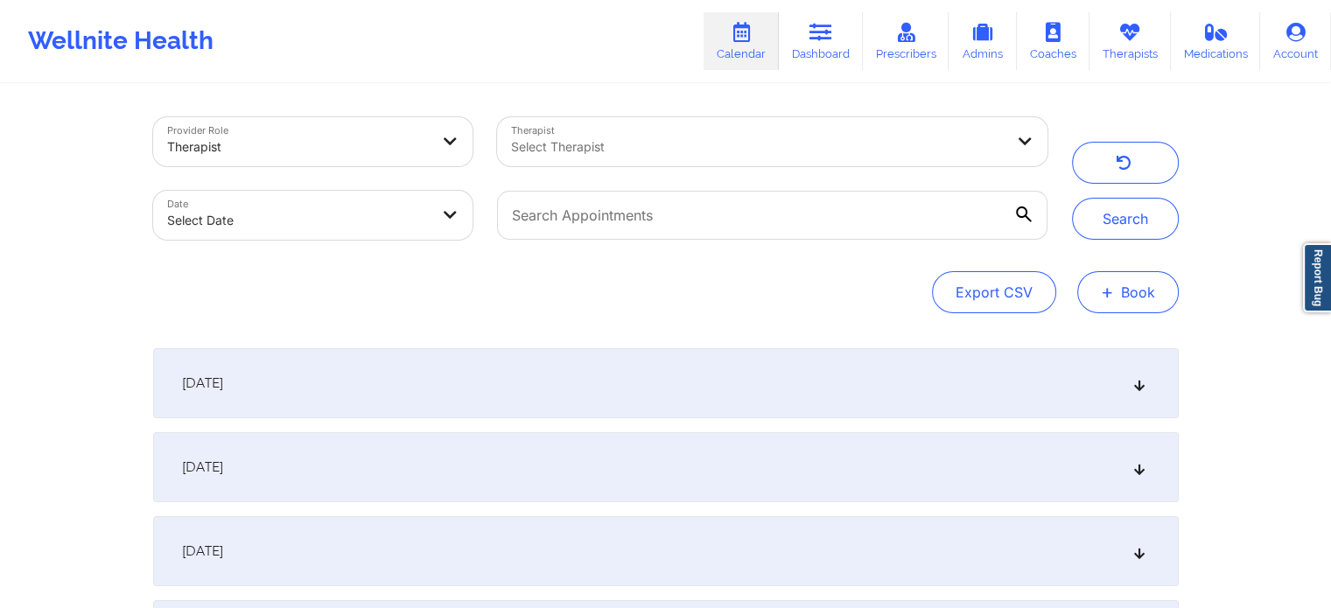
click at [1110, 290] on span "+" at bounding box center [1107, 292] width 13 height 10
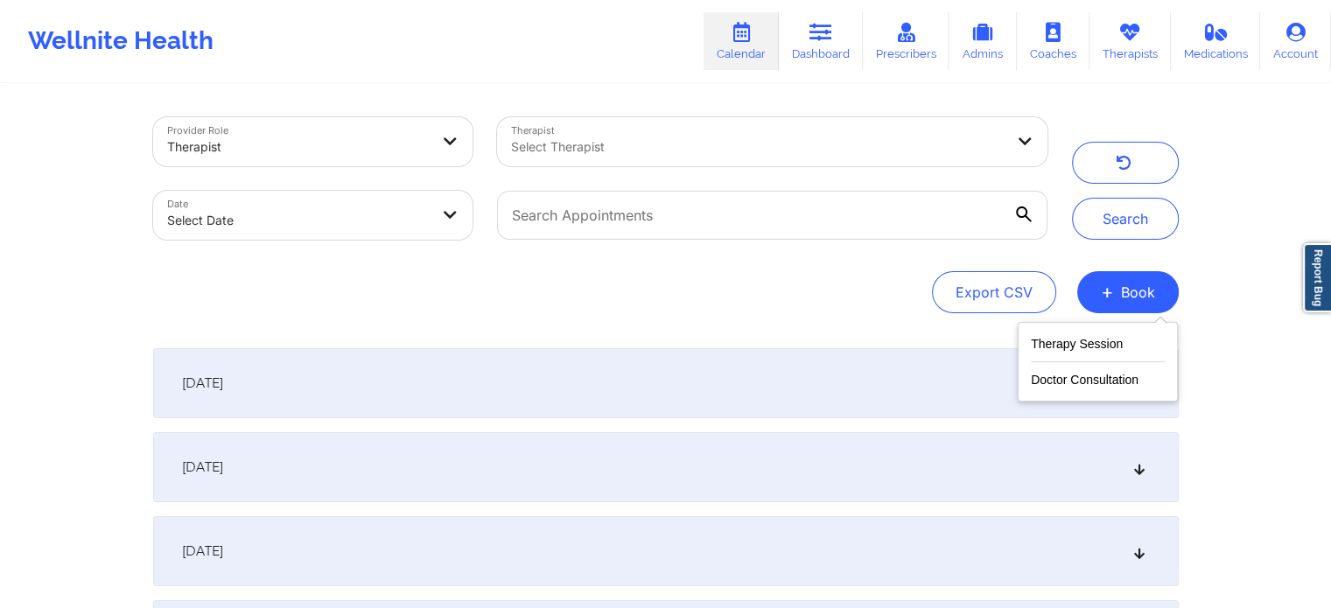
click at [656, 144] on div at bounding box center [757, 147] width 493 height 21
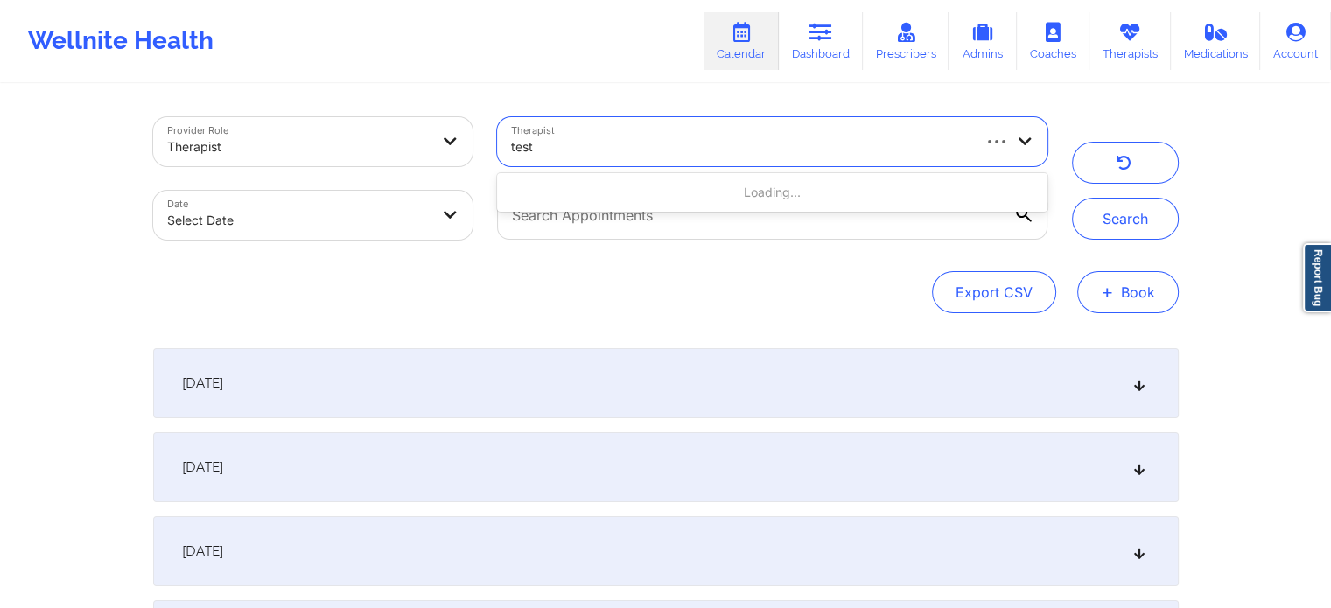
type input "test"
click at [1100, 286] on button "+ Book" at bounding box center [1128, 292] width 102 height 42
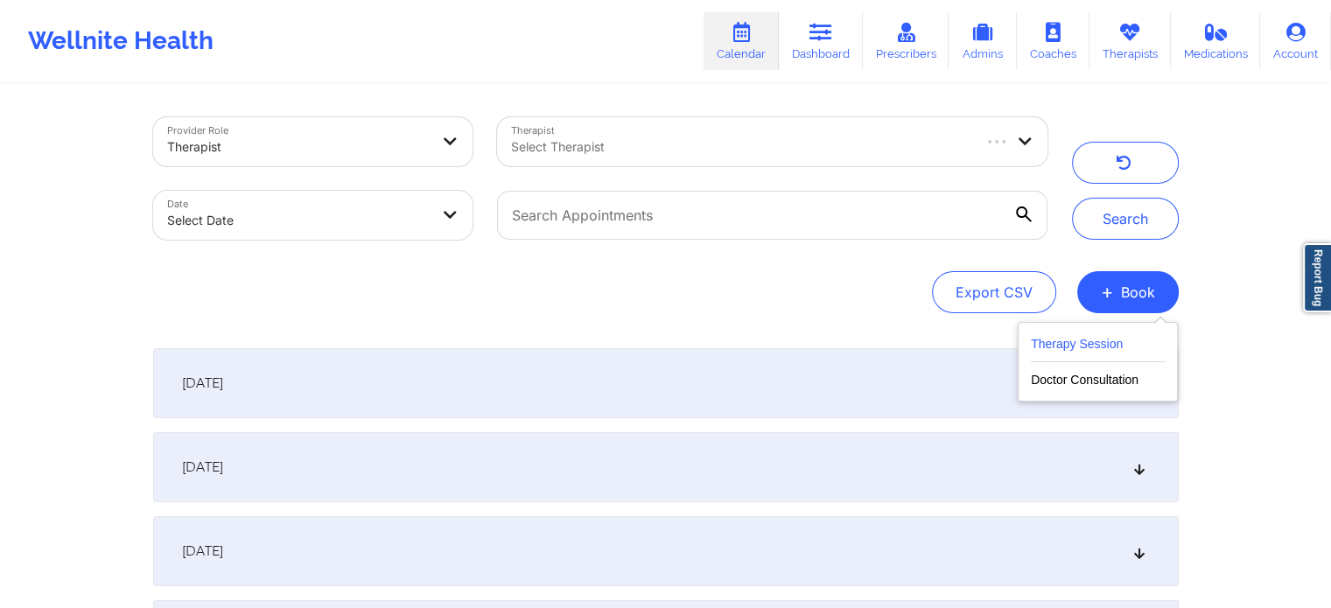
click at [1084, 333] on div "Therapy Session Doctor Consultation" at bounding box center [1098, 362] width 160 height 80
click at [1085, 342] on button "Therapy Session" at bounding box center [1098, 347] width 134 height 29
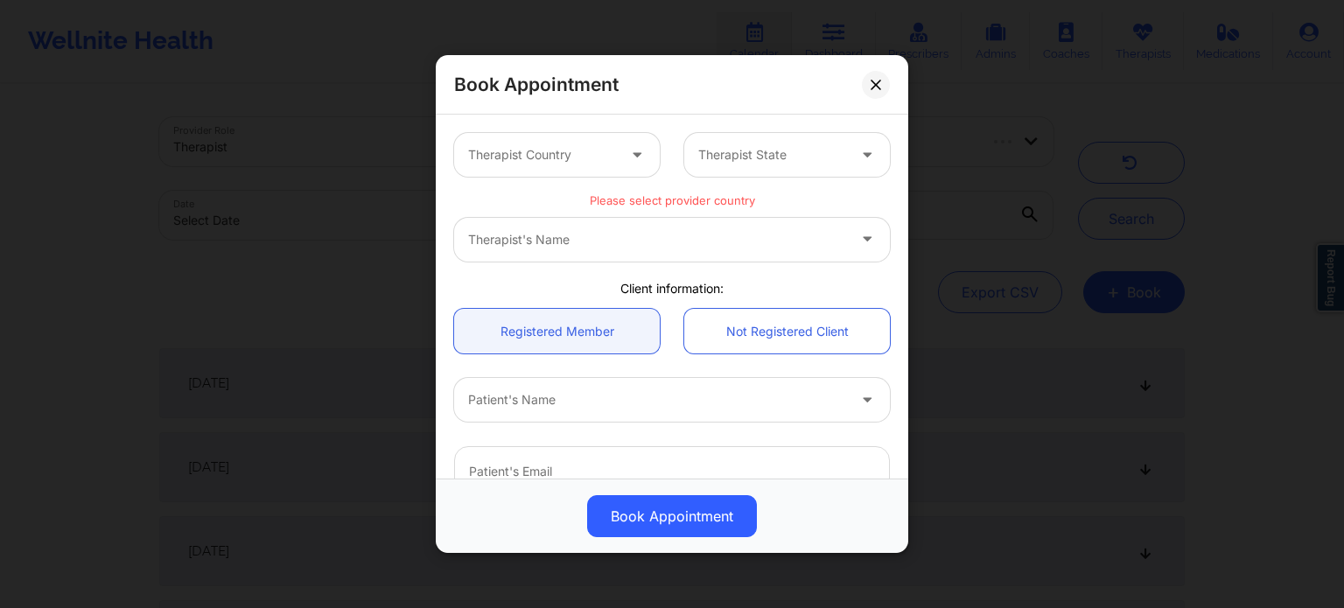
click at [628, 164] on div at bounding box center [638, 155] width 21 height 22
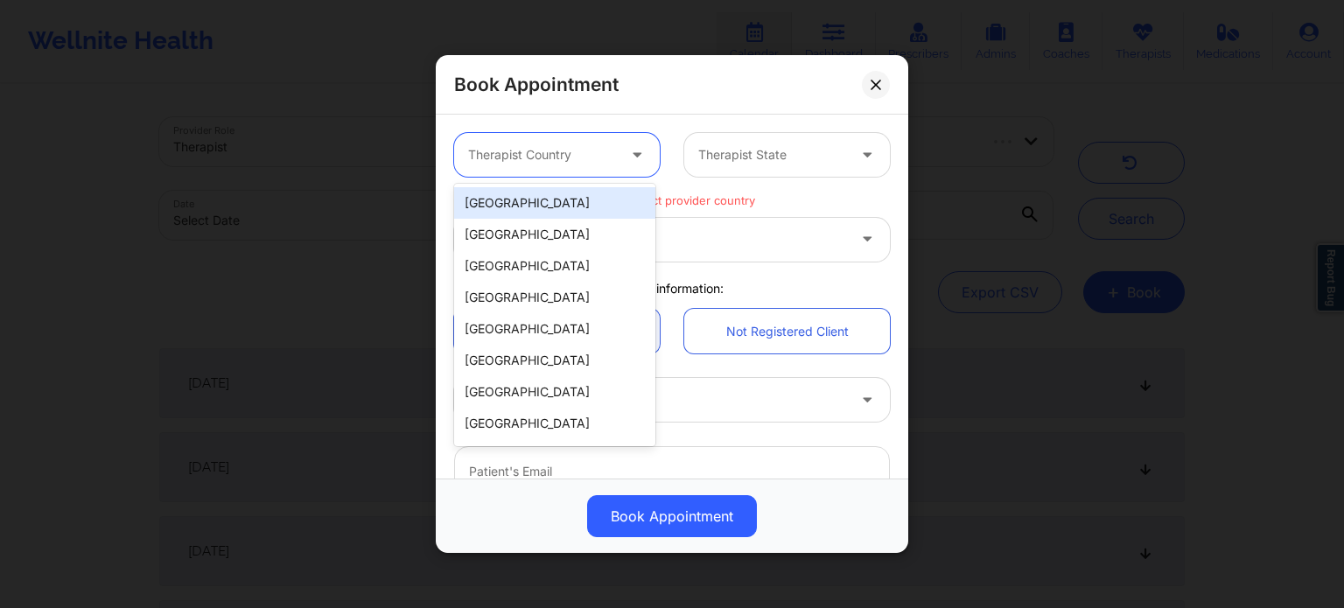
click at [574, 203] on div "[GEOGRAPHIC_DATA]" at bounding box center [554, 203] width 201 height 32
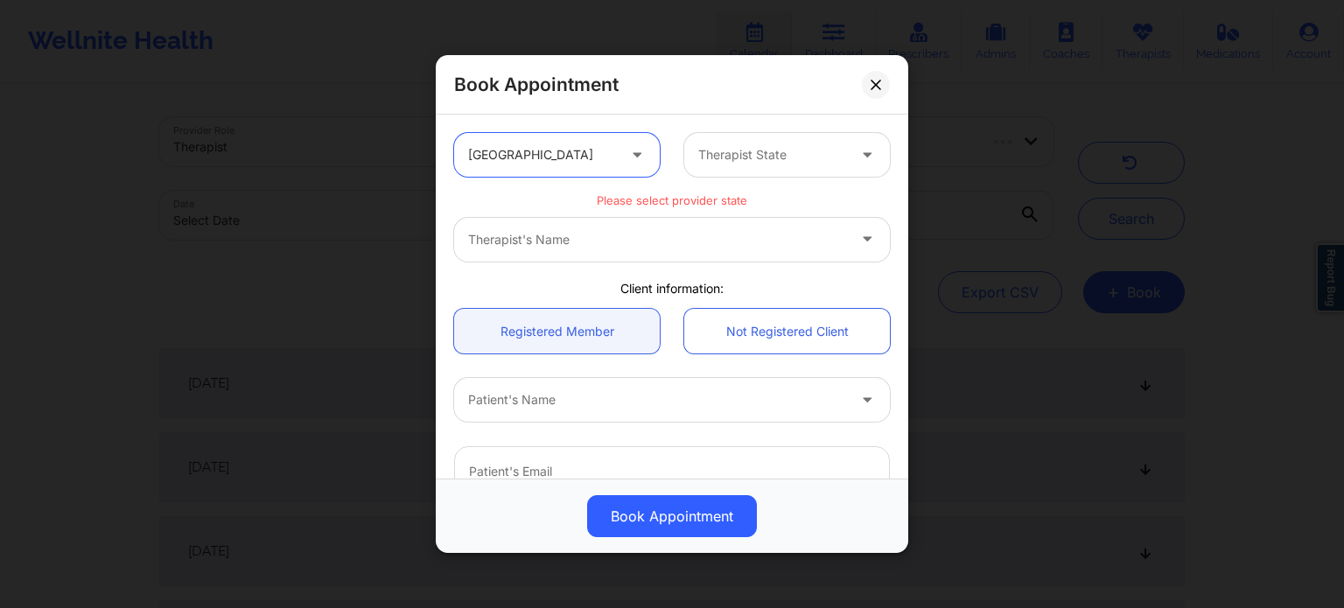
click at [725, 164] on div at bounding box center [772, 154] width 148 height 21
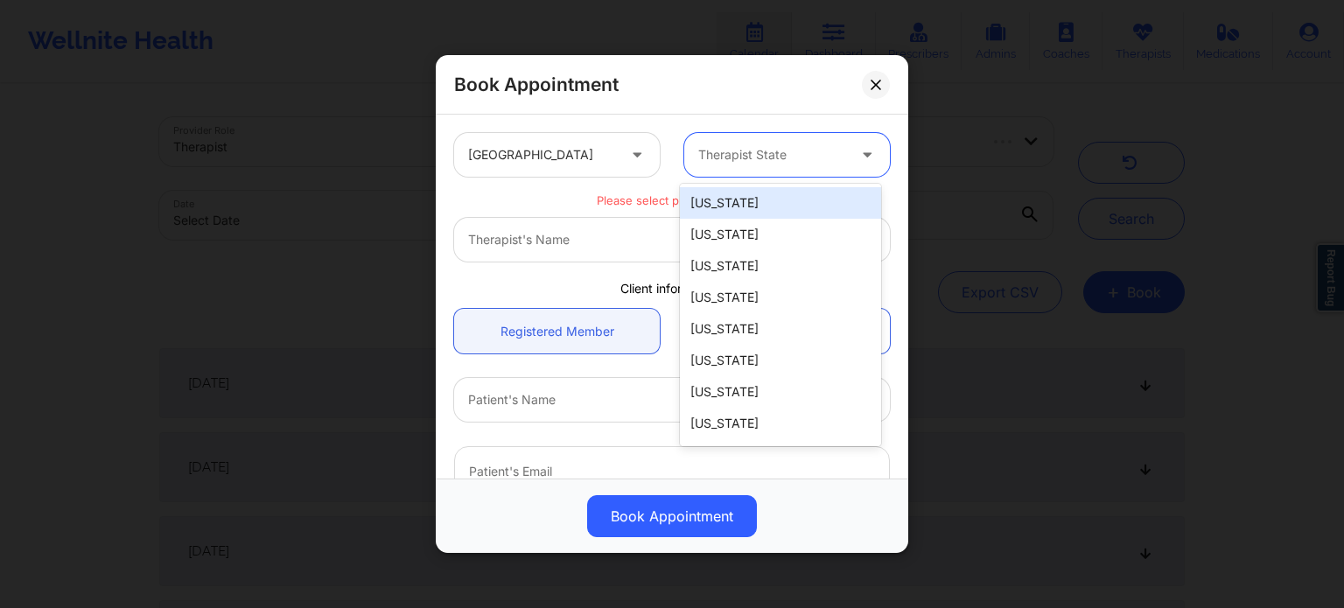
click at [788, 159] on div at bounding box center [772, 154] width 148 height 21
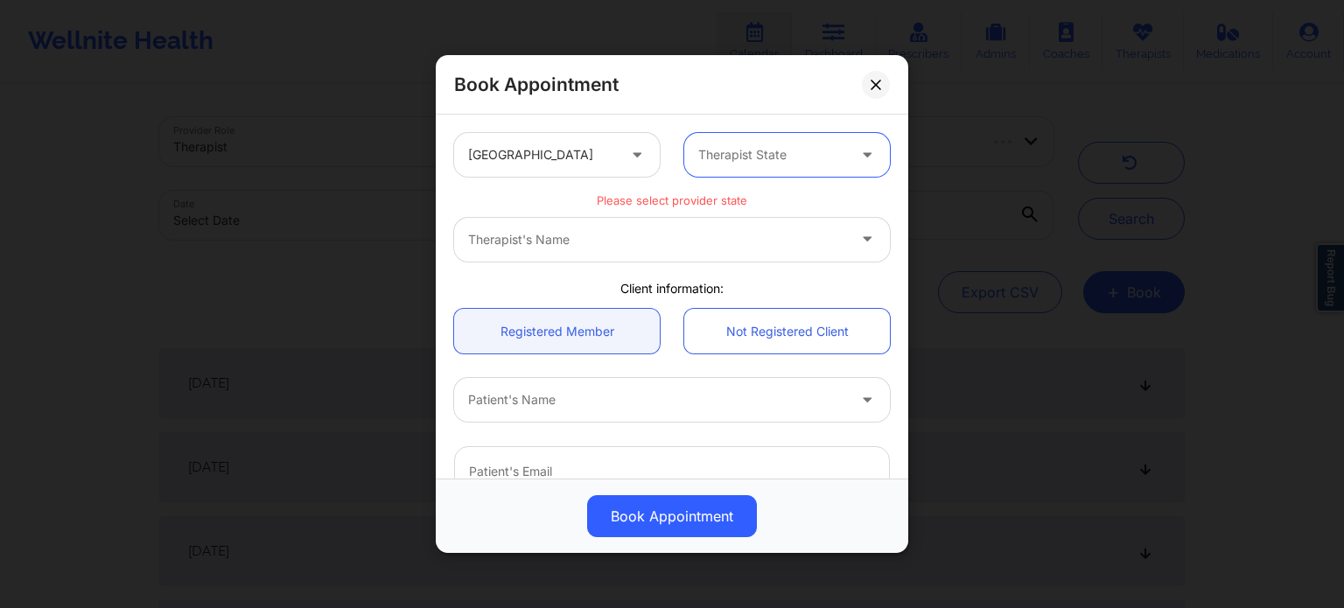
click at [788, 159] on div at bounding box center [772, 154] width 148 height 21
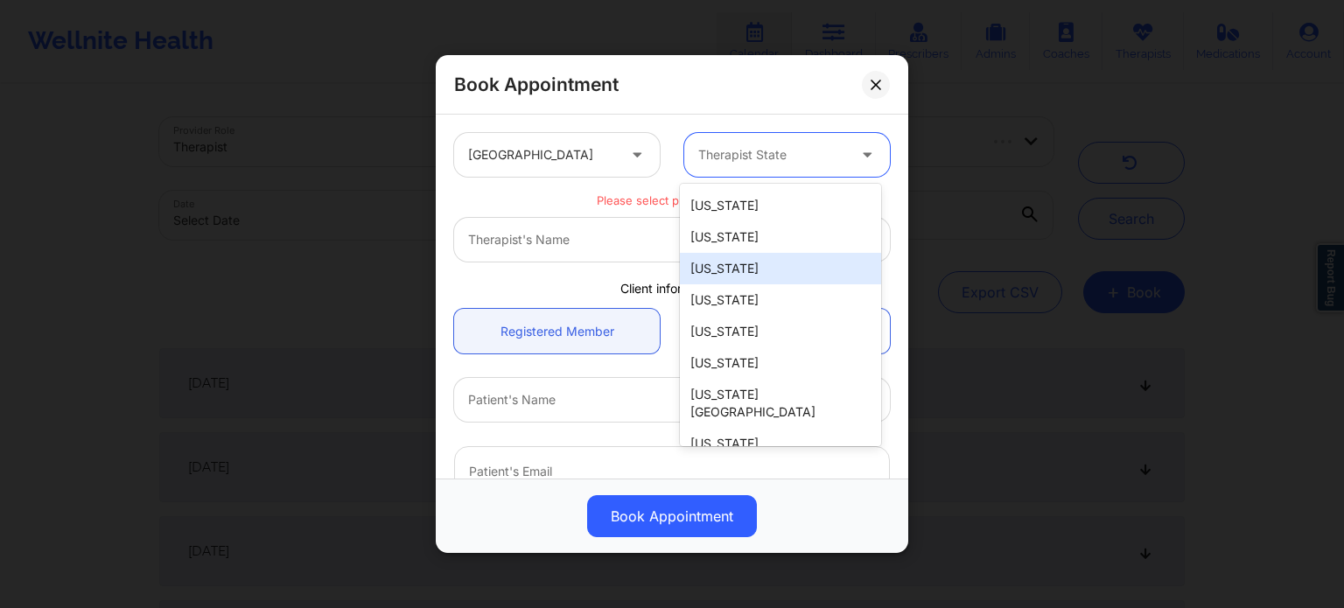
scroll to position [175, 0]
